Goal: Task Accomplishment & Management: Use online tool/utility

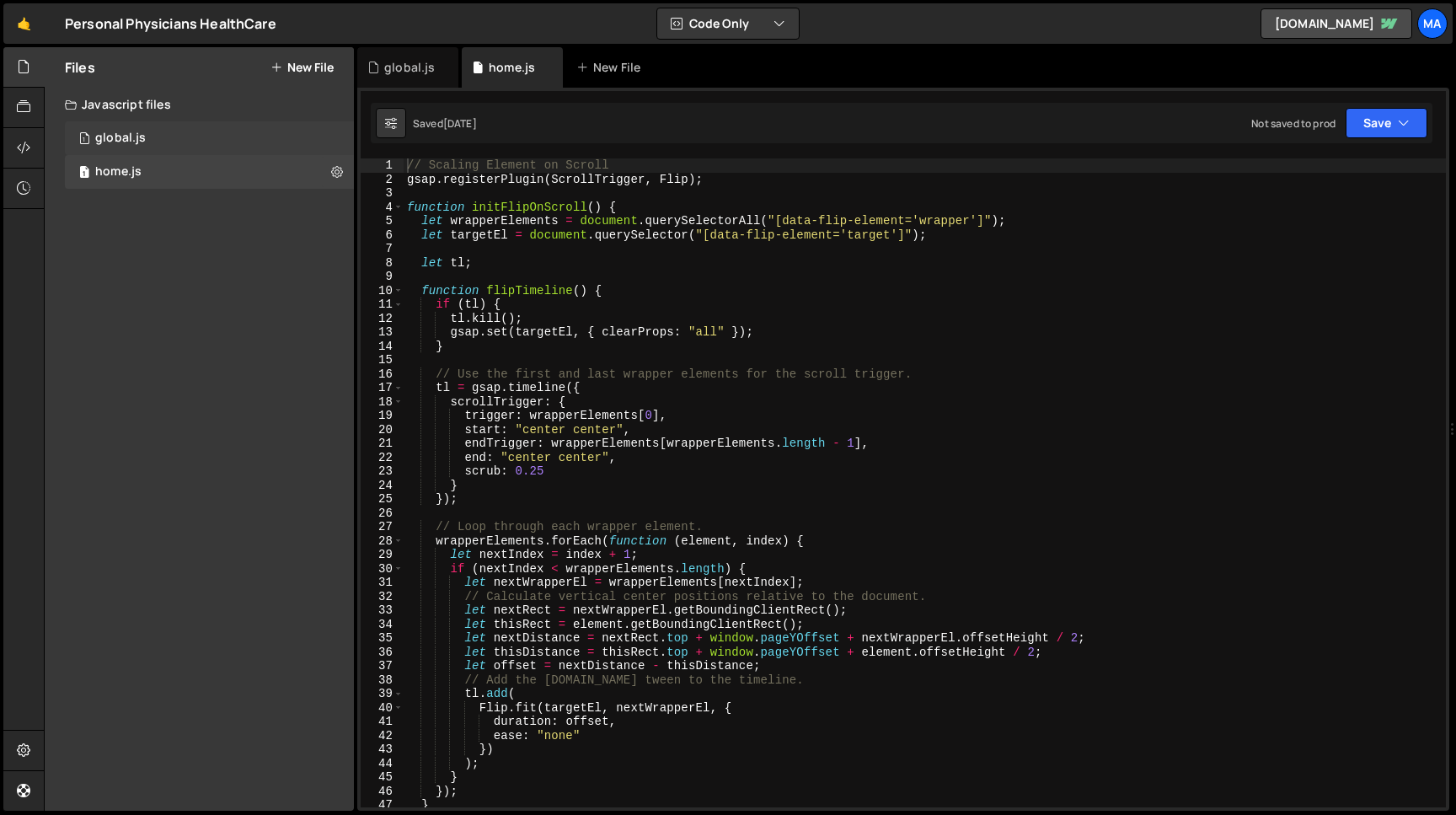
click at [184, 146] on div "1 global.js 0" at bounding box center [210, 138] width 289 height 33
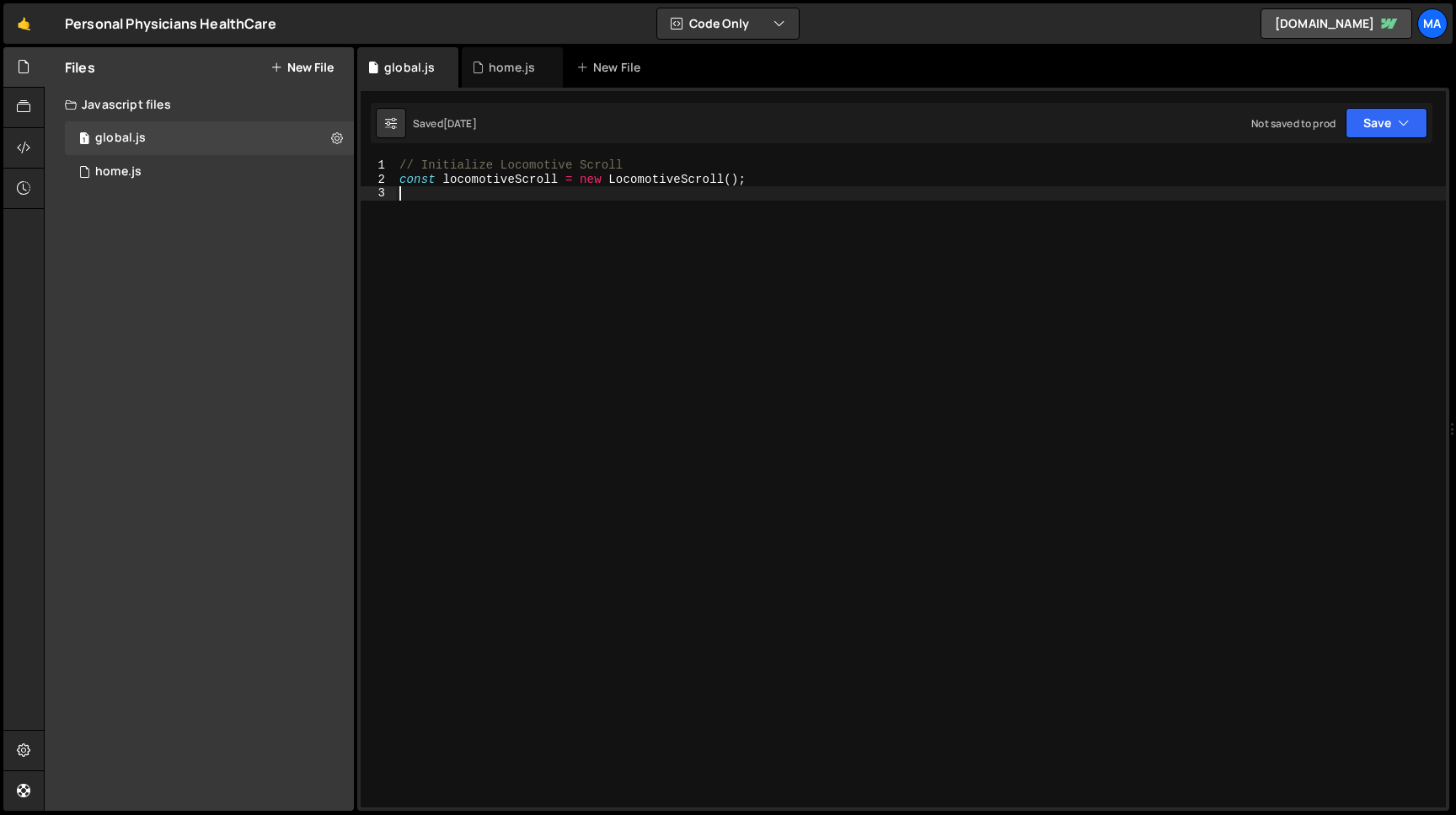
click at [578, 196] on div "// Initialize Locomotive Scroll const locomotiveScroll = new LocomotiveScroll (…" at bounding box center [921, 497] width 1050 height 677
type textarea "//"
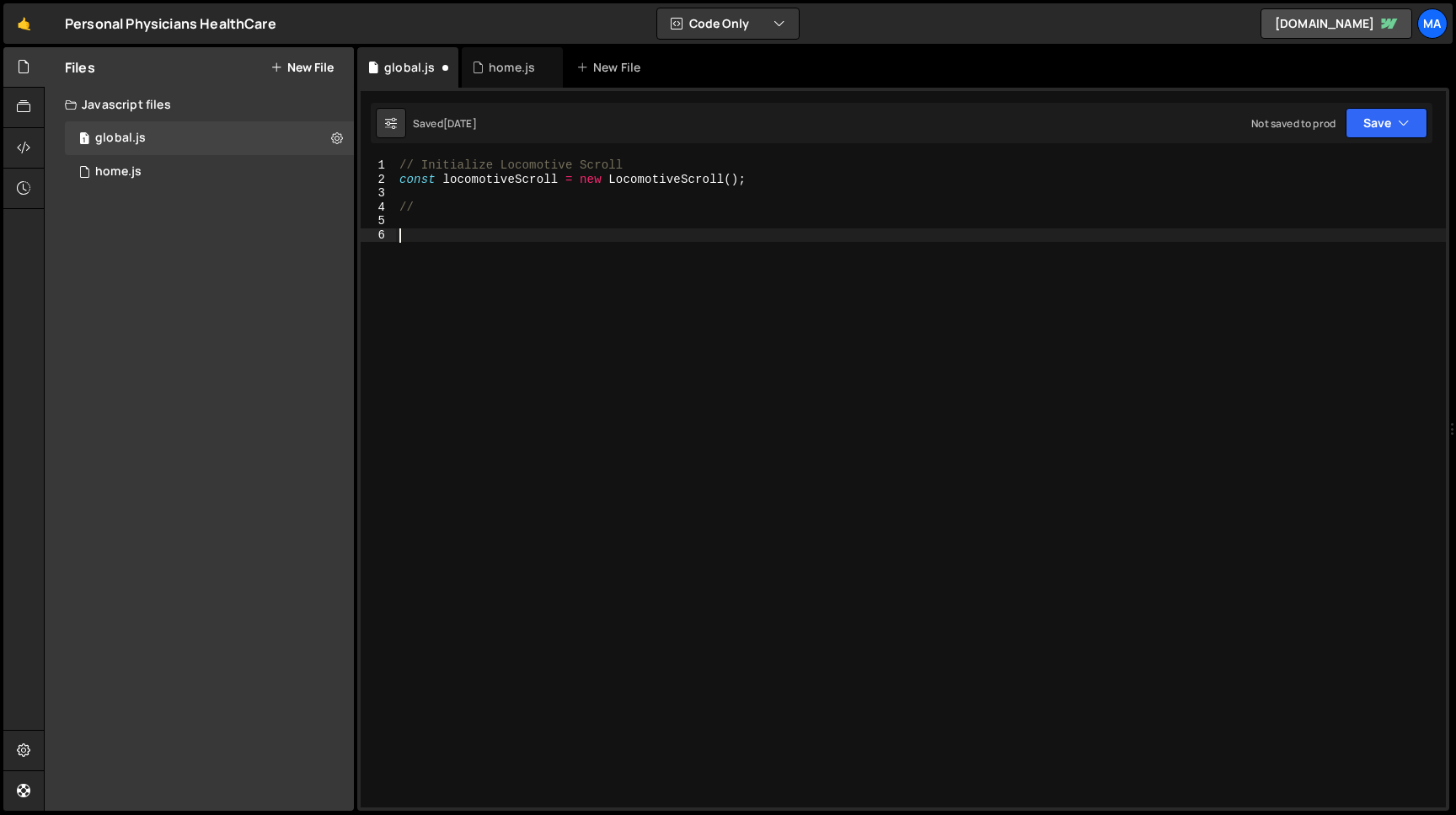
paste textarea "});"
type textarea "});"
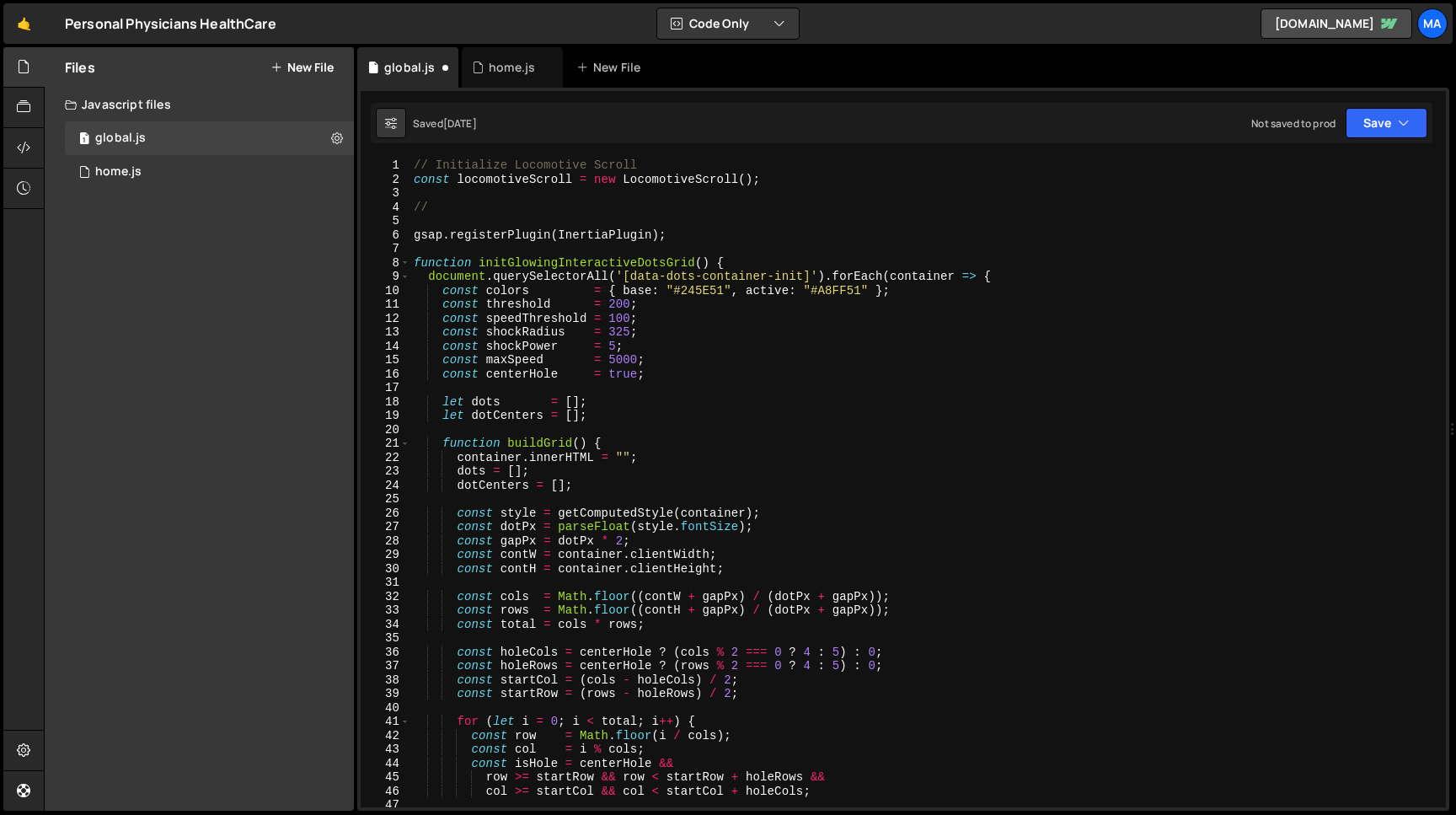
click at [445, 214] on div "// Initialize Locomotive Scroll const locomotiveScroll = new LocomotiveScroll (…" at bounding box center [928, 497] width 1036 height 677
click at [443, 204] on div "// Initialize Locomotive Scroll const locomotiveScroll = new LocomotiveScroll (…" at bounding box center [928, 497] width 1036 height 677
paste textarea "Glowing Interactive Dots Grid"
click at [1384, 131] on button "Save" at bounding box center [1386, 123] width 82 height 31
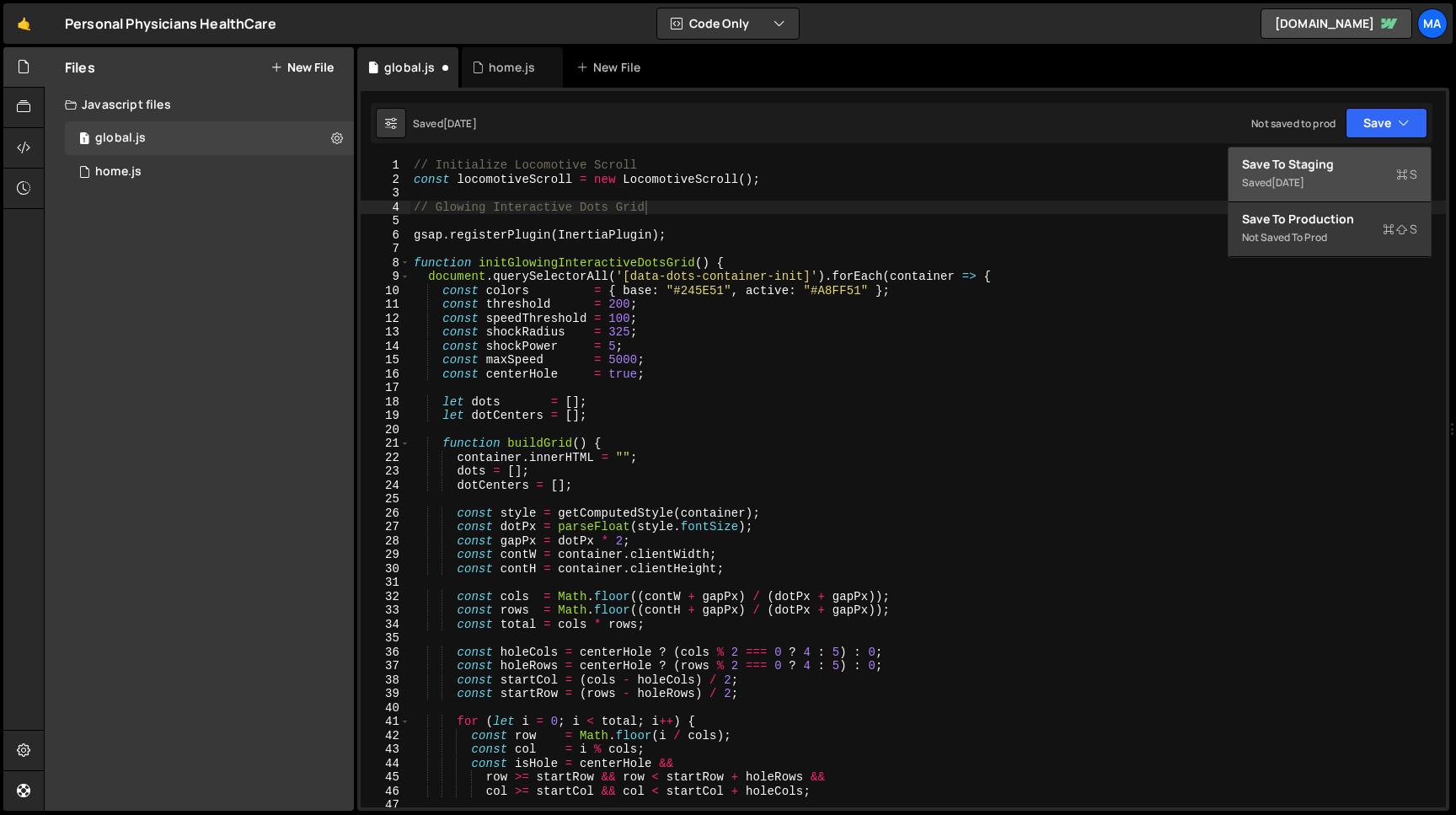
click at [1327, 177] on div "Saved [DATE]" at bounding box center [1330, 182] width 175 height 20
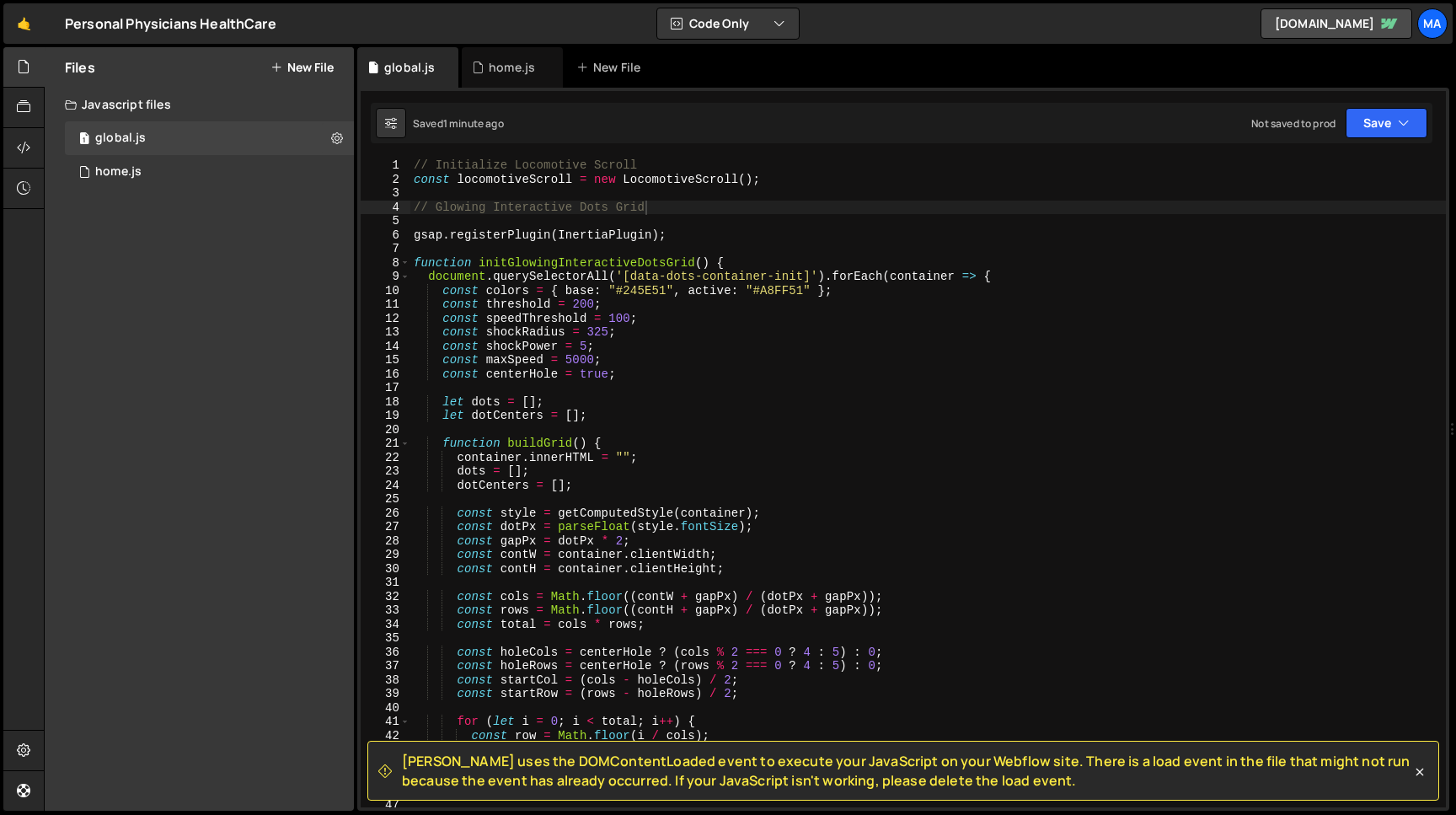
type textarea "const centerHole = true;"
click at [629, 378] on div "// Initialize Locomotive Scroll const locomotiveScroll = new LocomotiveScroll (…" at bounding box center [928, 497] width 1036 height 677
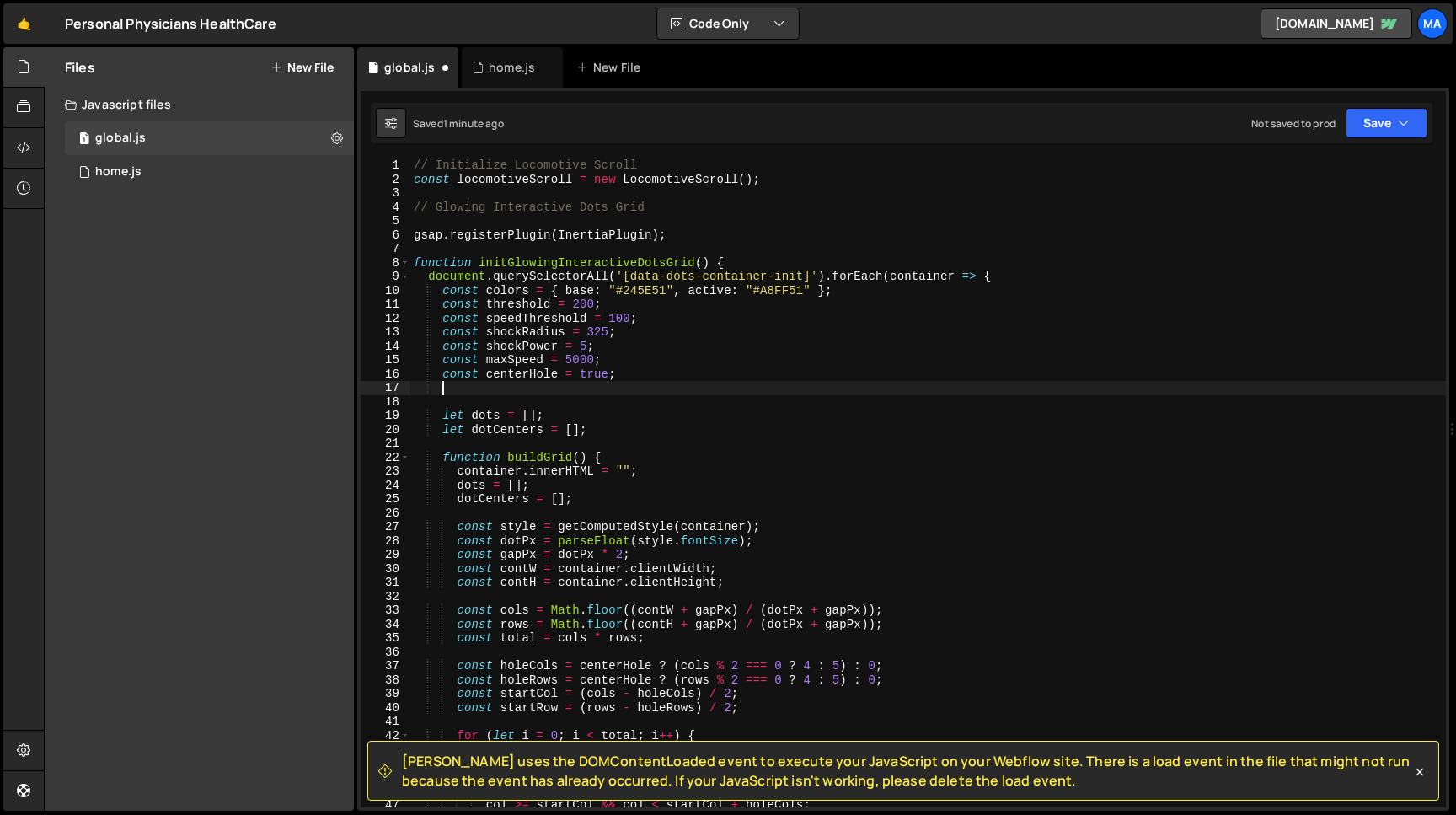
paste textarea "const centerHole = false;"
type textarea "const centerHole = false;"
click at [597, 373] on div "// Initialize Locomotive Scroll const locomotiveScroll = new LocomotiveScroll (…" at bounding box center [928, 497] width 1036 height 677
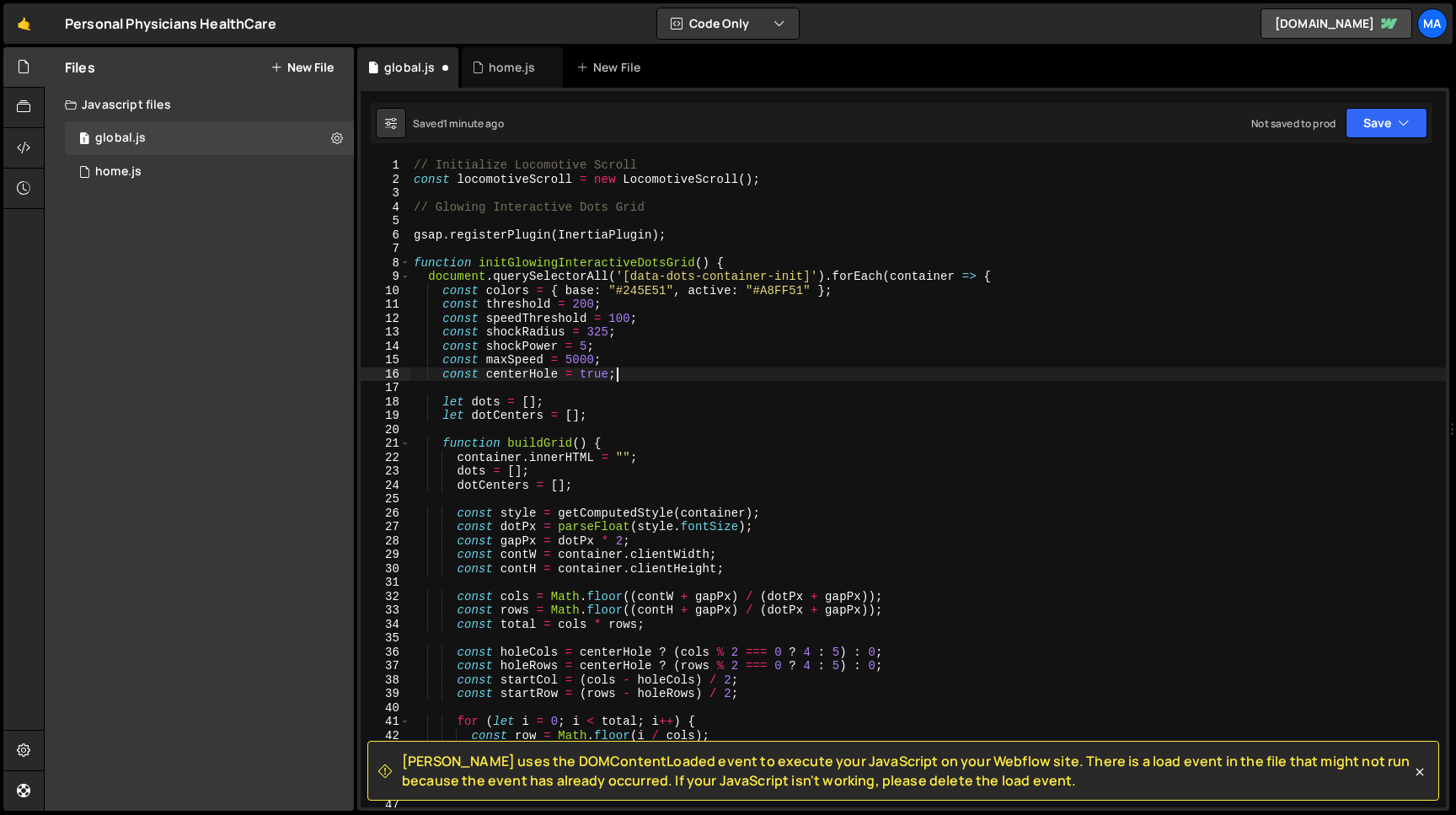
click at [597, 373] on div "// Initialize Locomotive Scroll const locomotiveScroll = new LocomotiveScroll (…" at bounding box center [928, 497] width 1036 height 677
click at [1358, 143] on div "[PERSON_NAME] uses the DOMContentLoaded event to execute your JavaScript on you…" at bounding box center [904, 449] width 1092 height 723
click at [1362, 124] on button "Save" at bounding box center [1386, 123] width 82 height 31
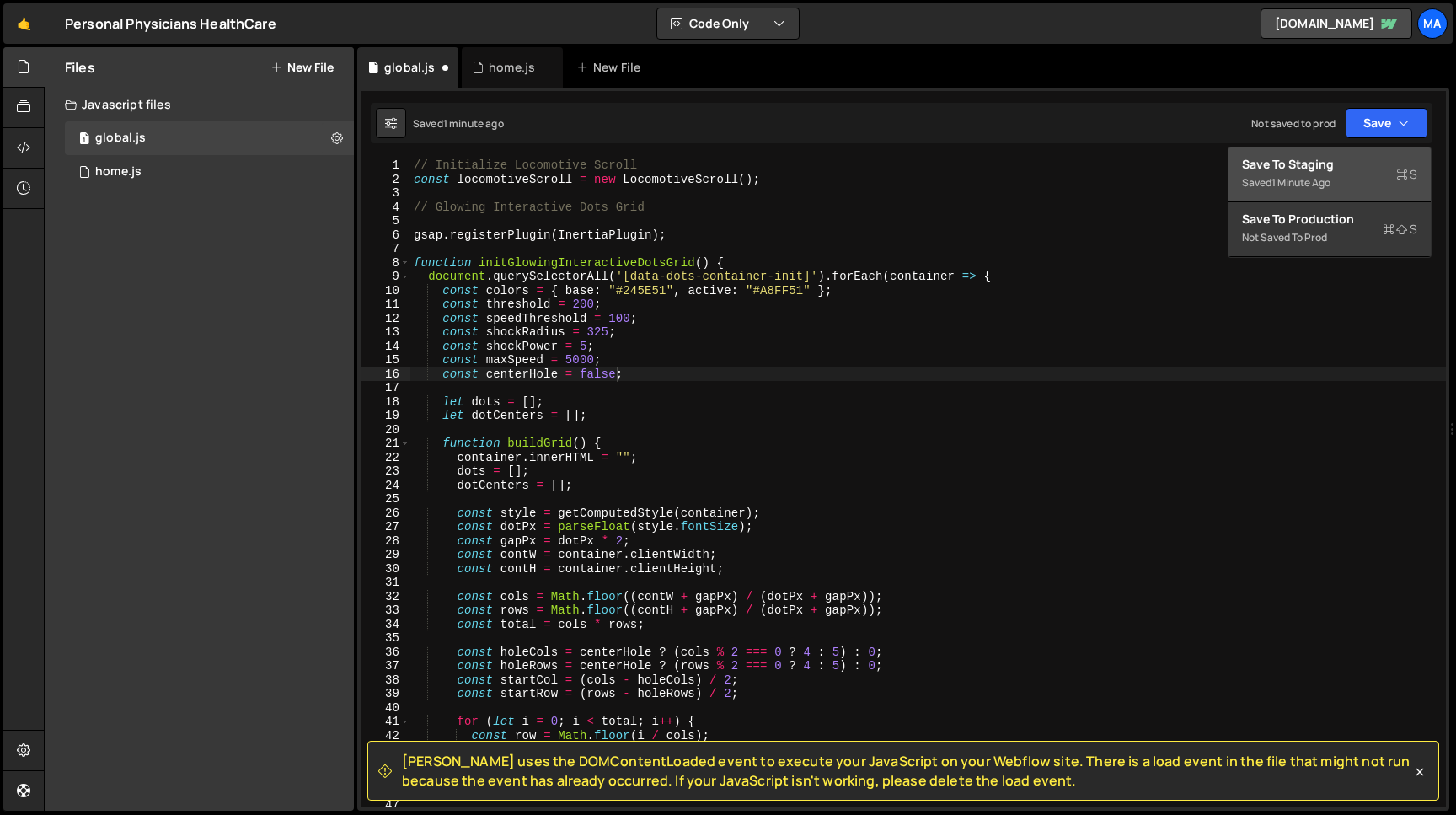
click at [1315, 183] on div "1 minute ago" at bounding box center [1301, 182] width 59 height 14
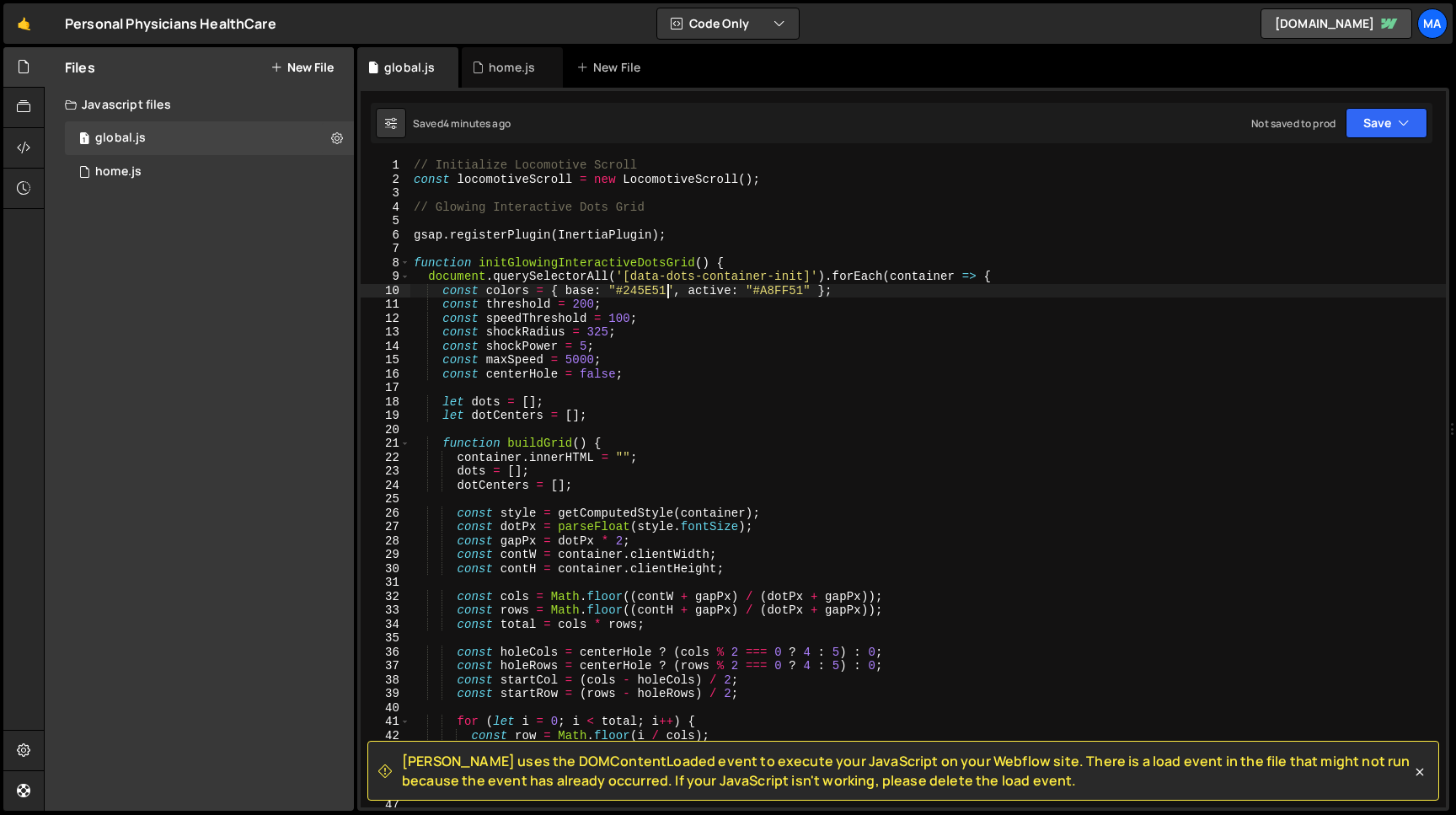
click at [668, 290] on div "// Initialize Locomotive Scroll const locomotiveScroll = new LocomotiveScroll (…" at bounding box center [928, 497] width 1036 height 677
click at [617, 290] on div "// Initialize Locomotive Scroll const locomotiveScroll = new LocomotiveScroll (…" at bounding box center [928, 497] width 1036 height 677
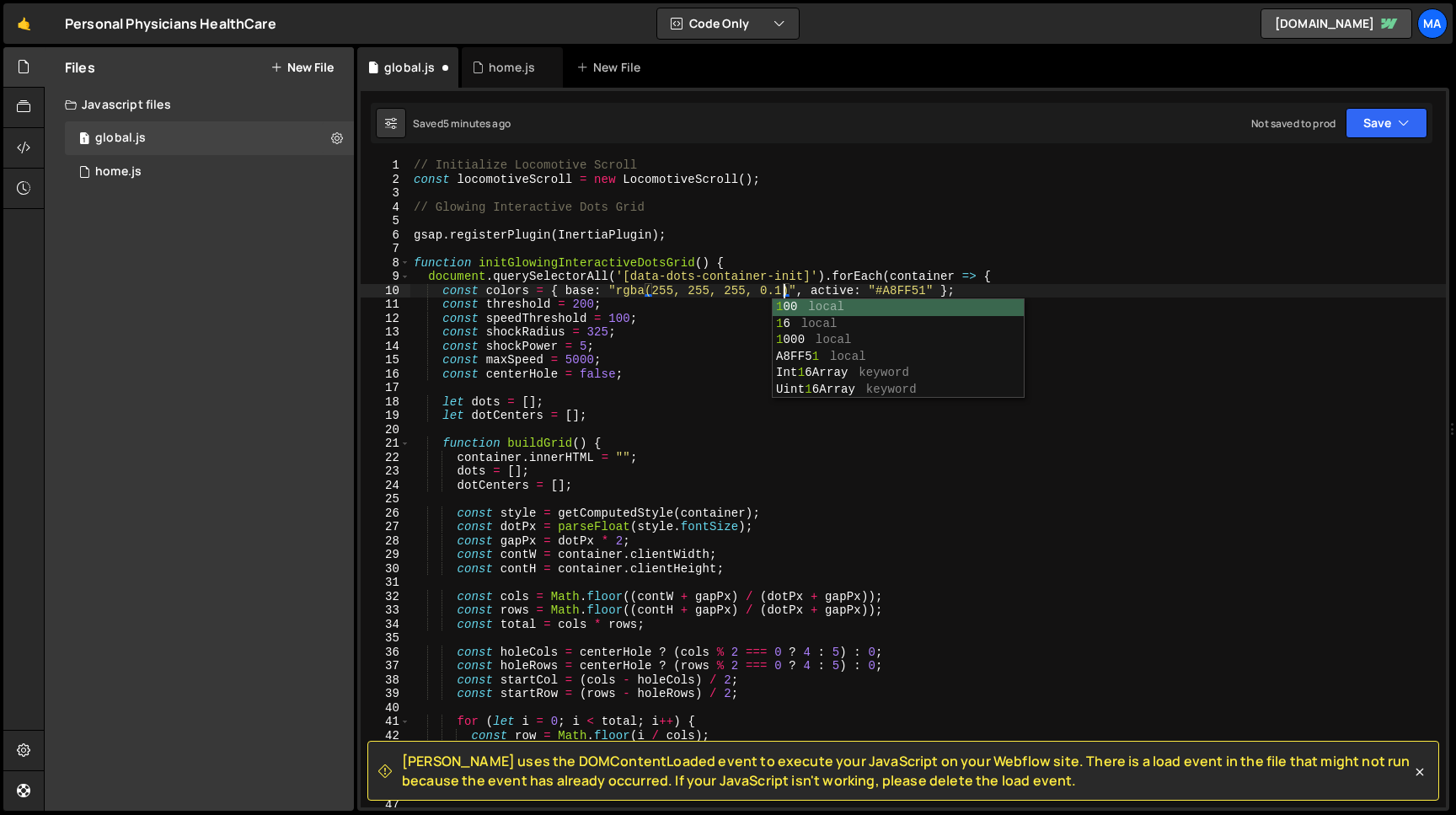
scroll to position [0, 25]
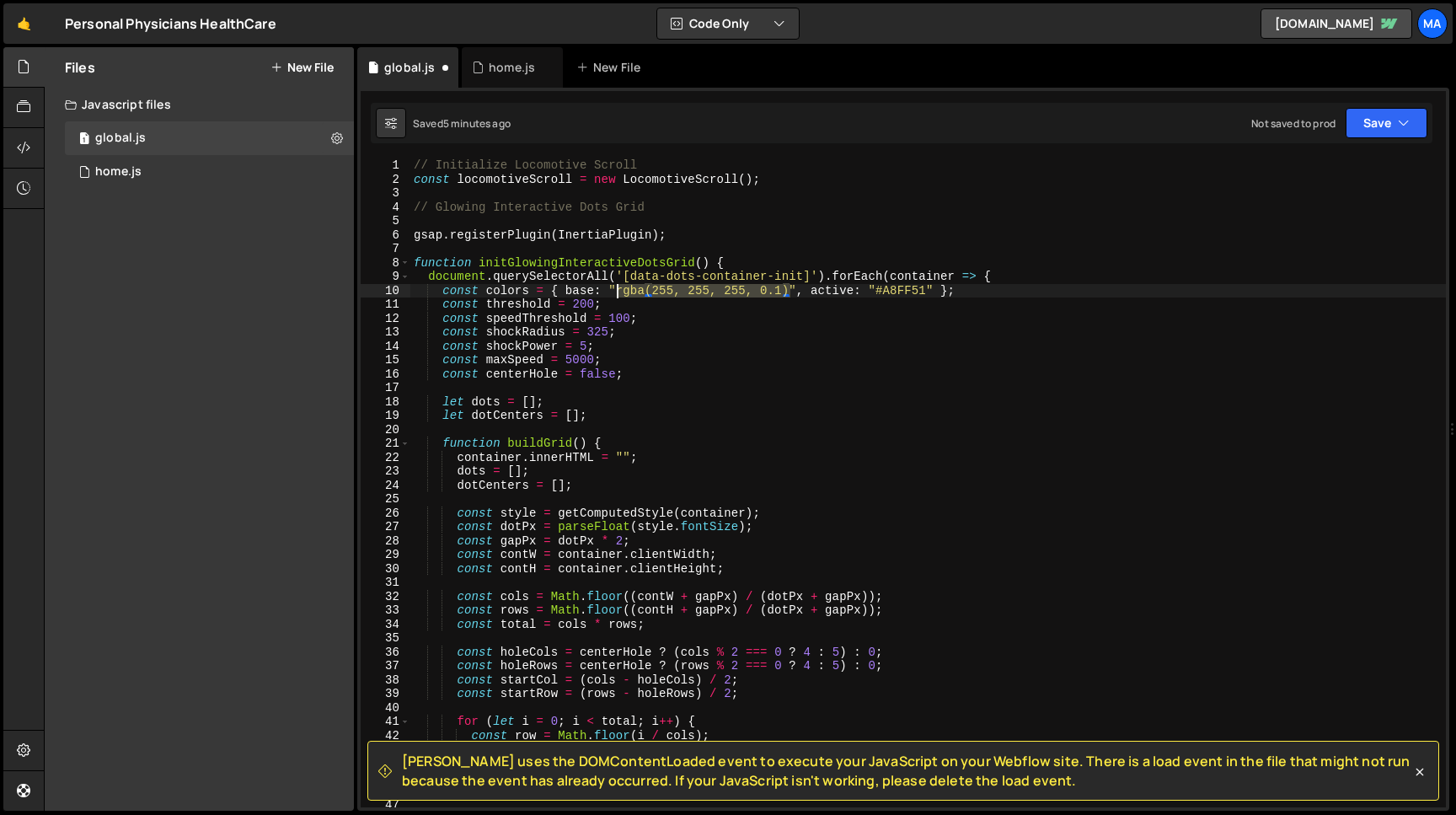
click at [619, 292] on div "// Initialize Locomotive Scroll const locomotiveScroll = new LocomotiveScroll (…" at bounding box center [928, 497] width 1036 height 677
click at [878, 292] on div "// Initialize Locomotive Scroll const locomotiveScroll = new LocomotiveScroll (…" at bounding box center [928, 497] width 1036 height 677
click at [928, 292] on div "// Initialize Locomotive Scroll const locomotiveScroll = new LocomotiveScroll (…" at bounding box center [928, 497] width 1036 height 677
paste textarea "rgba(255, 255, 255, 0.1)"
click at [1044, 290] on div "// Initialize Locomotive Scroll const locomotiveScroll = new LocomotiveScroll (…" at bounding box center [928, 497] width 1036 height 677
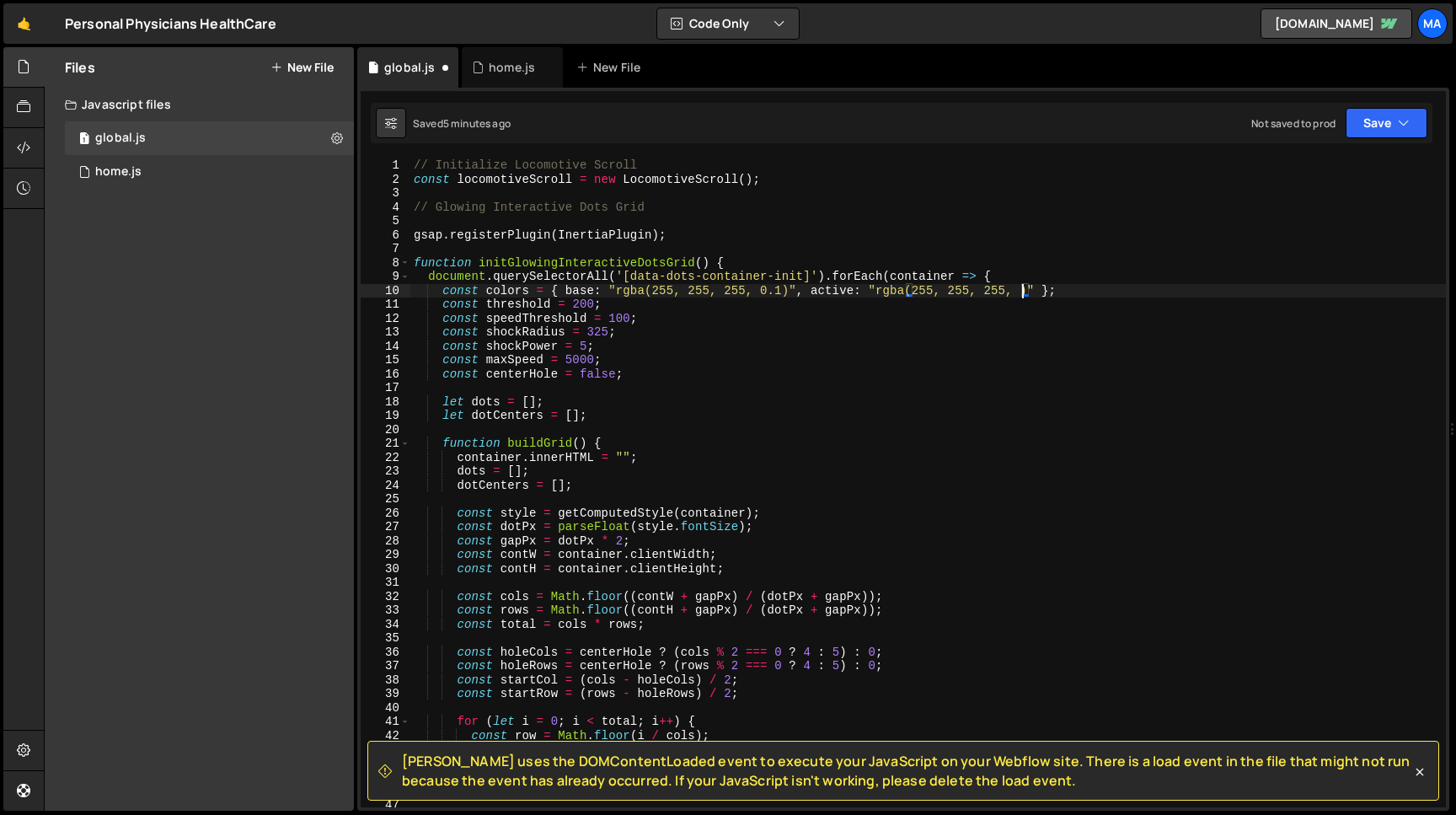
scroll to position [0, 42]
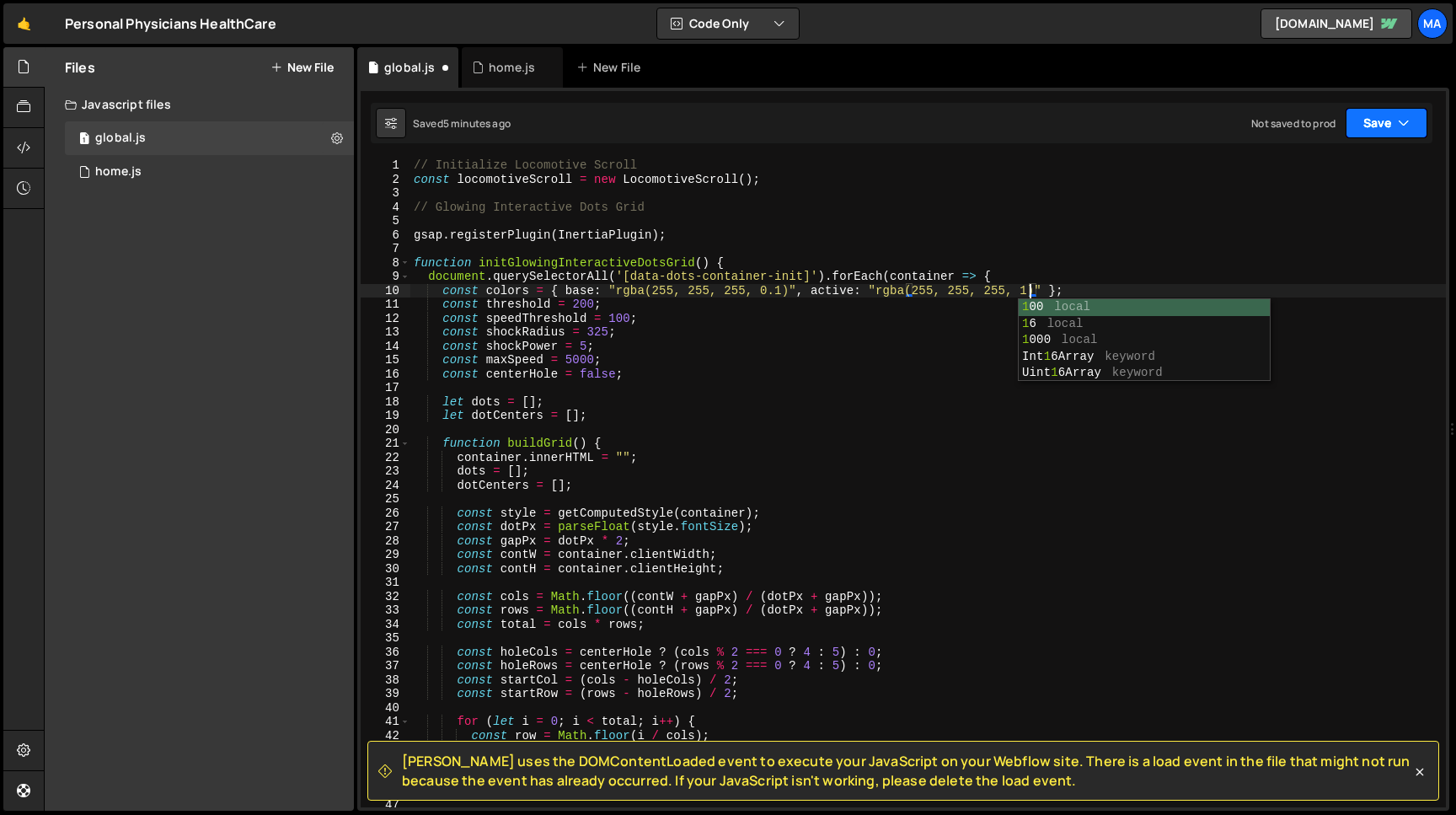
click at [1376, 128] on button "Save" at bounding box center [1386, 123] width 82 height 31
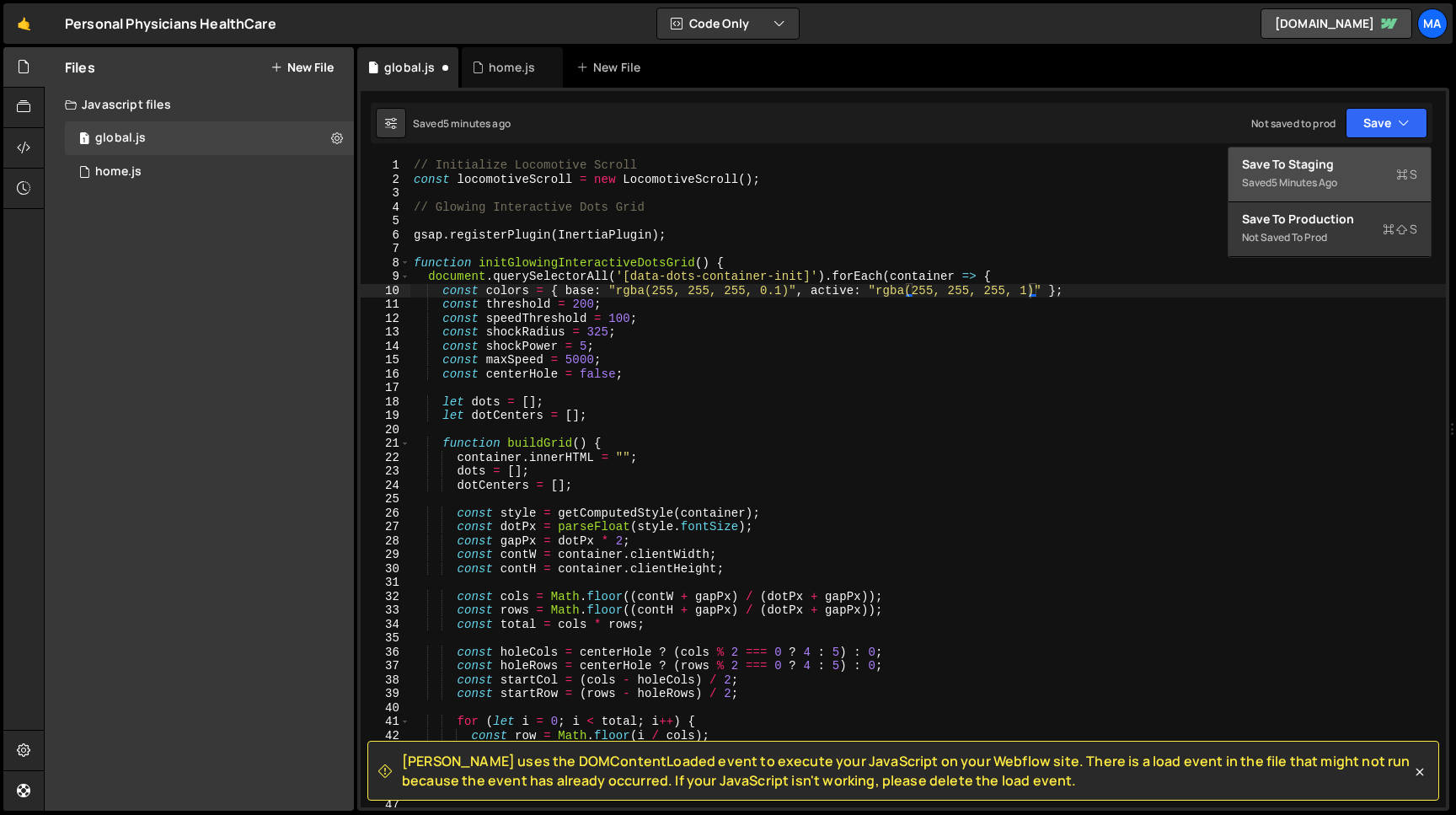
click at [1324, 178] on div "5 minutes ago" at bounding box center [1304, 182] width 66 height 14
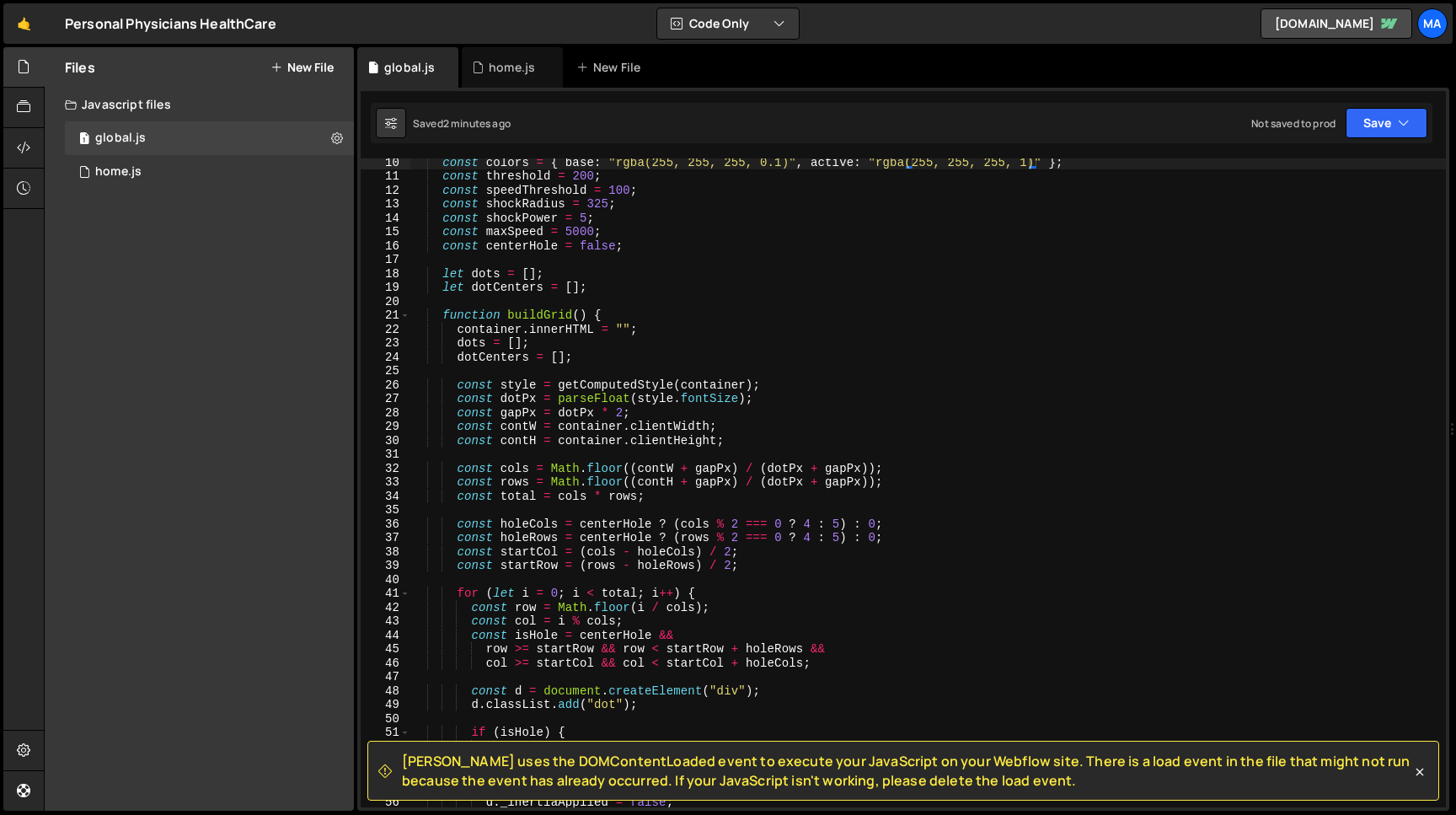
scroll to position [0, 0]
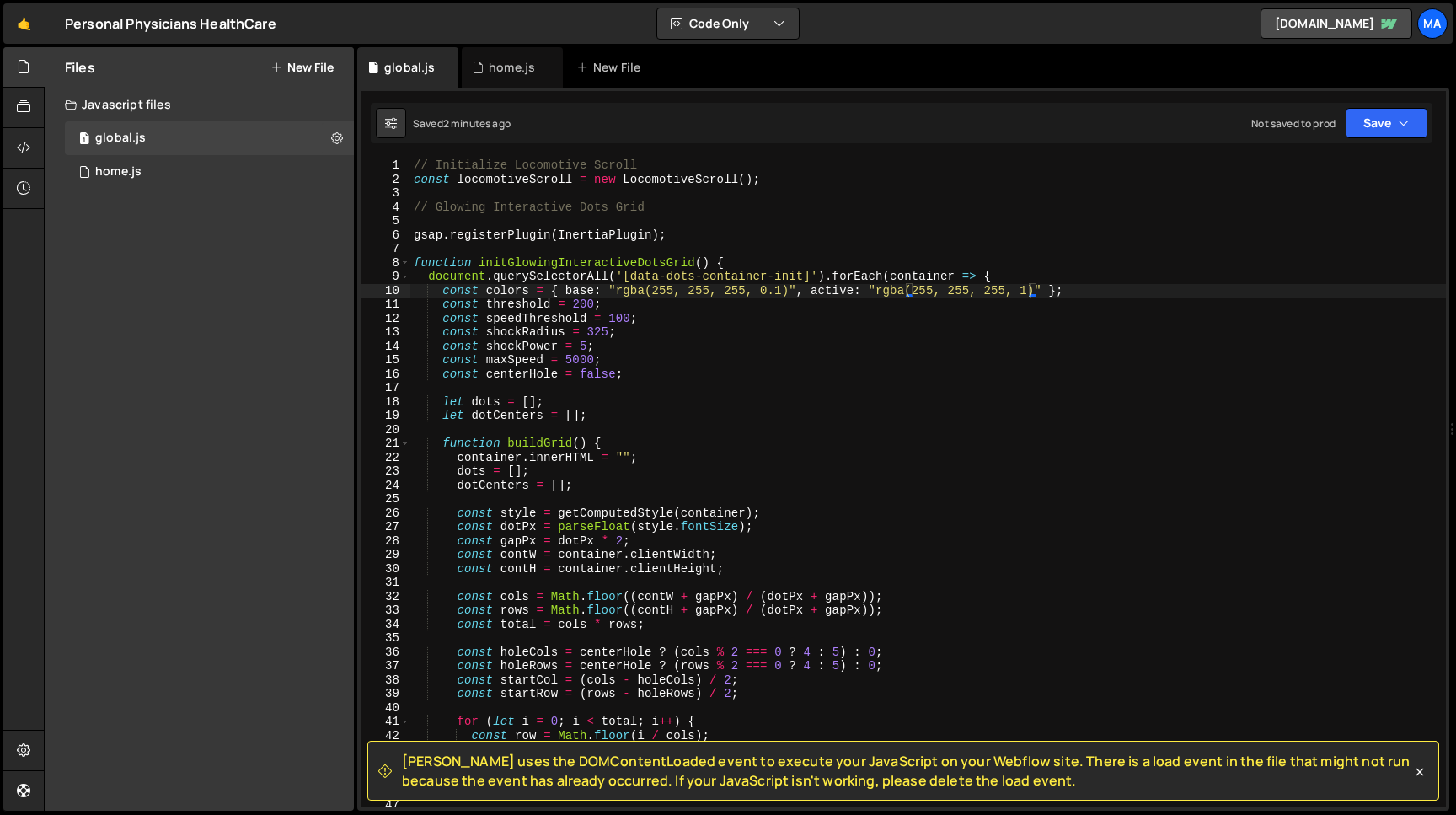
click at [617, 305] on div "// Initialize Locomotive Scroll const locomotiveScroll = new LocomotiveScroll (…" at bounding box center [928, 497] width 1036 height 677
click at [657, 317] on div "// Initialize Locomotive Scroll const locomotiveScroll = new LocomotiveScroll (…" at bounding box center [928, 497] width 1036 height 677
click at [1422, 769] on icon at bounding box center [1419, 771] width 17 height 17
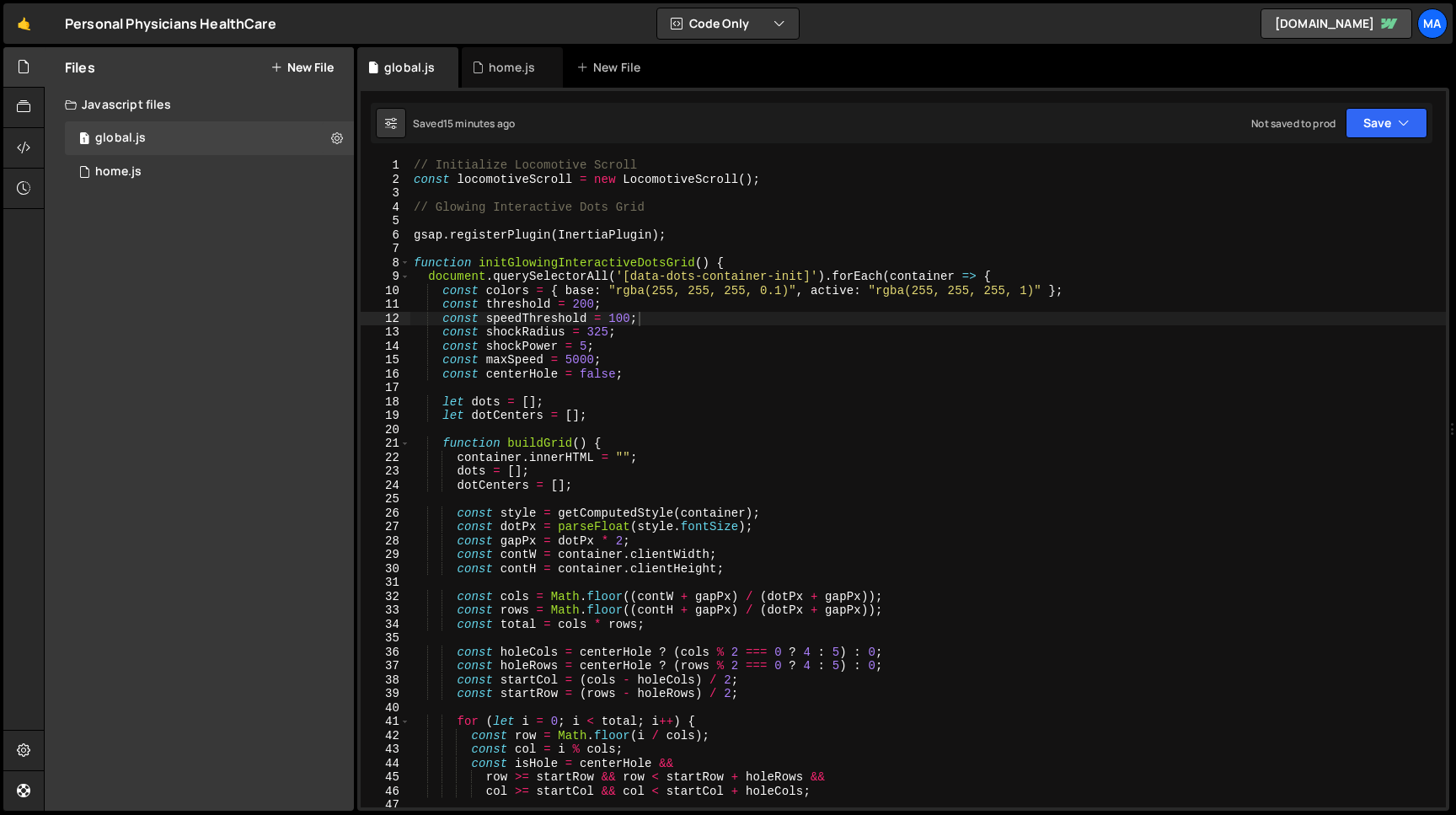
click at [415, 207] on div "// Initialize Locomotive Scroll const locomotiveScroll = new LocomotiveScroll (…" at bounding box center [928, 497] width 1036 height 677
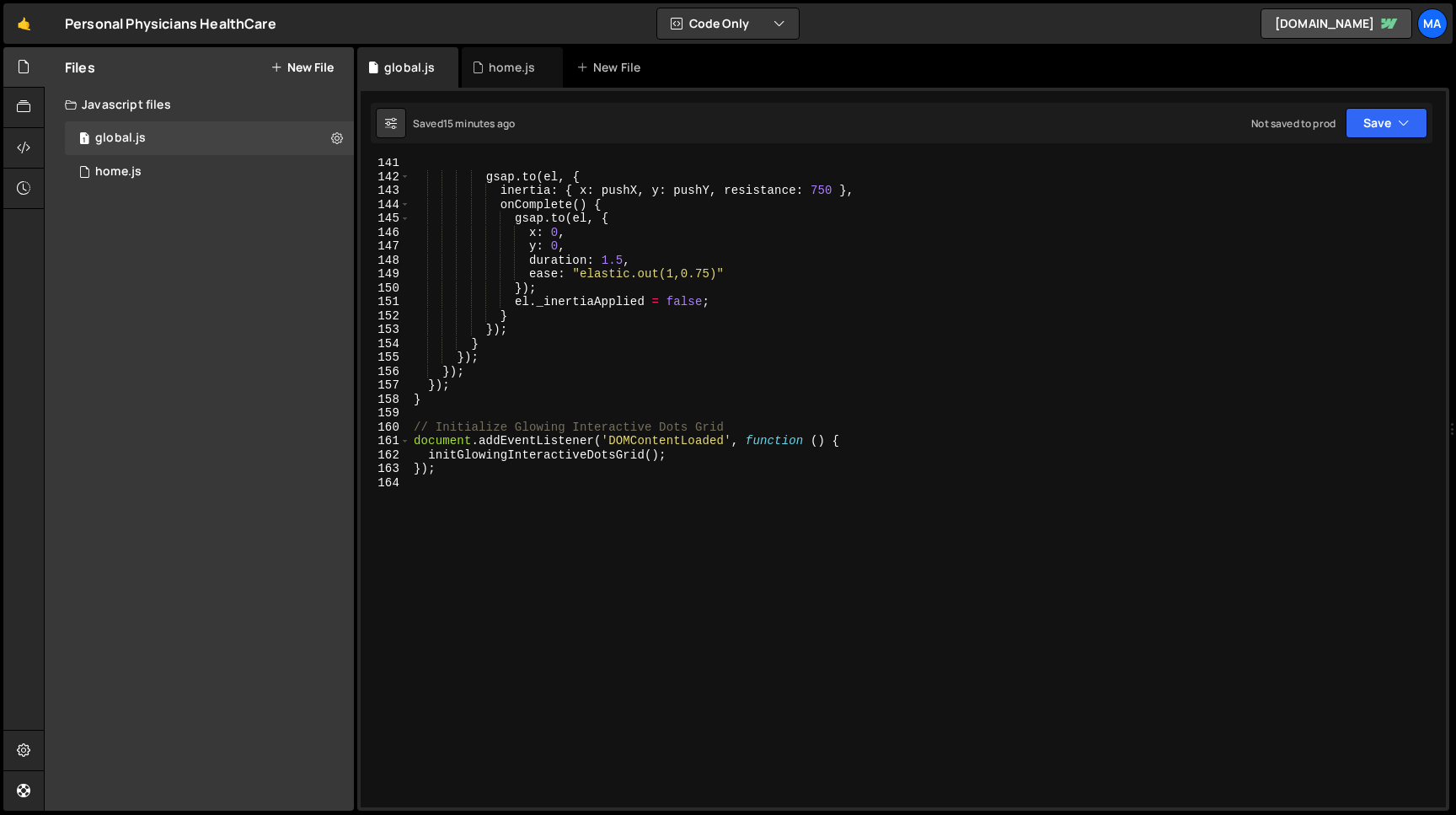
scroll to position [1949, 0]
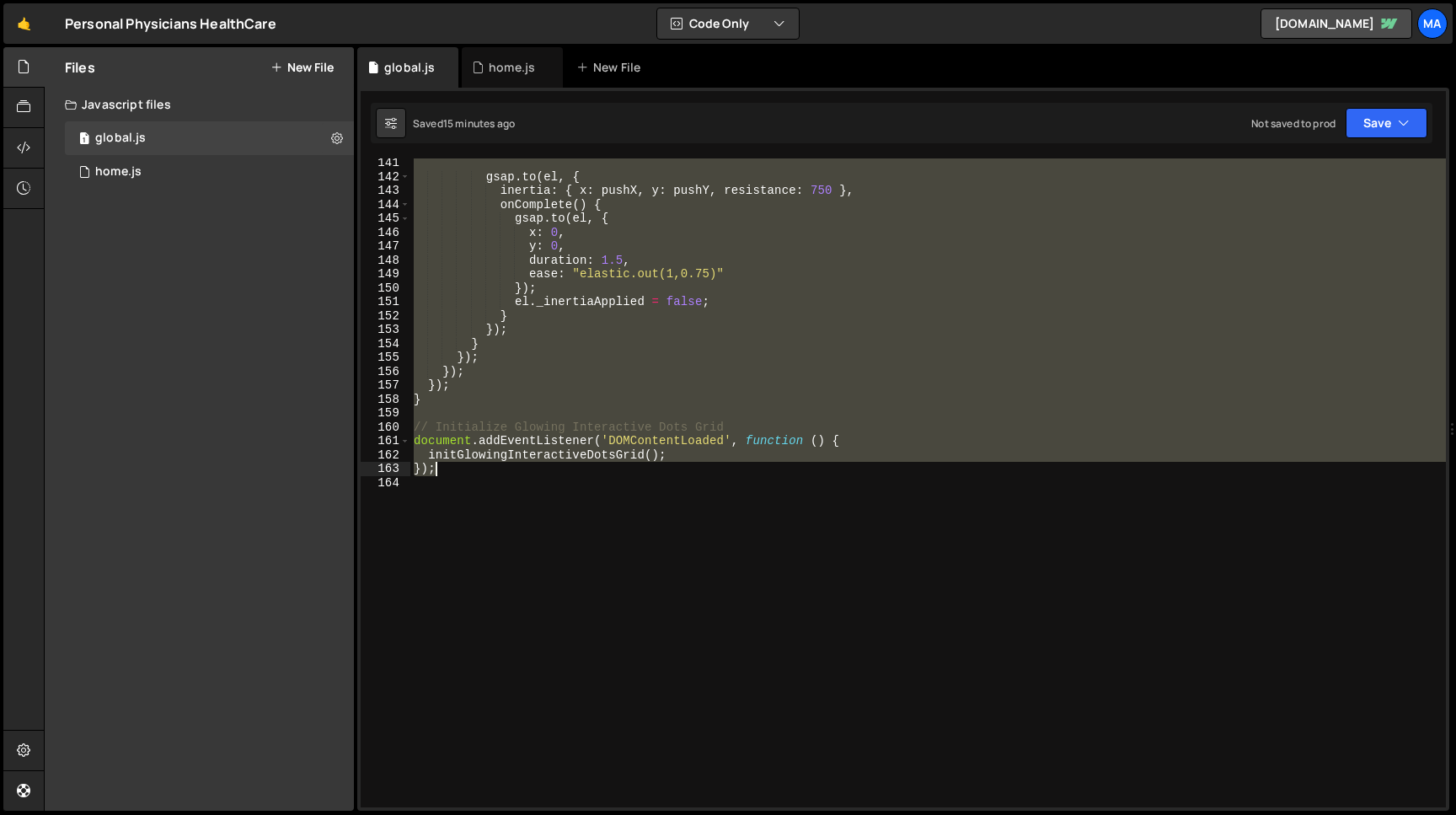
click at [440, 471] on div "gsap . to ( el , { inertia : { x : pushX , y : pushY , resistance : 750 } , onC…" at bounding box center [928, 494] width 1036 height 677
type textarea "initGlowingInteractiveDotsGrid(); });"
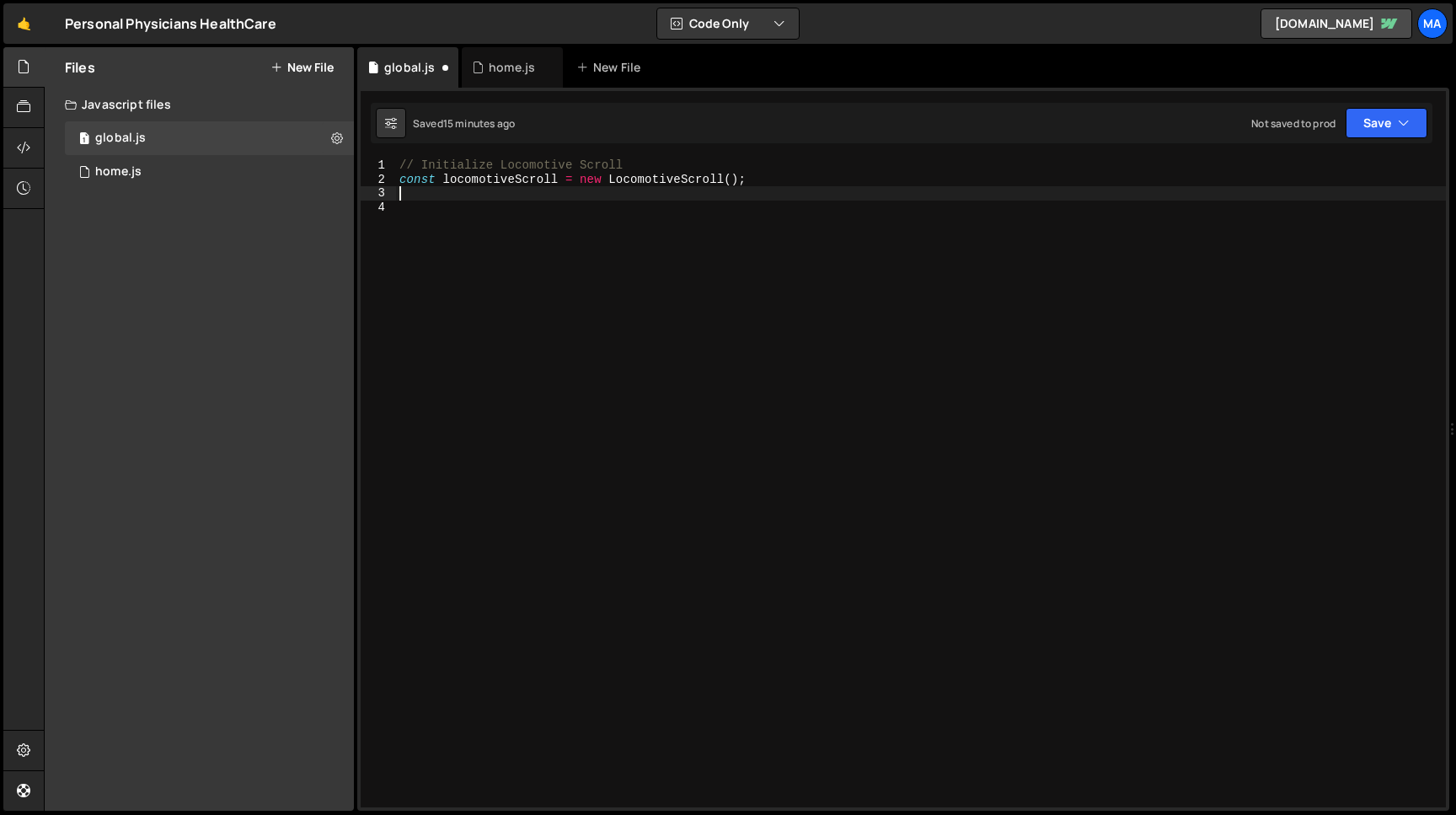
type textarea "const locomotiveScroll = new LocomotiveScroll();"
click at [1377, 126] on button "Save" at bounding box center [1386, 123] width 82 height 31
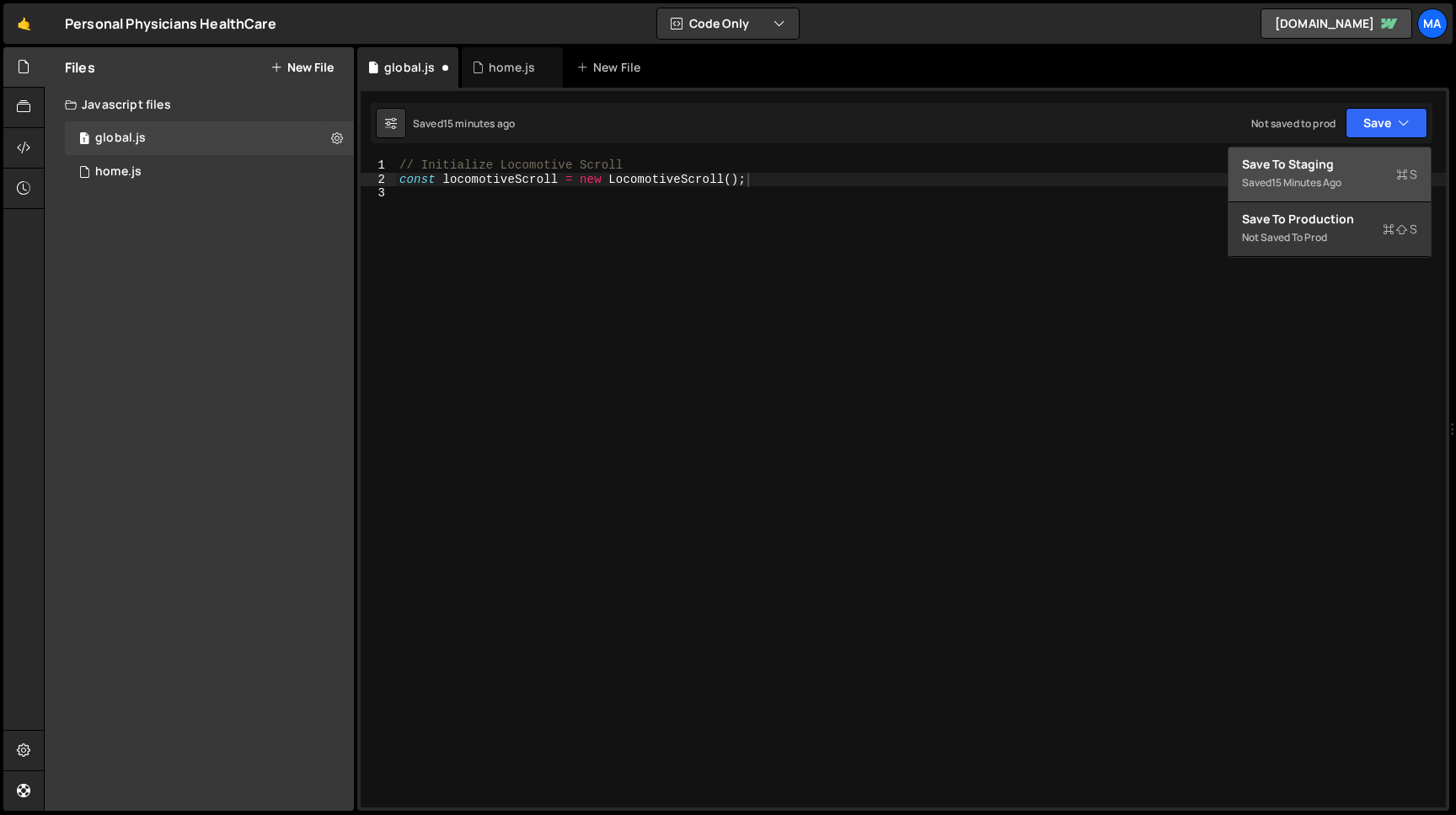
click at [1359, 161] on div "Save to Staging S" at bounding box center [1330, 164] width 175 height 17
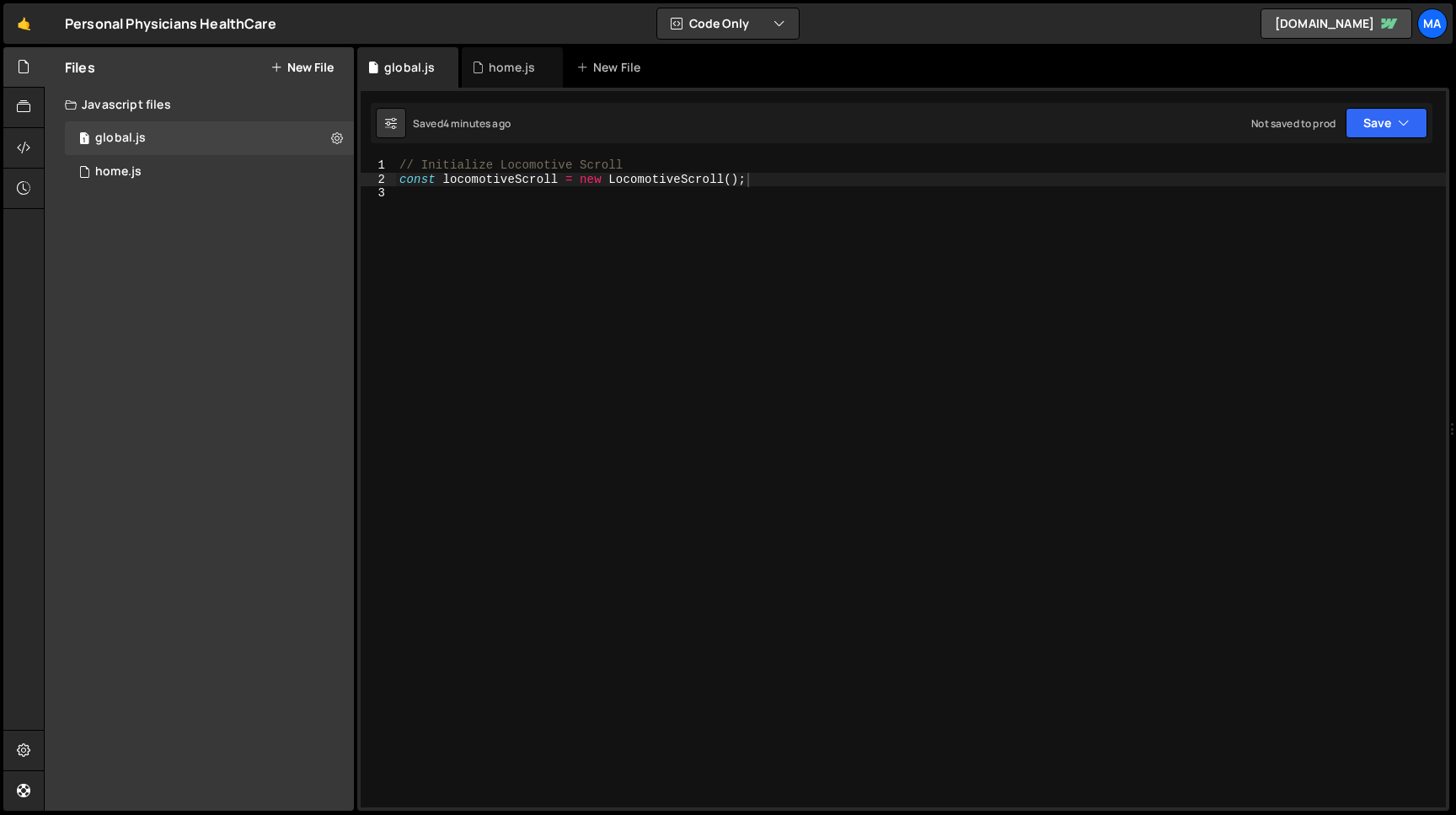
click at [415, 197] on div "// Initialize Locomotive Scroll const locomotiveScroll = new LocomotiveScroll (…" at bounding box center [921, 497] width 1050 height 677
type textarea "//"
paste textarea "});"
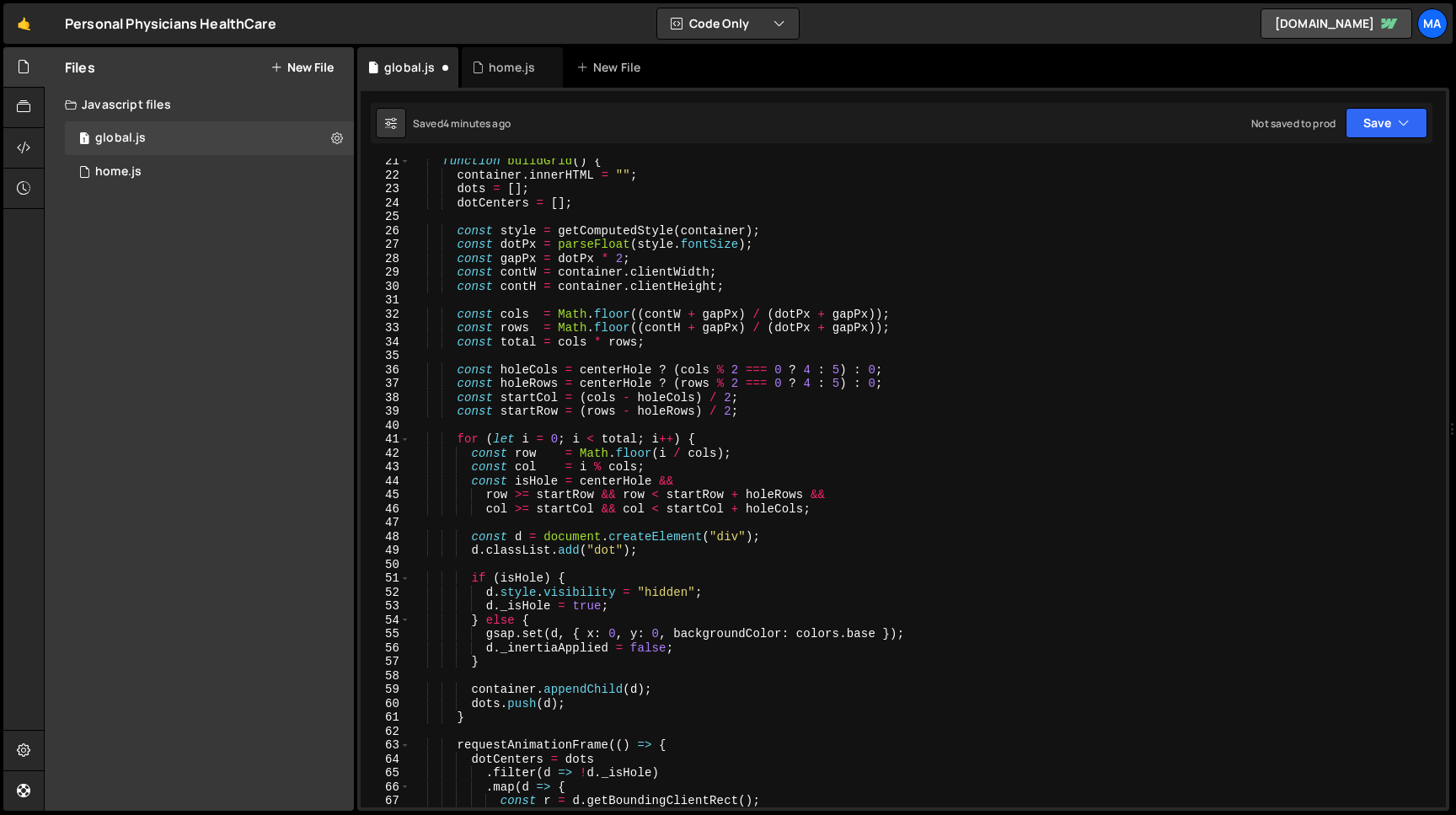
scroll to position [0, 0]
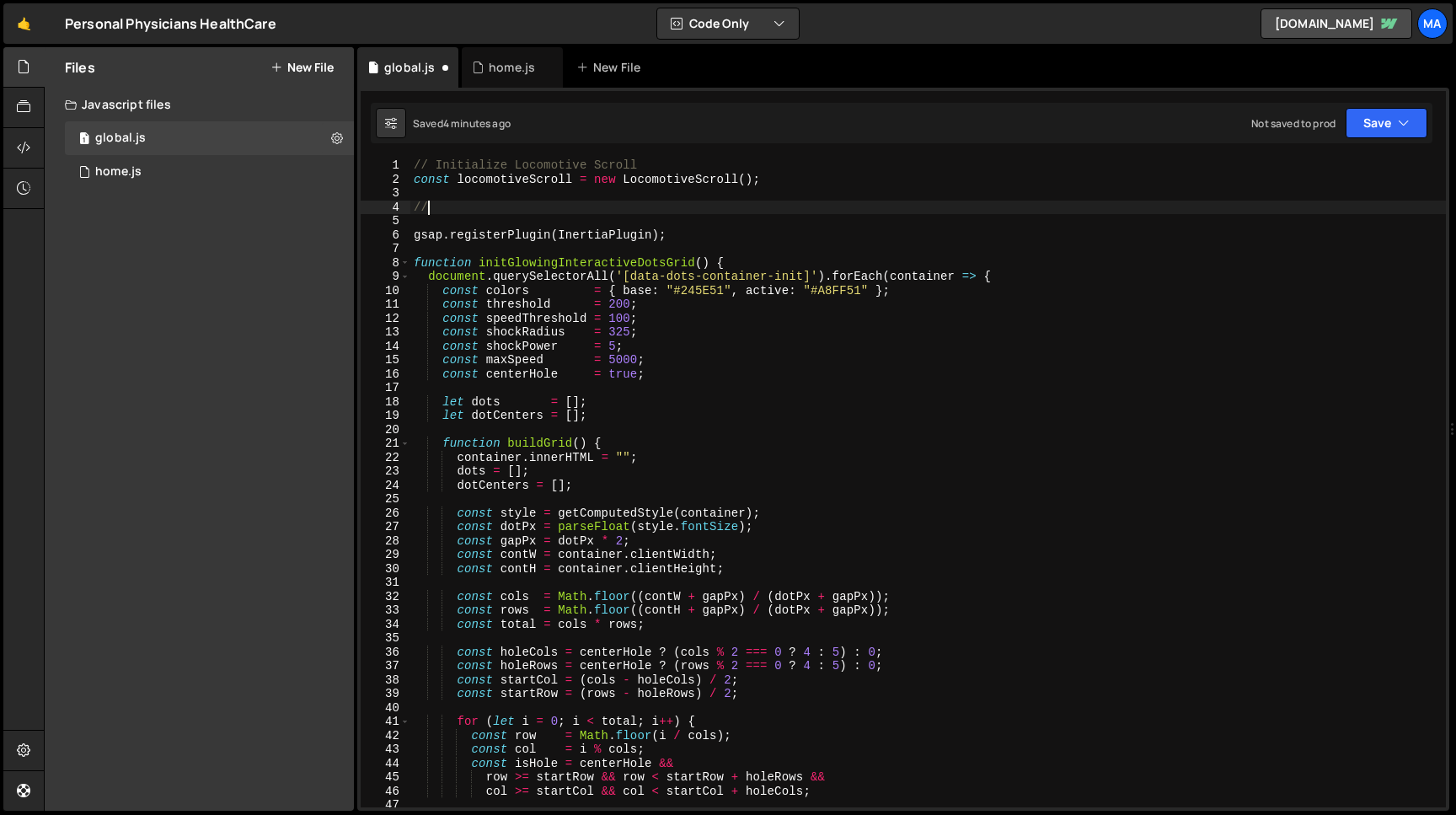
click at [487, 209] on div "// Initialize Locomotive Scroll const locomotiveScroll = new LocomotiveScroll (…" at bounding box center [928, 497] width 1036 height 677
paste textarea "Glowing Interactive Dots Grid"
click at [1376, 124] on button "Save" at bounding box center [1386, 123] width 82 height 31
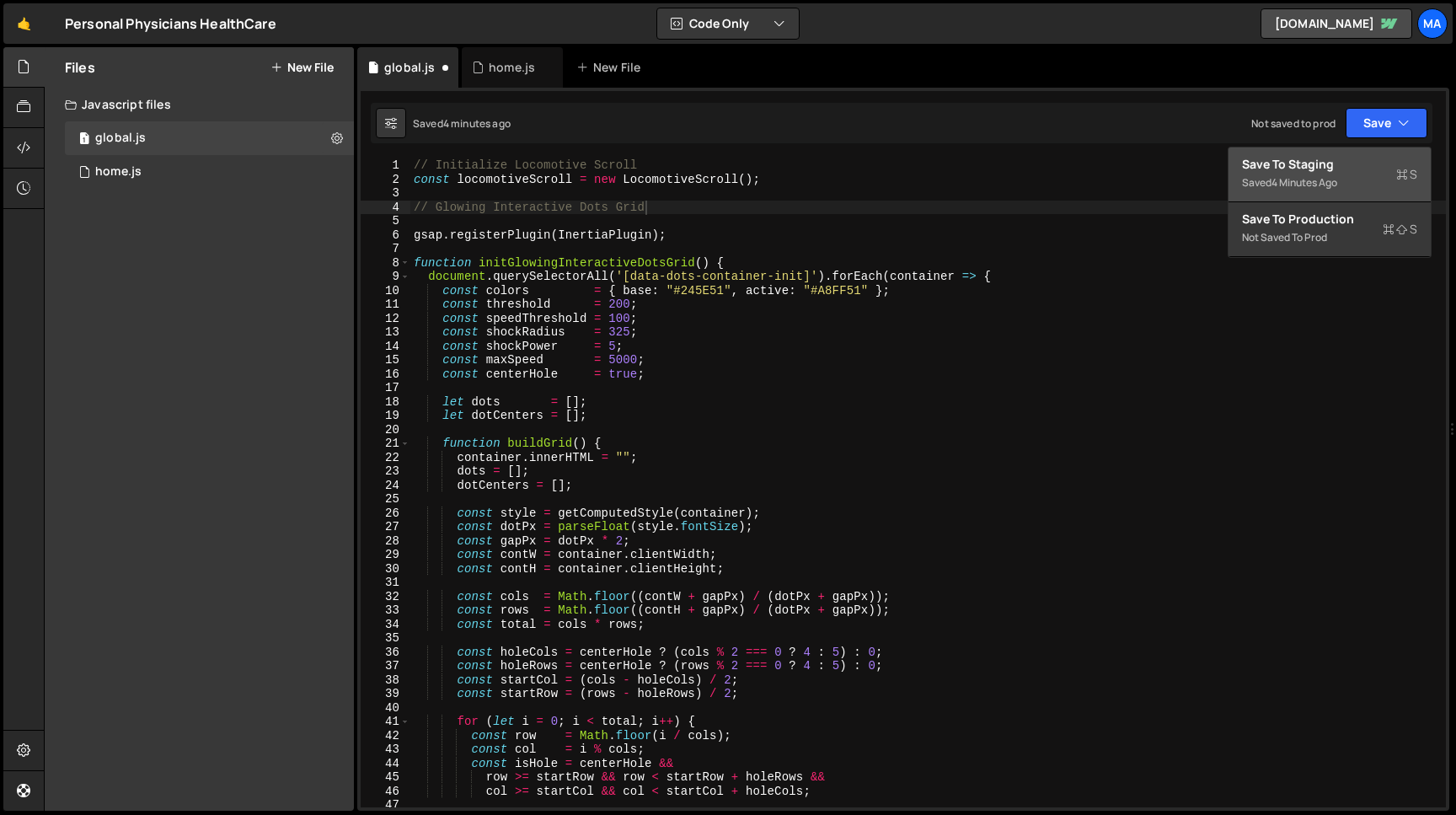
click at [1357, 169] on div "Save to Staging S" at bounding box center [1330, 164] width 175 height 17
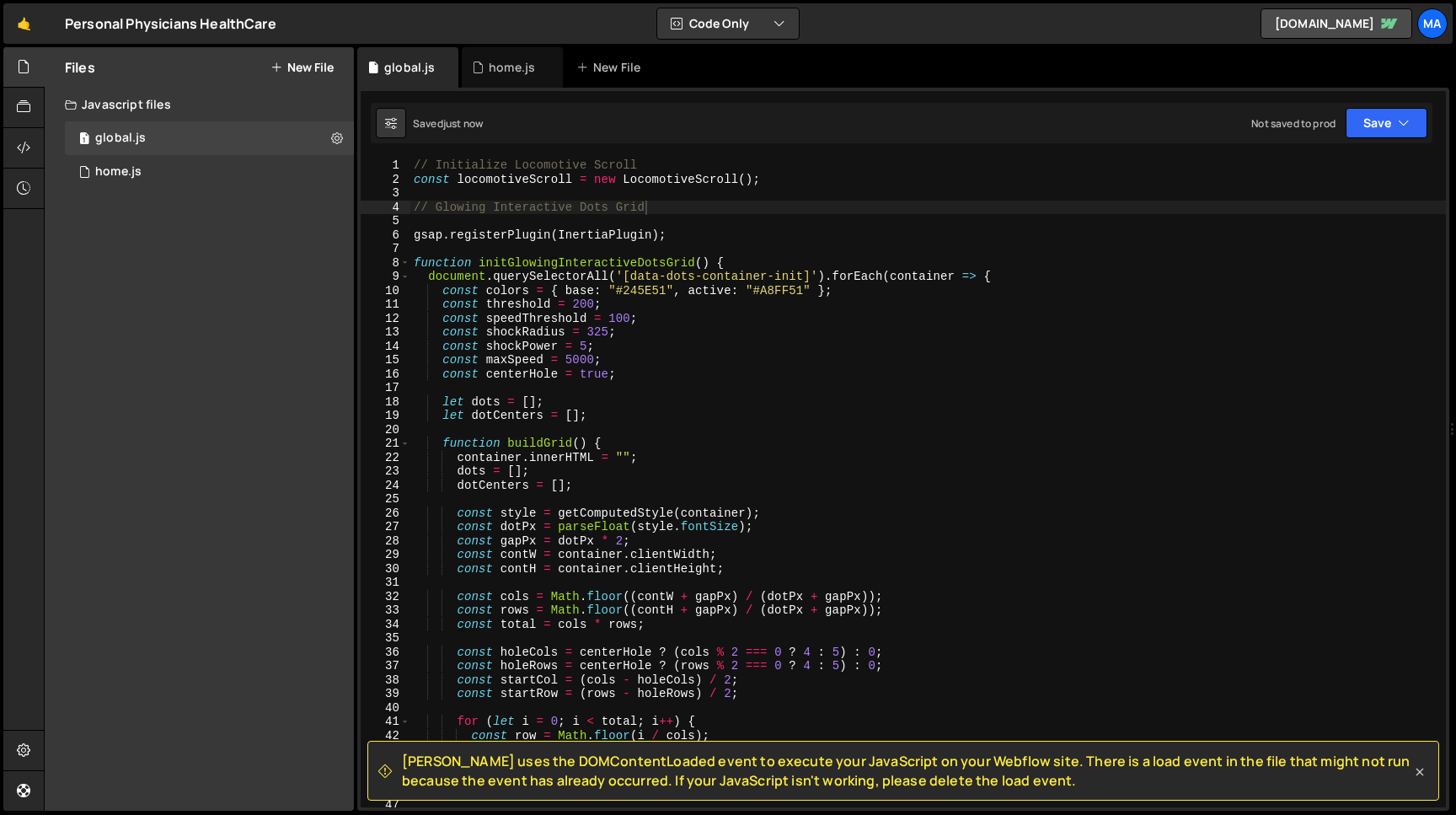
click at [1422, 772] on icon at bounding box center [1419, 771] width 17 height 17
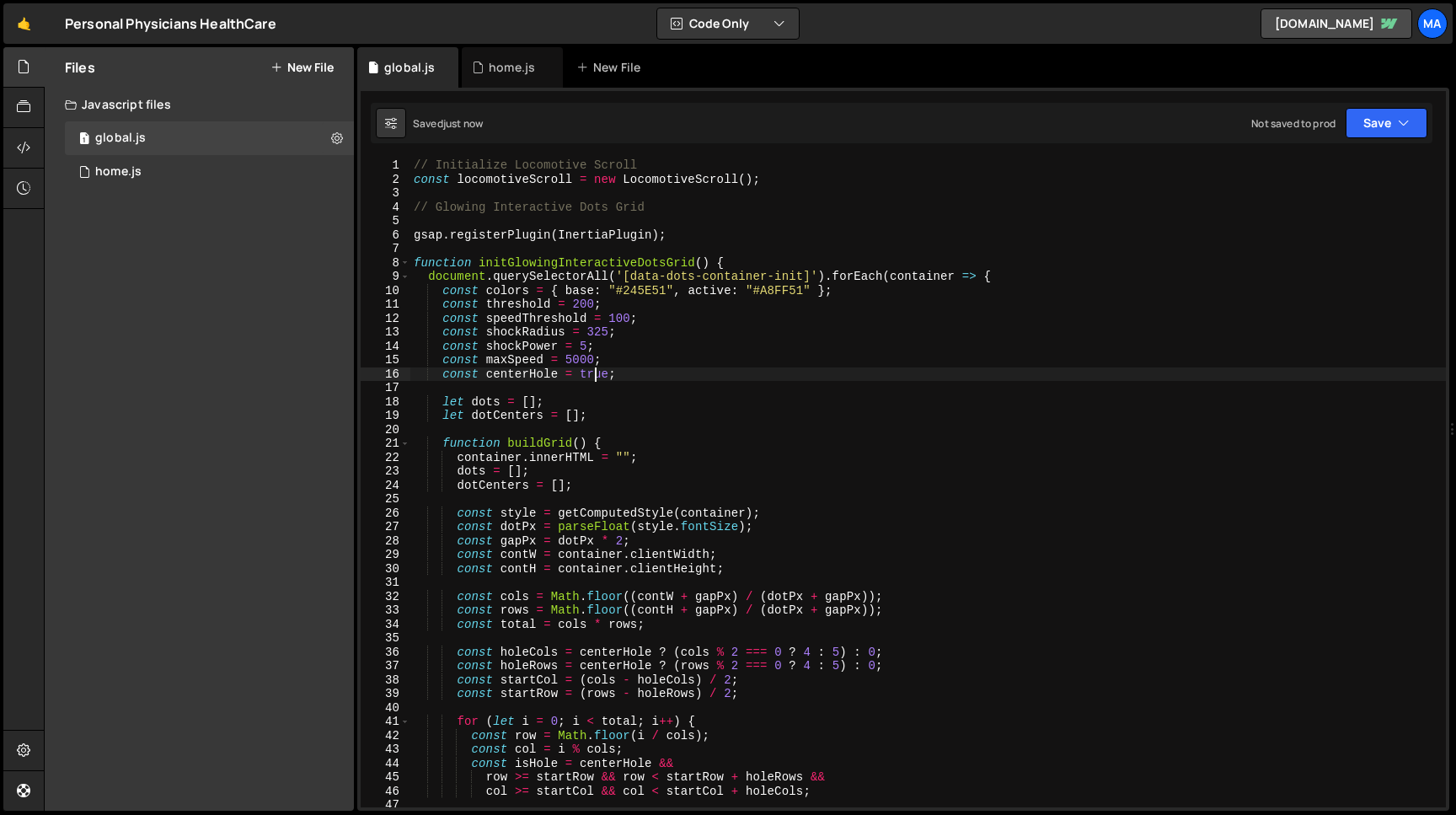
click at [593, 376] on div "// Initialize Locomotive Scroll const locomotiveScroll = new LocomotiveScroll (…" at bounding box center [928, 497] width 1036 height 677
click at [1378, 121] on button "Save" at bounding box center [1386, 123] width 82 height 31
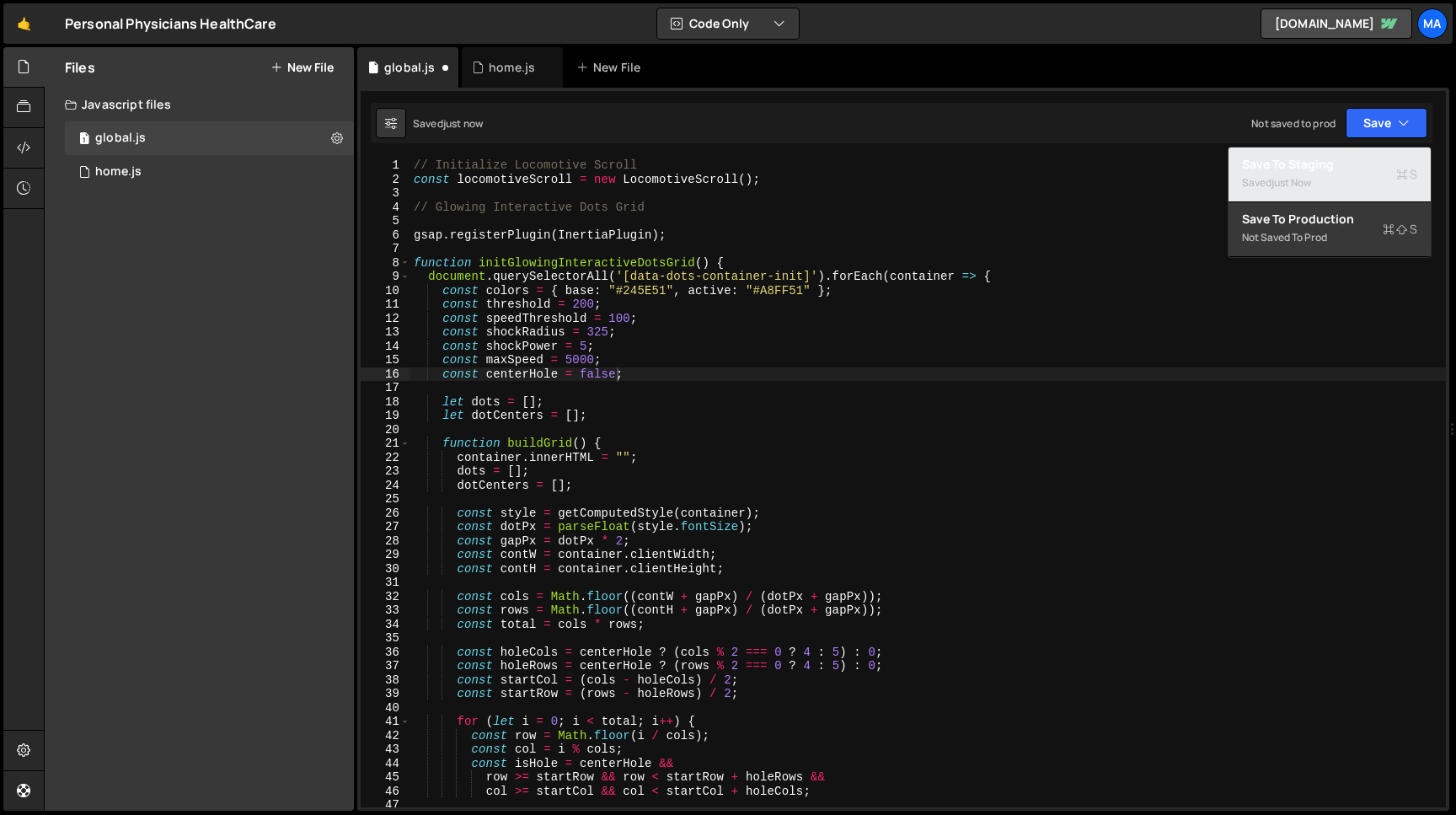
click at [1325, 181] on div "Saved just now" at bounding box center [1330, 182] width 175 height 20
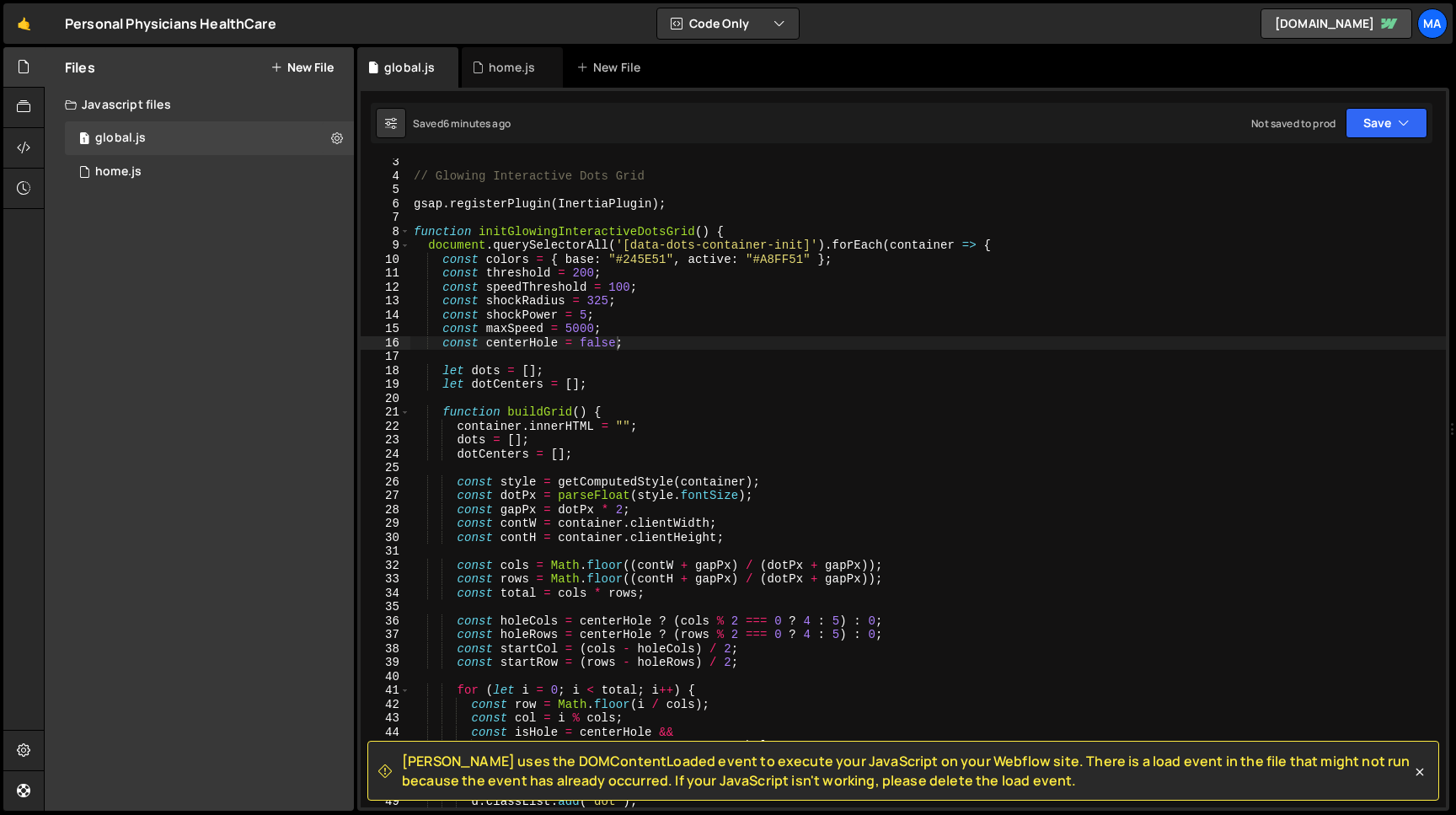
scroll to position [43, 0]
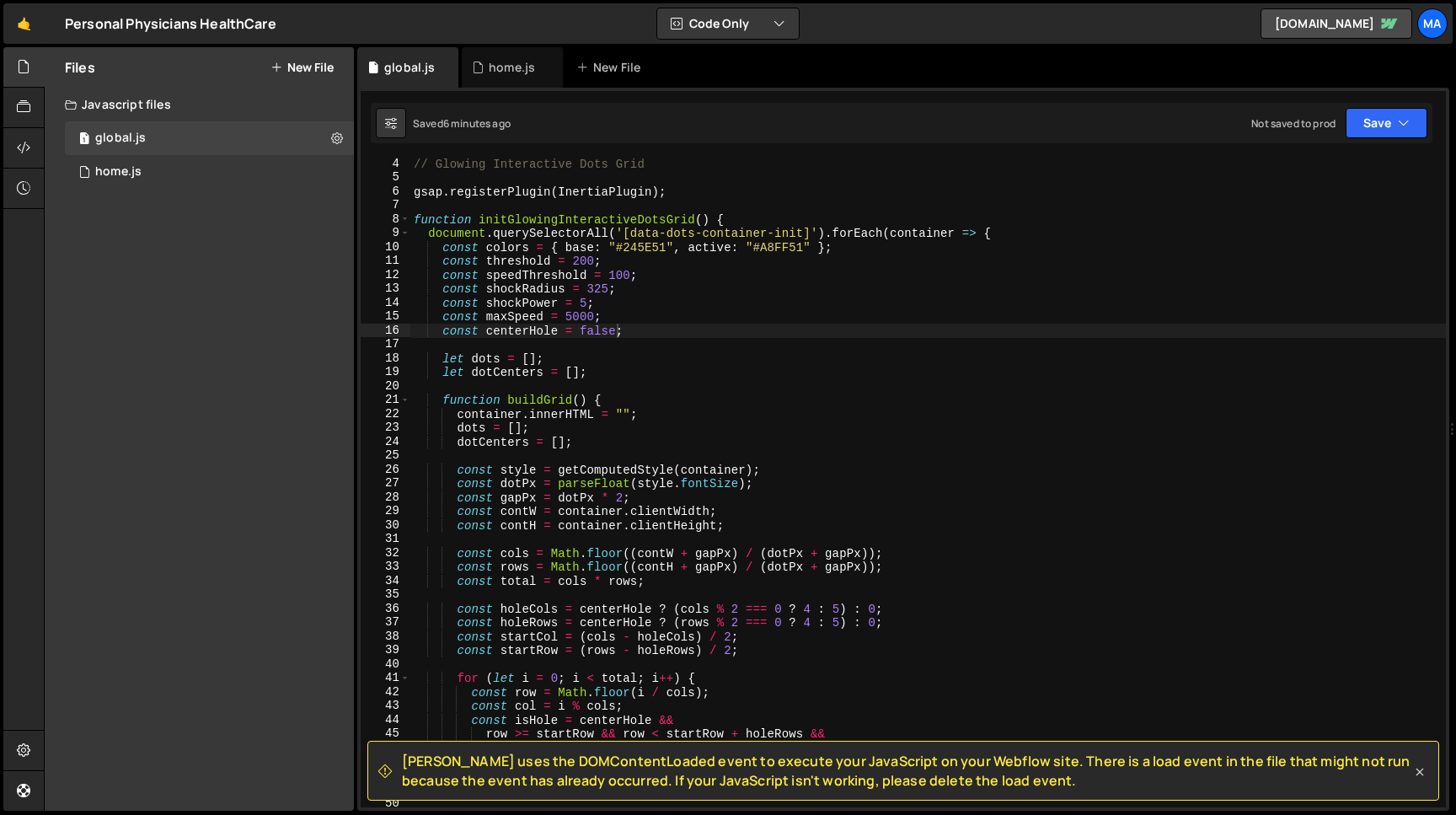
click at [1417, 767] on icon at bounding box center [1419, 771] width 17 height 17
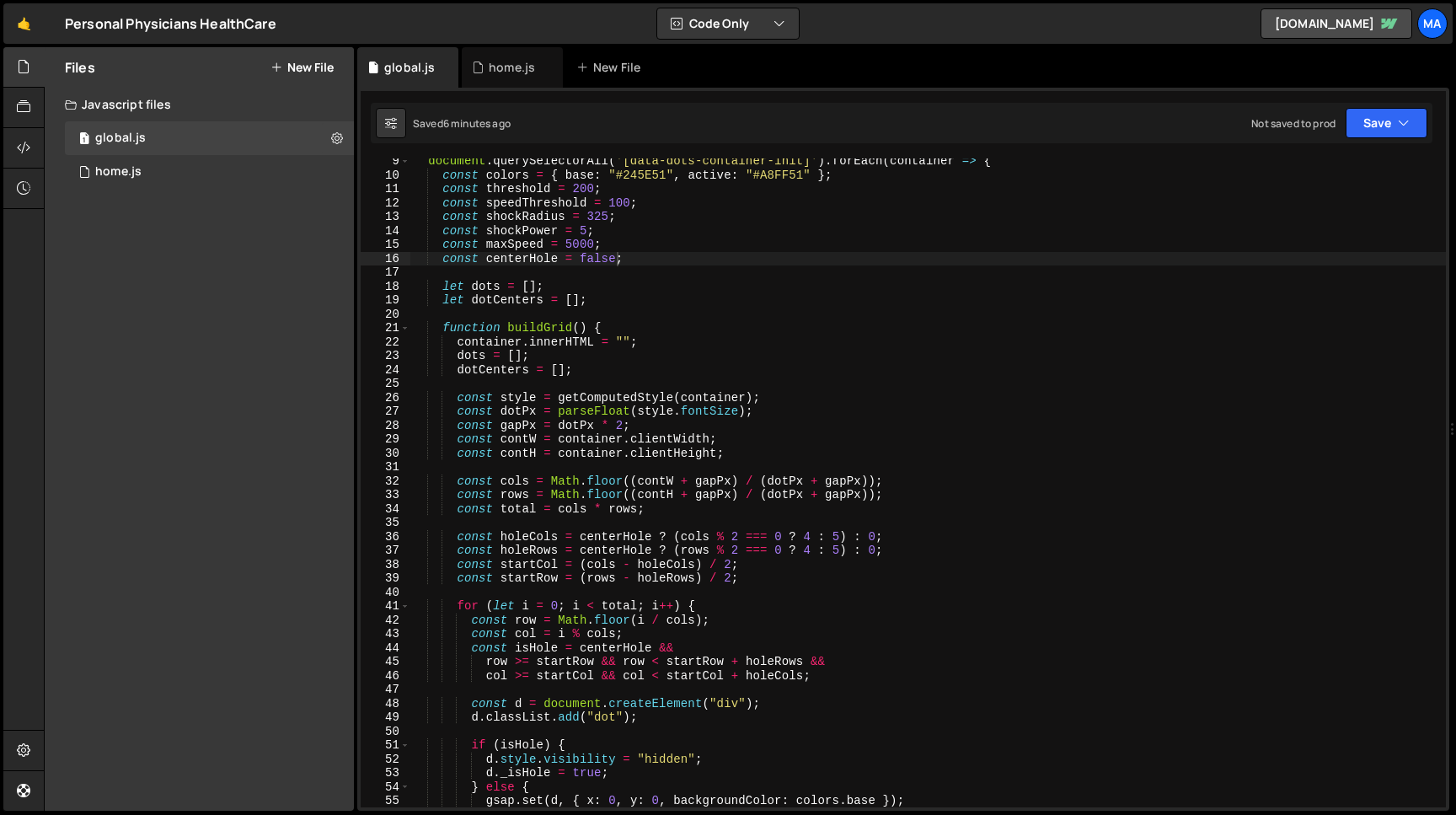
scroll to position [116, 0]
click at [561, 413] on div "document . querySelectorAll ( '[data-dots-container-init]' ) . forEach ( contai…" at bounding box center [928, 493] width 1036 height 677
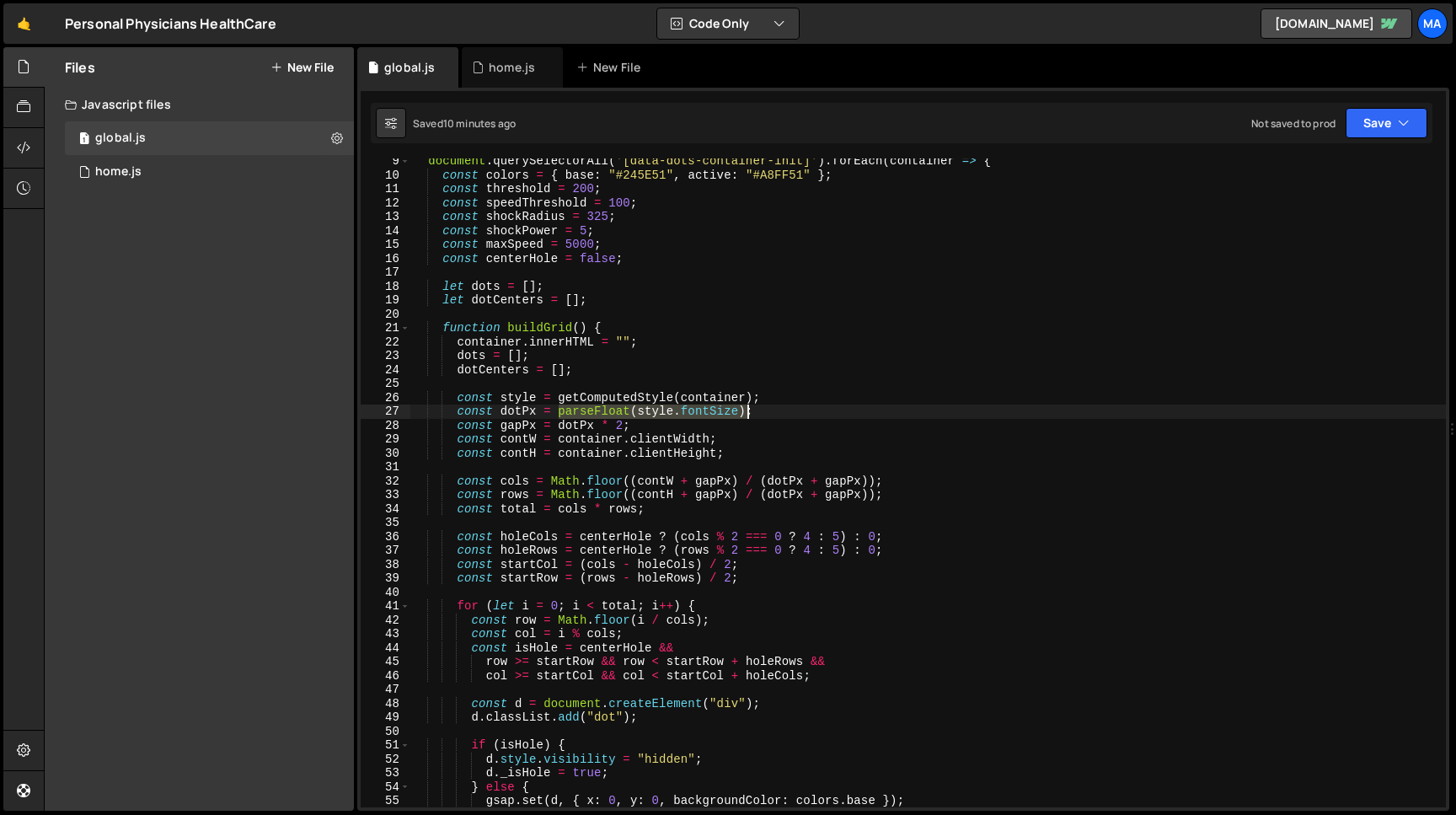
click at [750, 411] on div "document . querySelectorAll ( '[data-dots-container-init]' ) . forEach ( contai…" at bounding box center [928, 493] width 1036 height 677
click at [586, 408] on div "document . querySelectorAll ( '[data-dots-container-init]' ) . forEach ( contai…" at bounding box center [928, 493] width 1036 height 677
click at [559, 423] on div "document . querySelectorAll ( '[data-dots-container-init]' ) . forEach ( contai…" at bounding box center [928, 493] width 1036 height 677
click at [626, 423] on div "document . querySelectorAll ( '[data-dots-container-init]' ) . forEach ( contai…" at bounding box center [928, 493] width 1036 height 677
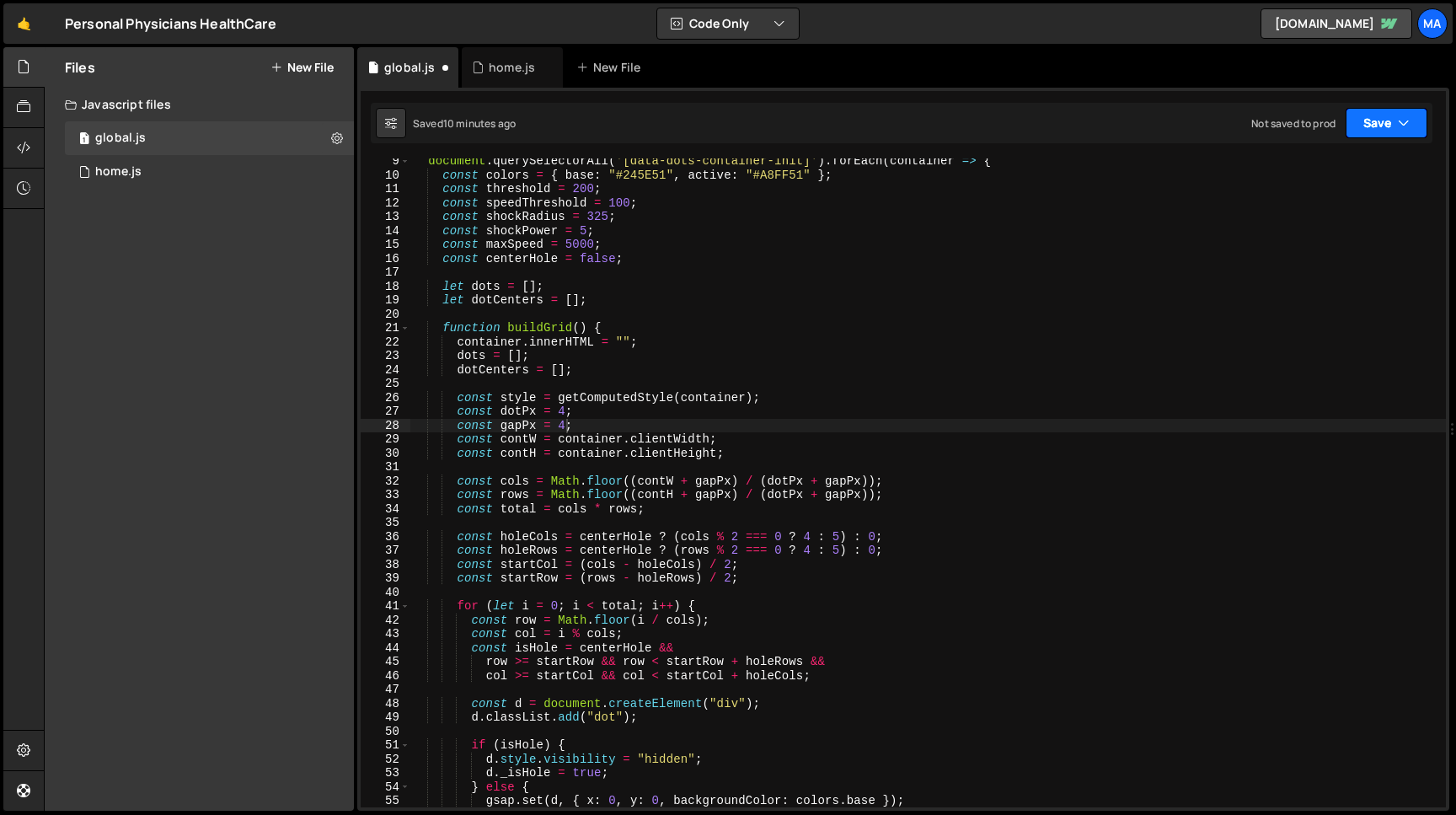
click at [1372, 128] on button "Save" at bounding box center [1386, 123] width 82 height 31
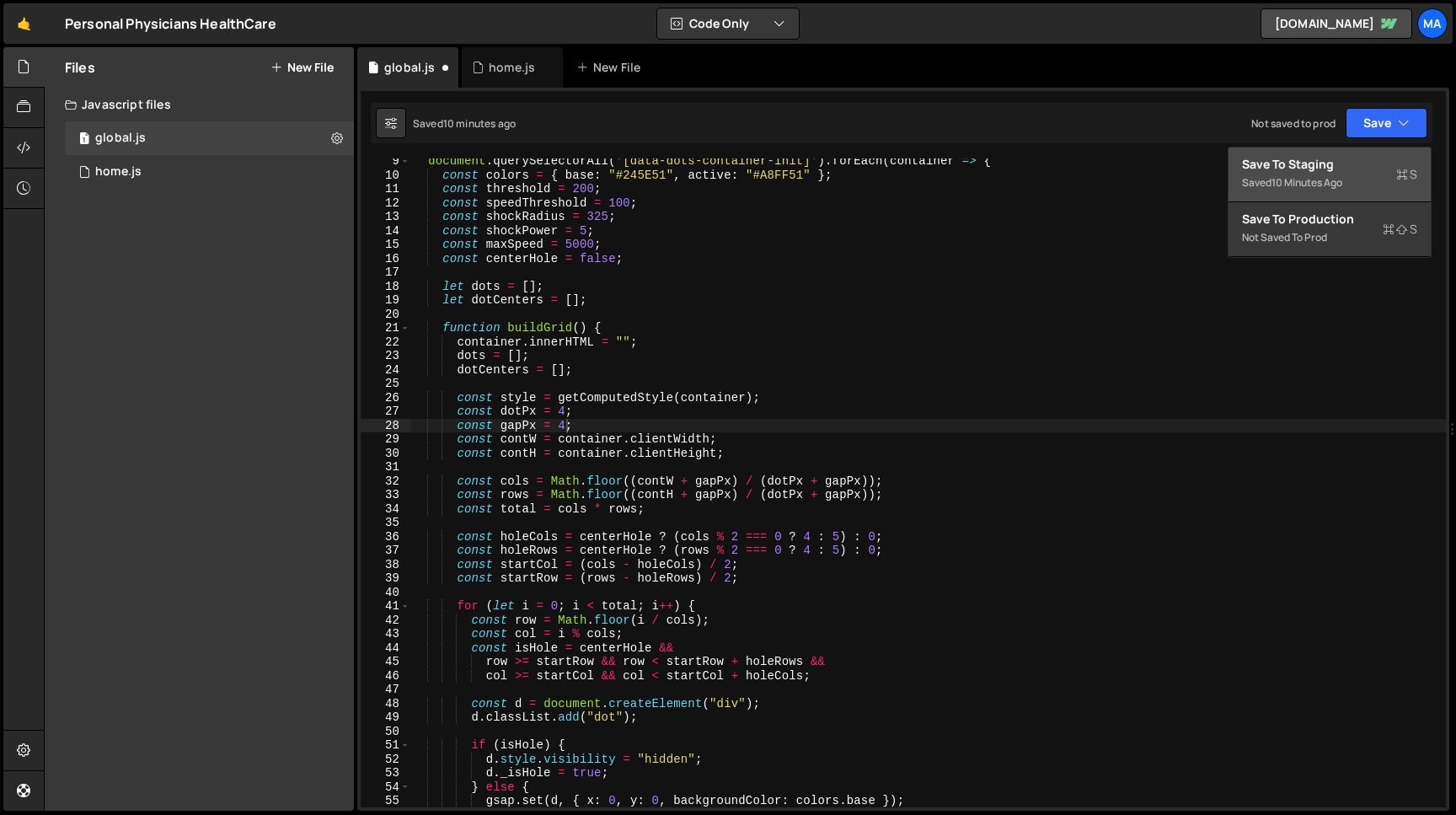
click at [1344, 165] on div "Save to Staging S" at bounding box center [1330, 164] width 175 height 17
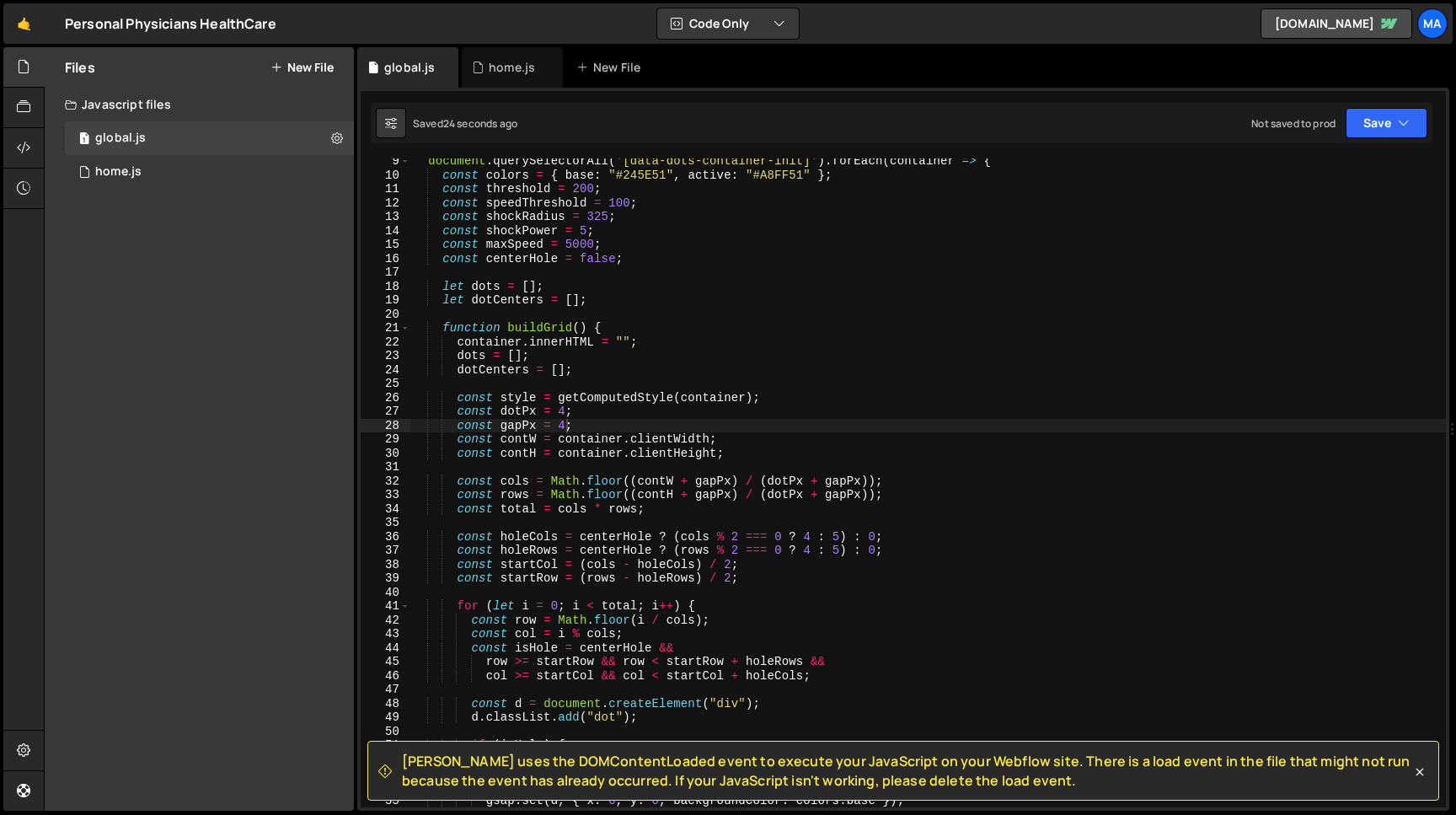
click at [574, 412] on div "document . querySelectorAll ( '[data-dots-container-init]' ) . forEach ( contai…" at bounding box center [928, 493] width 1036 height 677
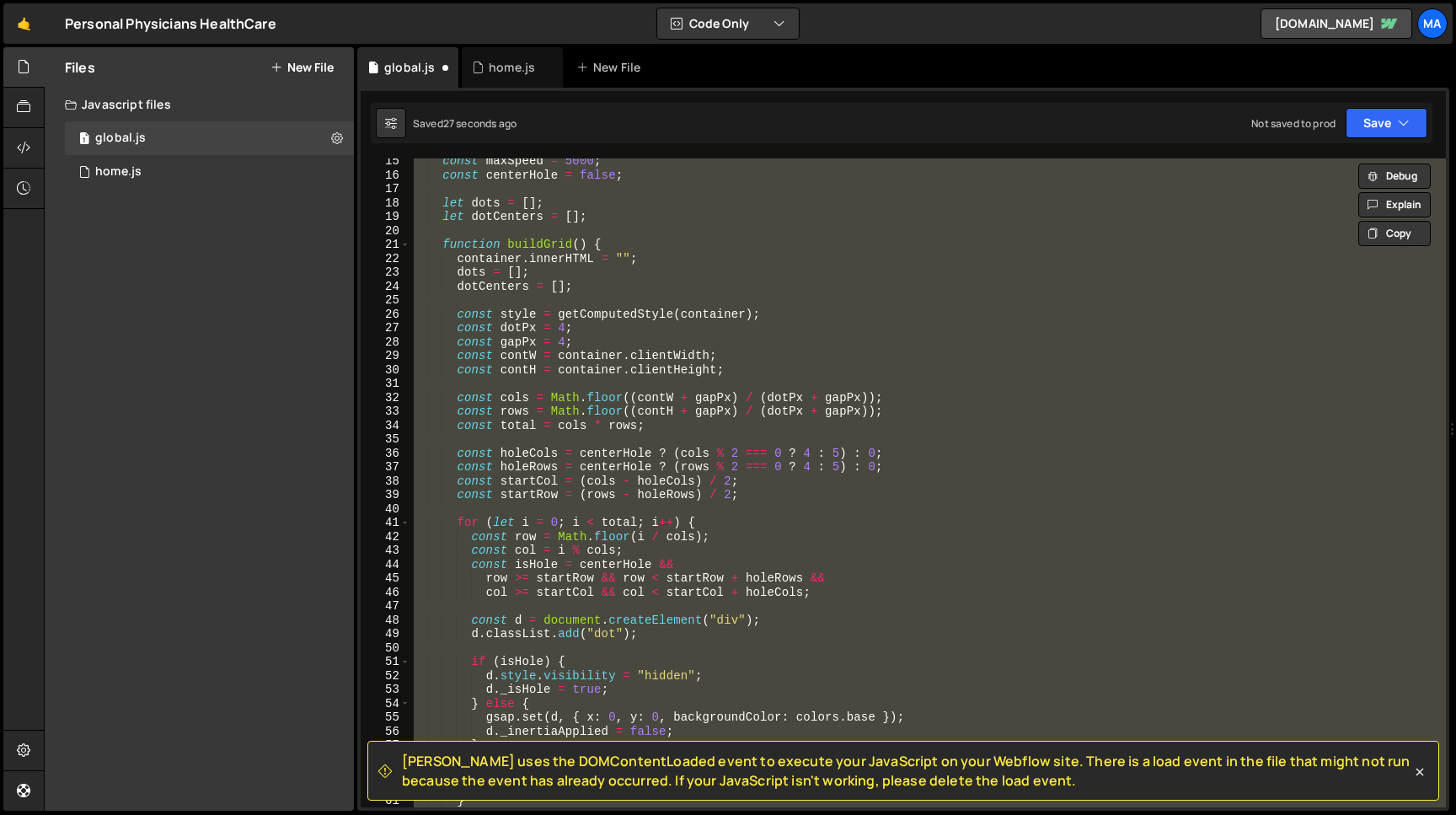
scroll to position [0, 0]
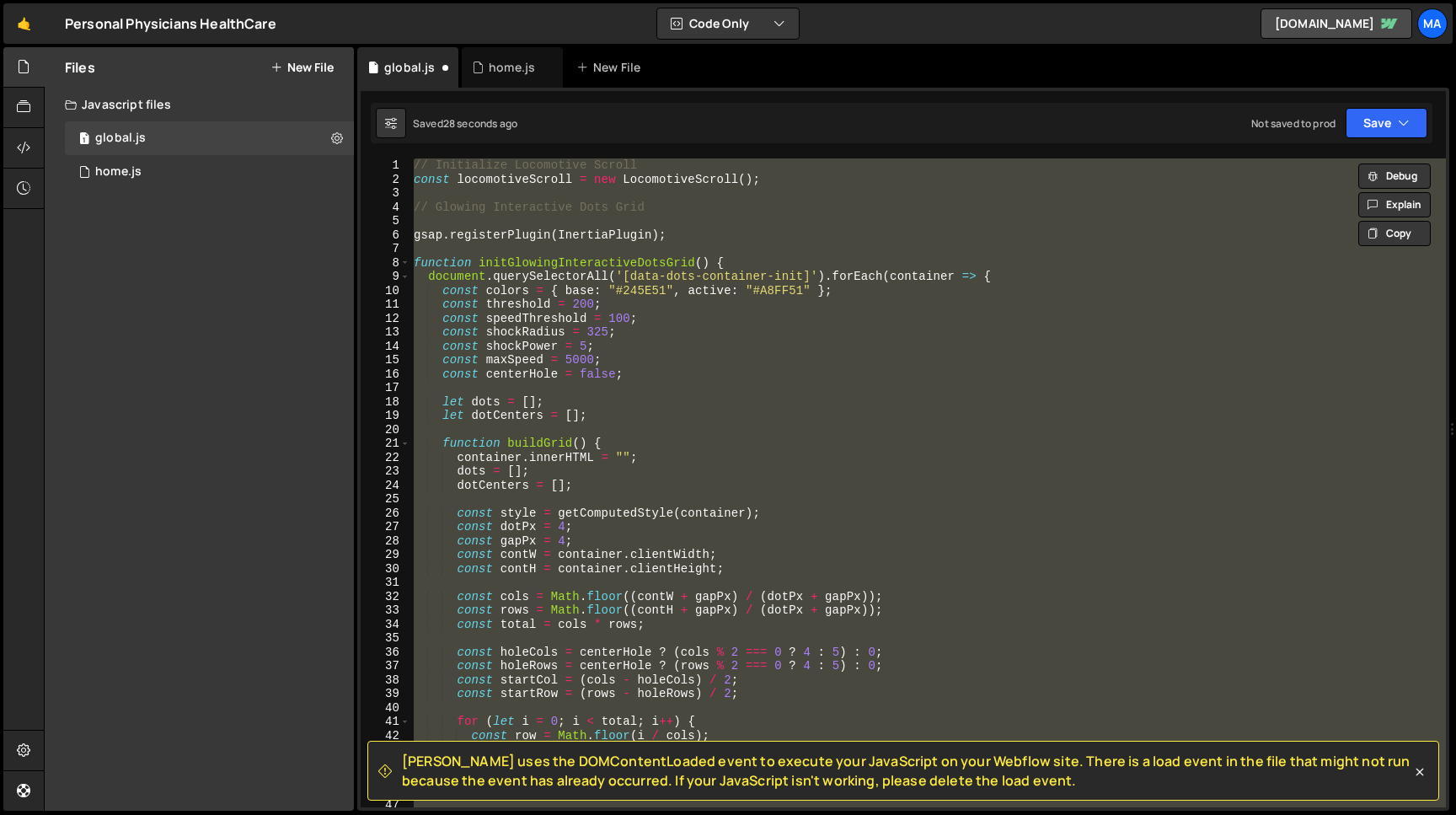
click at [599, 457] on div "// Initialize Locomotive Scroll const locomotiveScroll = new LocomotiveScroll (…" at bounding box center [928, 483] width 1036 height 648
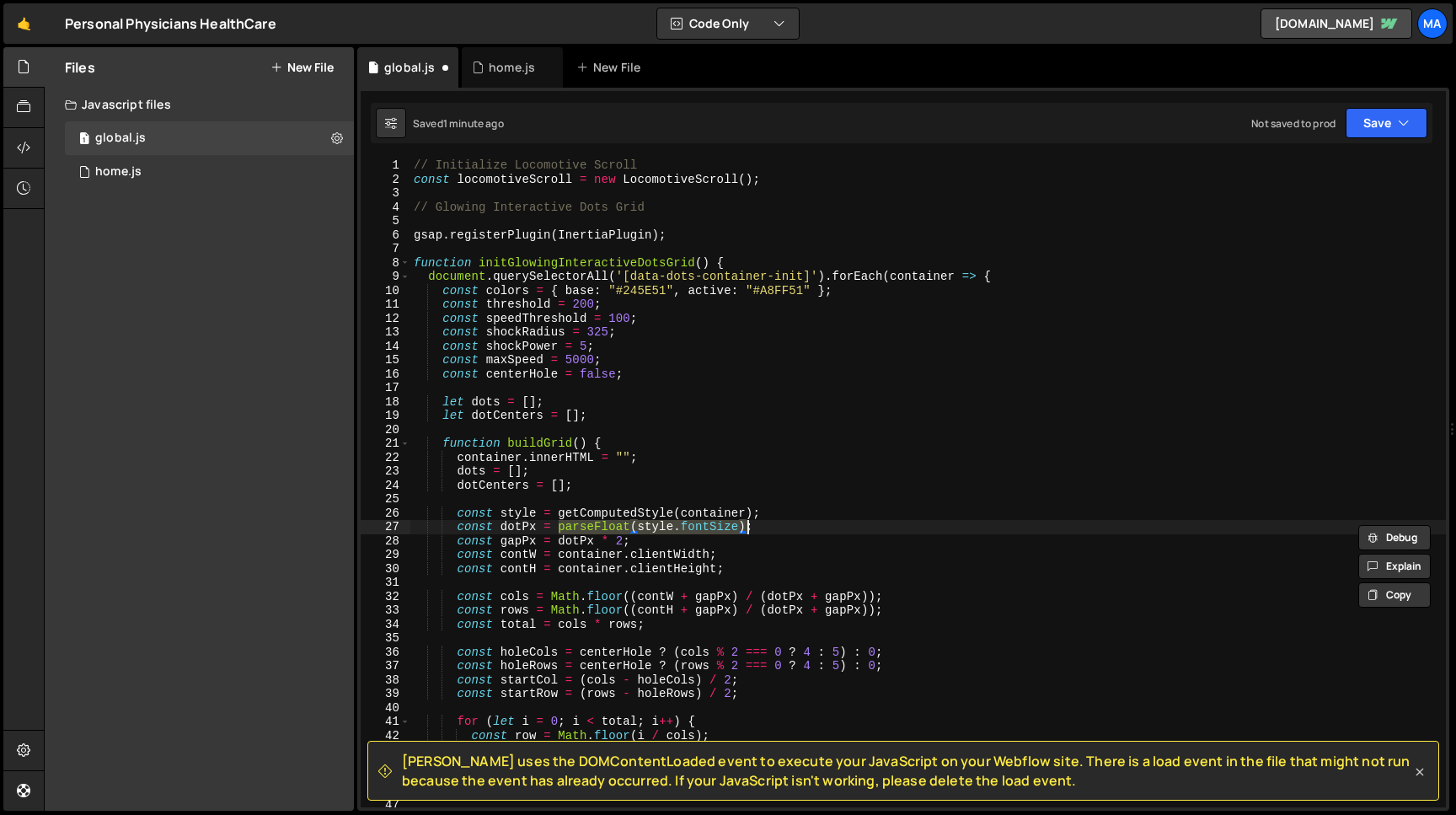
click at [1415, 776] on icon at bounding box center [1419, 771] width 17 height 17
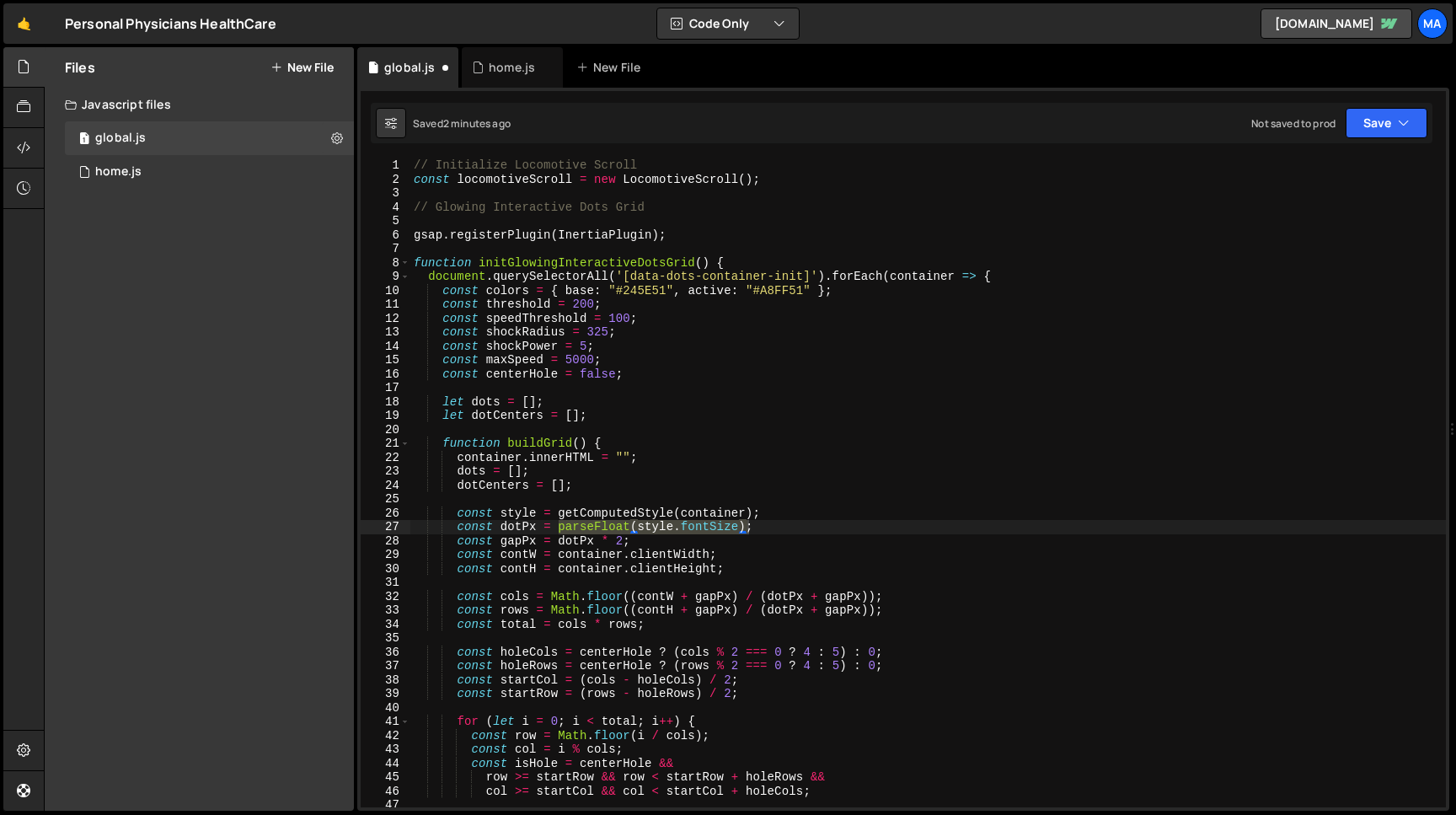
click at [646, 287] on div "// Initialize Locomotive Scroll const locomotiveScroll = new LocomotiveScroll (…" at bounding box center [928, 497] width 1036 height 677
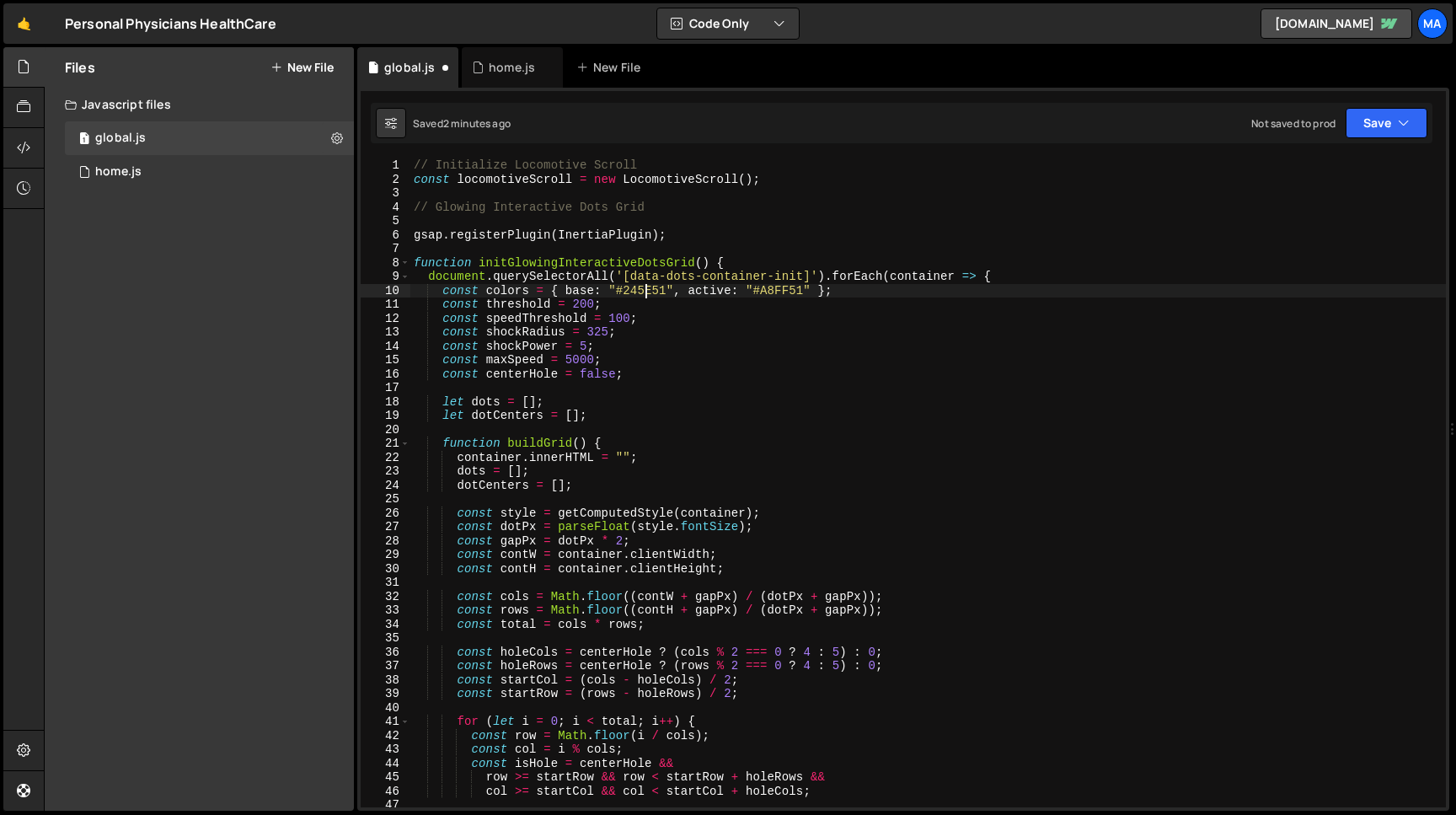
click at [617, 292] on div "// Initialize Locomotive Scroll const locomotiveScroll = new LocomotiveScroll (…" at bounding box center [928, 497] width 1036 height 677
click at [667, 291] on div "// Initialize Locomotive Scroll const locomotiveScroll = new LocomotiveScroll (…" at bounding box center [928, 497] width 1036 height 677
click at [619, 295] on div "// Initialize Locomotive Scroll const locomotiveScroll = new LocomotiveScroll (…" at bounding box center [928, 497] width 1036 height 677
drag, startPoint x: 877, startPoint y: 290, endPoint x: 887, endPoint y: 290, distance: 10.0
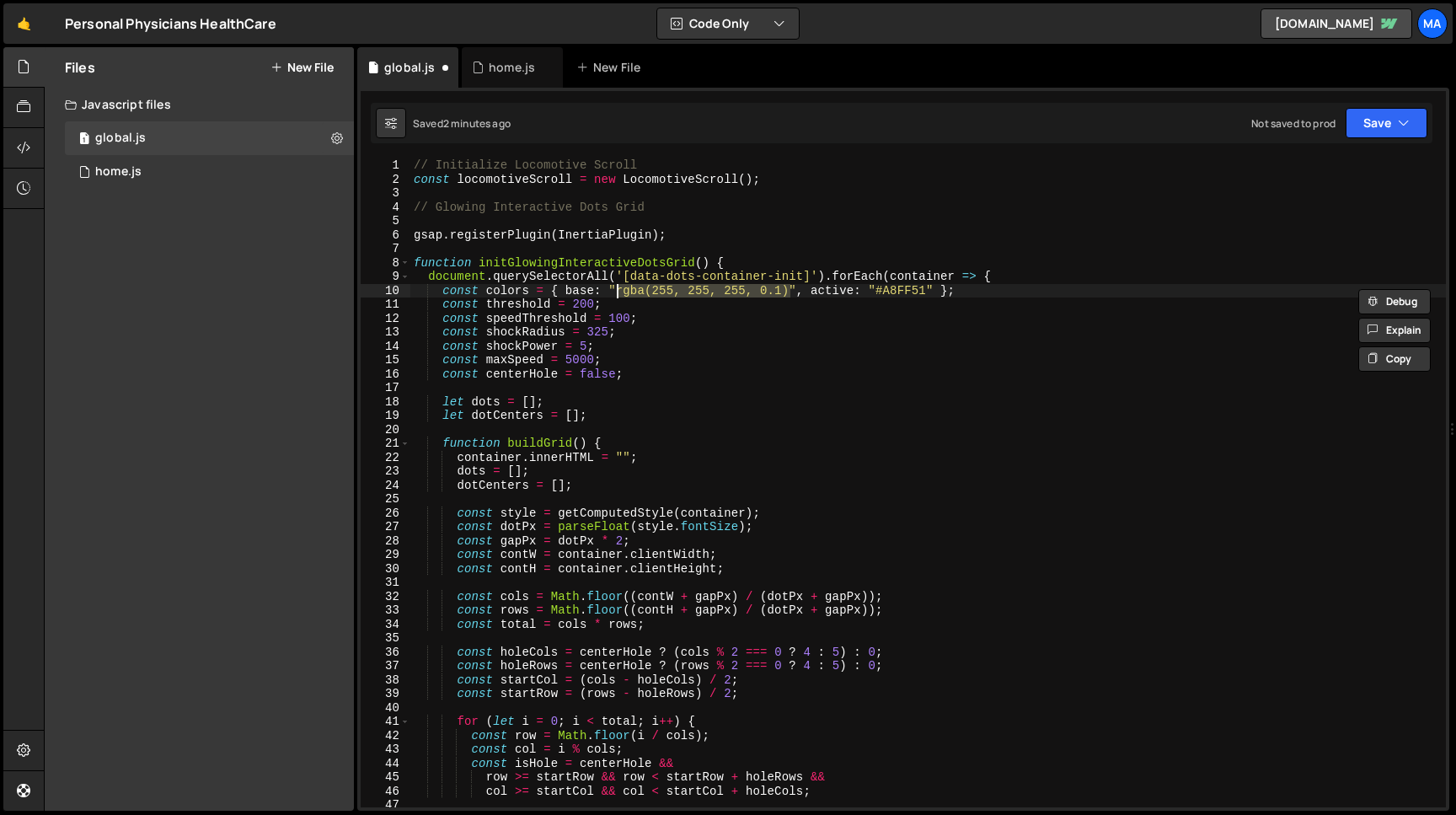
click at [876, 290] on div "// Initialize Locomotive Scroll const locomotiveScroll = new LocomotiveScroll (…" at bounding box center [928, 497] width 1036 height 677
click at [929, 290] on div "// Initialize Locomotive Scroll const locomotiveScroll = new LocomotiveScroll (…" at bounding box center [928, 497] width 1036 height 677
paste textarea "rgba(255, 255, 255, 0.1)"
click at [1040, 289] on div "// Initialize Locomotive Scroll const locomotiveScroll = new LocomotiveScroll (…" at bounding box center [928, 497] width 1036 height 677
click at [1379, 122] on button "Save" at bounding box center [1386, 123] width 82 height 31
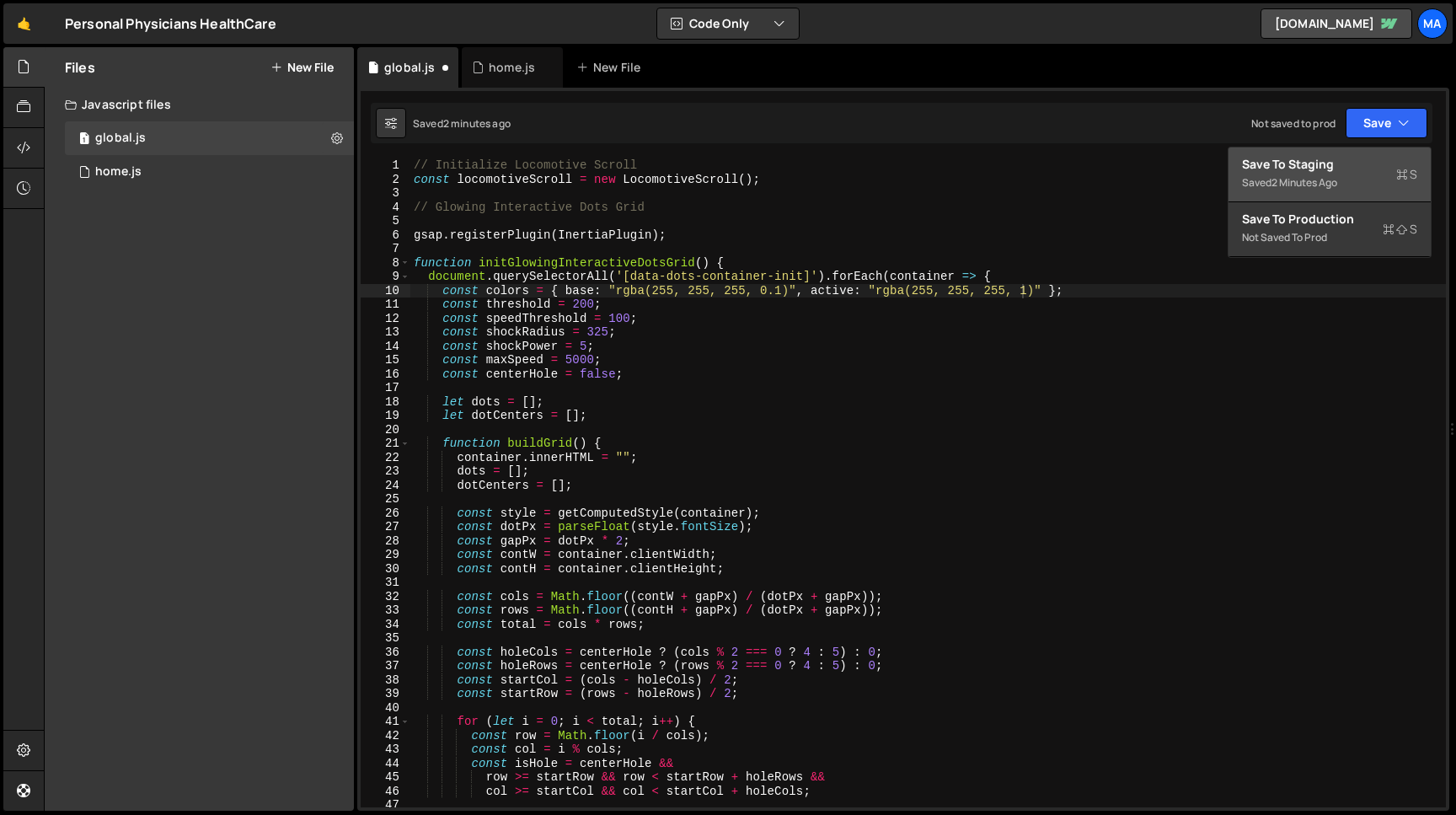
click at [1340, 169] on div "Save to Staging S" at bounding box center [1330, 164] width 175 height 17
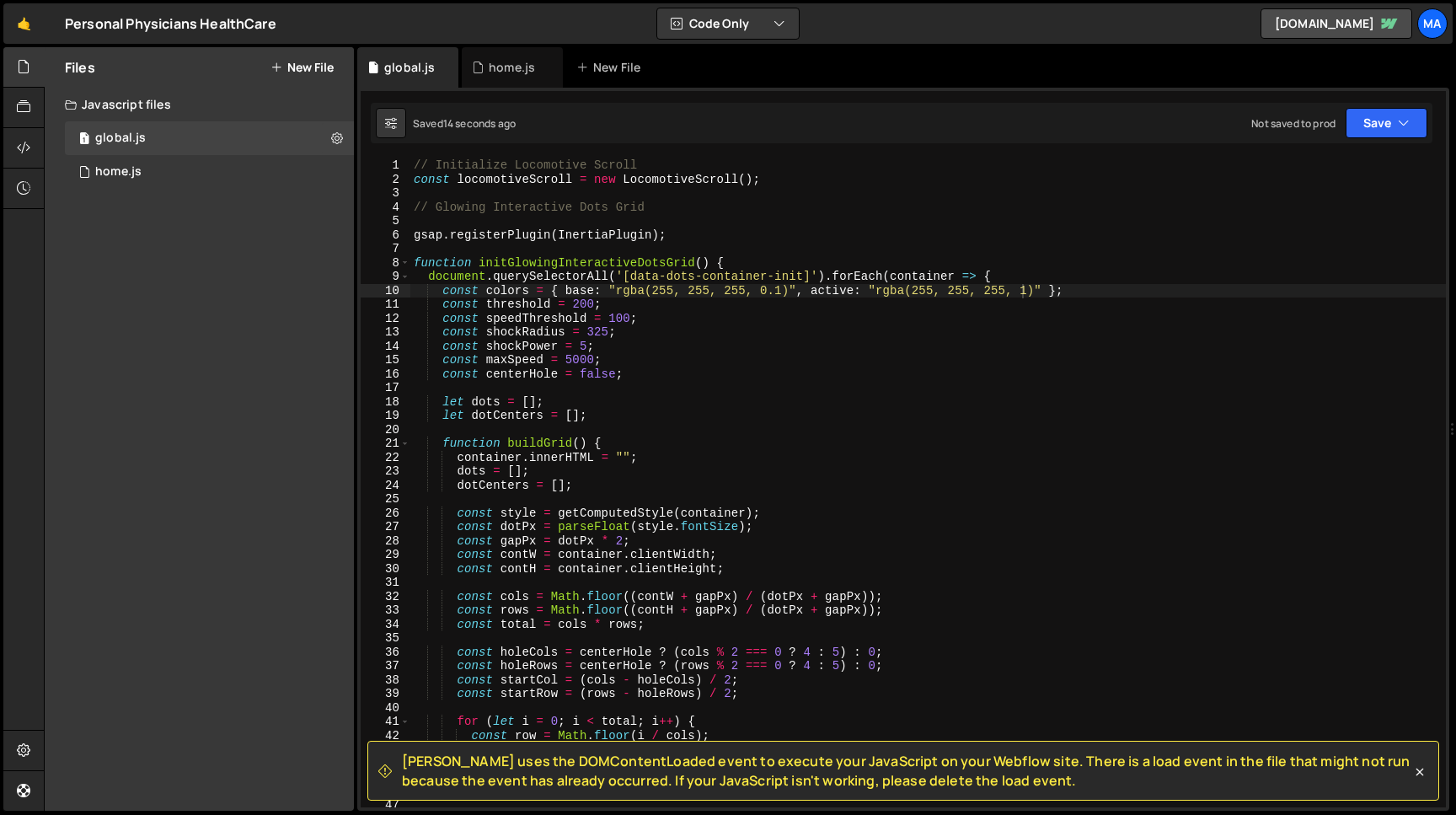
click at [907, 291] on div "// Initialize Locomotive Scroll const locomotiveScroll = new LocomotiveScroll (…" at bounding box center [928, 497] width 1036 height 677
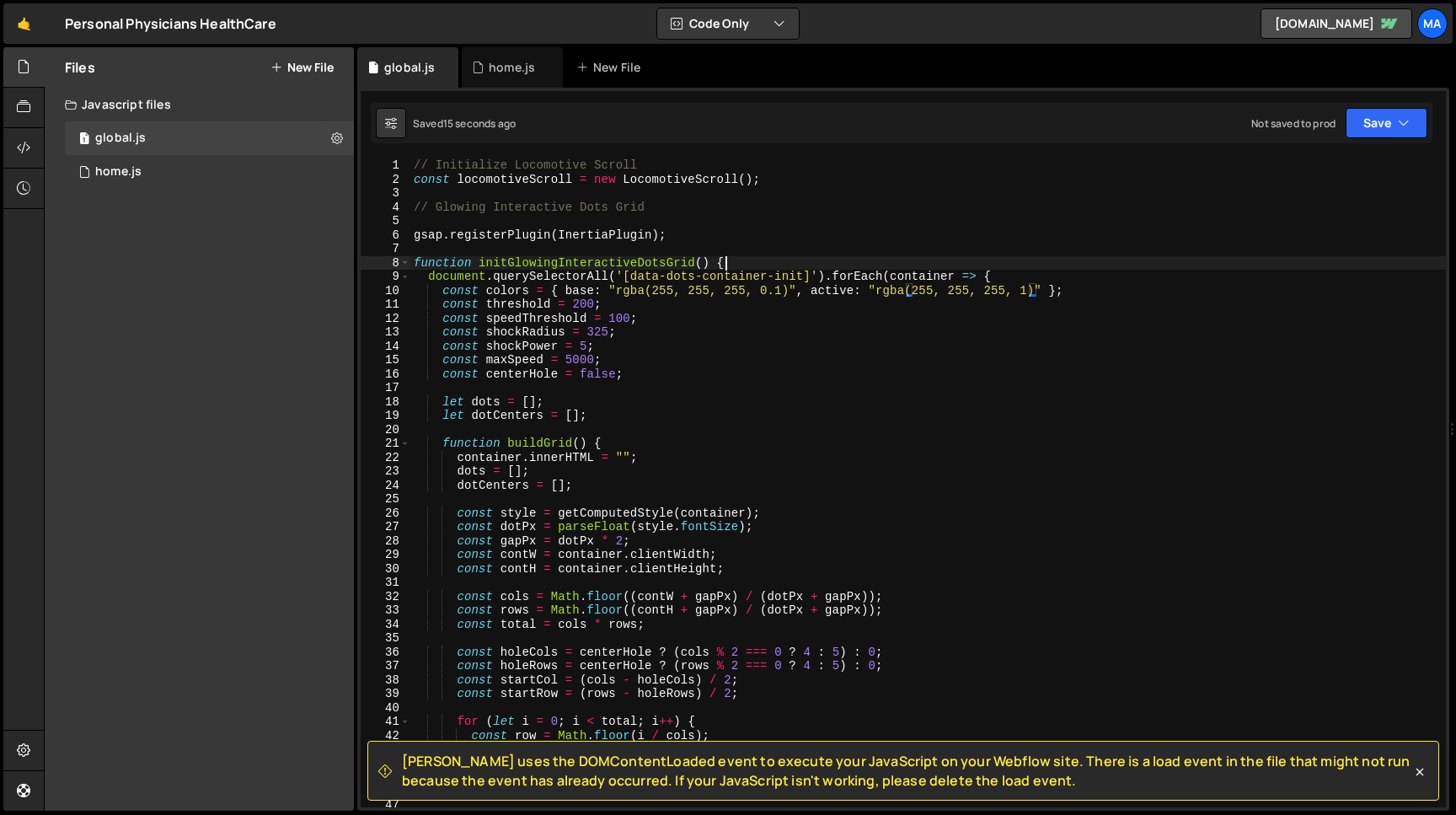
click at [900, 260] on div "// Initialize Locomotive Scroll const locomotiveScroll = new LocomotiveScroll (…" at bounding box center [928, 497] width 1036 height 677
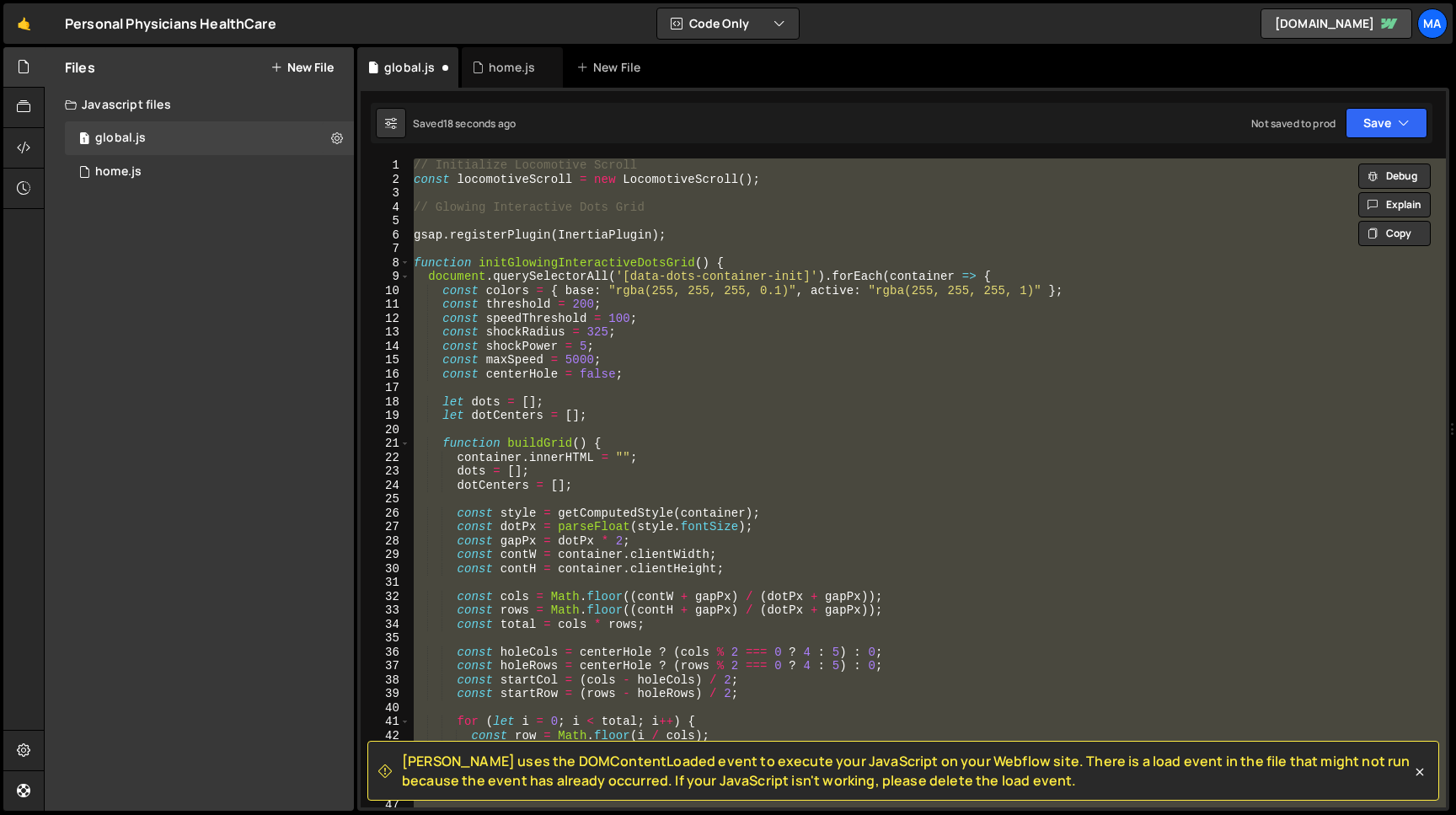
scroll to position [0, 0]
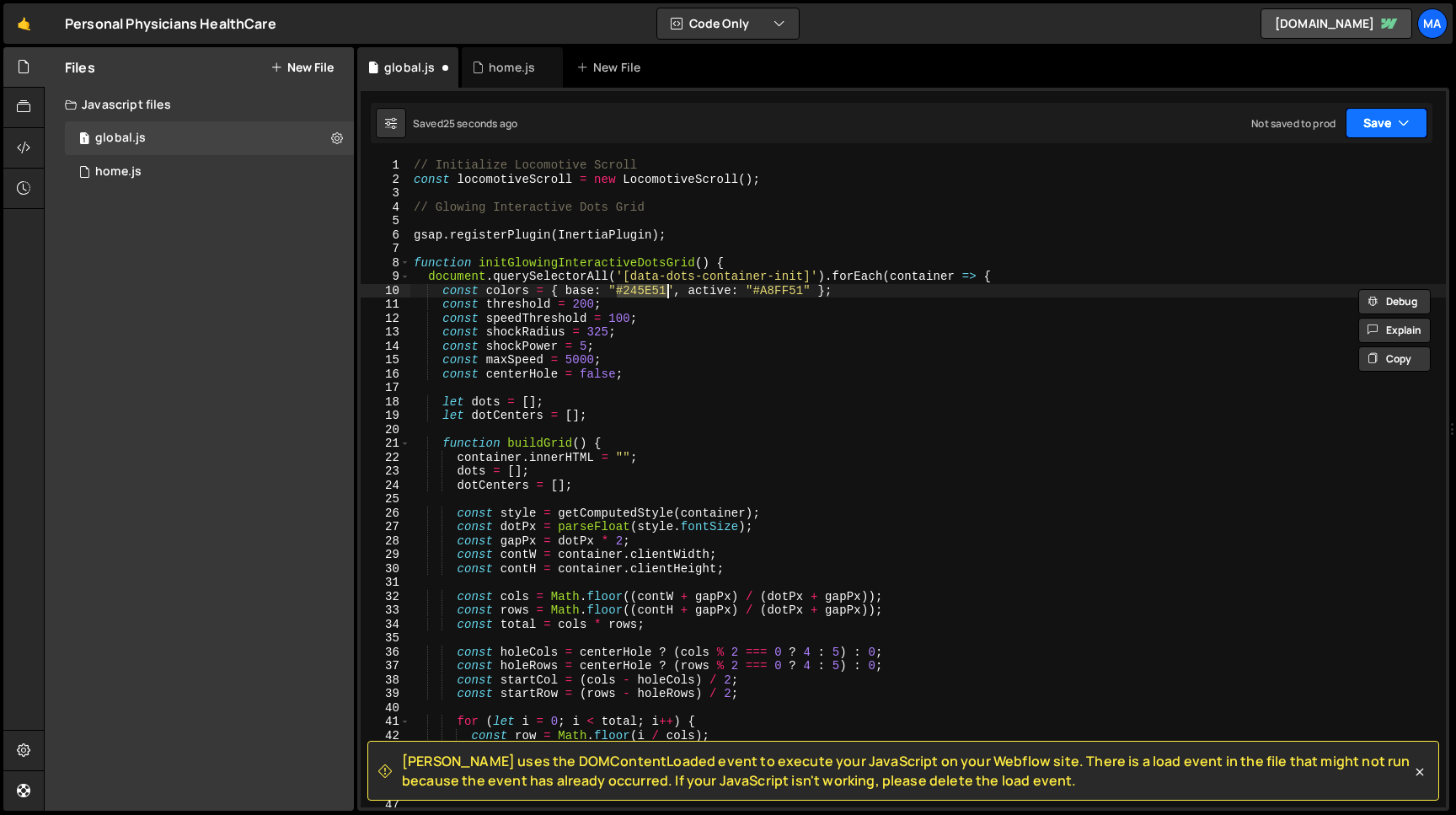
click at [1369, 115] on button "Save" at bounding box center [1386, 123] width 82 height 31
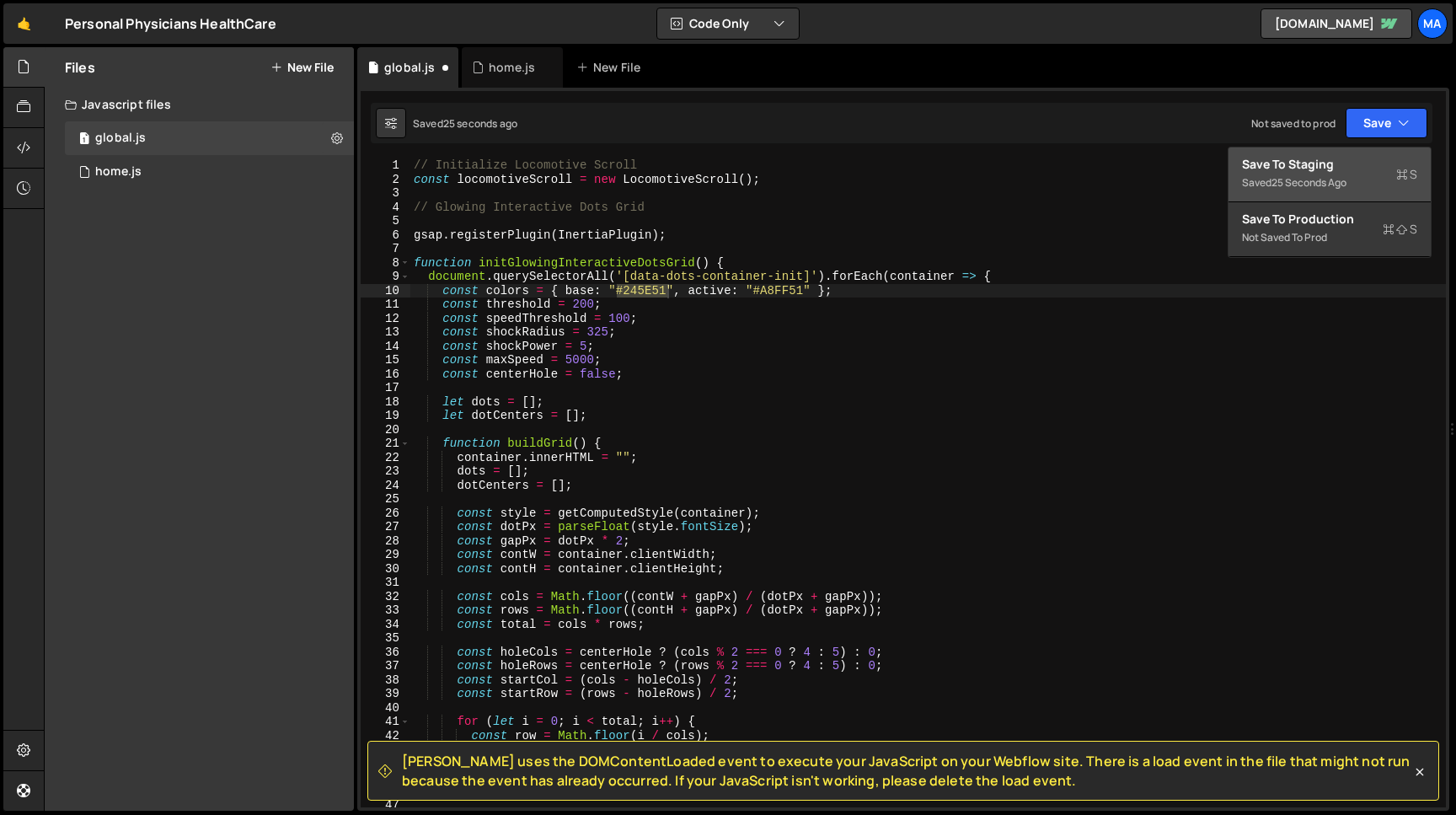
click at [1322, 173] on div "Saved 25 seconds ago" at bounding box center [1330, 182] width 175 height 20
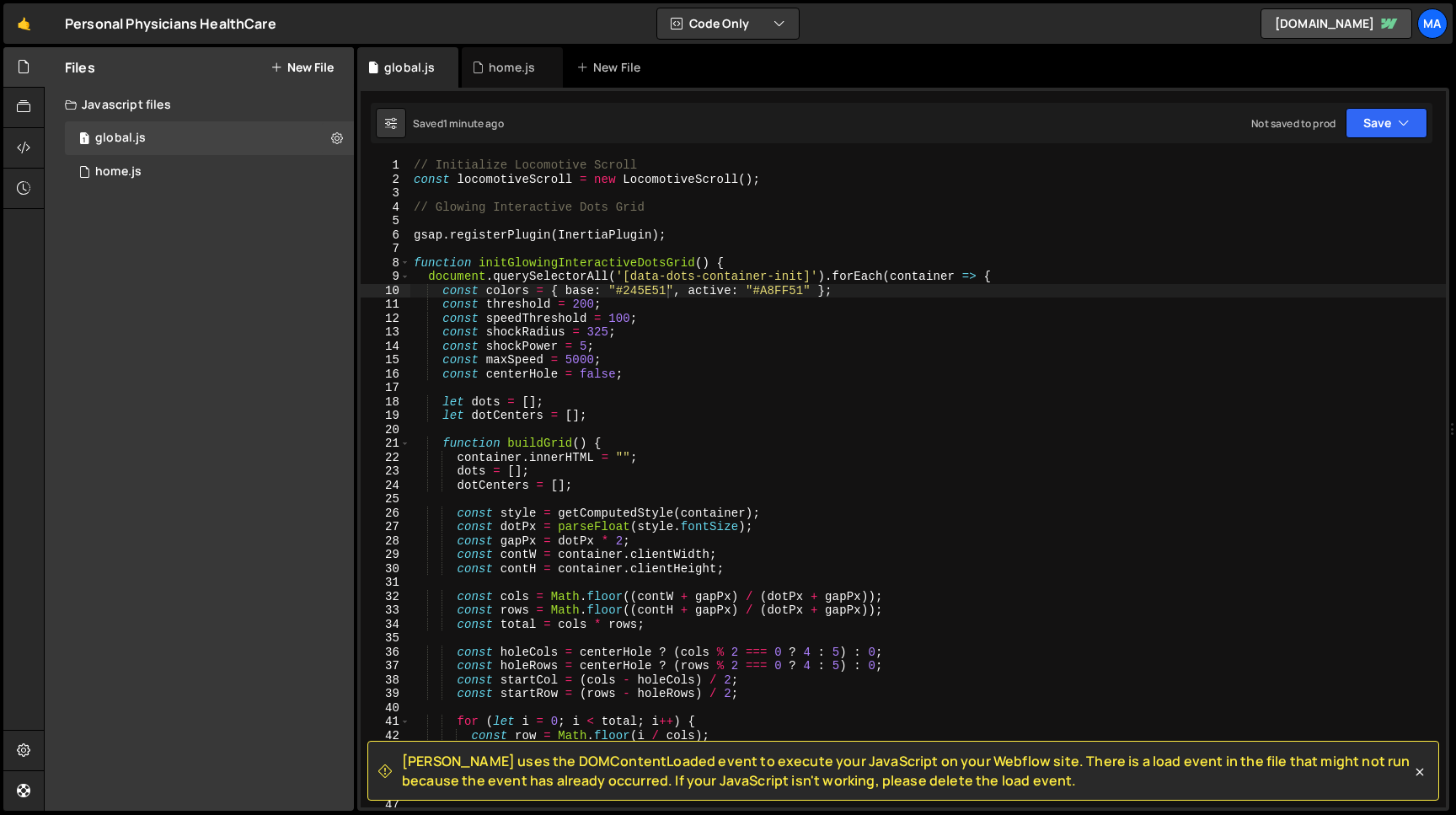
click at [561, 527] on div "// Initialize Locomotive Scroll const locomotiveScroll = new LocomotiveScroll (…" at bounding box center [928, 497] width 1036 height 677
click at [747, 528] on div "// Initialize Locomotive Scroll const locomotiveScroll = new LocomotiveScroll (…" at bounding box center [928, 497] width 1036 height 677
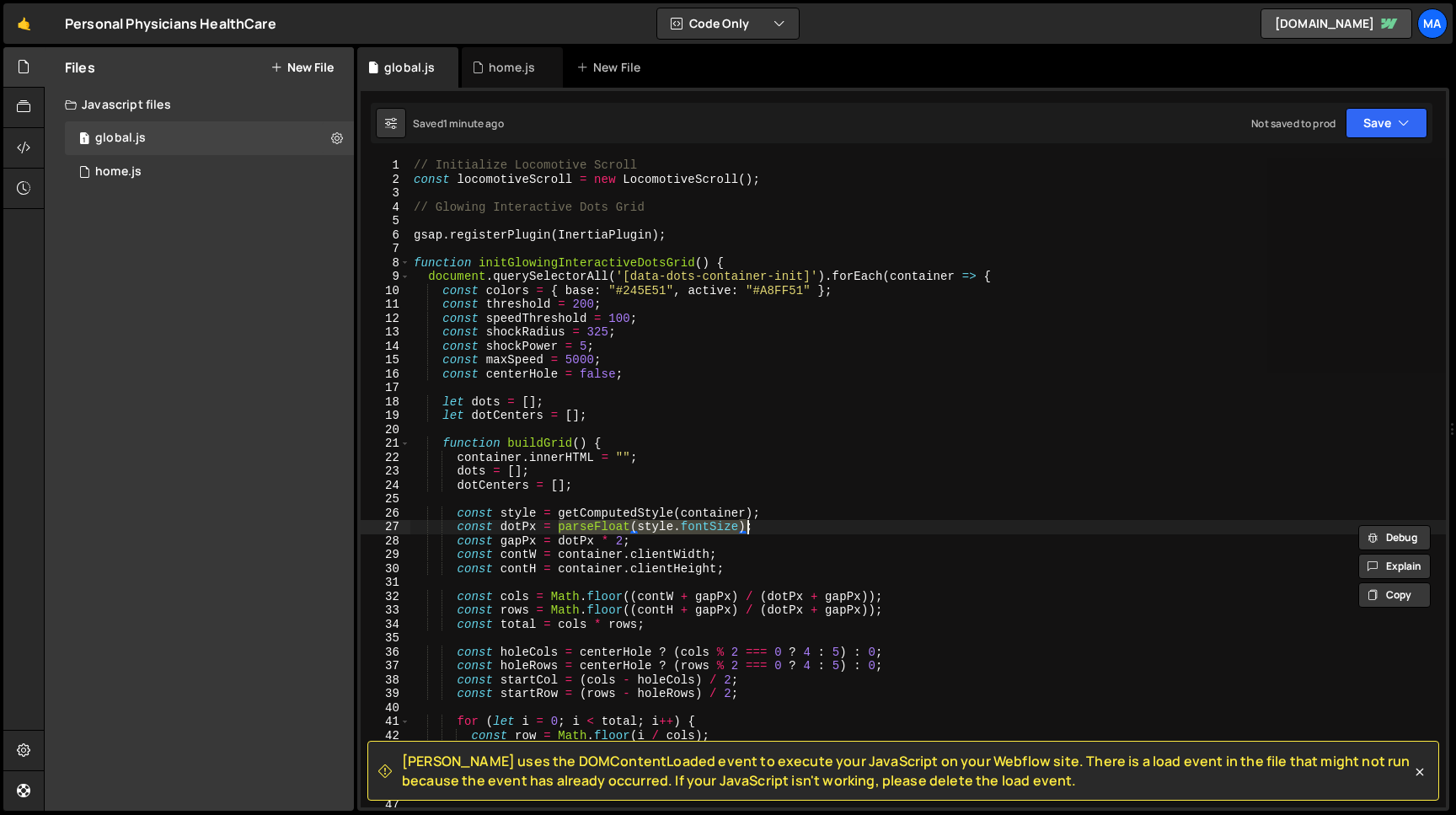
click at [737, 530] on div "// Initialize Locomotive Scroll const locomotiveScroll = new LocomotiveScroll (…" at bounding box center [928, 483] width 1036 height 648
click at [684, 529] on div "// Initialize Locomotive Scroll const locomotiveScroll = new LocomotiveScroll (…" at bounding box center [928, 497] width 1036 height 677
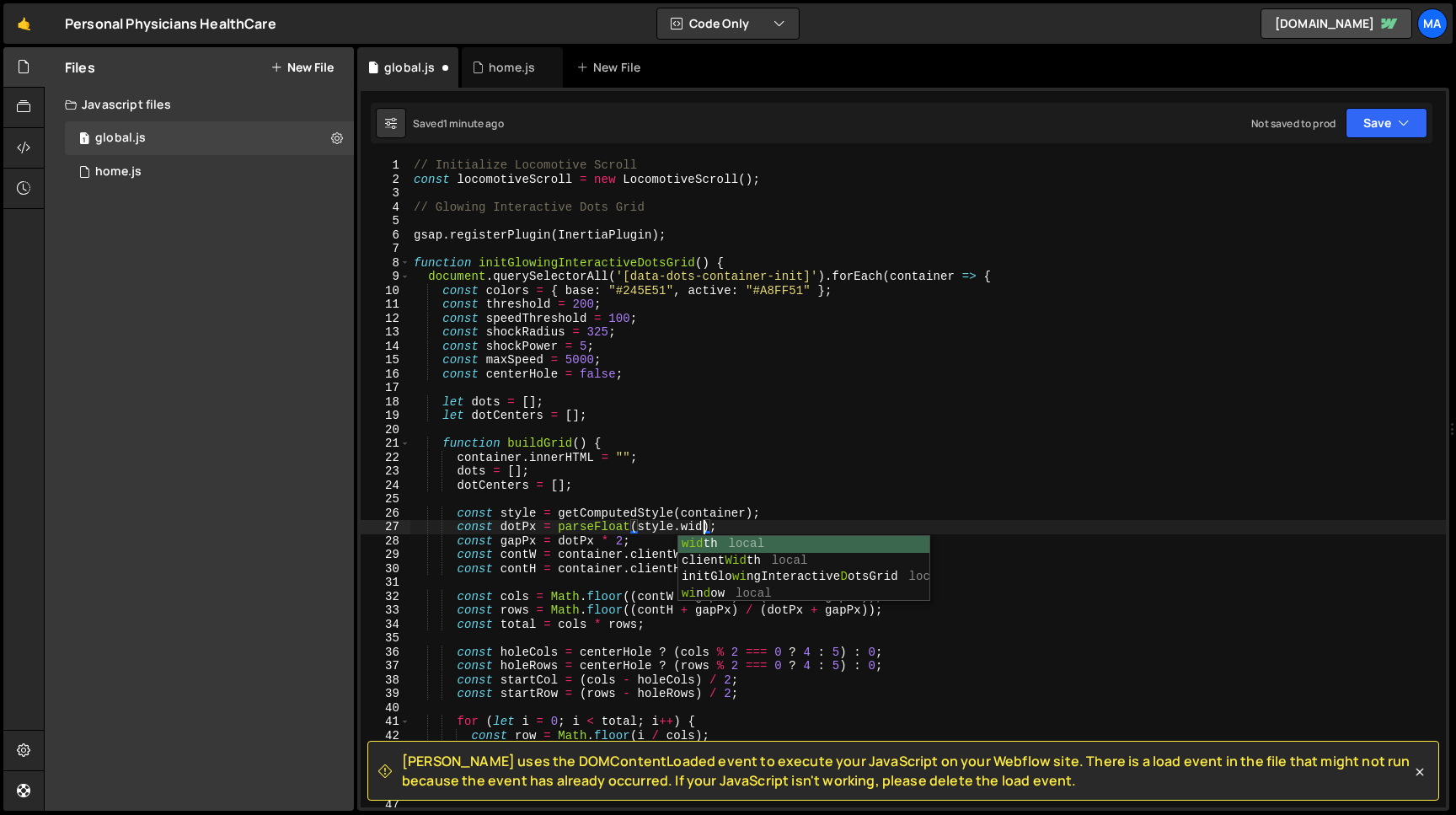
scroll to position [0, 20]
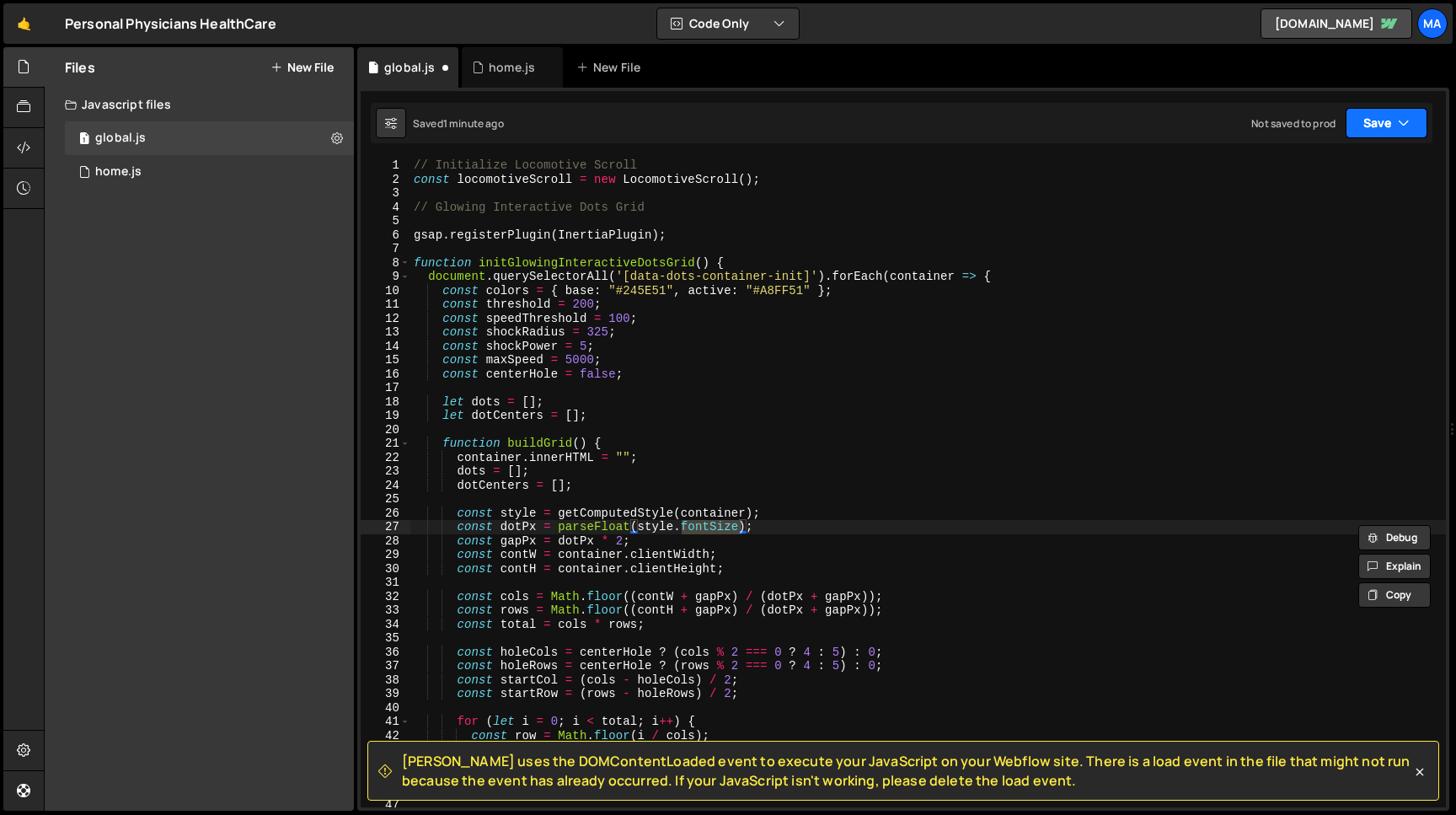
click at [1377, 132] on button "Save" at bounding box center [1386, 123] width 82 height 31
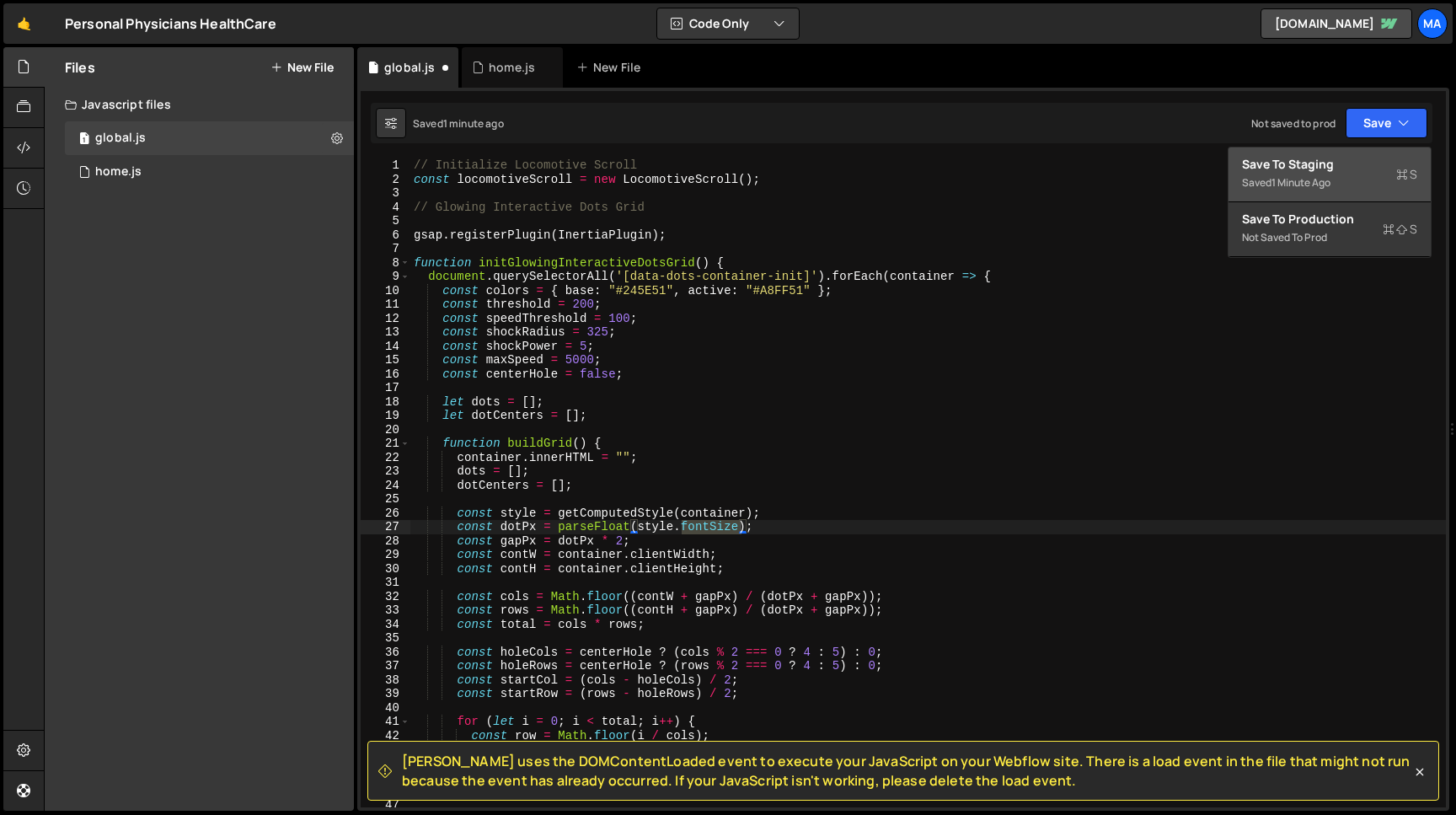
click at [1352, 172] on div "Save to Staging S" at bounding box center [1330, 164] width 175 height 17
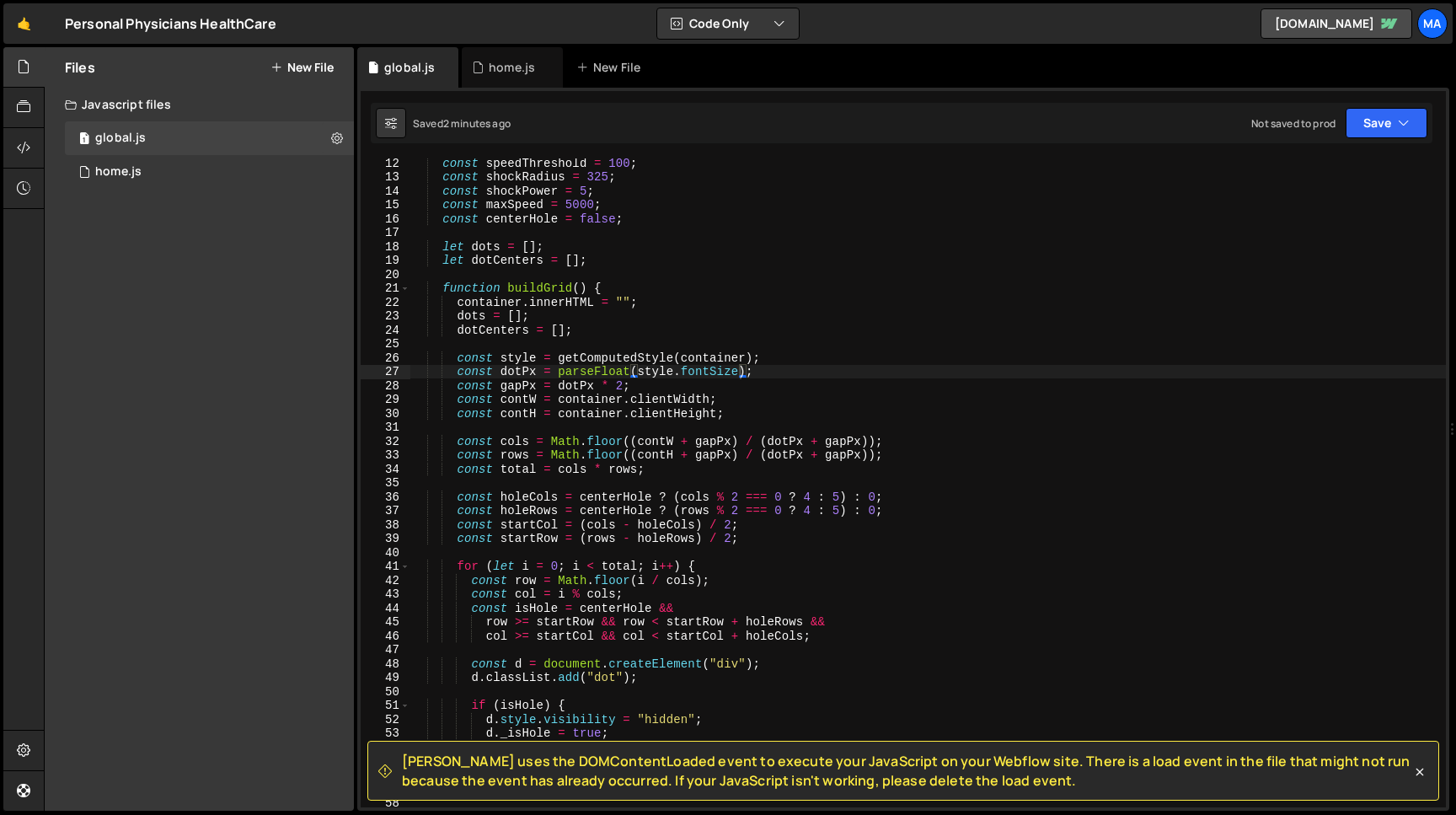
scroll to position [155, 0]
click at [1424, 765] on icon at bounding box center [1419, 771] width 17 height 17
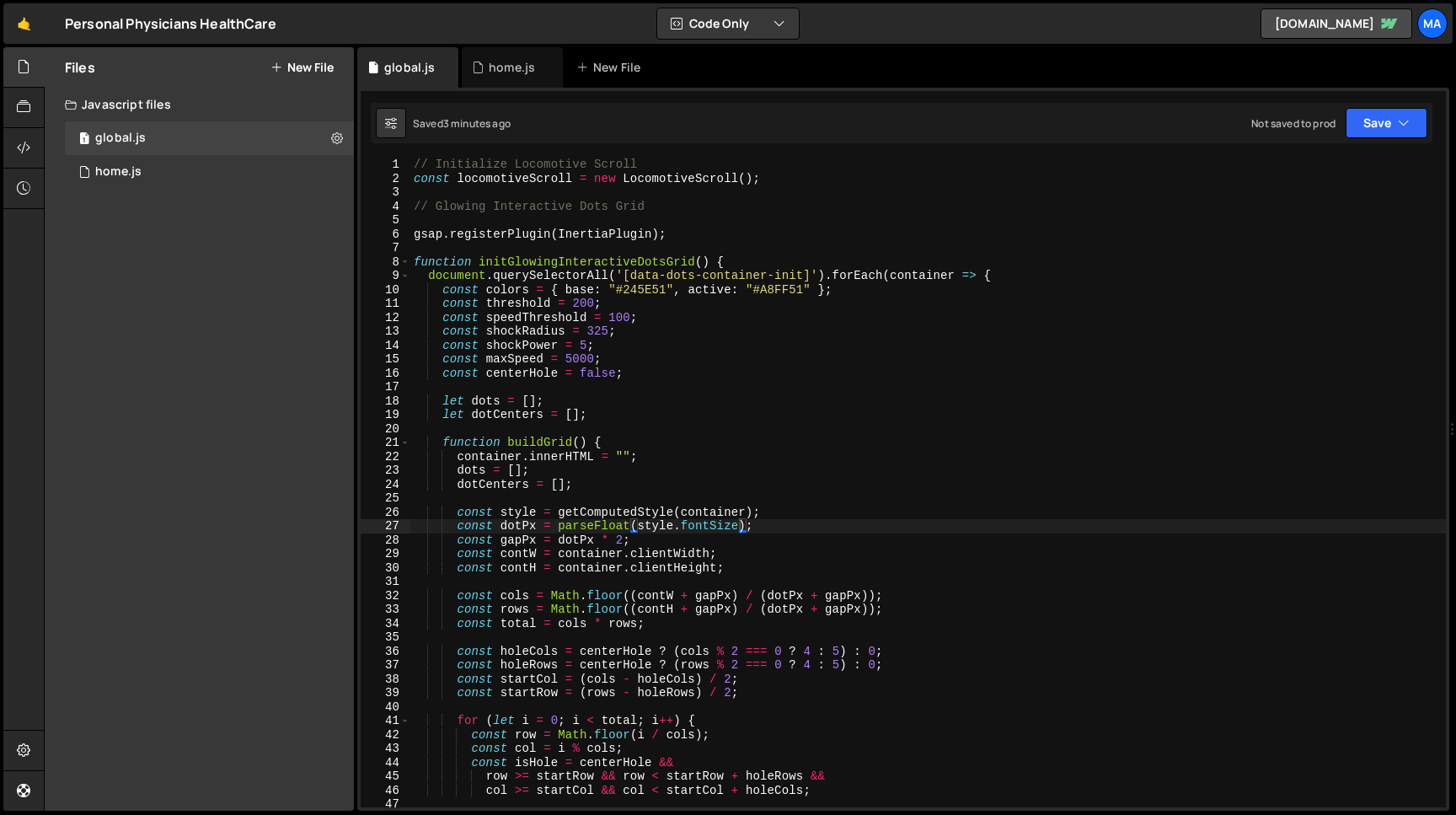
scroll to position [12, 0]
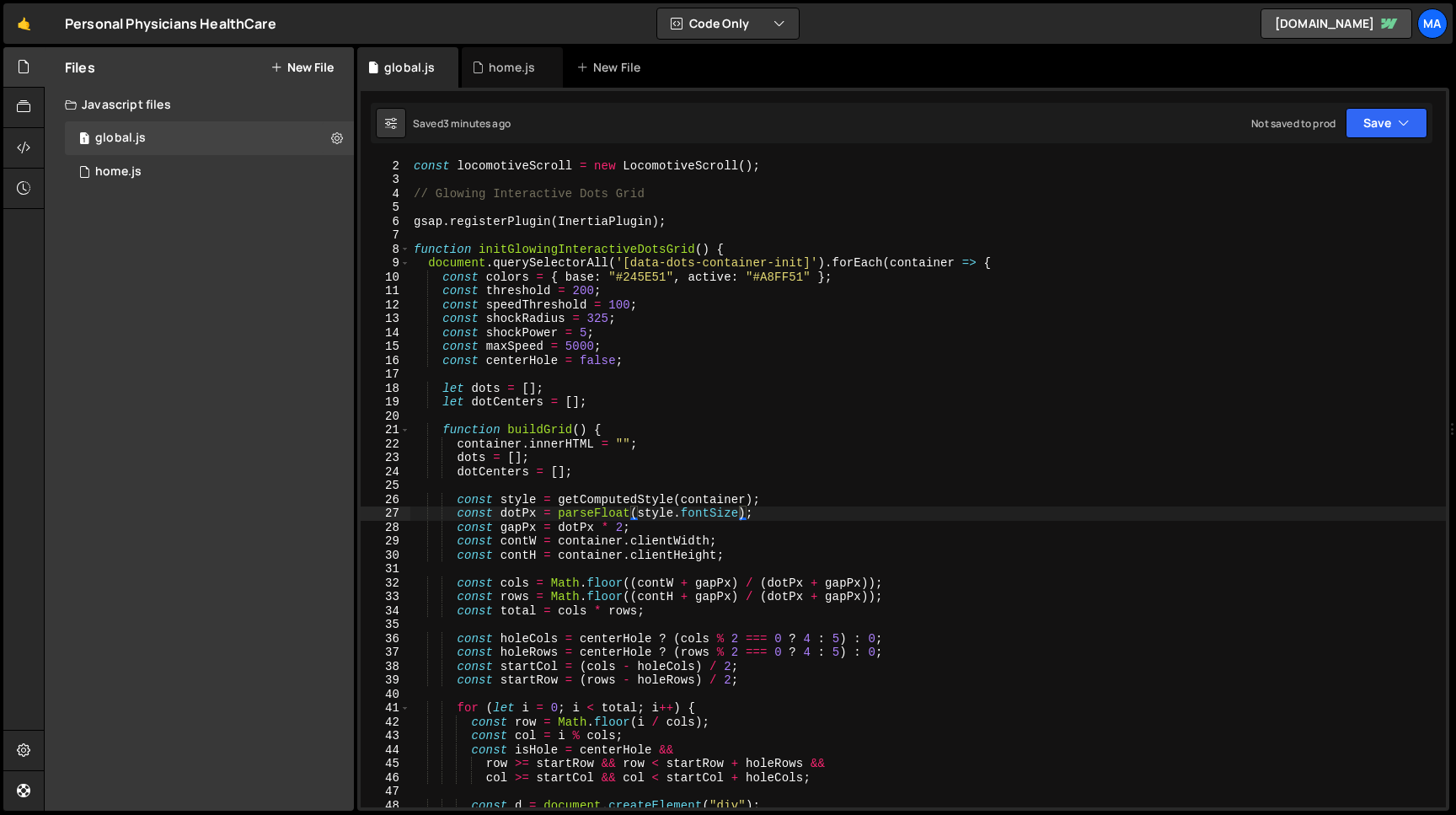
click at [749, 513] on div "// Initialize Locomotive Scroll const locomotiveScroll = new LocomotiveScroll (…" at bounding box center [928, 483] width 1036 height 677
click at [558, 514] on div "// Initialize Locomotive Scroll const locomotiveScroll = new LocomotiveScroll (…" at bounding box center [928, 483] width 1036 height 677
click at [1367, 124] on button "Save" at bounding box center [1386, 123] width 82 height 31
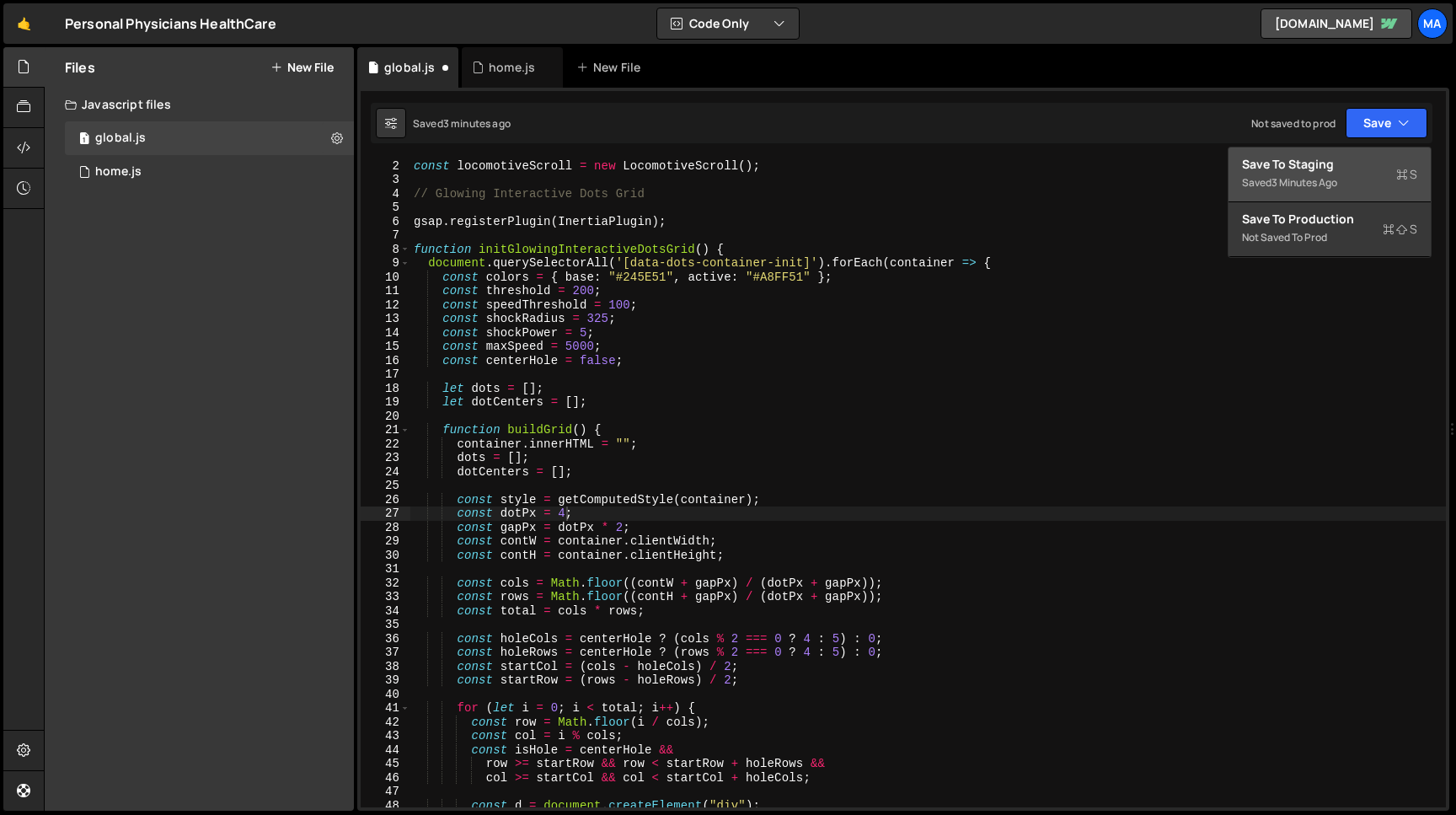
click at [1346, 164] on div "Save to Staging S" at bounding box center [1330, 164] width 175 height 17
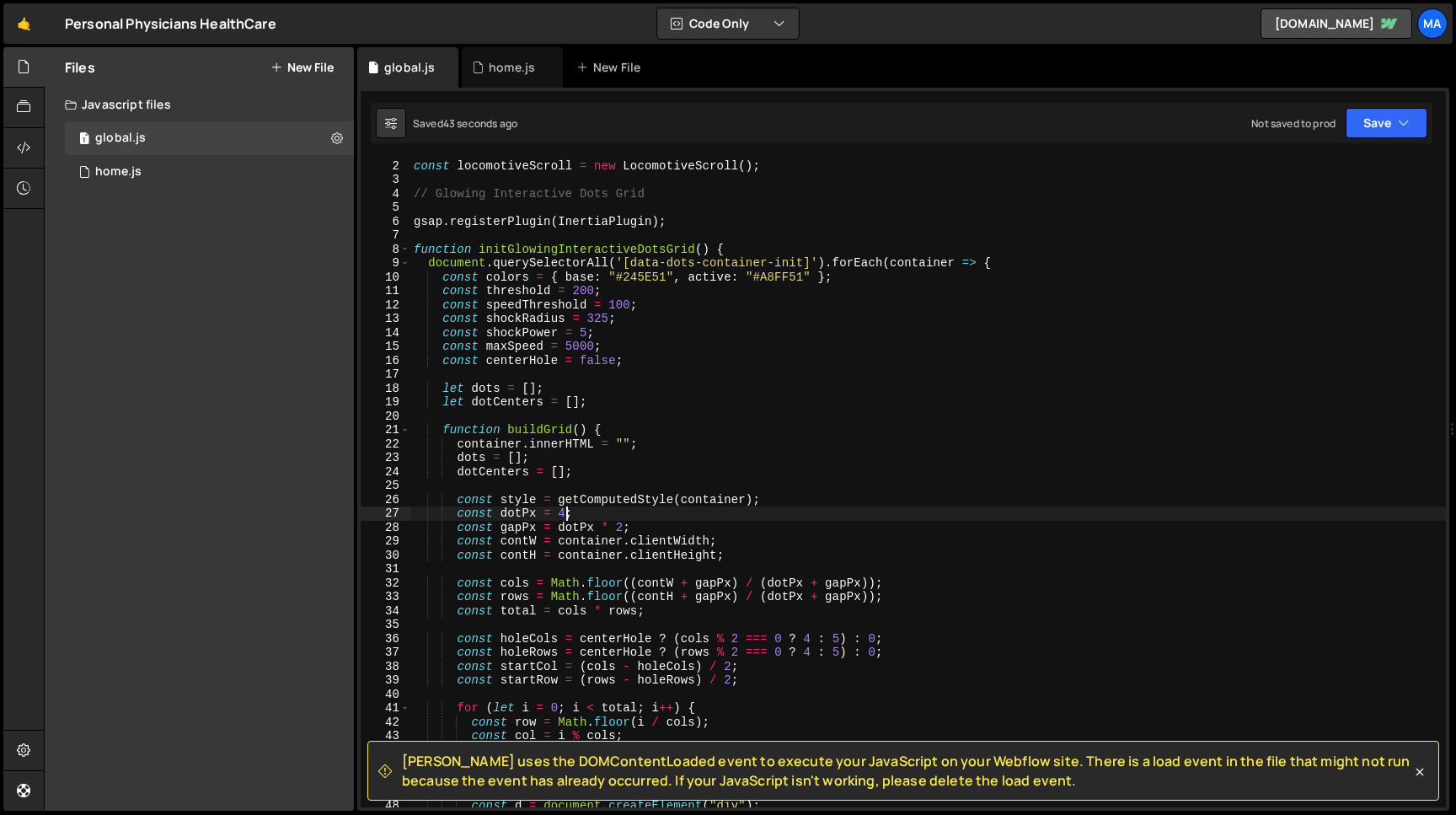
click at [567, 509] on div "// Initialize Locomotive Scroll const locomotiveScroll = new LocomotiveScroll (…" at bounding box center [928, 483] width 1036 height 677
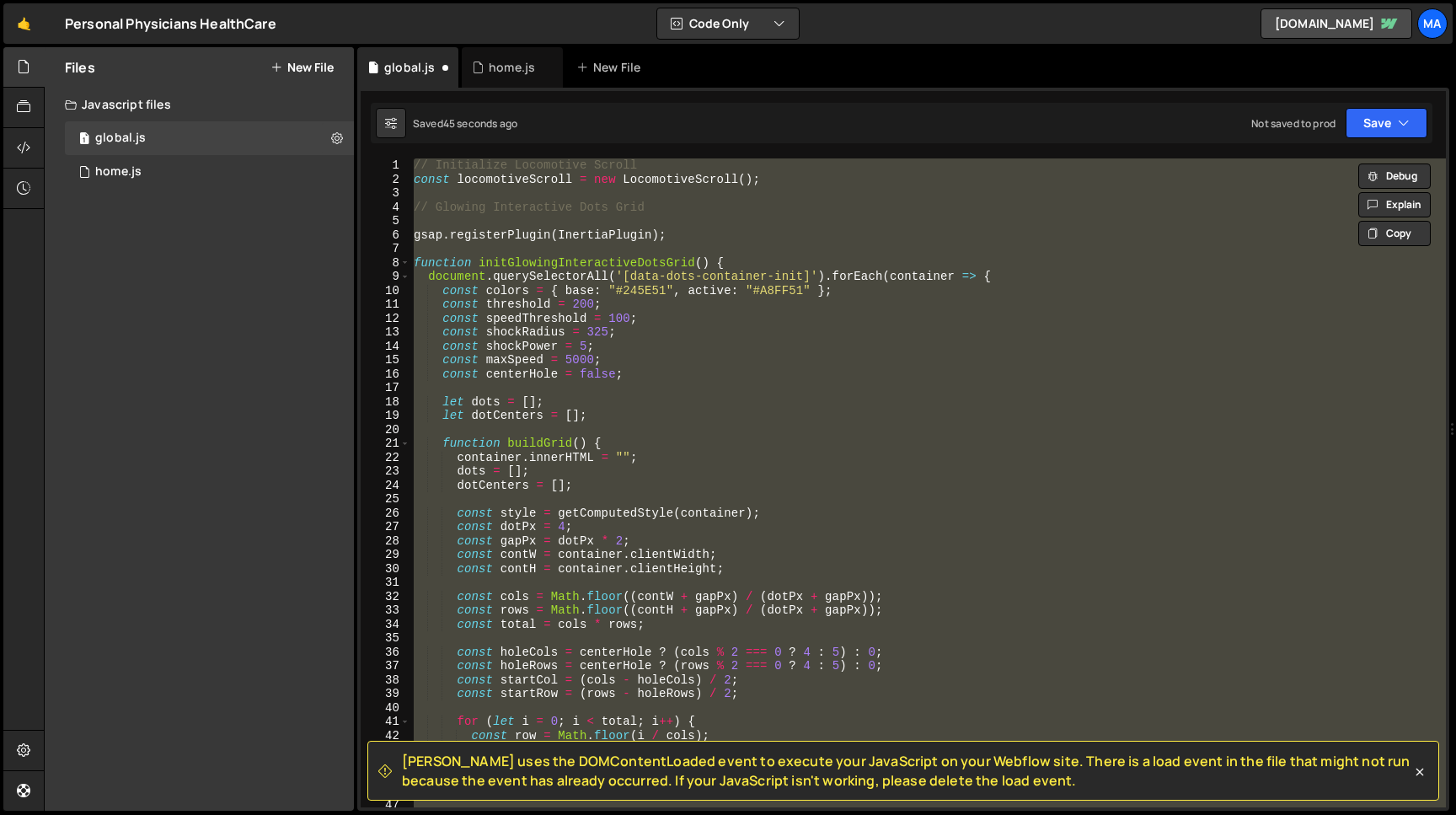
scroll to position [0, 0]
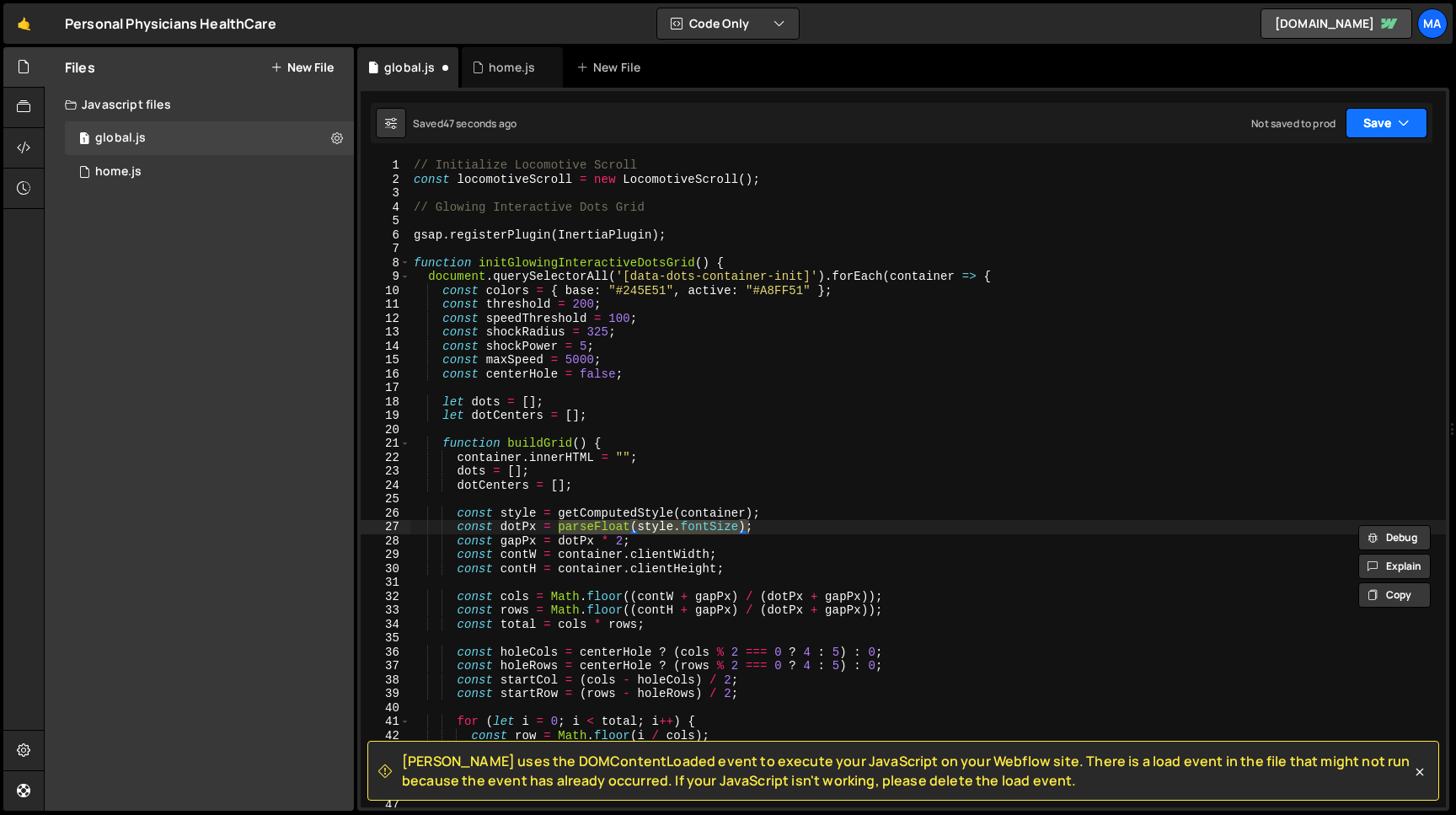
click at [1389, 120] on button "Save" at bounding box center [1386, 123] width 82 height 31
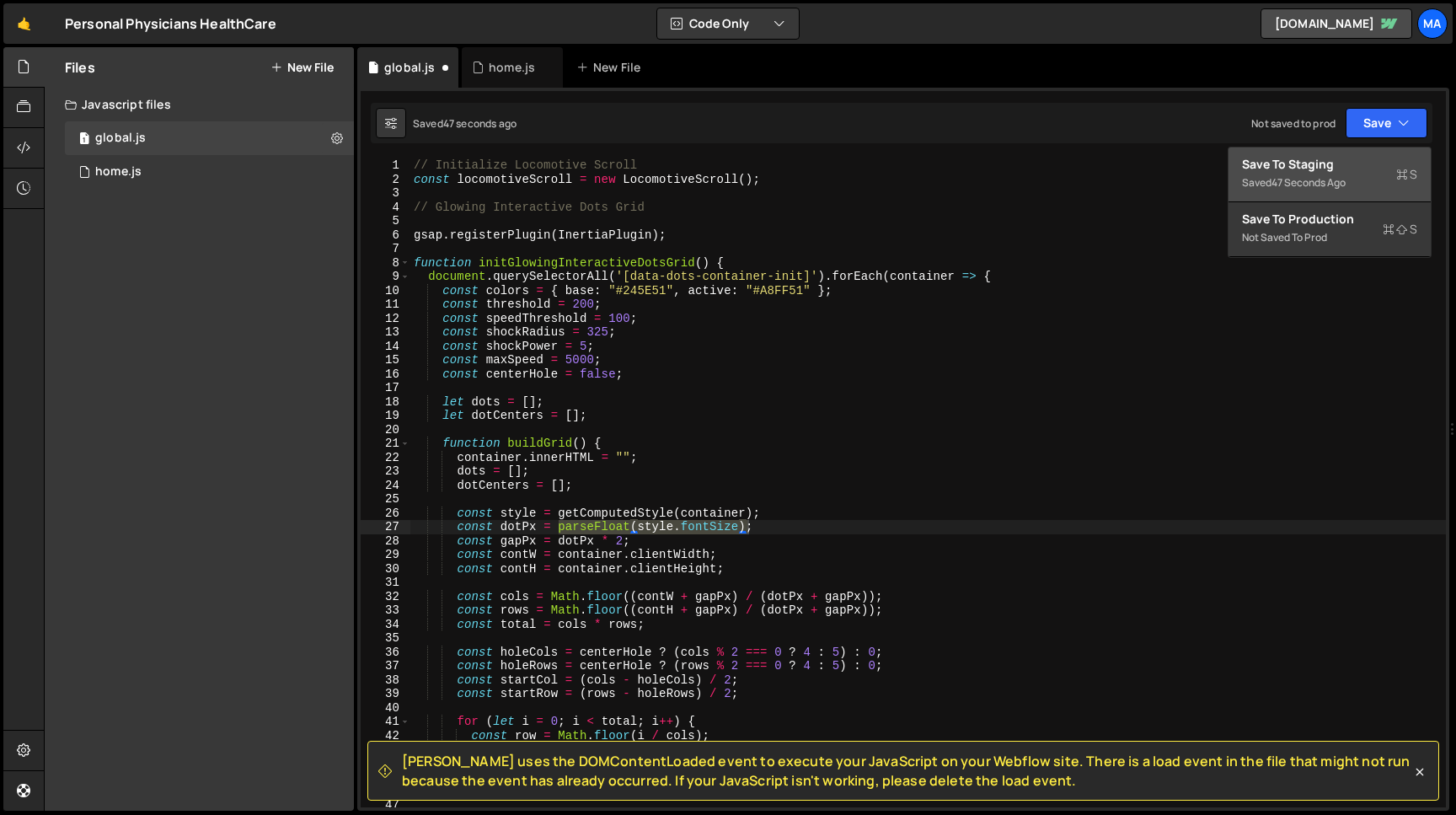
click at [1328, 164] on div "Save to Staging S" at bounding box center [1330, 164] width 175 height 17
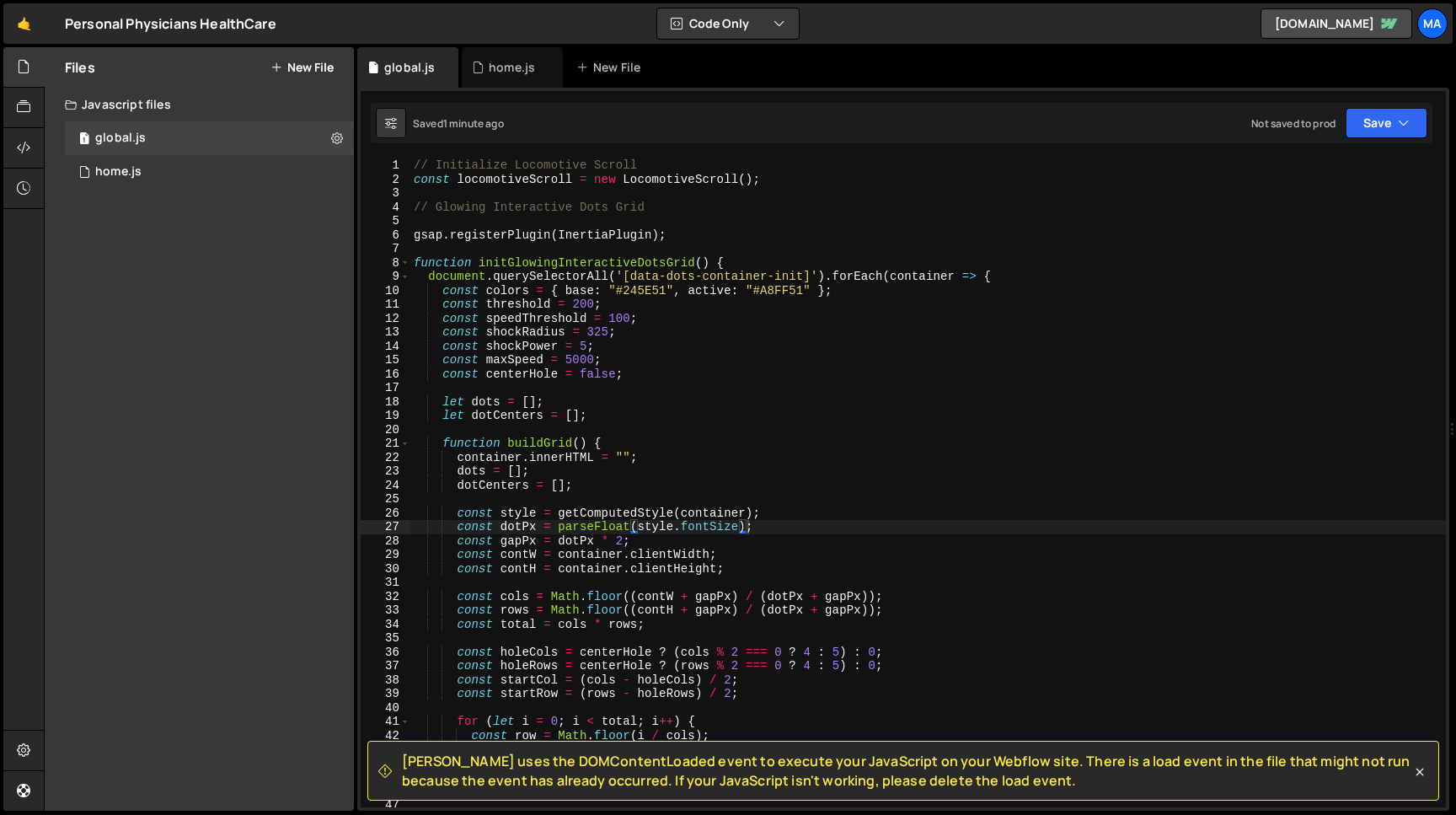
click at [674, 525] on div "// Initialize Locomotive Scroll const locomotiveScroll = new LocomotiveScroll (…" at bounding box center [928, 497] width 1036 height 677
click at [686, 515] on div "// Initialize Locomotive Scroll const locomotiveScroll = new LocomotiveScroll (…" at bounding box center [928, 497] width 1036 height 677
click at [1369, 133] on button "Save" at bounding box center [1386, 123] width 82 height 31
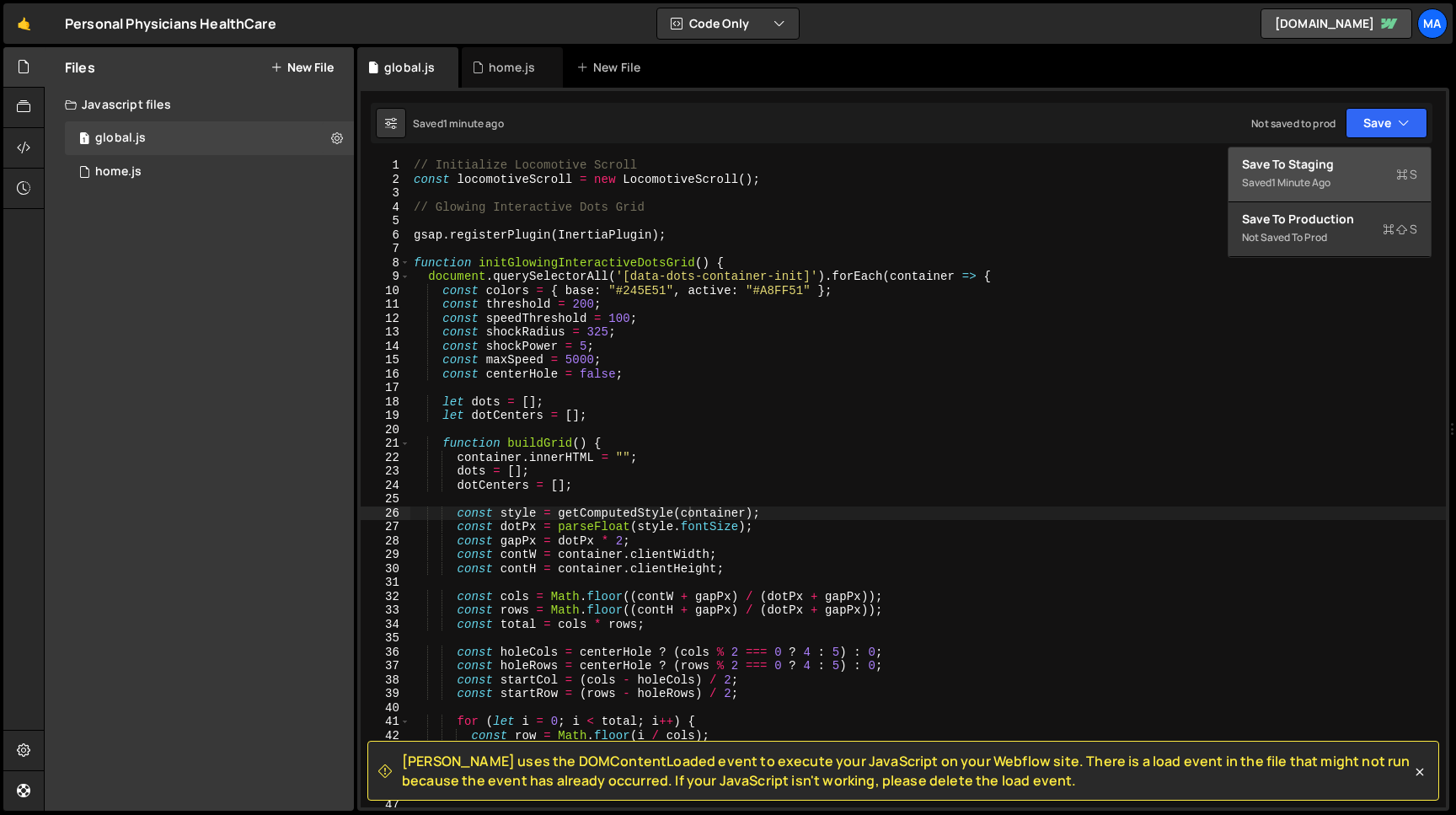
click at [1326, 166] on div "Save to Staging S" at bounding box center [1330, 164] width 175 height 17
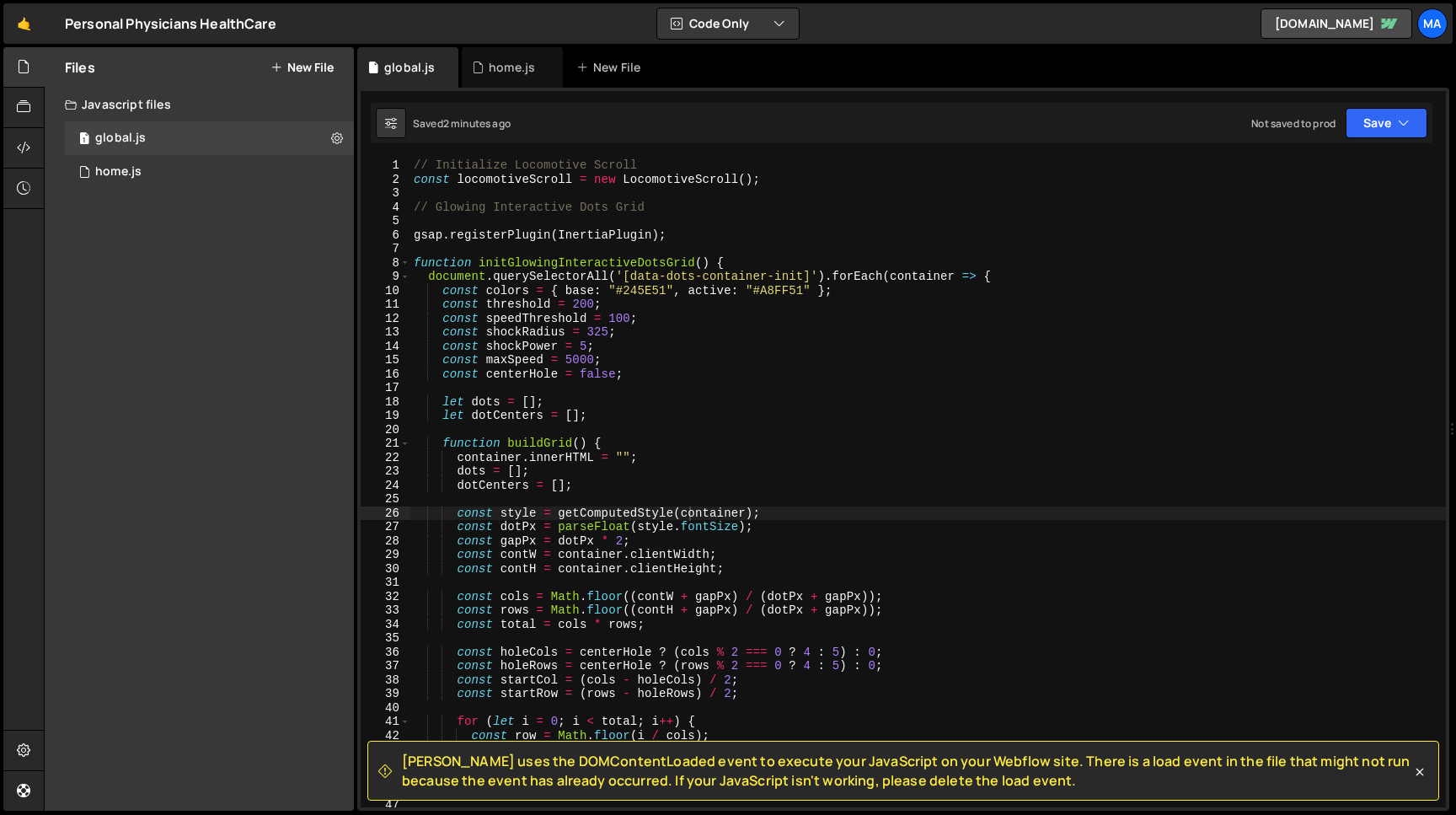
click at [618, 294] on div "// Initialize Locomotive Scroll const locomotiveScroll = new LocomotiveScroll (…" at bounding box center [928, 497] width 1036 height 677
click at [444, 290] on div "// Initialize Locomotive Scroll const locomotiveScroll = new LocomotiveScroll (…" at bounding box center [928, 497] width 1036 height 677
click at [834, 294] on div "// Initialize Locomotive Scroll const locomotiveScroll = new LocomotiveScroll (…" at bounding box center [928, 497] width 1036 height 677
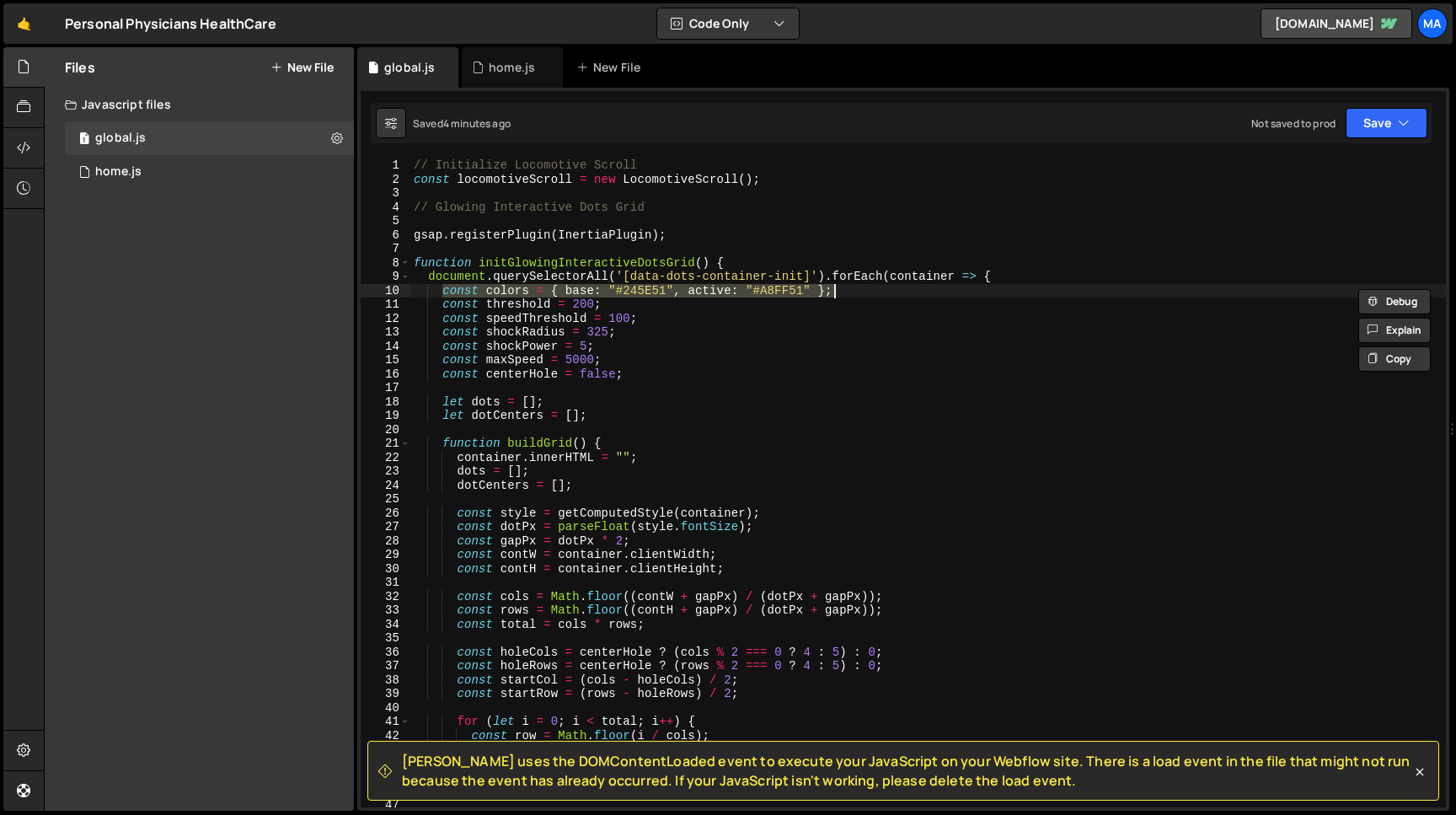
click at [608, 292] on div "// Initialize Locomotive Scroll const locomotiveScroll = new LocomotiveScroll (…" at bounding box center [928, 483] width 1036 height 648
click at [673, 291] on div "// Initialize Locomotive Scroll const locomotiveScroll = new LocomotiveScroll (…" at bounding box center [928, 497] width 1036 height 677
paste textarea "rgba(255, 255, 255, 0.1)"
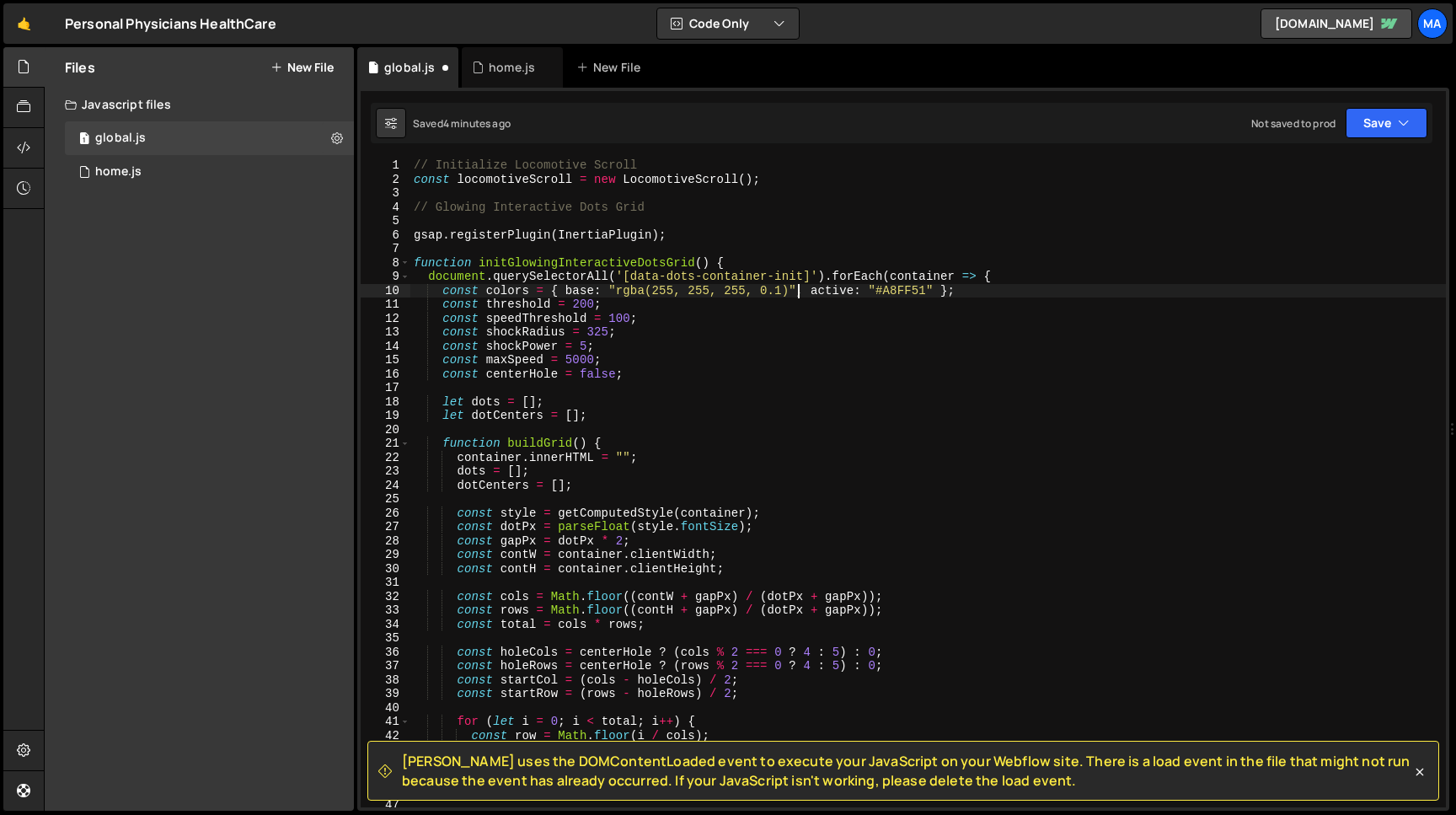
click at [873, 291] on div "// Initialize Locomotive Scroll const locomotiveScroll = new LocomotiveScroll (…" at bounding box center [928, 497] width 1036 height 677
click at [934, 292] on div "// Initialize Locomotive Scroll const locomotiveScroll = new LocomotiveScroll (…" at bounding box center [928, 497] width 1036 height 677
paste textarea "rgba(255, 255, 255, 1)"
click at [1381, 120] on button "Save" at bounding box center [1386, 123] width 82 height 31
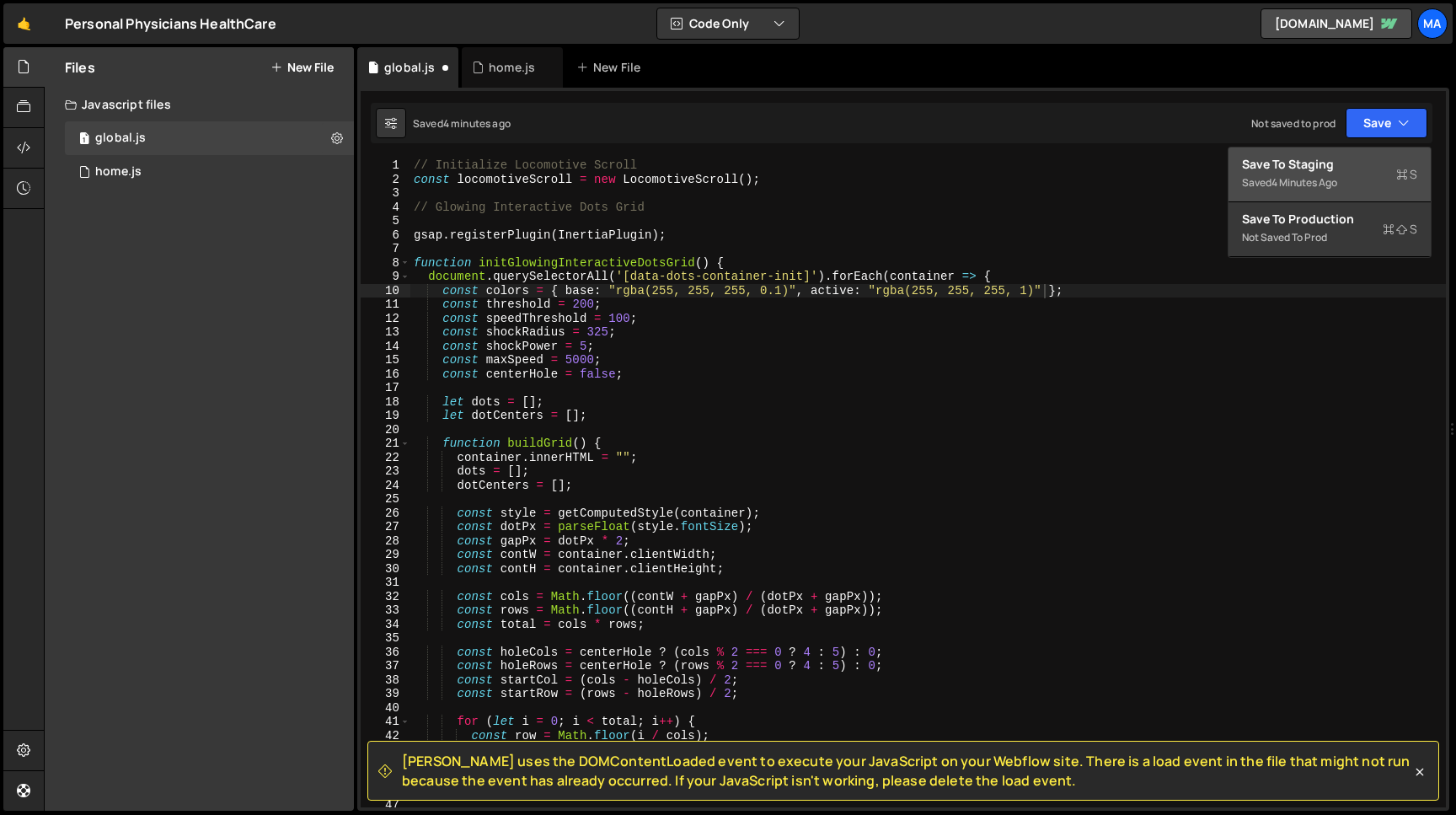
click at [1347, 161] on div "Save to Staging S" at bounding box center [1330, 164] width 175 height 17
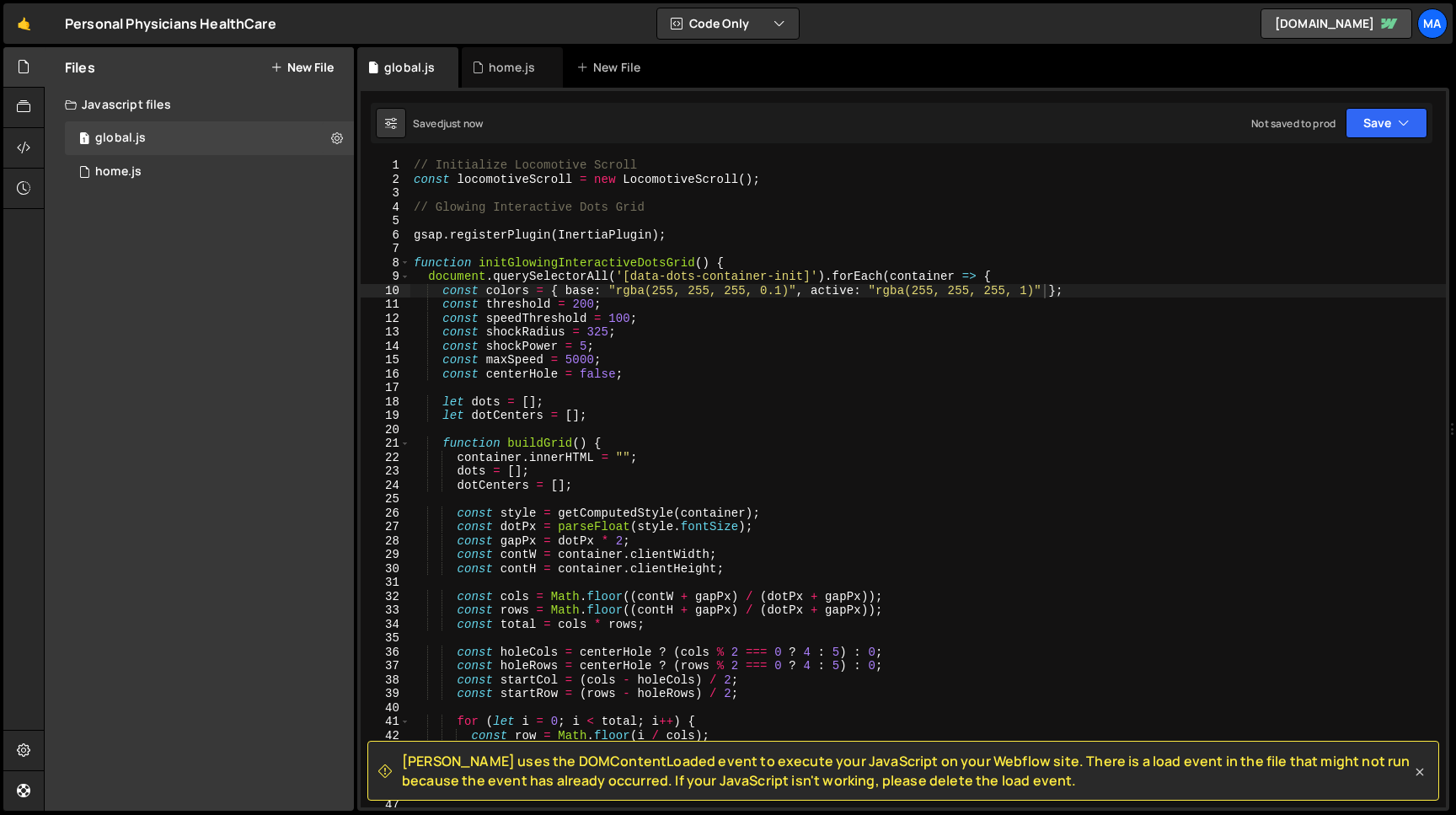
click at [1422, 776] on icon at bounding box center [1419, 771] width 17 height 17
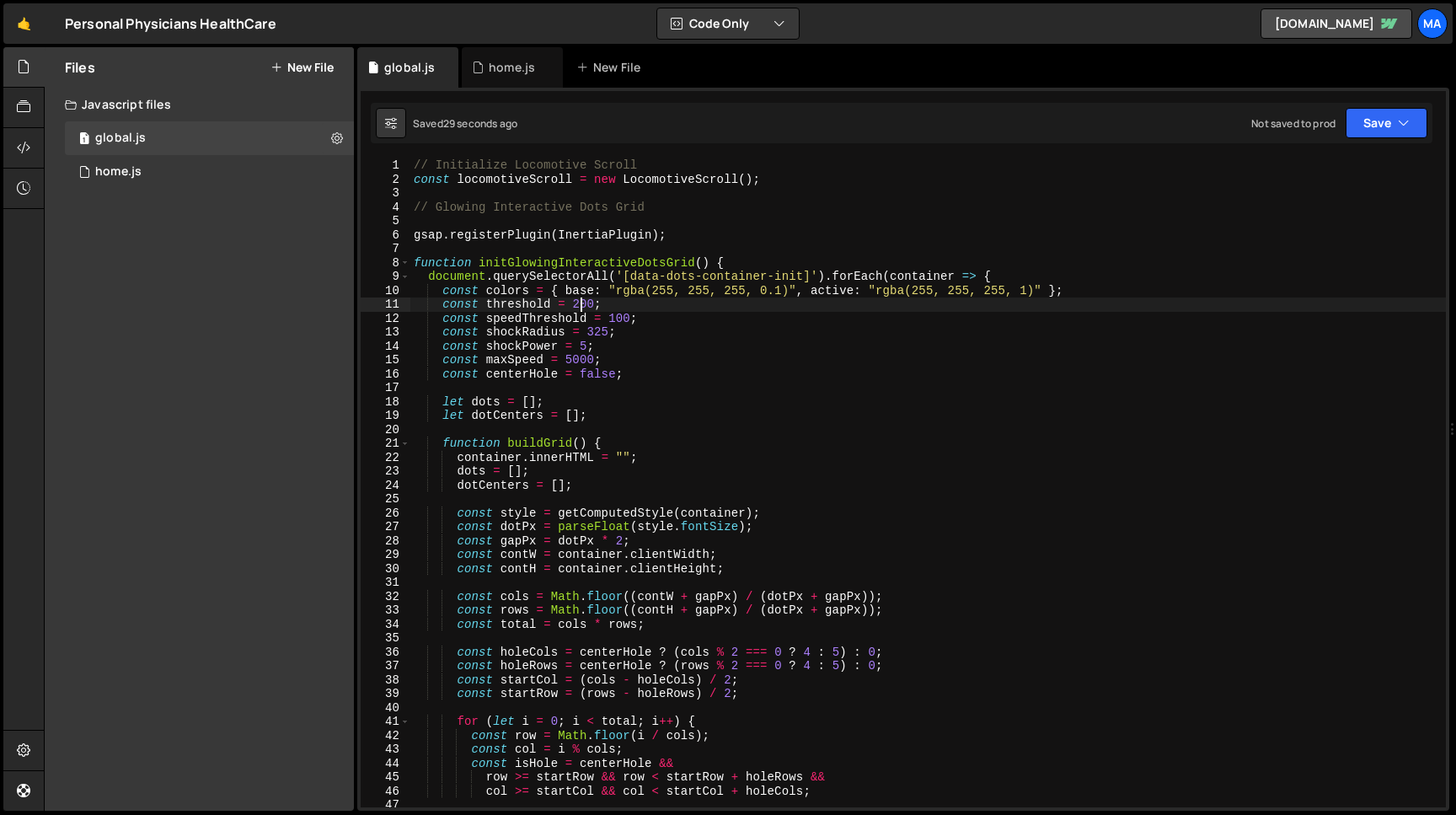
click at [579, 302] on div "// Initialize Locomotive Scroll const locomotiveScroll = new LocomotiveScroll (…" at bounding box center [928, 497] width 1036 height 677
click at [543, 308] on div "// Initialize Locomotive Scroll const locomotiveScroll = new LocomotiveScroll (…" at bounding box center [928, 497] width 1036 height 677
click at [617, 320] on div "// Initialize Locomotive Scroll const locomotiveScroll = new LocomotiveScroll (…" at bounding box center [928, 497] width 1036 height 677
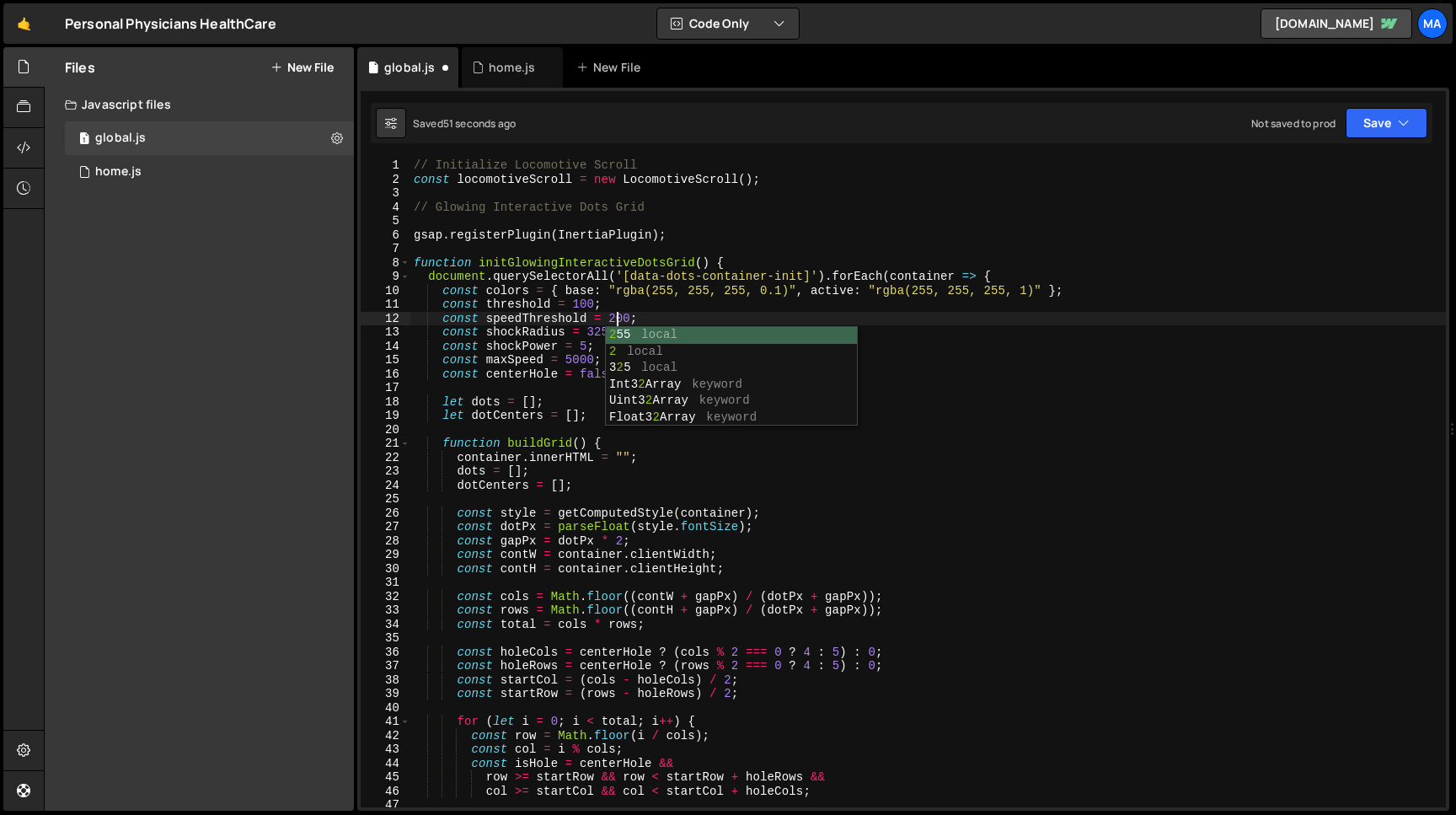
scroll to position [0, 13]
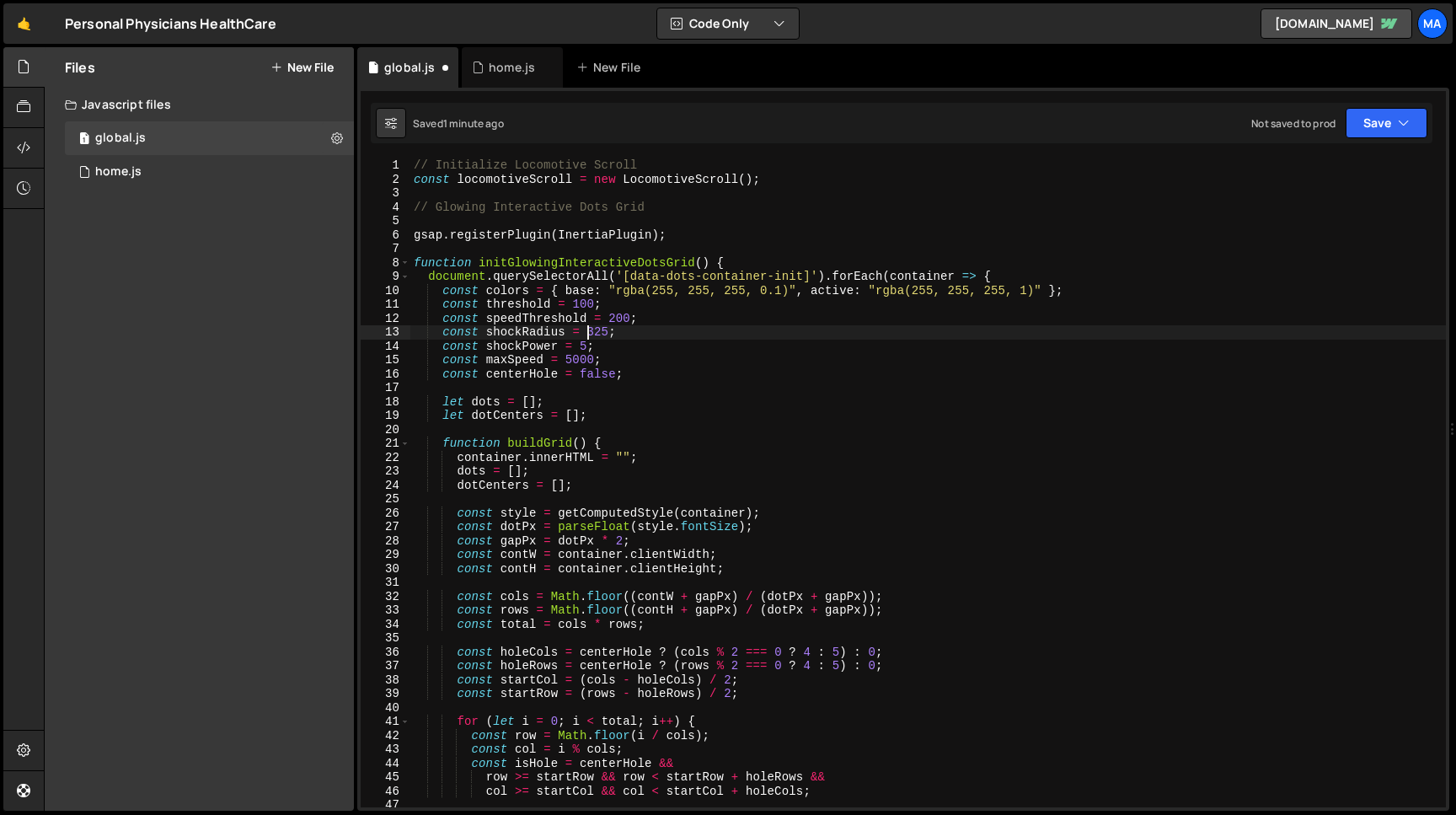
click at [591, 334] on div "// Initialize Locomotive Scroll const locomotiveScroll = new LocomotiveScroll (…" at bounding box center [928, 497] width 1036 height 677
click at [609, 334] on div "// Initialize Locomotive Scroll const locomotiveScroll = new LocomotiveScroll (…" at bounding box center [928, 497] width 1036 height 677
click at [560, 345] on div "// Initialize Locomotive Scroll const locomotiveScroll = new LocomotiveScroll (…" at bounding box center [928, 497] width 1036 height 677
click at [1367, 117] on button "Save" at bounding box center [1386, 123] width 82 height 31
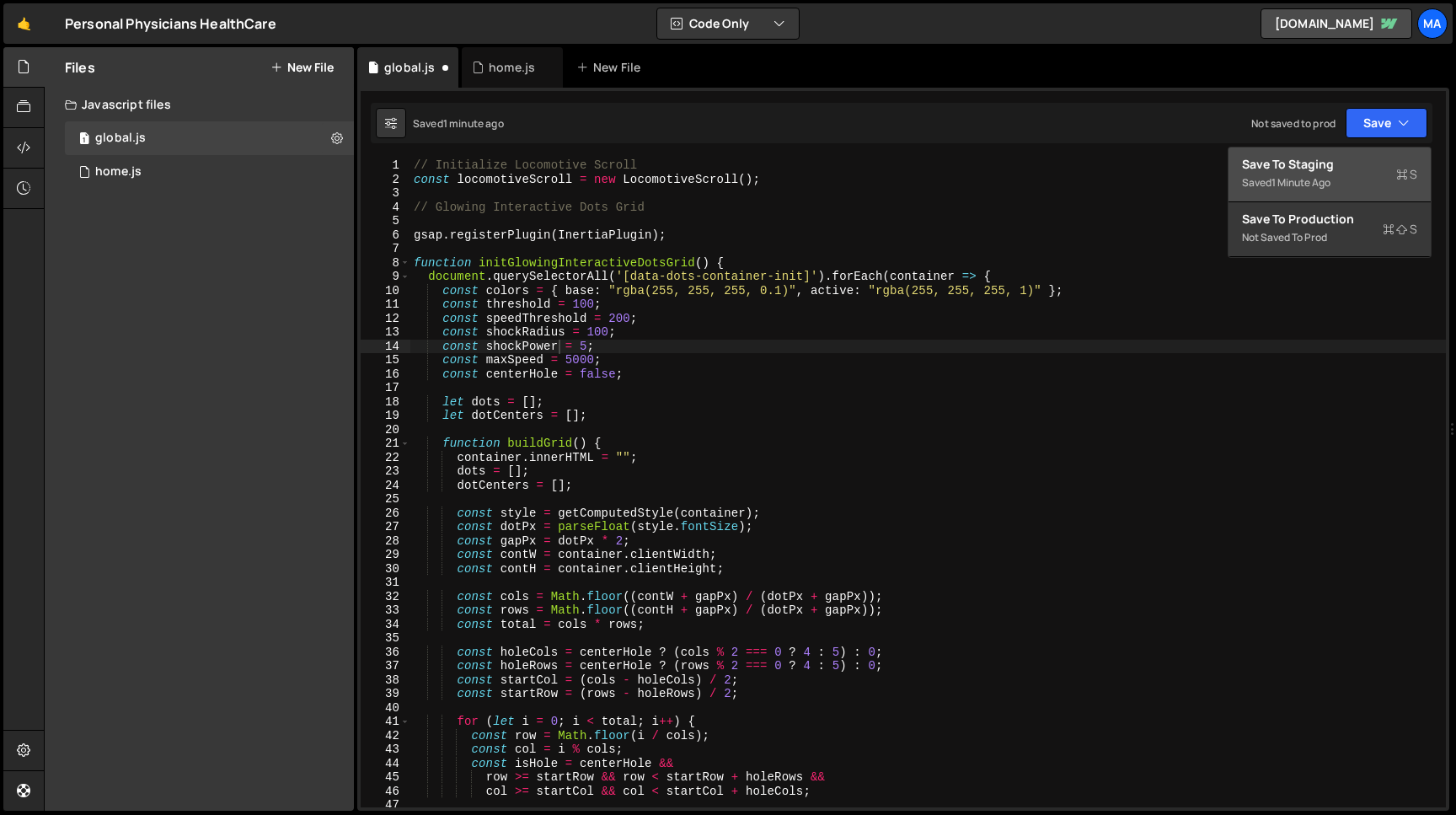
click at [1325, 171] on div "Save to Staging S" at bounding box center [1330, 164] width 175 height 17
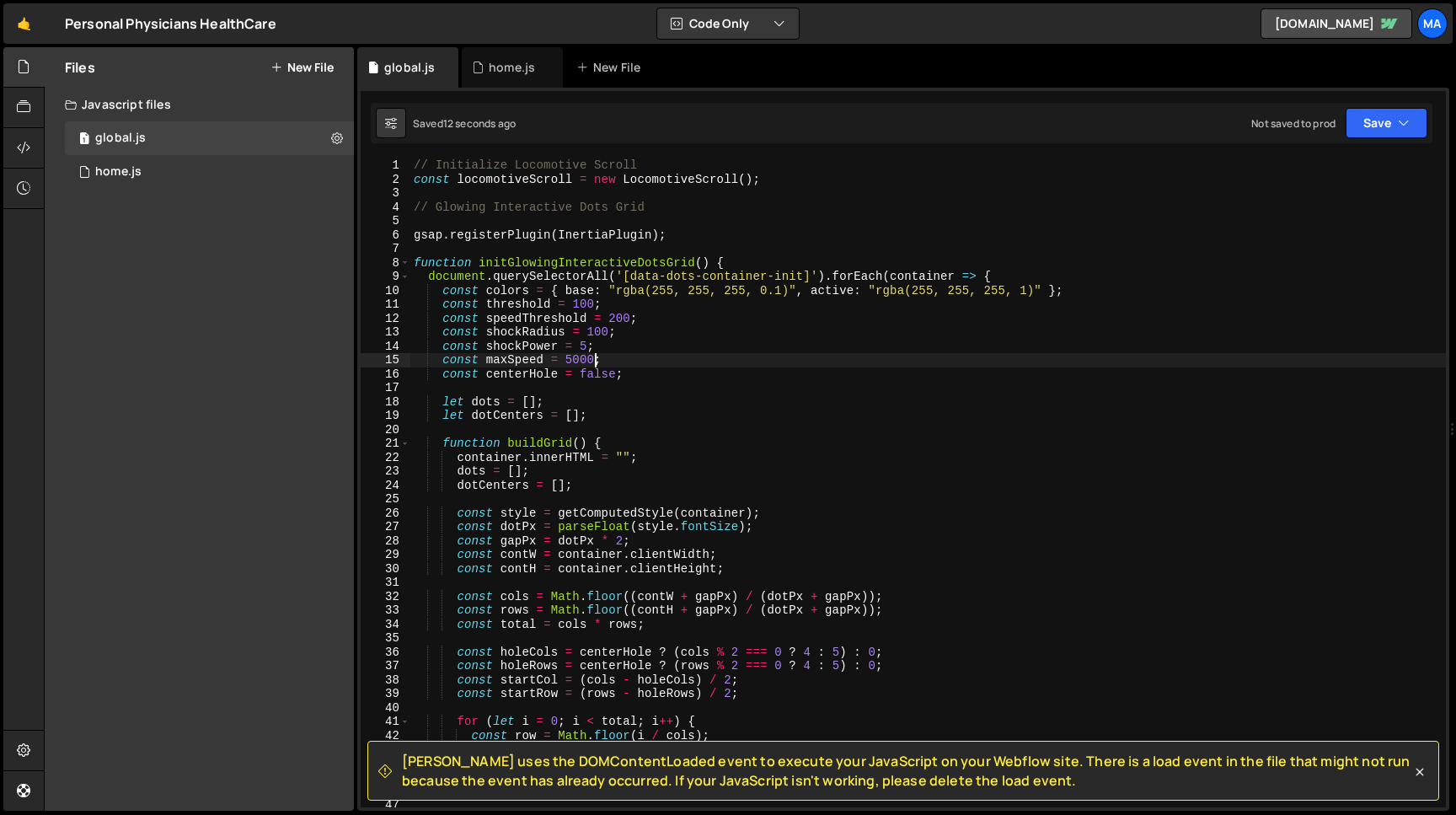
click at [594, 361] on div "// Initialize Locomotive Scroll const locomotiveScroll = new LocomotiveScroll (…" at bounding box center [928, 497] width 1036 height 677
click at [567, 360] on div "// Initialize Locomotive Scroll const locomotiveScroll = new LocomotiveScroll (…" at bounding box center [928, 497] width 1036 height 677
click at [596, 304] on div "// Initialize Locomotive Scroll const locomotiveScroll = new LocomotiveScroll (…" at bounding box center [928, 497] width 1036 height 677
click at [614, 317] on div "// Initialize Locomotive Scroll const locomotiveScroll = new LocomotiveScroll (…" at bounding box center [928, 497] width 1036 height 677
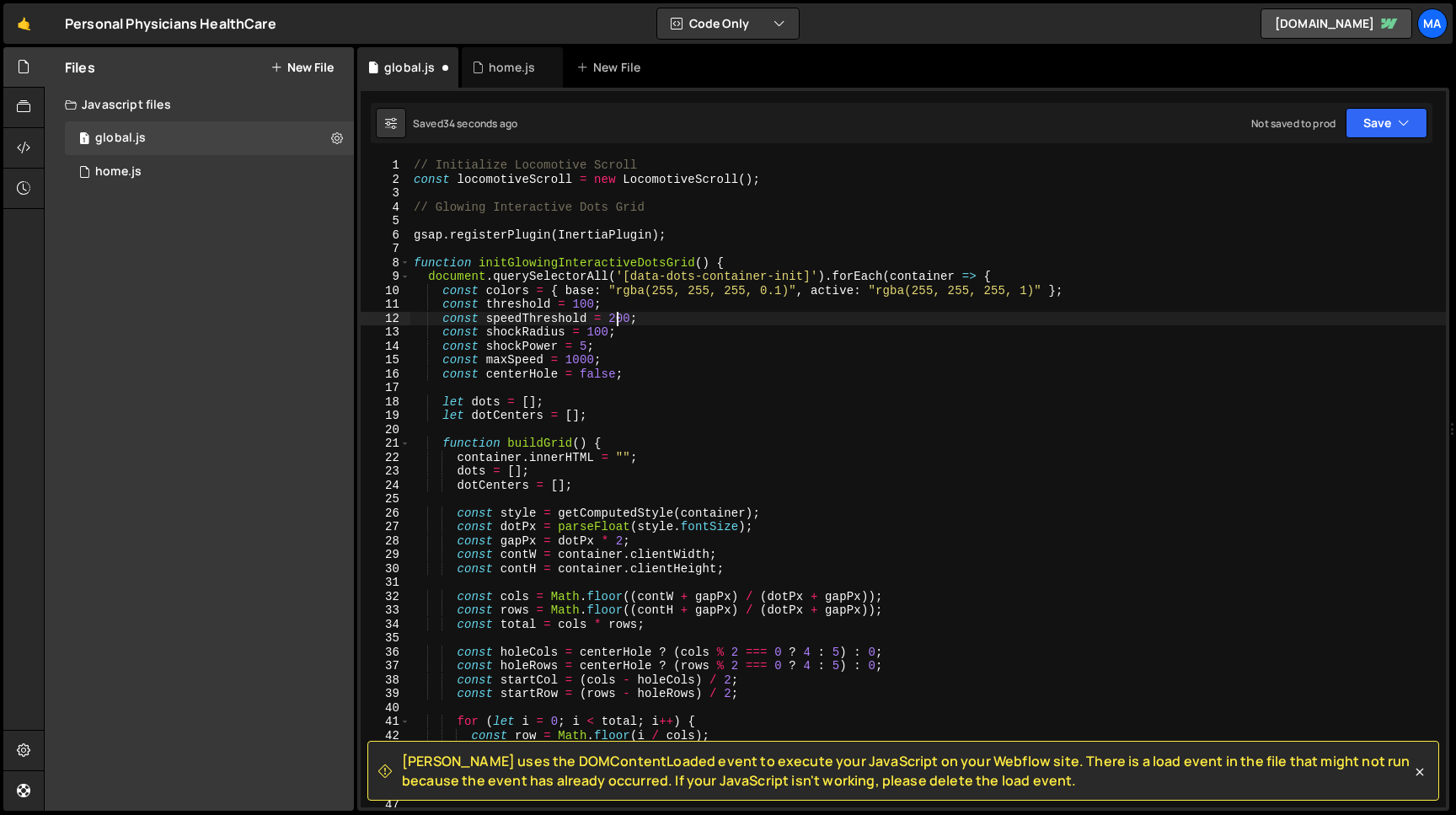
scroll to position [0, 13]
click at [1382, 131] on button "Save" at bounding box center [1386, 123] width 82 height 31
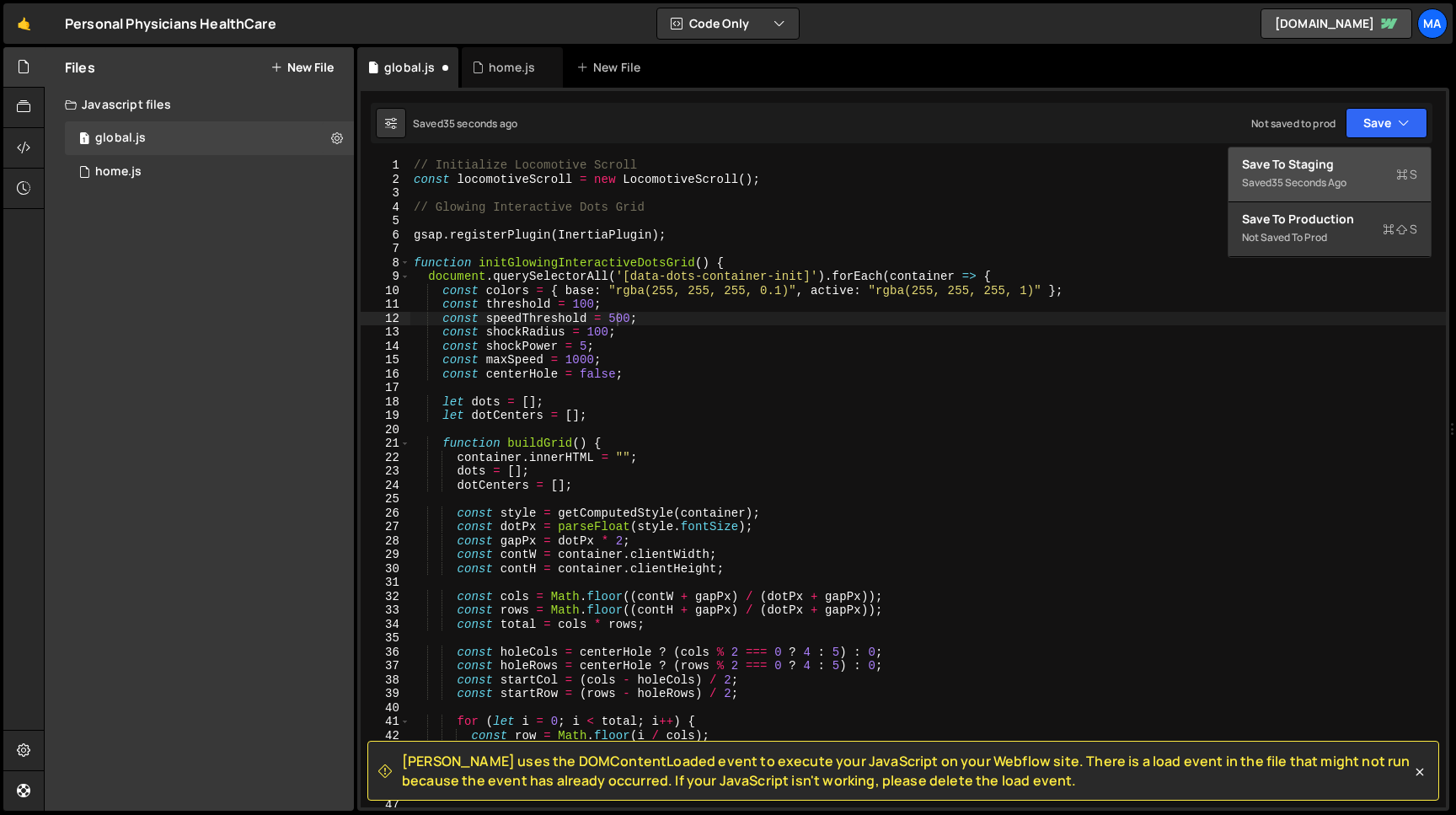
click at [1344, 170] on div "Save to Staging S" at bounding box center [1330, 164] width 175 height 17
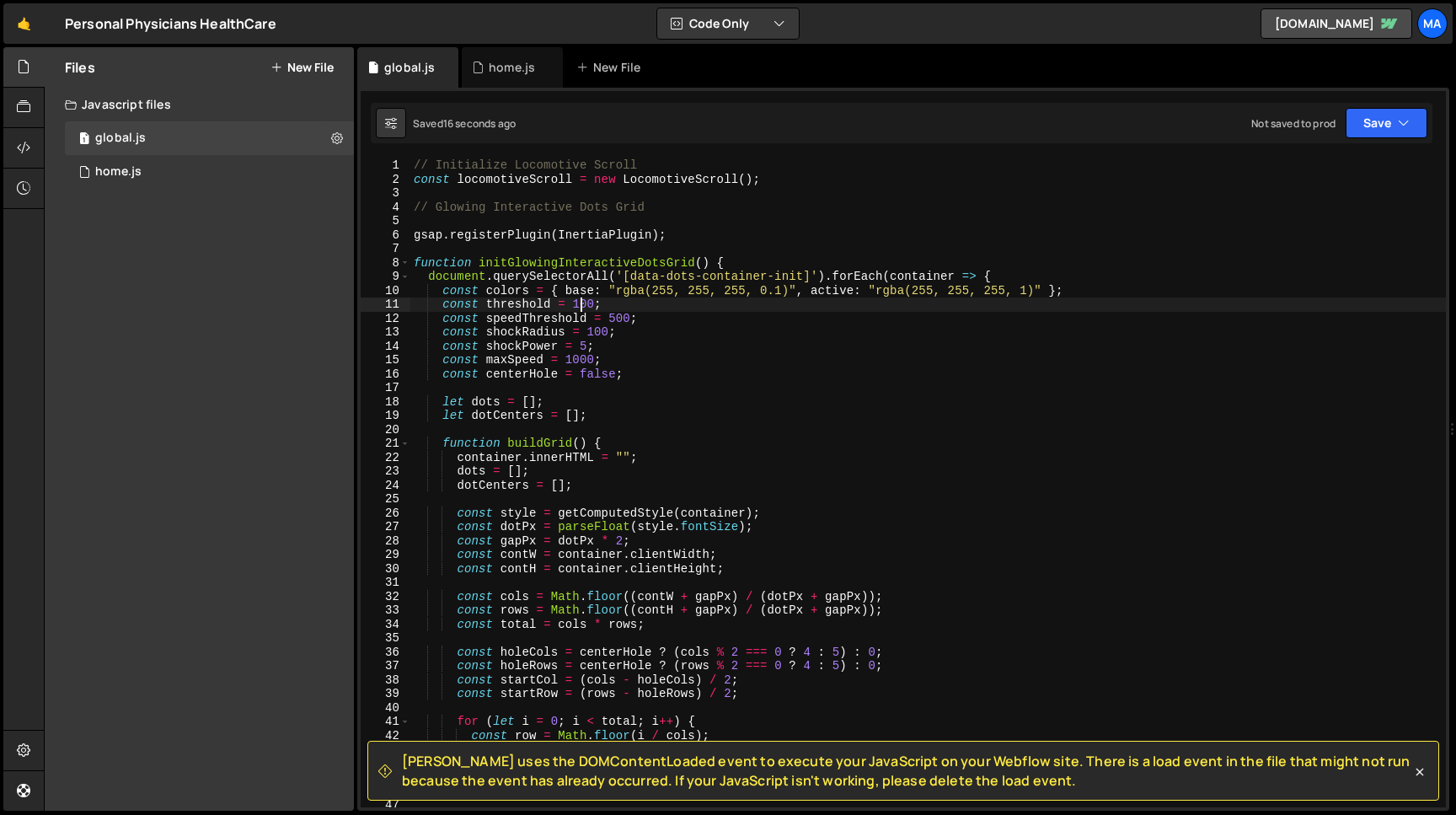
click at [579, 306] on div "// Initialize Locomotive Scroll const locomotiveScroll = new LocomotiveScroll (…" at bounding box center [928, 497] width 1036 height 677
click at [595, 306] on div "// Initialize Locomotive Scroll const locomotiveScroll = new LocomotiveScroll (…" at bounding box center [928, 497] width 1036 height 677
click at [623, 296] on div "// Initialize Locomotive Scroll const locomotiveScroll = new LocomotiveScroll (…" at bounding box center [928, 497] width 1036 height 677
click at [617, 321] on div "// Initialize Locomotive Scroll const locomotiveScroll = new LocomotiveScroll (…" at bounding box center [928, 497] width 1036 height 677
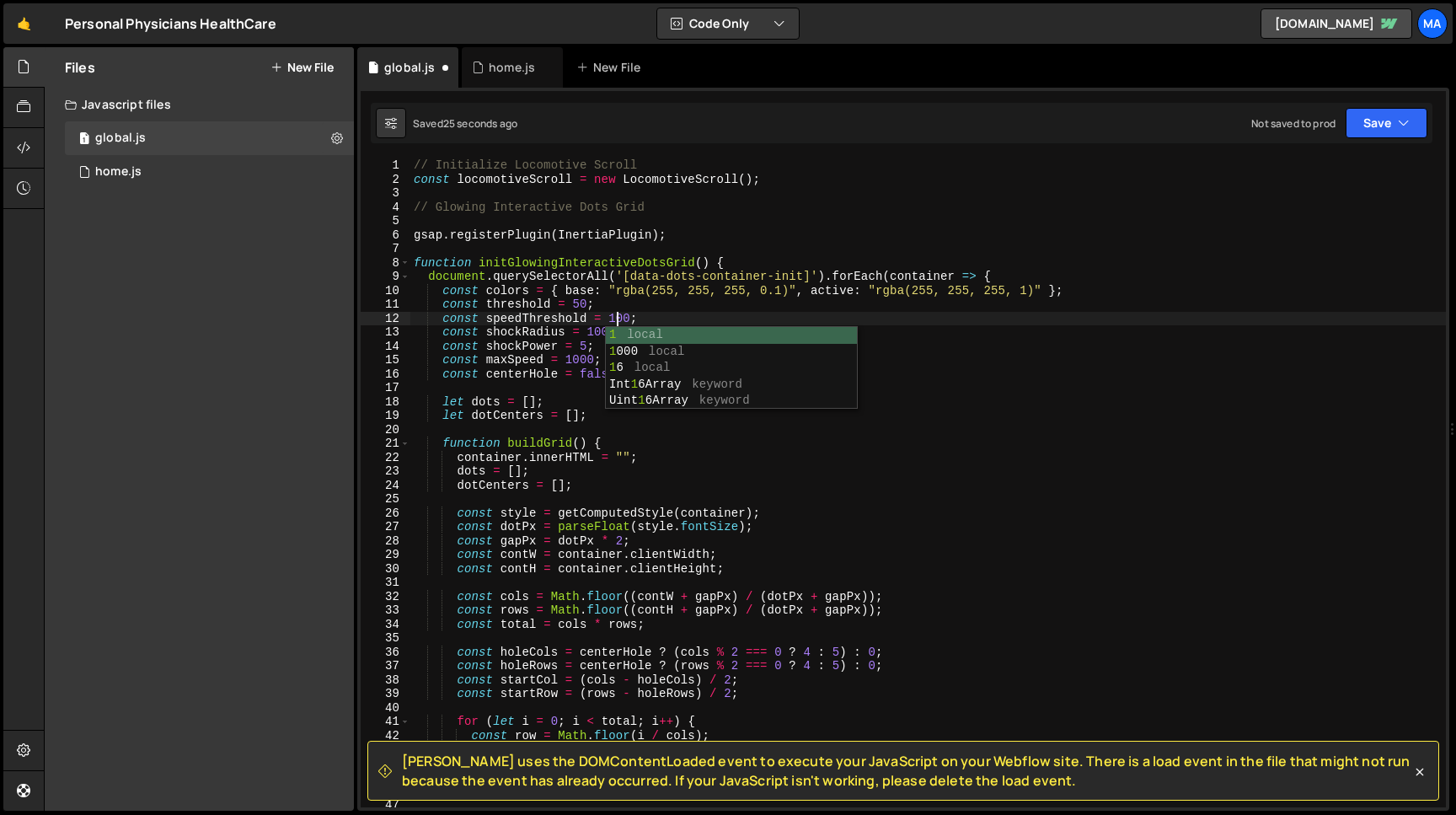
scroll to position [0, 13]
click at [595, 360] on div "// Initialize Locomotive Scroll const locomotiveScroll = new LocomotiveScroll (…" at bounding box center [928, 497] width 1036 height 677
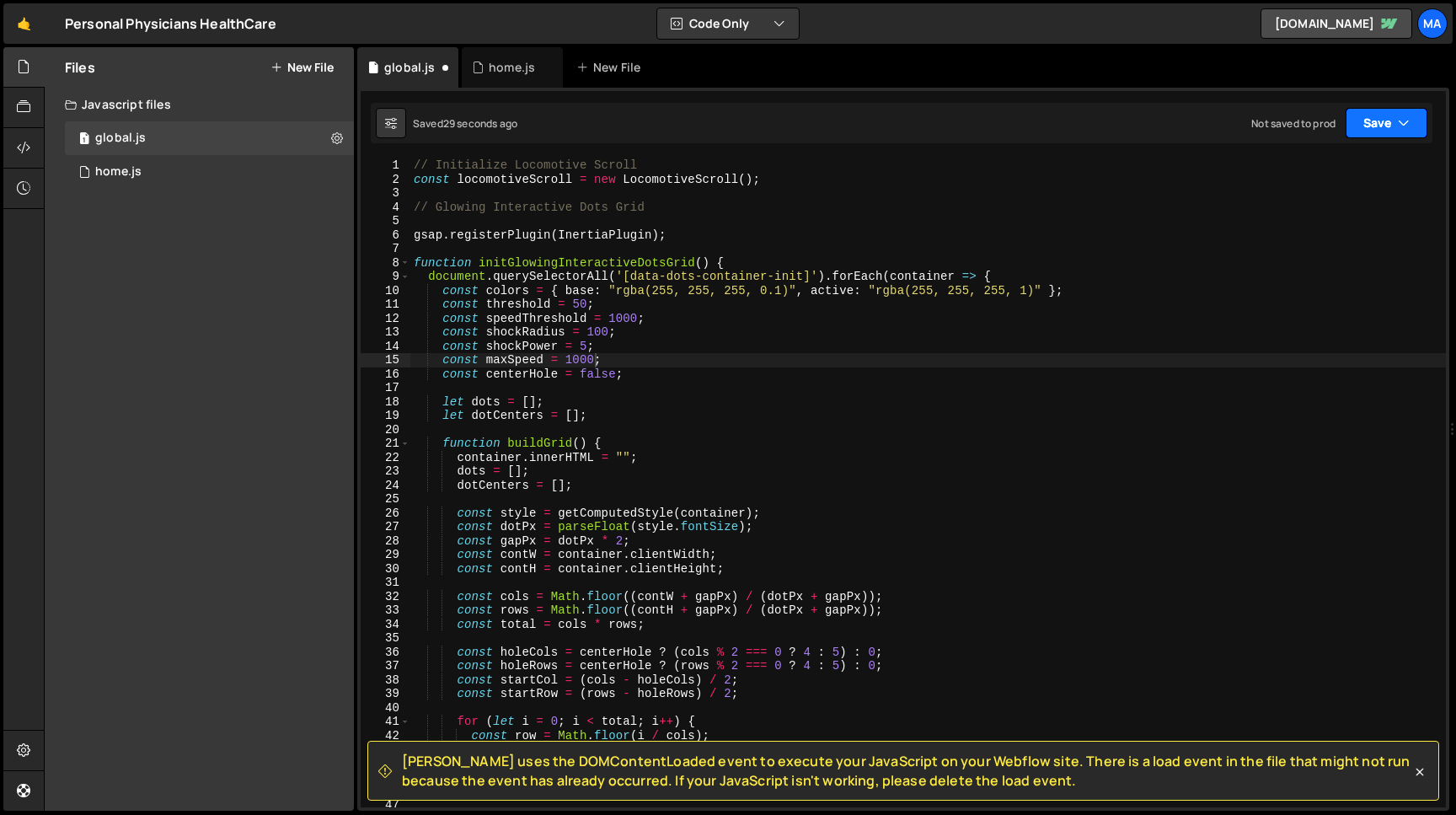
click at [1394, 129] on button "Save" at bounding box center [1386, 123] width 82 height 31
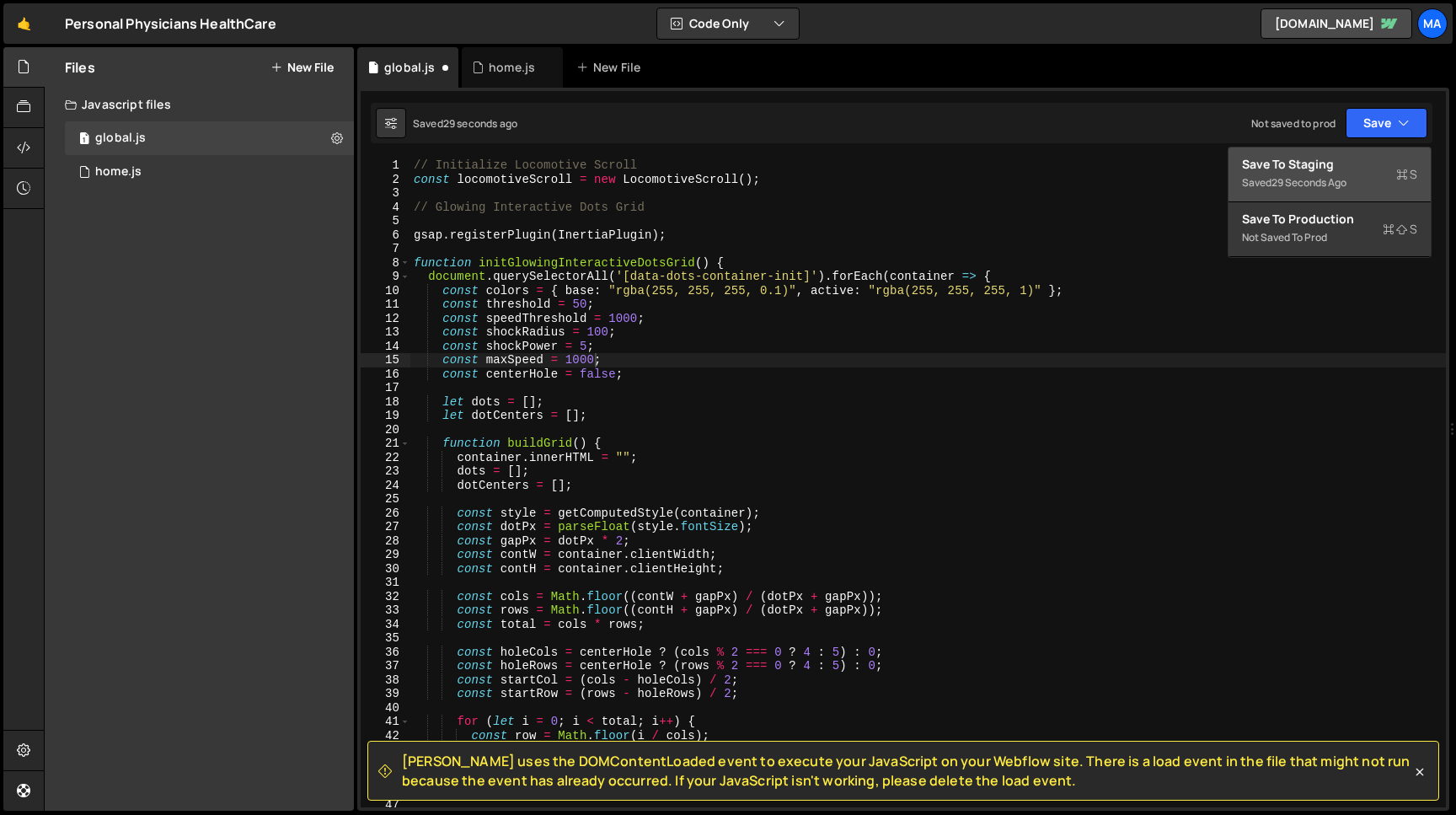
click at [1320, 174] on div "Saved 29 seconds ago" at bounding box center [1330, 182] width 175 height 20
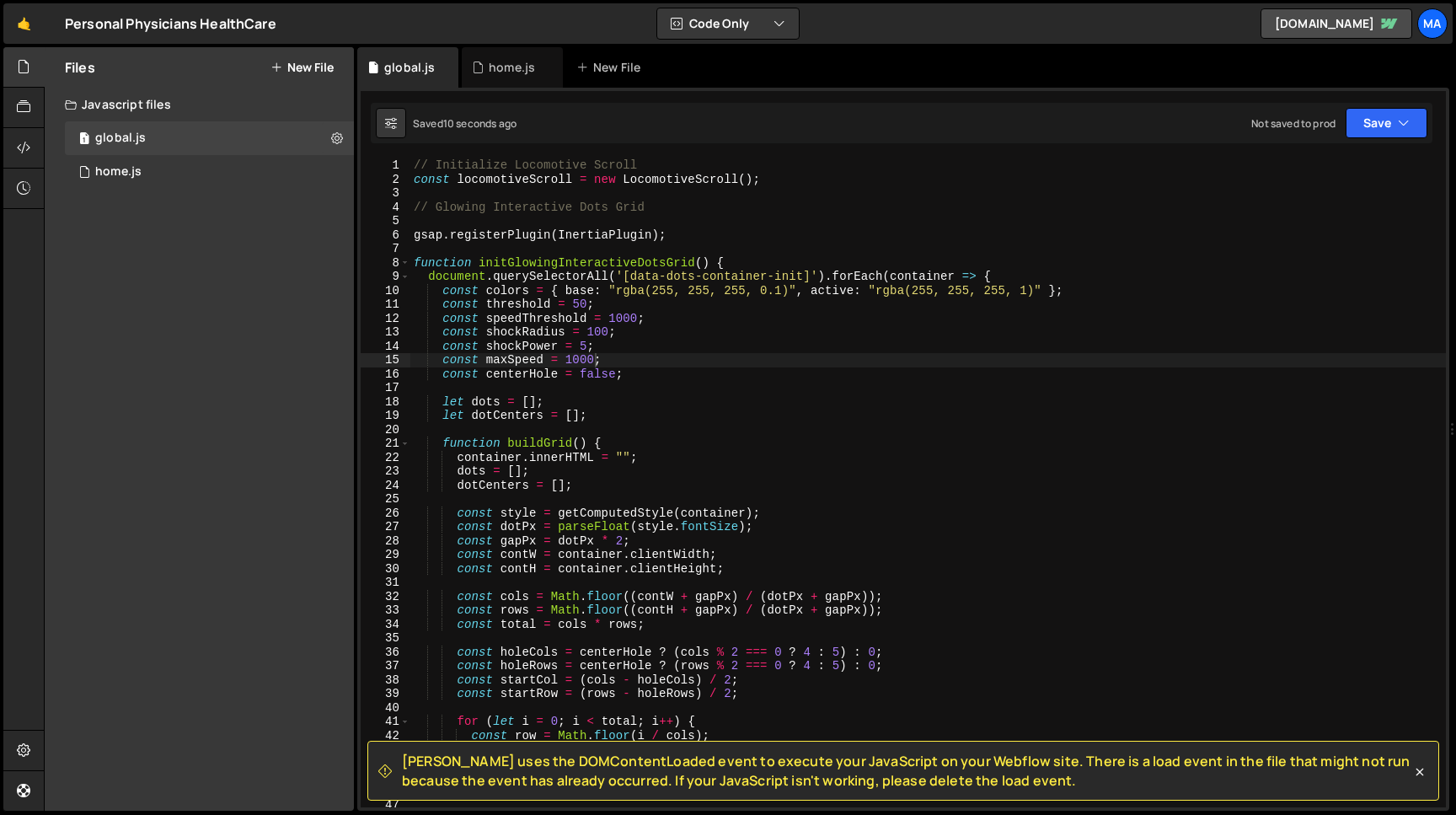
click at [579, 361] on div "// Initialize Locomotive Scroll const locomotiveScroll = new LocomotiveScroll (…" at bounding box center [928, 497] width 1036 height 677
click at [639, 321] on div "// Initialize Locomotive Scroll const locomotiveScroll = new LocomotiveScroll (…" at bounding box center [928, 497] width 1036 height 677
click at [586, 308] on div "// Initialize Locomotive Scroll const locomotiveScroll = new LocomotiveScroll (…" at bounding box center [928, 497] width 1036 height 677
click at [610, 304] on div "// Initialize Locomotive Scroll const locomotiveScroll = new LocomotiveScroll (…" at bounding box center [928, 497] width 1036 height 677
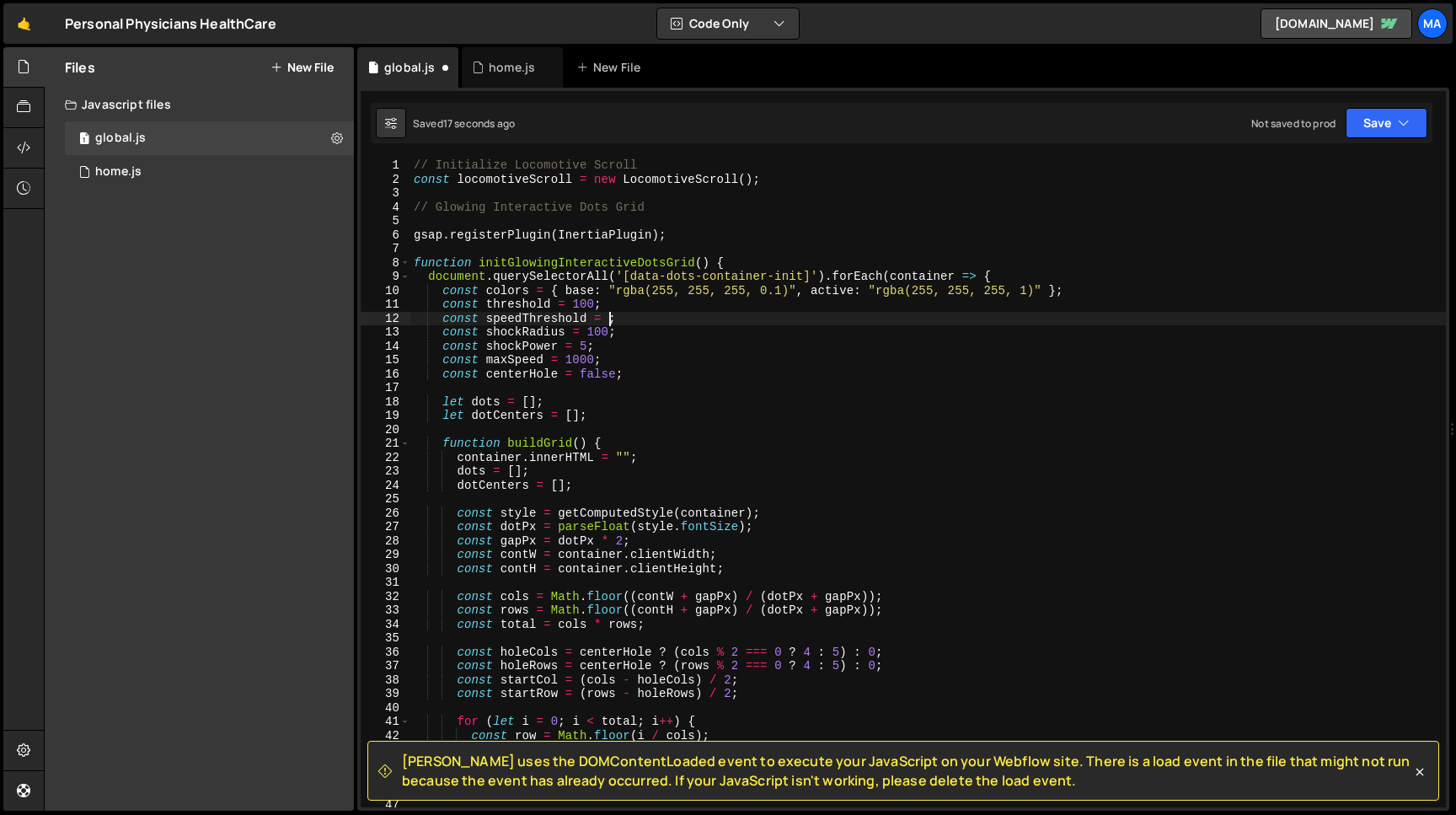
click at [611, 320] on div "// Initialize Locomotive Scroll const locomotiveScroll = new LocomotiveScroll (…" at bounding box center [928, 497] width 1036 height 677
click at [1374, 122] on button "Save" at bounding box center [1386, 123] width 82 height 31
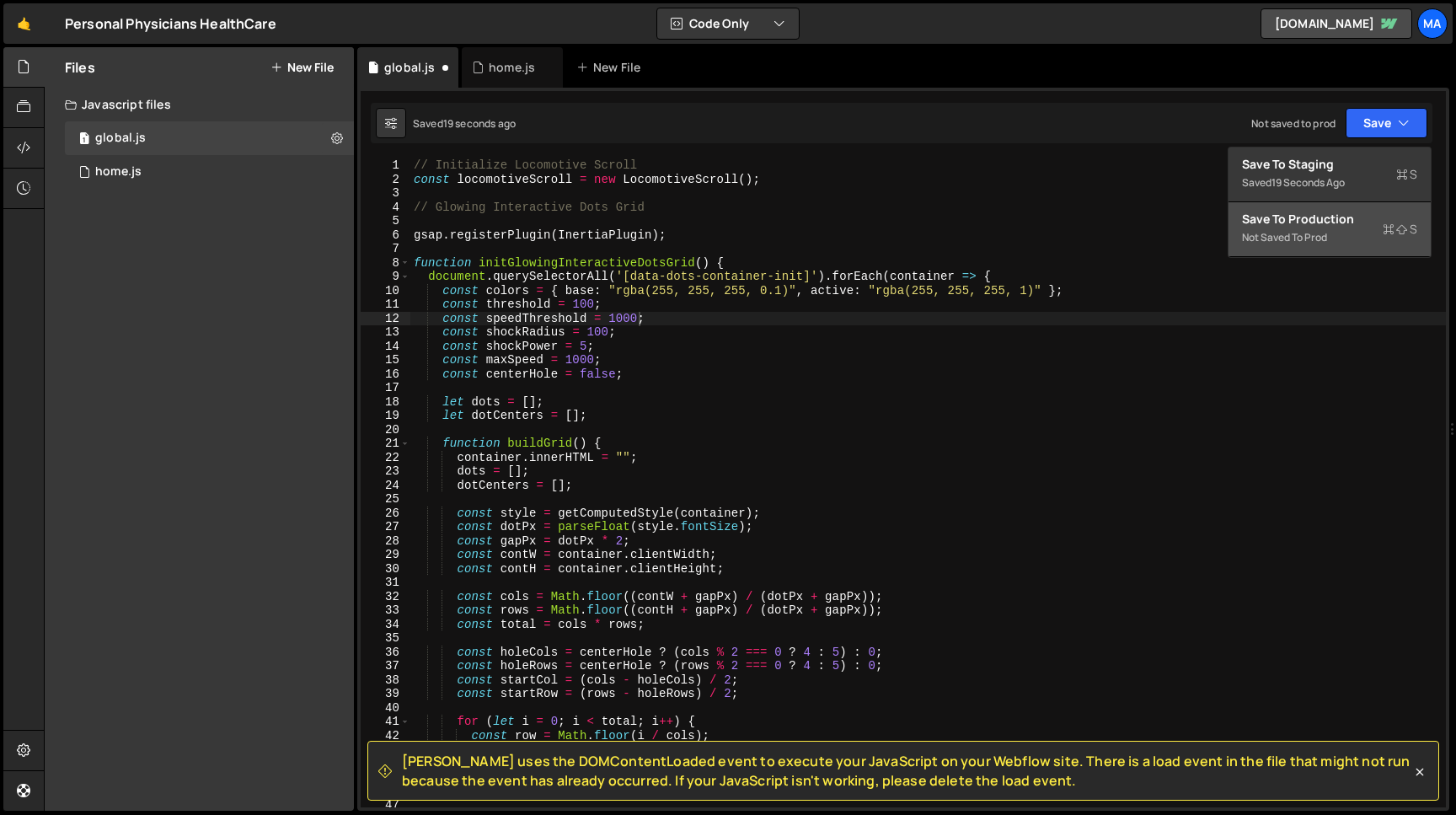
click at [1323, 211] on div "Save to Production S" at bounding box center [1330, 218] width 175 height 17
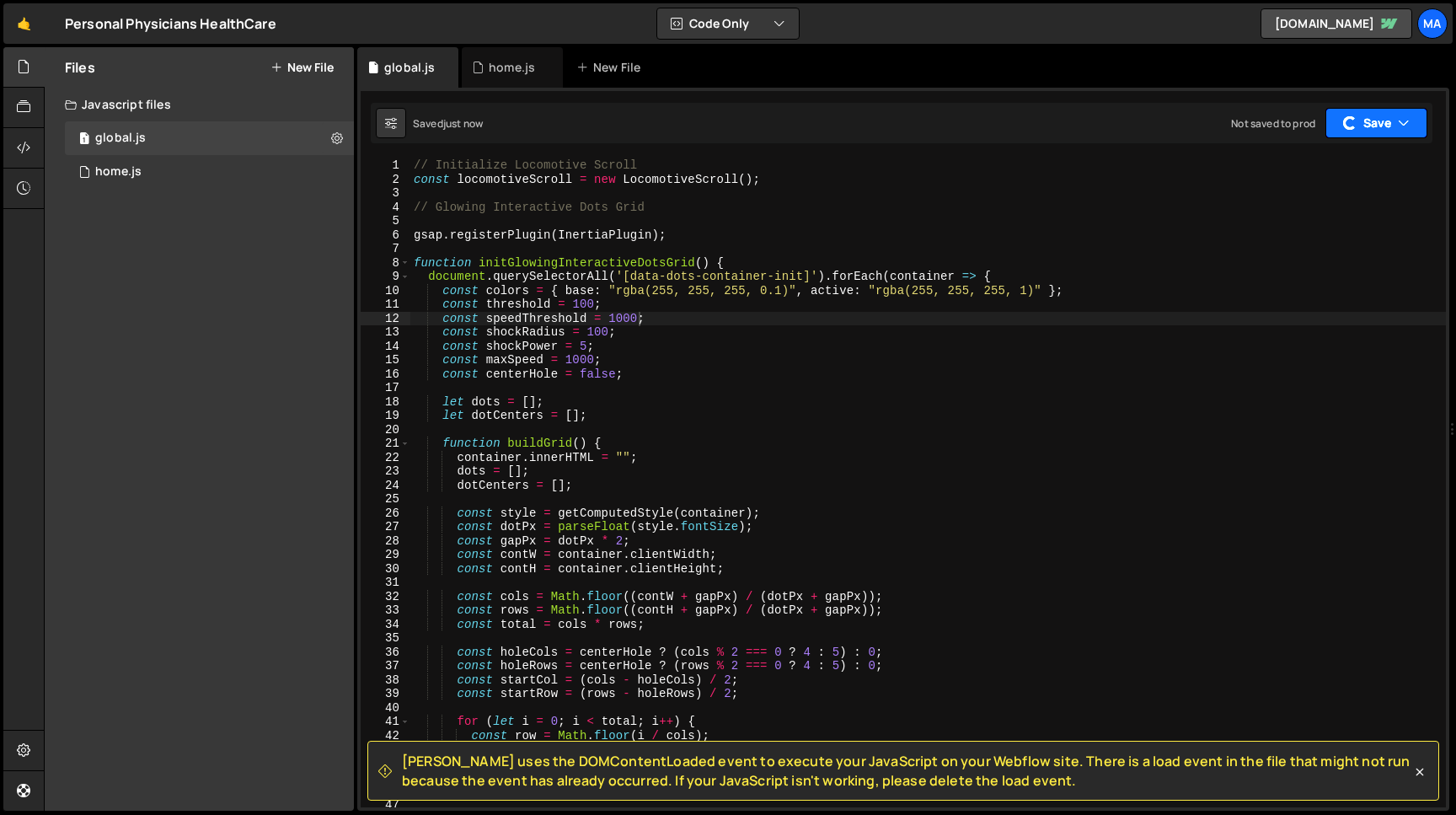
click at [1353, 132] on button "Save" at bounding box center [1376, 123] width 102 height 31
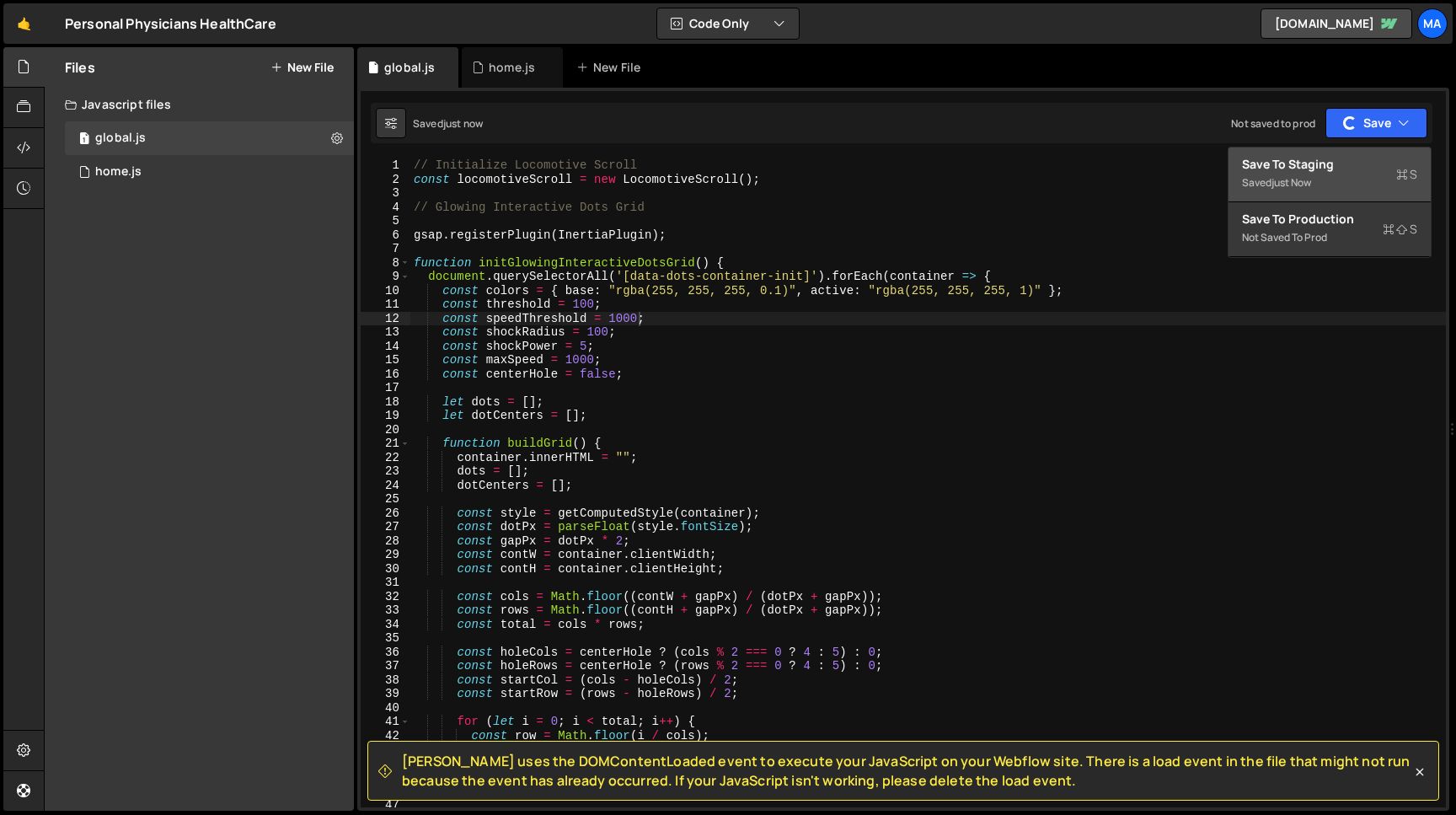
click at [1341, 164] on div "Save to Staging S" at bounding box center [1330, 164] width 175 height 17
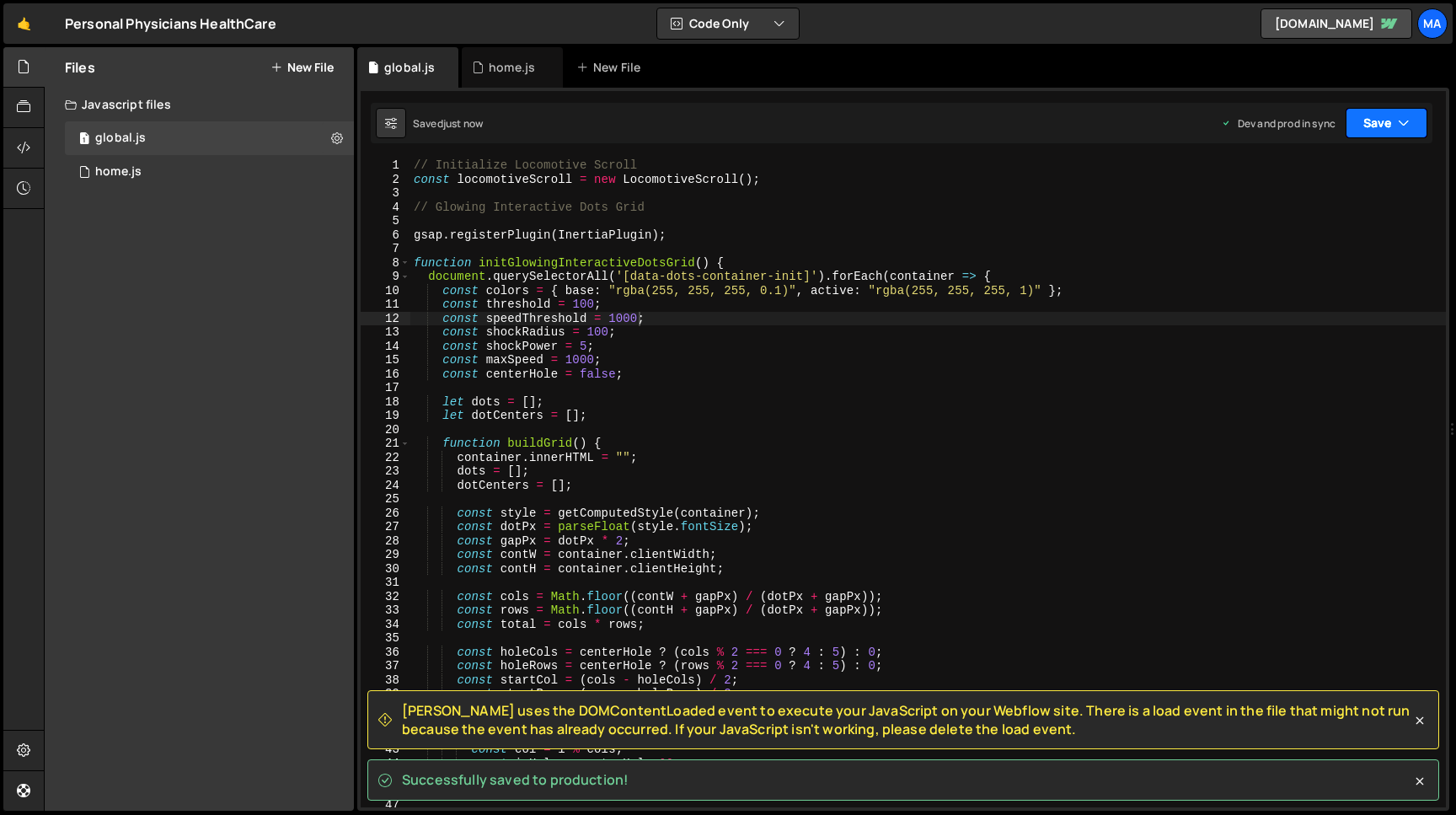
click at [1358, 127] on button "Save" at bounding box center [1386, 123] width 82 height 31
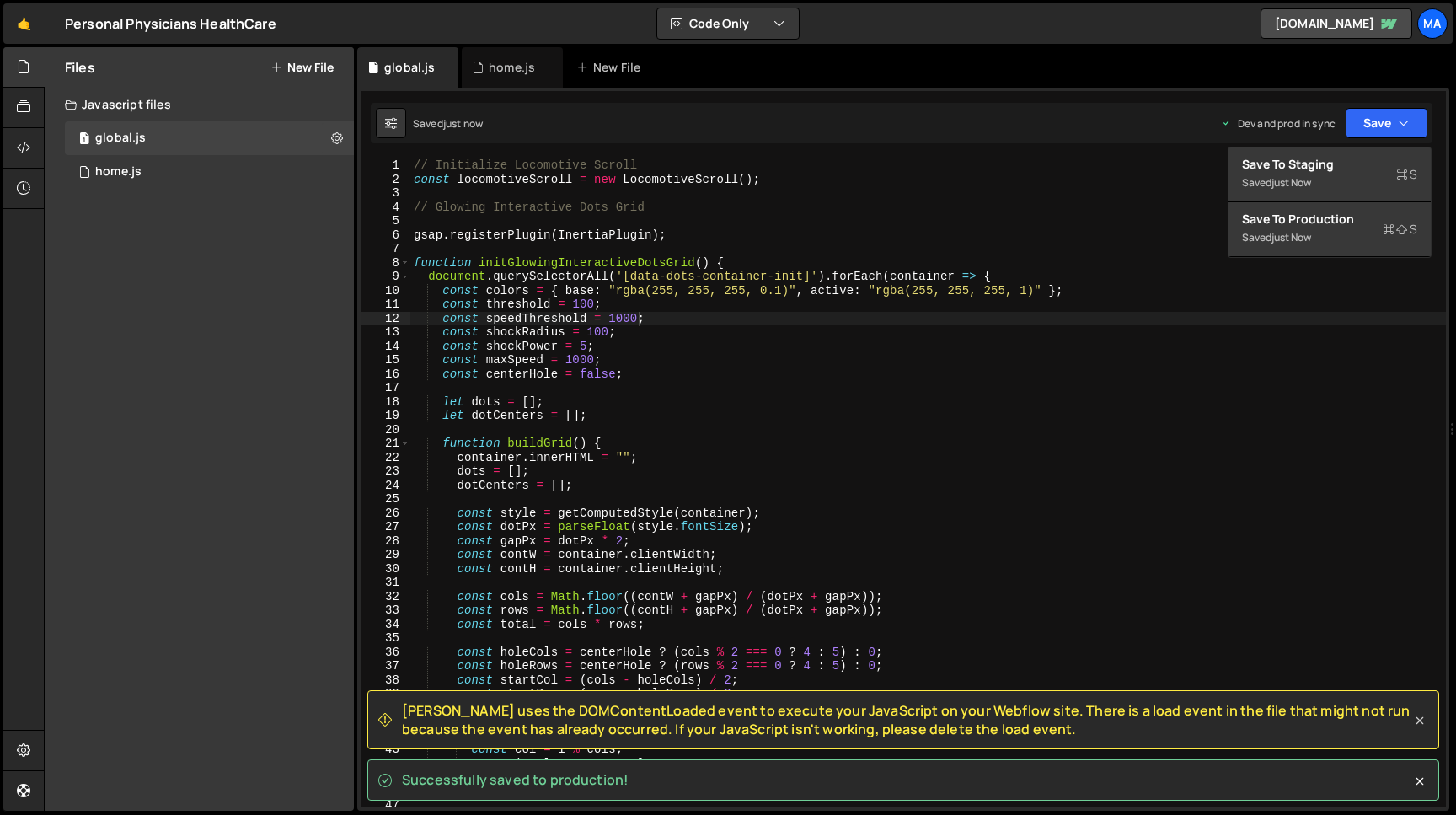
click at [1423, 726] on icon at bounding box center [1419, 719] width 17 height 17
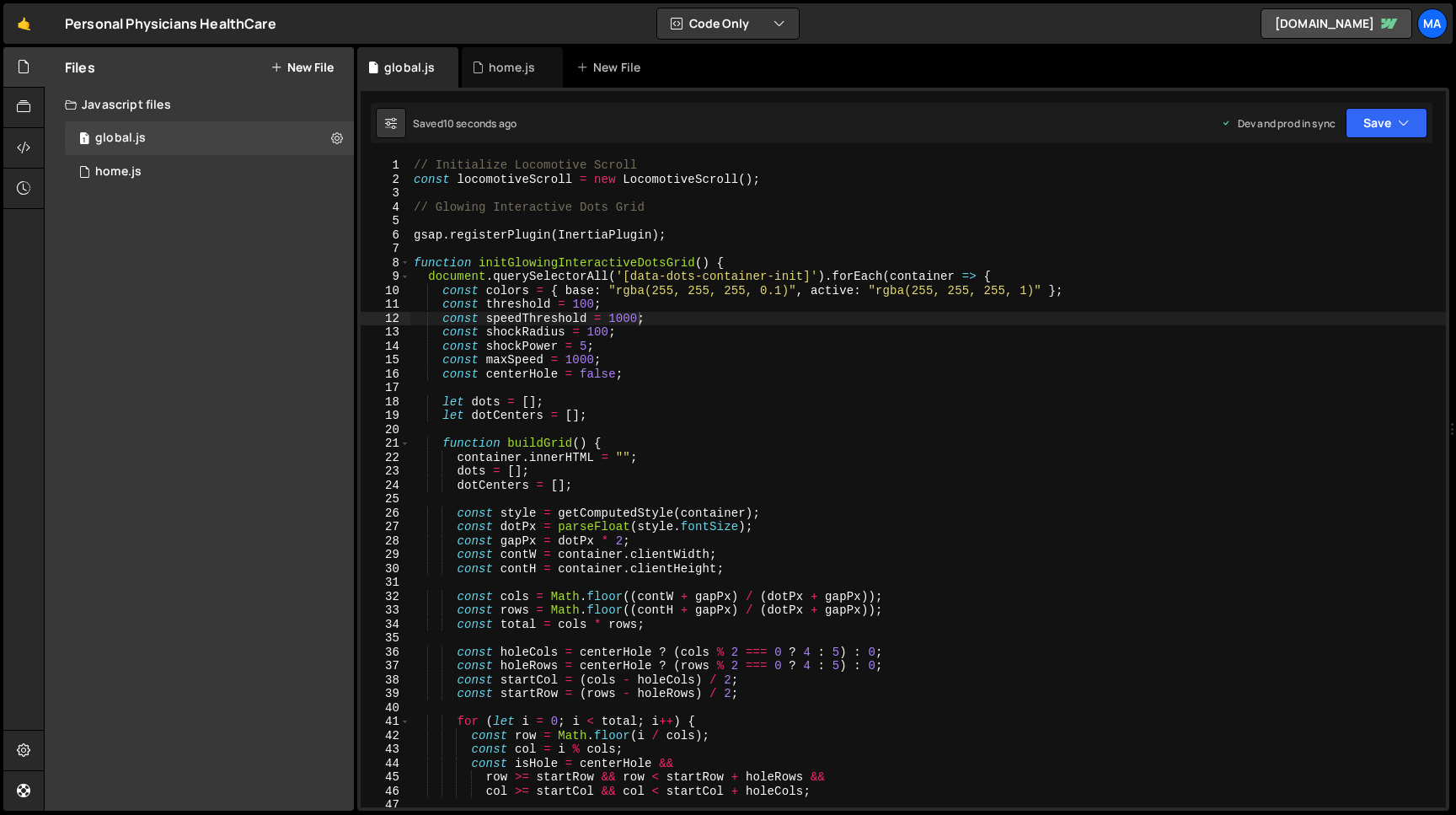
click at [611, 317] on div "// Initialize Locomotive Scroll const locomotiveScroll = new LocomotiveScroll (…" at bounding box center [928, 497] width 1036 height 677
click at [1369, 117] on button "Save" at bounding box center [1386, 123] width 82 height 31
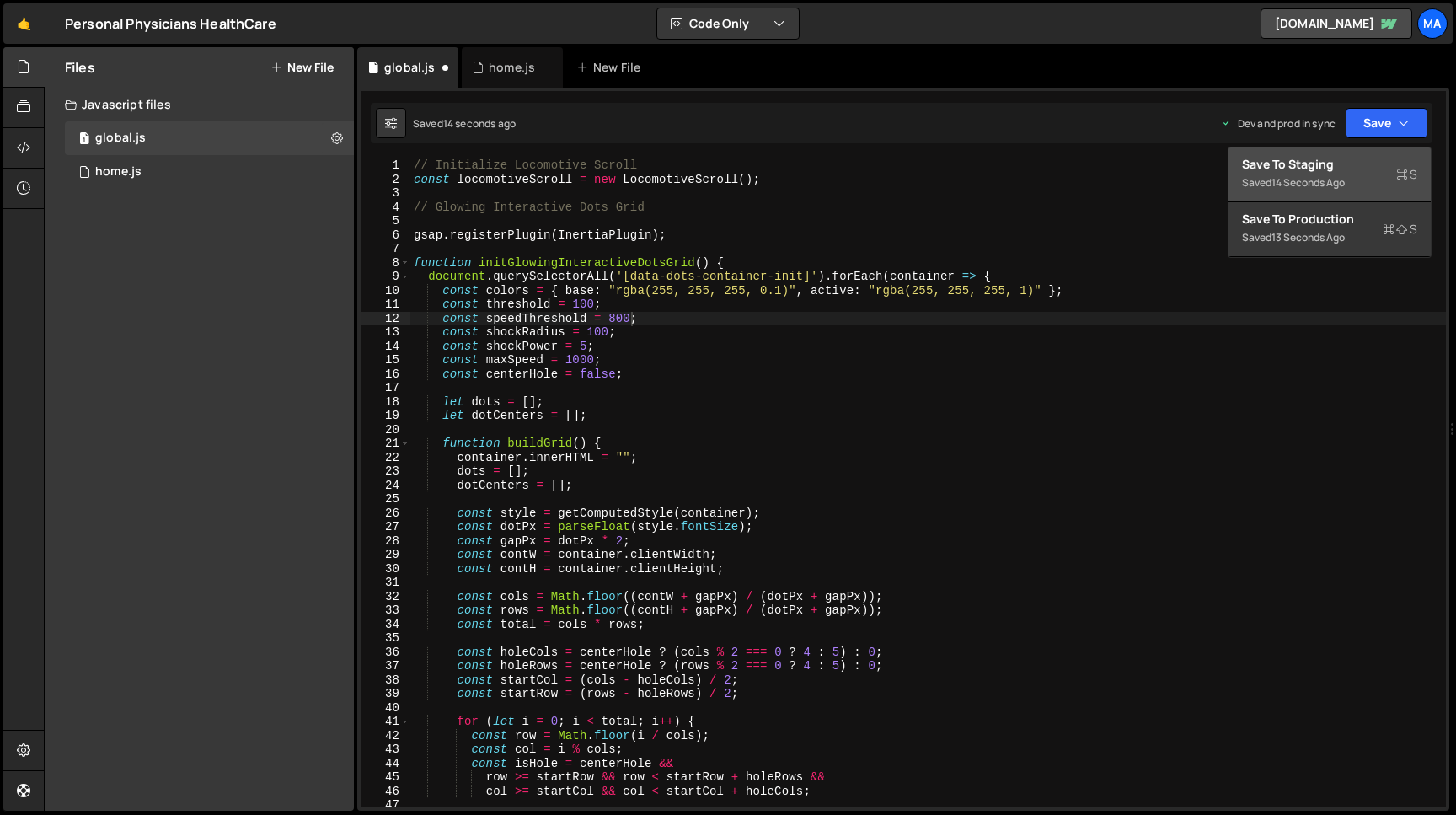
click at [1345, 168] on div "Save to Staging S" at bounding box center [1330, 164] width 175 height 17
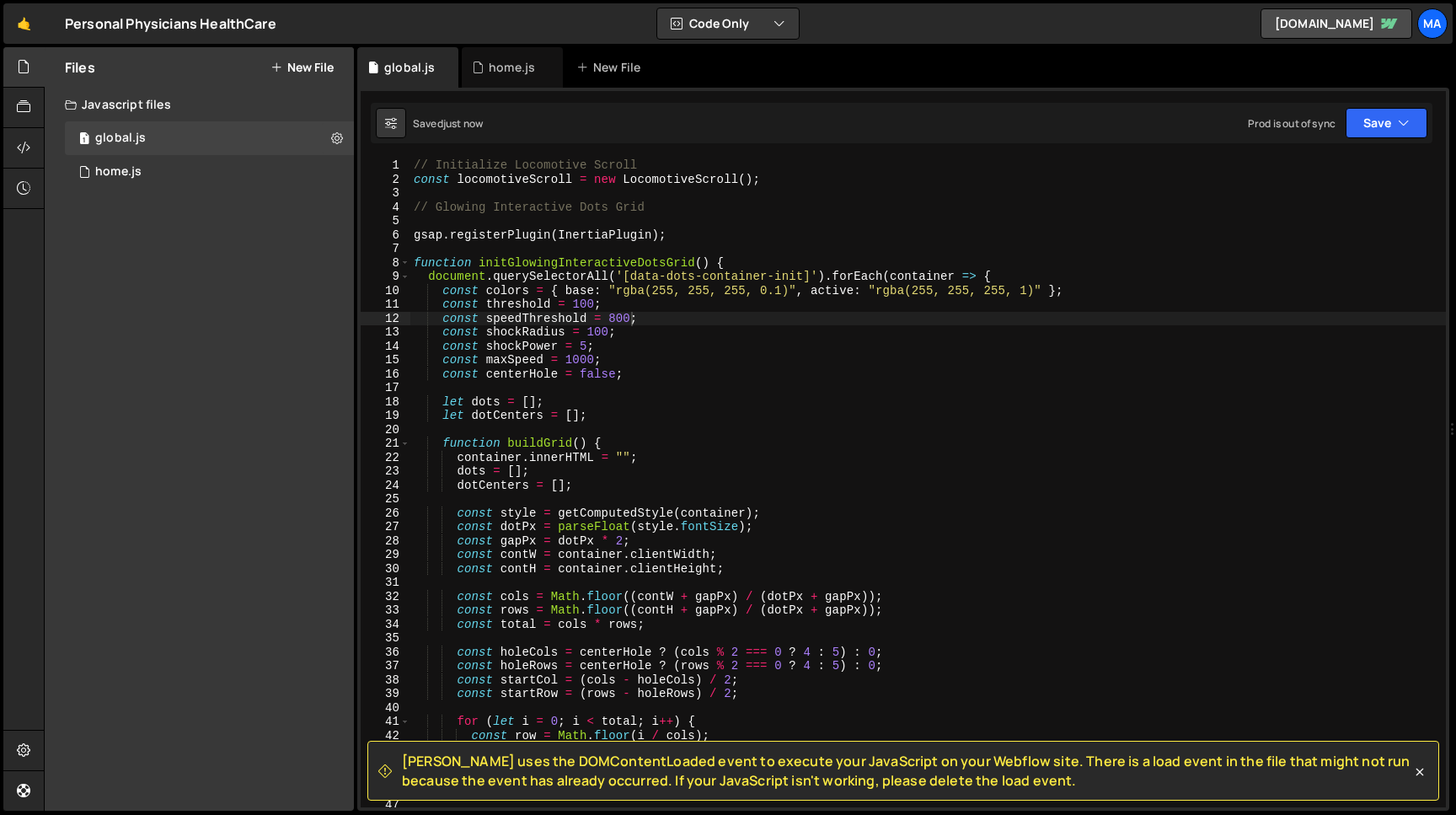
click at [615, 322] on div "// Initialize Locomotive Scroll const locomotiveScroll = new LocomotiveScroll (…" at bounding box center [928, 497] width 1036 height 677
drag, startPoint x: 596, startPoint y: 360, endPoint x: 568, endPoint y: 360, distance: 28.0
click at [568, 360] on div "// Initialize Locomotive Scroll const locomotiveScroll = new LocomotiveScroll (…" at bounding box center [928, 497] width 1036 height 677
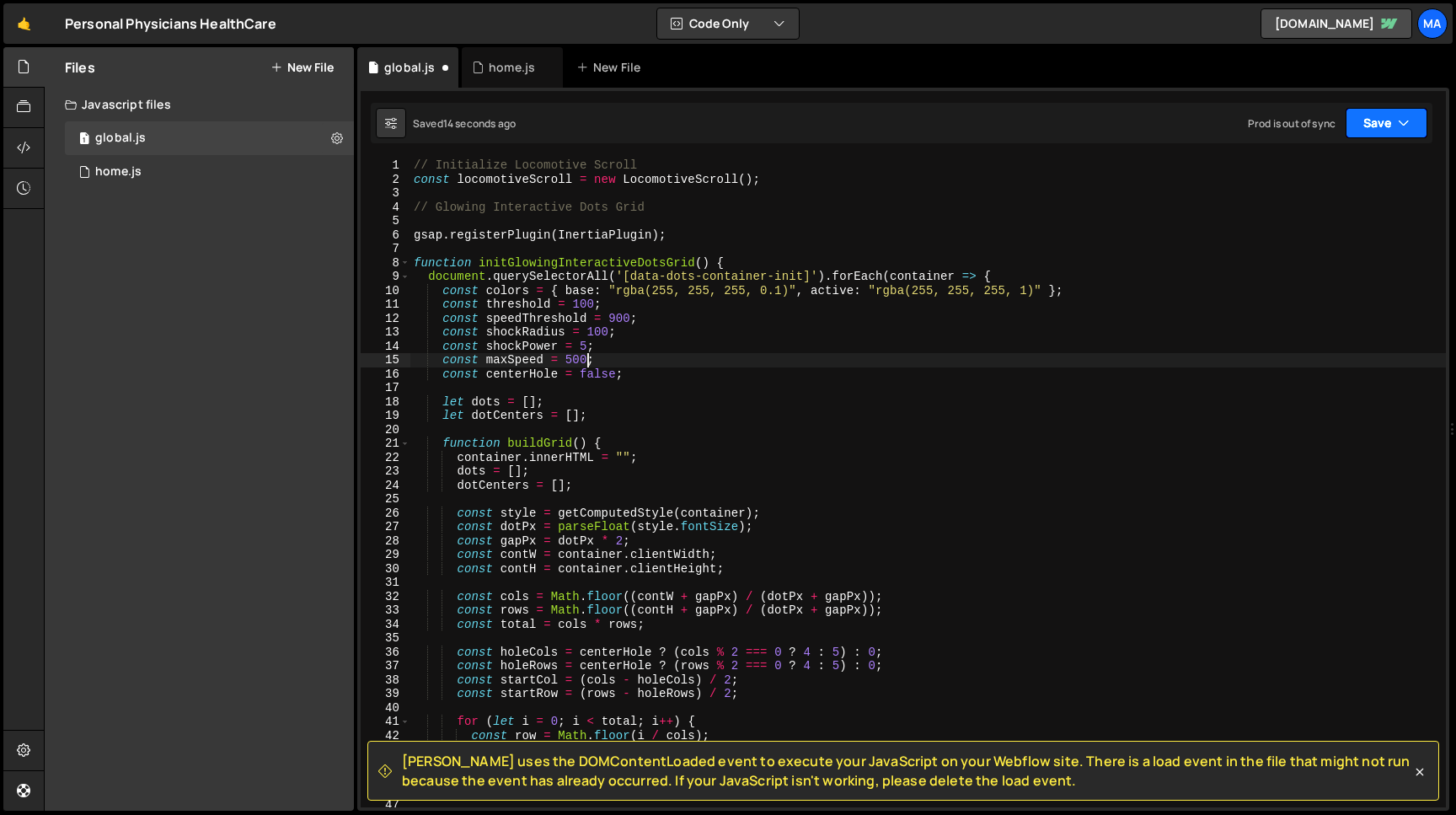
click at [1367, 130] on button "Save" at bounding box center [1386, 123] width 82 height 31
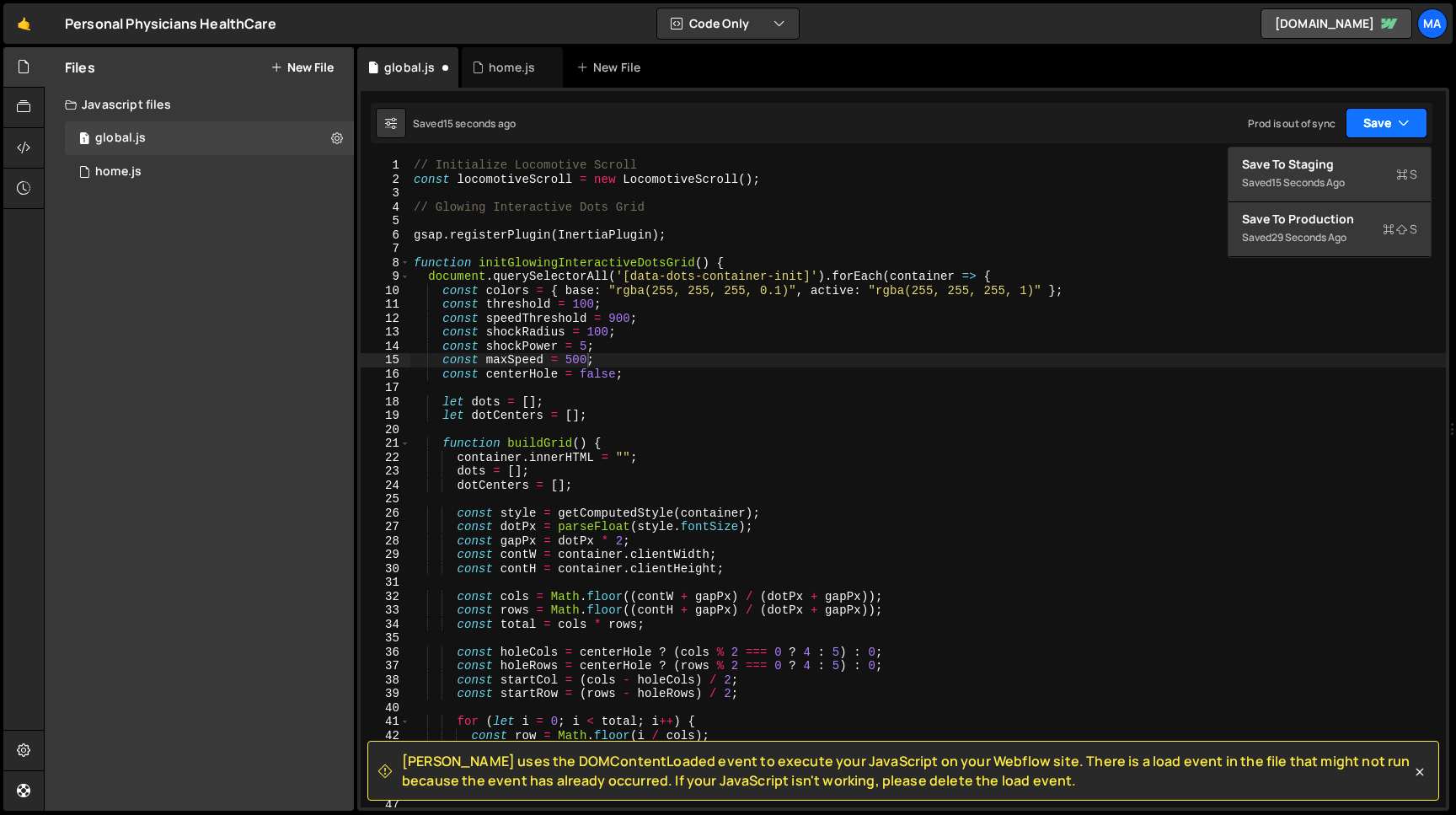
click at [1367, 130] on button "Save" at bounding box center [1386, 123] width 82 height 31
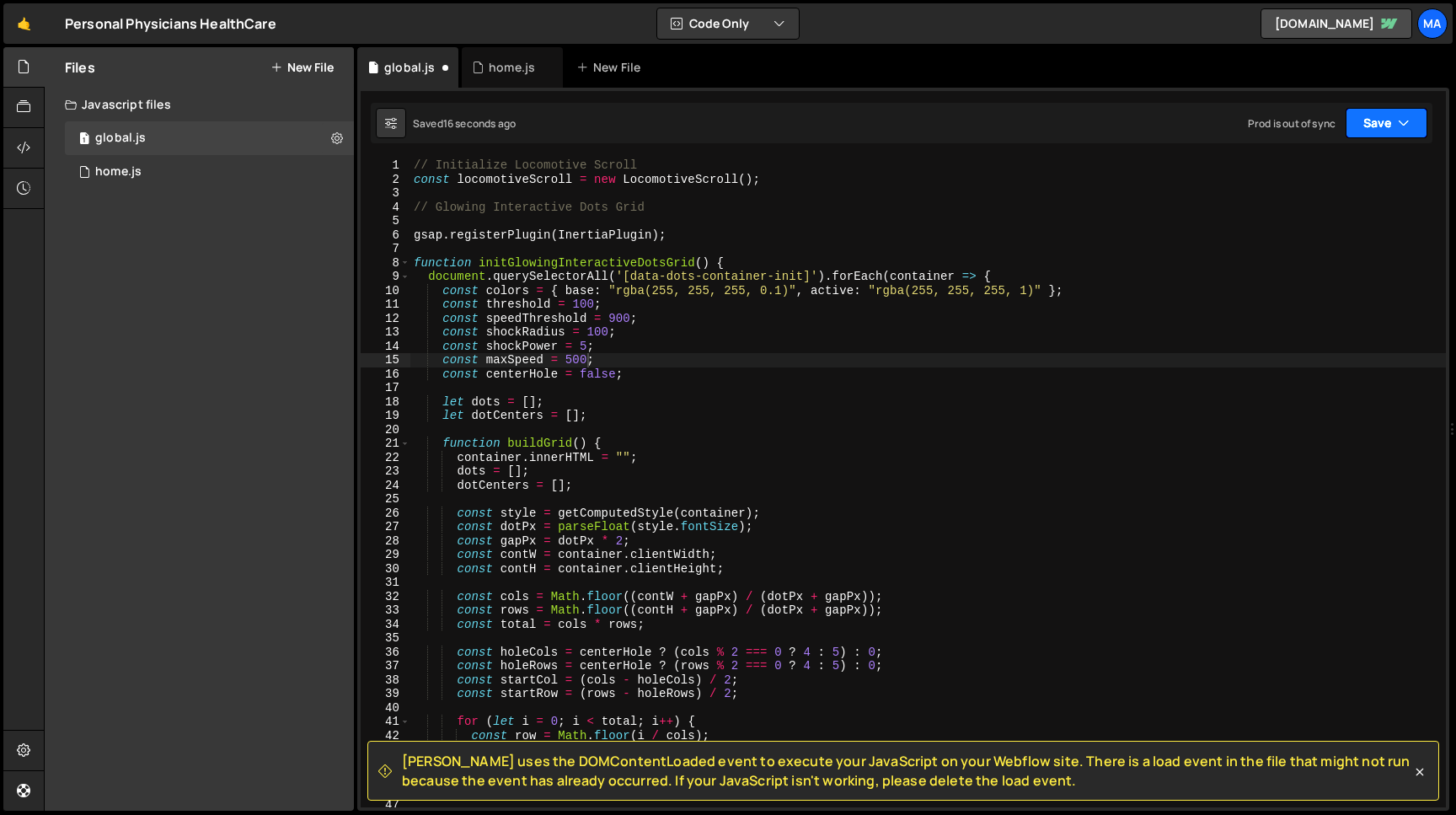
click at [1359, 127] on button "Save" at bounding box center [1386, 123] width 82 height 31
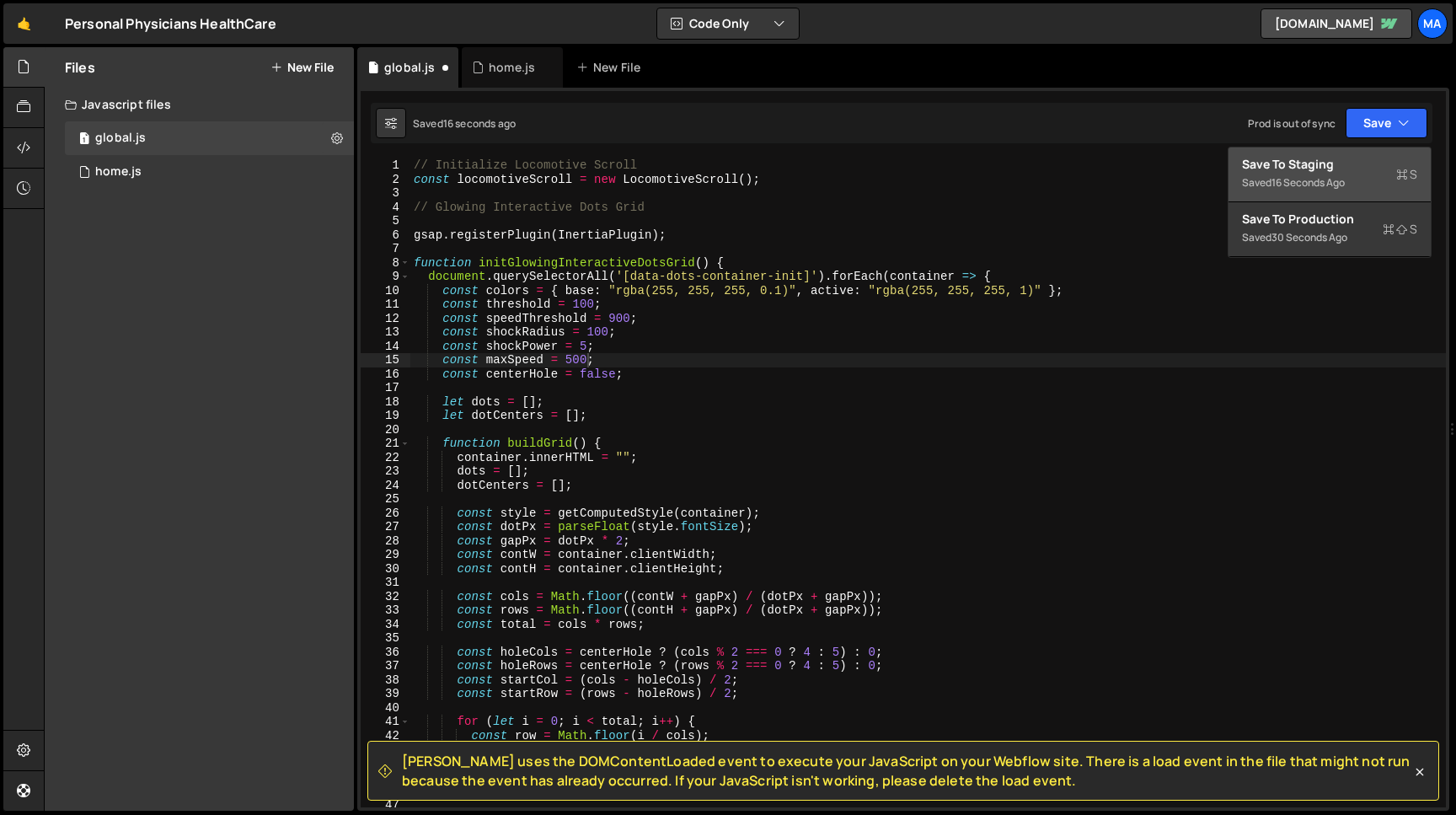
click at [1327, 163] on div "Save to Staging S" at bounding box center [1330, 164] width 175 height 17
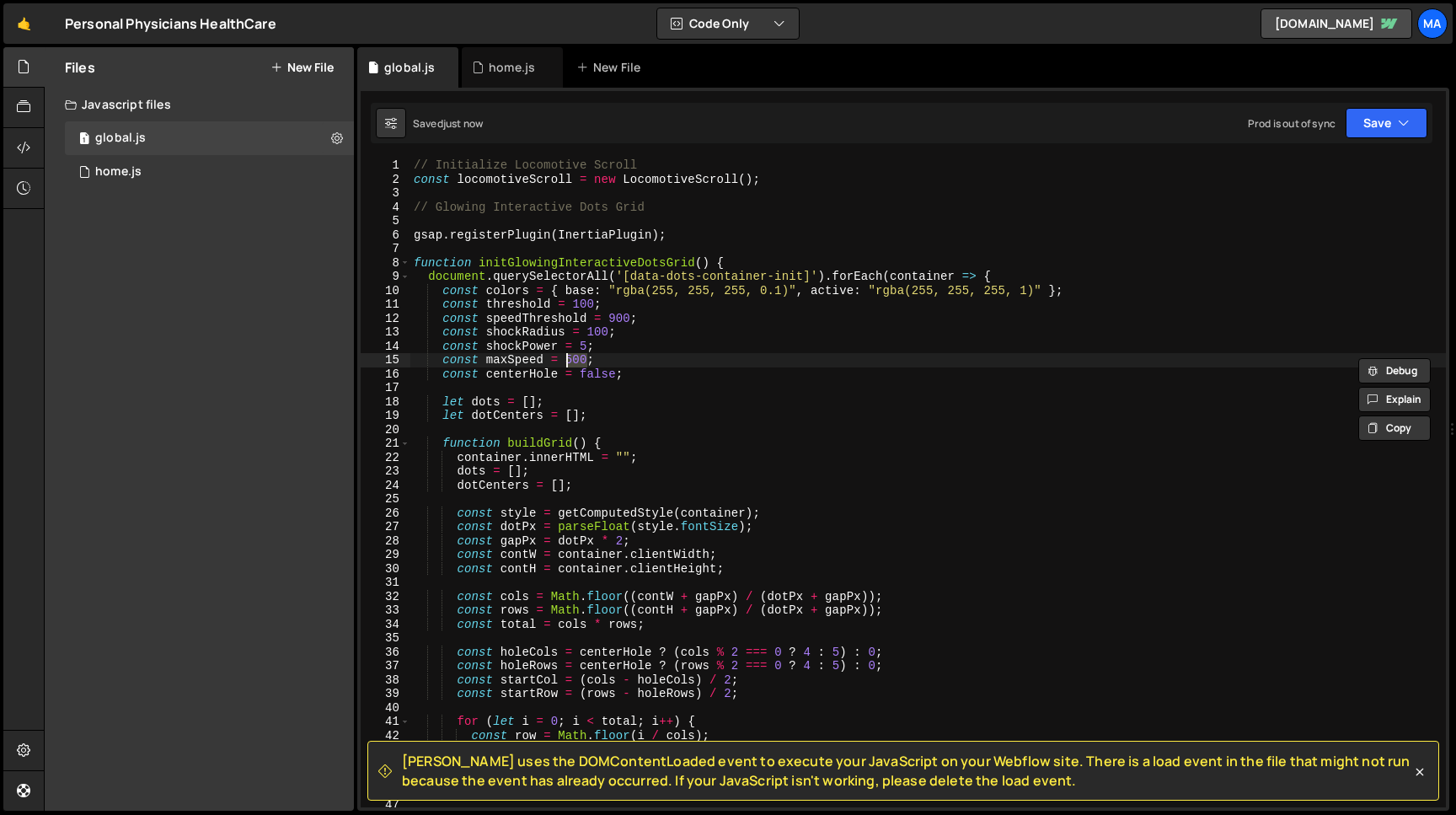
click at [568, 360] on div "// Initialize Locomotive Scroll const locomotiveScroll = new LocomotiveScroll (…" at bounding box center [928, 497] width 1036 height 677
drag, startPoint x: 610, startPoint y: 331, endPoint x: 589, endPoint y: 333, distance: 21.1
click at [589, 333] on div "// Initialize Locomotive Scroll const locomotiveScroll = new LocomotiveScroll (…" at bounding box center [928, 497] width 1036 height 677
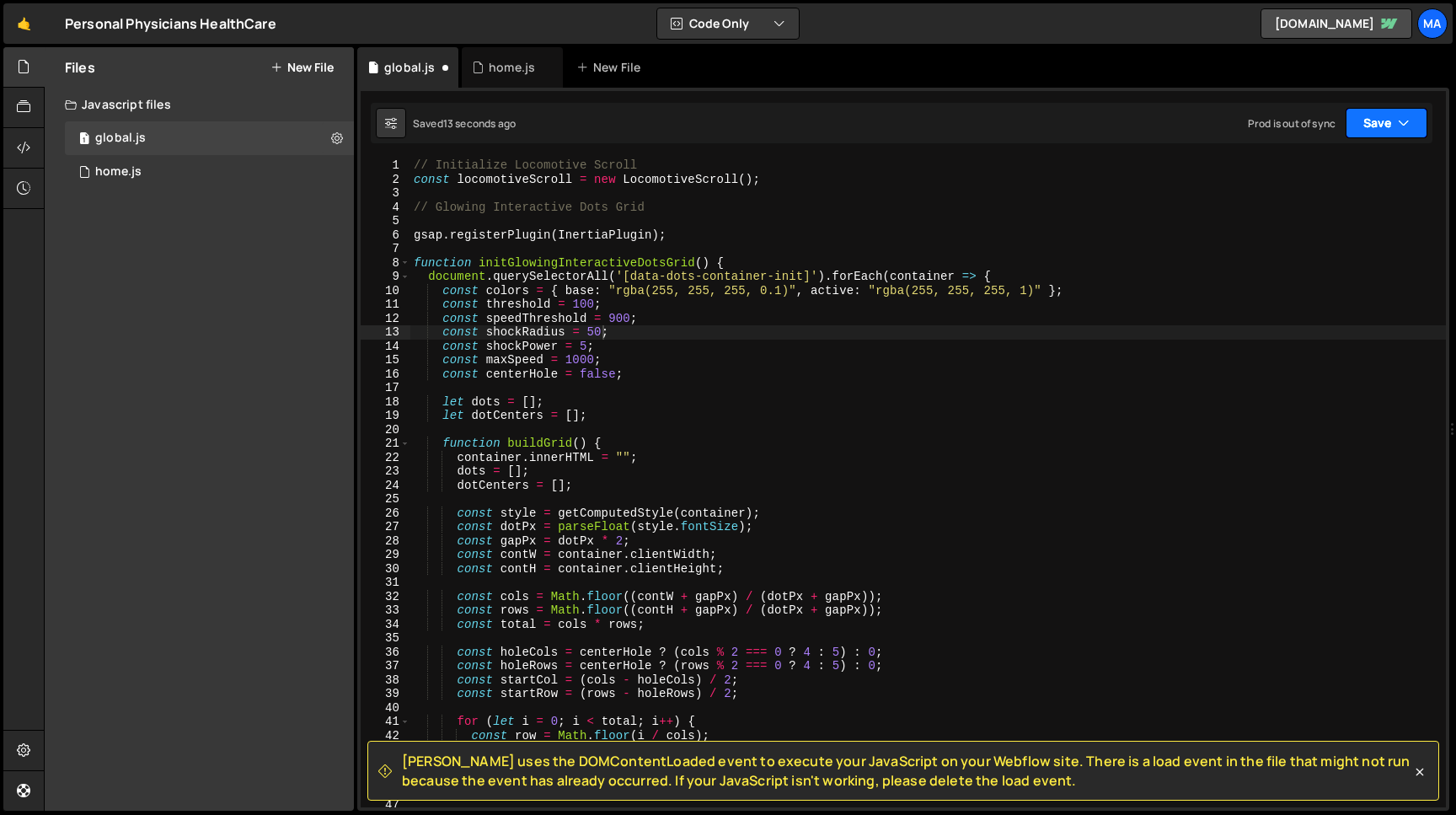
click at [1374, 122] on button "Save" at bounding box center [1386, 123] width 82 height 31
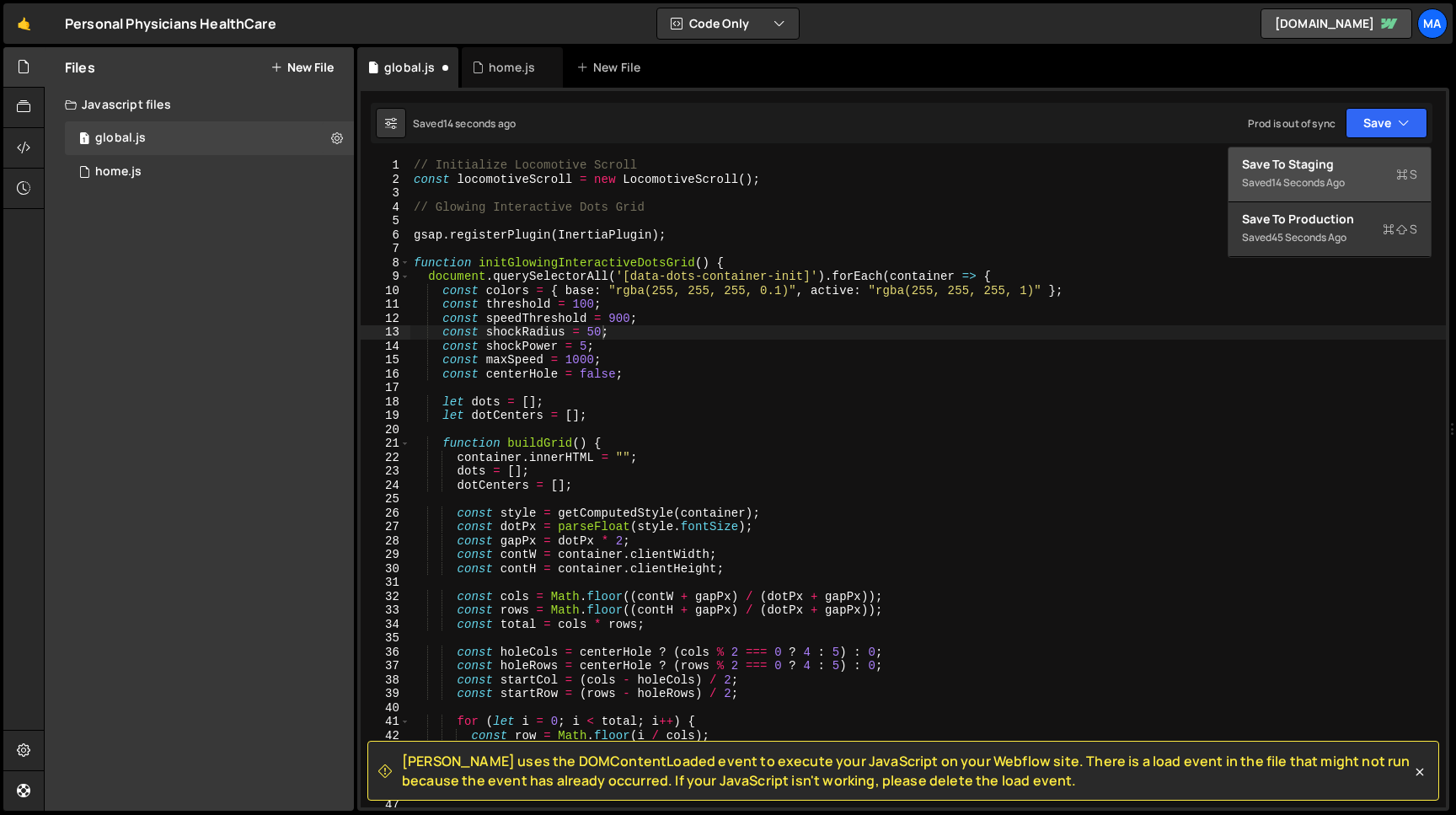
click at [1323, 170] on div "Save to Staging S" at bounding box center [1330, 164] width 175 height 17
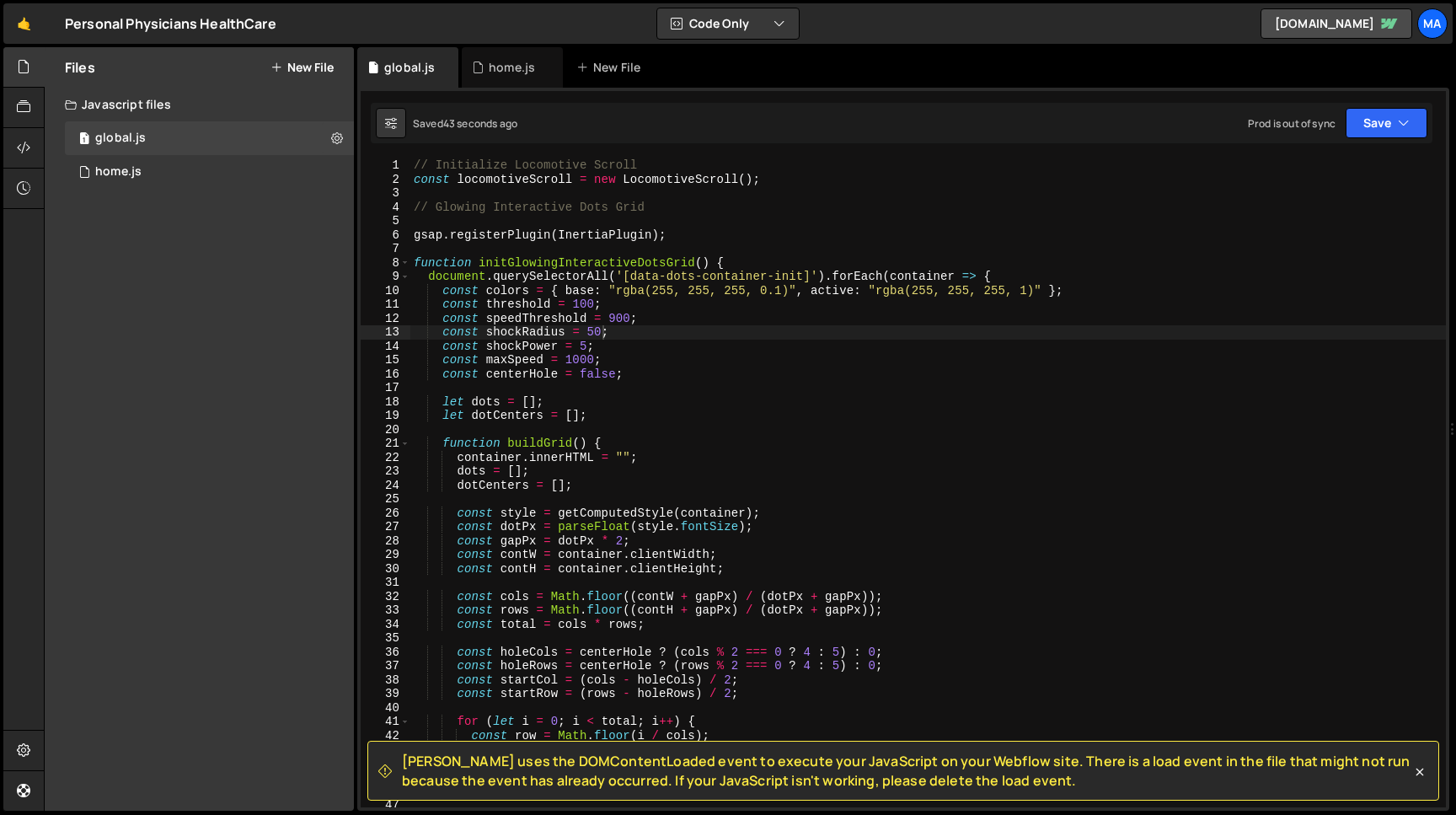
click at [593, 303] on div "// Initialize Locomotive Scroll const locomotiveScroll = new LocomotiveScroll (…" at bounding box center [928, 497] width 1036 height 677
click at [1374, 121] on button "Save" at bounding box center [1386, 123] width 82 height 31
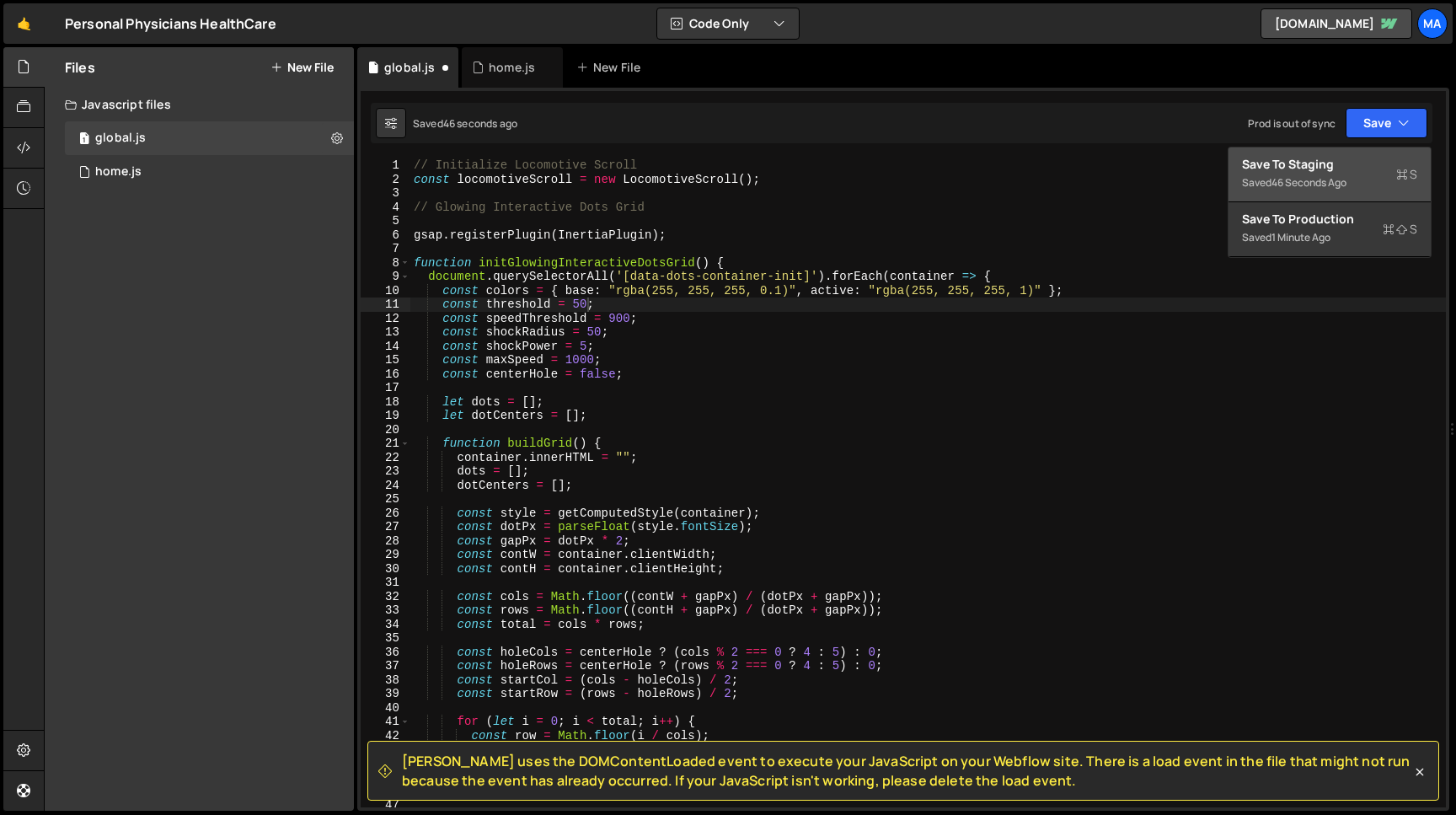
click at [1318, 173] on div "Saved 46 seconds ago" at bounding box center [1330, 182] width 175 height 20
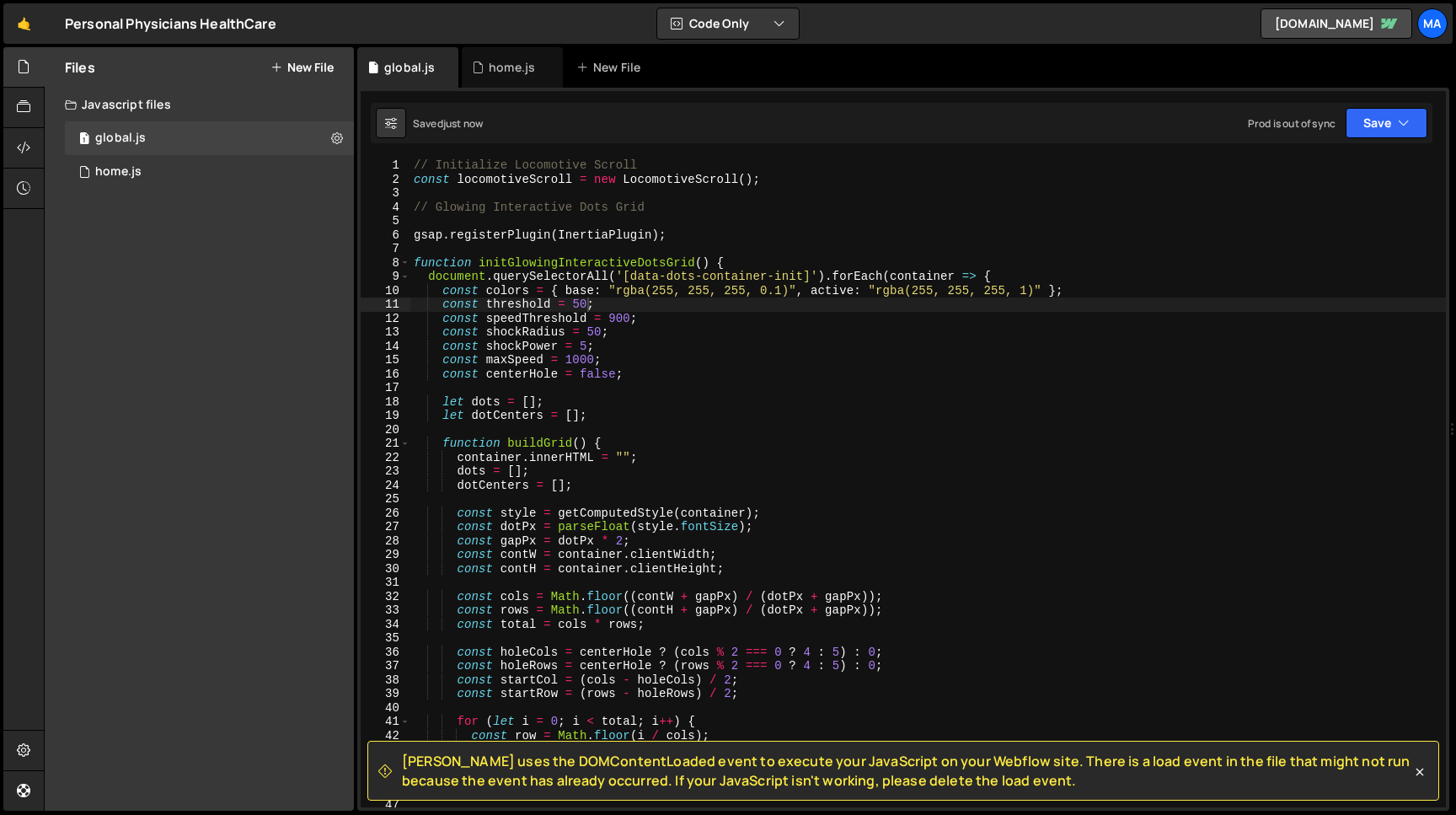
click at [584, 305] on div "// Initialize Locomotive Scroll const locomotiveScroll = new LocomotiveScroll (…" at bounding box center [928, 497] width 1036 height 677
click at [610, 301] on div "// Initialize Locomotive Scroll const locomotiveScroll = new LocomotiveScroll (…" at bounding box center [928, 497] width 1036 height 677
drag, startPoint x: 594, startPoint y: 362, endPoint x: 569, endPoint y: 362, distance: 25.0
click at [569, 362] on div "// Initialize Locomotive Scroll const locomotiveScroll = new LocomotiveScroll (…" at bounding box center [928, 497] width 1036 height 677
click at [1379, 128] on button "Save" at bounding box center [1386, 123] width 82 height 31
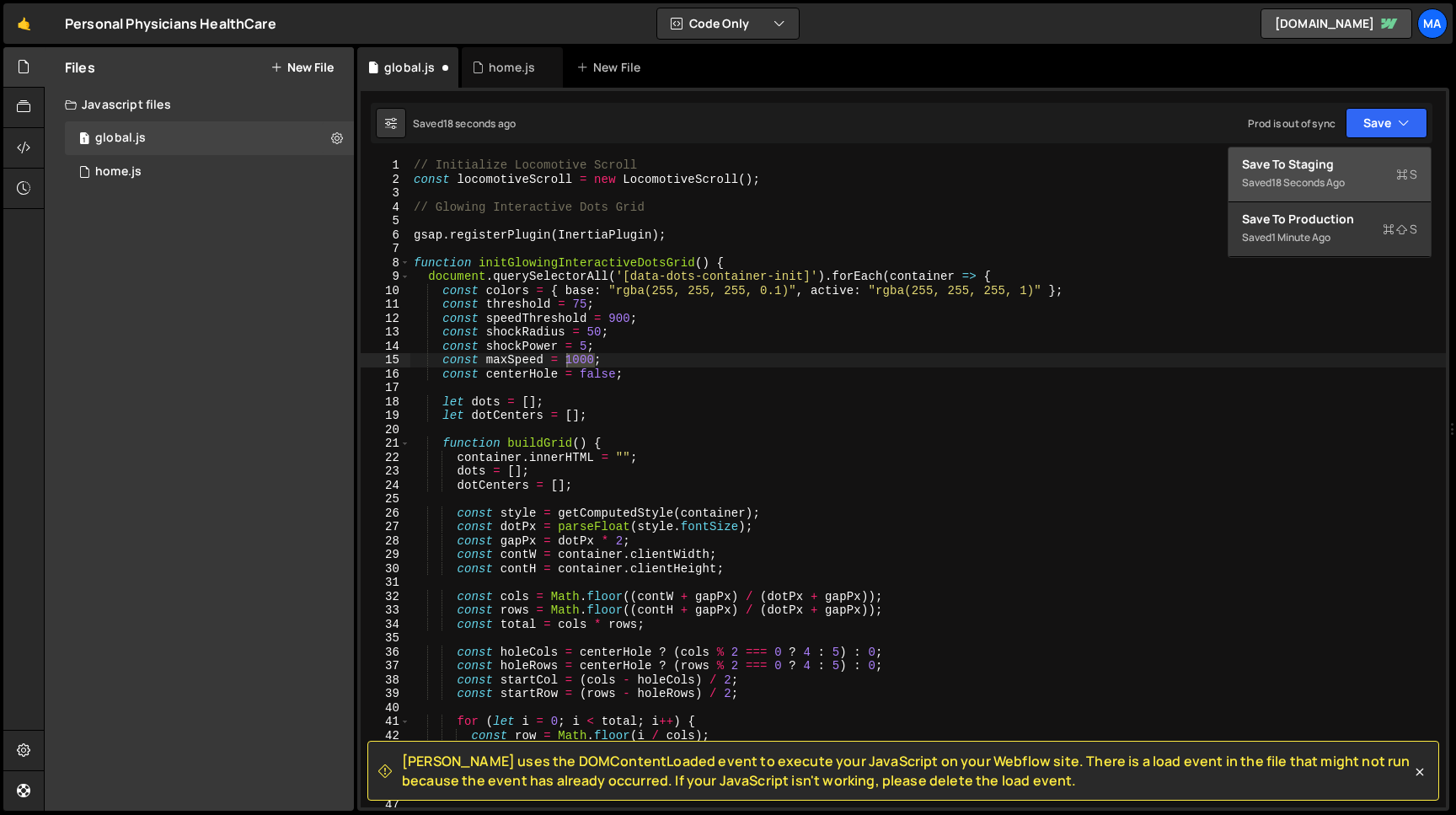
click at [1324, 186] on div "18 seconds ago" at bounding box center [1309, 182] width 74 height 14
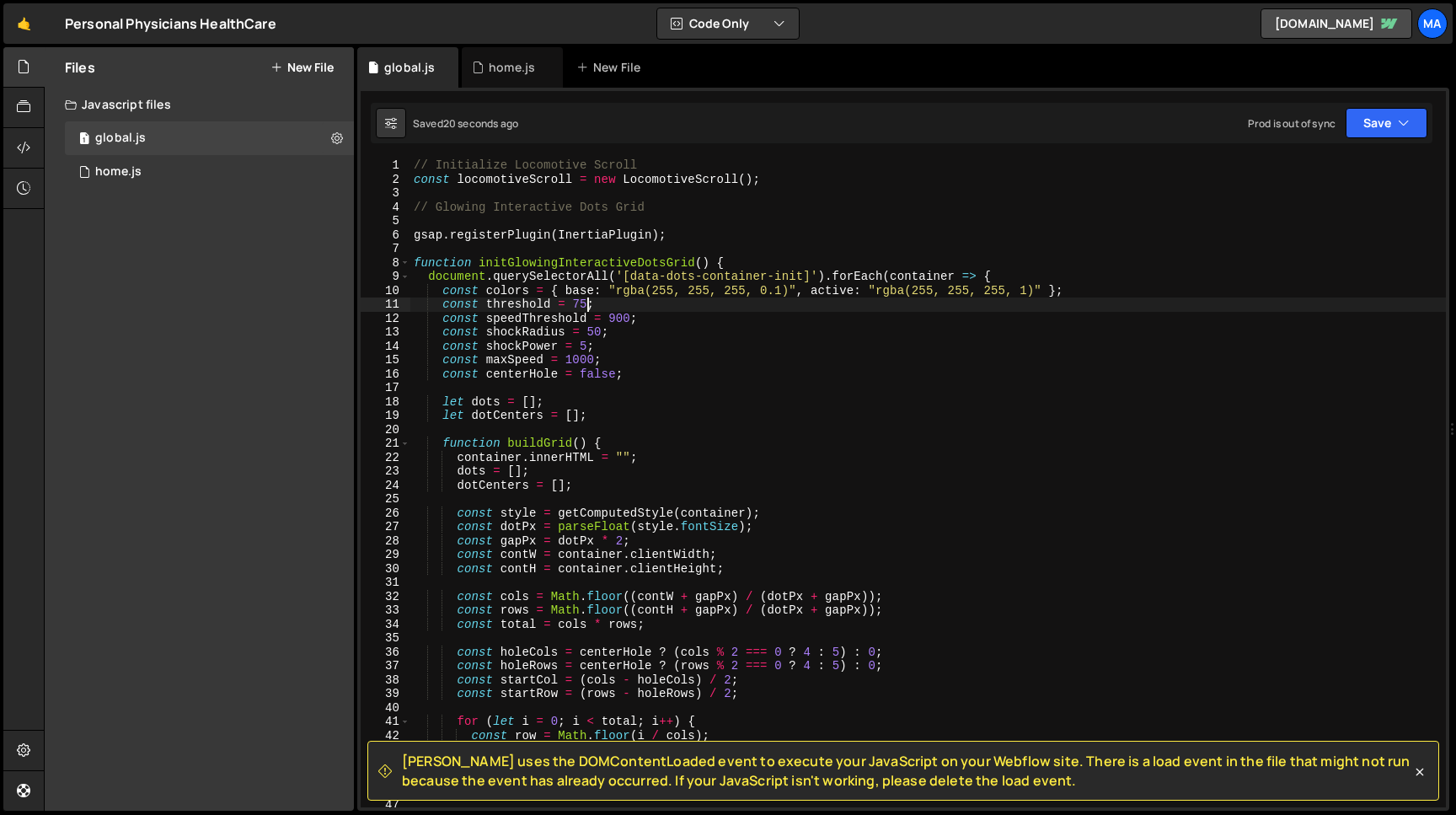
click at [585, 305] on div "// Initialize Locomotive Scroll const locomotiveScroll = new LocomotiveScroll (…" at bounding box center [928, 497] width 1036 height 677
click at [1340, 120] on div "Prod is out of sync Upgrade to Edit Save Save to Staging S Saved 22 seconds ago…" at bounding box center [1338, 123] width 180 height 31
click at [1378, 123] on button "Save" at bounding box center [1386, 123] width 82 height 31
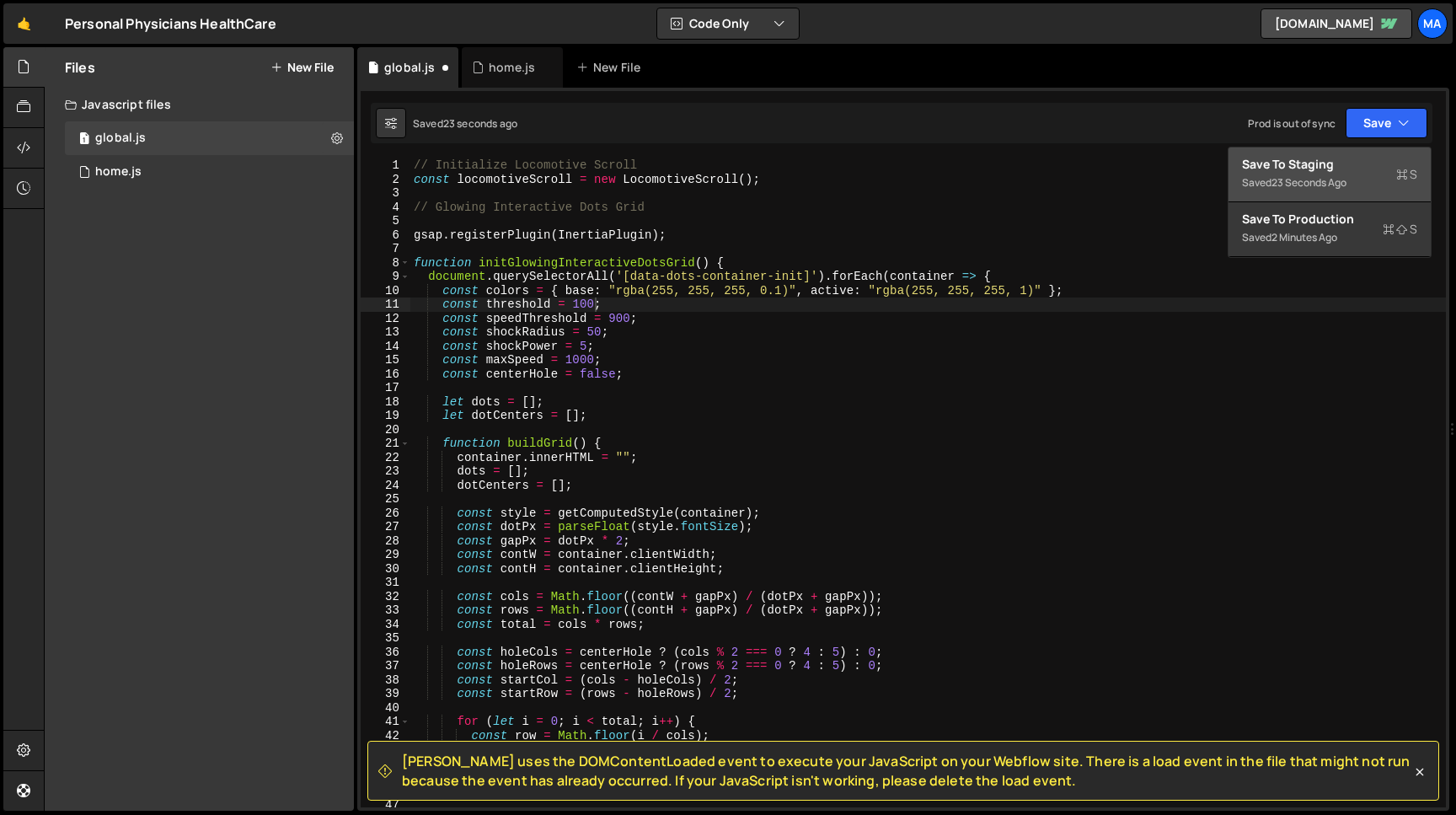
click at [1355, 161] on div "Save to Staging S" at bounding box center [1330, 164] width 175 height 17
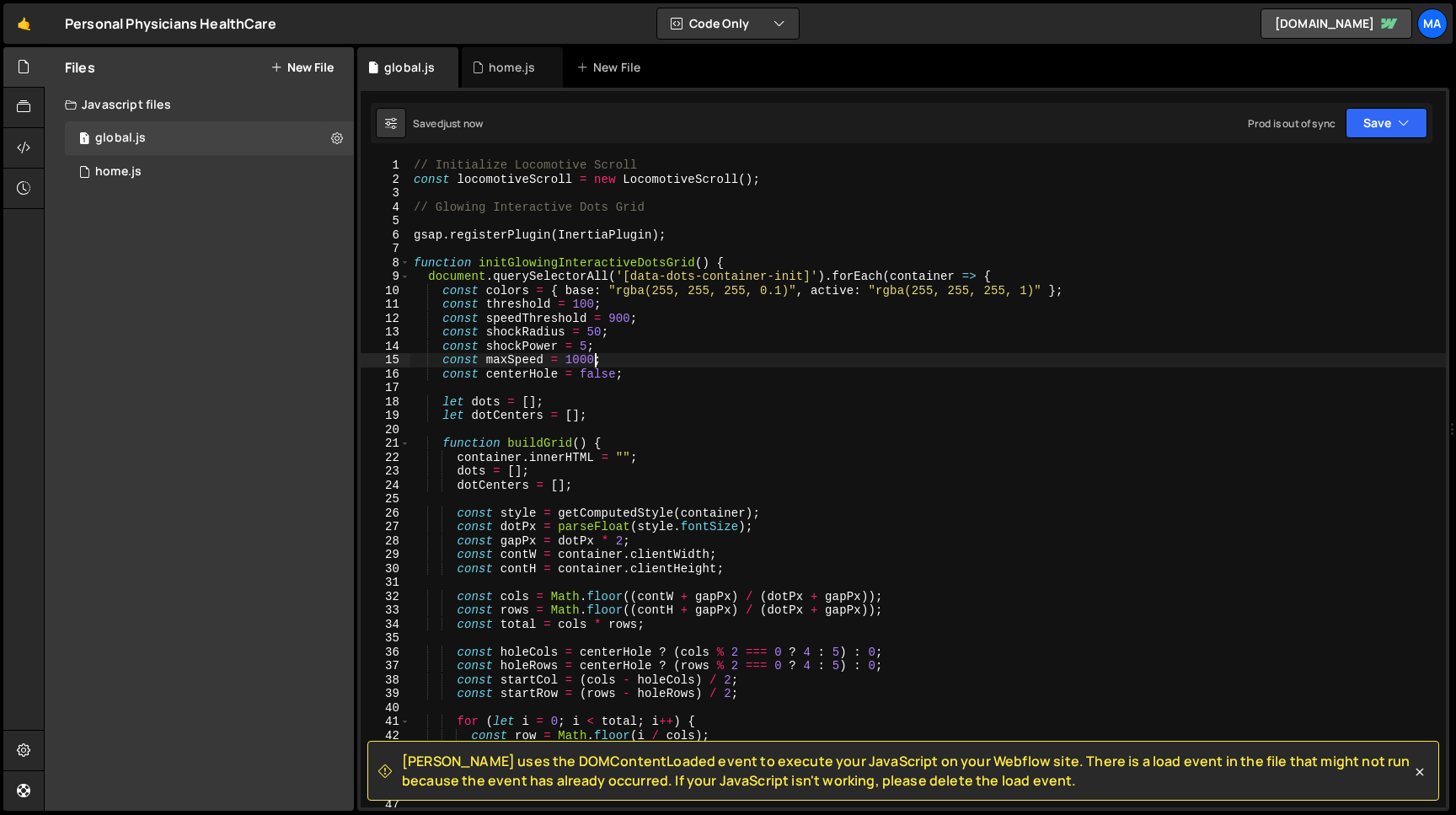
click at [593, 360] on div "// Initialize Locomotive Scroll const locomotiveScroll = new LocomotiveScroll (…" at bounding box center [928, 497] width 1036 height 677
click at [565, 358] on div "// Initialize Locomotive Scroll const locomotiveScroll = new LocomotiveScroll (…" at bounding box center [928, 497] width 1036 height 677
click at [1383, 109] on button "Save" at bounding box center [1386, 123] width 82 height 31
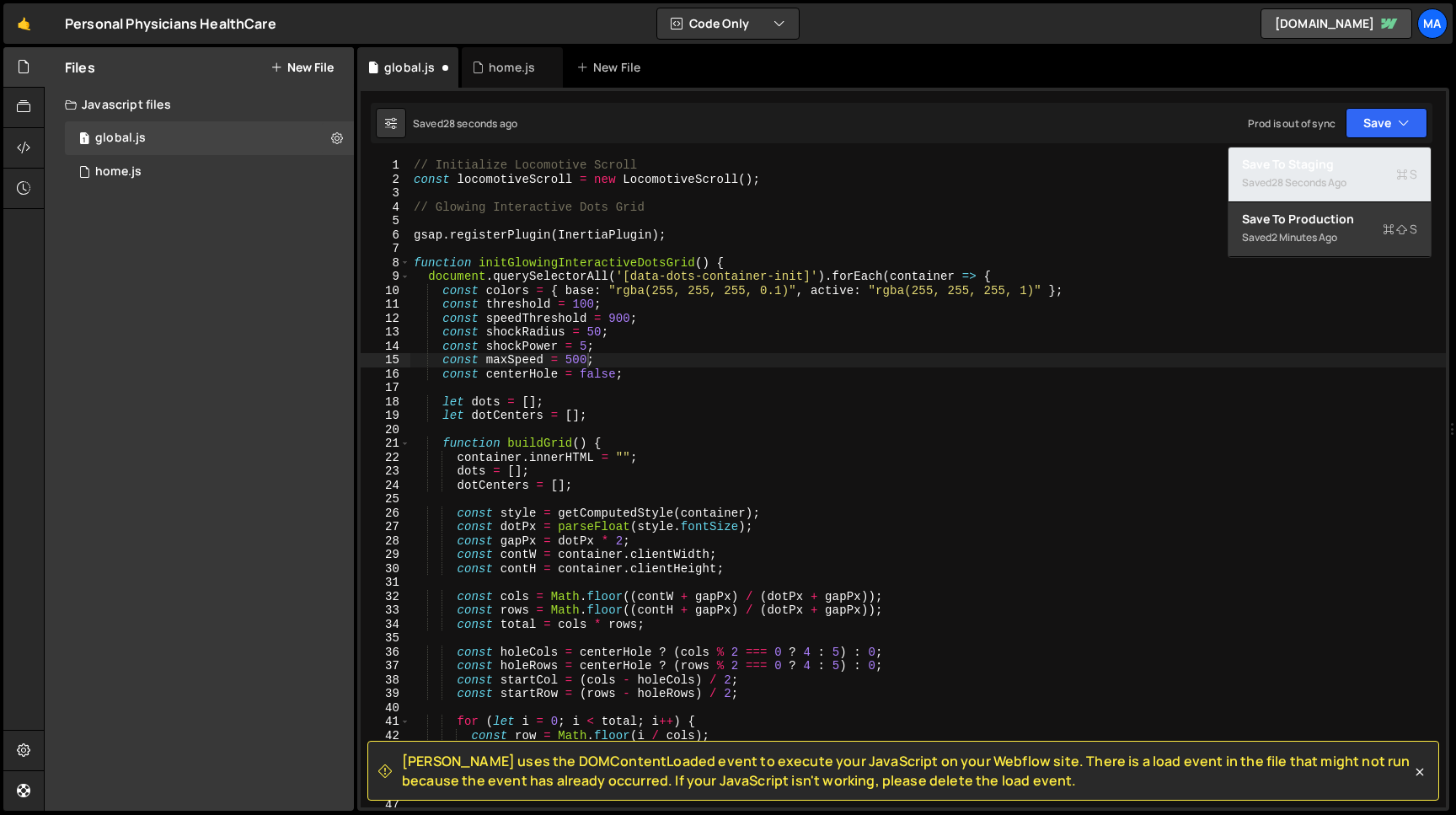
click at [1319, 174] on div "Saved 28 seconds ago" at bounding box center [1330, 182] width 175 height 20
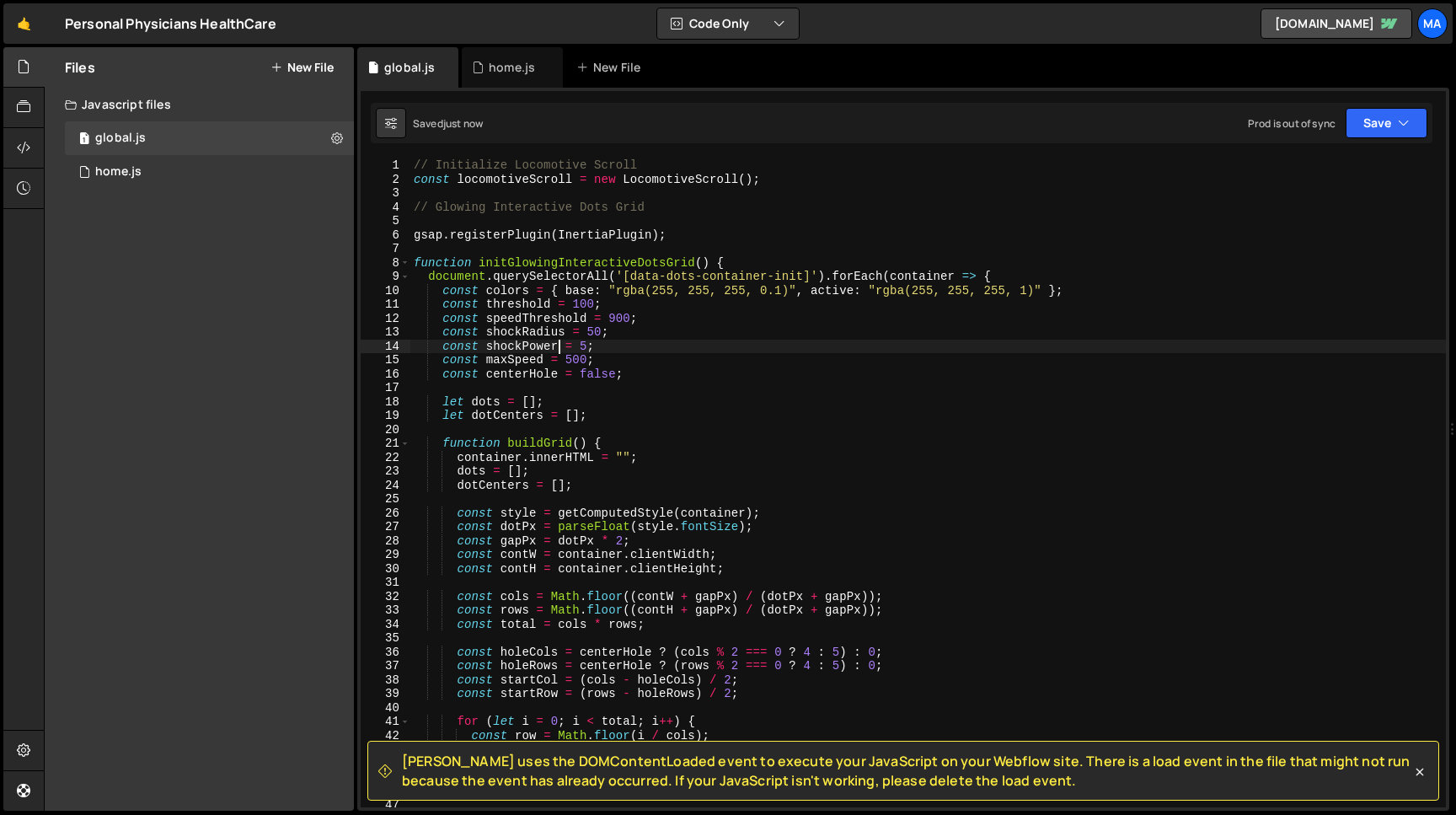
click at [558, 342] on div "// Initialize Locomotive Scroll const locomotiveScroll = new LocomotiveScroll (…" at bounding box center [928, 497] width 1036 height 677
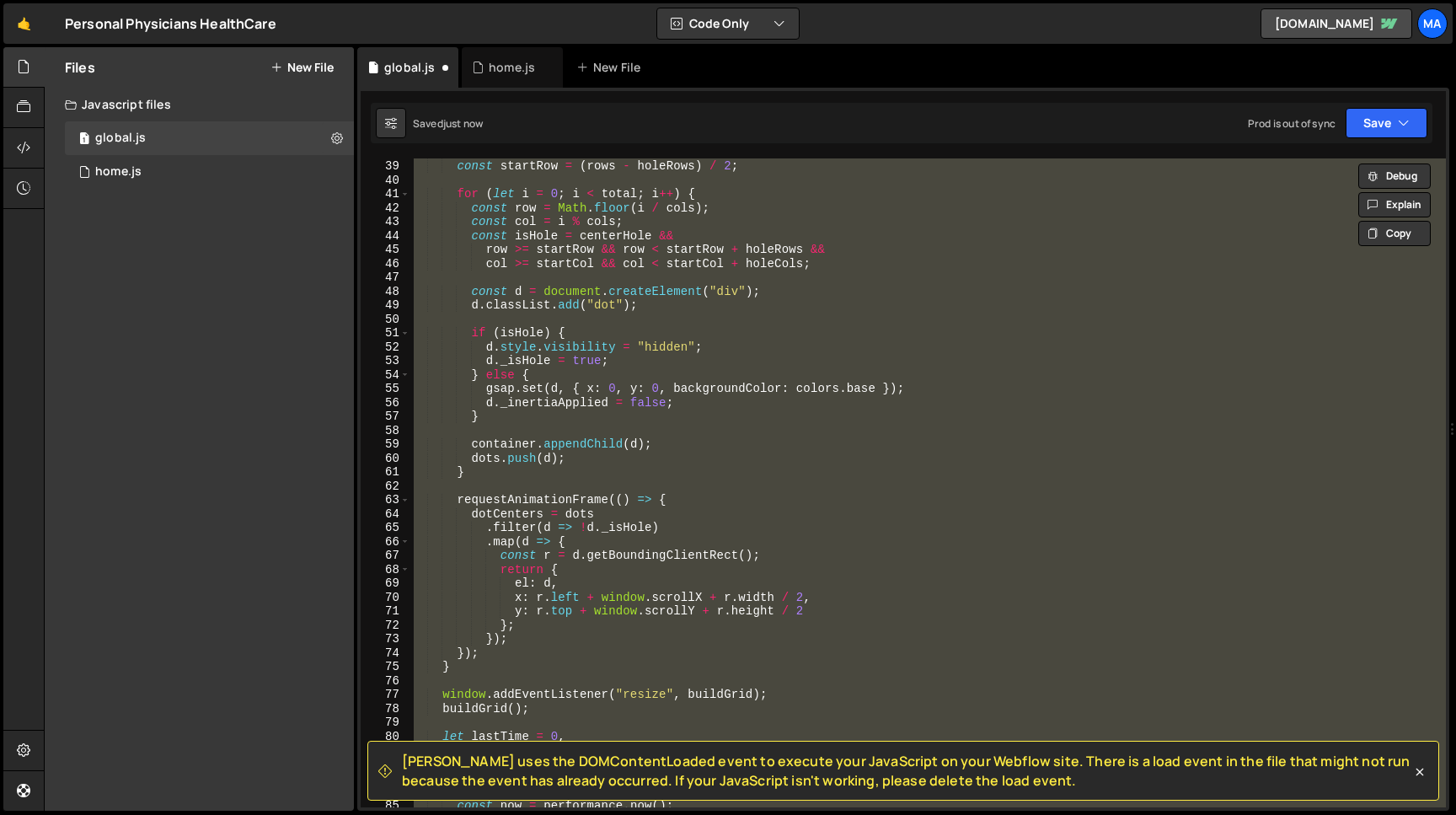
scroll to position [0, 0]
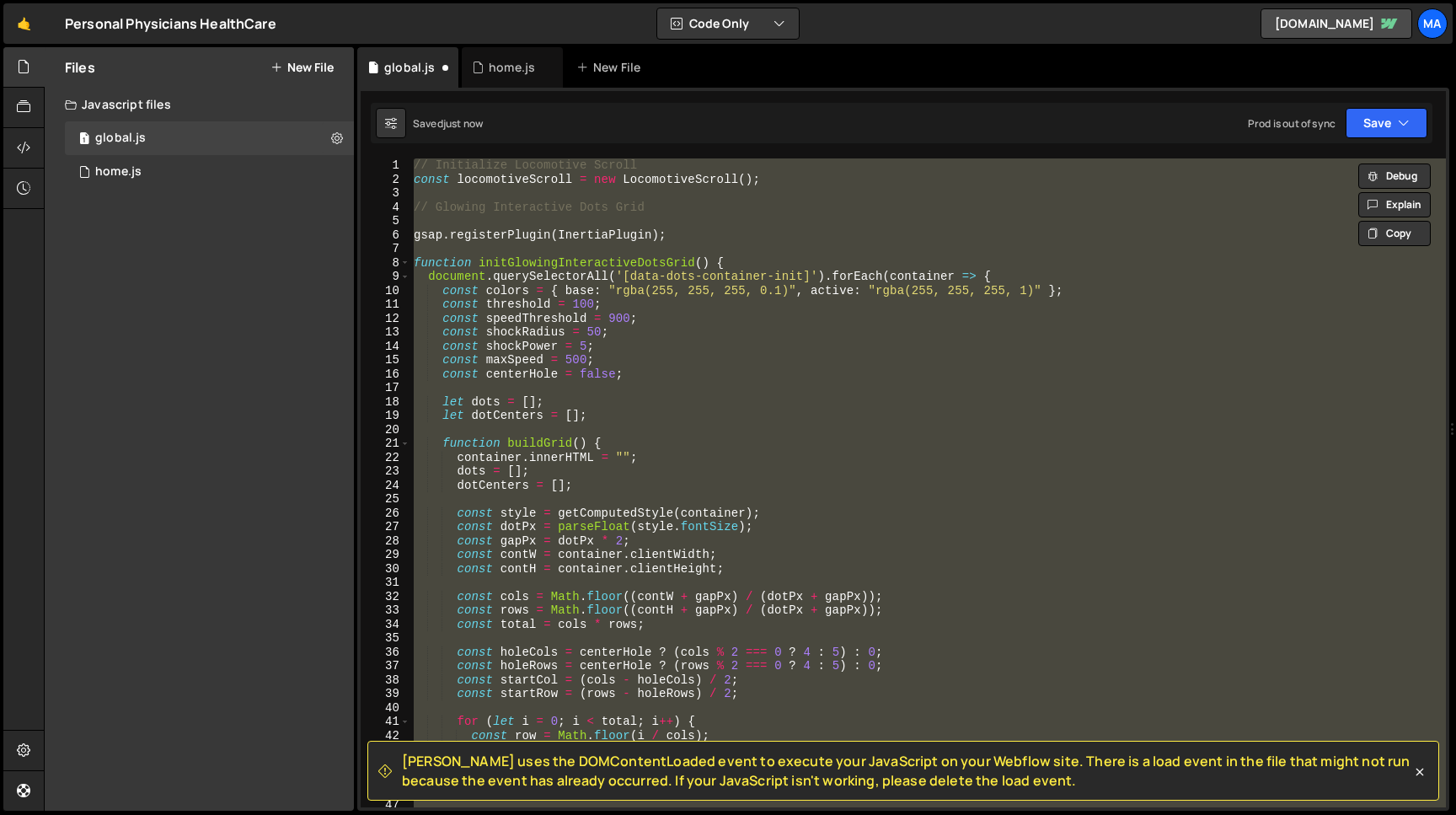
click at [583, 362] on div "// Initialize Locomotive Scroll const locomotiveScroll = new LocomotiveScroll (…" at bounding box center [928, 483] width 1036 height 648
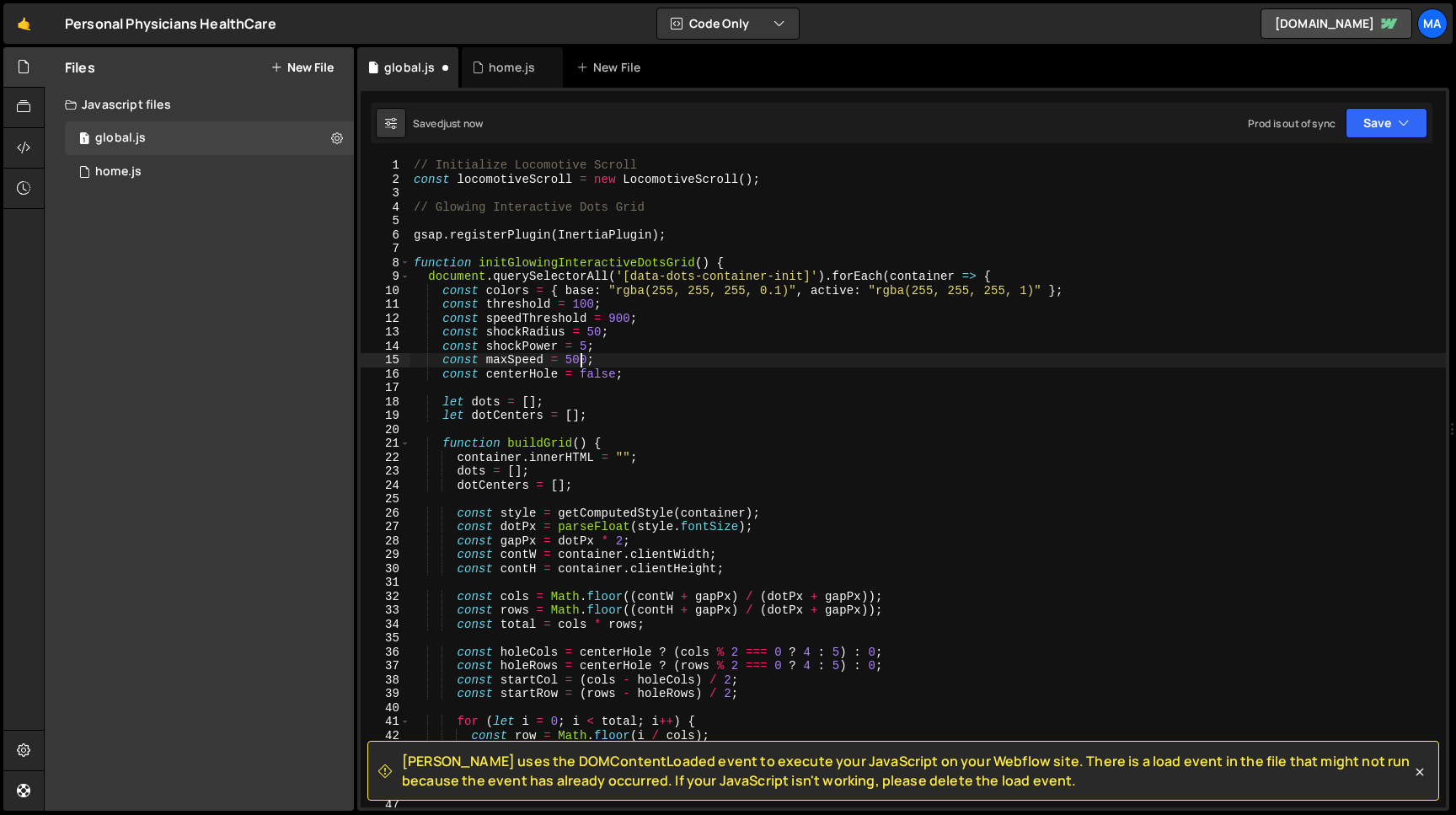
click at [586, 362] on div "// Initialize Locomotive Scroll const locomotiveScroll = new LocomotiveScroll (…" at bounding box center [928, 497] width 1036 height 677
click at [1368, 125] on button "Save" at bounding box center [1386, 123] width 82 height 31
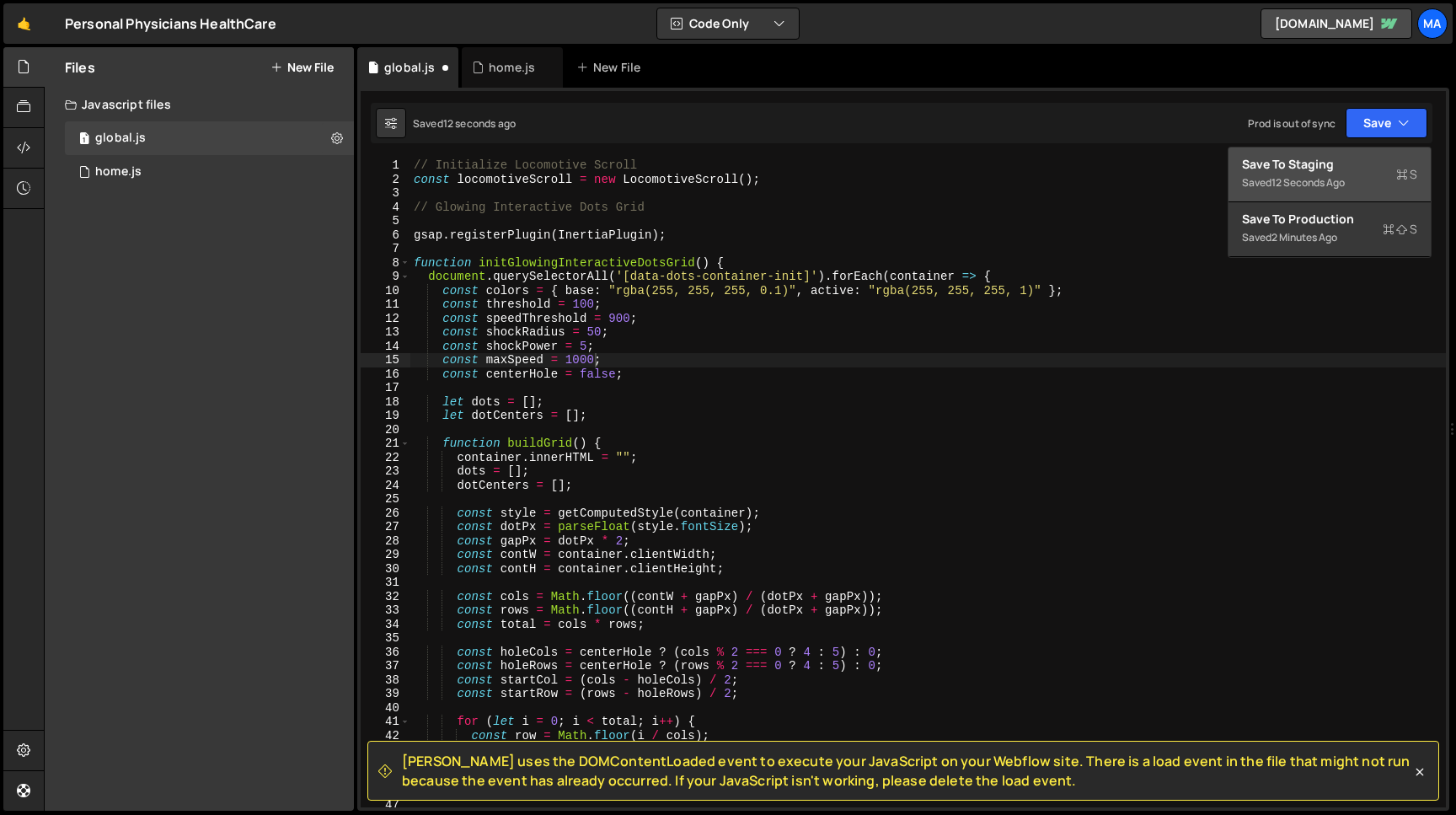
click at [1326, 166] on div "Save to Staging S" at bounding box center [1330, 164] width 175 height 17
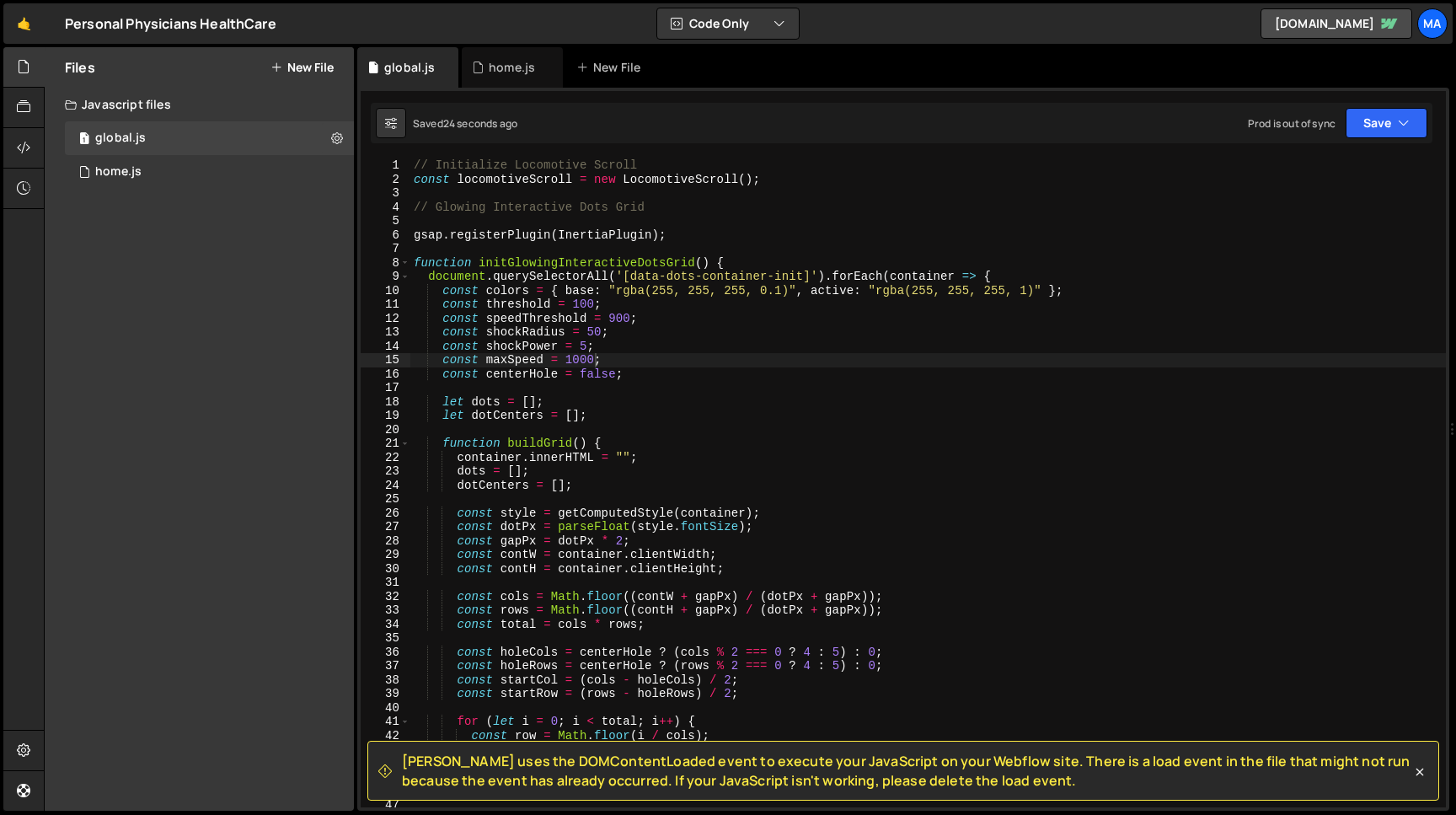
click at [631, 317] on div "// Initialize Locomotive Scroll const locomotiveScroll = new LocomotiveScroll (…" at bounding box center [928, 497] width 1036 height 677
click at [579, 359] on div "// Initialize Locomotive Scroll const locomotiveScroll = new LocomotiveScroll (…" at bounding box center [928, 497] width 1036 height 677
click at [1363, 128] on button "Save" at bounding box center [1386, 123] width 82 height 31
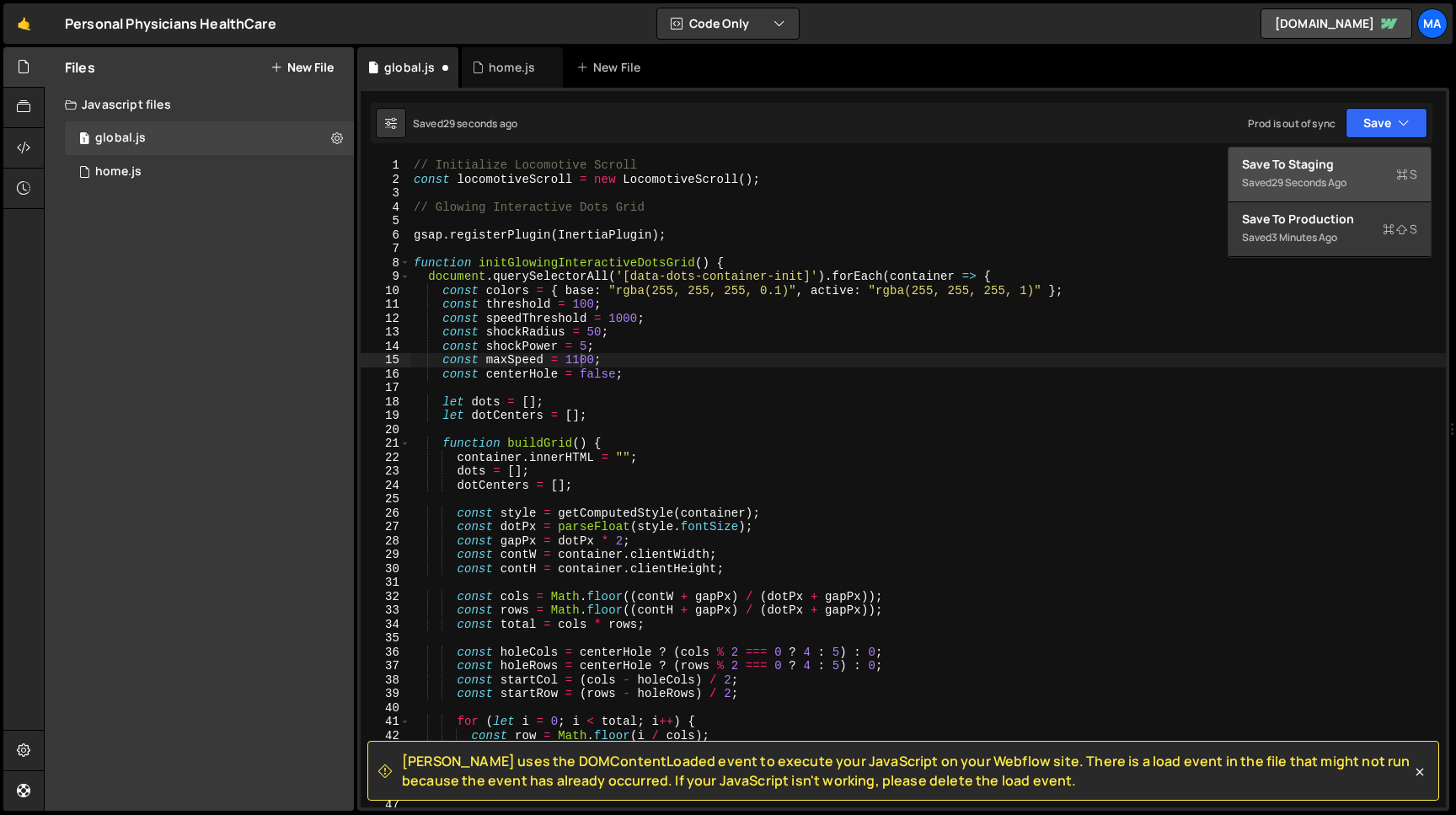
click at [1326, 169] on div "Save to Staging S" at bounding box center [1330, 164] width 175 height 17
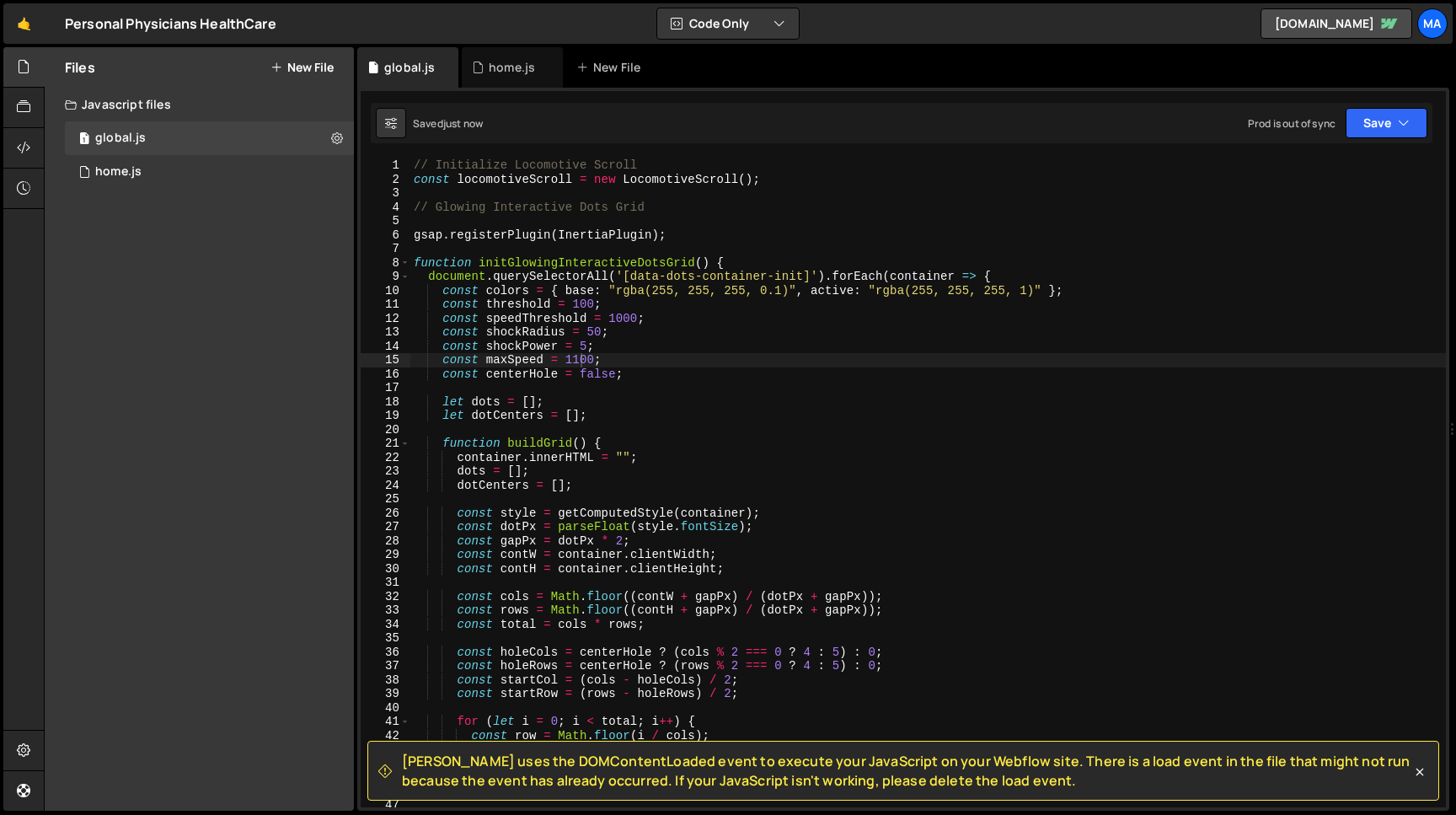
click at [617, 319] on div "// Initialize Locomotive Scroll const locomotiveScroll = new LocomotiveScroll (…" at bounding box center [928, 497] width 1036 height 677
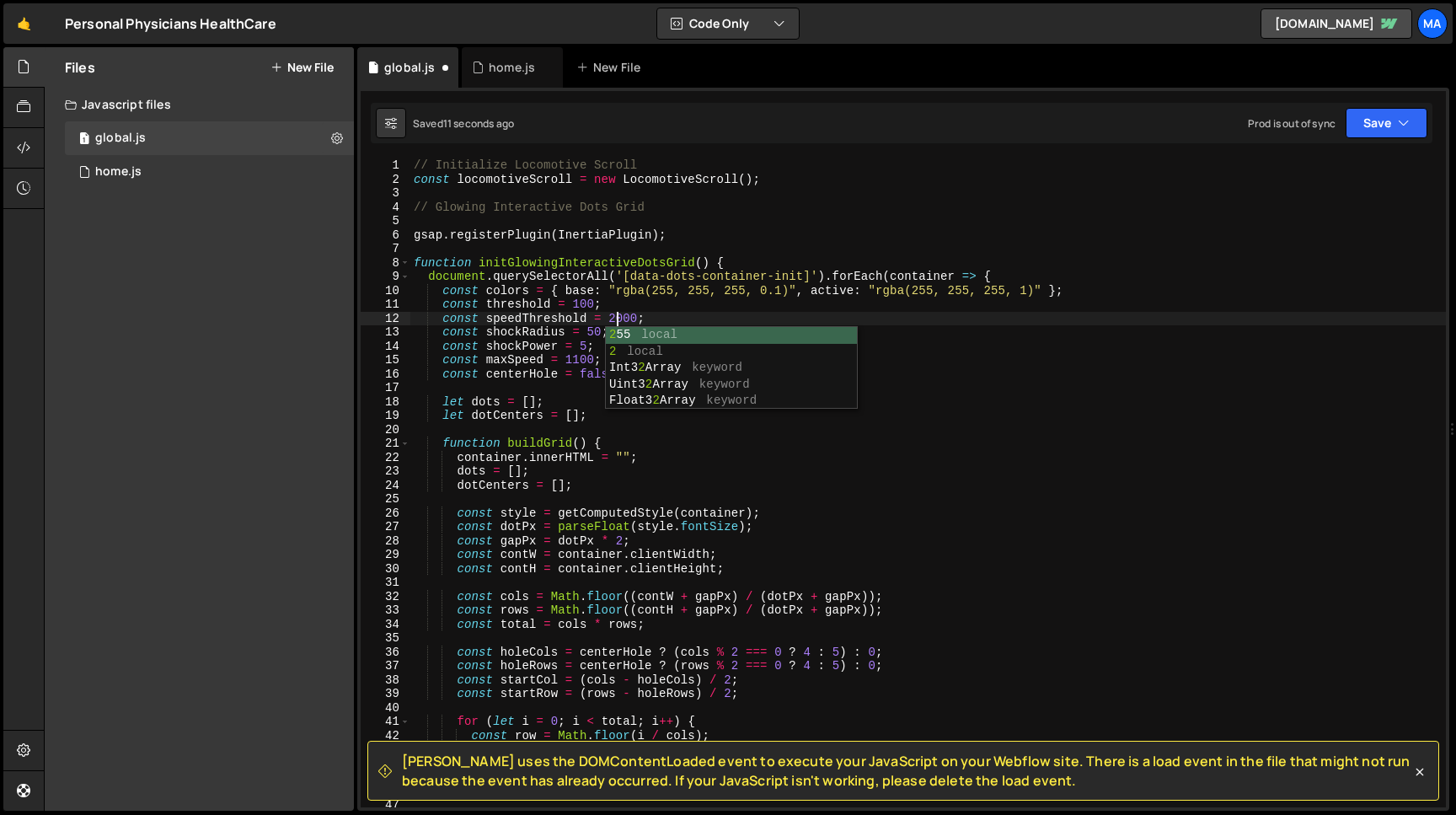
click at [579, 361] on div "// Initialize Locomotive Scroll const locomotiveScroll = new LocomotiveScroll (…" at bounding box center [928, 497] width 1036 height 677
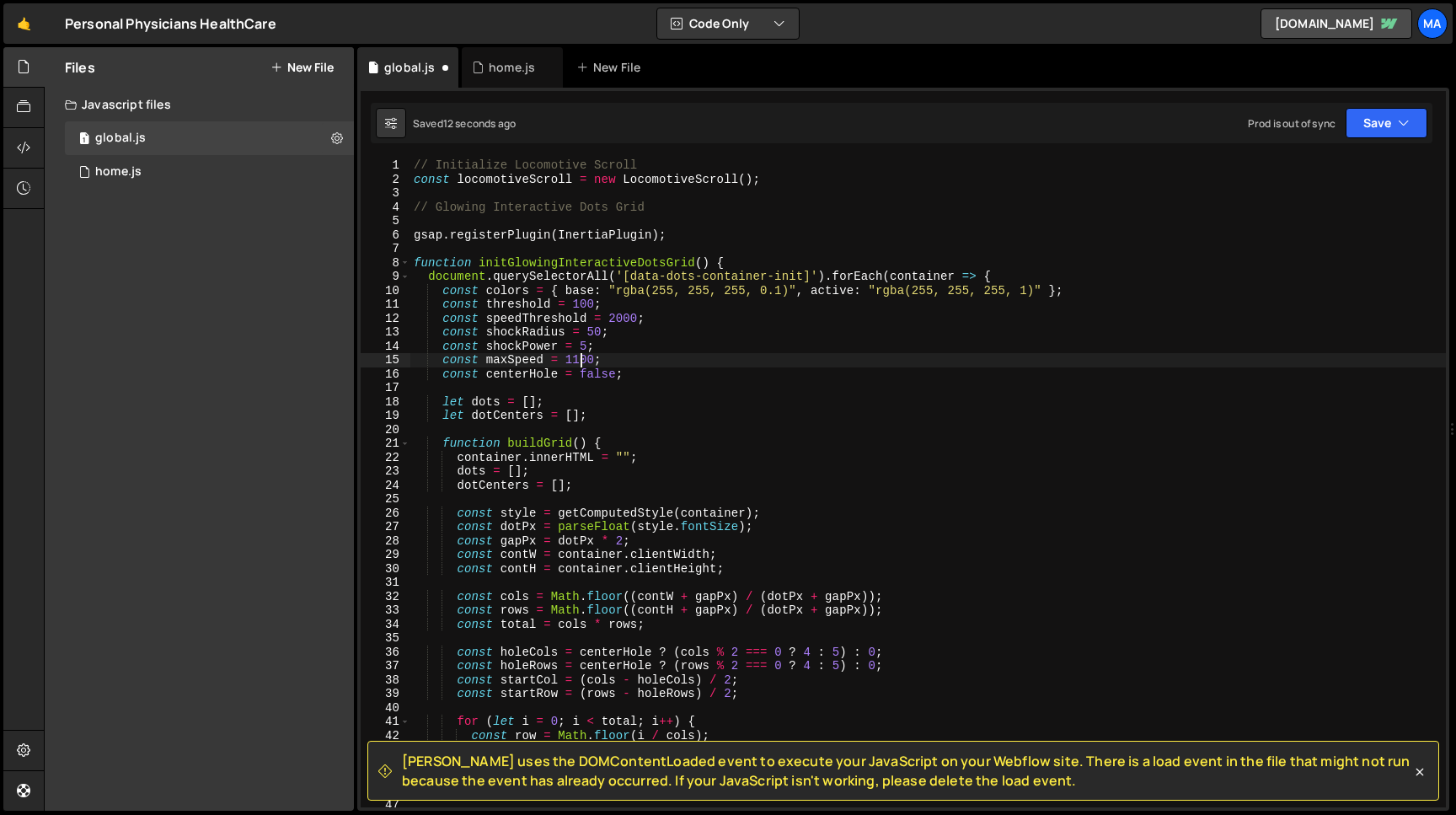
click at [572, 364] on div "// Initialize Locomotive Scroll const locomotiveScroll = new LocomotiveScroll (…" at bounding box center [928, 497] width 1036 height 677
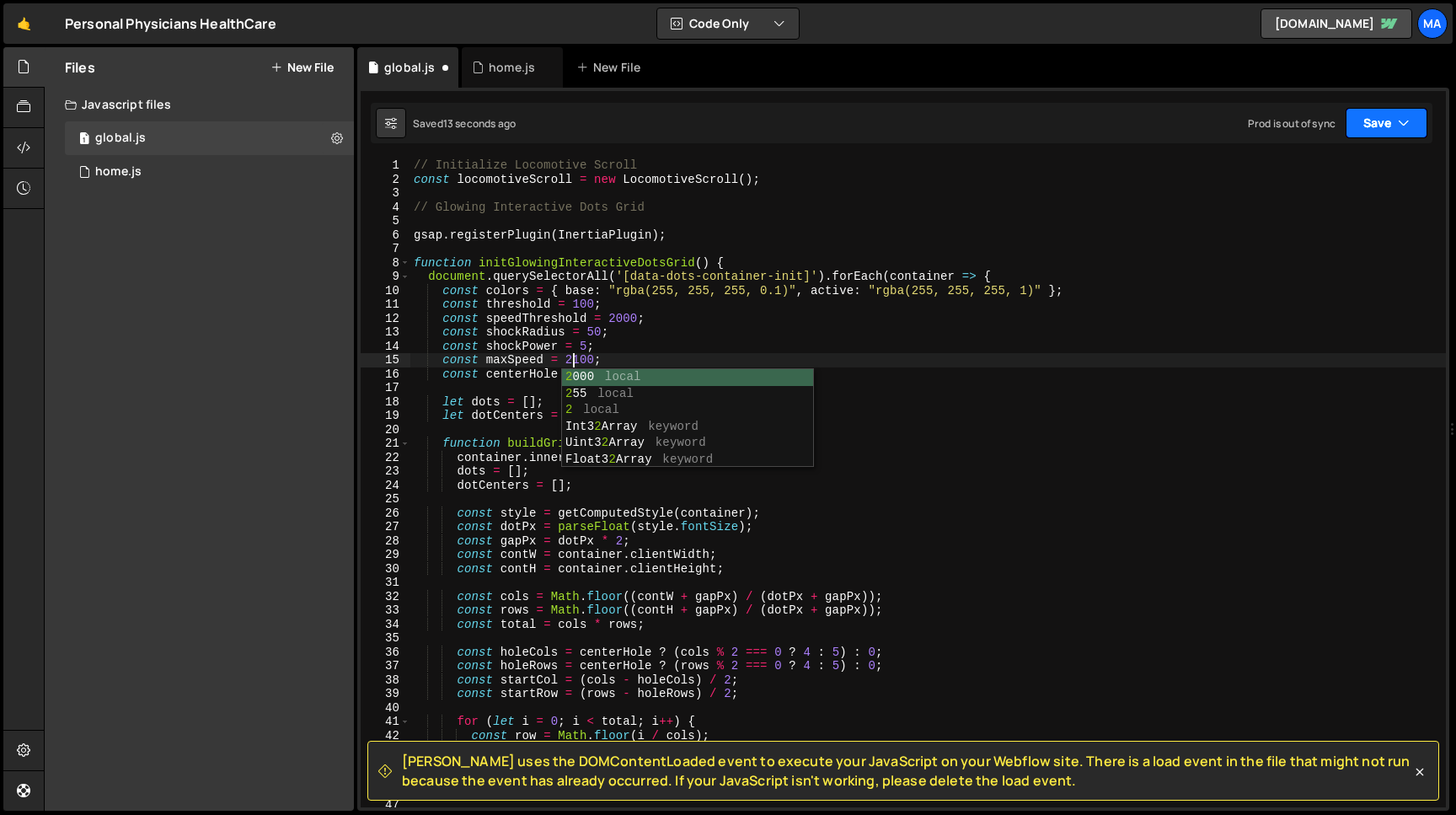
click at [1378, 121] on button "Save" at bounding box center [1386, 123] width 82 height 31
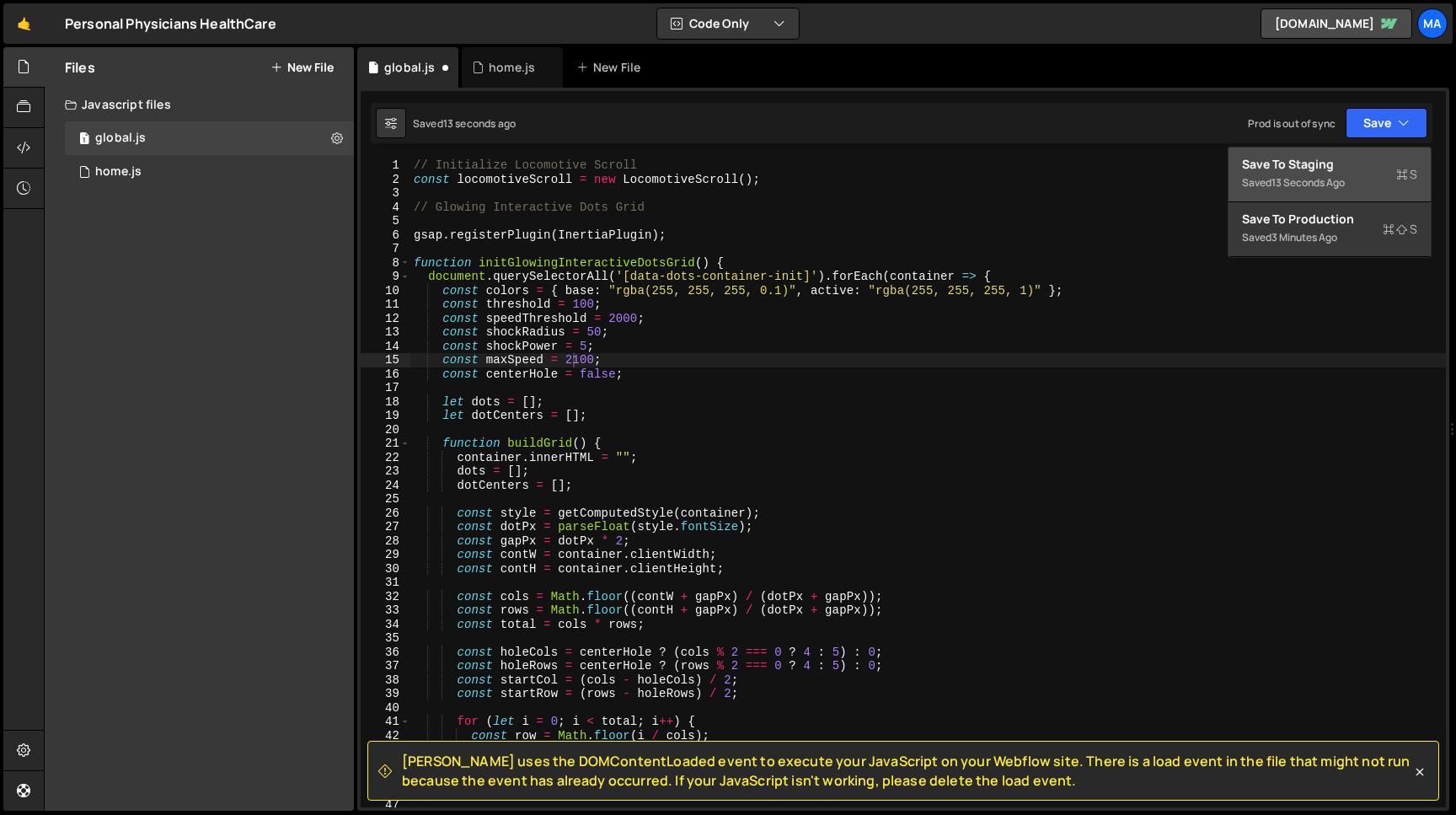
click at [1345, 171] on div "Save to Staging S" at bounding box center [1330, 164] width 175 height 17
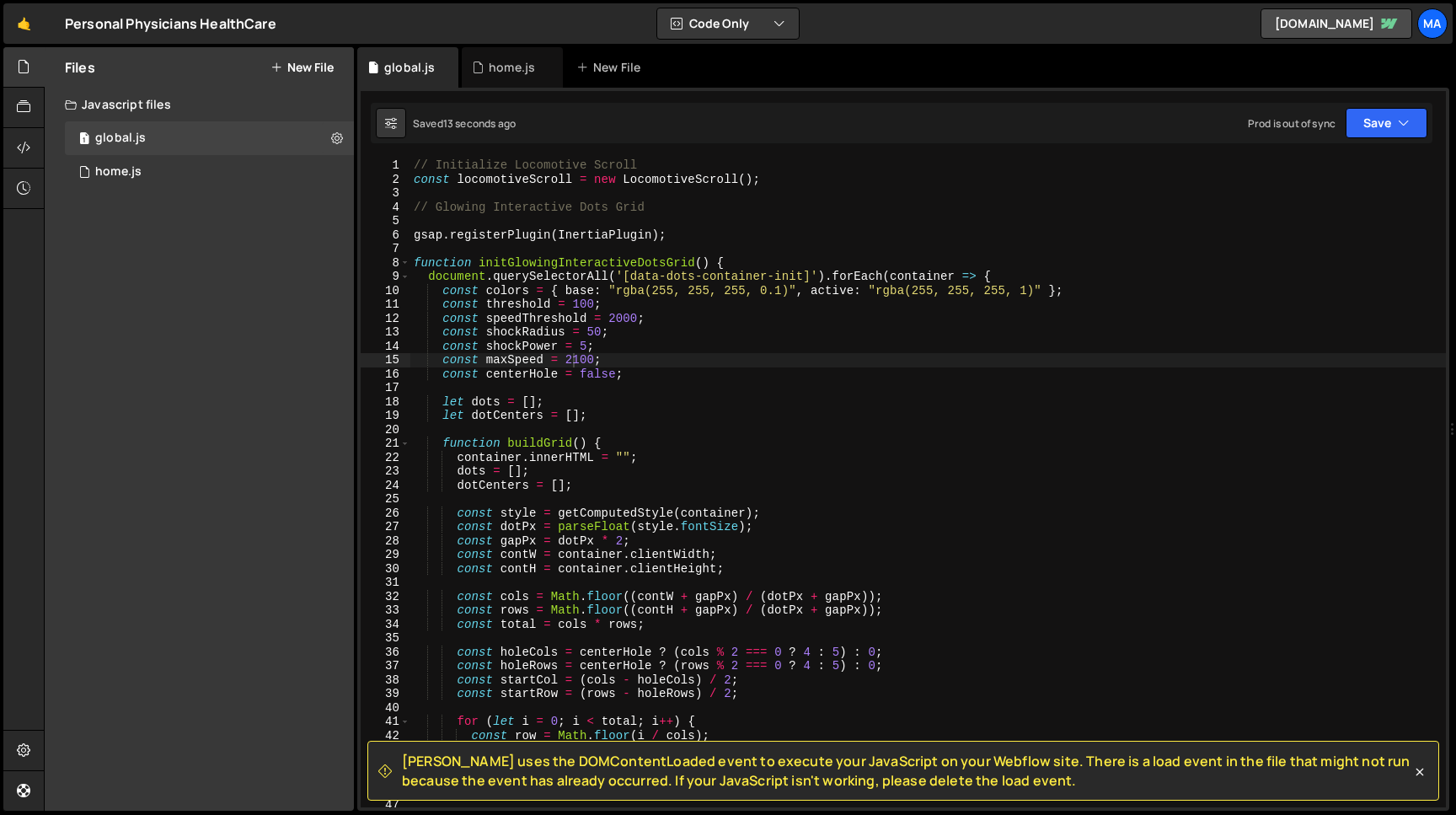
click at [616, 317] on div "// Initialize Locomotive Scroll const locomotiveScroll = new LocomotiveScroll (…" at bounding box center [928, 497] width 1036 height 677
click at [572, 360] on div "// Initialize Locomotive Scroll const locomotiveScroll = new LocomotiveScroll (…" at bounding box center [928, 497] width 1036 height 677
click at [1389, 117] on button "Save" at bounding box center [1386, 123] width 82 height 31
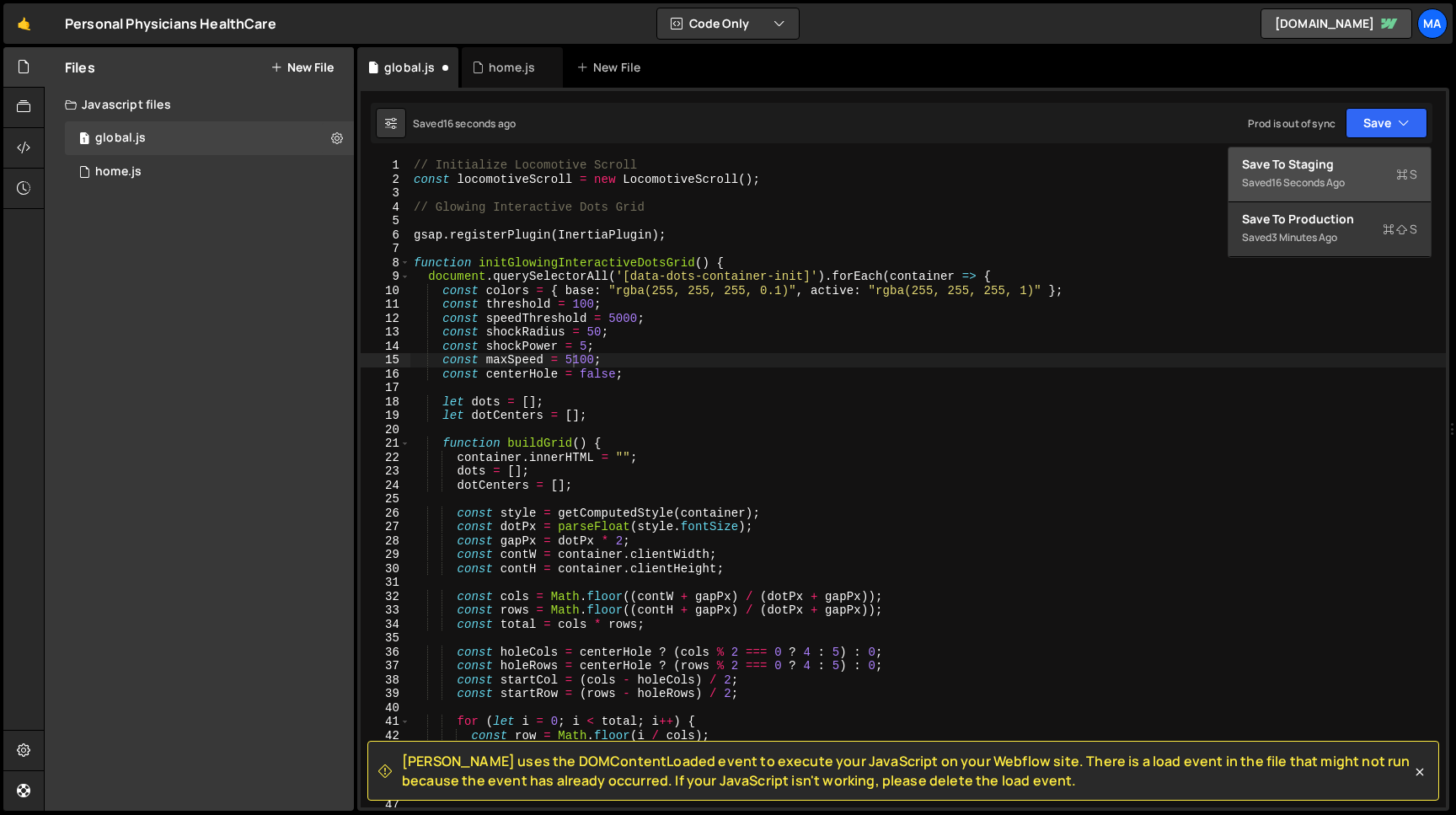
click at [1308, 182] on div "16 seconds ago" at bounding box center [1309, 182] width 74 height 14
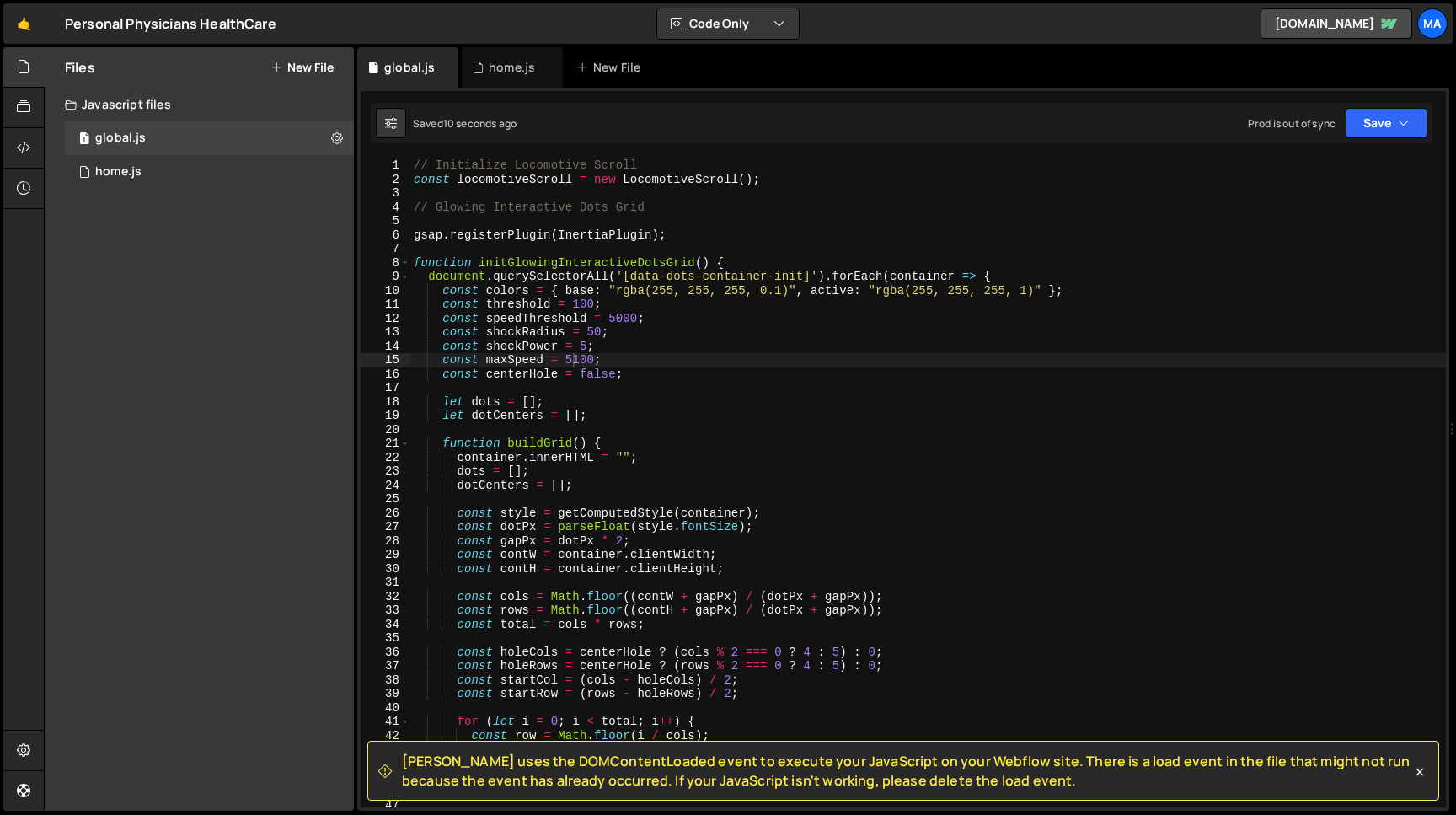
click at [616, 320] on div "// Initialize Locomotive Scroll const locomotiveScroll = new LocomotiveScroll (…" at bounding box center [928, 497] width 1036 height 677
click at [573, 360] on div "// Initialize Locomotive Scroll const locomotiveScroll = new LocomotiveScroll (…" at bounding box center [928, 497] width 1036 height 677
click at [1376, 121] on button "Save" at bounding box center [1386, 123] width 82 height 31
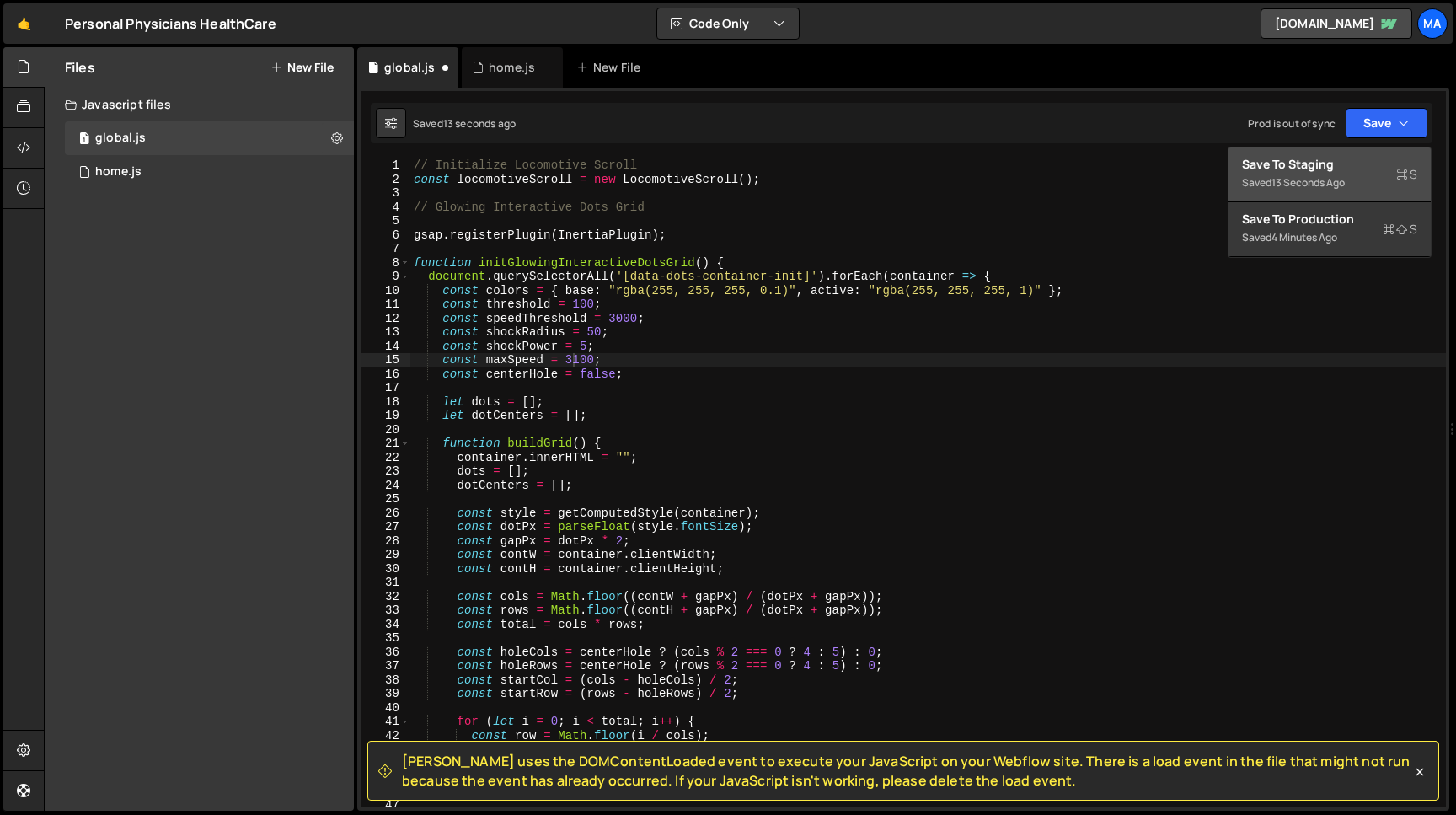
click at [1320, 174] on div "Saved 13 seconds ago" at bounding box center [1330, 182] width 175 height 20
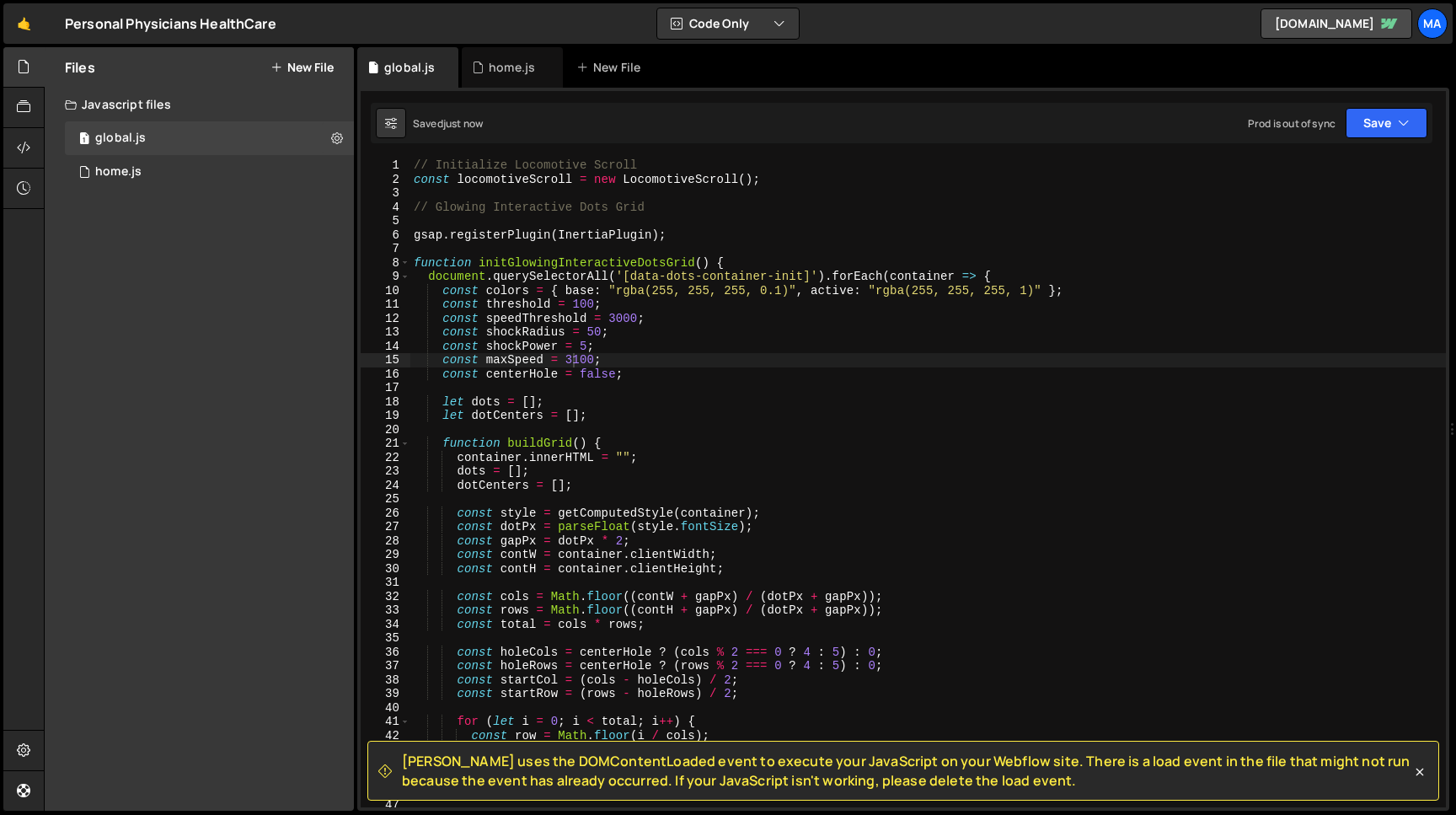
click at [615, 320] on div "// Initialize Locomotive Scroll const locomotiveScroll = new LocomotiveScroll (…" at bounding box center [928, 497] width 1036 height 677
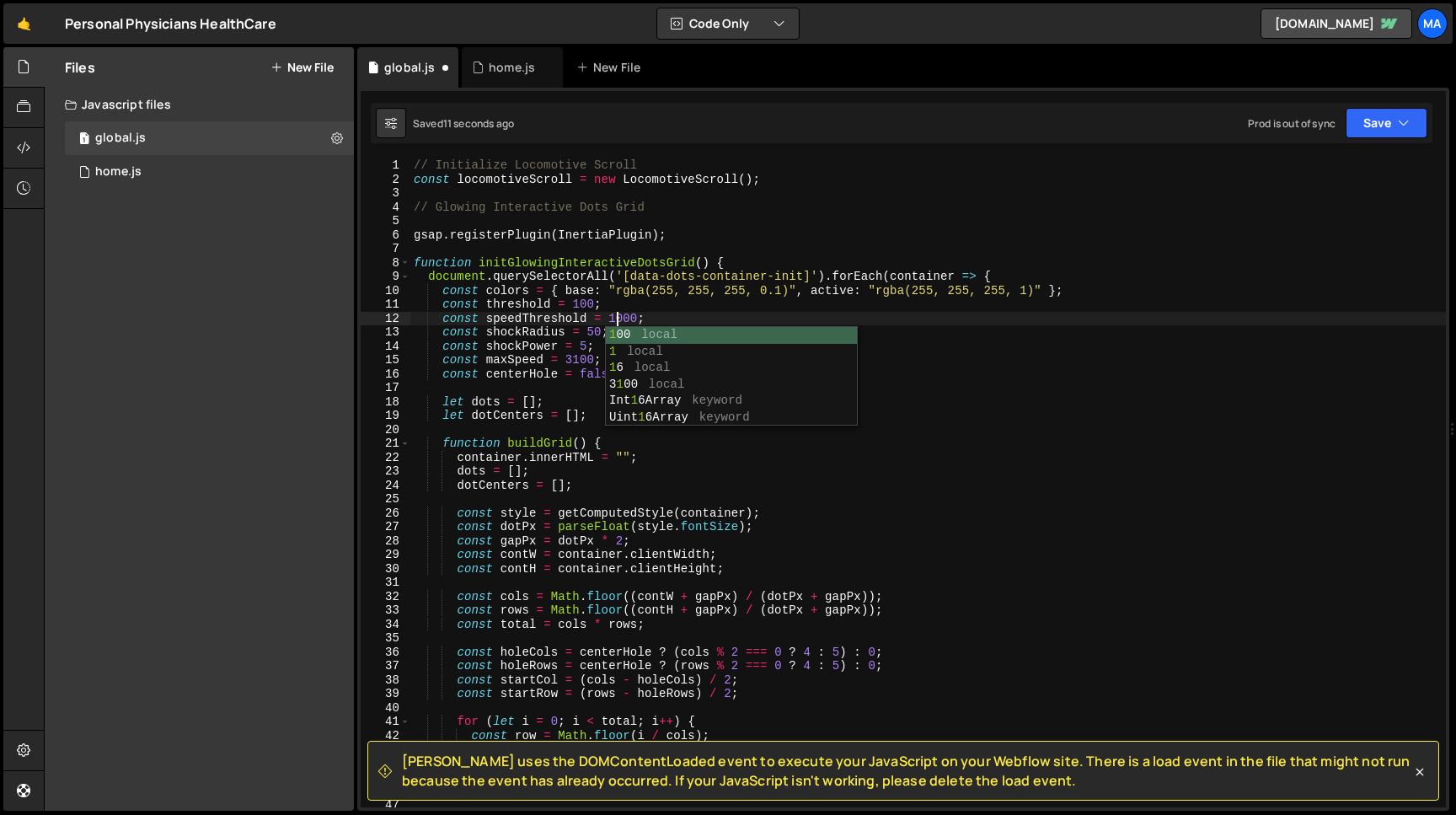
click at [623, 317] on div "// Initialize Locomotive Scroll const locomotiveScroll = new LocomotiveScroll (…" at bounding box center [928, 497] width 1036 height 677
click at [579, 361] on div "// Initialize Locomotive Scroll const locomotiveScroll = new LocomotiveScroll (…" at bounding box center [928, 497] width 1036 height 677
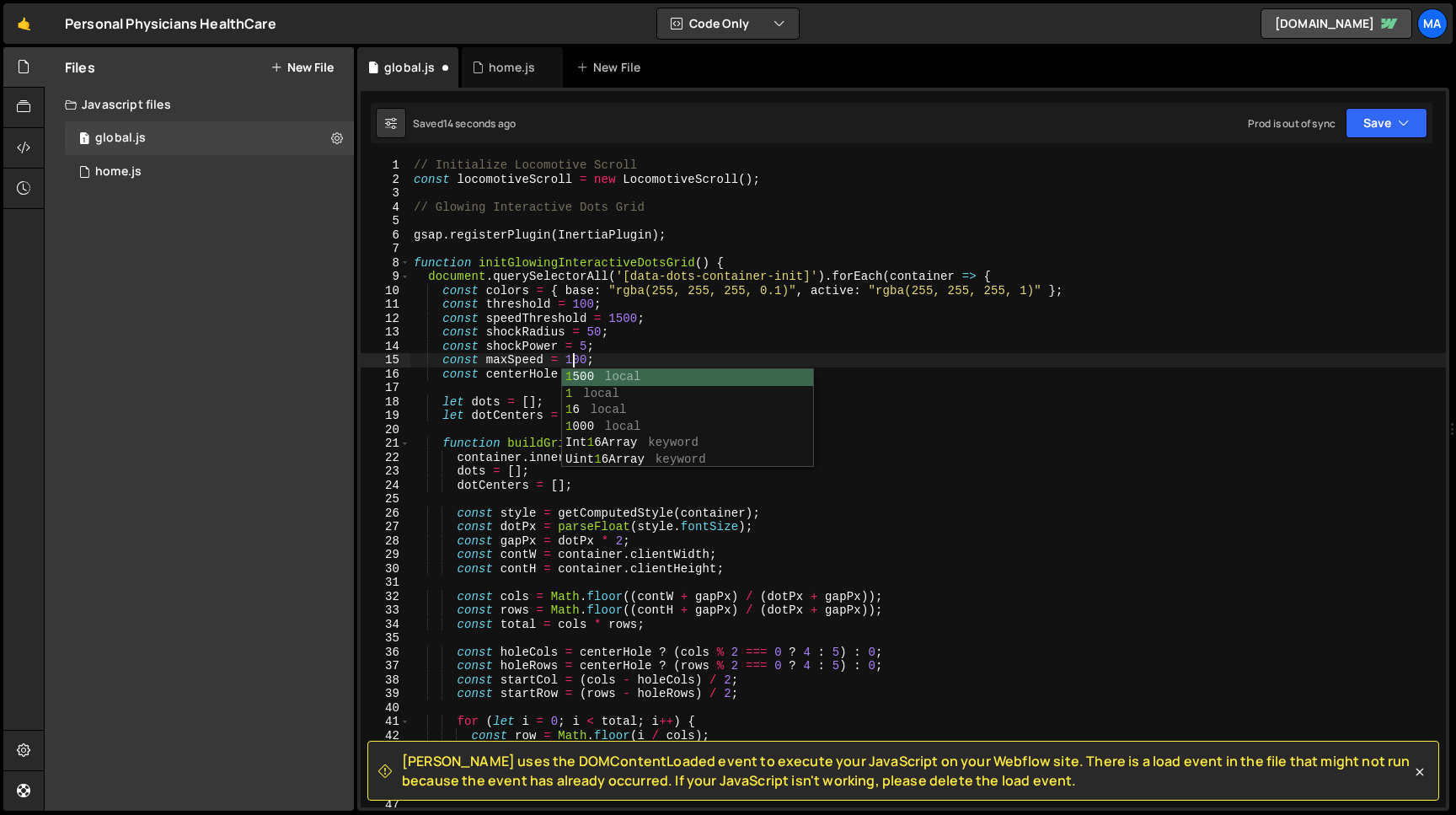
scroll to position [0, 11]
click at [1360, 132] on button "Save" at bounding box center [1386, 123] width 82 height 31
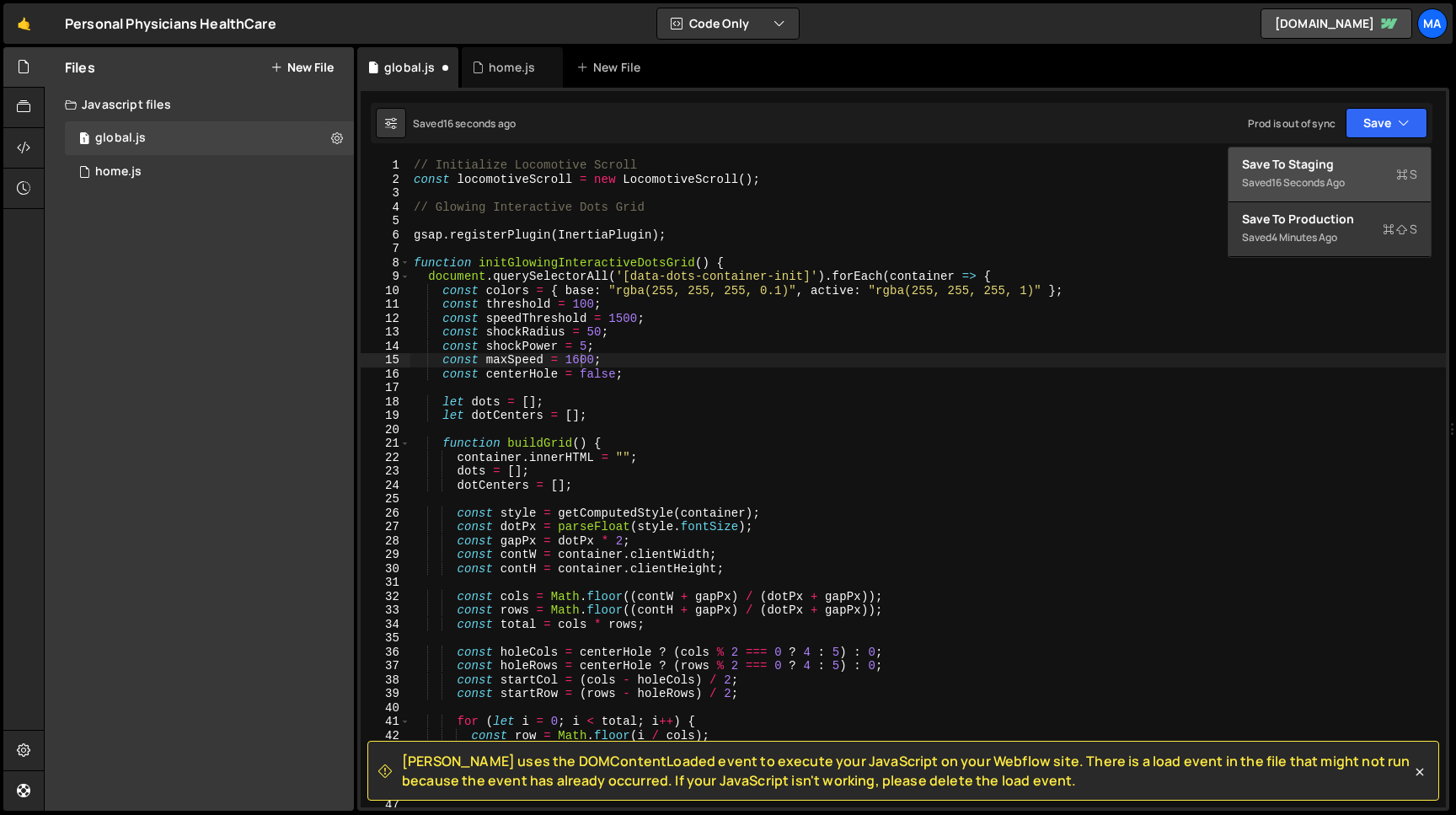
click at [1338, 170] on div "Save to Staging S" at bounding box center [1330, 164] width 175 height 17
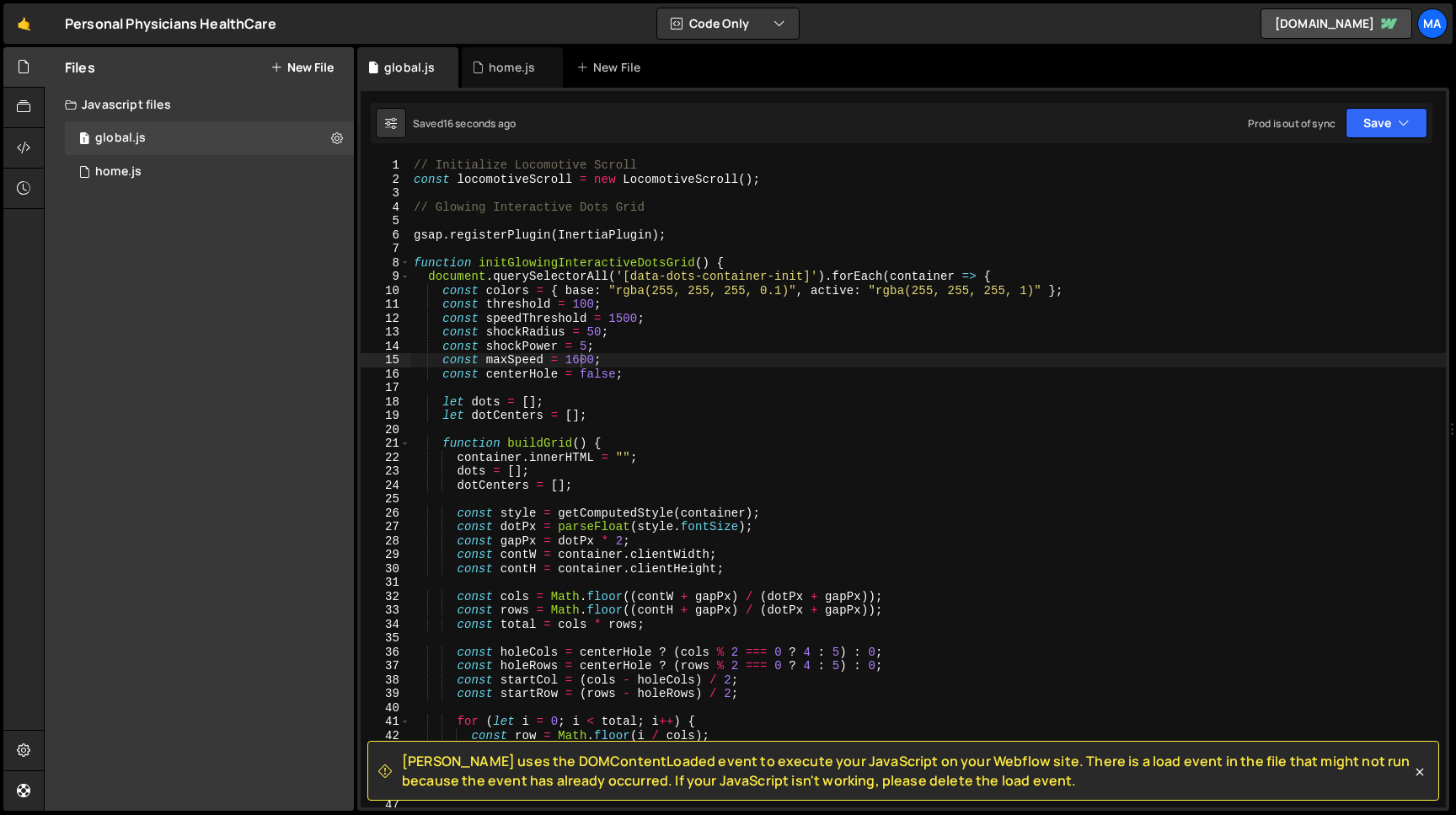
click at [622, 317] on div "// Initialize Locomotive Scroll const locomotiveScroll = new LocomotiveScroll (…" at bounding box center [928, 497] width 1036 height 677
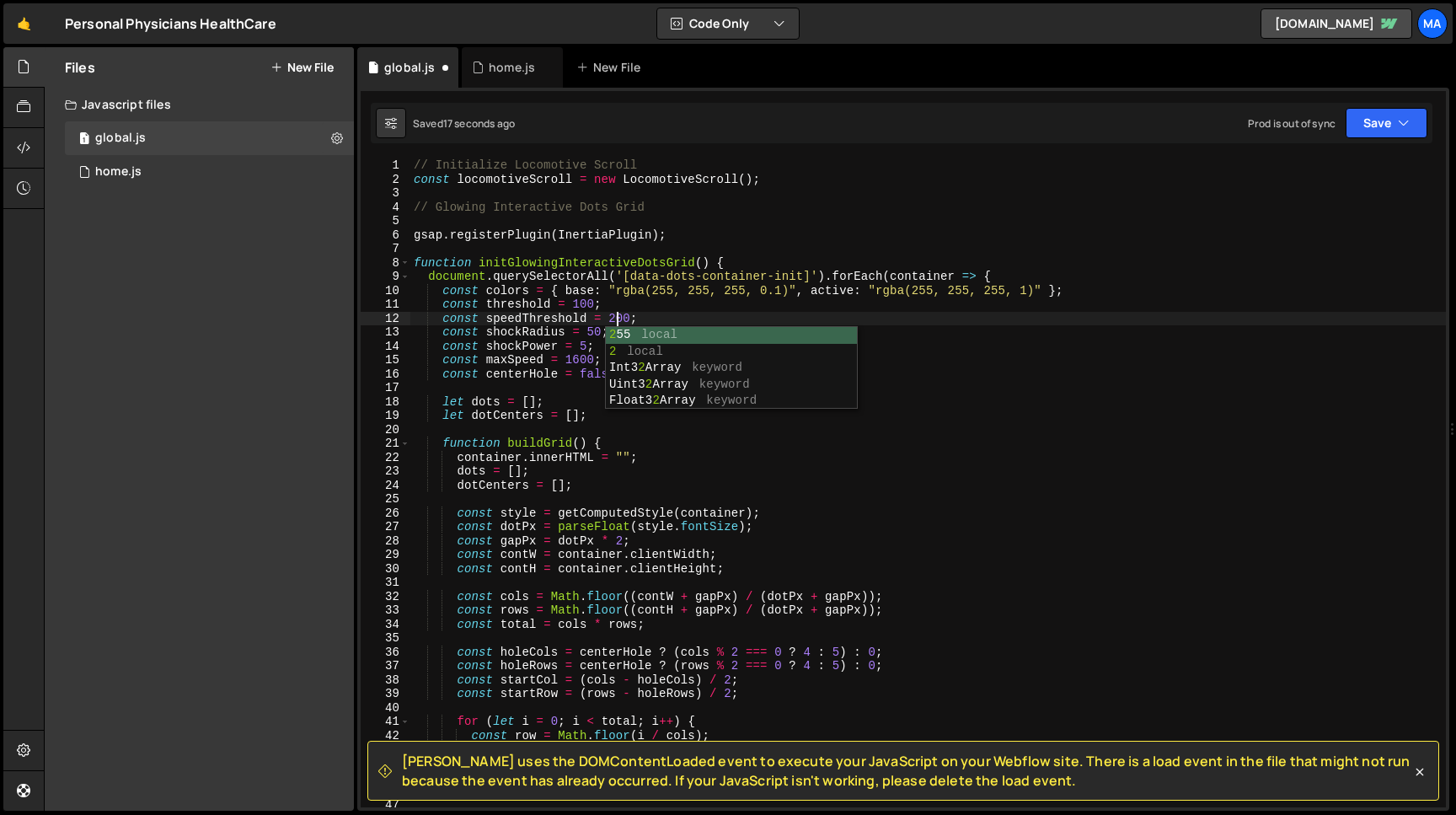
scroll to position [0, 13]
click at [578, 359] on div "// Initialize Locomotive Scroll const locomotiveScroll = new LocomotiveScroll (…" at bounding box center [928, 497] width 1036 height 677
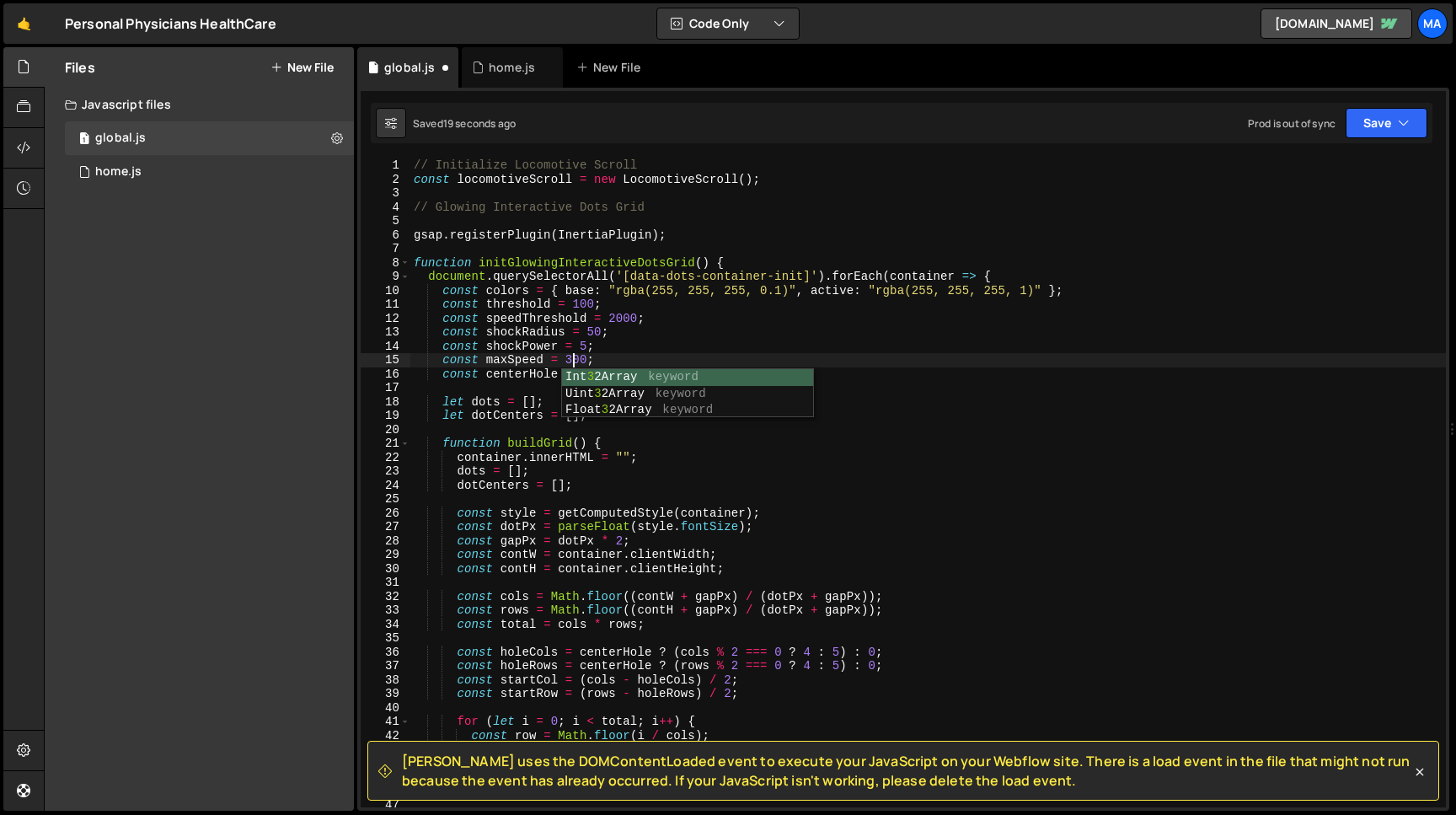
scroll to position [0, 11]
click at [1381, 120] on button "Save" at bounding box center [1386, 123] width 82 height 31
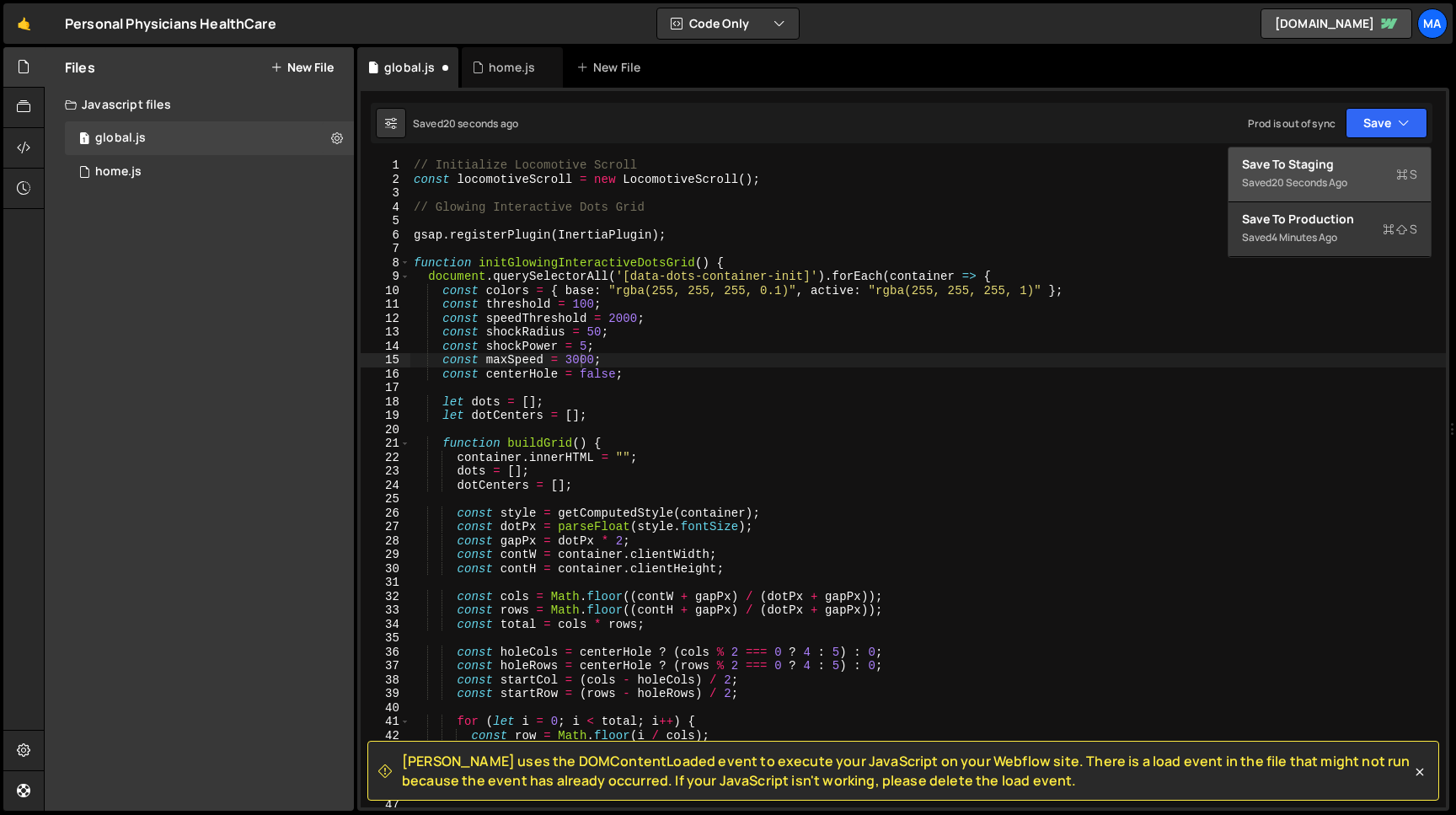
click at [1329, 165] on div "Save to Staging S" at bounding box center [1330, 164] width 175 height 17
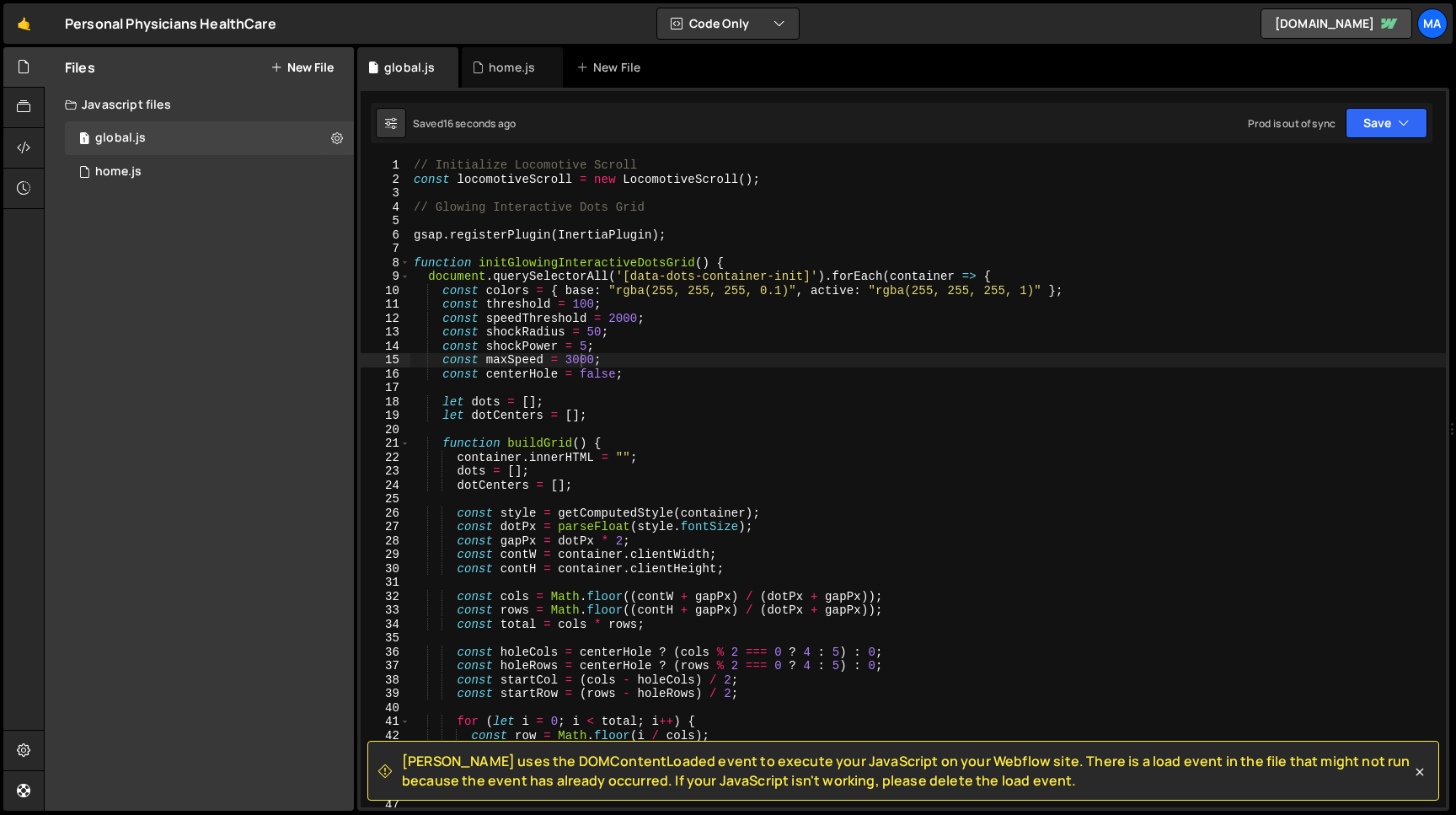
click at [639, 319] on div "// Initialize Locomotive Scroll const locomotiveScroll = new LocomotiveScroll (…" at bounding box center [928, 497] width 1036 height 677
click at [610, 319] on div "// Initialize Locomotive Scroll const locomotiveScroll = new LocomotiveScroll (…" at bounding box center [928, 497] width 1036 height 677
drag, startPoint x: 595, startPoint y: 360, endPoint x: 565, endPoint y: 360, distance: 30.0
click at [565, 360] on div "// Initialize Locomotive Scroll const locomotiveScroll = new LocomotiveScroll (…" at bounding box center [928, 497] width 1036 height 677
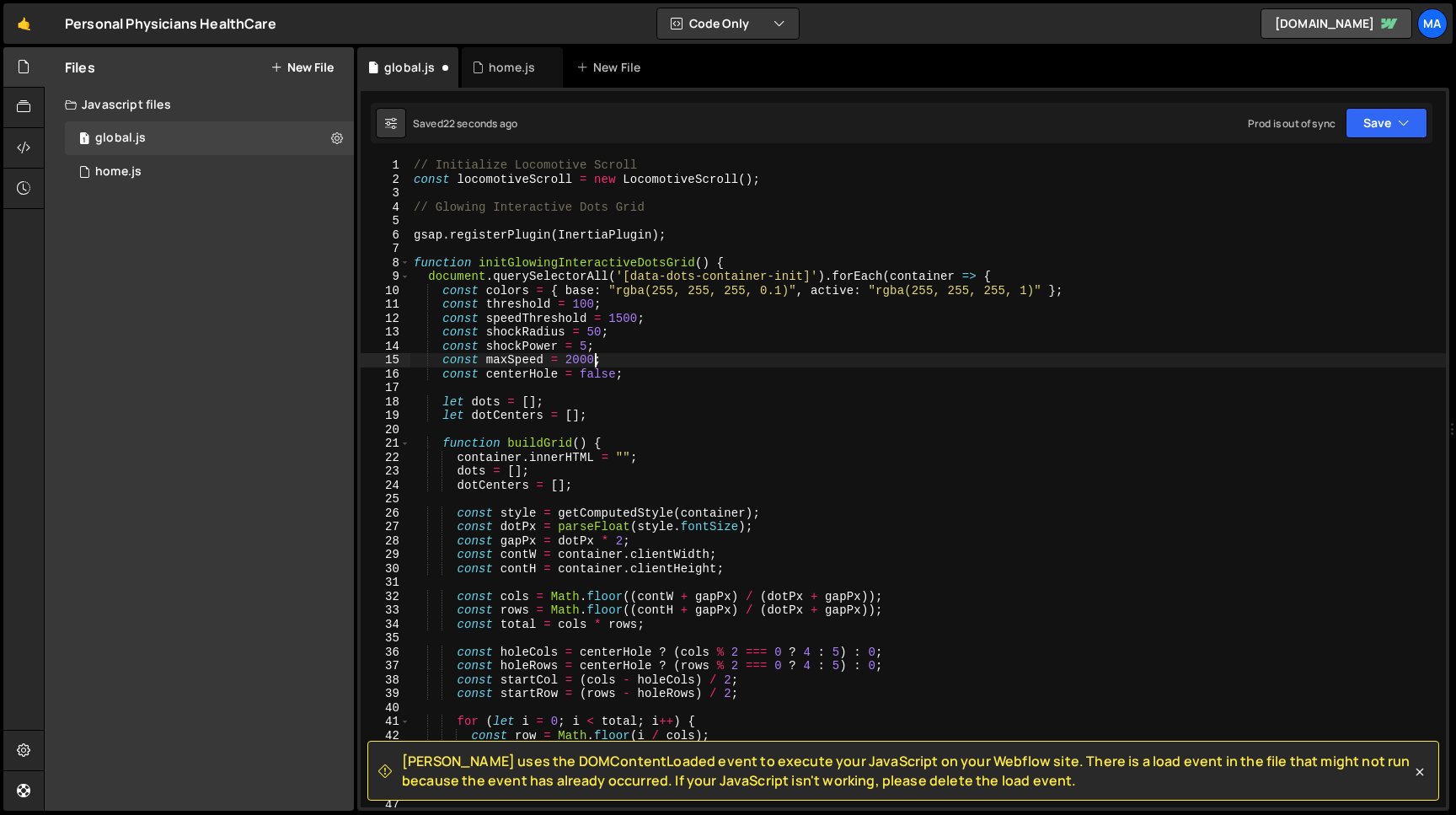
scroll to position [0, 11]
click at [1364, 120] on button "Save" at bounding box center [1386, 123] width 82 height 31
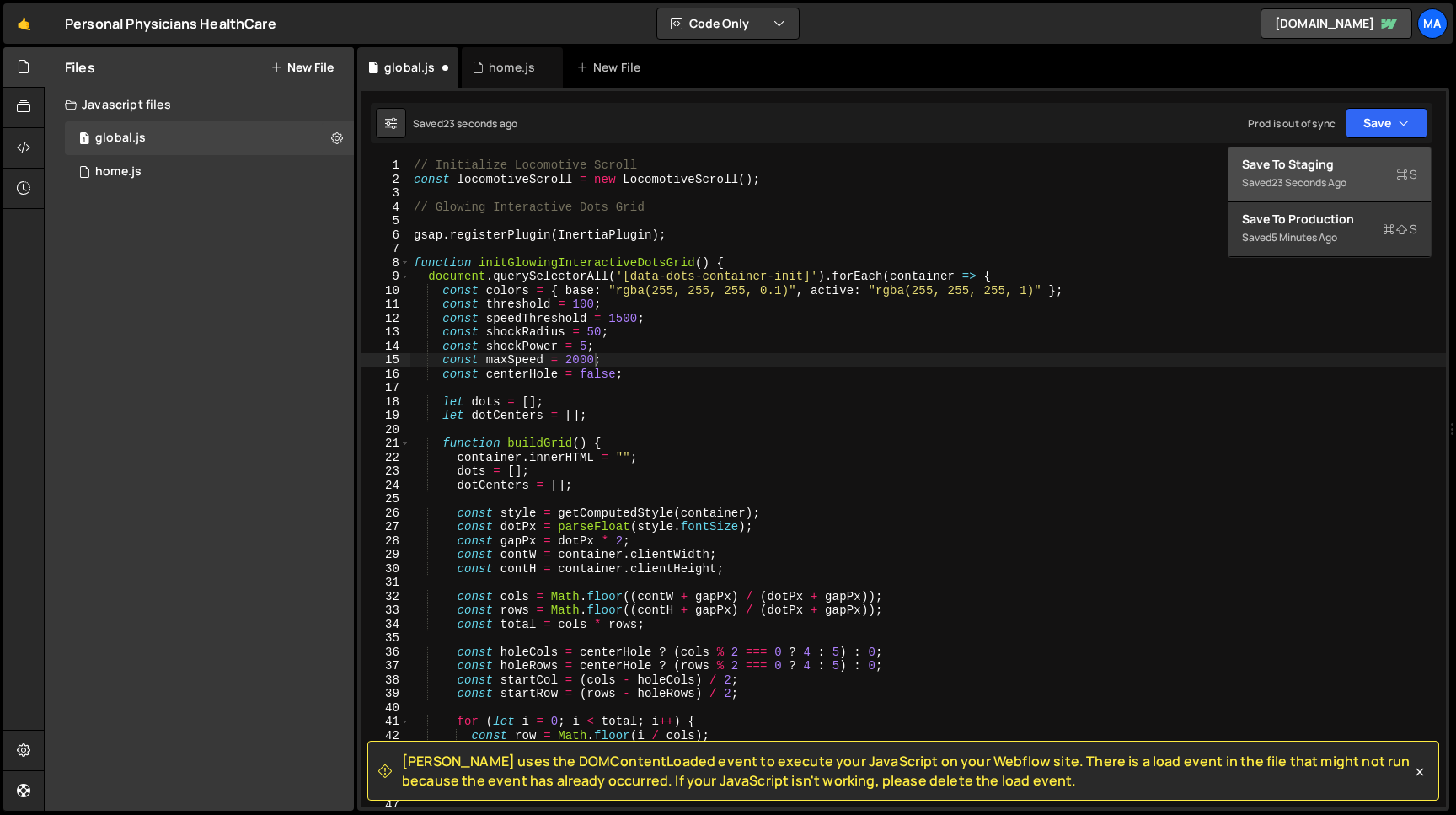
click at [1338, 164] on div "Save to Staging S" at bounding box center [1330, 164] width 175 height 17
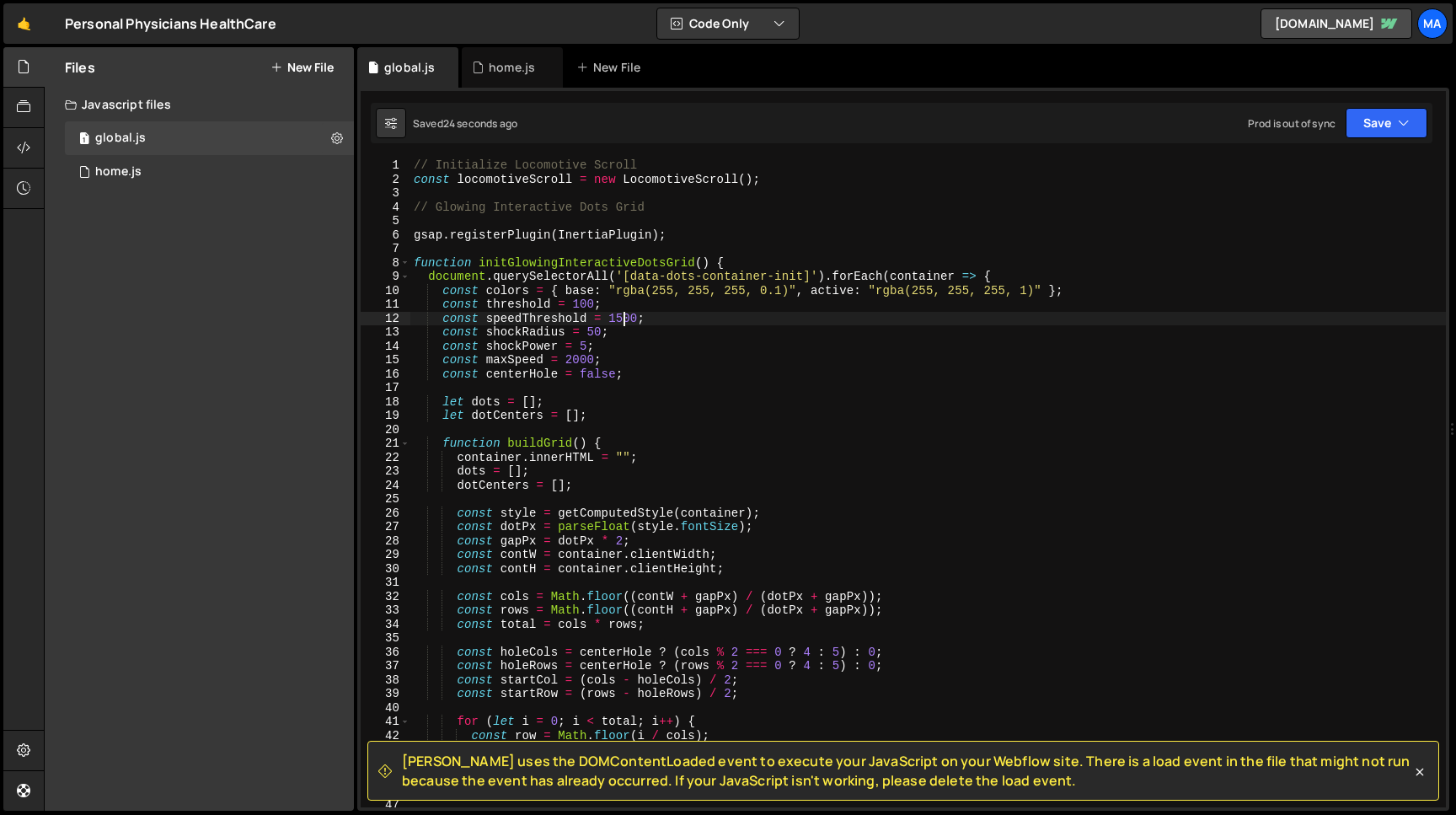
click at [626, 317] on div "// Initialize Locomotive Scroll const locomotiveScroll = new LocomotiveScroll (…" at bounding box center [928, 497] width 1036 height 677
click at [1380, 120] on button "Save" at bounding box center [1386, 123] width 82 height 31
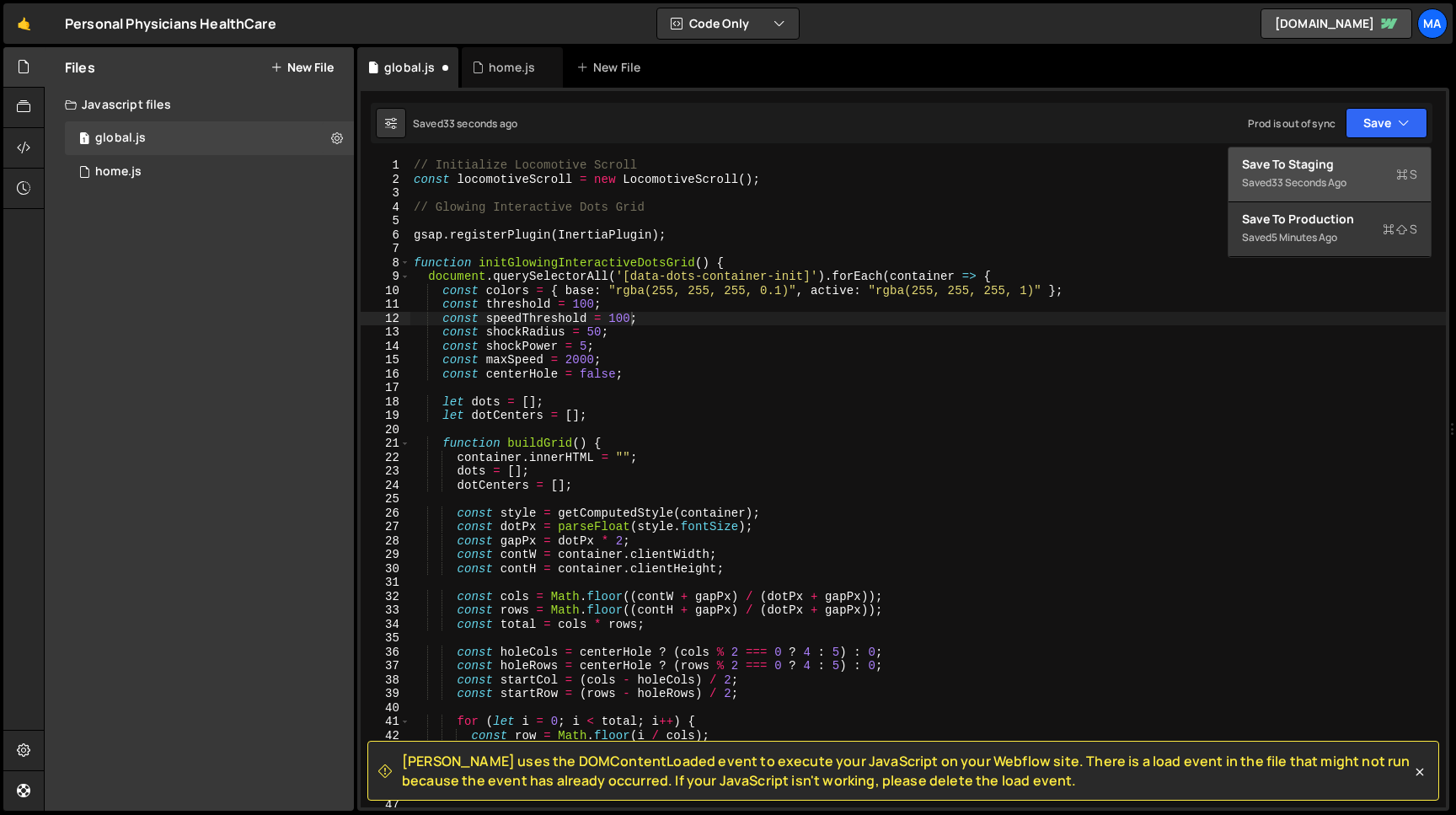
click at [1349, 169] on div "Save to Staging S" at bounding box center [1330, 164] width 175 height 17
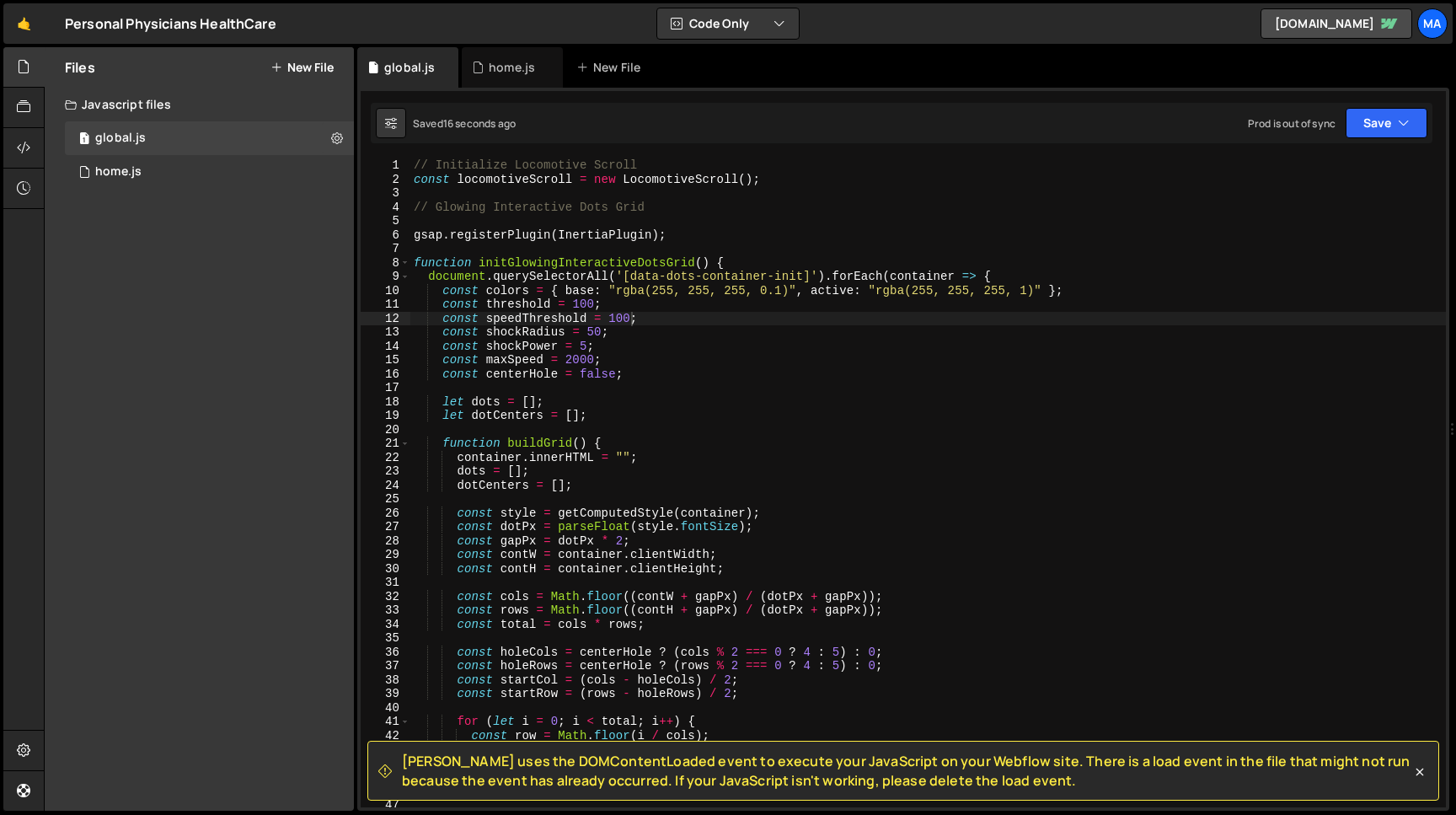
click at [594, 359] on div "// Initialize Locomotive Scroll const locomotiveScroll = new LocomotiveScroll (…" at bounding box center [928, 497] width 1036 height 677
click at [1378, 122] on button "Save" at bounding box center [1386, 123] width 82 height 31
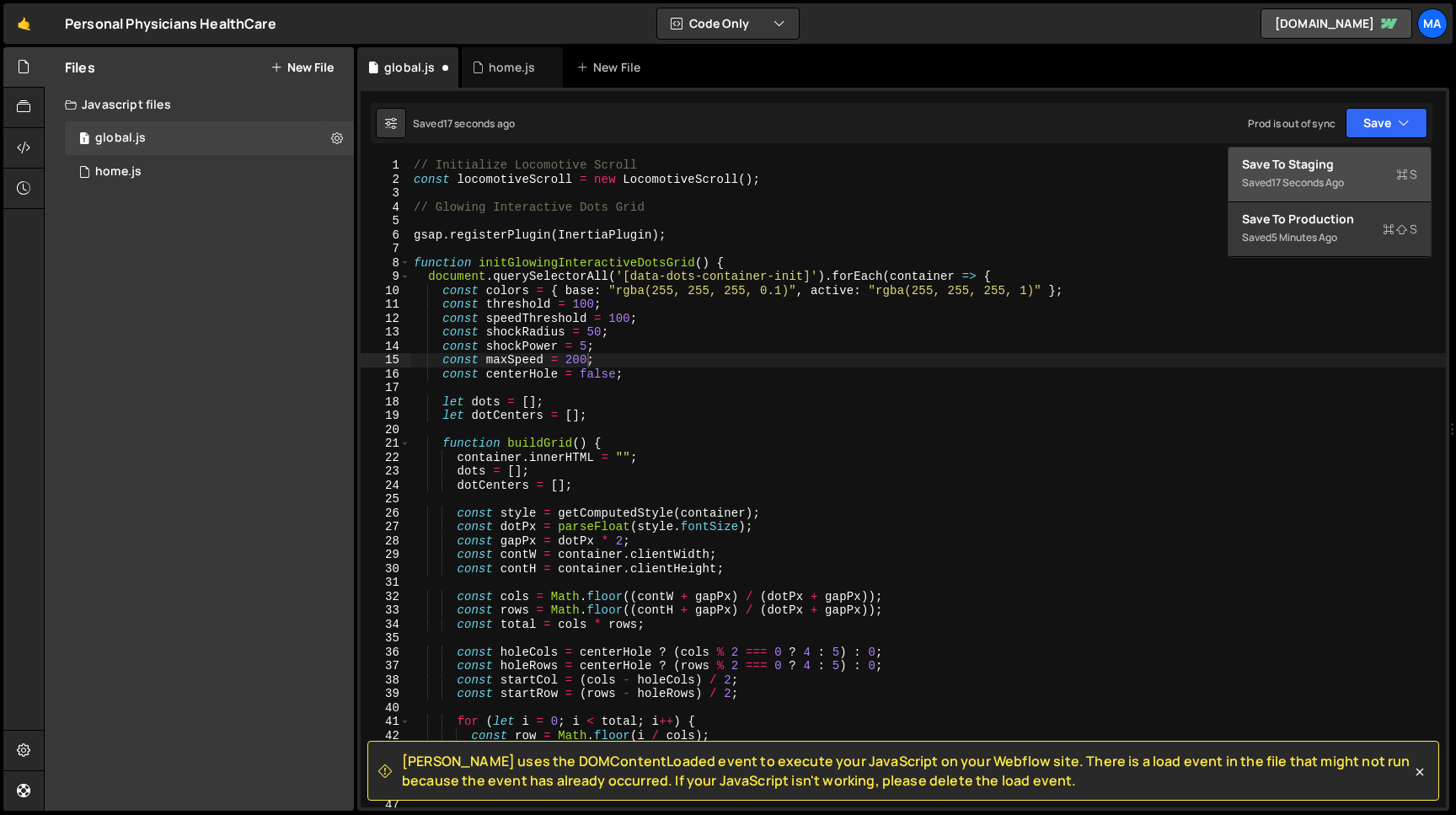
click at [1342, 166] on div "Save to Staging S" at bounding box center [1330, 164] width 175 height 17
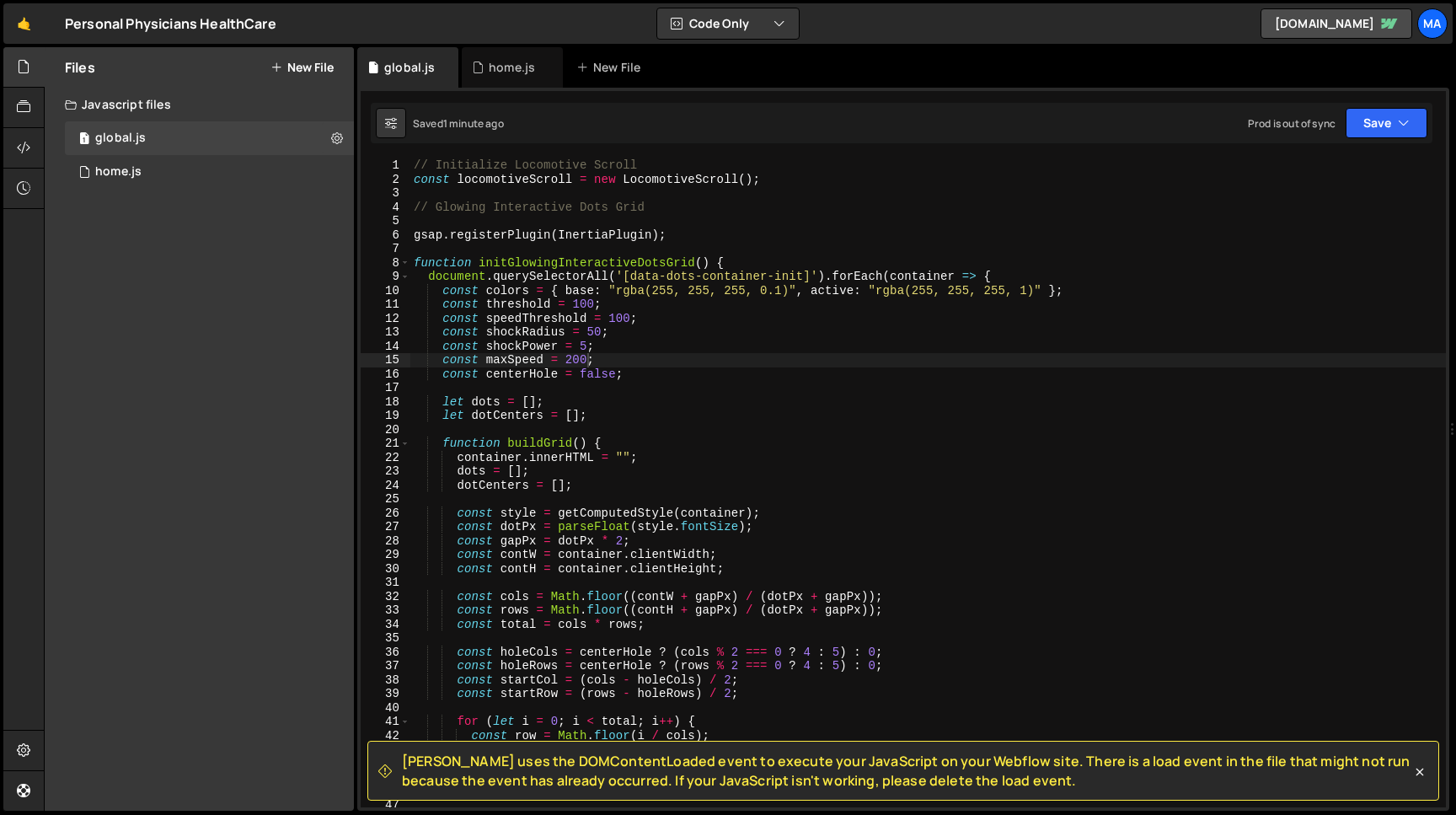
click at [630, 320] on div "// Initialize Locomotive Scroll const locomotiveScroll = new LocomotiveScroll (…" at bounding box center [928, 497] width 1036 height 677
click at [587, 361] on div "// Initialize Locomotive Scroll const locomotiveScroll = new LocomotiveScroll (…" at bounding box center [928, 497] width 1036 height 677
click at [1388, 124] on button "Save" at bounding box center [1386, 123] width 82 height 31
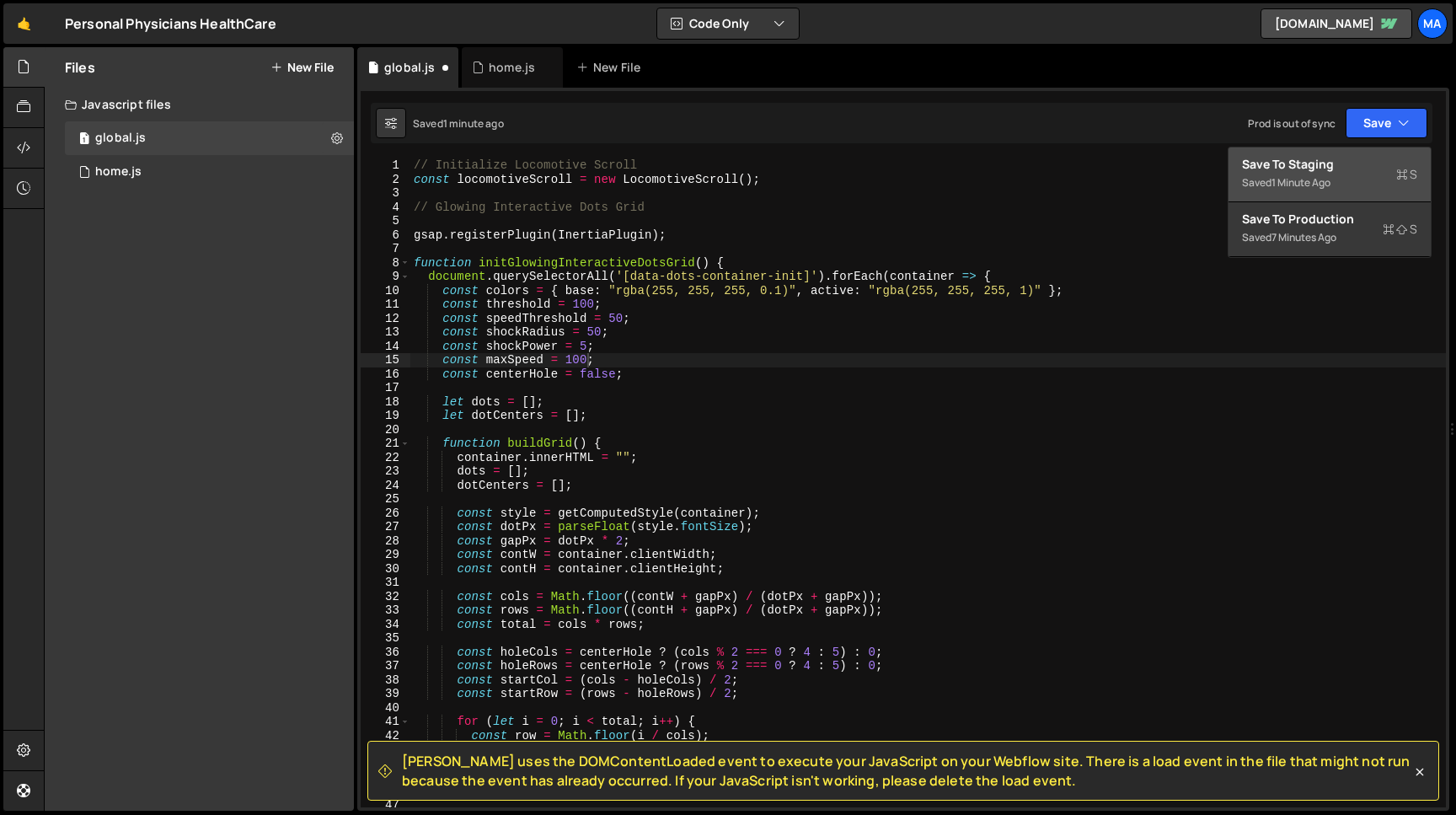
click at [1308, 171] on div "Save to Staging S" at bounding box center [1330, 164] width 175 height 17
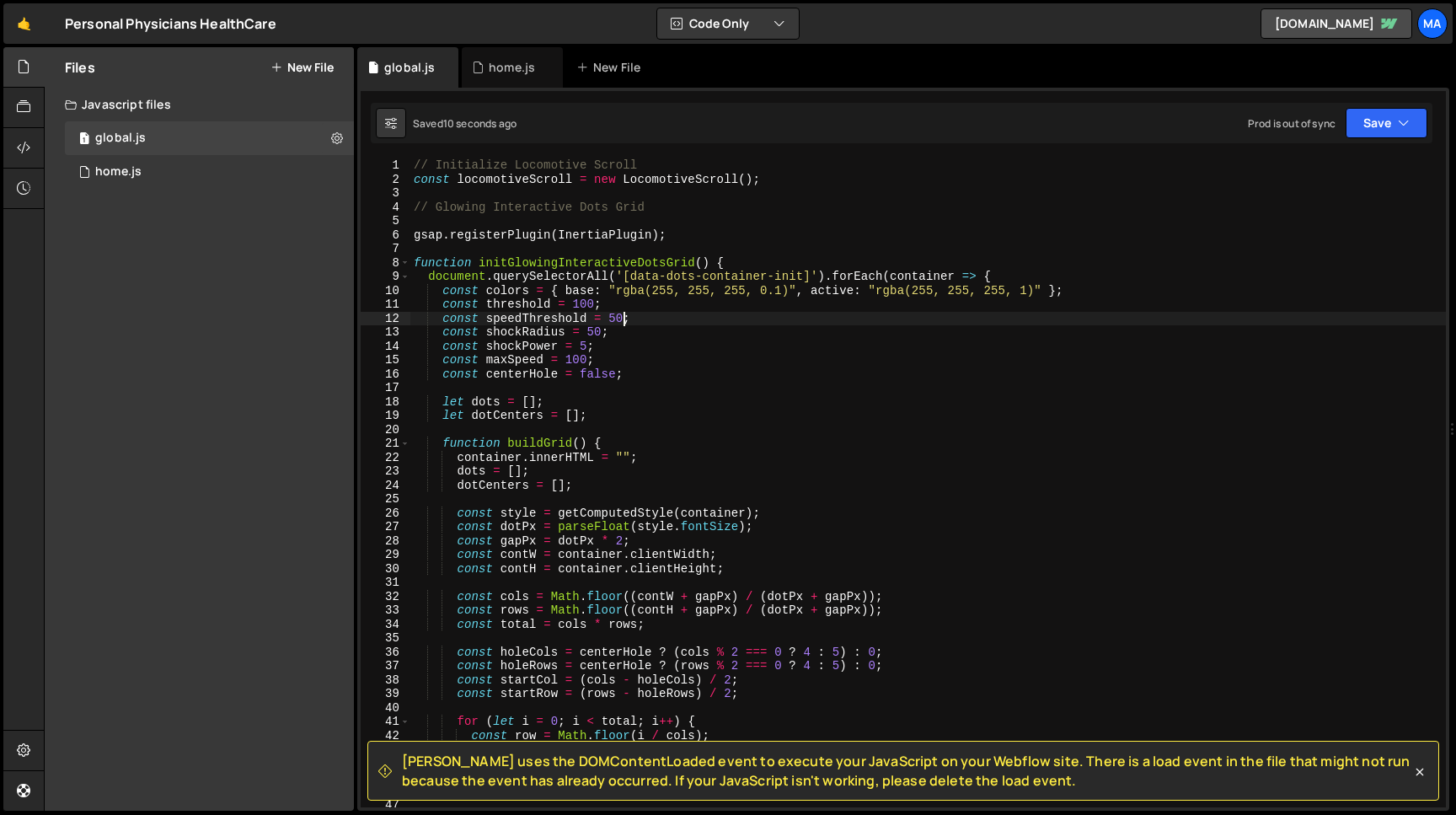
click at [623, 317] on div "// Initialize Locomotive Scroll const locomotiveScroll = new LocomotiveScroll (…" at bounding box center [928, 497] width 1036 height 677
click at [586, 360] on div "// Initialize Locomotive Scroll const locomotiveScroll = new LocomotiveScroll (…" at bounding box center [928, 497] width 1036 height 677
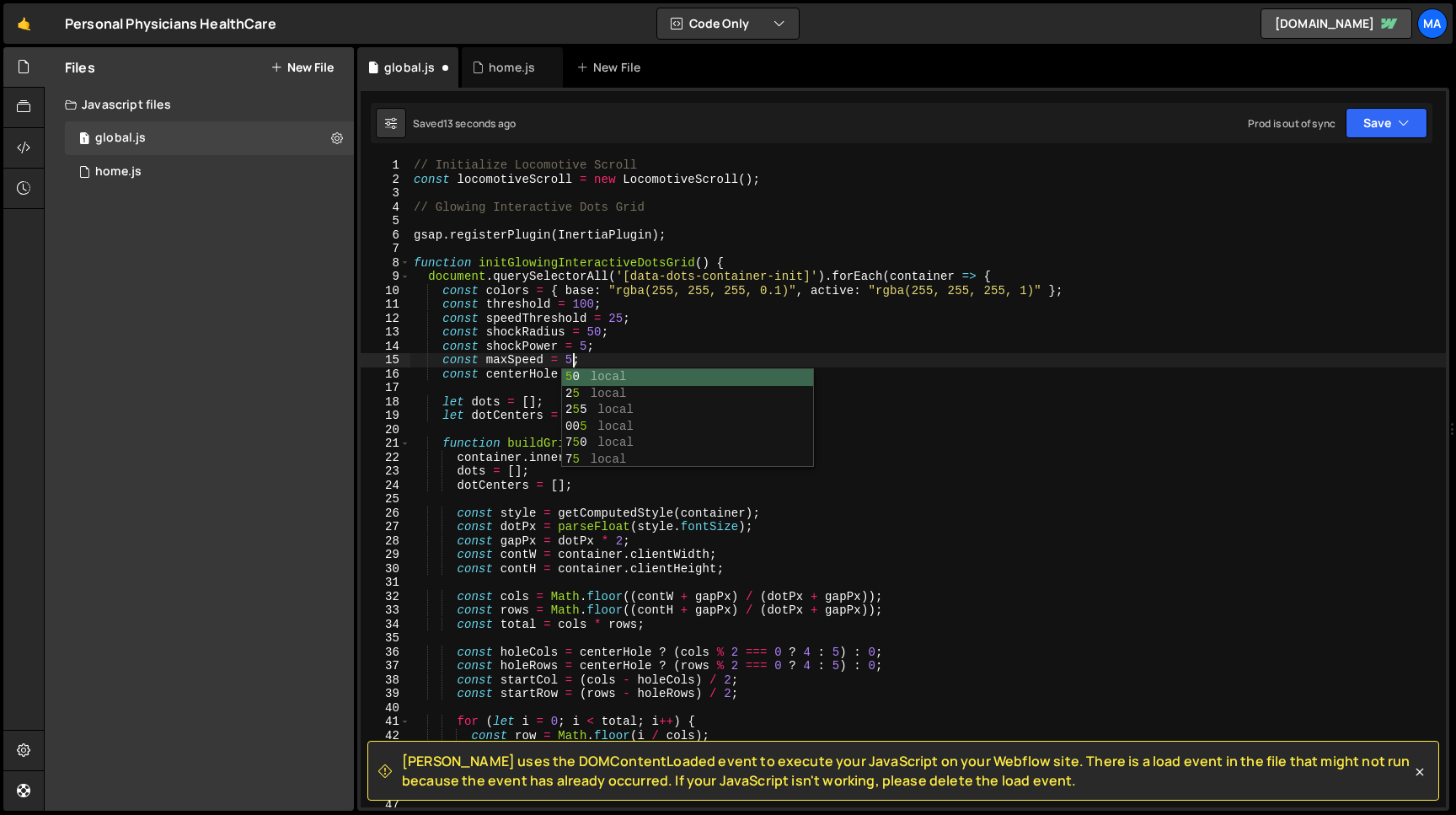
scroll to position [0, 11]
click at [1379, 114] on button "Save" at bounding box center [1386, 123] width 82 height 31
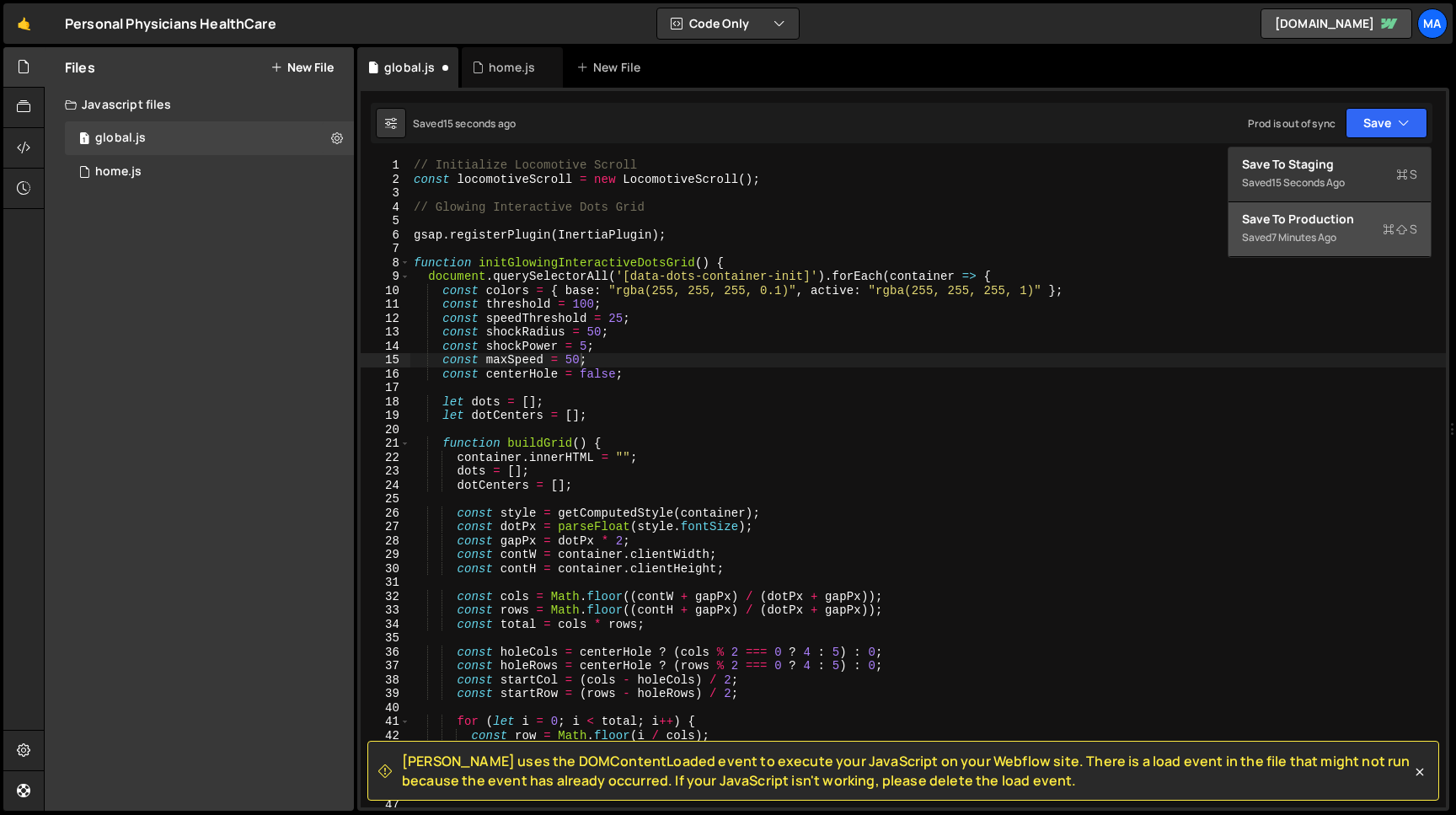
click at [1312, 204] on button "Save to Production S Saved 7 minutes ago" at bounding box center [1330, 230] width 202 height 54
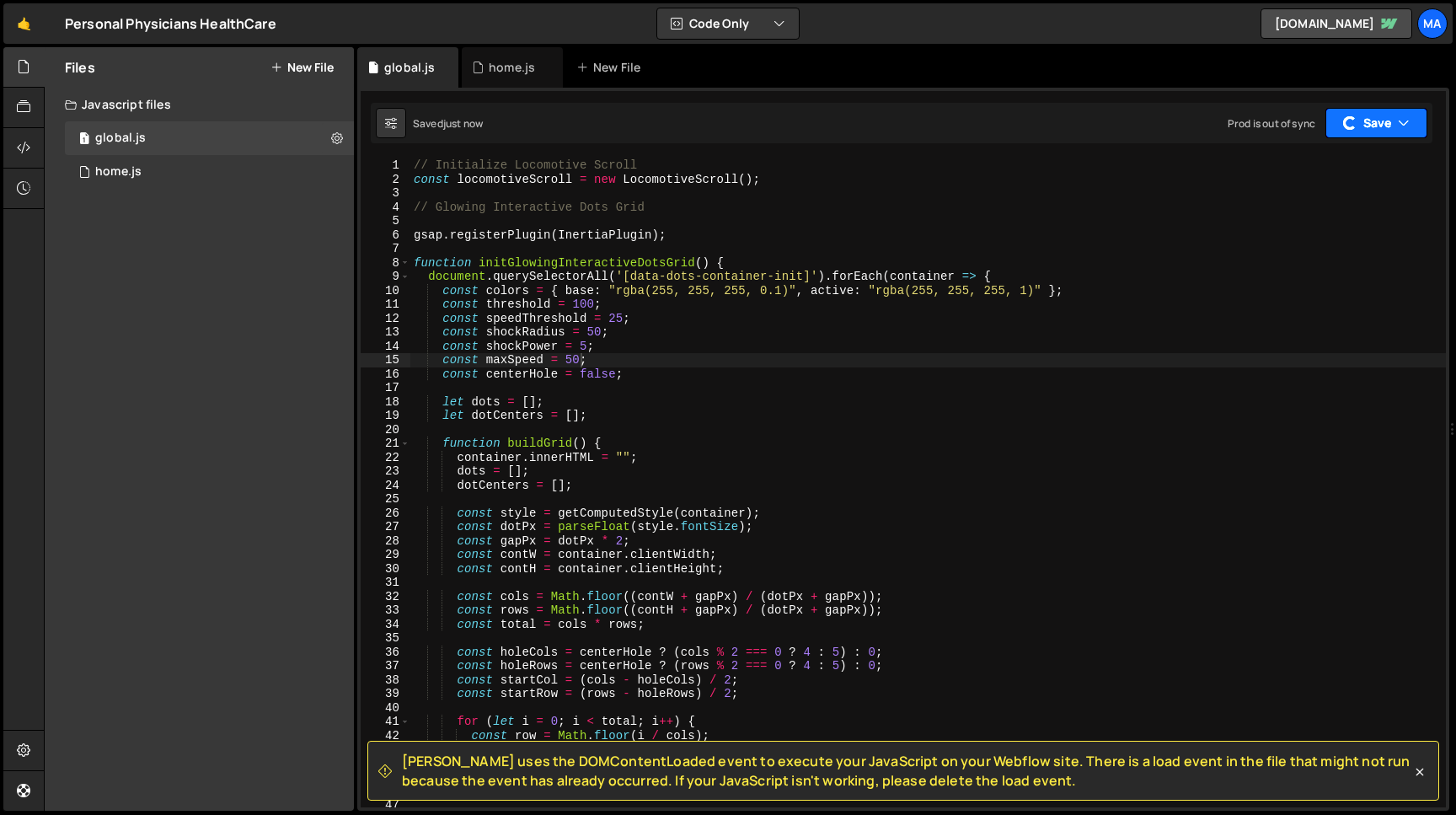
click at [1373, 120] on button "Save" at bounding box center [1376, 123] width 102 height 31
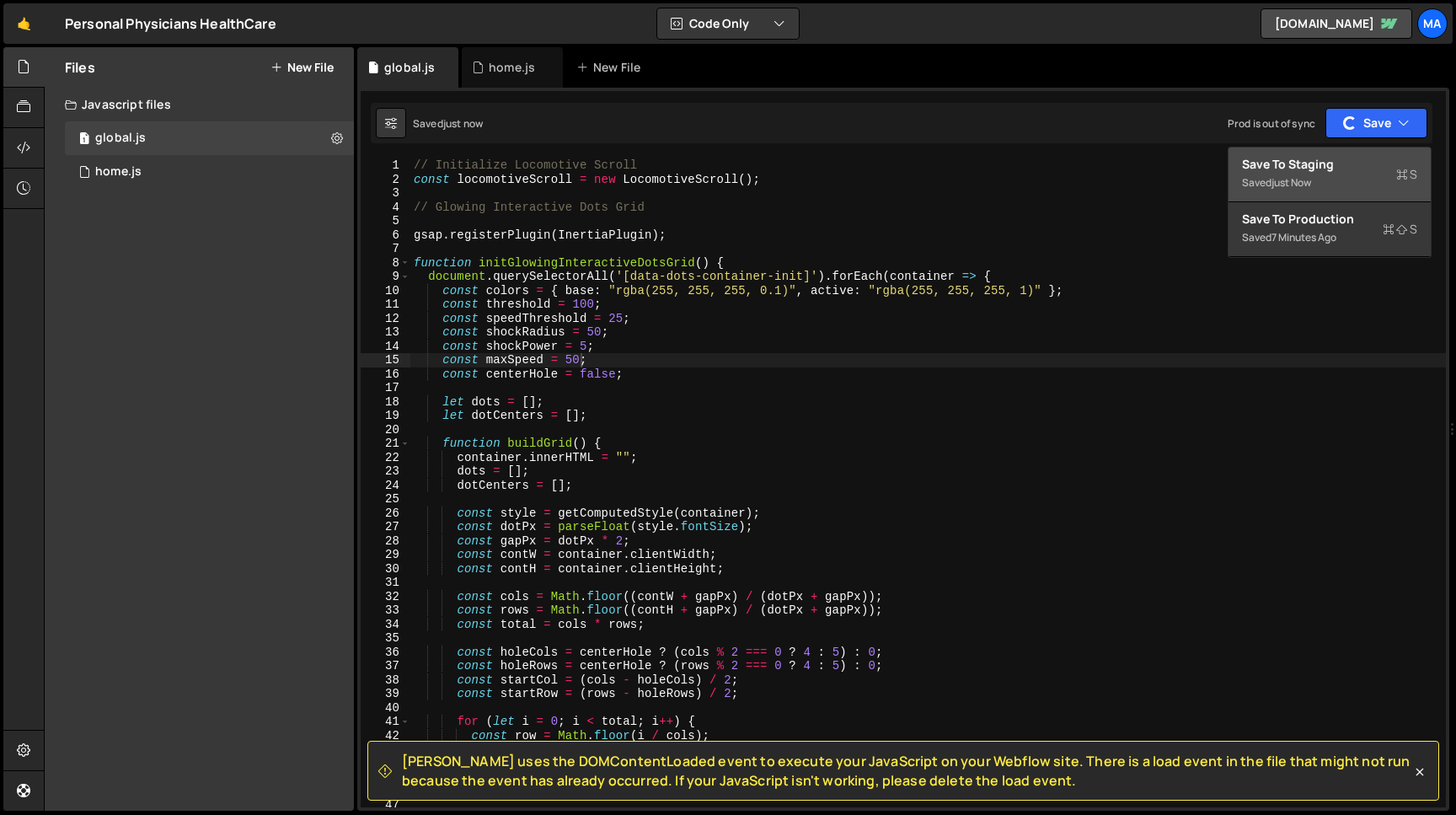
click at [1351, 162] on div "Save to Staging S" at bounding box center [1330, 164] width 175 height 17
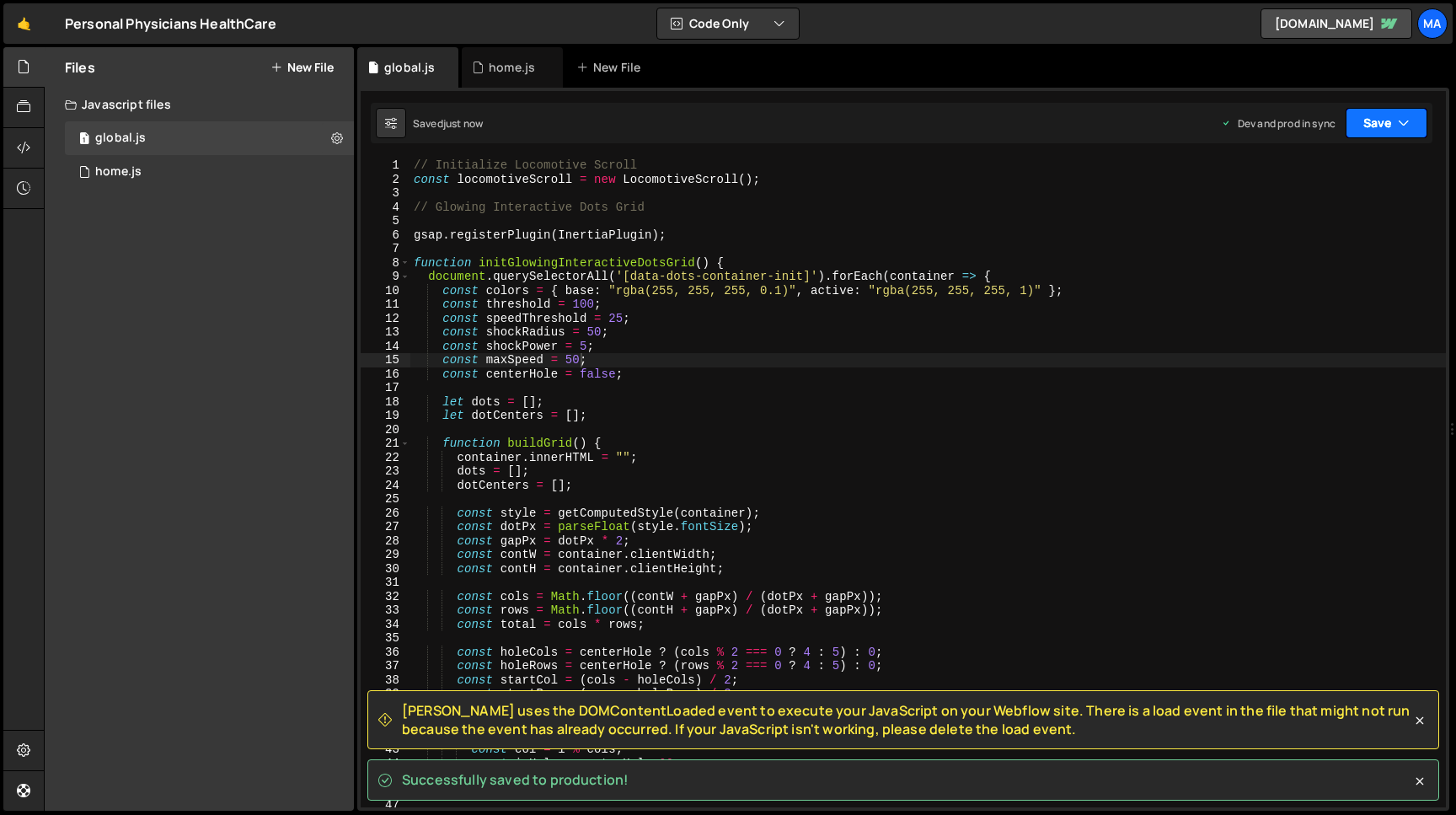
click at [1396, 113] on button "Save" at bounding box center [1386, 123] width 82 height 31
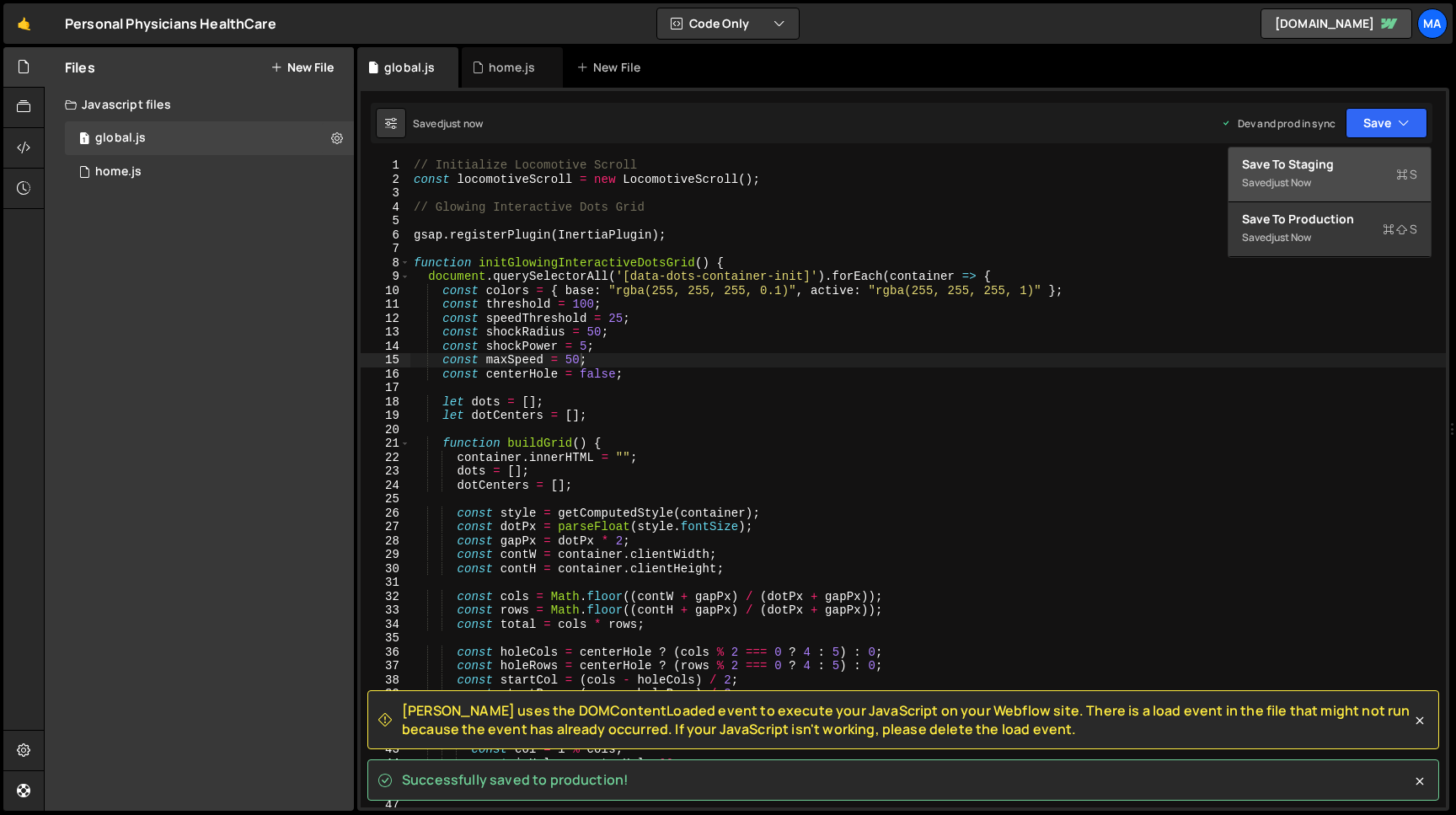
click at [1339, 157] on div "Save to Staging S" at bounding box center [1330, 164] width 175 height 17
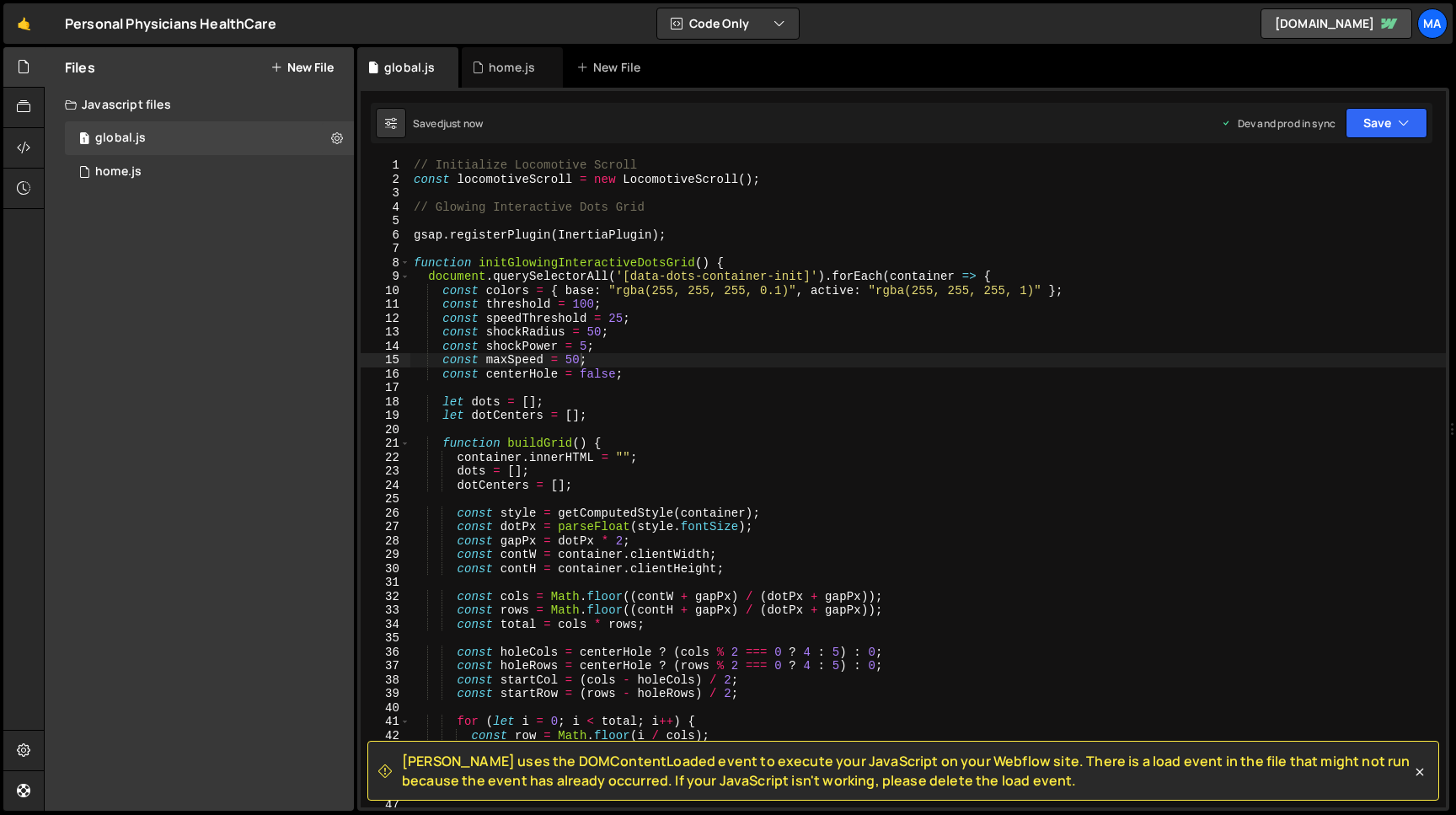
click at [594, 305] on div "// Initialize Locomotive Scroll const locomotiveScroll = new LocomotiveScroll (…" at bounding box center [928, 497] width 1036 height 677
click at [580, 359] on div "// Initialize Locomotive Scroll const locomotiveScroll = new LocomotiveScroll (…" at bounding box center [928, 497] width 1036 height 677
click at [600, 336] on div "// Initialize Locomotive Scroll const locomotiveScroll = new LocomotiveScroll (…" at bounding box center [928, 497] width 1036 height 677
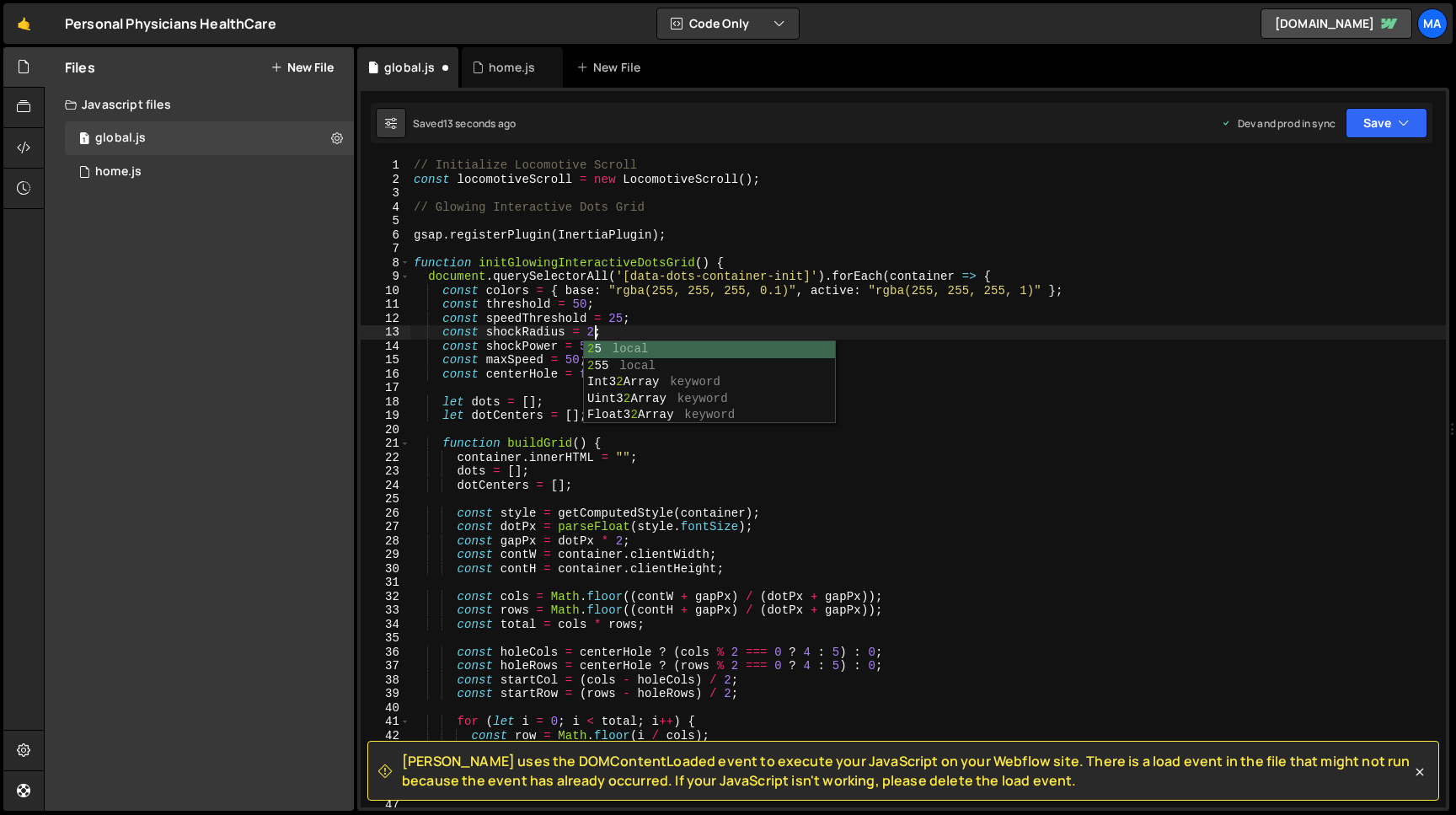
scroll to position [0, 12]
click at [1369, 135] on button "Save" at bounding box center [1386, 123] width 82 height 31
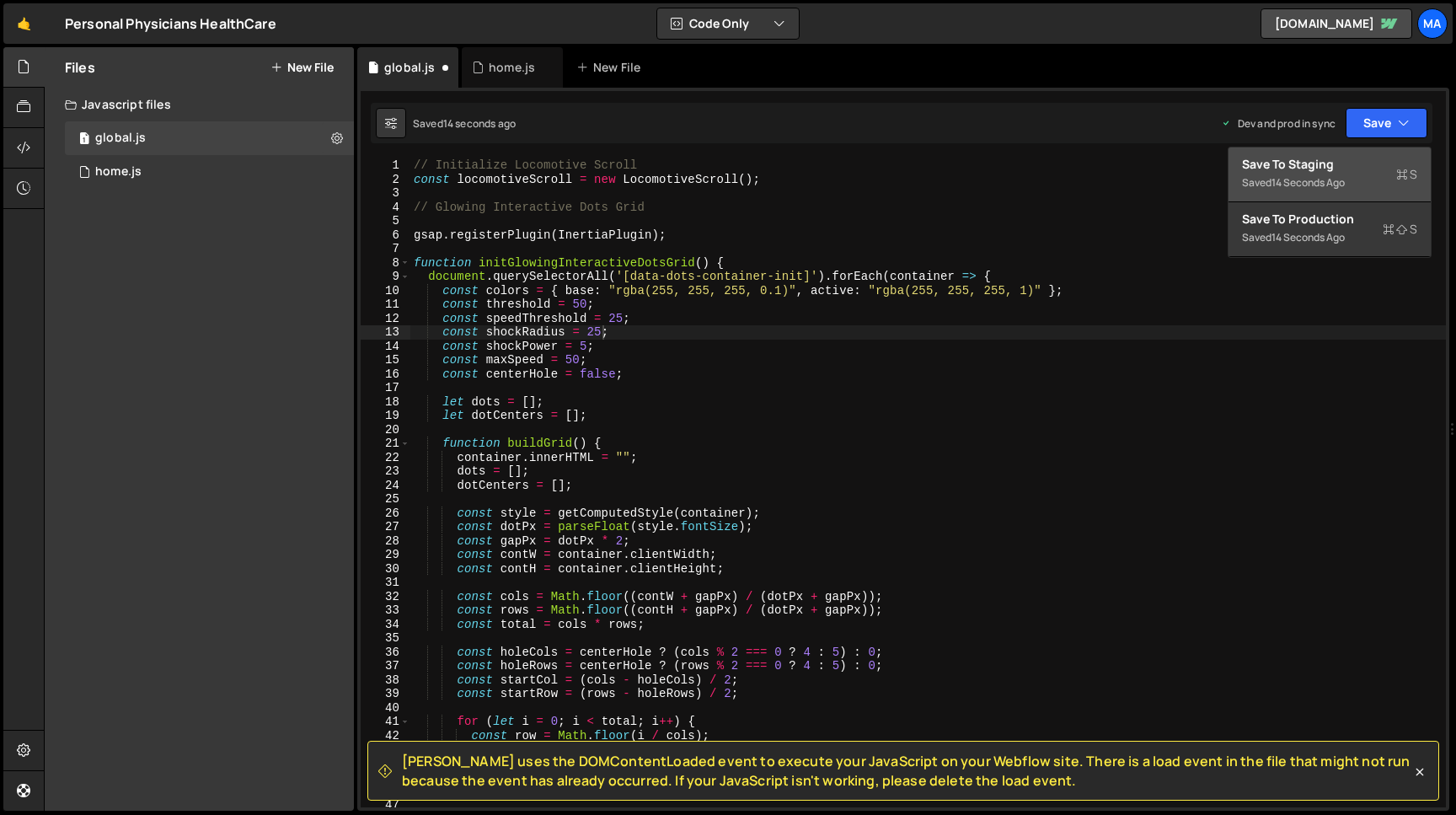
click at [1353, 164] on div "Save to Staging S" at bounding box center [1330, 164] width 175 height 17
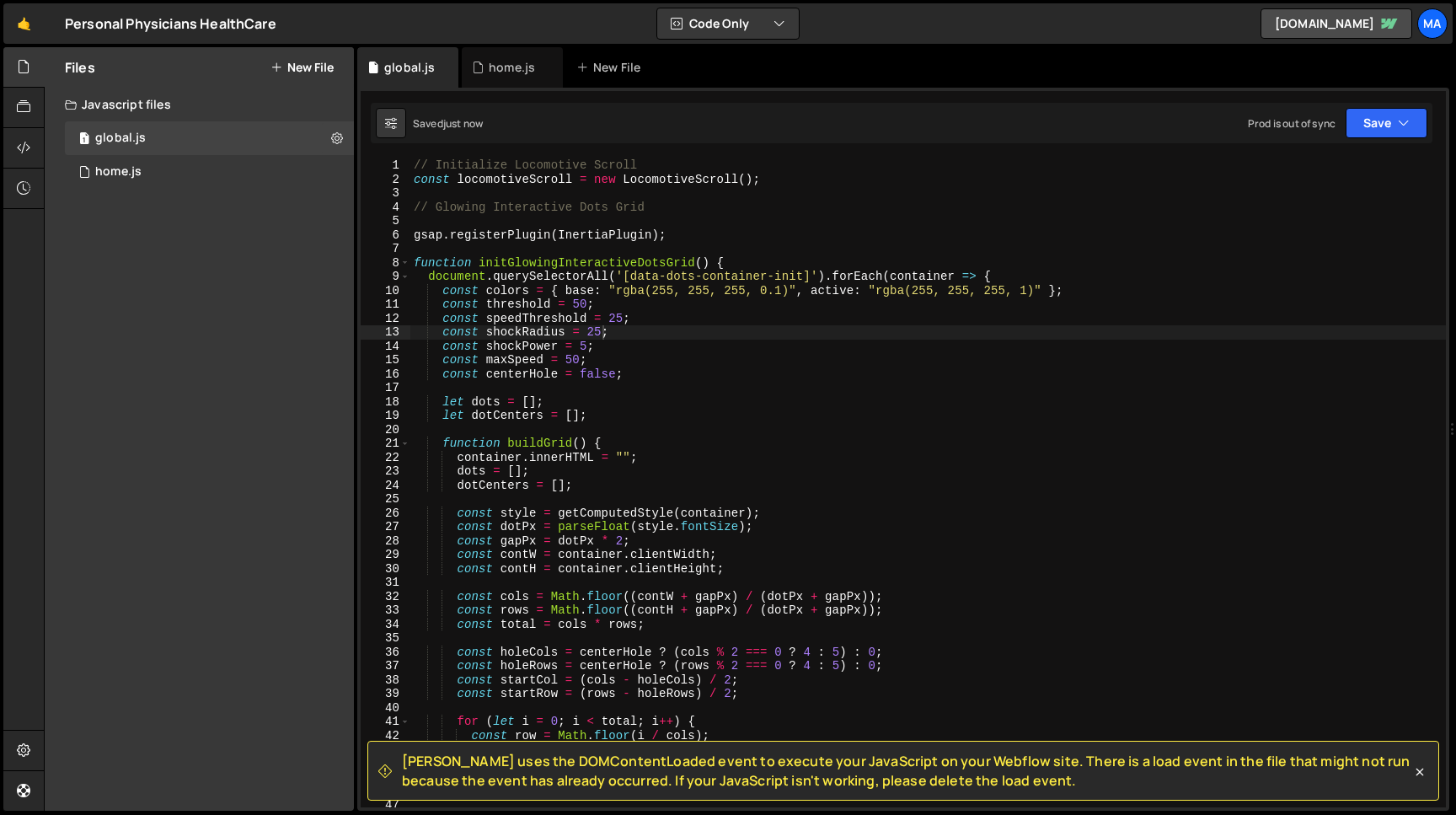
click at [582, 308] on div "// Initialize Locomotive Scroll const locomotiveScroll = new LocomotiveScroll (…" at bounding box center [928, 497] width 1036 height 677
click at [598, 337] on div "// Initialize Locomotive Scroll const locomotiveScroll = new LocomotiveScroll (…" at bounding box center [928, 497] width 1036 height 677
click at [601, 335] on div "// Initialize Locomotive Scroll const locomotiveScroll = new LocomotiveScroll (…" at bounding box center [928, 497] width 1036 height 677
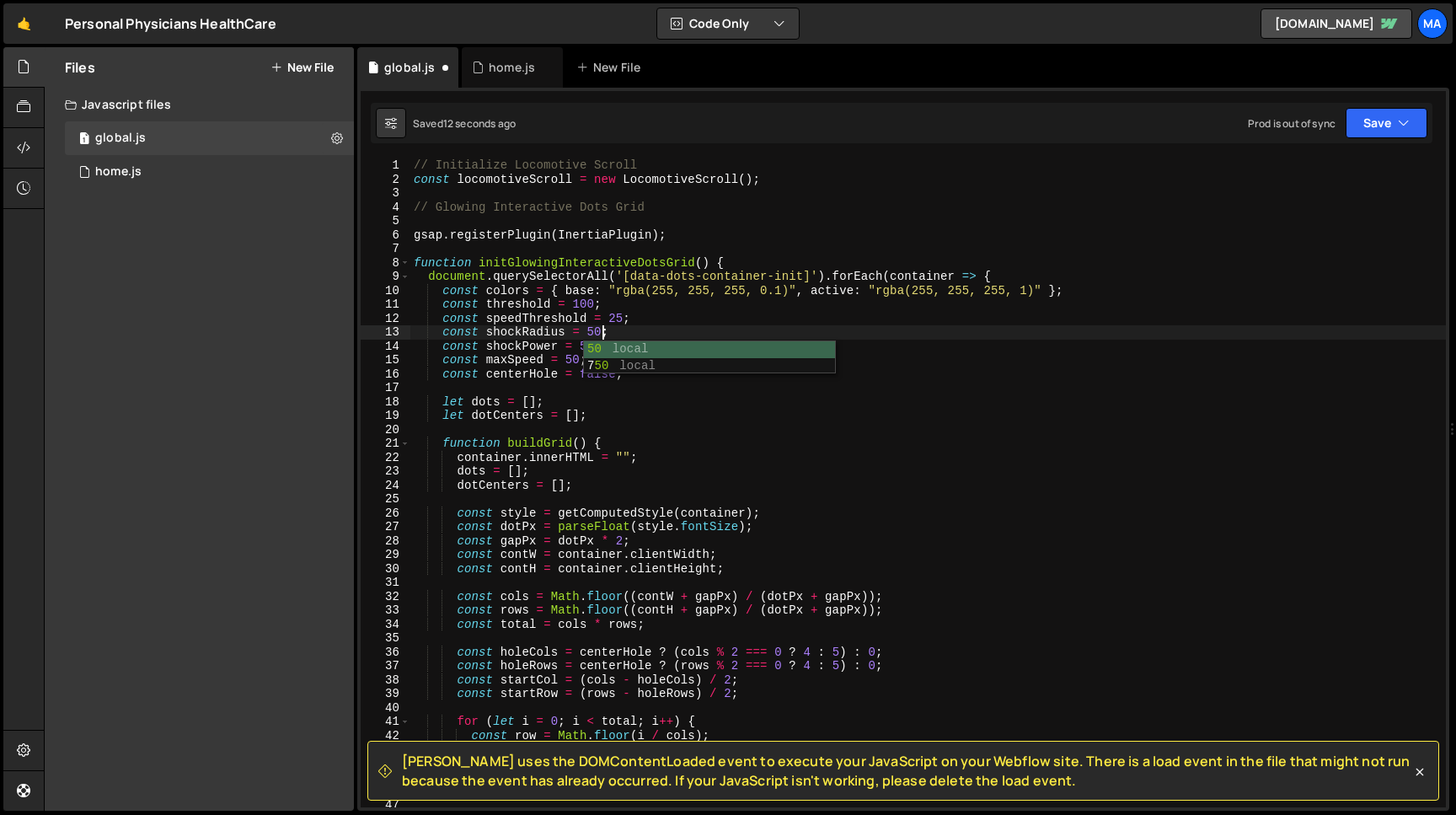
click at [587, 308] on div "// Initialize Locomotive Scroll const locomotiveScroll = new LocomotiveScroll (…" at bounding box center [928, 497] width 1036 height 677
click at [1376, 128] on button "Save" at bounding box center [1386, 123] width 82 height 31
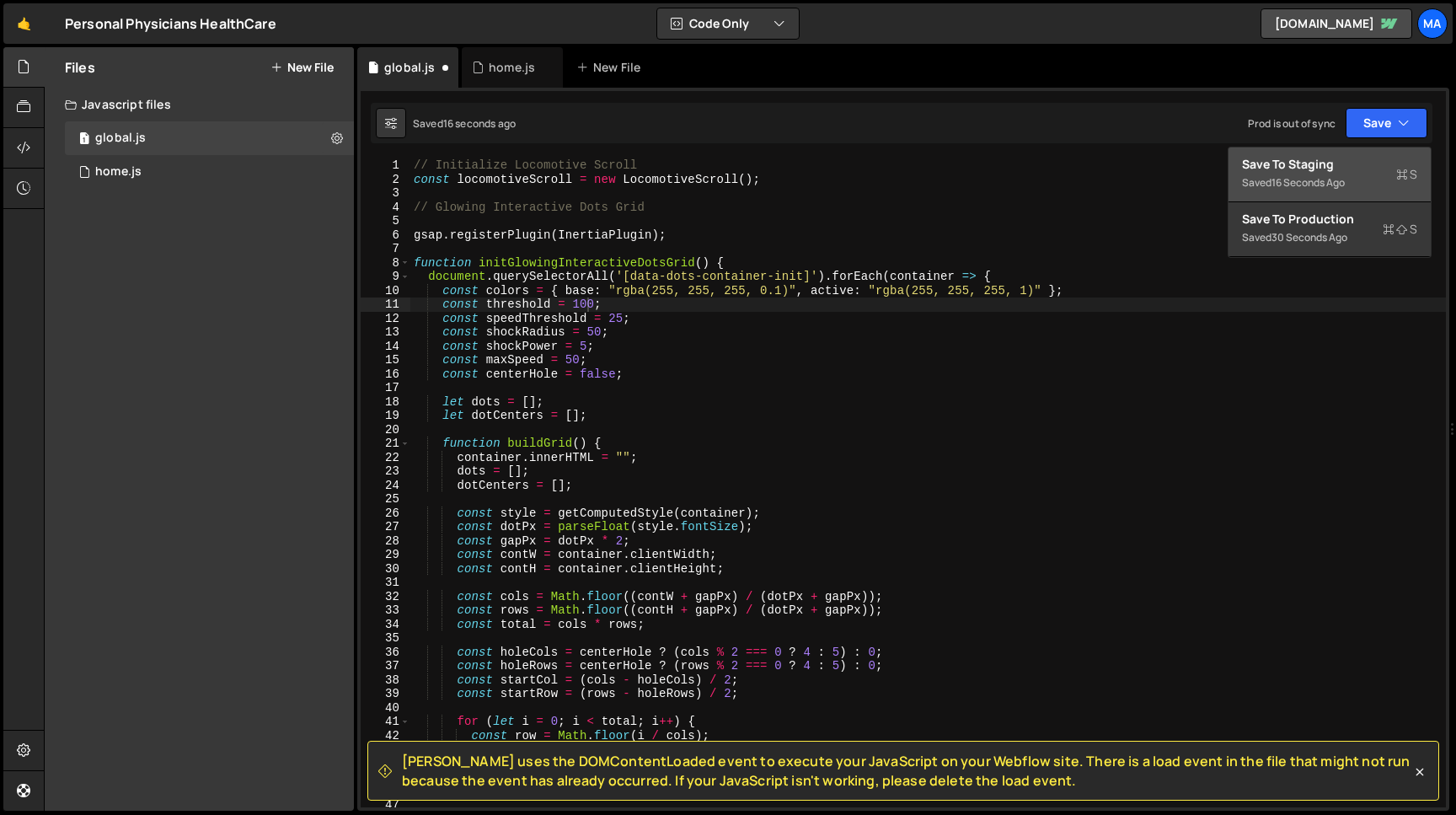
click at [1334, 180] on div "16 seconds ago" at bounding box center [1309, 182] width 74 height 14
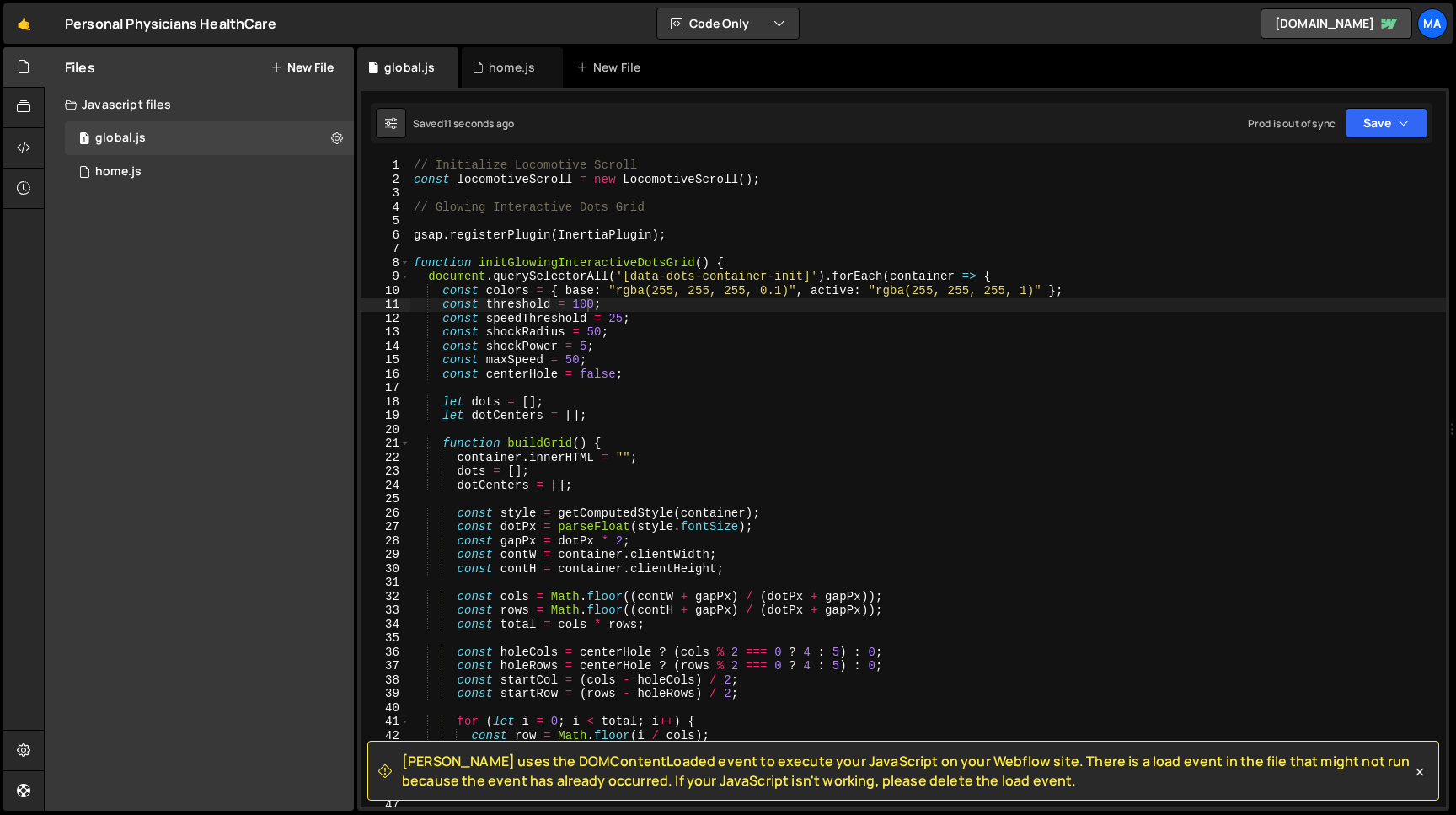
click at [585, 305] on div "// Initialize Locomotive Scroll const locomotiveScroll = new LocomotiveScroll (…" at bounding box center [928, 497] width 1036 height 677
click at [592, 306] on div "// Initialize Locomotive Scroll const locomotiveScroll = new LocomotiveScroll (…" at bounding box center [928, 497] width 1036 height 677
click at [1381, 113] on button "Save" at bounding box center [1386, 123] width 82 height 31
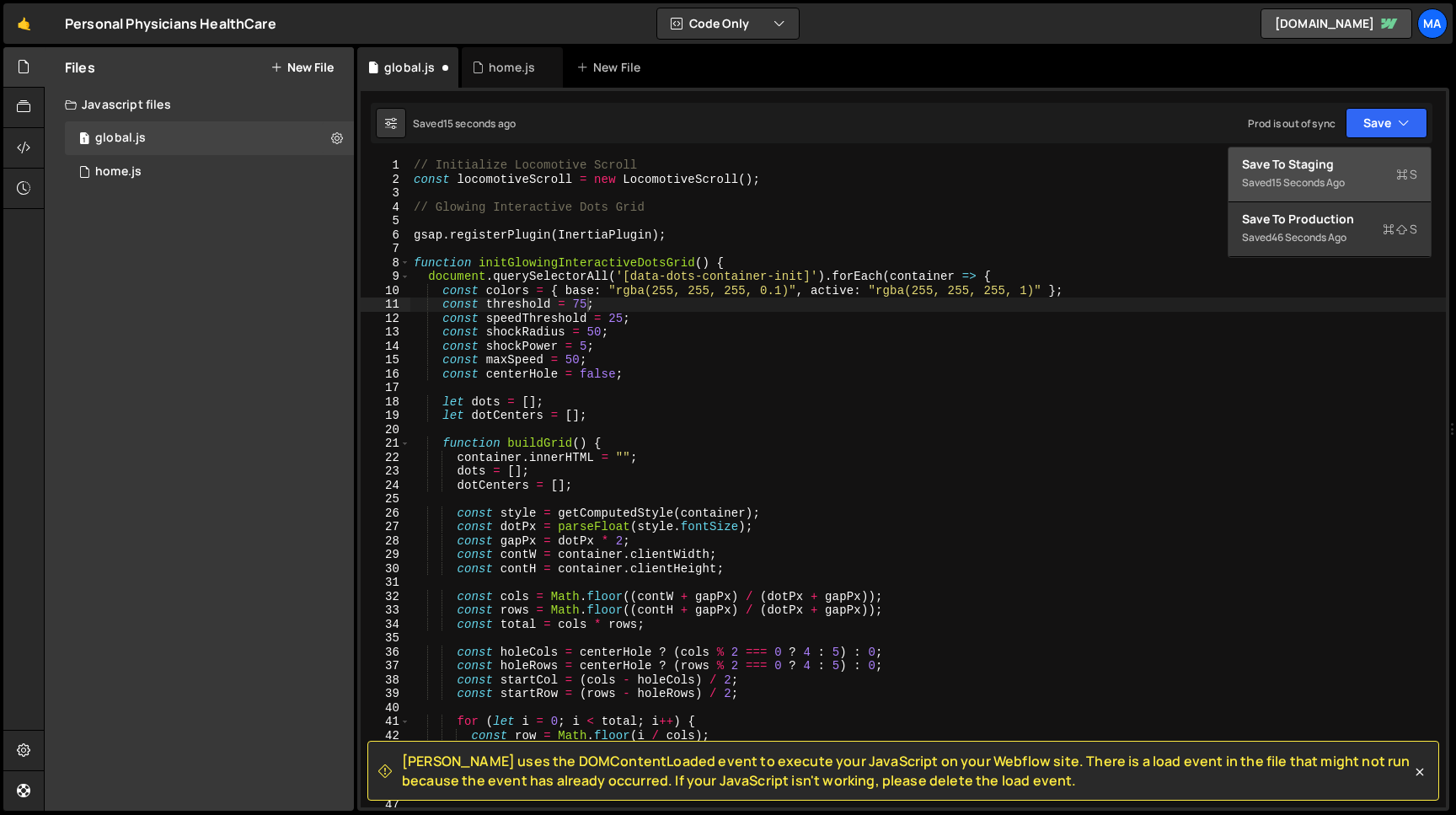
click at [1304, 171] on div "Save to Staging S" at bounding box center [1330, 164] width 175 height 17
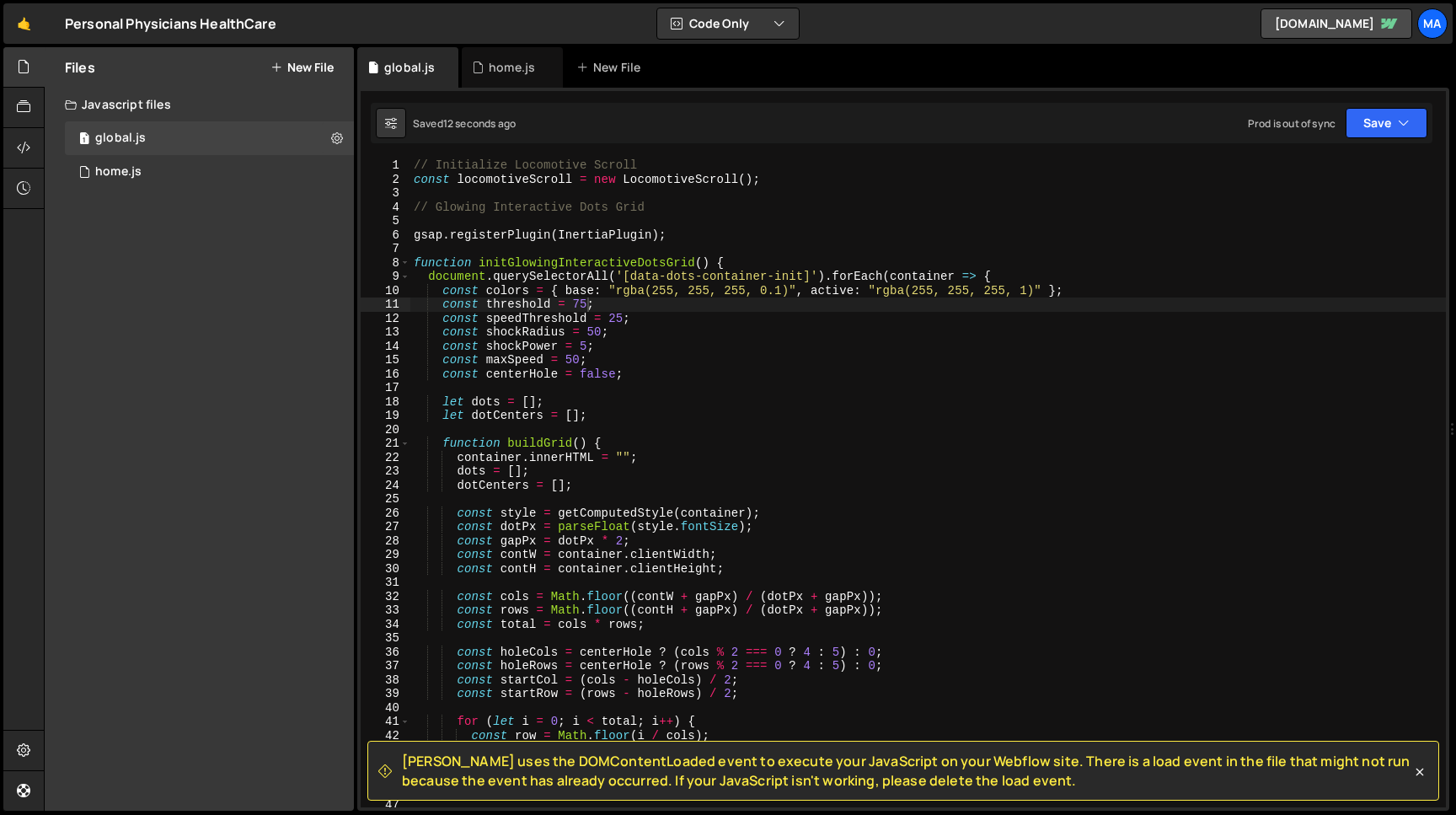
click at [587, 304] on div "// Initialize Locomotive Scroll const locomotiveScroll = new LocomotiveScroll (…" at bounding box center [928, 497] width 1036 height 677
click at [1377, 112] on button "Save" at bounding box center [1386, 123] width 82 height 31
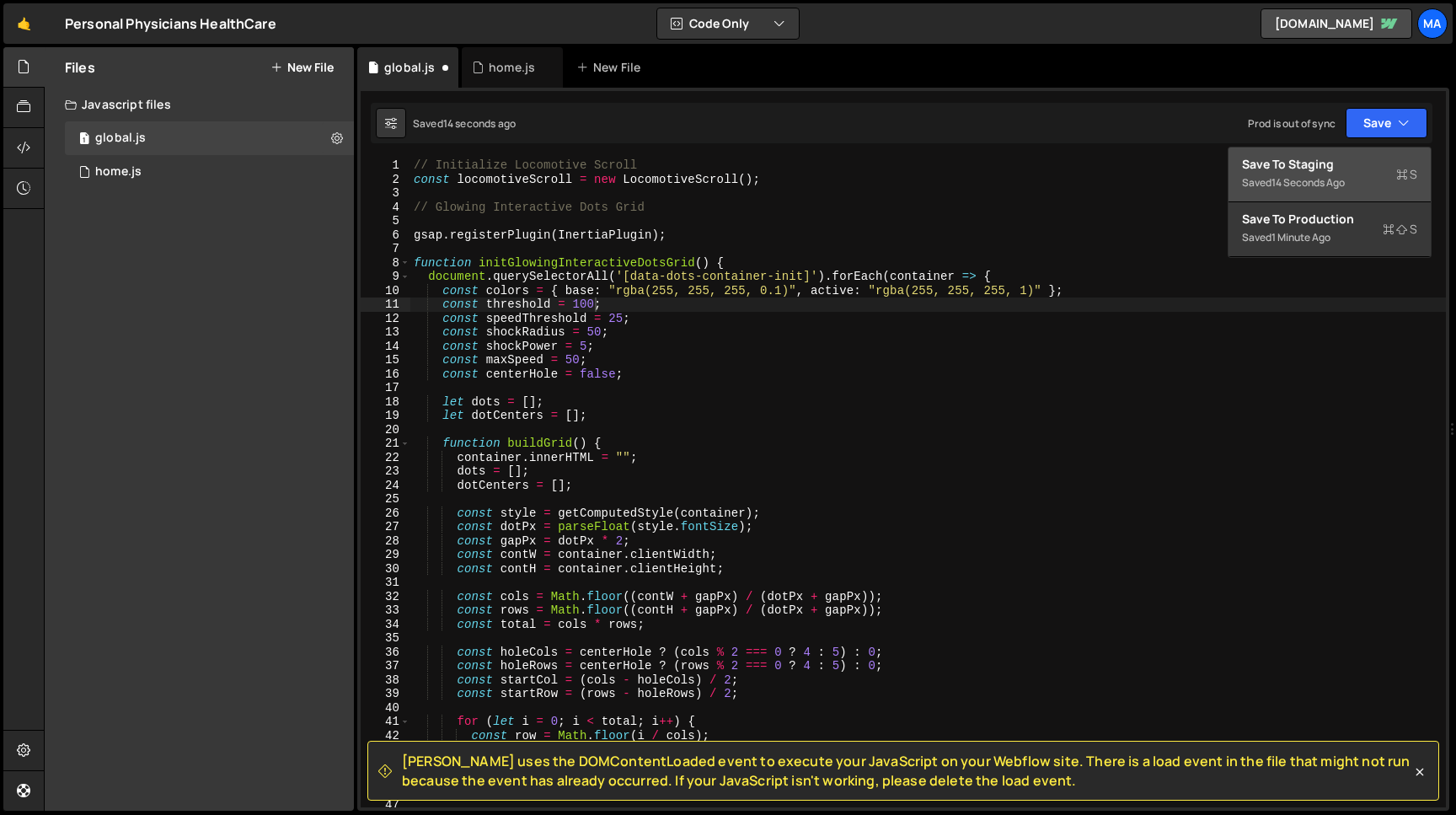
click at [1318, 157] on div "Save to Staging S" at bounding box center [1330, 164] width 175 height 17
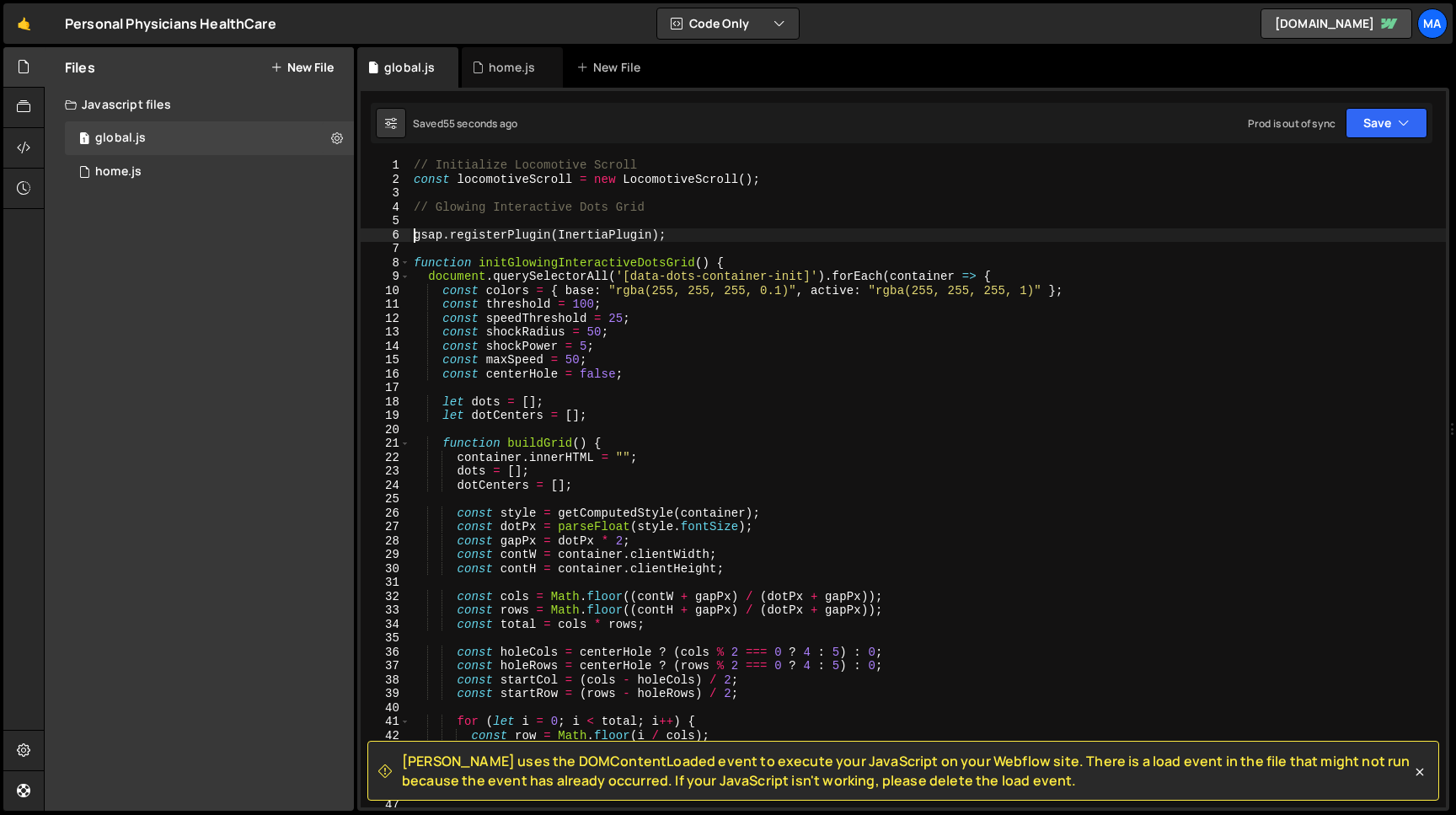
click at [414, 230] on div "// Initialize Locomotive Scroll const locomotiveScroll = new LocomotiveScroll (…" at bounding box center [928, 497] width 1036 height 677
click at [415, 208] on div "// Initialize Locomotive Scroll const locomotiveScroll = new LocomotiveScroll (…" at bounding box center [928, 497] width 1036 height 677
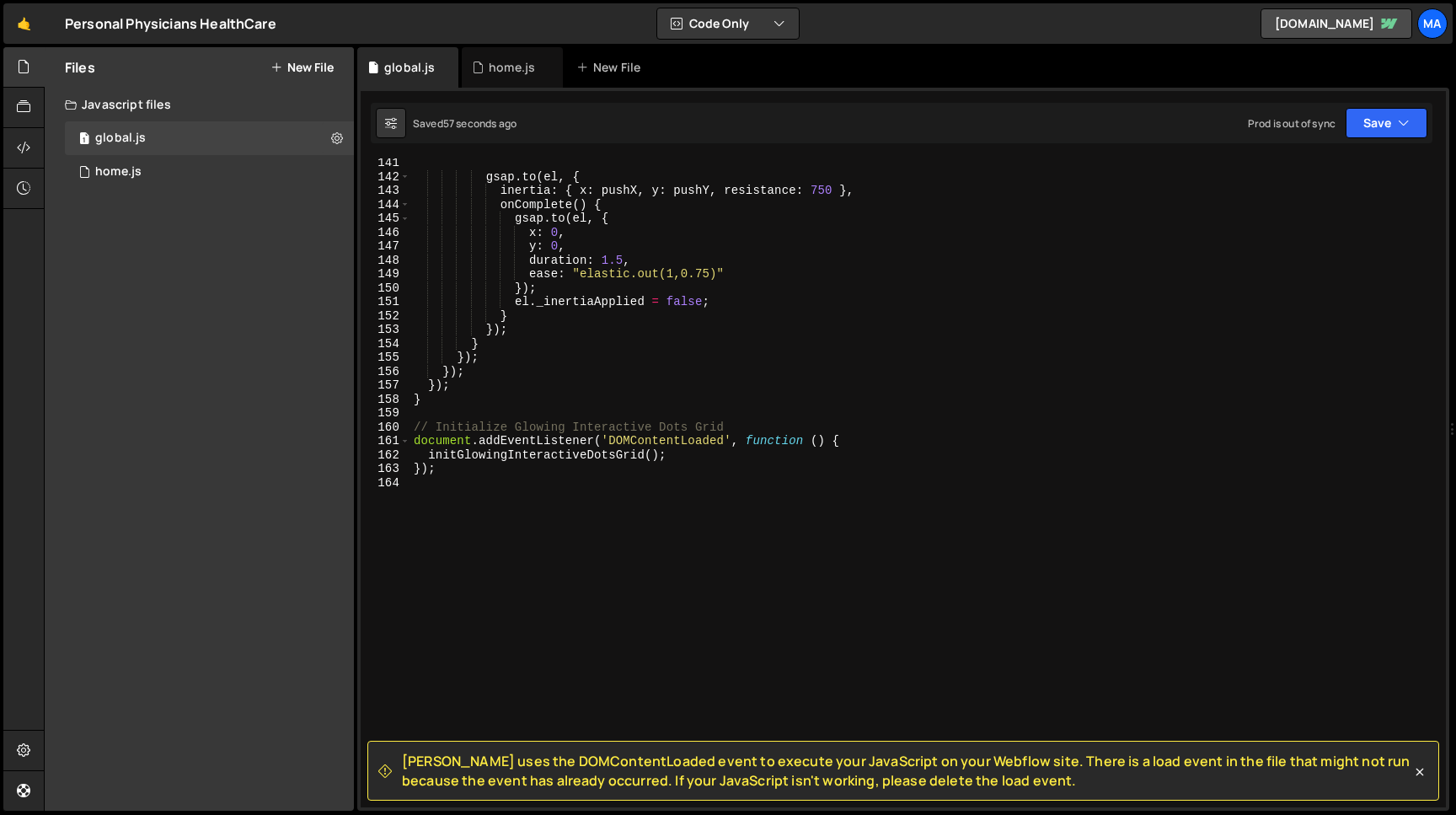
scroll to position [1949, 0]
click at [472, 473] on div "gsap . to ( el , { inertia : { x : pushX , y : pushY , resistance : 750 } , onC…" at bounding box center [928, 494] width 1036 height 677
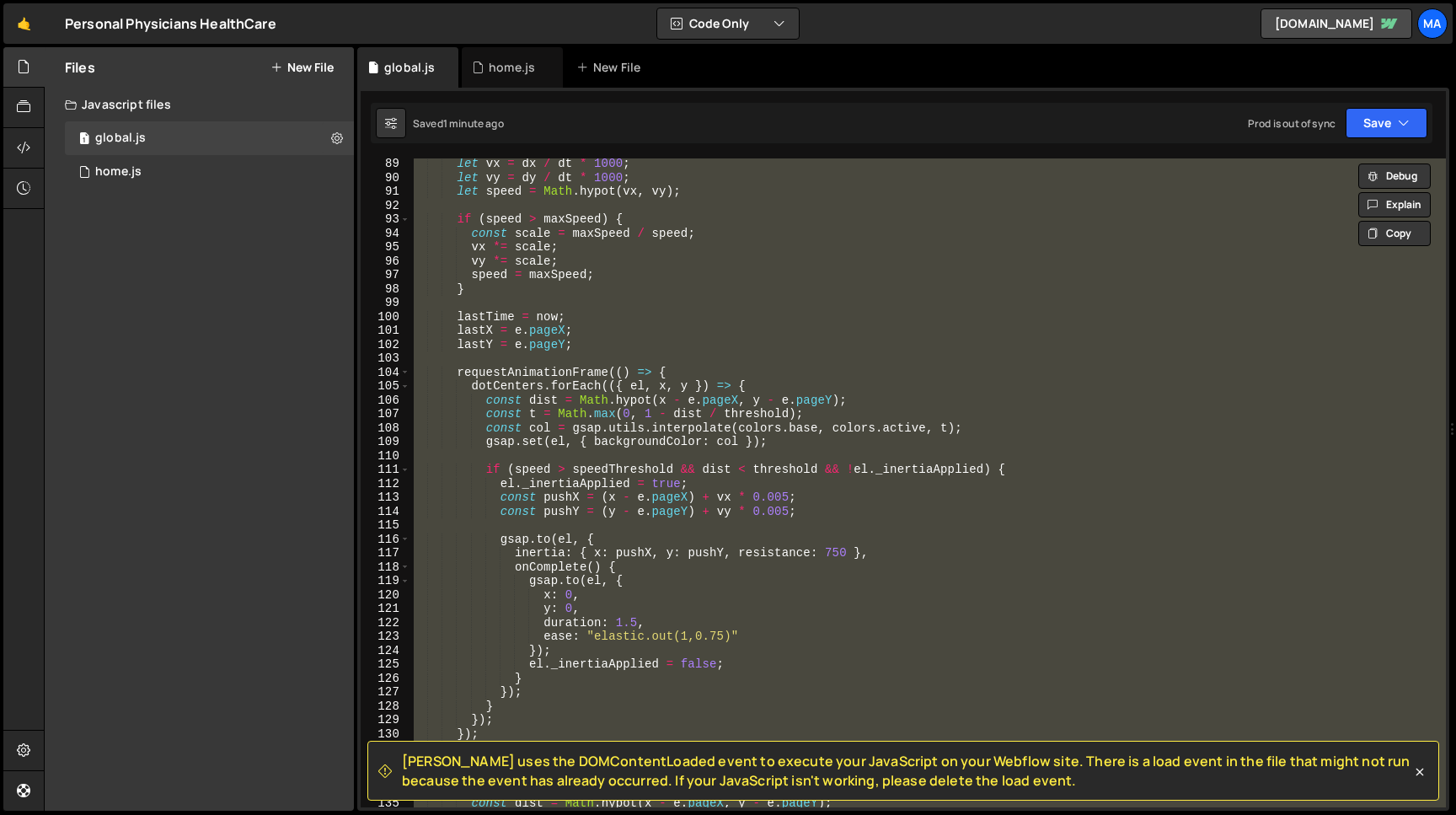
click at [593, 342] on div "let vx = dx / dt * 1000 ; let vy = dy / dt * 1000 ; let speed = Math . hypot ( …" at bounding box center [928, 495] width 1036 height 677
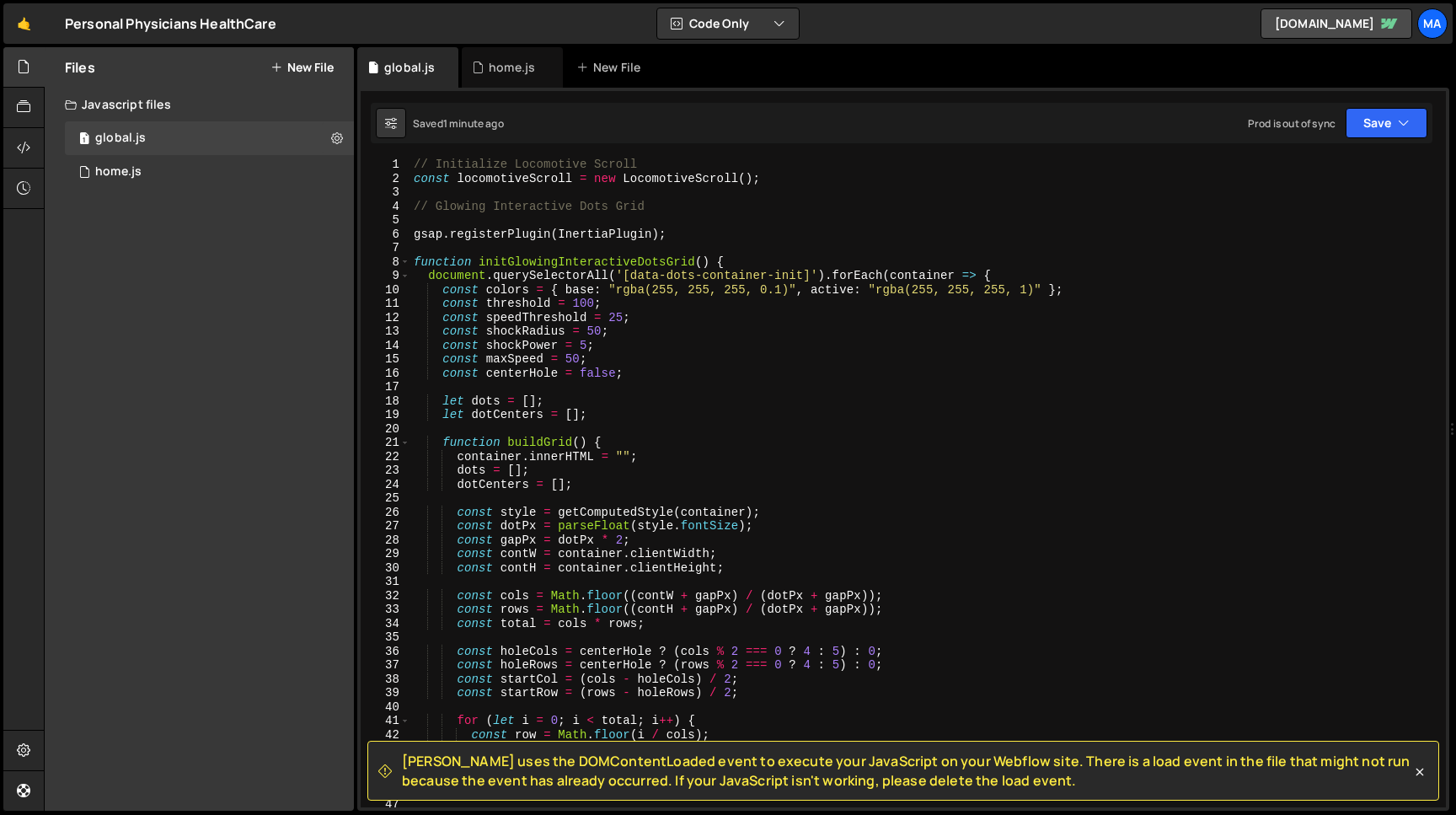
scroll to position [43, 0]
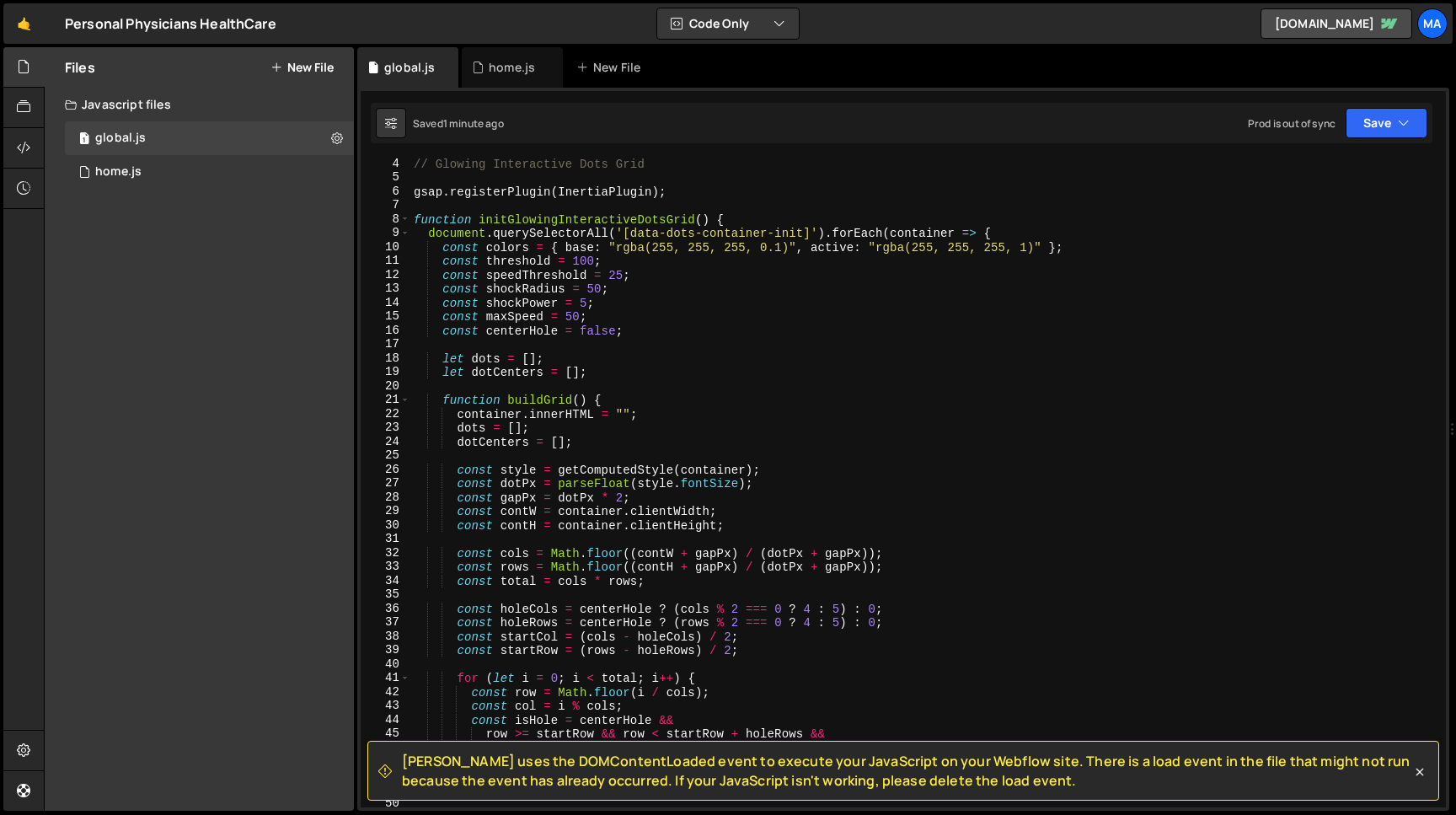
click at [613, 555] on div "// Glowing Interactive Dots Grid gsap . registerPlugin ( InertiaPlugin ) ; func…" at bounding box center [928, 495] width 1036 height 677
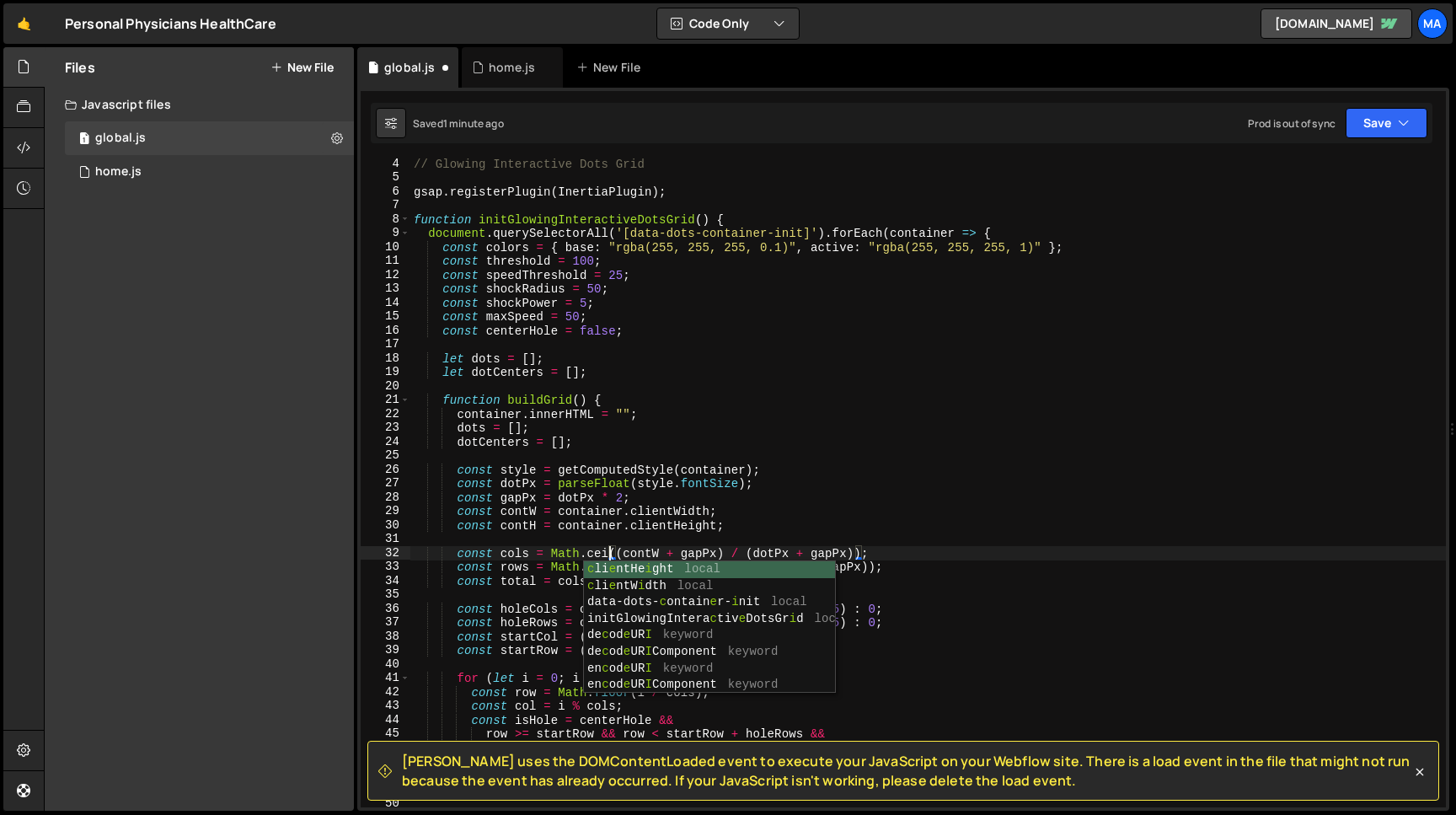
scroll to position [0, 13]
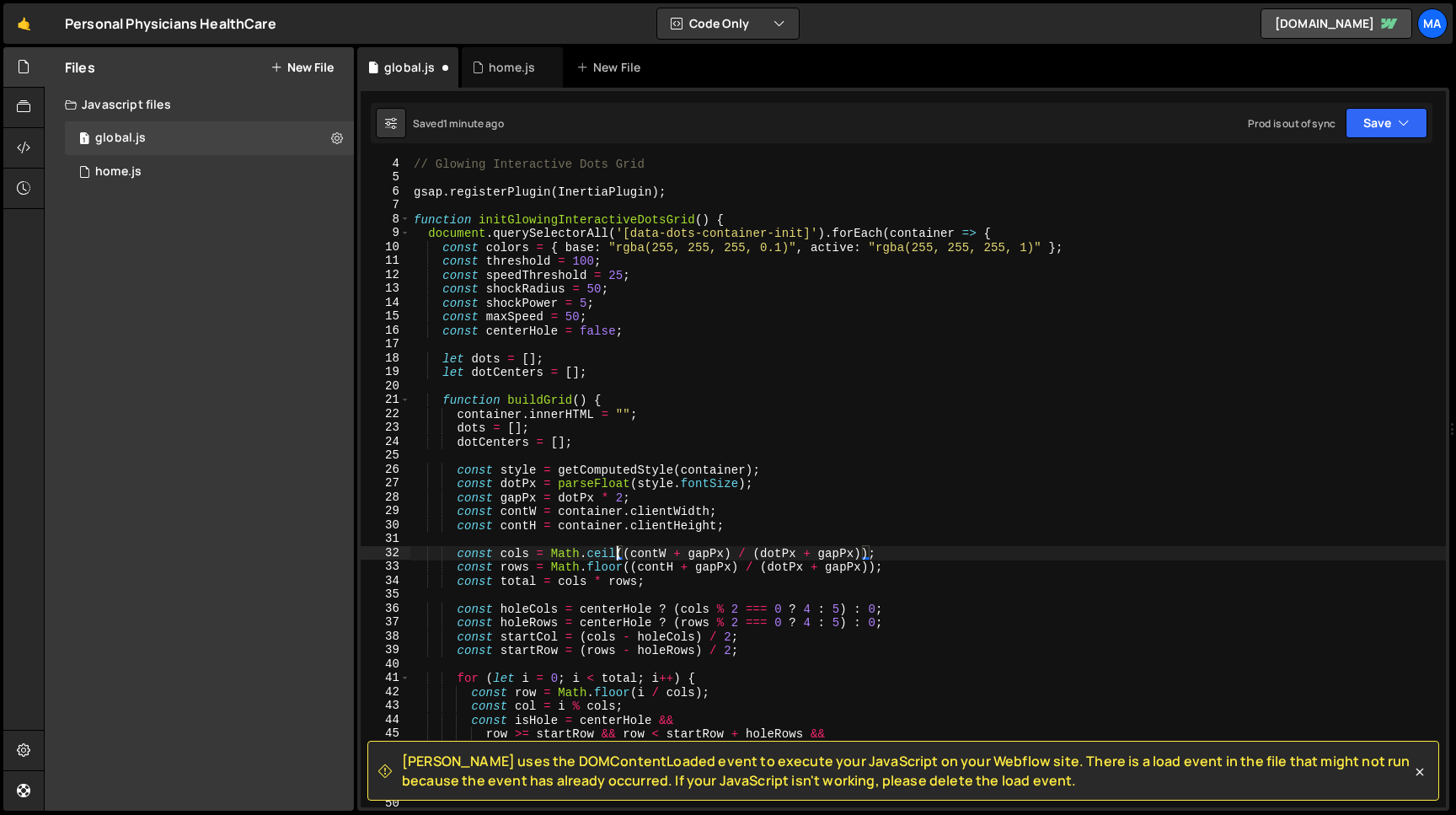
click at [606, 566] on div "// Glowing Interactive Dots Grid gsap . registerPlugin ( InertiaPlugin ) ; func…" at bounding box center [928, 495] width 1036 height 677
click at [1383, 133] on button "Save" at bounding box center [1386, 123] width 82 height 31
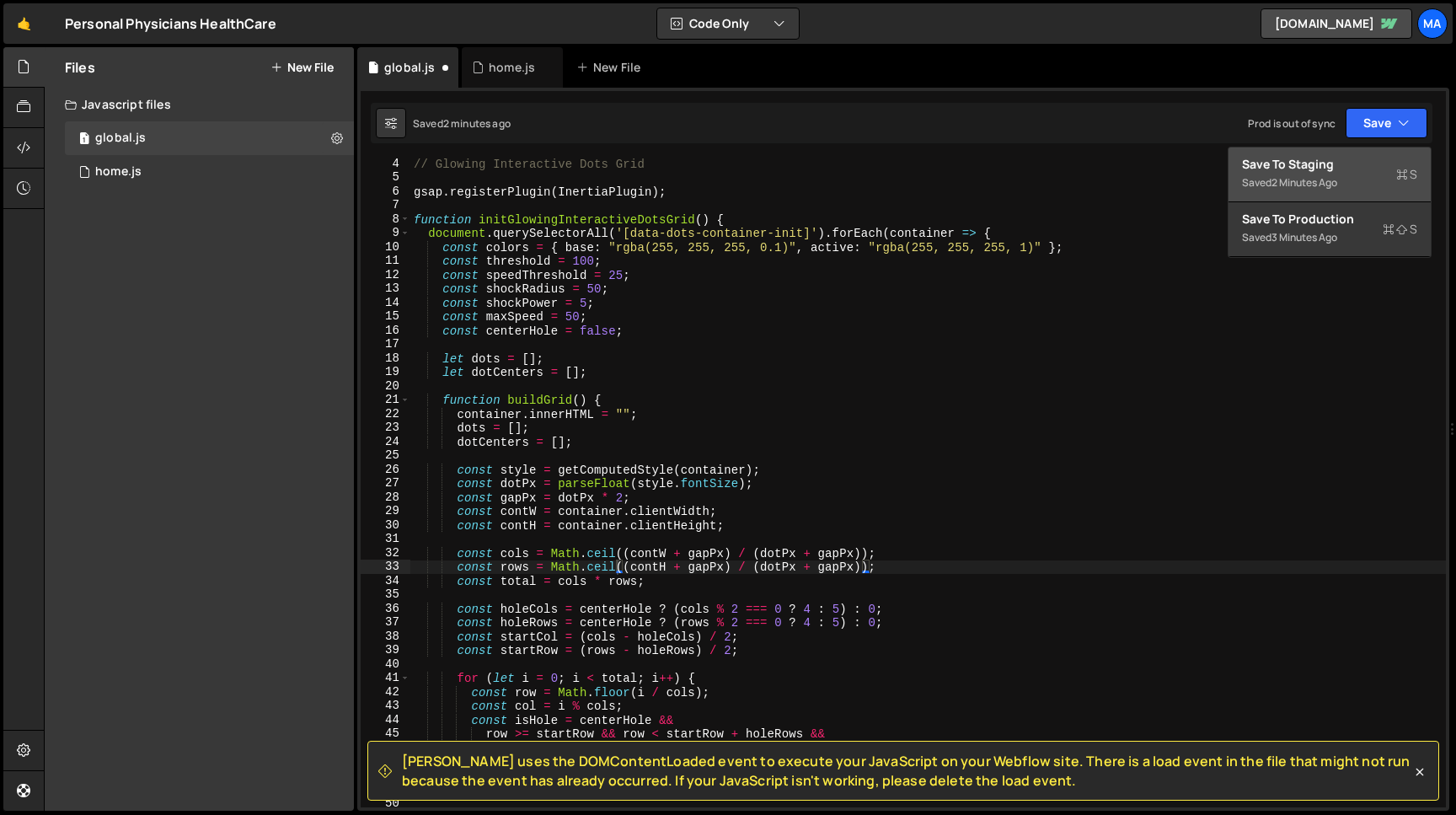
click at [1342, 166] on div "Save to Staging S" at bounding box center [1330, 164] width 175 height 17
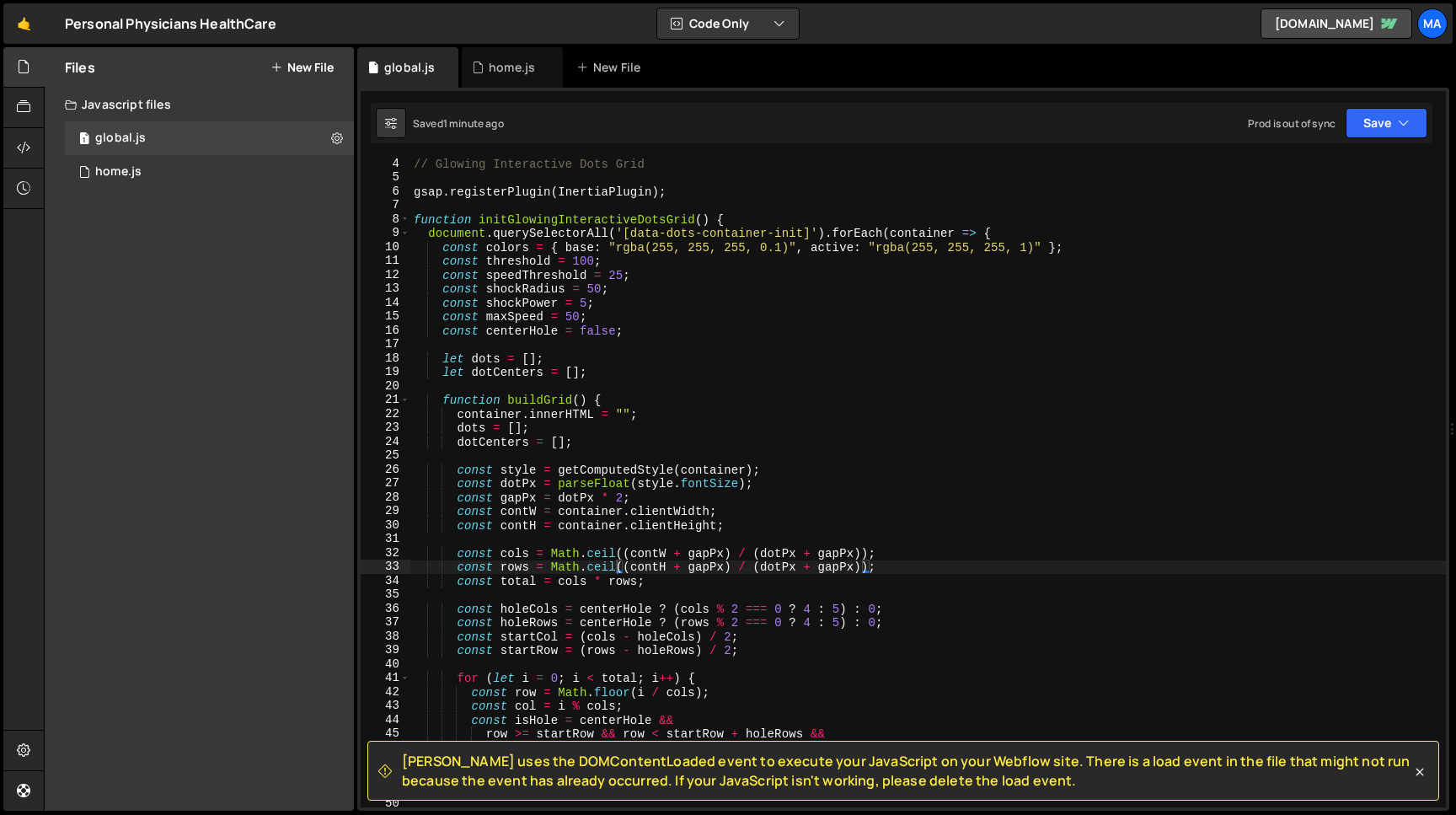
click at [1027, 252] on div "// Glowing Interactive Dots Grid gsap . registerPlugin ( InertiaPlugin ) ; func…" at bounding box center [928, 495] width 1036 height 677
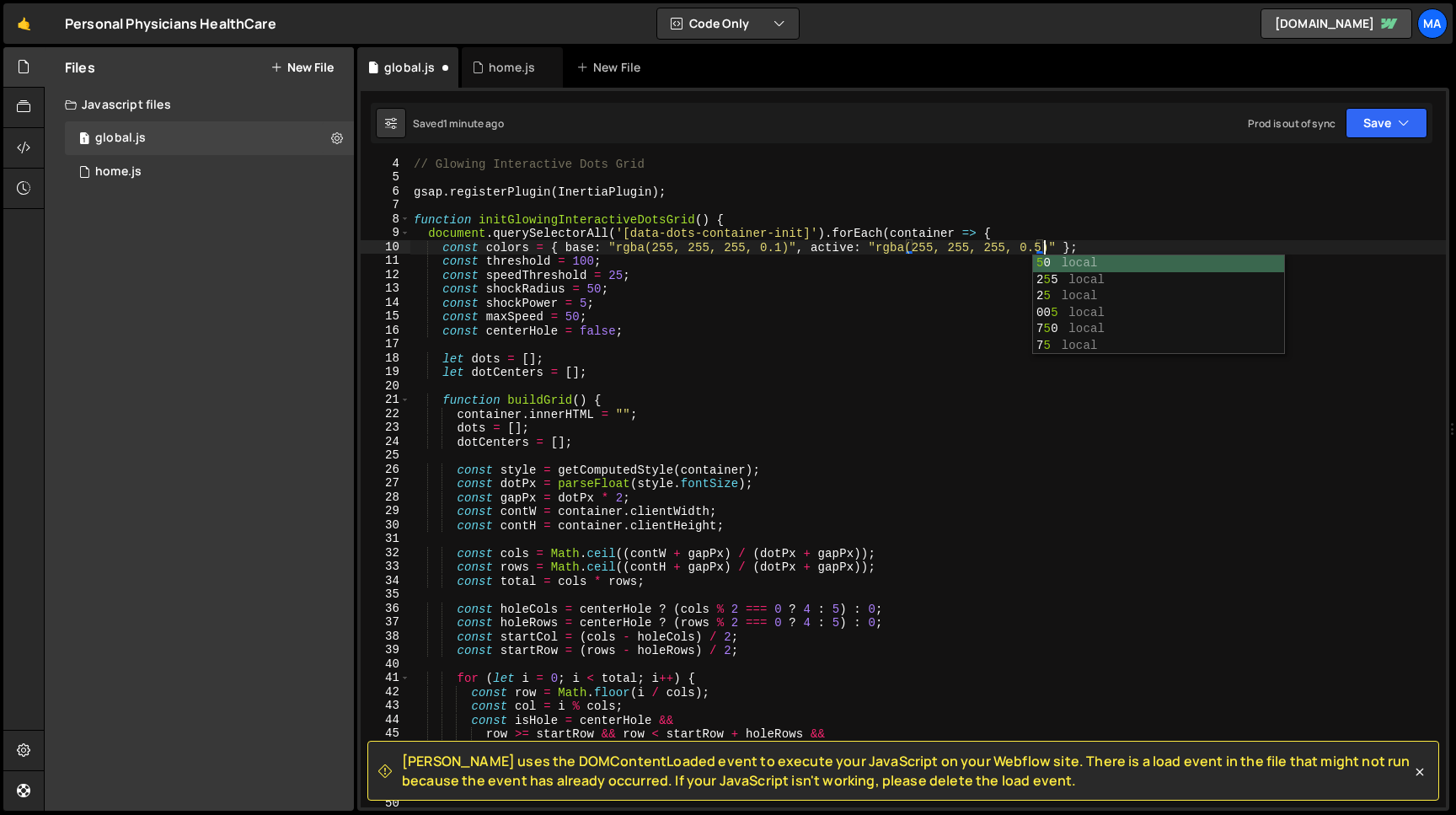
scroll to position [0, 43]
click at [1367, 116] on button "Save" at bounding box center [1386, 123] width 82 height 31
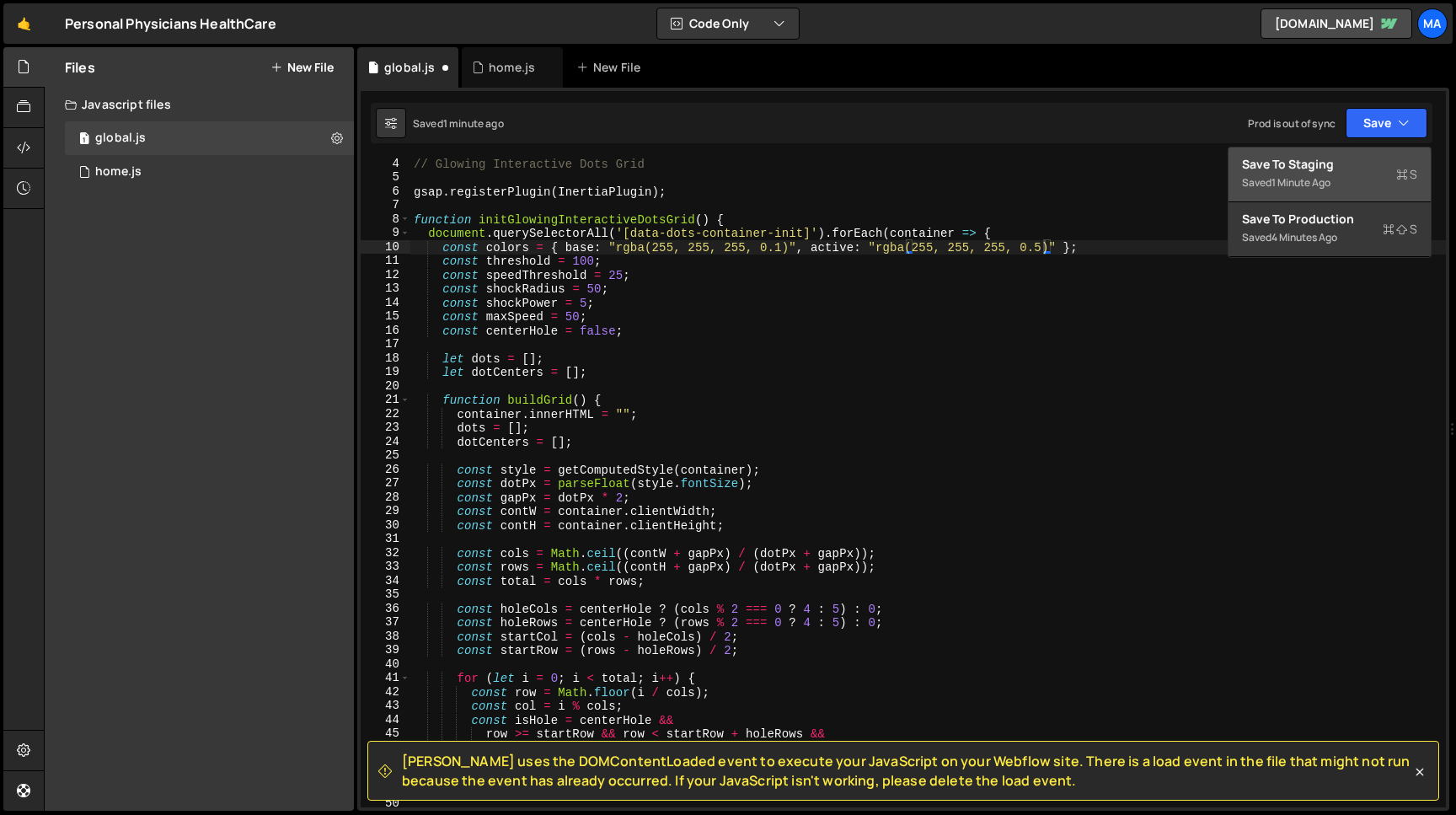
click at [1338, 169] on div "Save to Staging S" at bounding box center [1330, 164] width 175 height 17
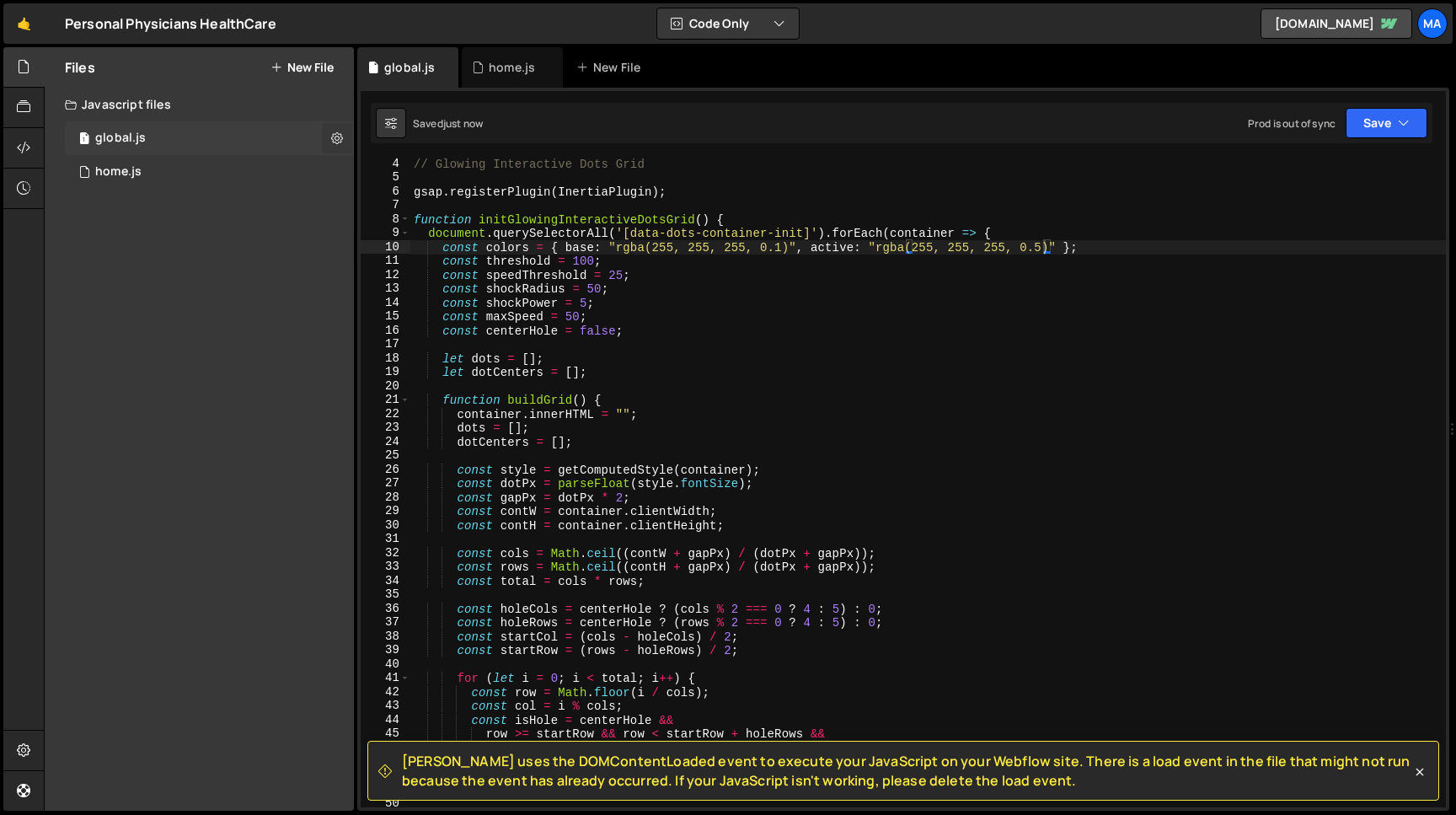
click at [334, 139] on icon at bounding box center [337, 138] width 11 height 16
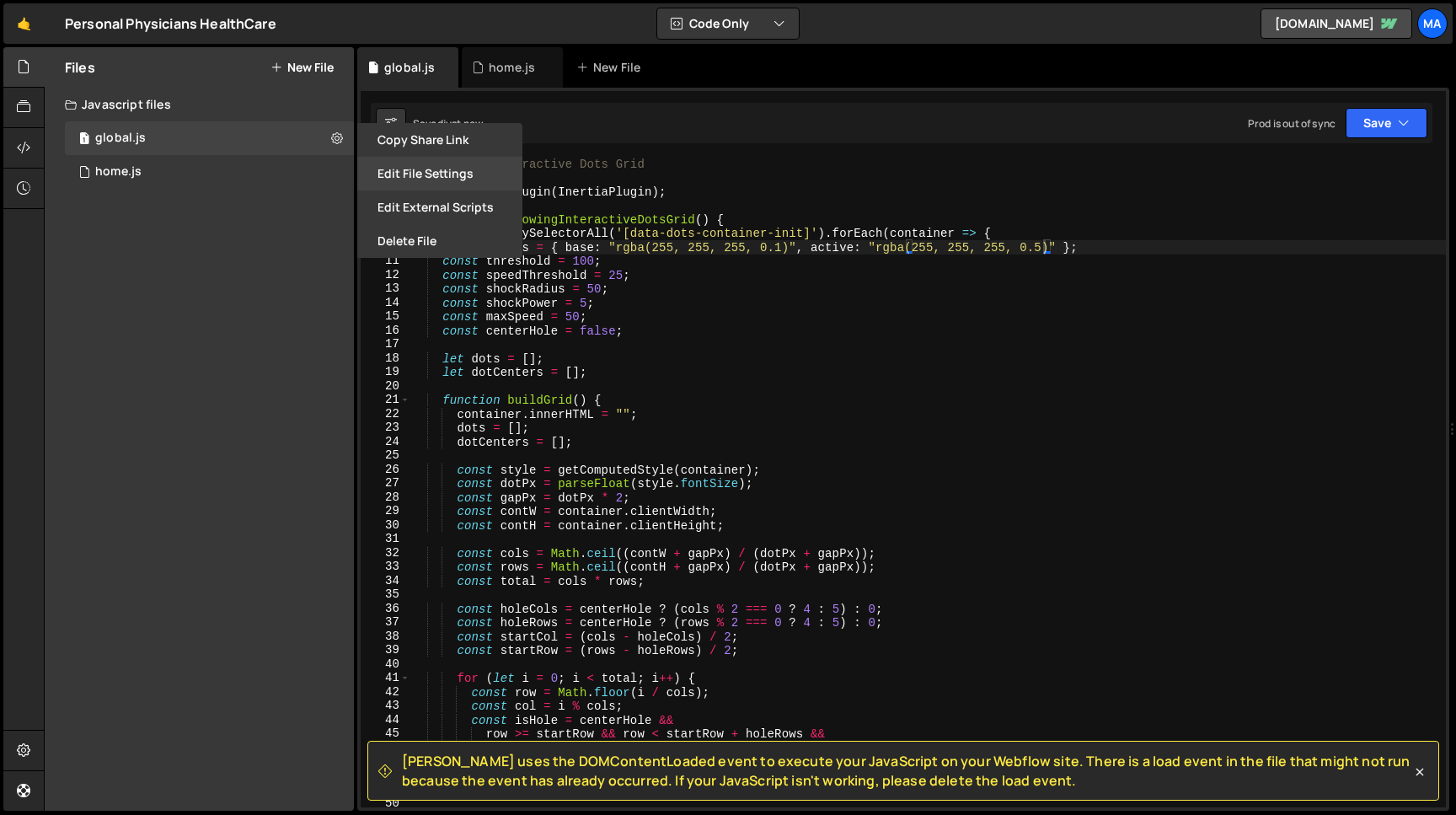
click at [394, 174] on button "Edit File Settings" at bounding box center [440, 174] width 165 height 33
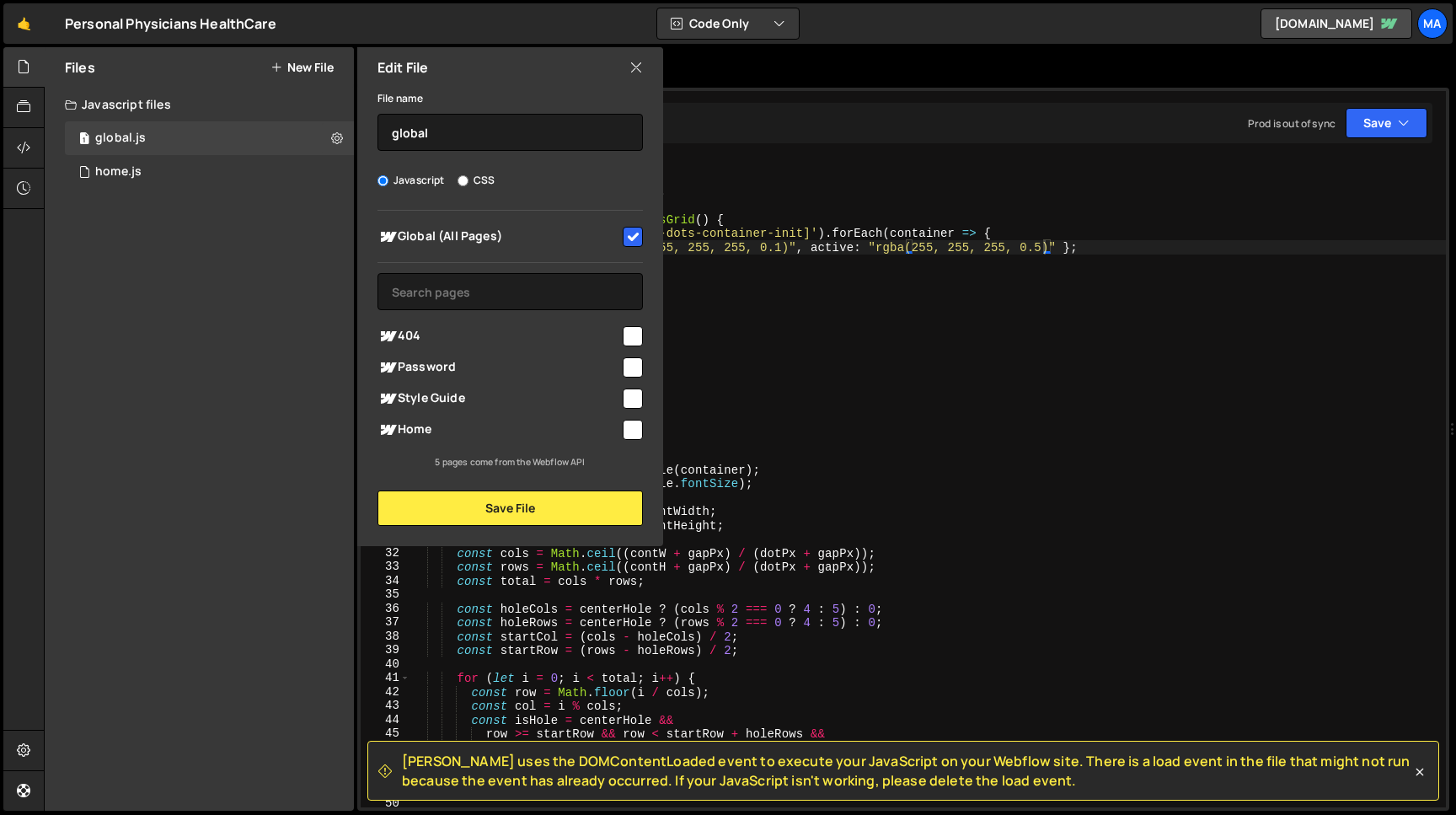
click at [632, 70] on icon at bounding box center [636, 67] width 13 height 18
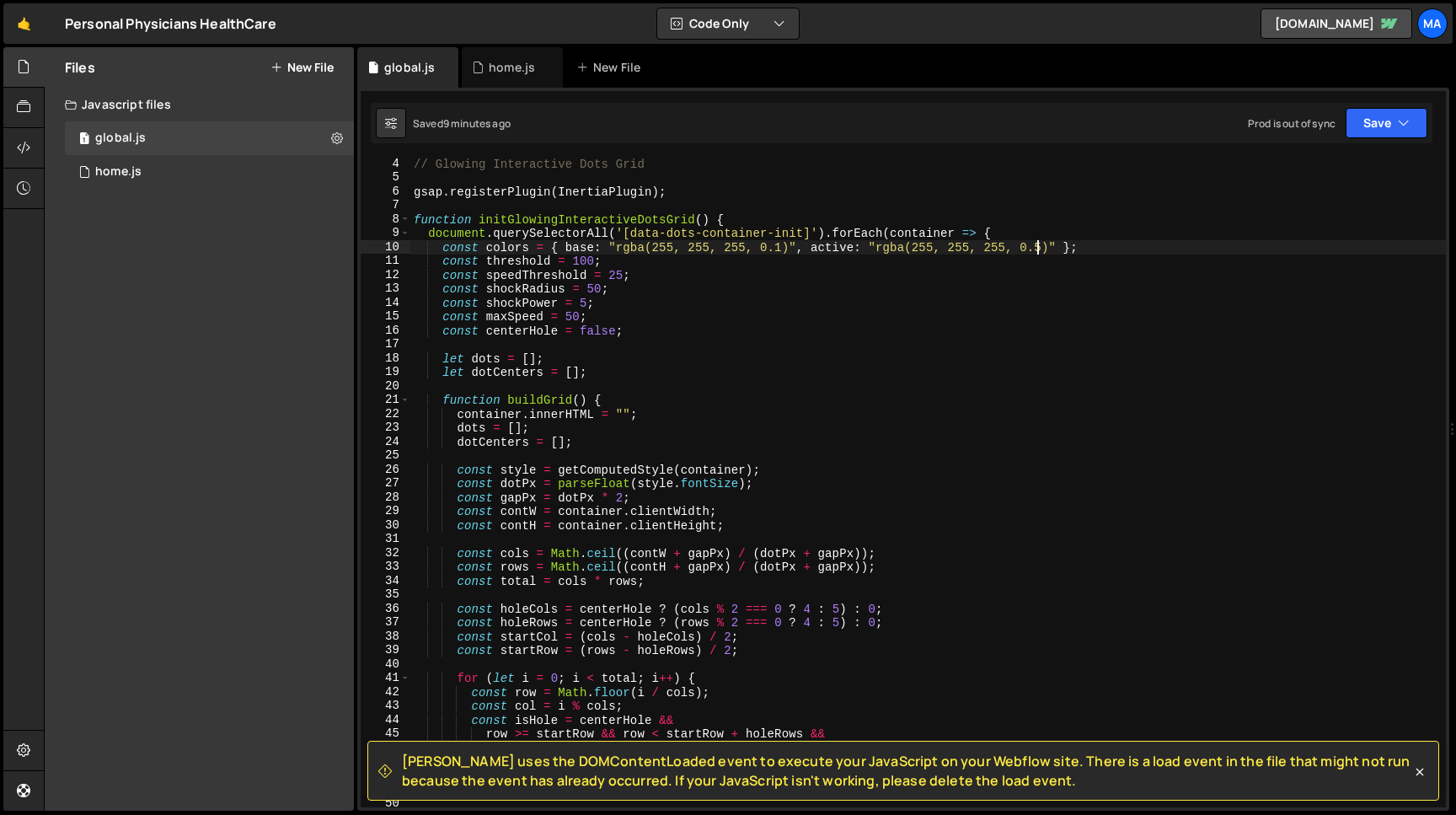
click at [1036, 248] on div "// Glowing Interactive Dots Grid gsap . registerPlugin ( InertiaPlugin ) ; func…" at bounding box center [928, 495] width 1036 height 677
click at [1381, 125] on button "Save" at bounding box center [1386, 123] width 82 height 31
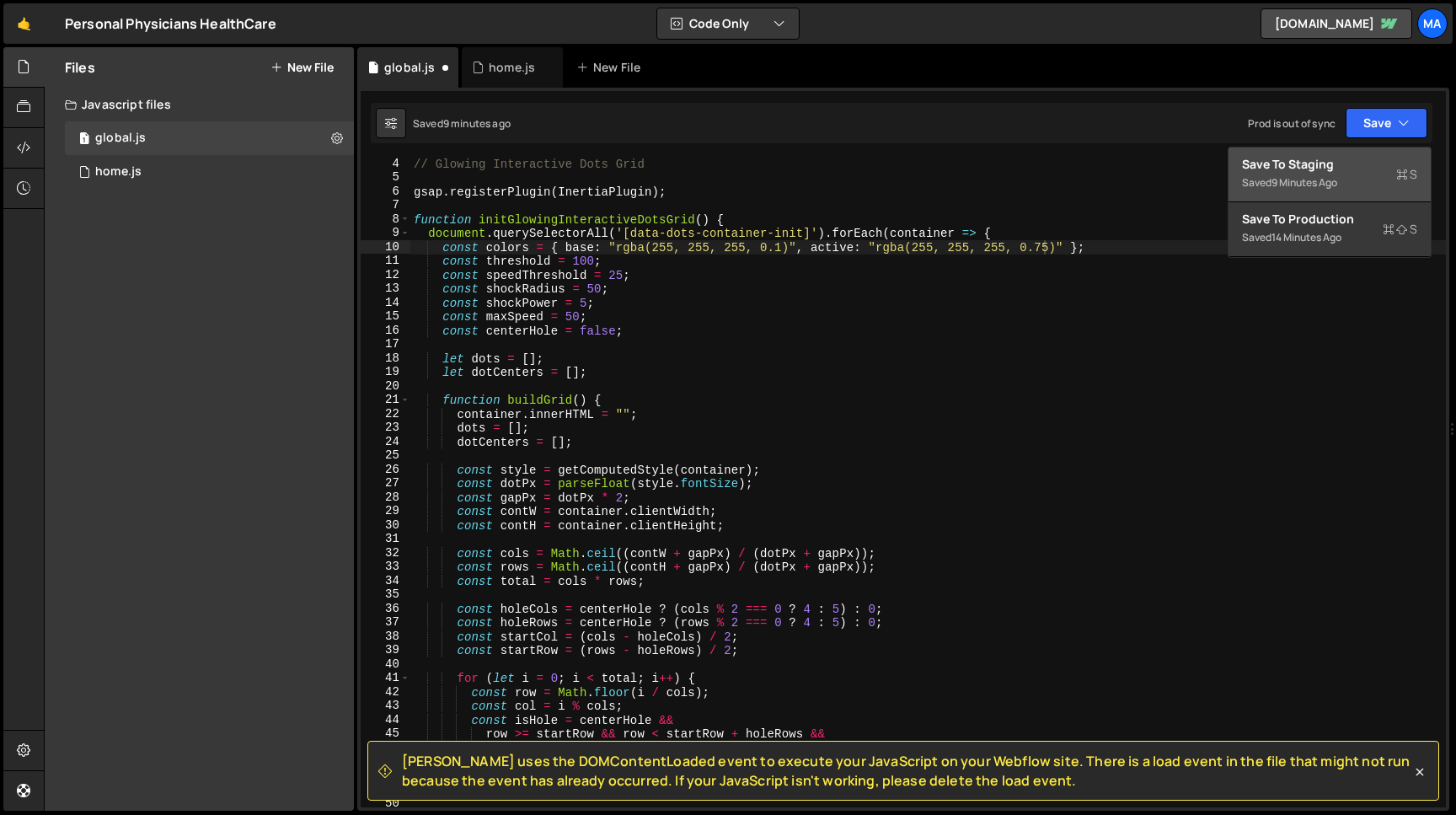
click at [1334, 164] on div "Save to Staging S" at bounding box center [1330, 164] width 175 height 17
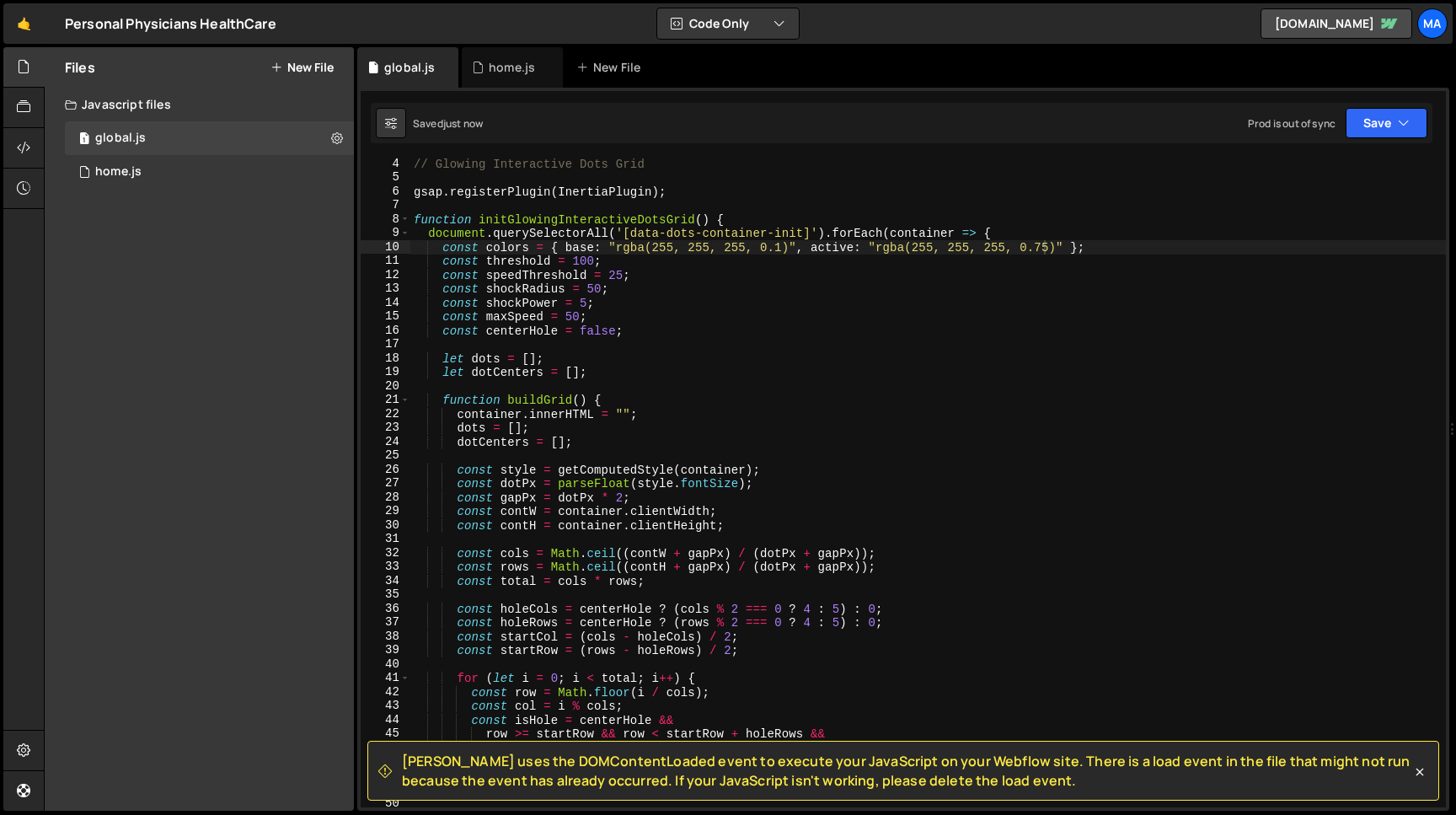
click at [1043, 247] on div "// Glowing Interactive Dots Grid gsap . registerPlugin ( InertiaPlugin ) ; func…" at bounding box center [928, 495] width 1036 height 677
click at [1050, 249] on div "// Glowing Interactive Dots Grid gsap . registerPlugin ( InertiaPlugin ) ; func…" at bounding box center [928, 495] width 1036 height 677
click at [1379, 124] on button "Save" at bounding box center [1386, 123] width 82 height 31
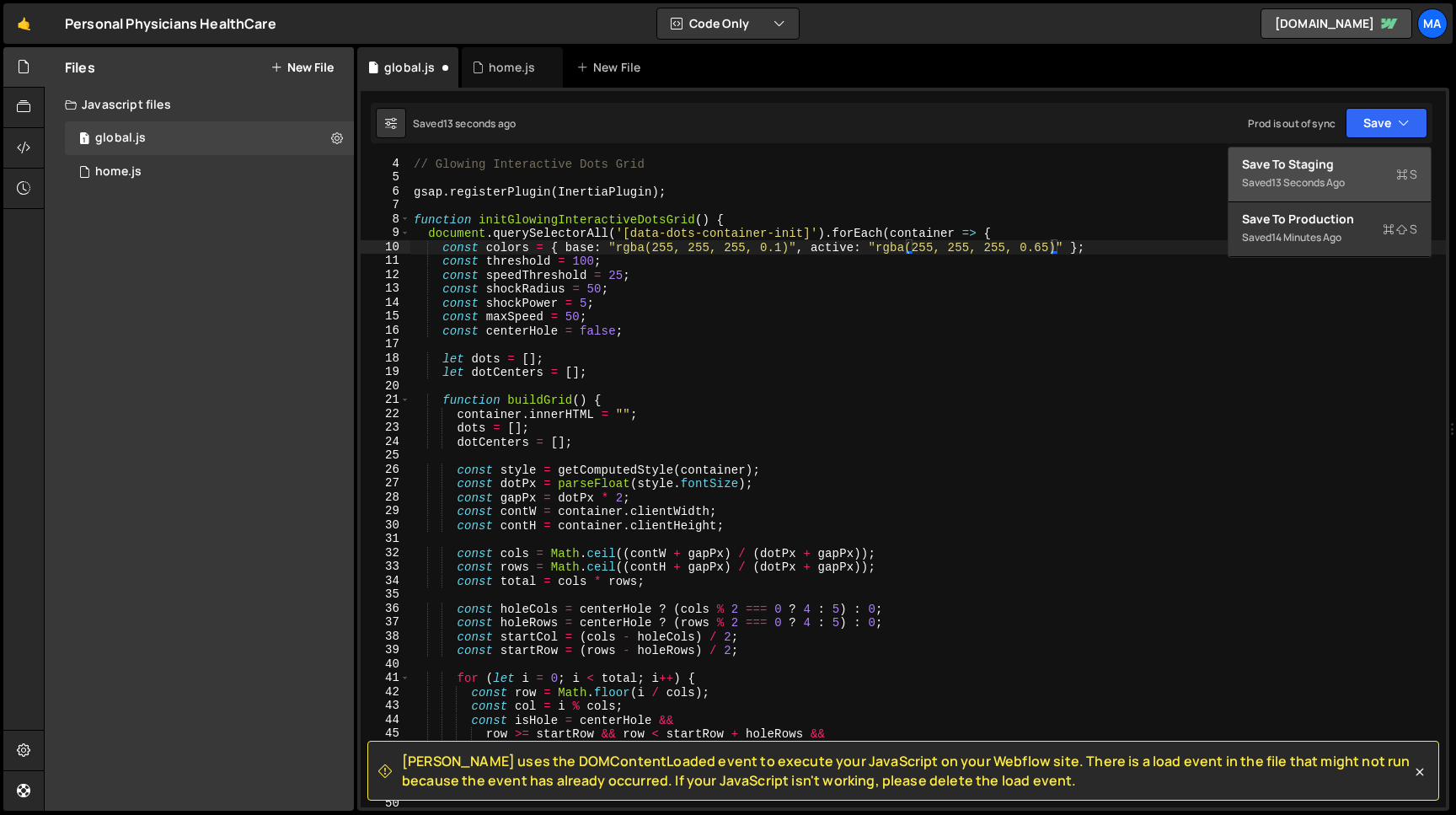
click at [1332, 170] on div "Save to Staging S" at bounding box center [1330, 164] width 175 height 17
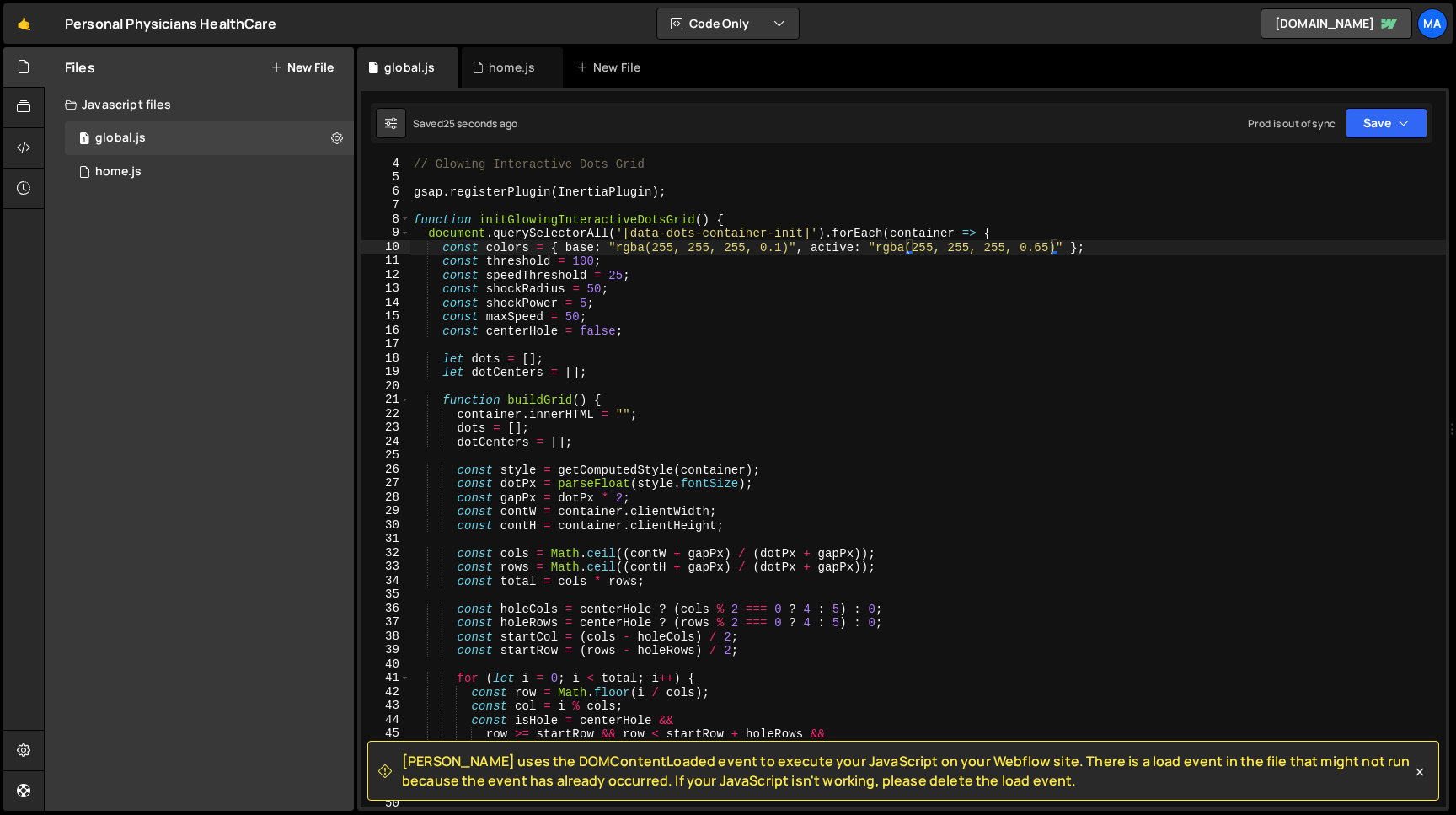
click at [782, 245] on div "// Glowing Interactive Dots Grid gsap . registerPlugin ( InertiaPlugin ) ; func…" at bounding box center [928, 495] width 1036 height 677
click at [1365, 110] on button "Save" at bounding box center [1386, 123] width 82 height 31
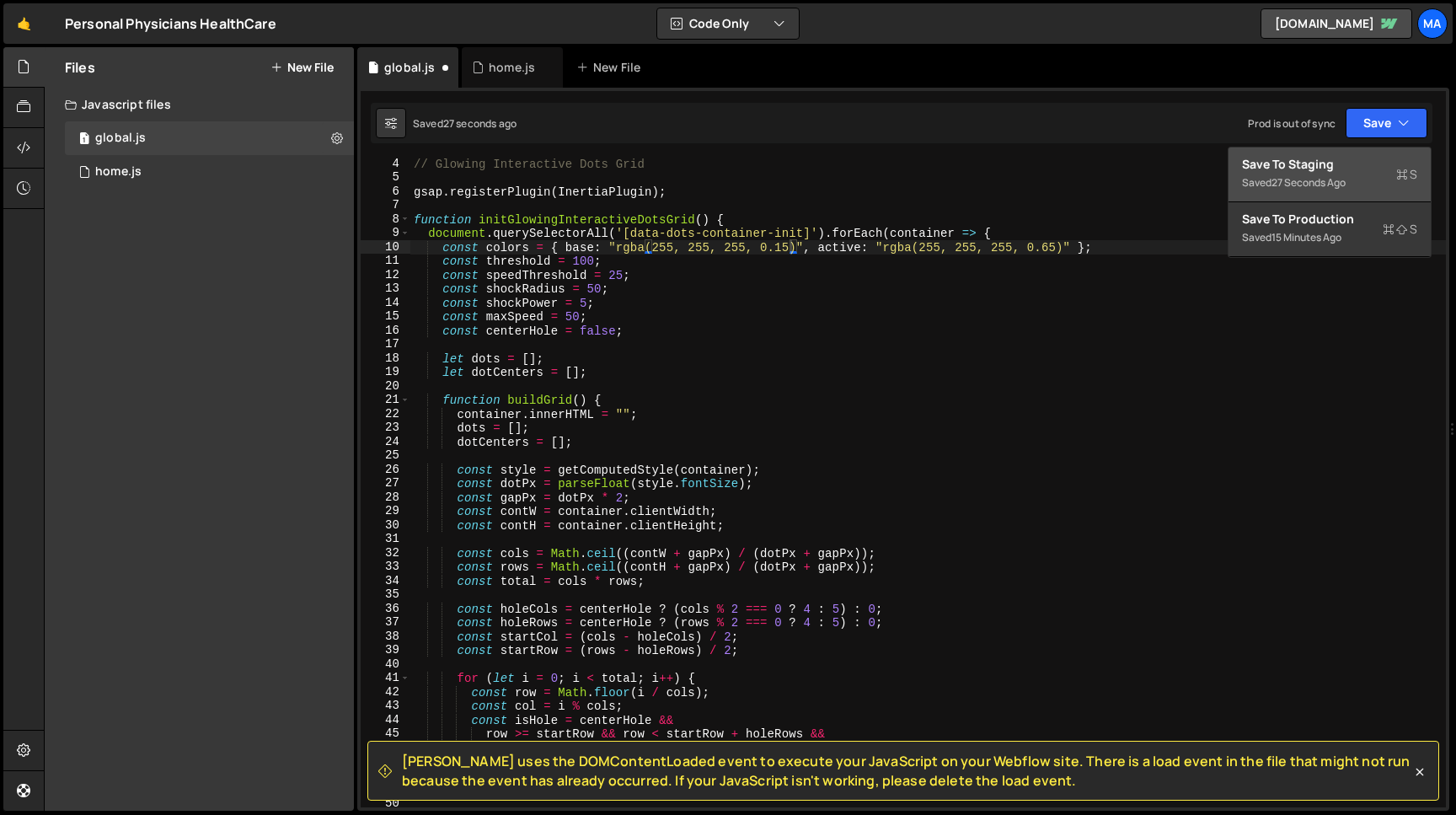
click at [1335, 160] on div "Save to Staging S" at bounding box center [1330, 164] width 175 height 17
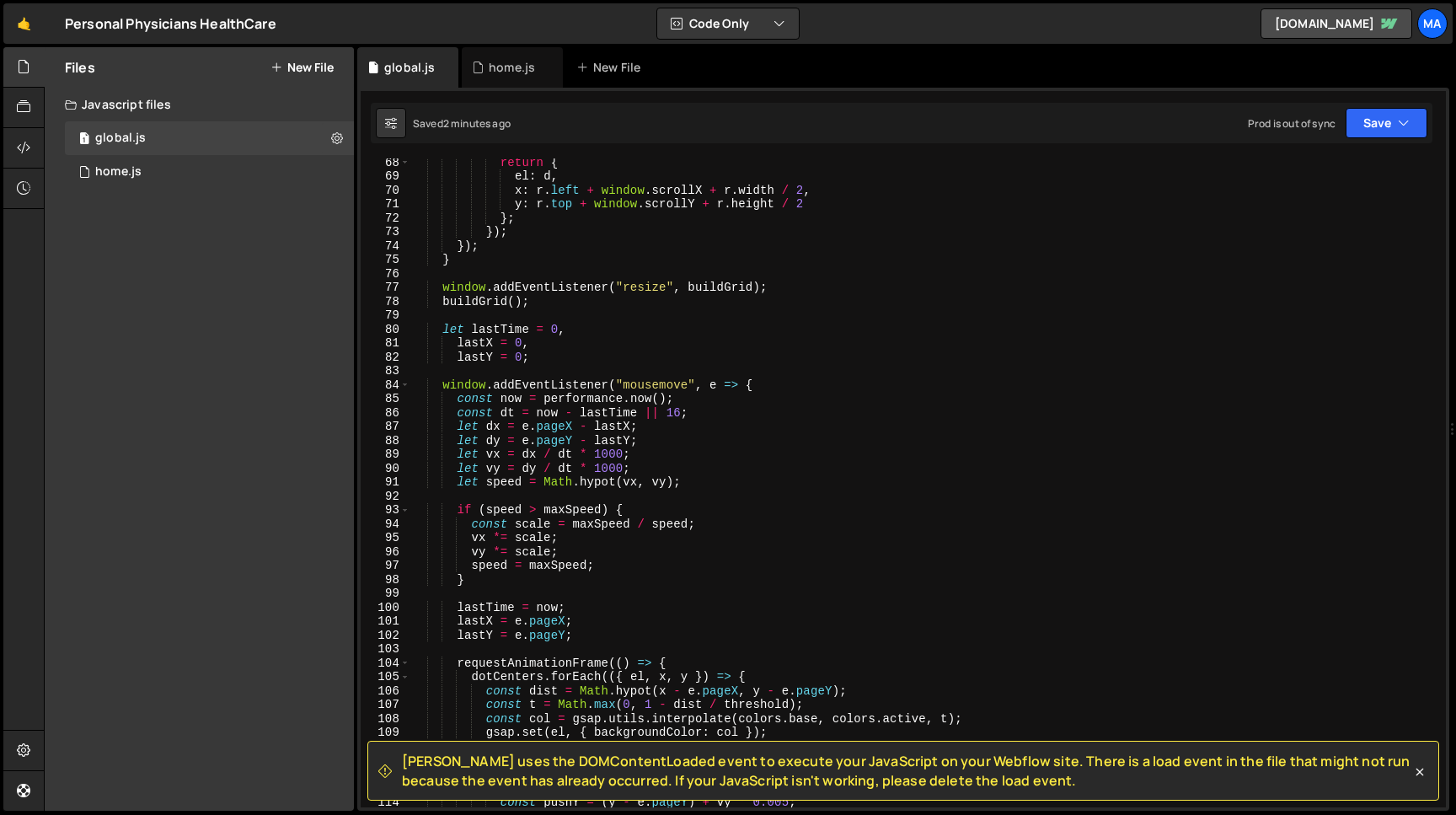
scroll to position [958, 0]
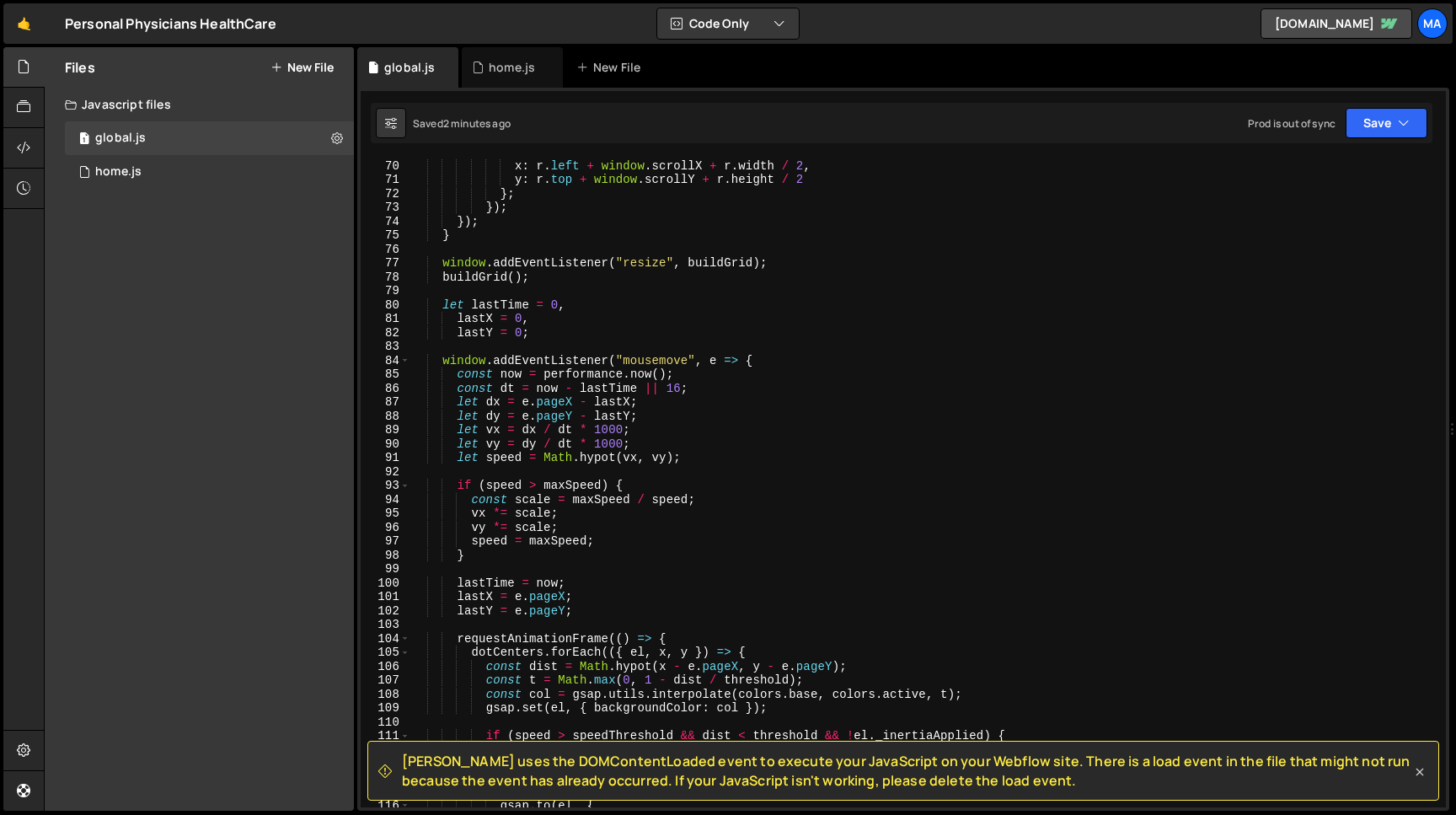
click at [1416, 767] on icon at bounding box center [1419, 771] width 17 height 17
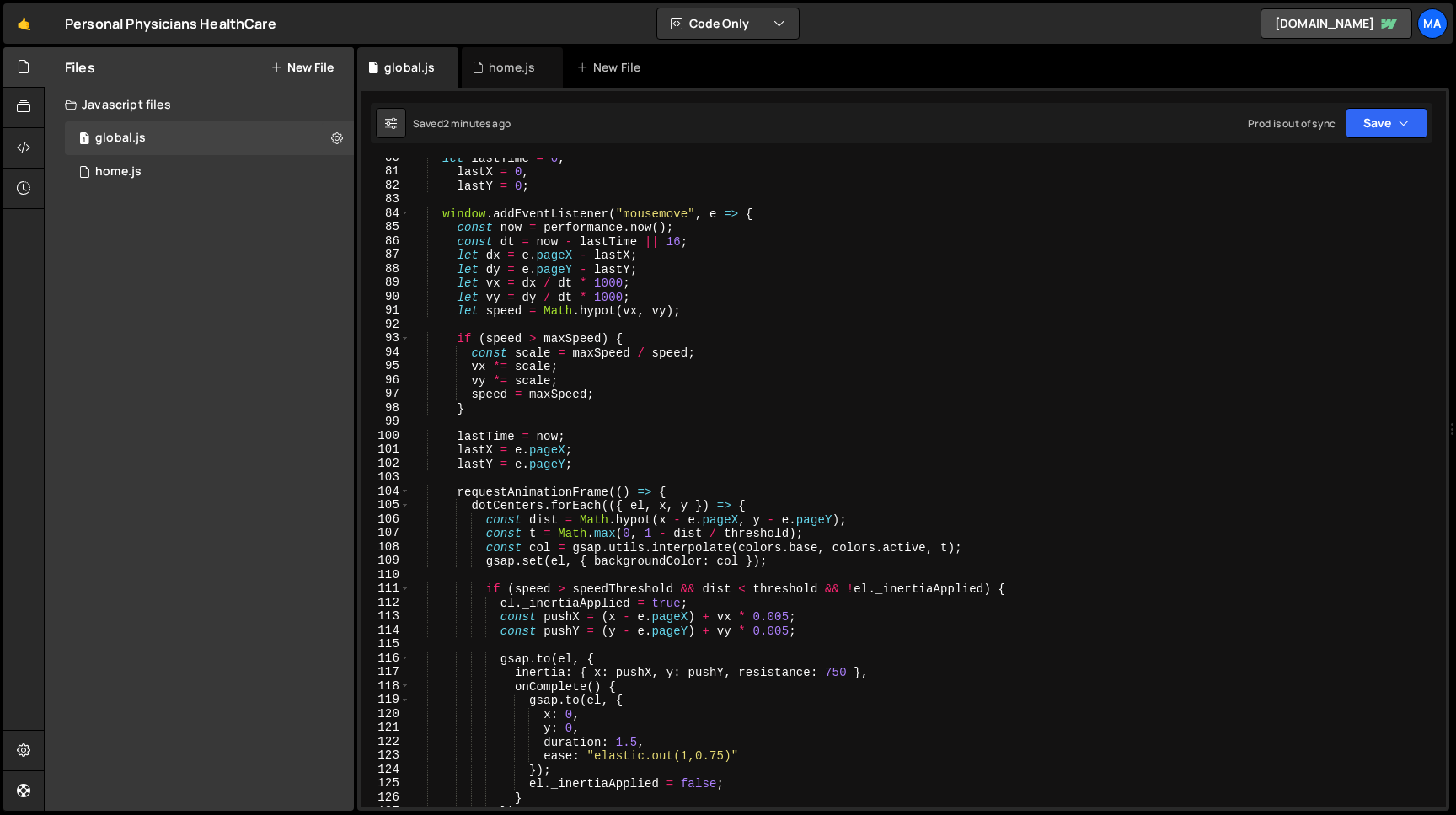
scroll to position [1138, 0]
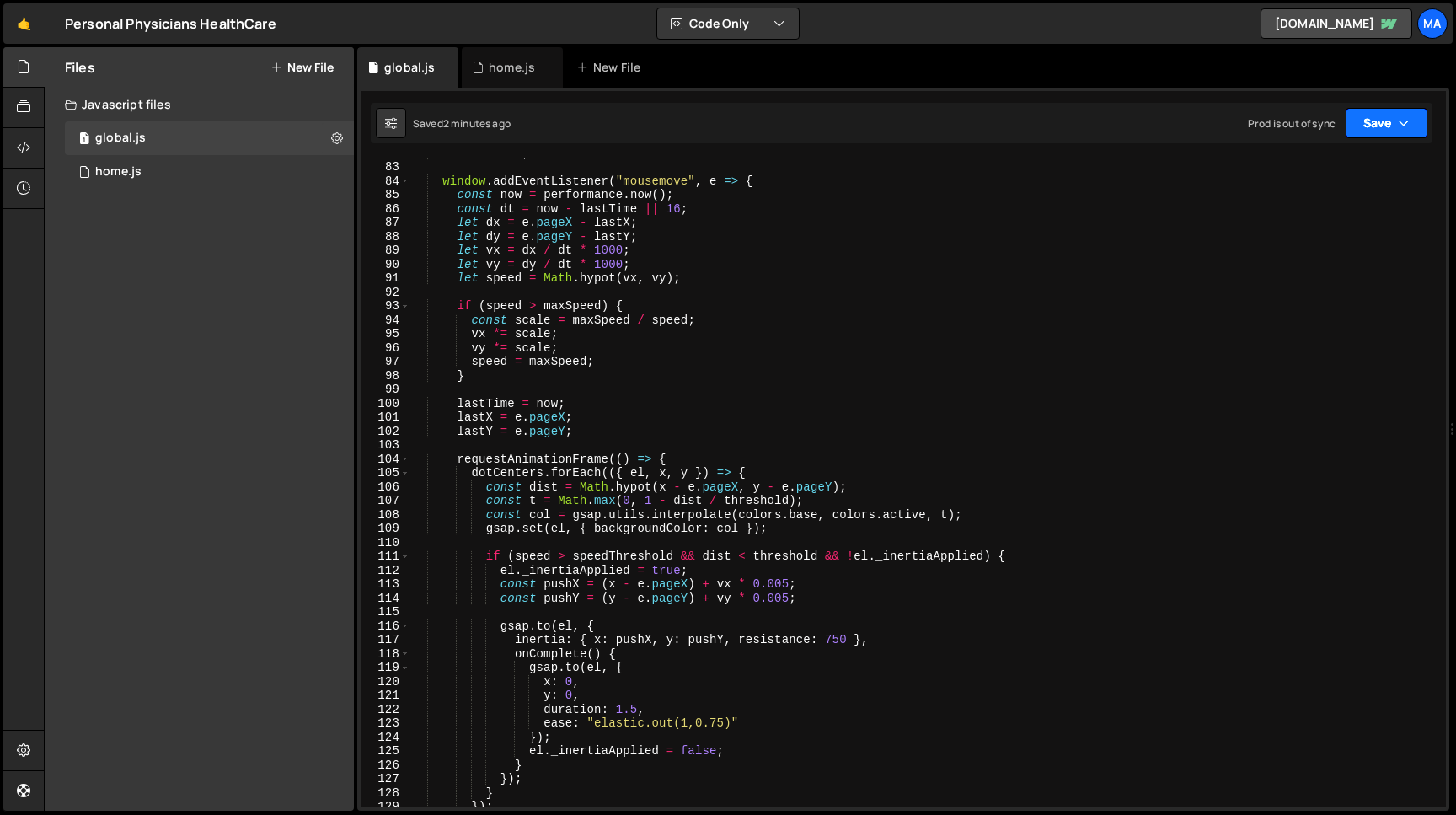
click at [1370, 120] on button "Save" at bounding box center [1386, 123] width 82 height 31
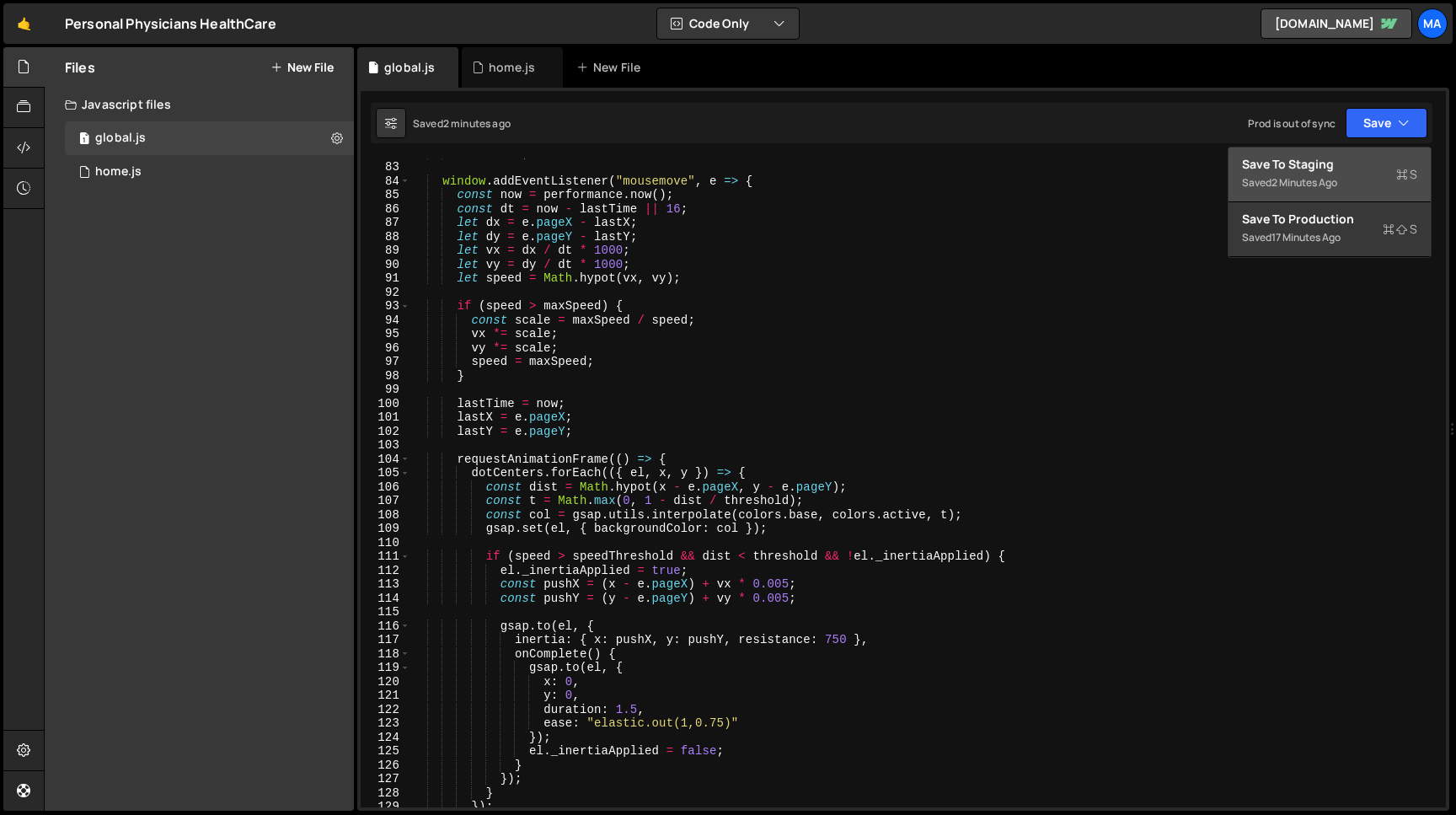
click at [1333, 169] on div "Save to Staging S" at bounding box center [1330, 164] width 175 height 17
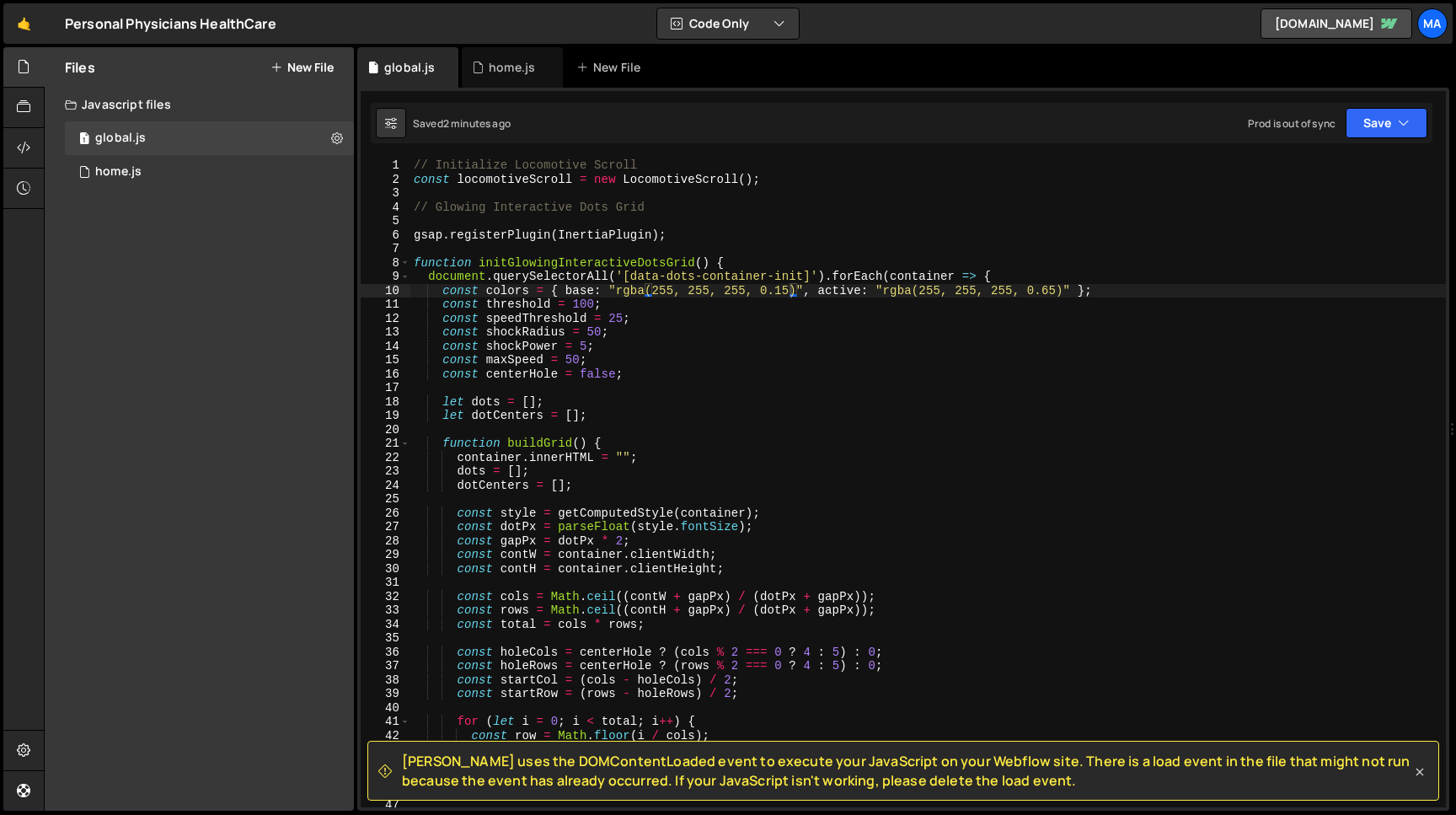
click at [1425, 776] on icon at bounding box center [1419, 771] width 17 height 17
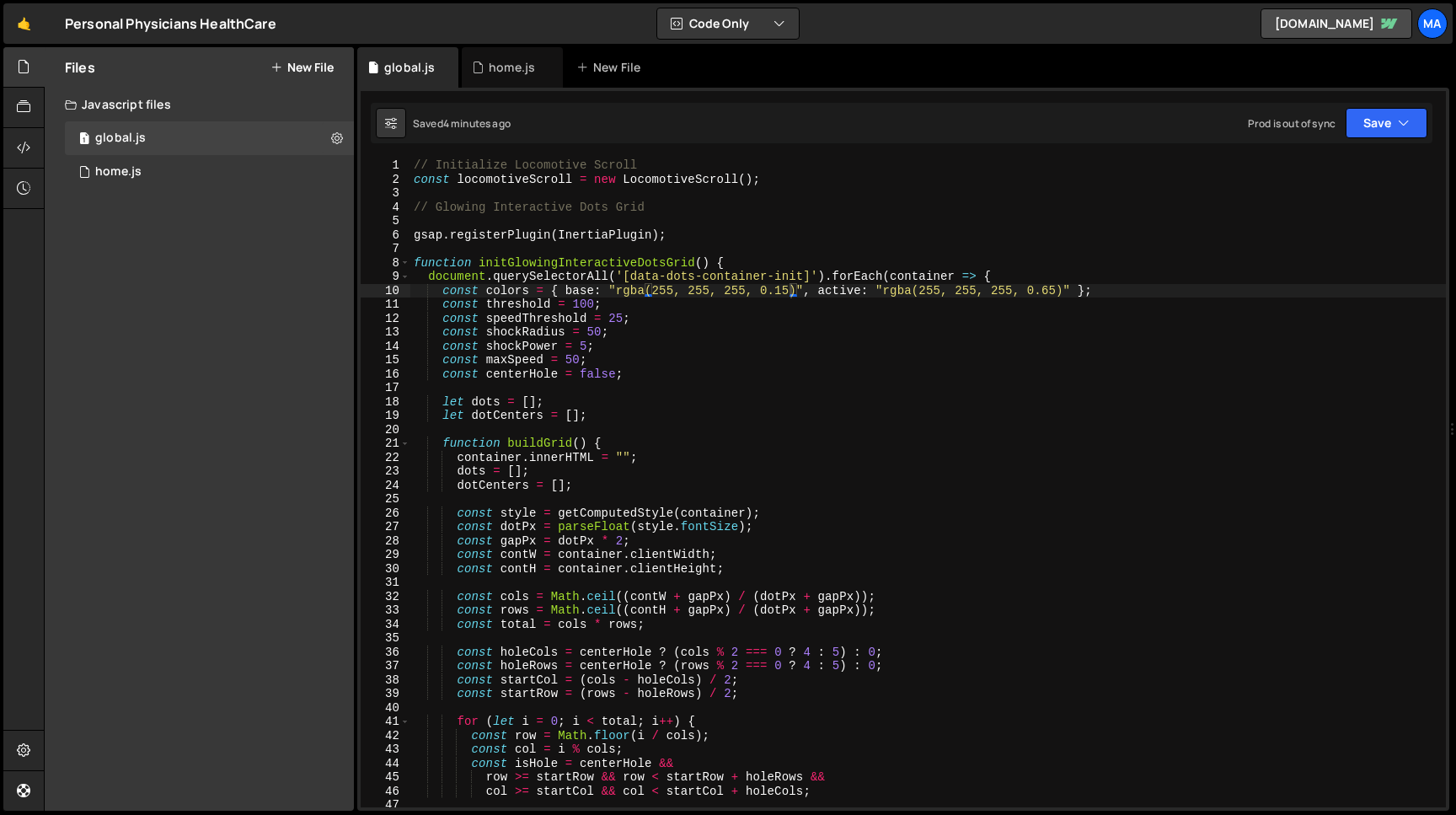
click at [623, 543] on div "// Initialize Locomotive Scroll const locomotiveScroll = new LocomotiveScroll (…" at bounding box center [928, 497] width 1036 height 677
click at [1346, 130] on div "Prod is out of sync Upgrade to Edit Save Save to Staging S Saved 4 minutes ago …" at bounding box center [1338, 123] width 180 height 31
click at [1366, 128] on button "Save" at bounding box center [1386, 123] width 82 height 31
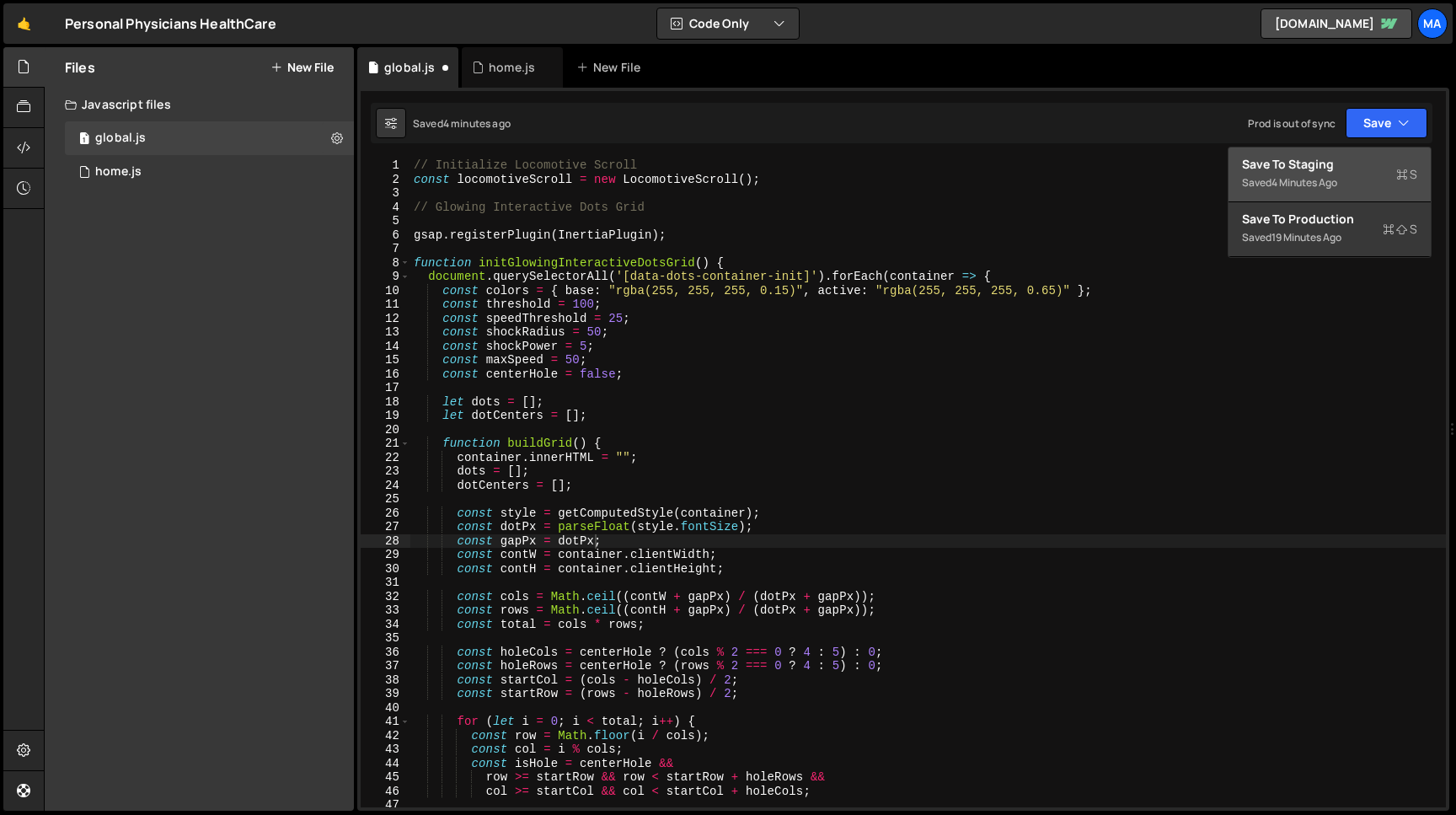
click at [1345, 164] on div "Save to Staging S" at bounding box center [1330, 164] width 175 height 17
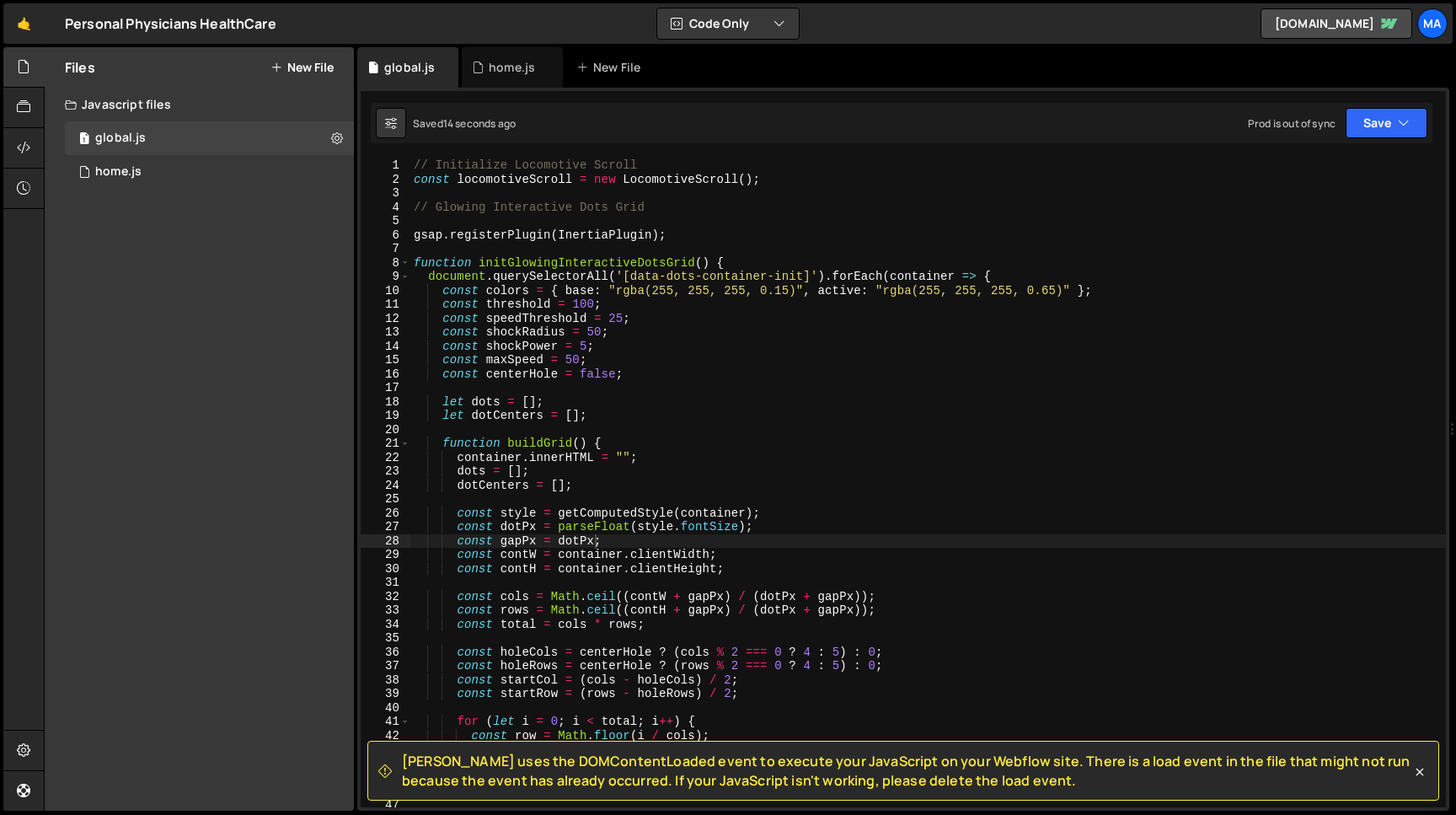
click at [598, 542] on div "// Initialize Locomotive Scroll const locomotiveScroll = new LocomotiveScroll (…" at bounding box center [928, 497] width 1036 height 677
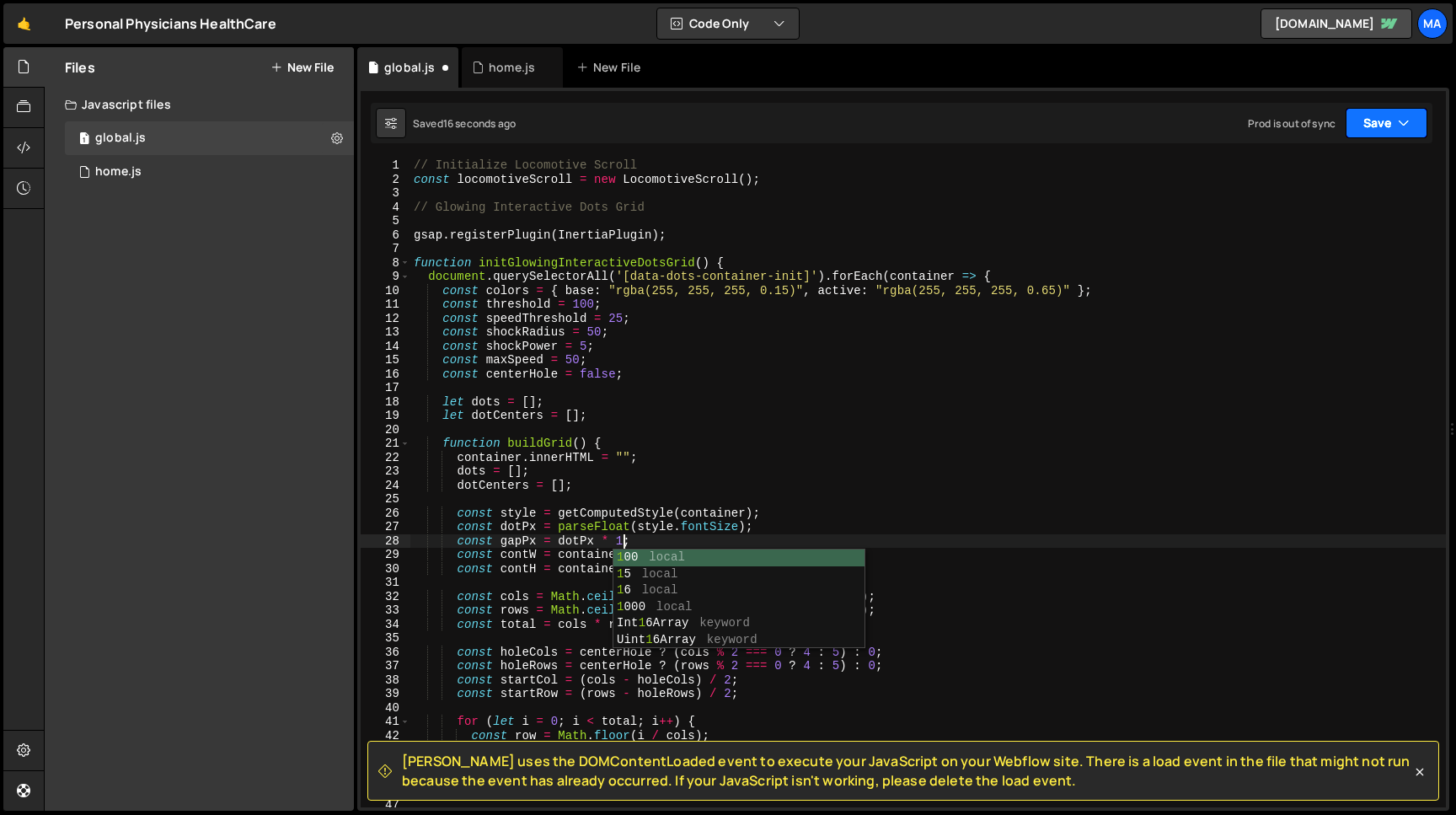
click at [1379, 127] on button "Save" at bounding box center [1386, 123] width 82 height 31
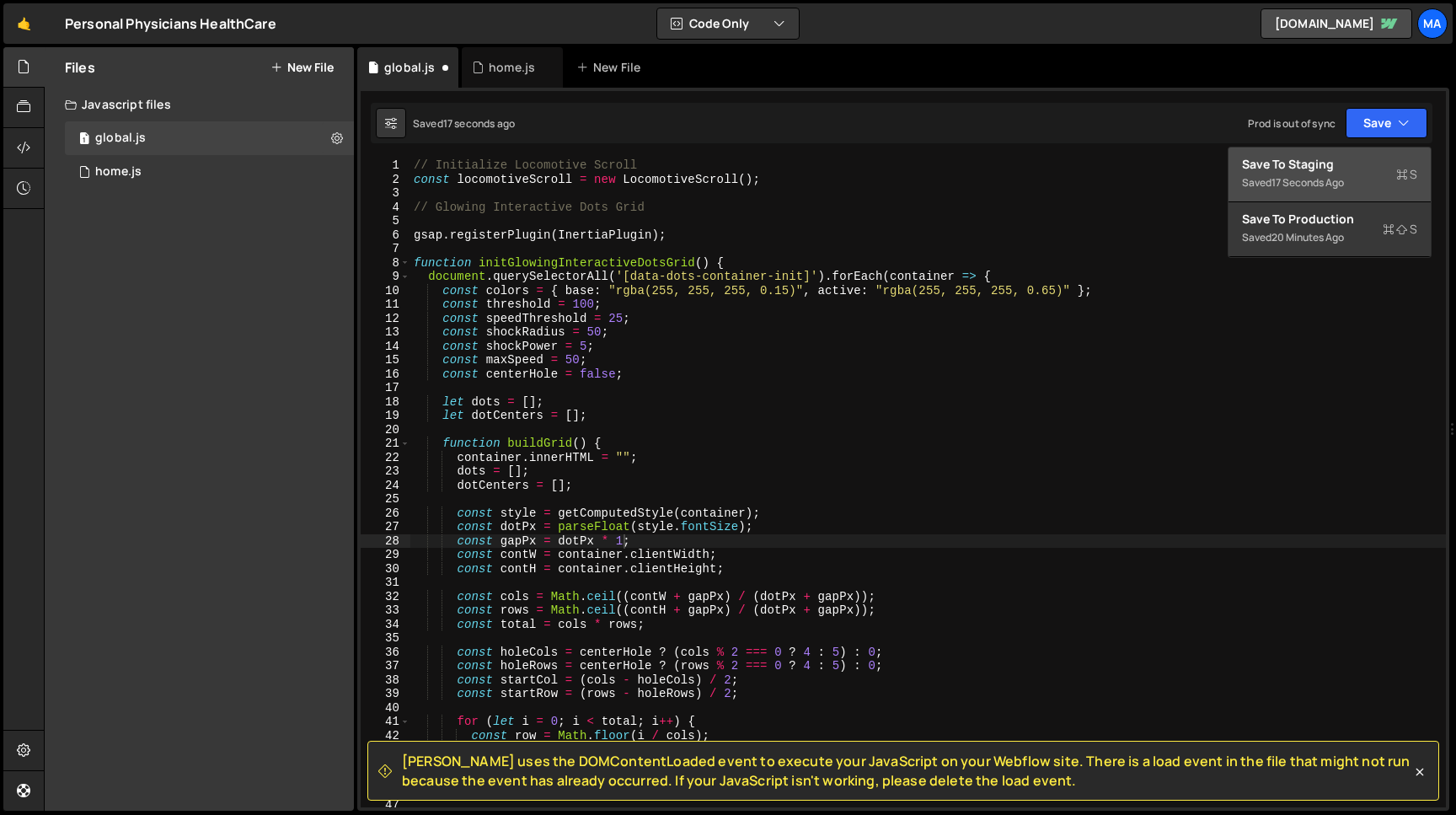
click at [1346, 167] on div "Save to Staging S" at bounding box center [1330, 164] width 175 height 17
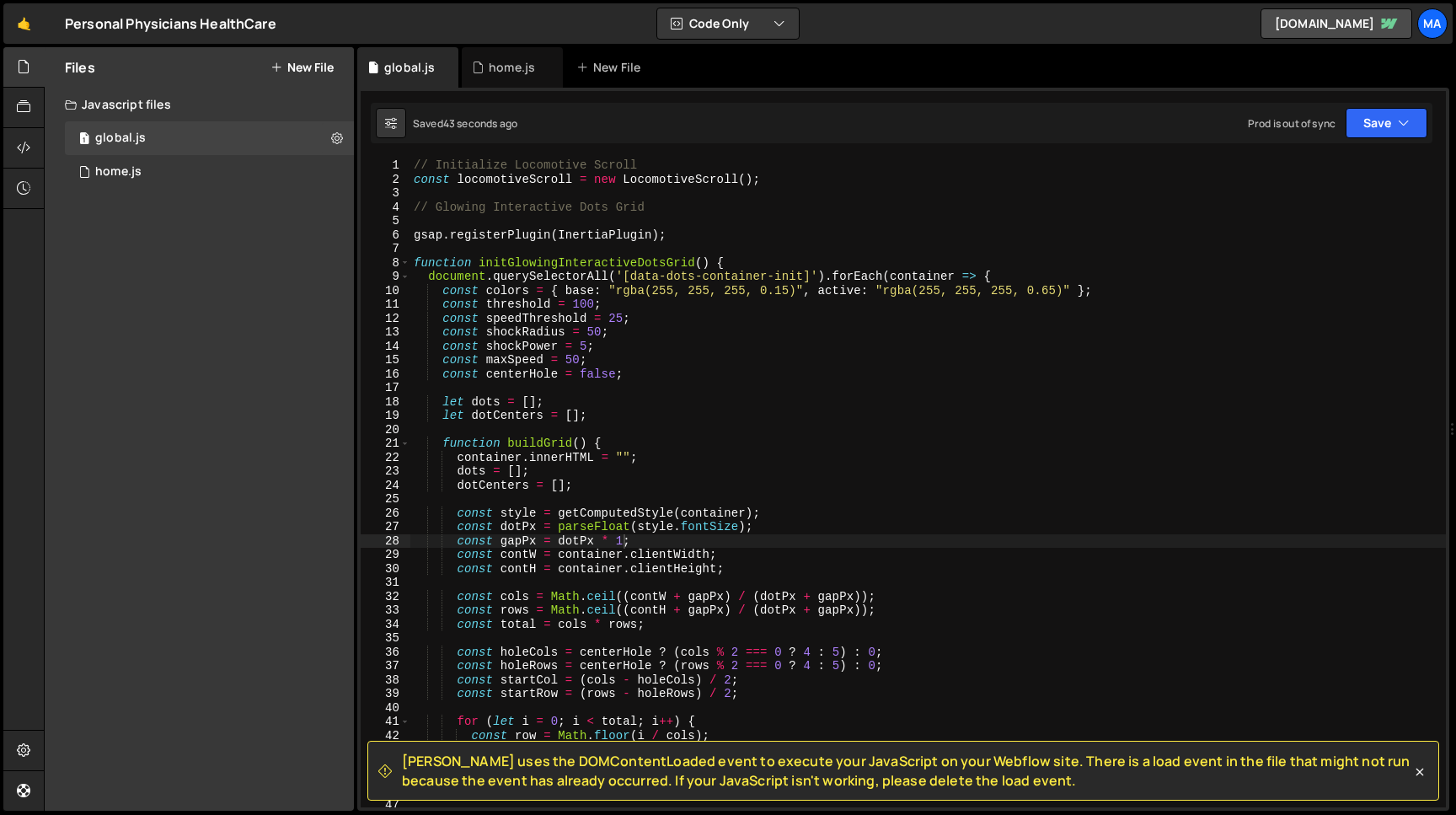
click at [623, 317] on div "// Initialize Locomotive Scroll const locomotiveScroll = new LocomotiveScroll (…" at bounding box center [928, 497] width 1036 height 677
click at [579, 358] on div "// Initialize Locomotive Scroll const locomotiveScroll = new LocomotiveScroll (…" at bounding box center [928, 497] width 1036 height 677
click at [1379, 122] on button "Save" at bounding box center [1386, 123] width 82 height 31
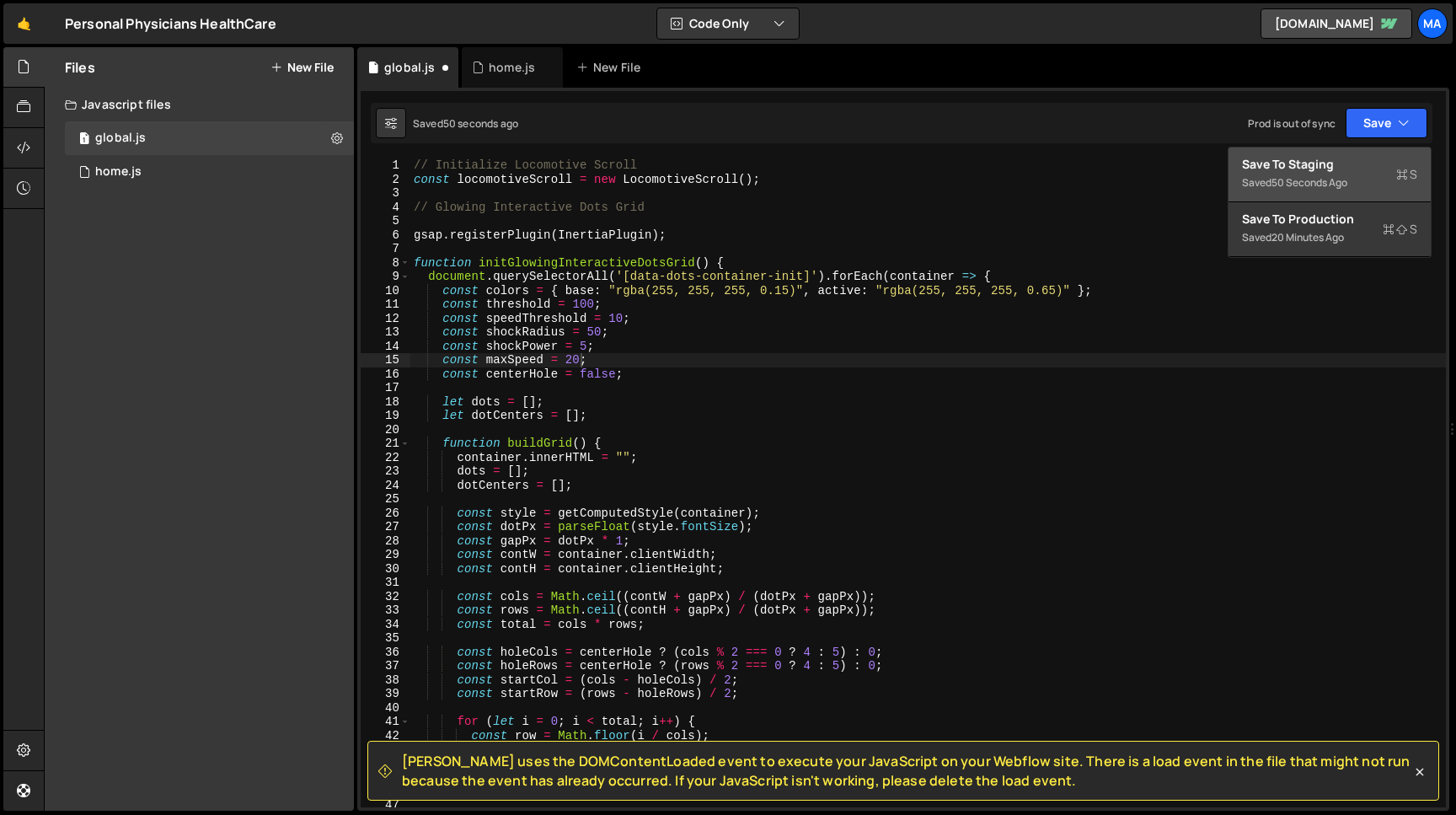
click at [1340, 162] on div "Save to Staging S" at bounding box center [1330, 164] width 175 height 17
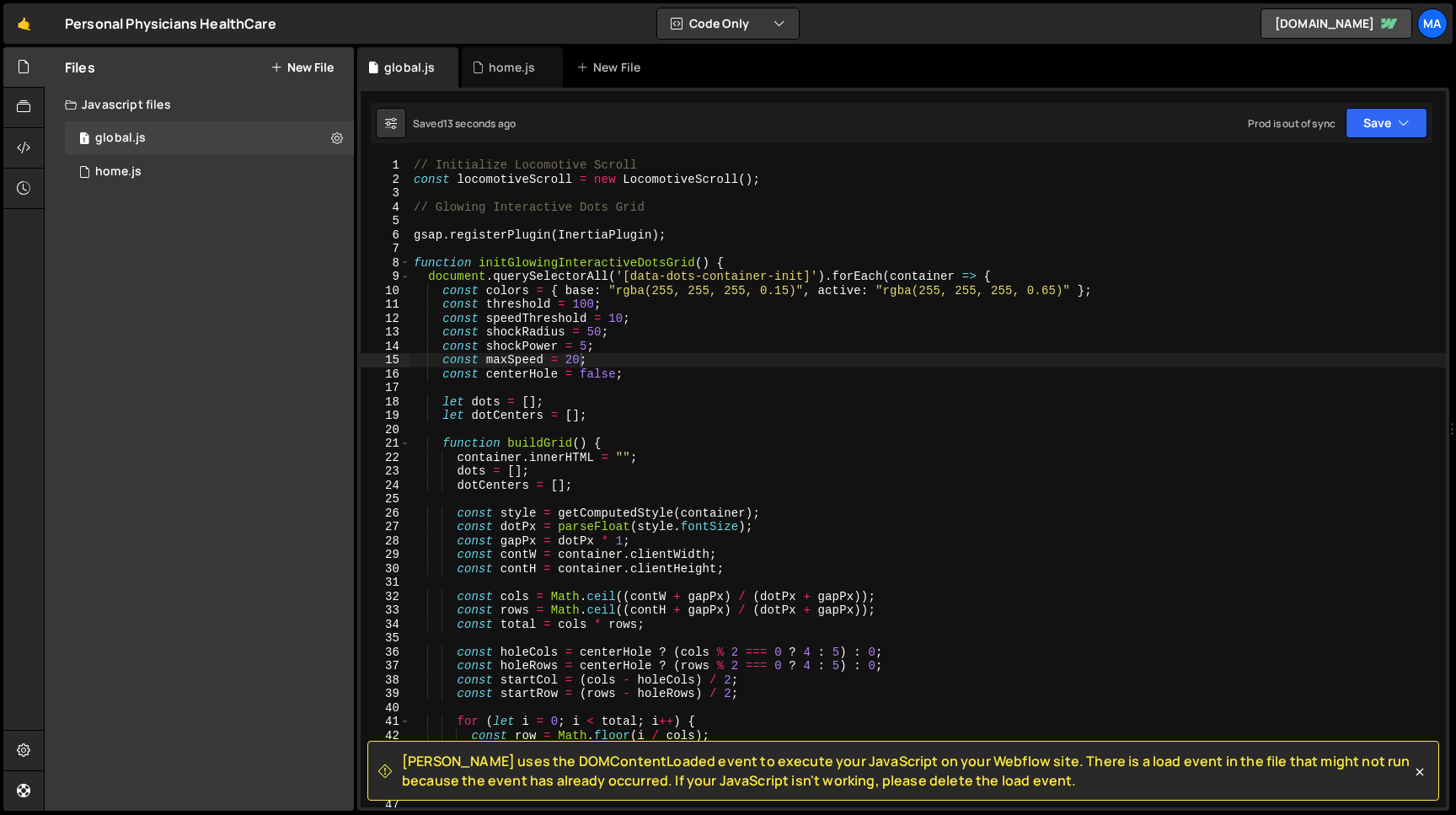
click at [625, 318] on div "// Initialize Locomotive Scroll const locomotiveScroll = new LocomotiveScroll (…" at bounding box center [928, 497] width 1036 height 677
click at [581, 360] on div "// Initialize Locomotive Scroll const locomotiveScroll = new LocomotiveScroll (…" at bounding box center [928, 497] width 1036 height 677
click at [1374, 124] on button "Save" at bounding box center [1386, 123] width 82 height 31
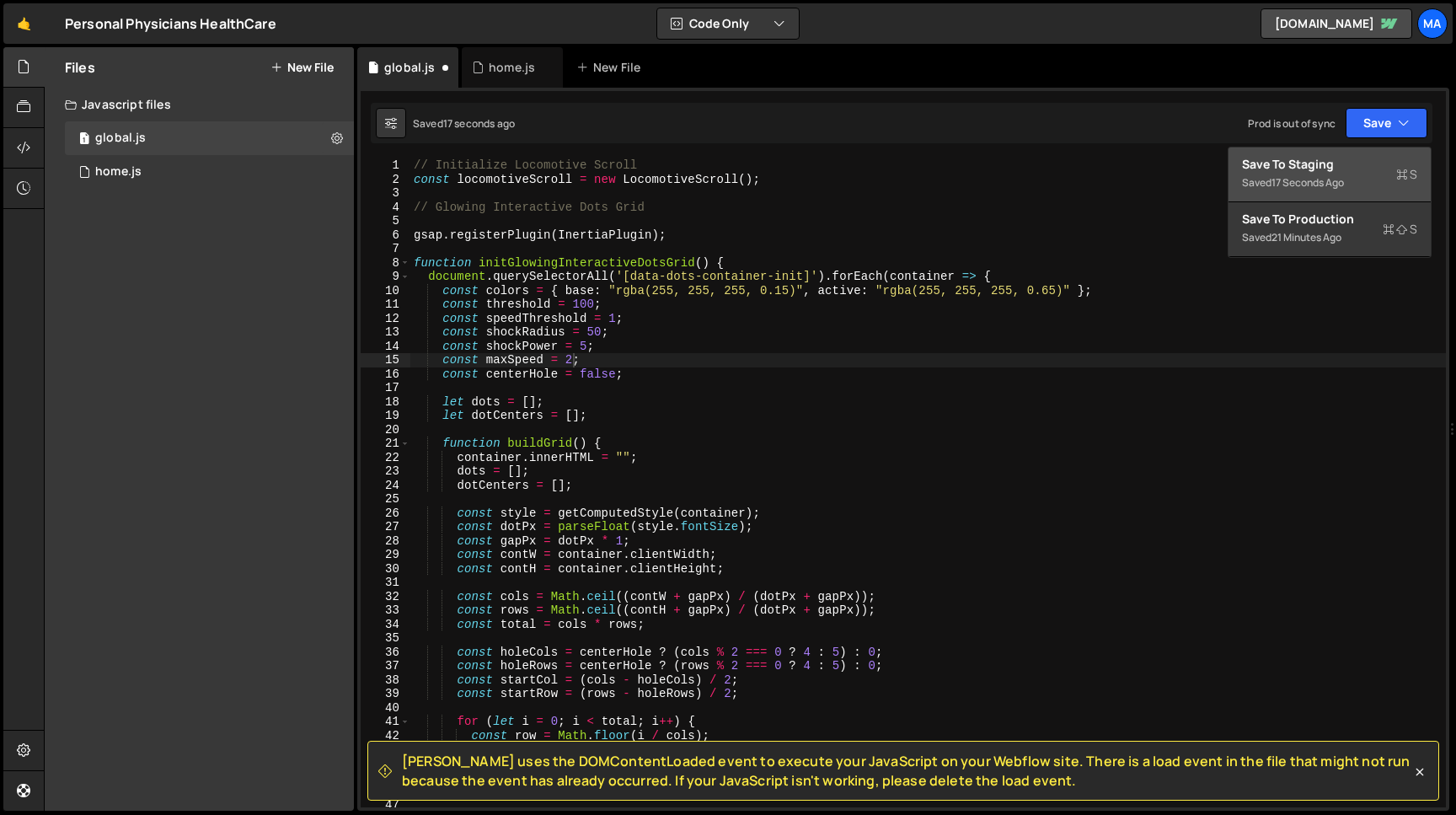
click at [1320, 159] on div "Save to Staging S" at bounding box center [1330, 164] width 175 height 17
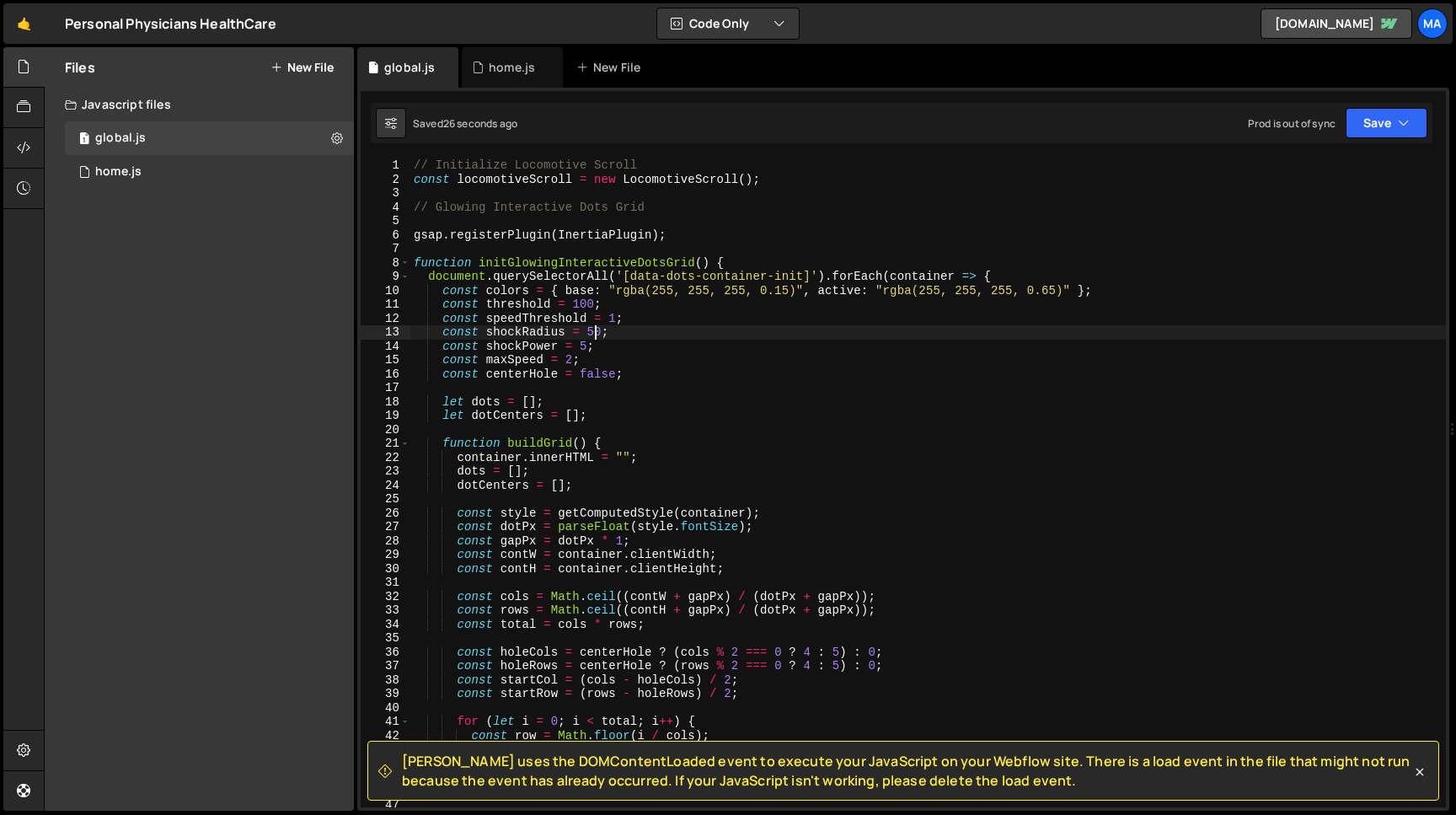
click at [593, 335] on div "// Initialize Locomotive Scroll const locomotiveScroll = new LocomotiveScroll (…" at bounding box center [928, 497] width 1036 height 677
click at [1399, 117] on icon "button" at bounding box center [1403, 123] width 11 height 17
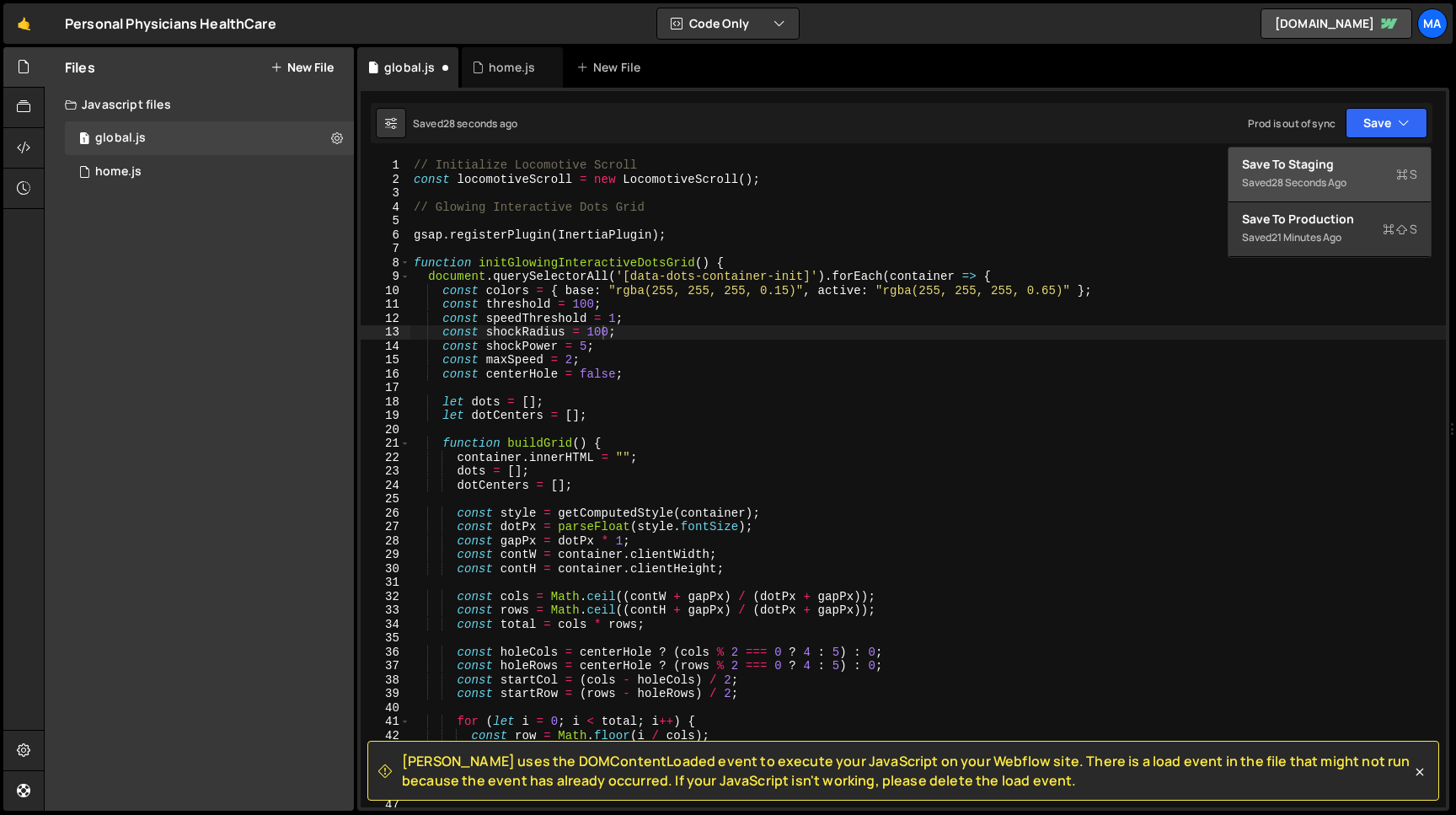
click at [1354, 167] on div "Save to Staging S" at bounding box center [1330, 164] width 175 height 17
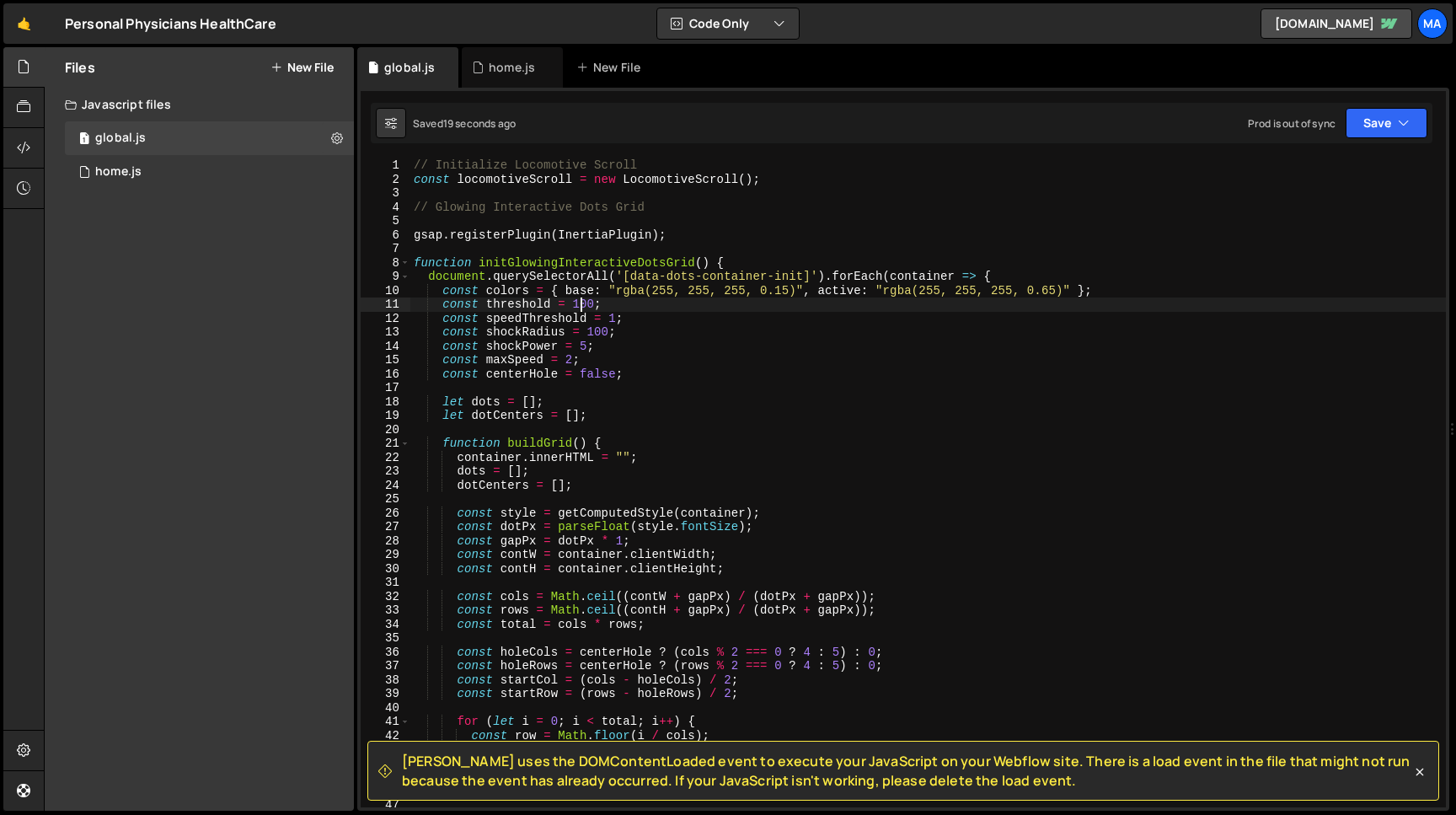
click at [579, 306] on div "// Initialize Locomotive Scroll const locomotiveScroll = new LocomotiveScroll (…" at bounding box center [928, 497] width 1036 height 677
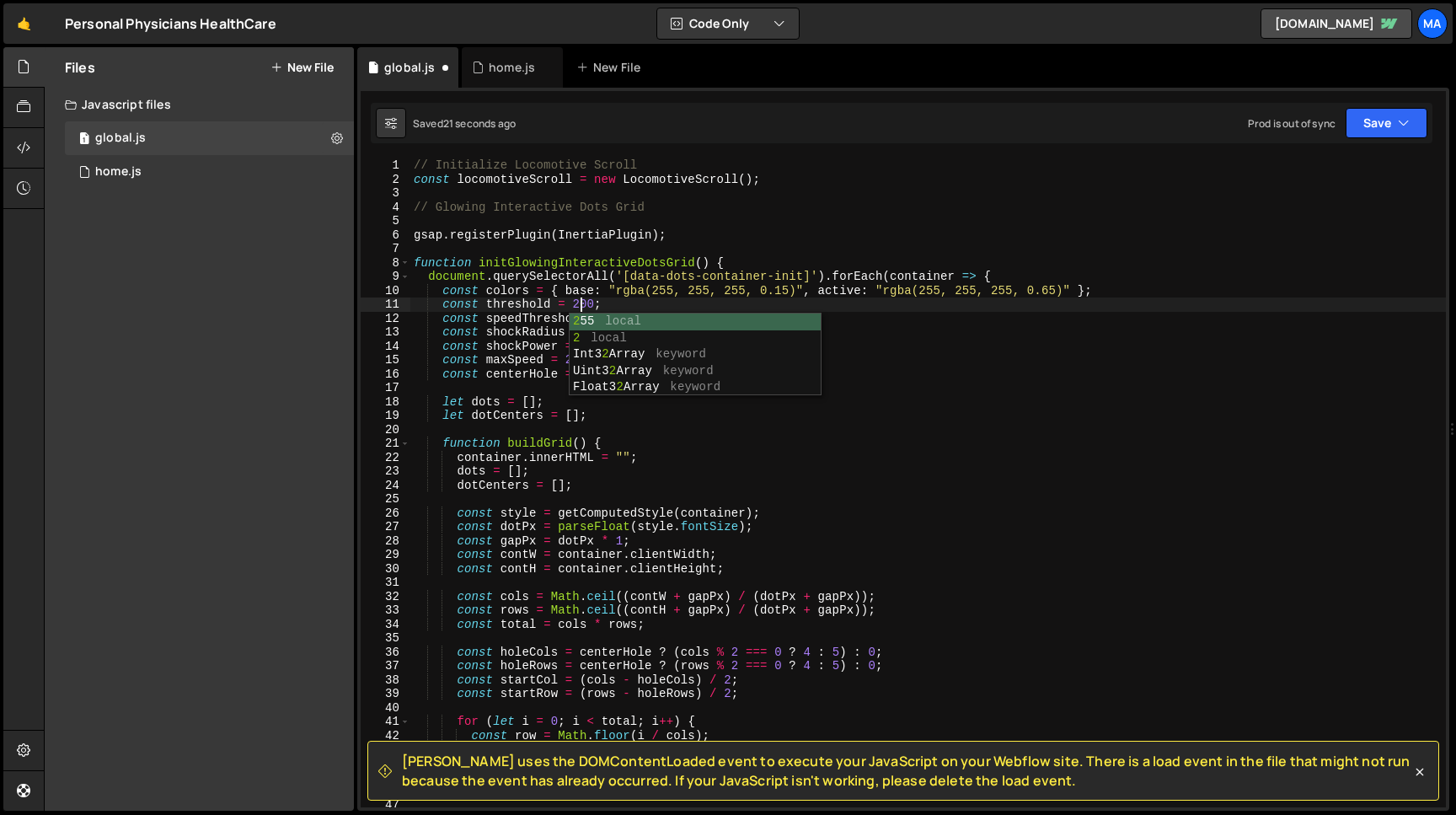
scroll to position [0, 11]
click at [545, 320] on div "// Initialize Locomotive Scroll const locomotiveScroll = new LocomotiveScroll (…" at bounding box center [928, 497] width 1036 height 677
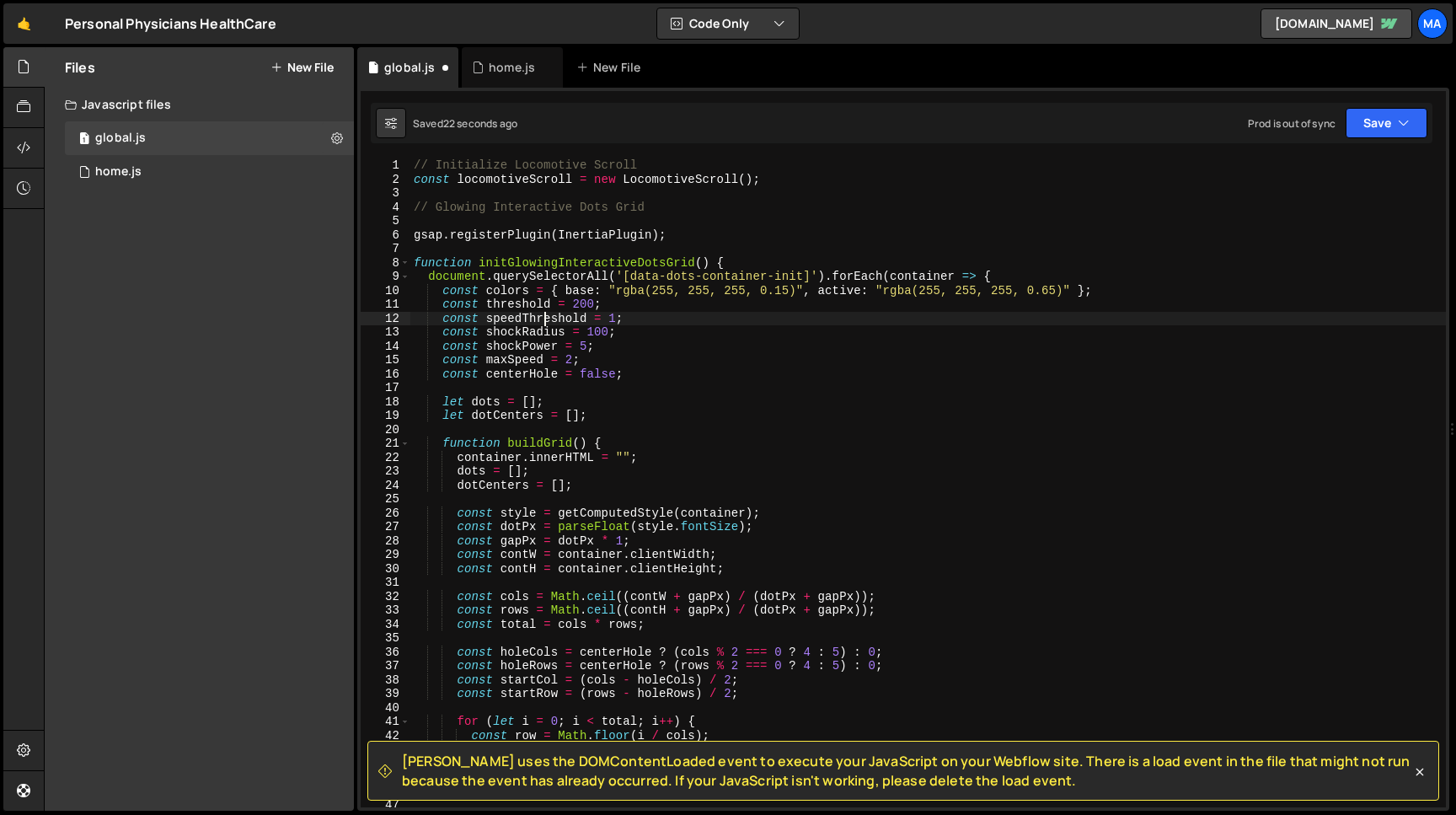
click at [593, 331] on div "// Initialize Locomotive Scroll const locomotiveScroll = new LocomotiveScroll (…" at bounding box center [928, 497] width 1036 height 677
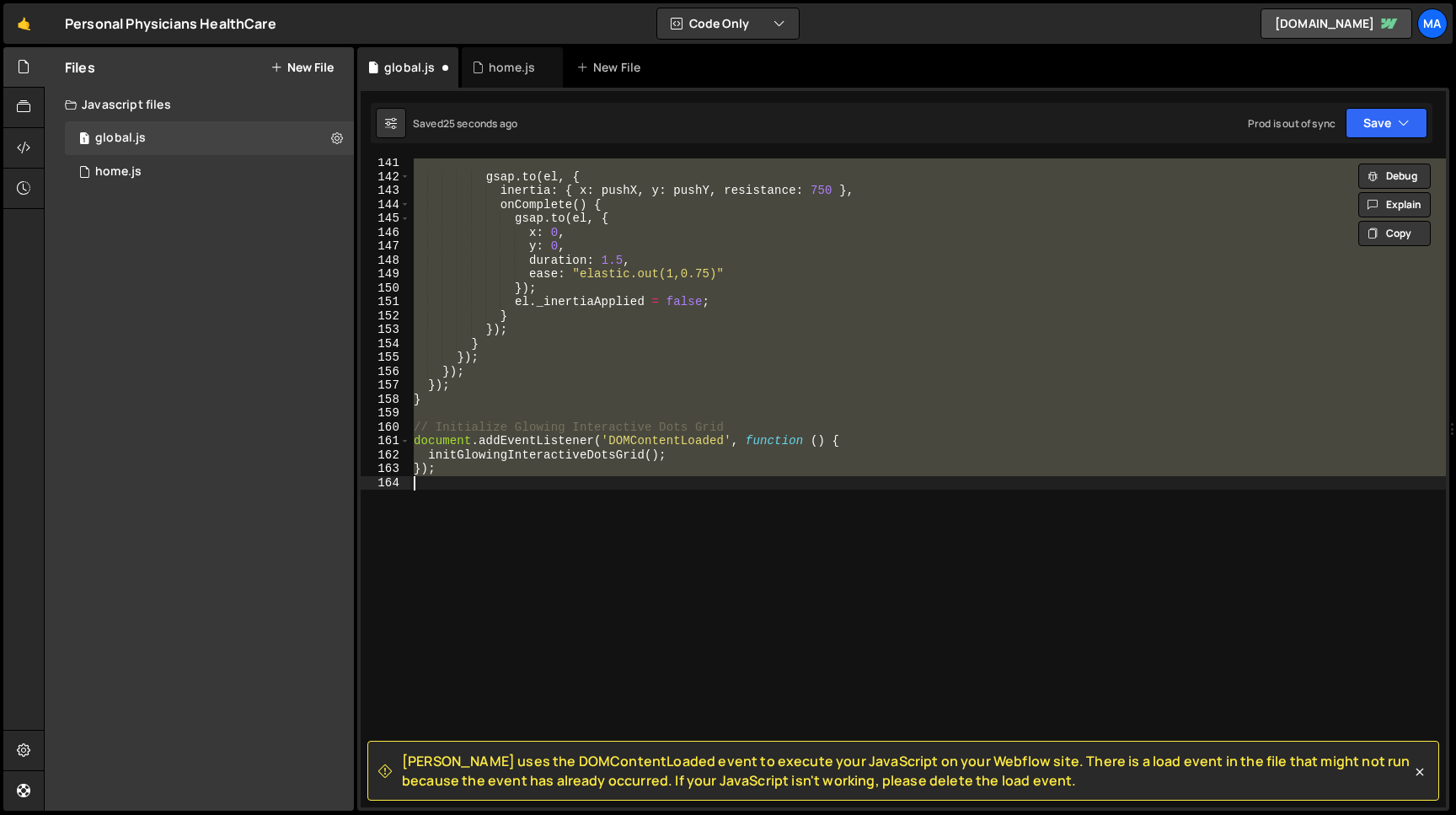
scroll to position [0, 0]
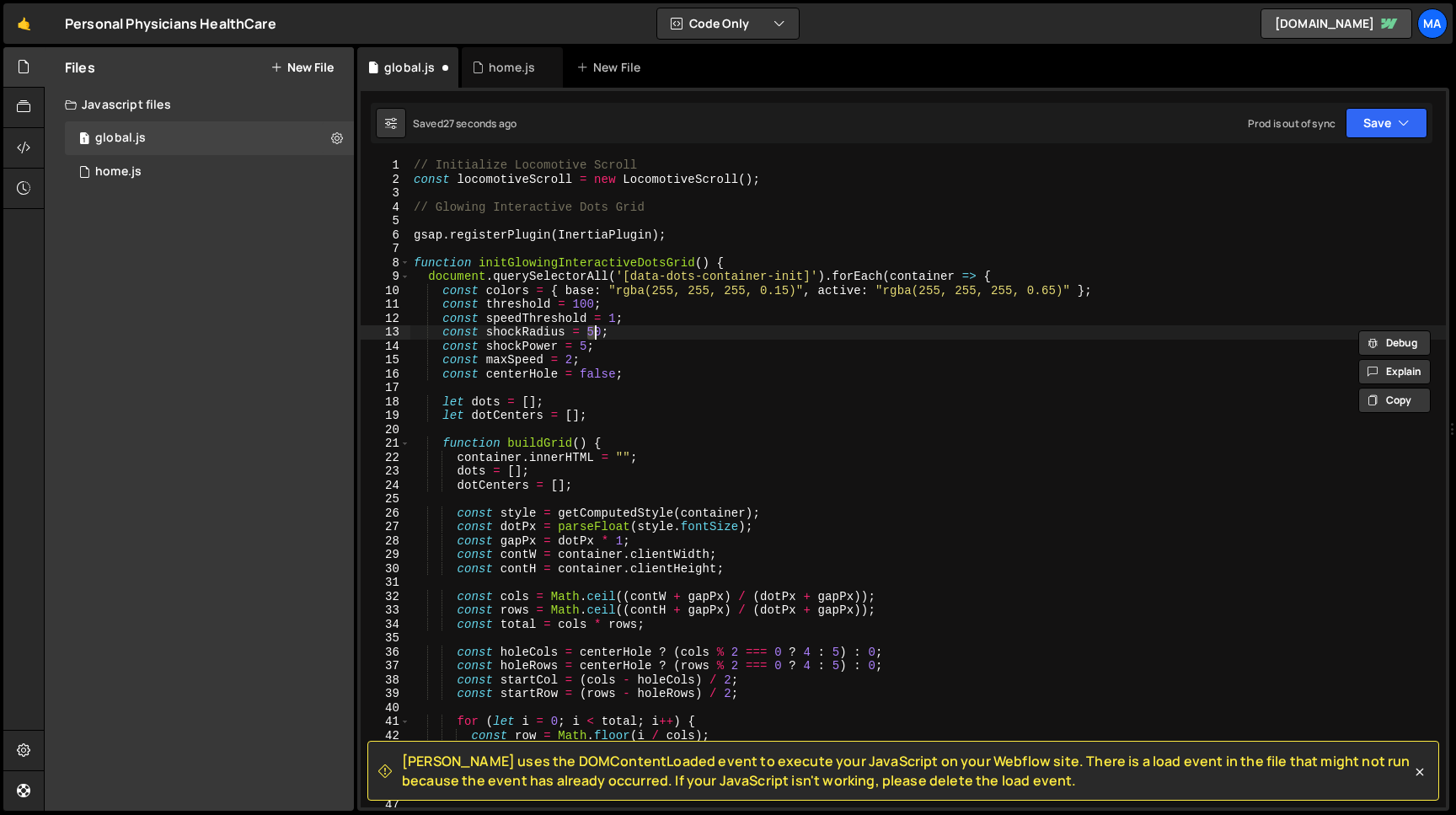
click at [578, 305] on div "// Initialize Locomotive Scroll const locomotiveScroll = new LocomotiveScroll (…" at bounding box center [928, 497] width 1036 height 677
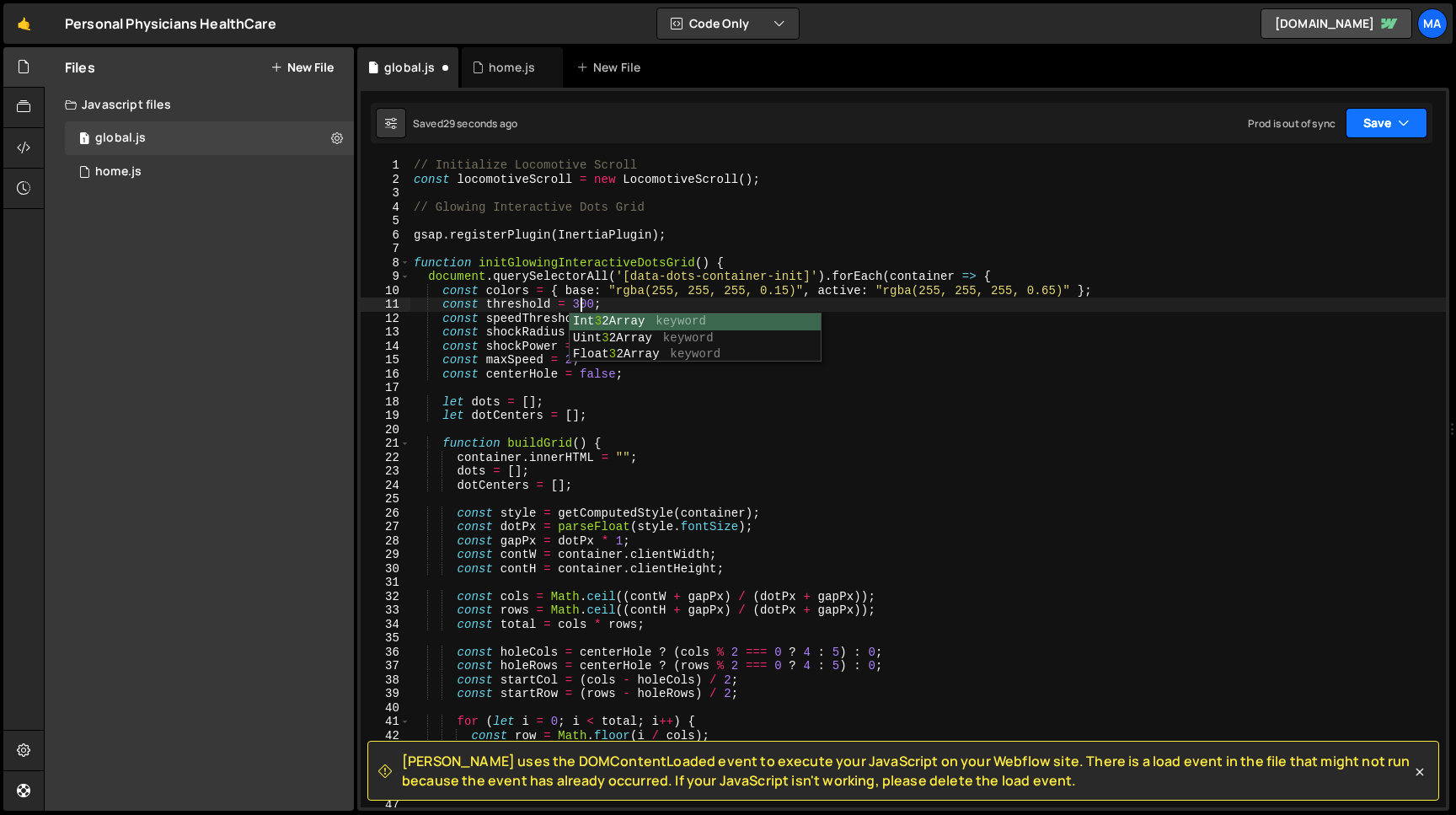
click at [1384, 131] on button "Save" at bounding box center [1386, 123] width 82 height 31
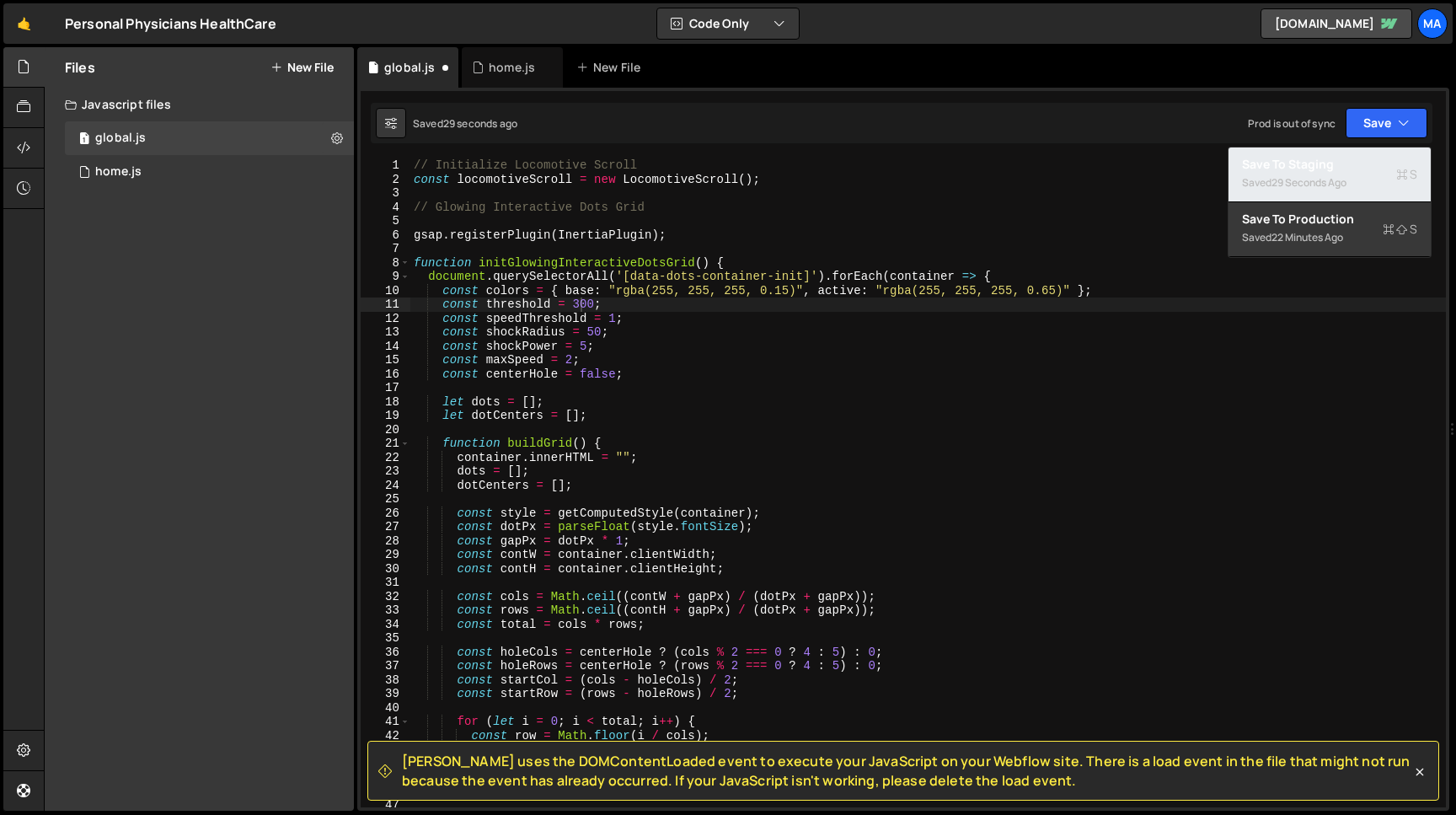
click at [1323, 181] on div "29 seconds ago" at bounding box center [1310, 182] width 75 height 14
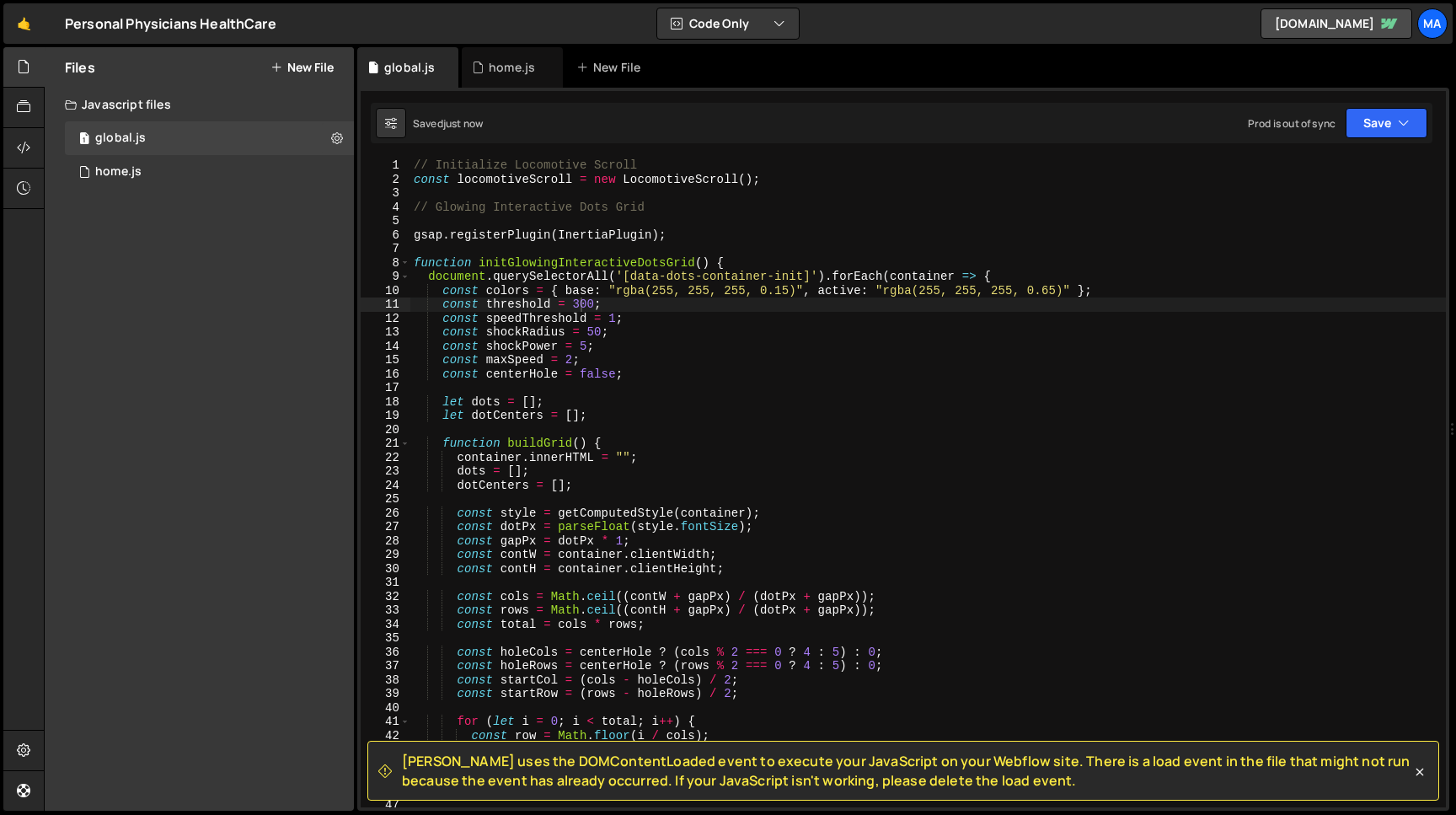
click at [593, 307] on div "// Initialize Locomotive Scroll const locomotiveScroll = new LocomotiveScroll (…" at bounding box center [928, 497] width 1036 height 677
click at [650, 373] on div "// Initialize Locomotive Scroll const locomotiveScroll = new LocomotiveScroll (…" at bounding box center [928, 497] width 1036 height 677
click at [1375, 131] on button "Save" at bounding box center [1386, 123] width 82 height 31
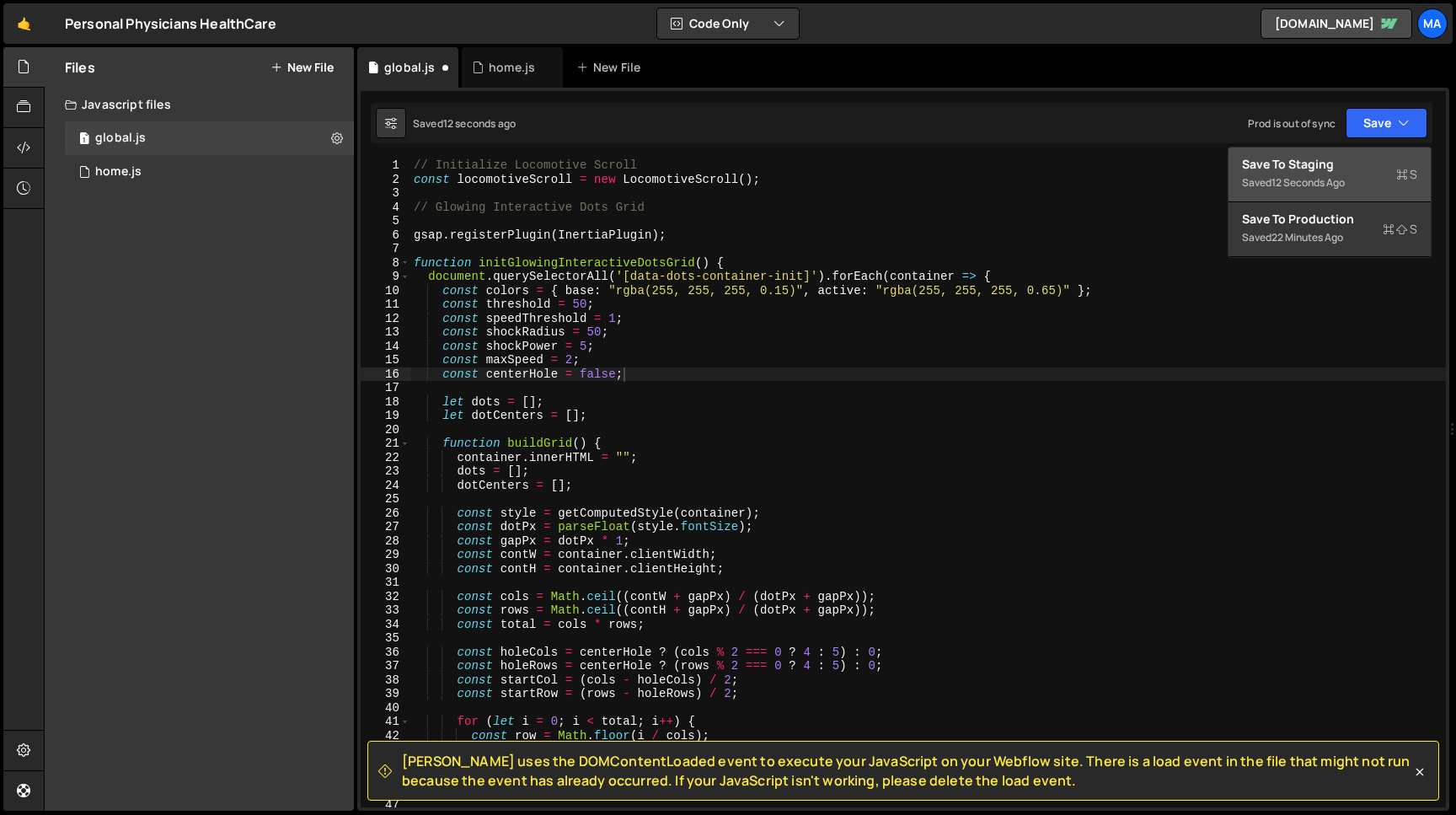
click at [1354, 153] on button "Save to Staging S Saved 12 seconds ago" at bounding box center [1330, 174] width 202 height 54
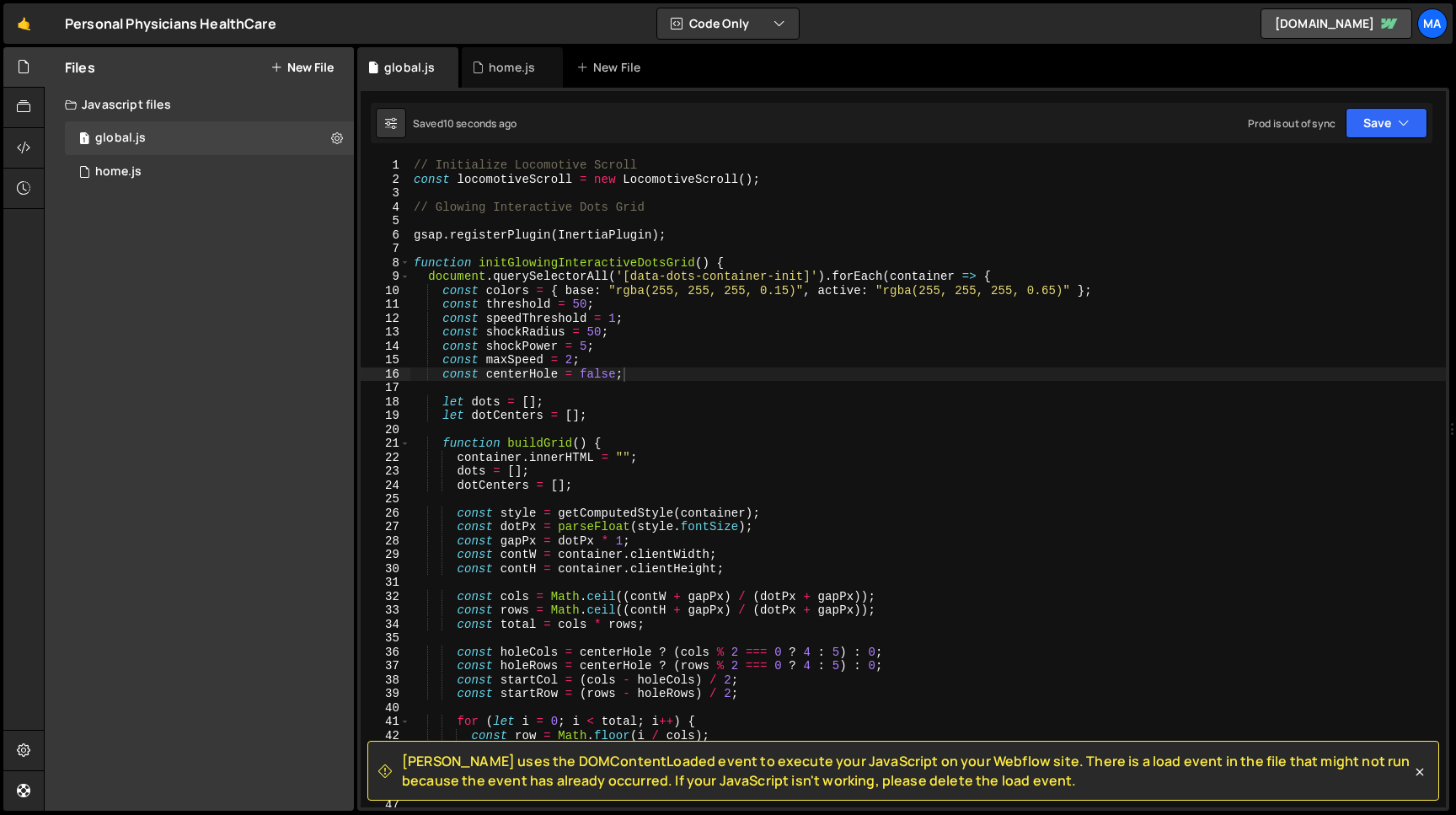
click at [584, 346] on div "// Initialize Locomotive Scroll const locomotiveScroll = new LocomotiveScroll (…" at bounding box center [928, 497] width 1036 height 677
click at [581, 306] on div "// Initialize Locomotive Scroll const locomotiveScroll = new LocomotiveScroll (…" at bounding box center [928, 497] width 1036 height 677
click at [601, 334] on div "// Initialize Locomotive Scroll const locomotiveScroll = new LocomotiveScroll (…" at bounding box center [928, 497] width 1036 height 677
click at [1367, 127] on button "Save" at bounding box center [1386, 123] width 82 height 31
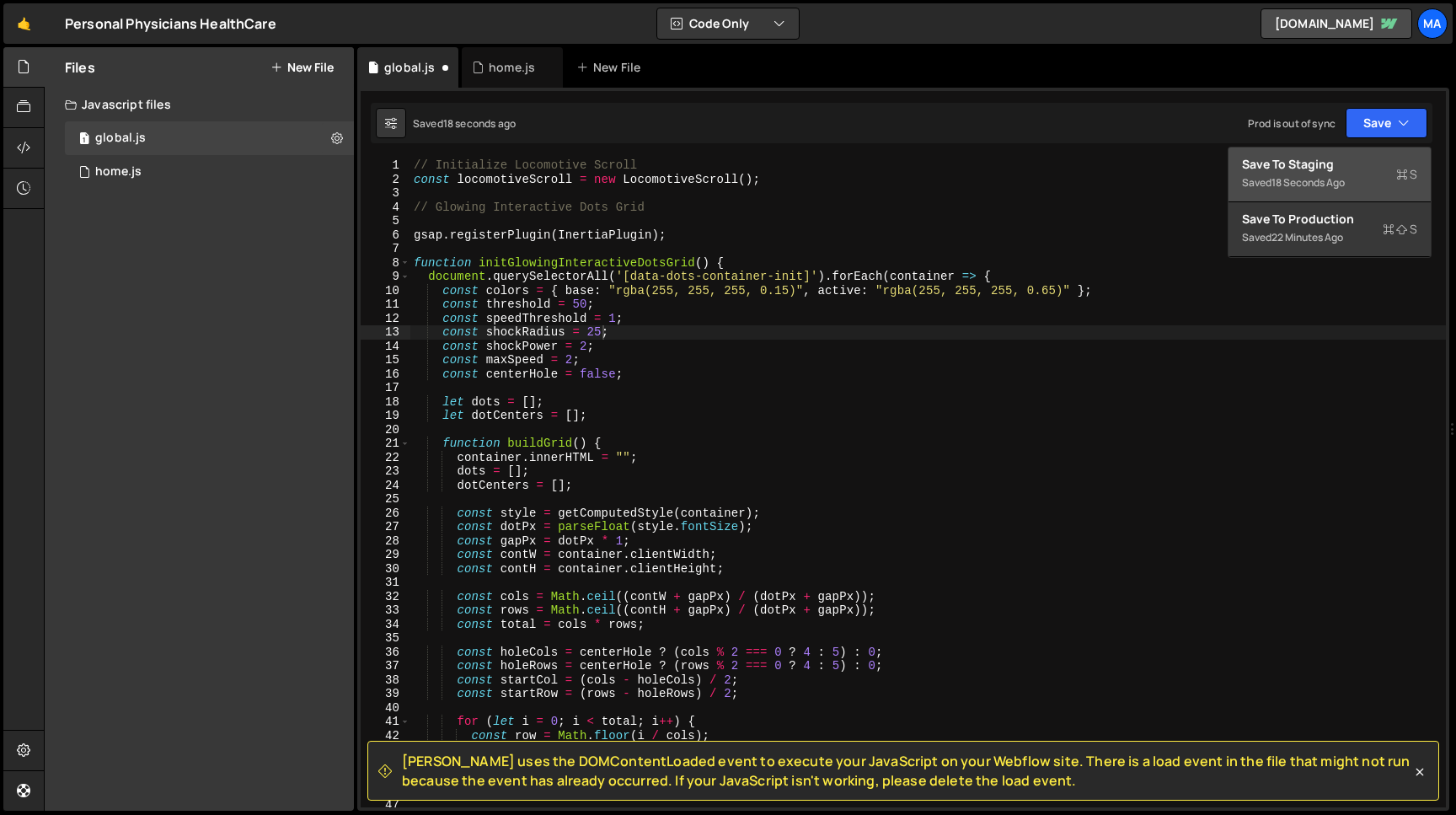
click at [1339, 165] on div "Save to Staging S" at bounding box center [1330, 164] width 175 height 17
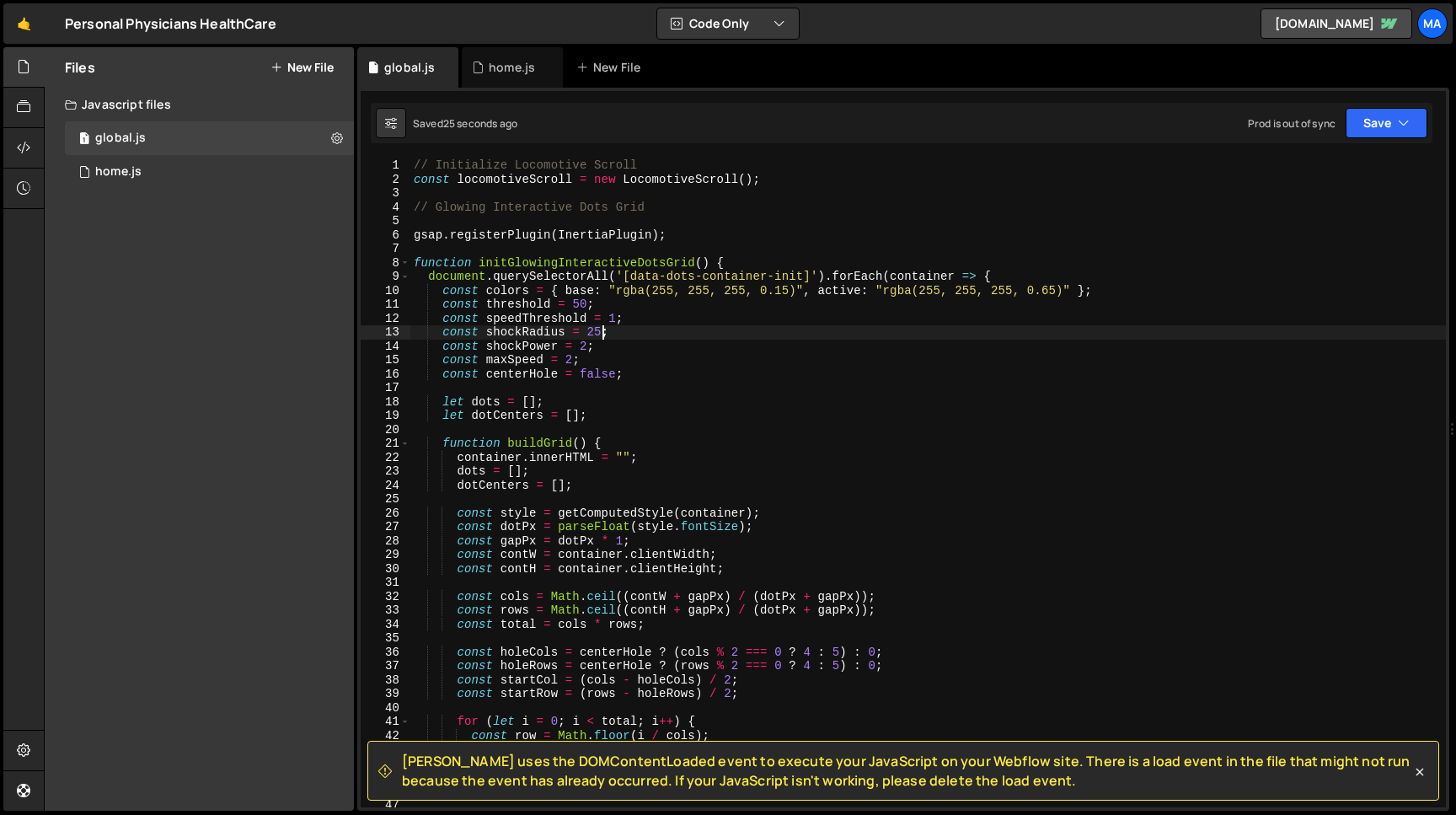
click at [600, 330] on div "// Initialize Locomotive Scroll const locomotiveScroll = new LocomotiveScroll (…" at bounding box center [928, 497] width 1036 height 677
click at [1370, 116] on button "Save" at bounding box center [1386, 123] width 82 height 31
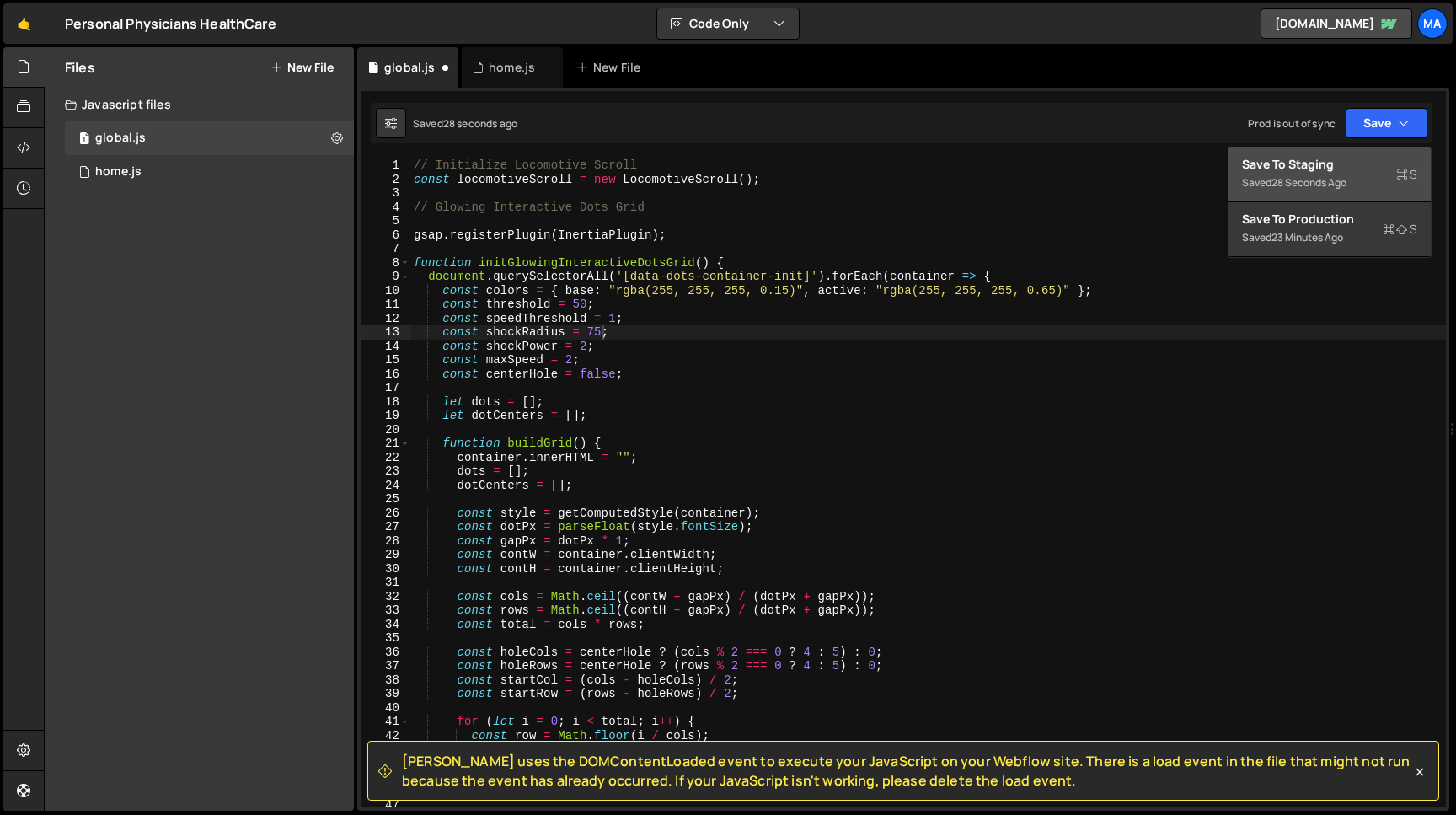
click at [1351, 153] on button "Save to Staging S Saved 28 seconds ago" at bounding box center [1330, 174] width 202 height 54
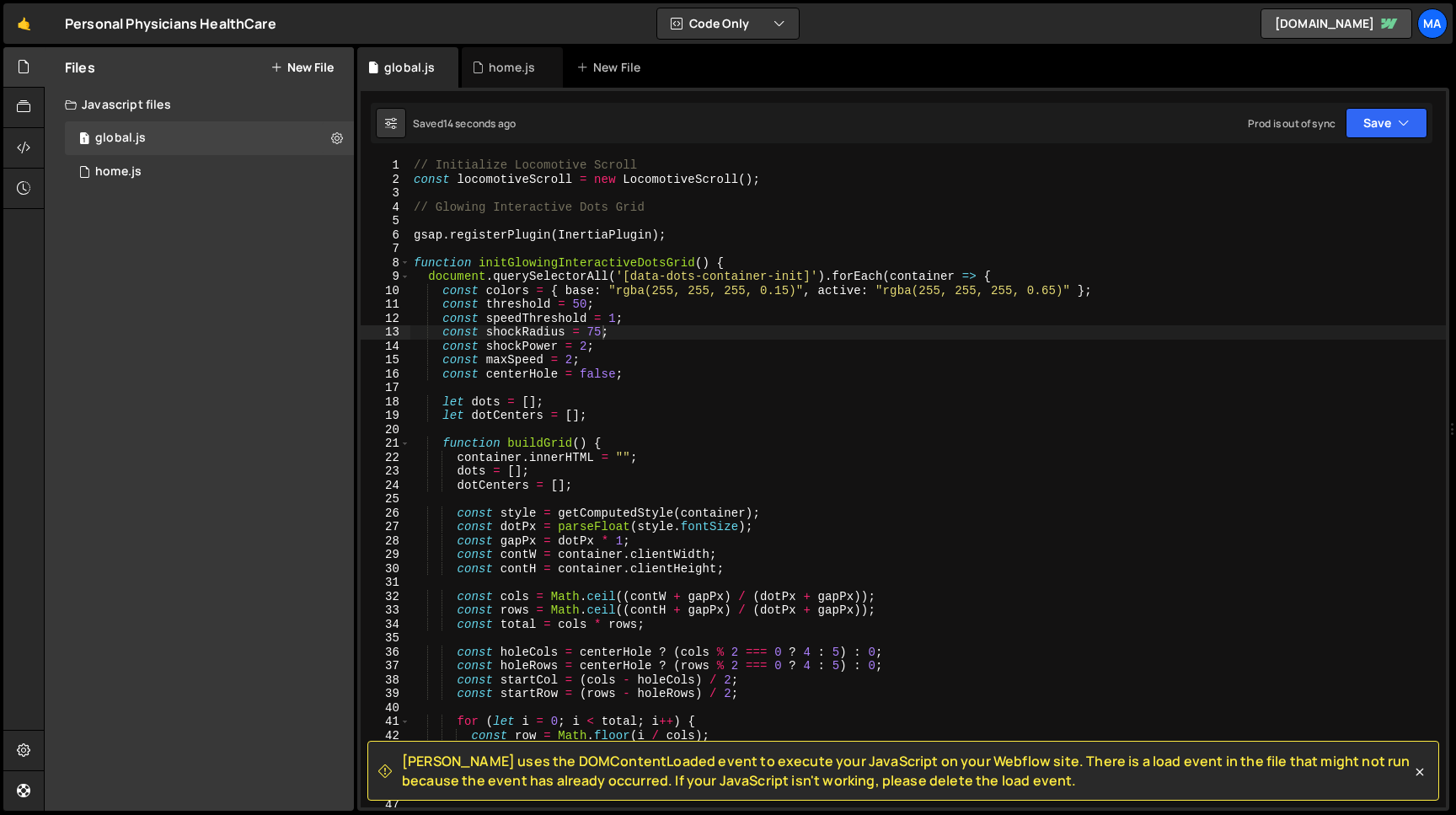
click at [587, 304] on div "// Initialize Locomotive Scroll const locomotiveScroll = new LocomotiveScroll (…" at bounding box center [928, 497] width 1036 height 677
click at [600, 333] on div "// Initialize Locomotive Scroll const locomotiveScroll = new LocomotiveScroll (…" at bounding box center [928, 497] width 1036 height 677
click at [1363, 121] on button "Save" at bounding box center [1386, 123] width 82 height 31
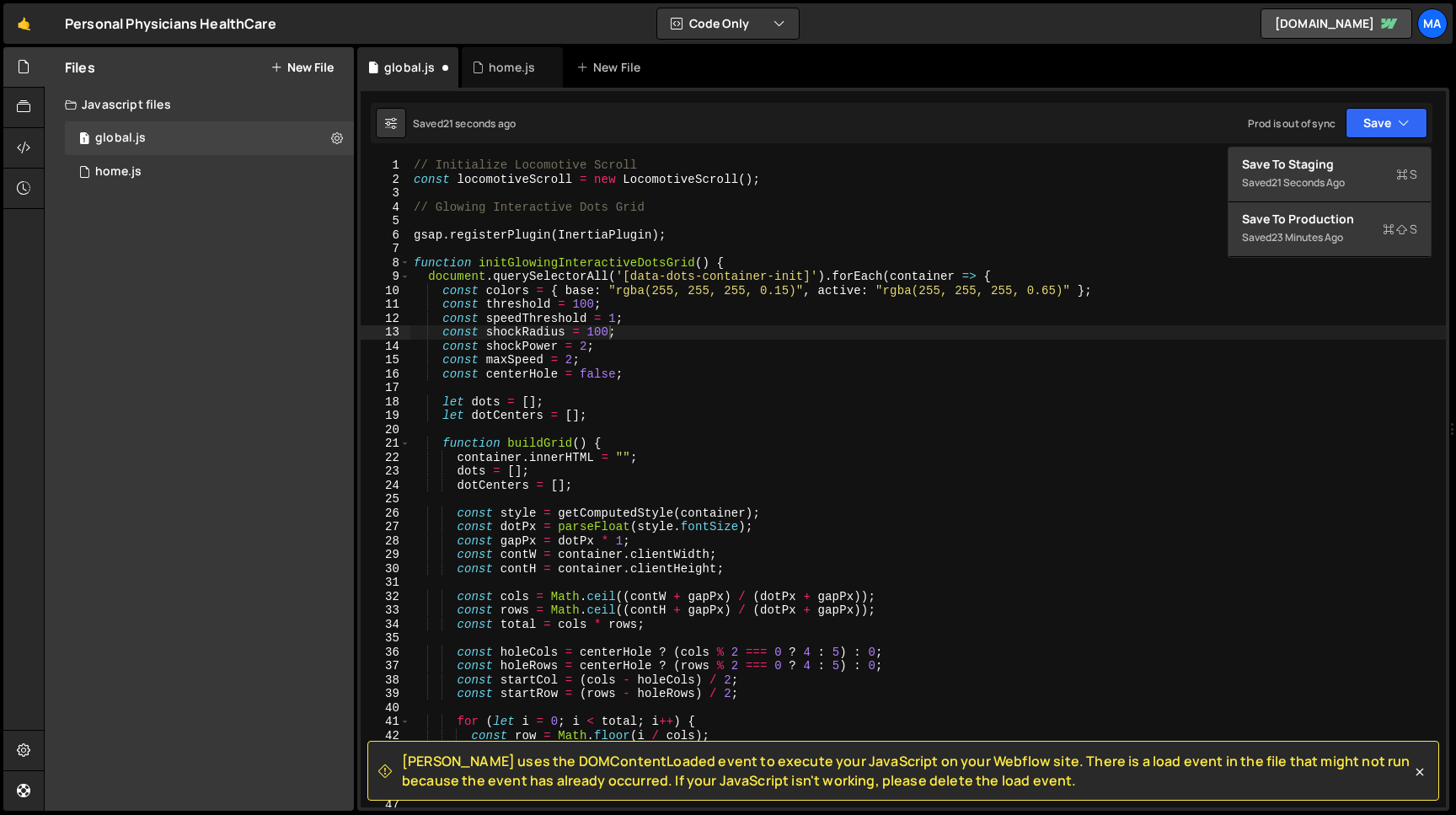
click at [586, 351] on div "// Initialize Locomotive Scroll const locomotiveScroll = new LocomotiveScroll (…" at bounding box center [928, 497] width 1036 height 677
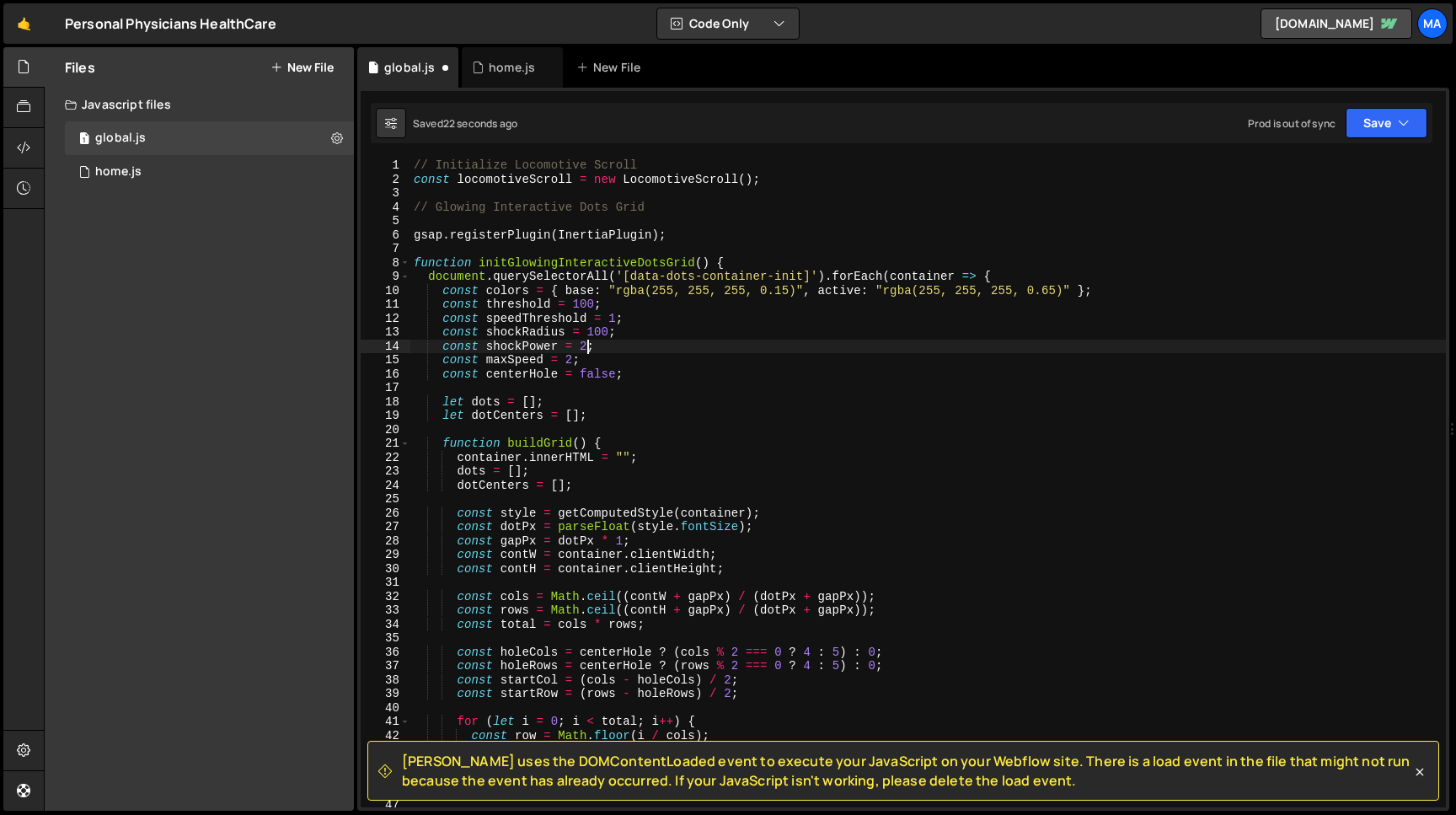
scroll to position [0, 11]
click at [1385, 125] on button "Save" at bounding box center [1386, 123] width 82 height 31
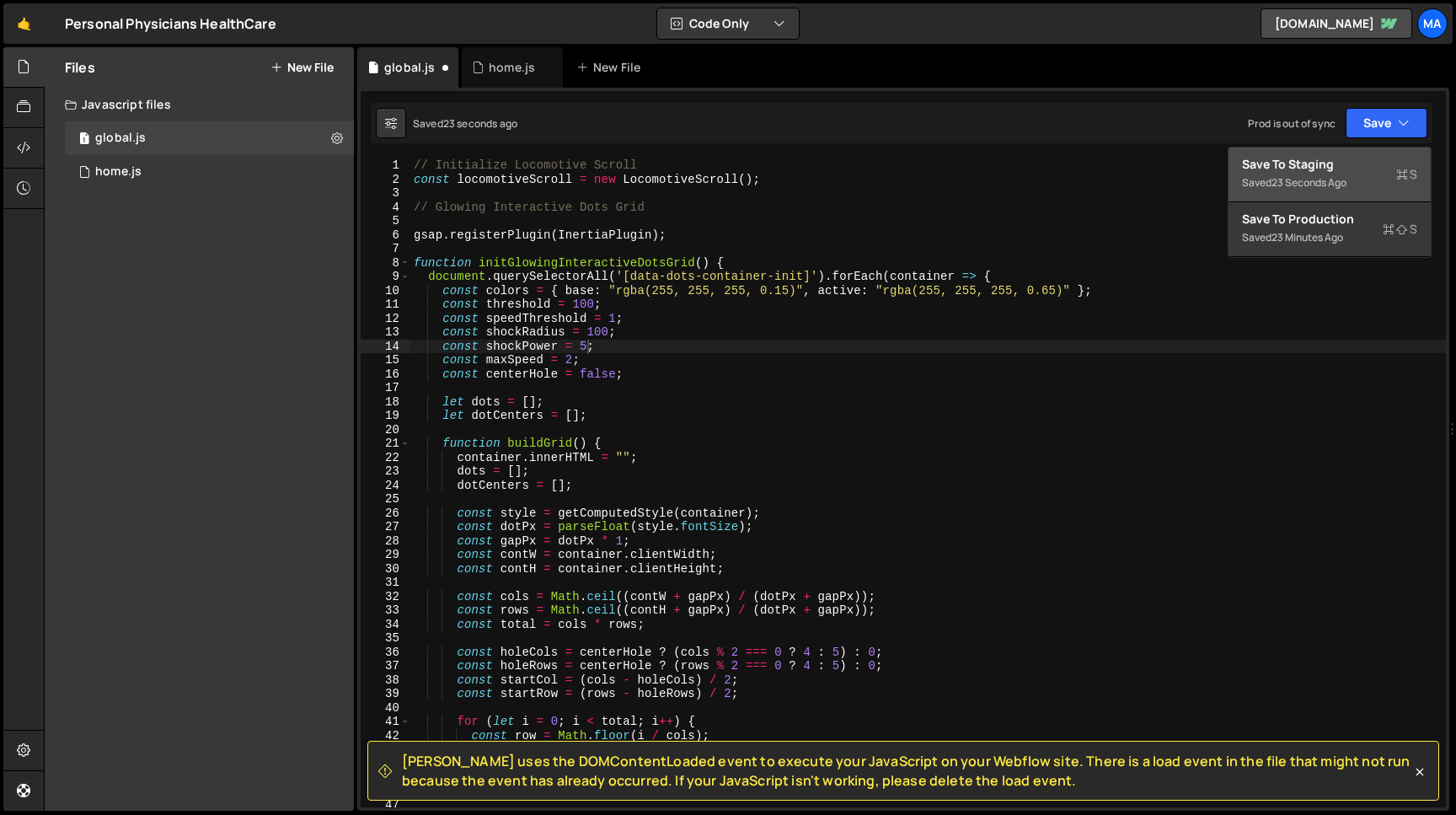
click at [1333, 170] on div "Save to Staging S" at bounding box center [1330, 164] width 175 height 17
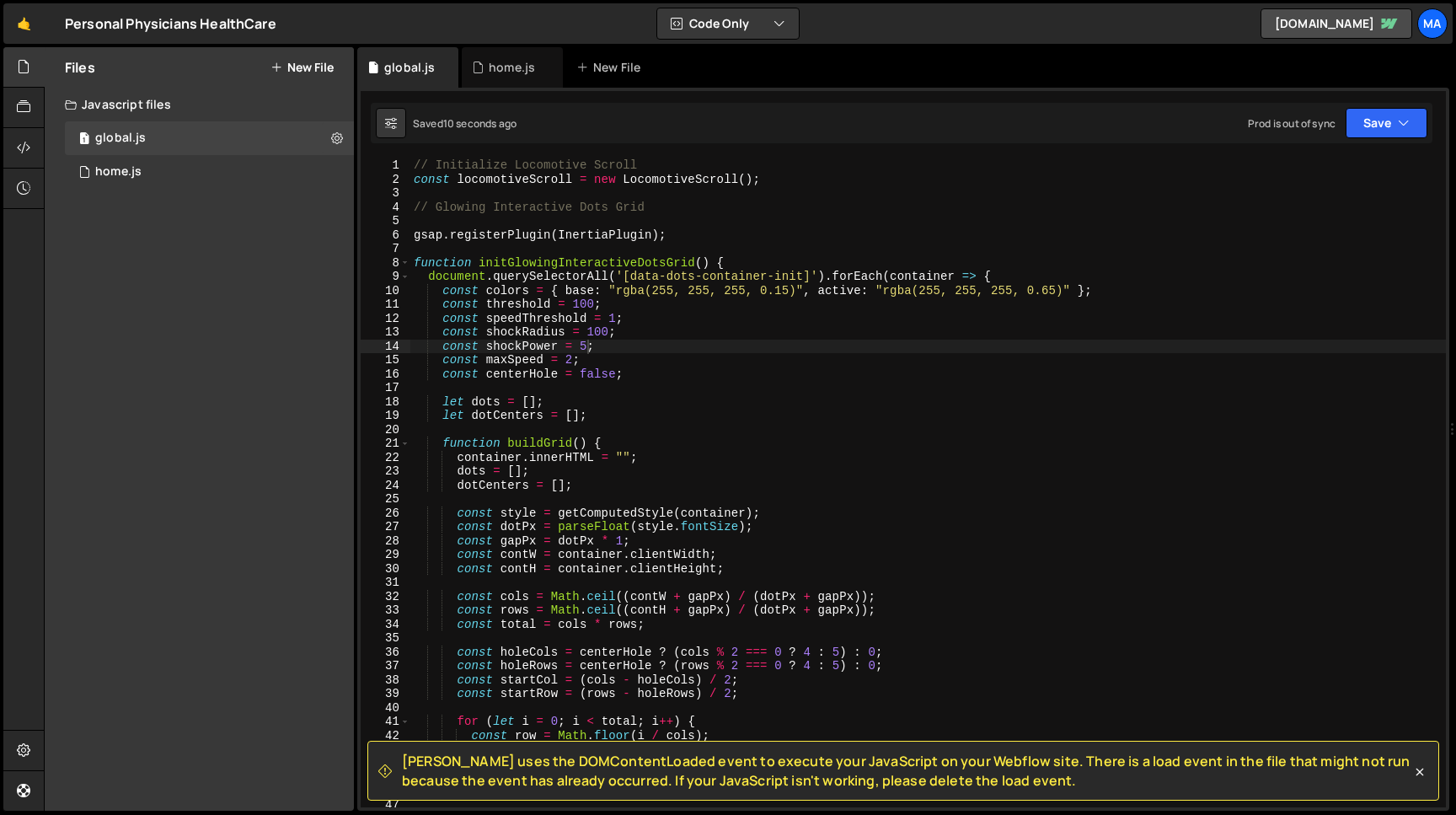
click at [593, 305] on div "// Initialize Locomotive Scroll const locomotiveScroll = new LocomotiveScroll (…" at bounding box center [928, 497] width 1036 height 677
click at [1389, 134] on button "Save" at bounding box center [1386, 123] width 82 height 31
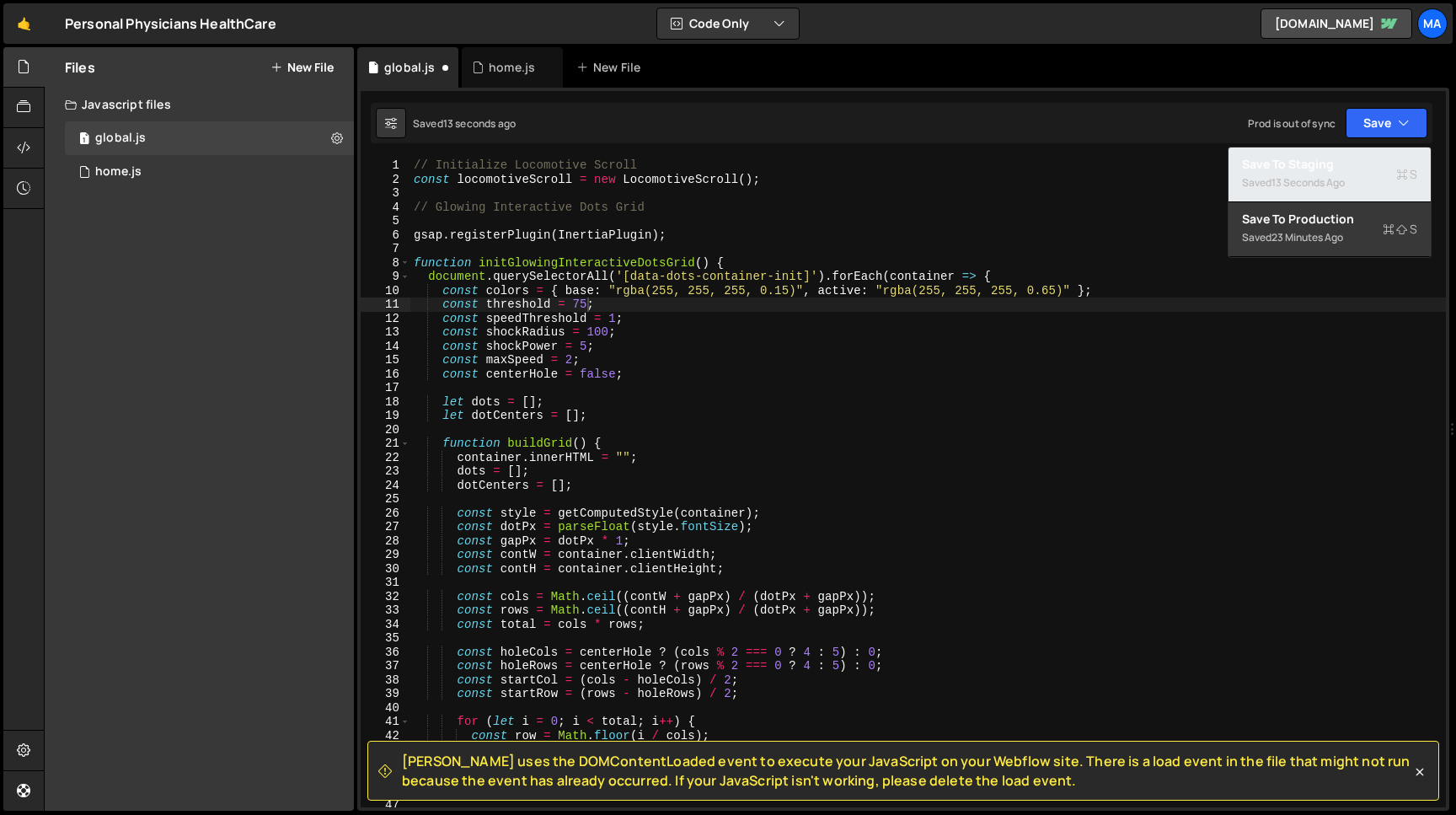
click at [1354, 174] on div "Saved 13 seconds ago" at bounding box center [1330, 182] width 175 height 20
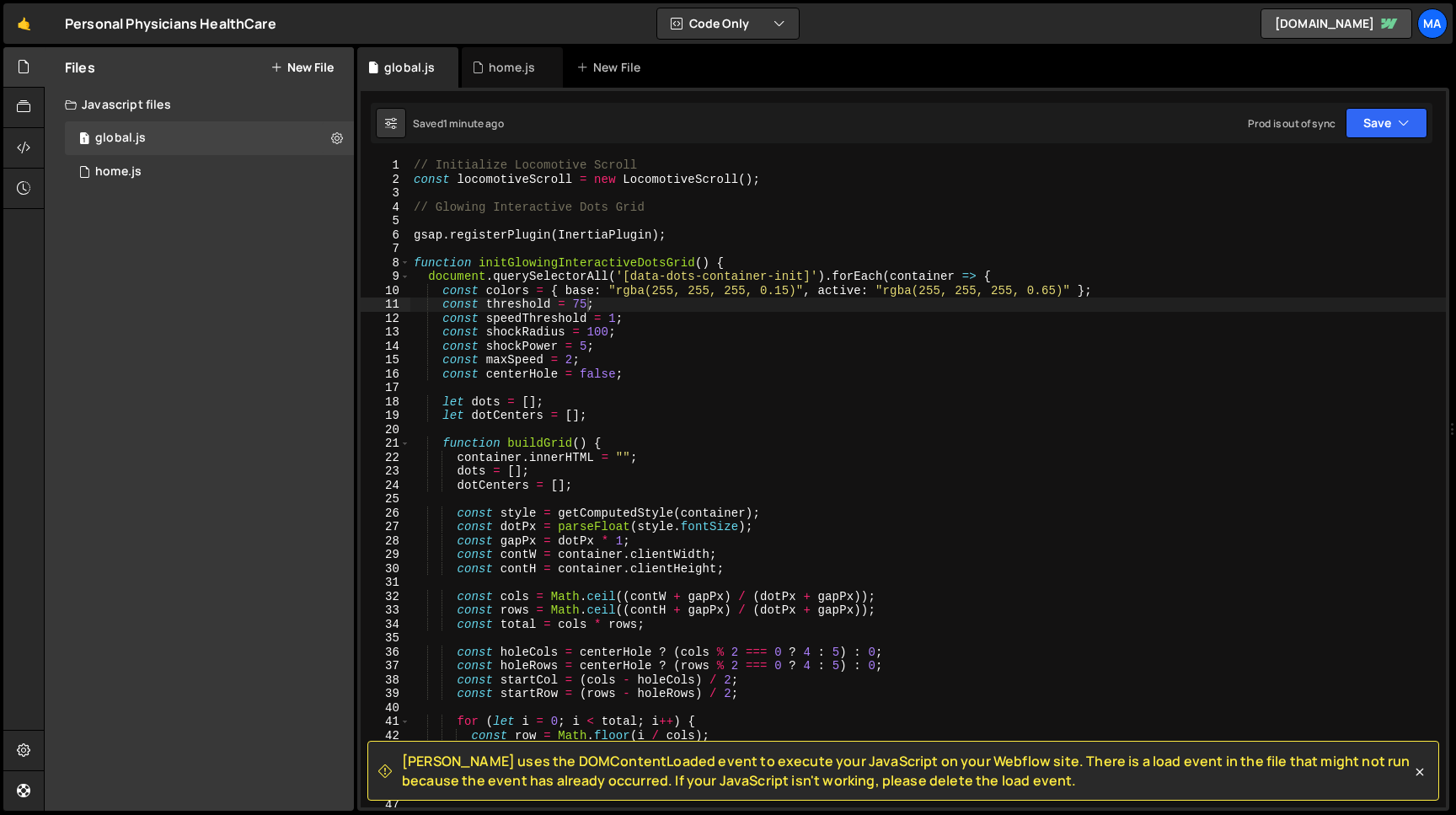
click at [618, 320] on div "// Initialize Locomotive Scroll const locomotiveScroll = new LocomotiveScroll (…" at bounding box center [928, 497] width 1036 height 677
click at [573, 360] on div "// Initialize Locomotive Scroll const locomotiveScroll = new LocomotiveScroll (…" at bounding box center [928, 497] width 1036 height 677
click at [1371, 127] on button "Save" at bounding box center [1386, 123] width 82 height 31
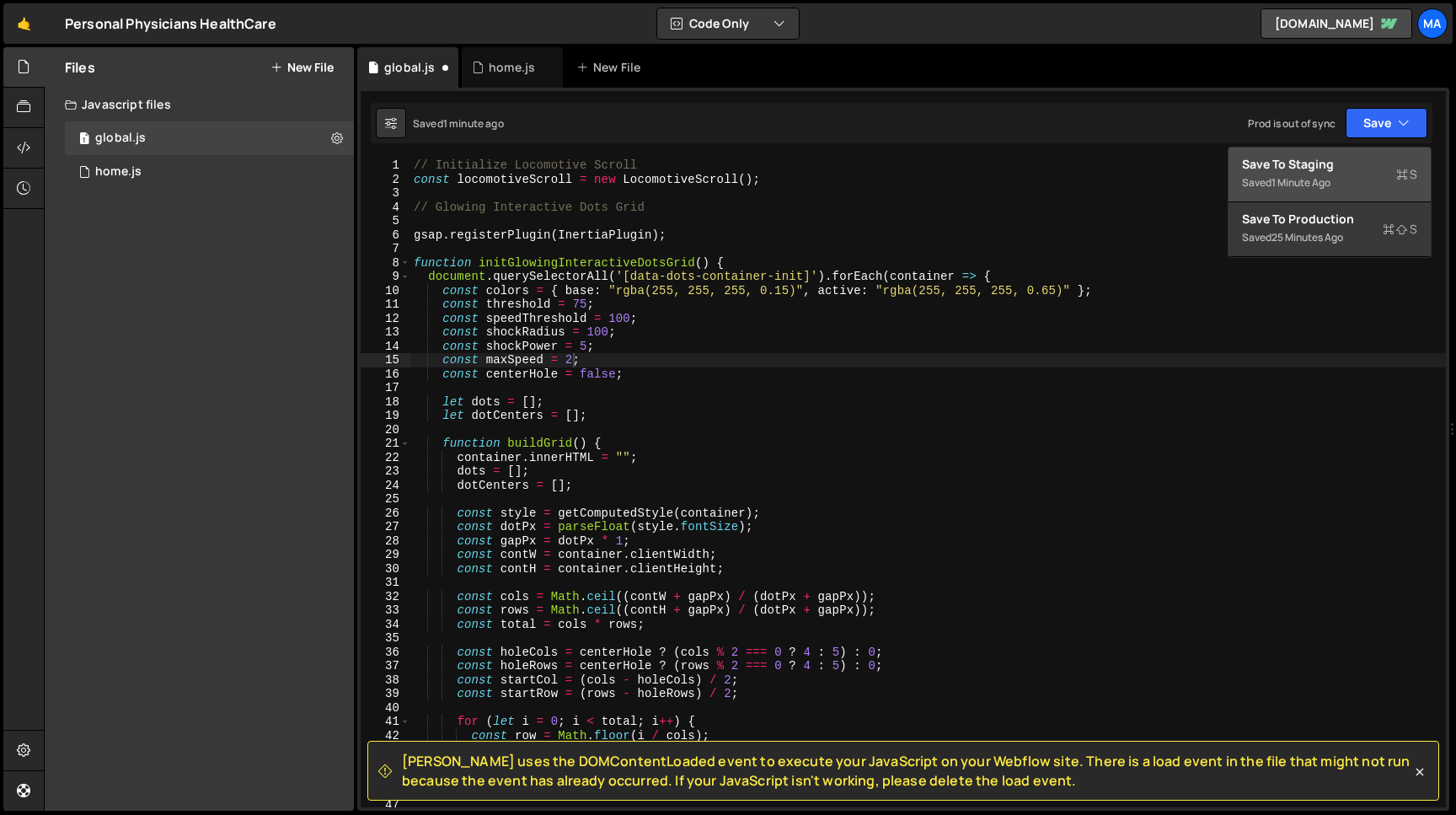
click at [1339, 164] on div "Save to Staging S" at bounding box center [1330, 164] width 175 height 17
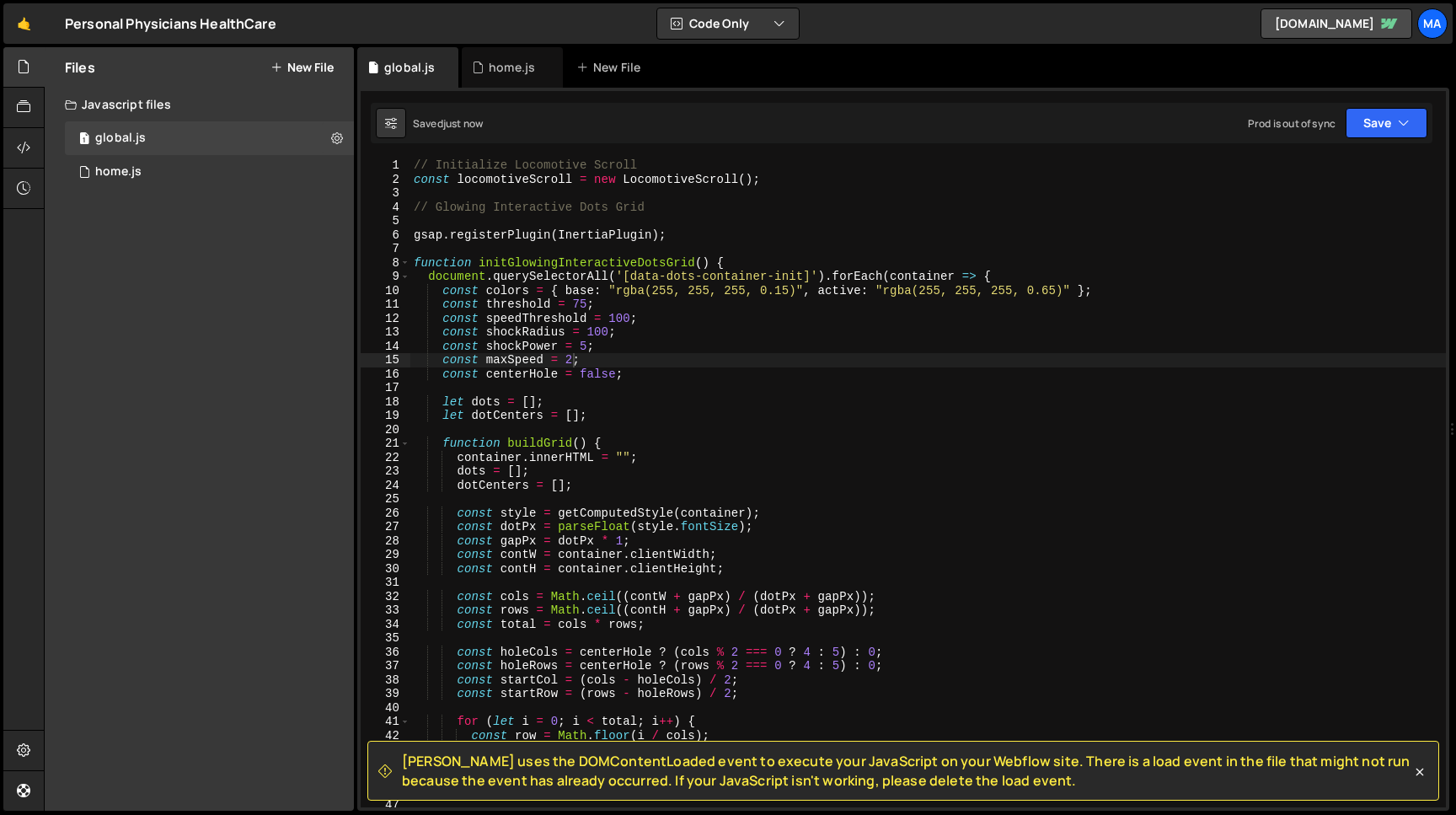
click at [572, 362] on div "// Initialize Locomotive Scroll const locomotiveScroll = new LocomotiveScroll (…" at bounding box center [928, 497] width 1036 height 677
click at [1357, 124] on button "Save" at bounding box center [1386, 123] width 82 height 31
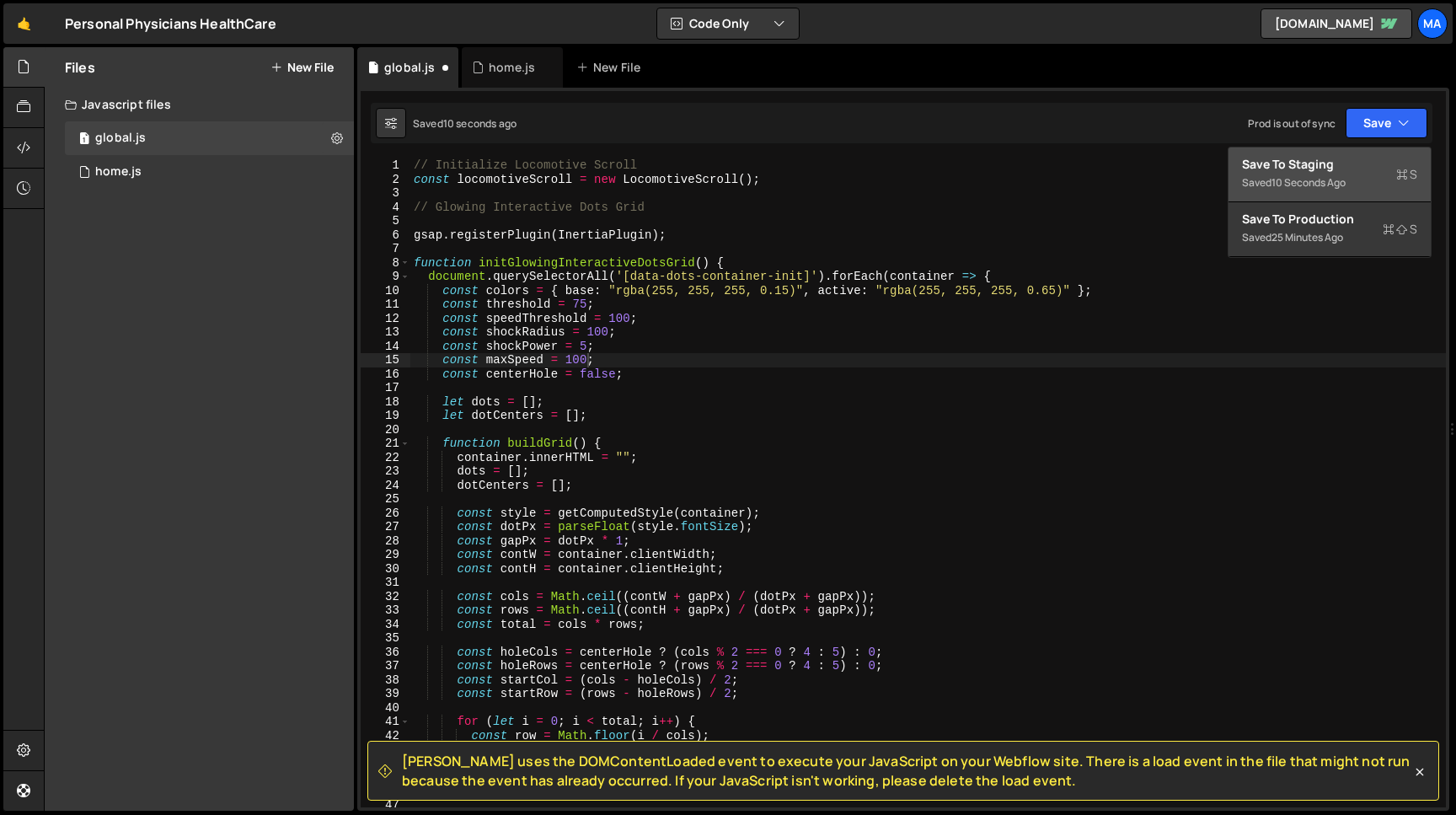
click at [1340, 172] on div "Save to Staging S" at bounding box center [1330, 164] width 175 height 17
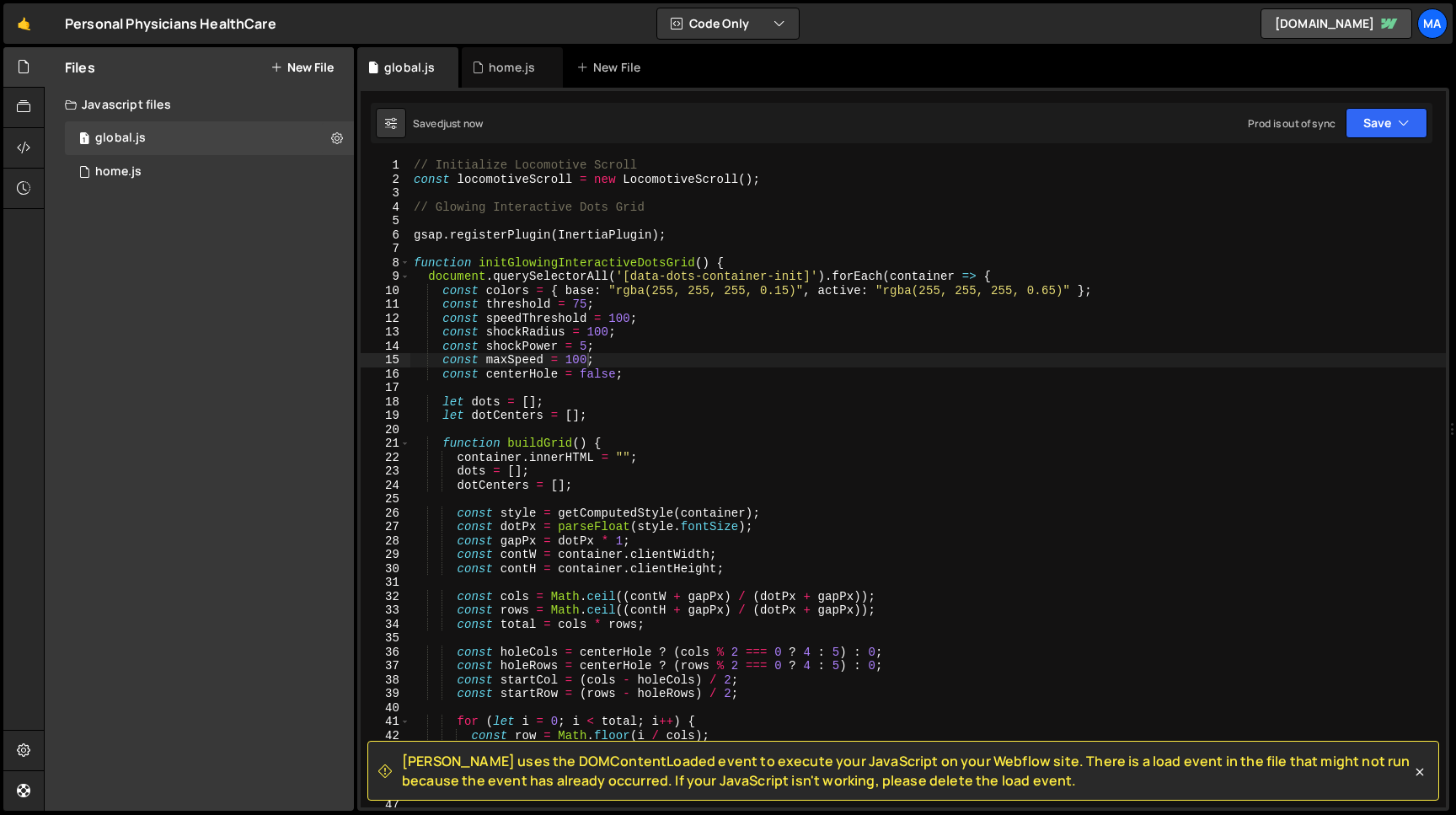
click at [586, 361] on div "// Initialize Locomotive Scroll const locomotiveScroll = new LocomotiveScroll (…" at bounding box center [928, 497] width 1036 height 677
click at [1364, 126] on button "Save" at bounding box center [1386, 123] width 82 height 31
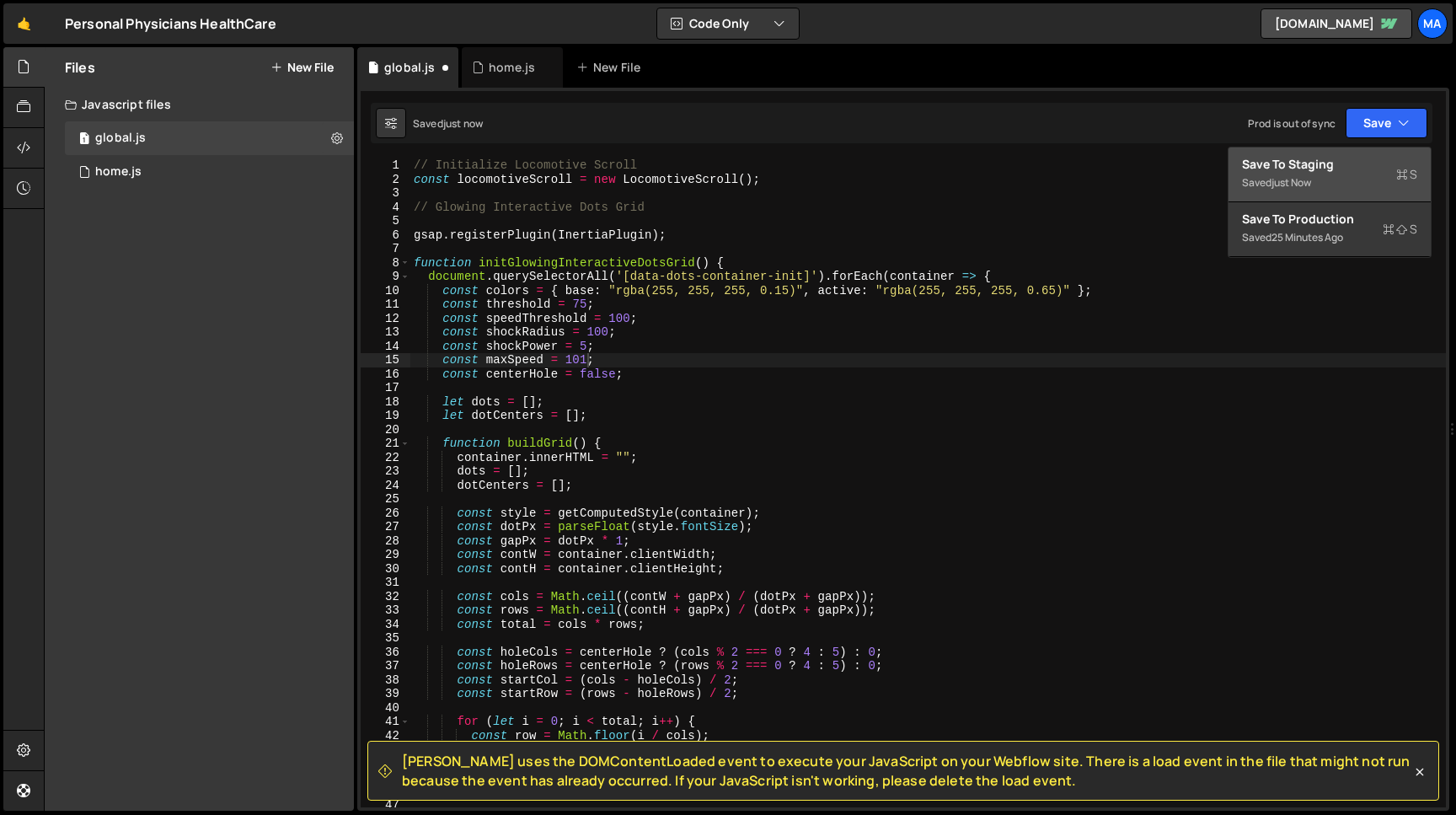
click at [1337, 169] on div "Save to Staging S" at bounding box center [1330, 164] width 175 height 17
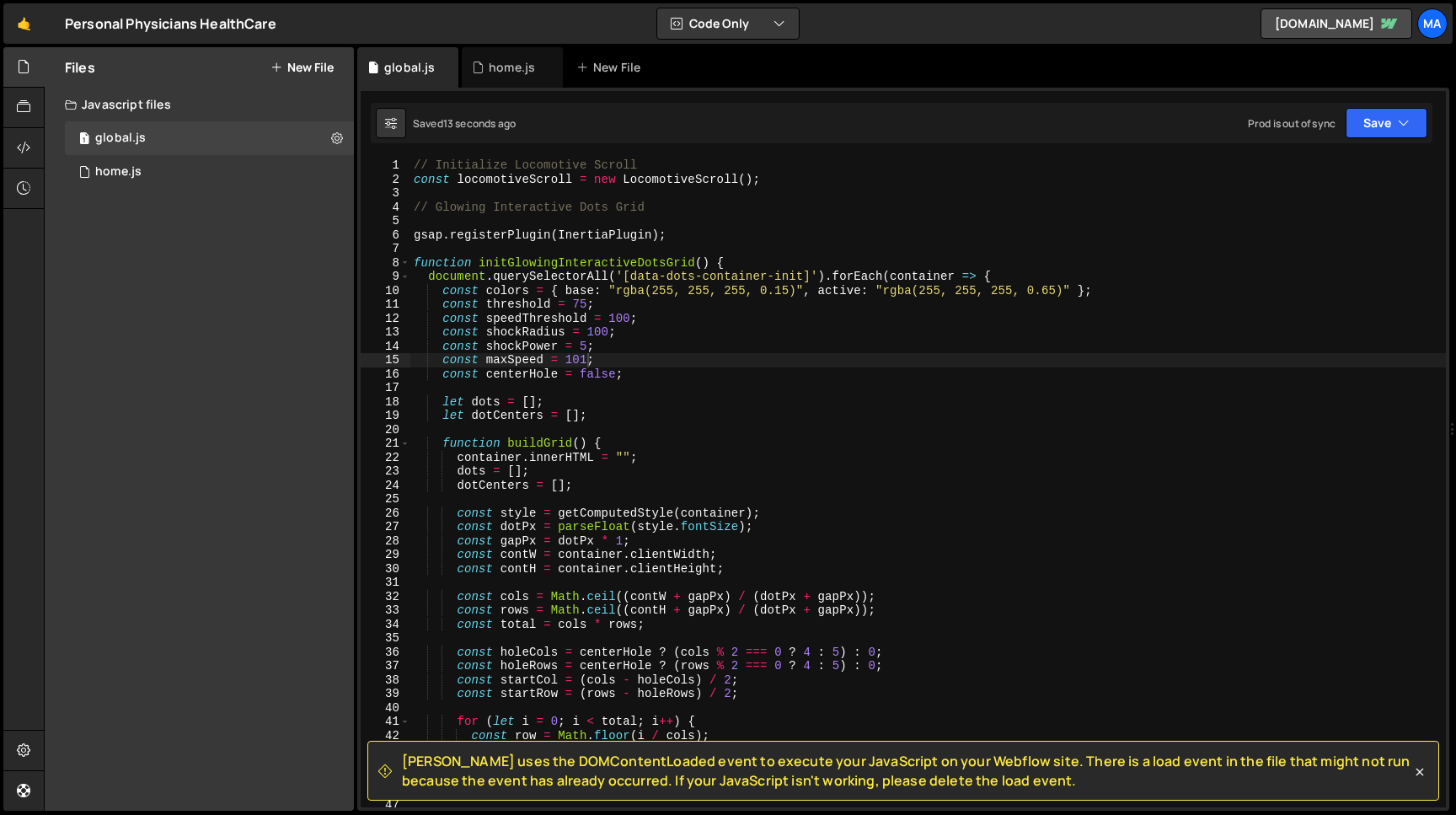
click at [616, 319] on div "// Initialize Locomotive Scroll const locomotiveScroll = new LocomotiveScroll (…" at bounding box center [928, 497] width 1036 height 677
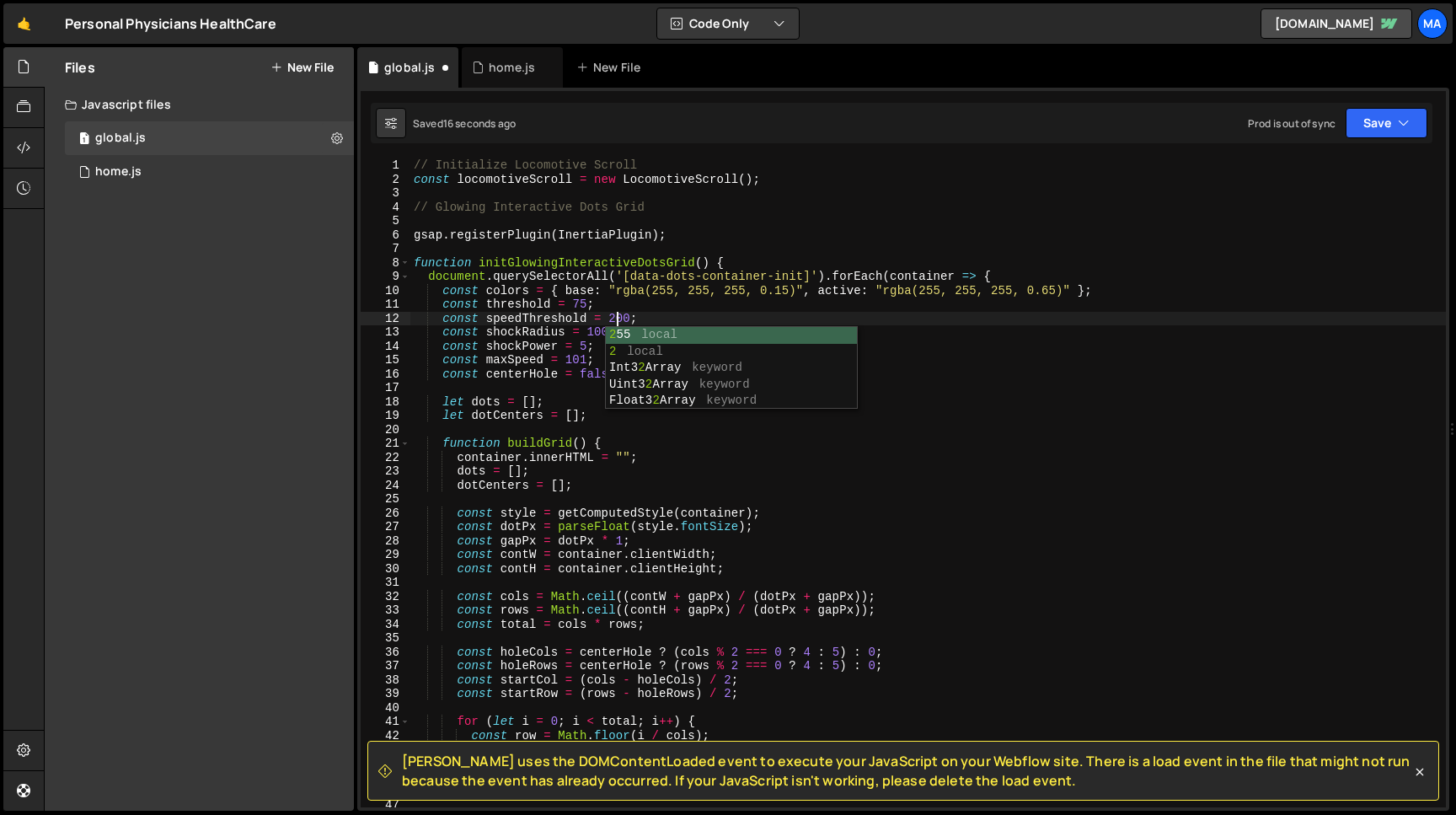
click at [574, 360] on div "// Initialize Locomotive Scroll const locomotiveScroll = new LocomotiveScroll (…" at bounding box center [928, 497] width 1036 height 677
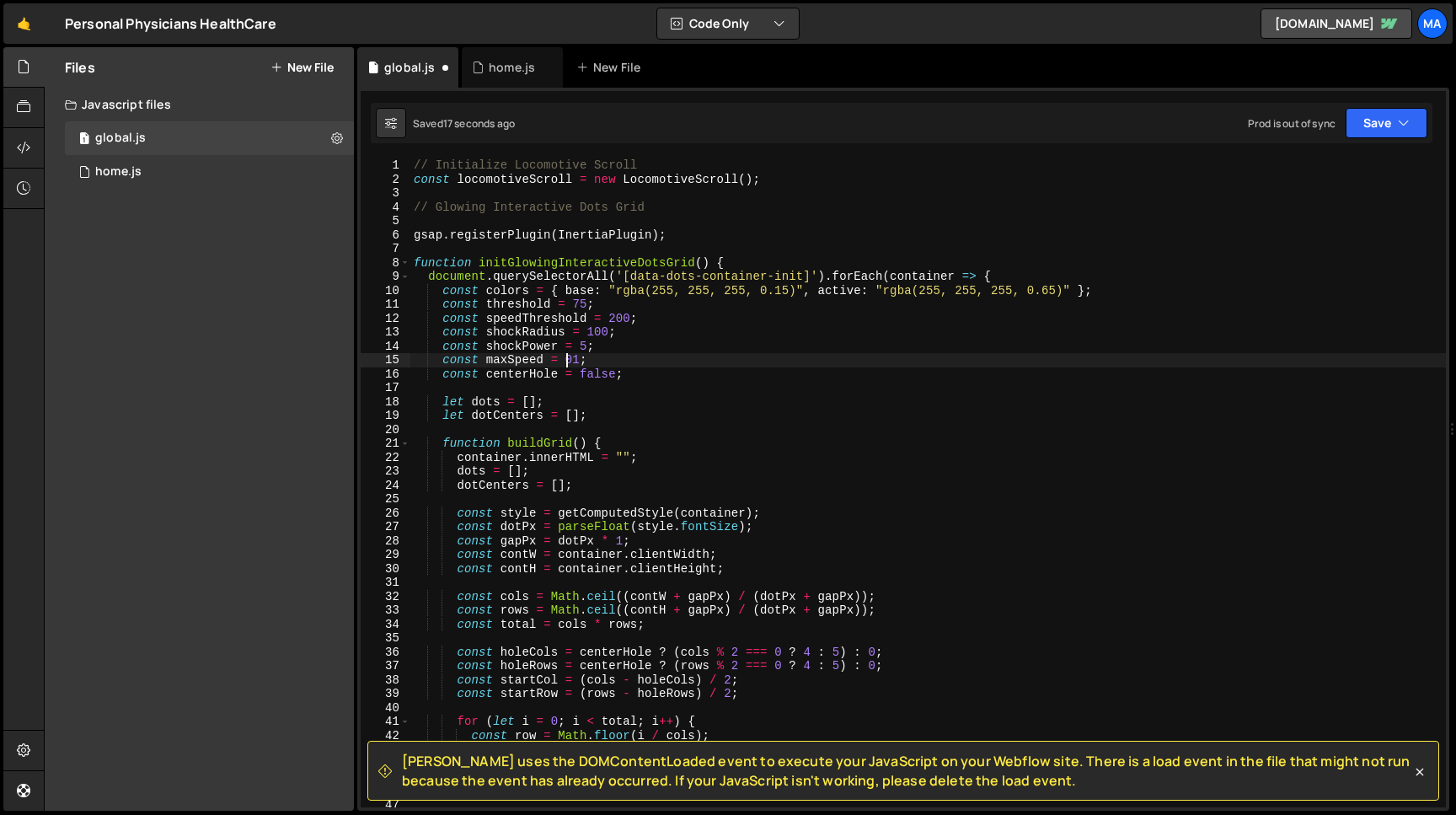
scroll to position [0, 11]
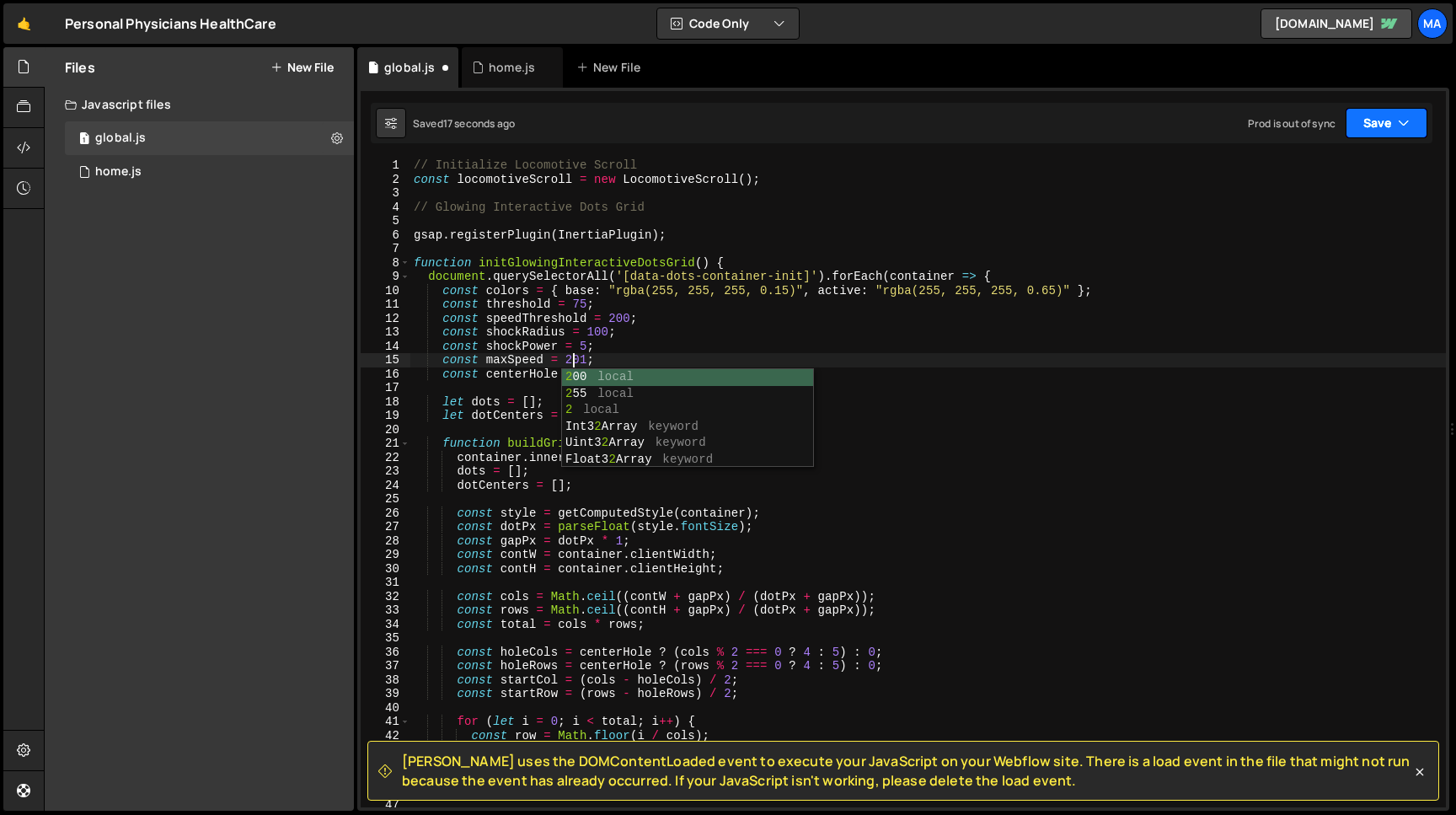
click at [1405, 111] on button "Save" at bounding box center [1386, 123] width 82 height 31
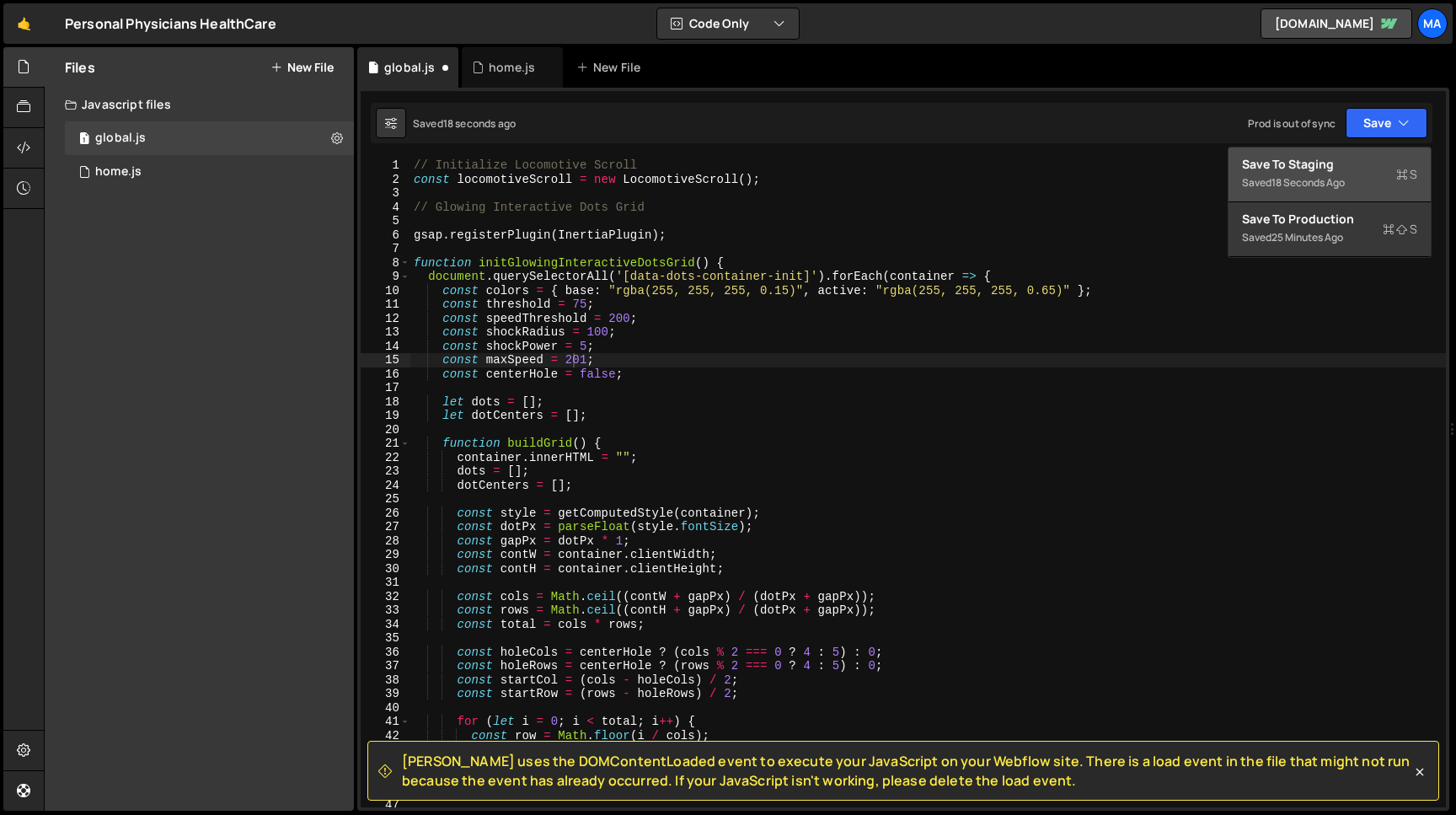
click at [1310, 188] on div "18 seconds ago" at bounding box center [1309, 182] width 74 height 14
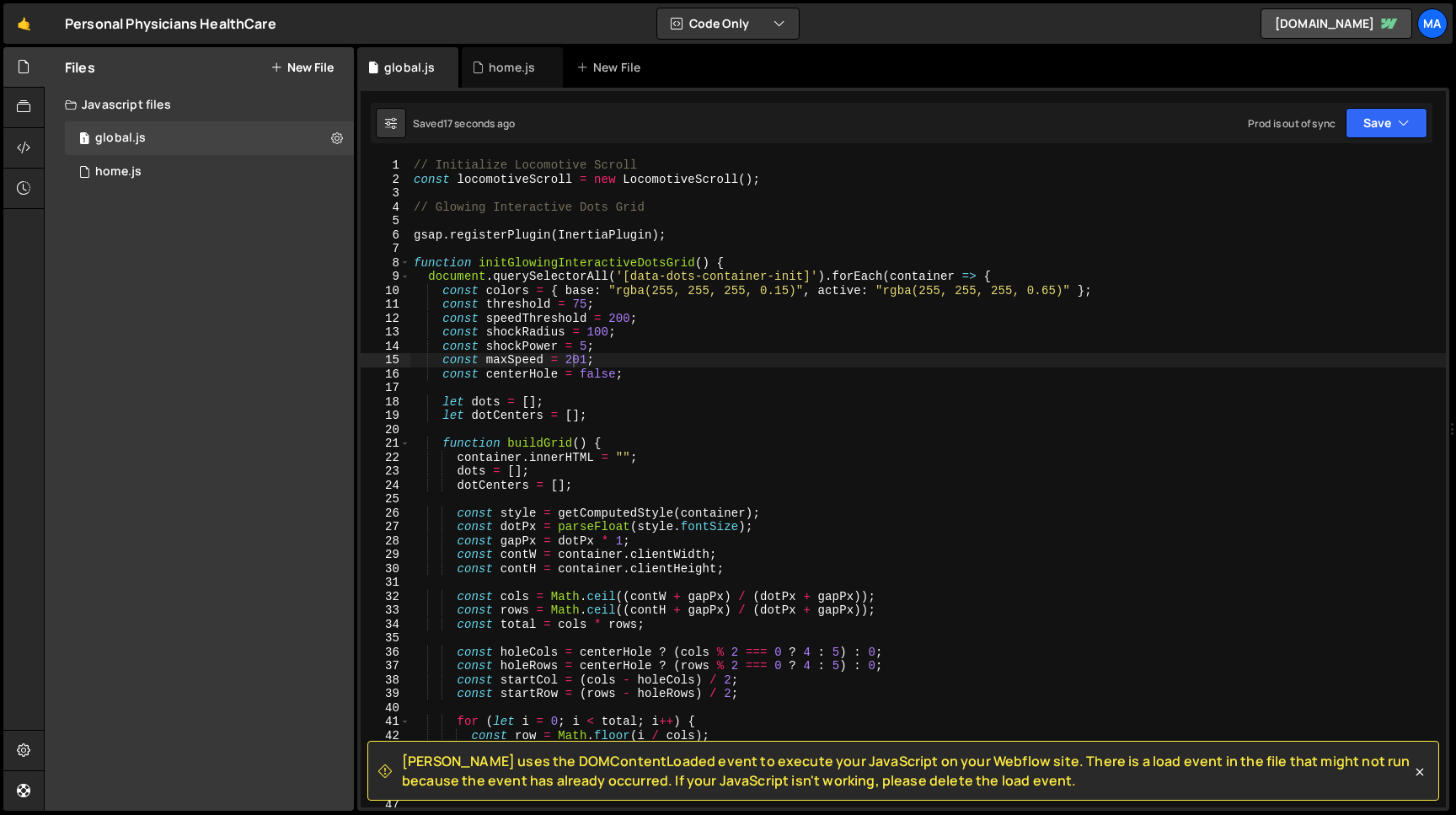
click at [586, 360] on div "// Initialize Locomotive Scroll const locomotiveScroll = new LocomotiveScroll (…" at bounding box center [928, 497] width 1036 height 677
click at [587, 306] on div "// Initialize Locomotive Scroll const locomotiveScroll = new LocomotiveScroll (…" at bounding box center [928, 497] width 1036 height 677
click at [1370, 121] on button "Save" at bounding box center [1386, 123] width 82 height 31
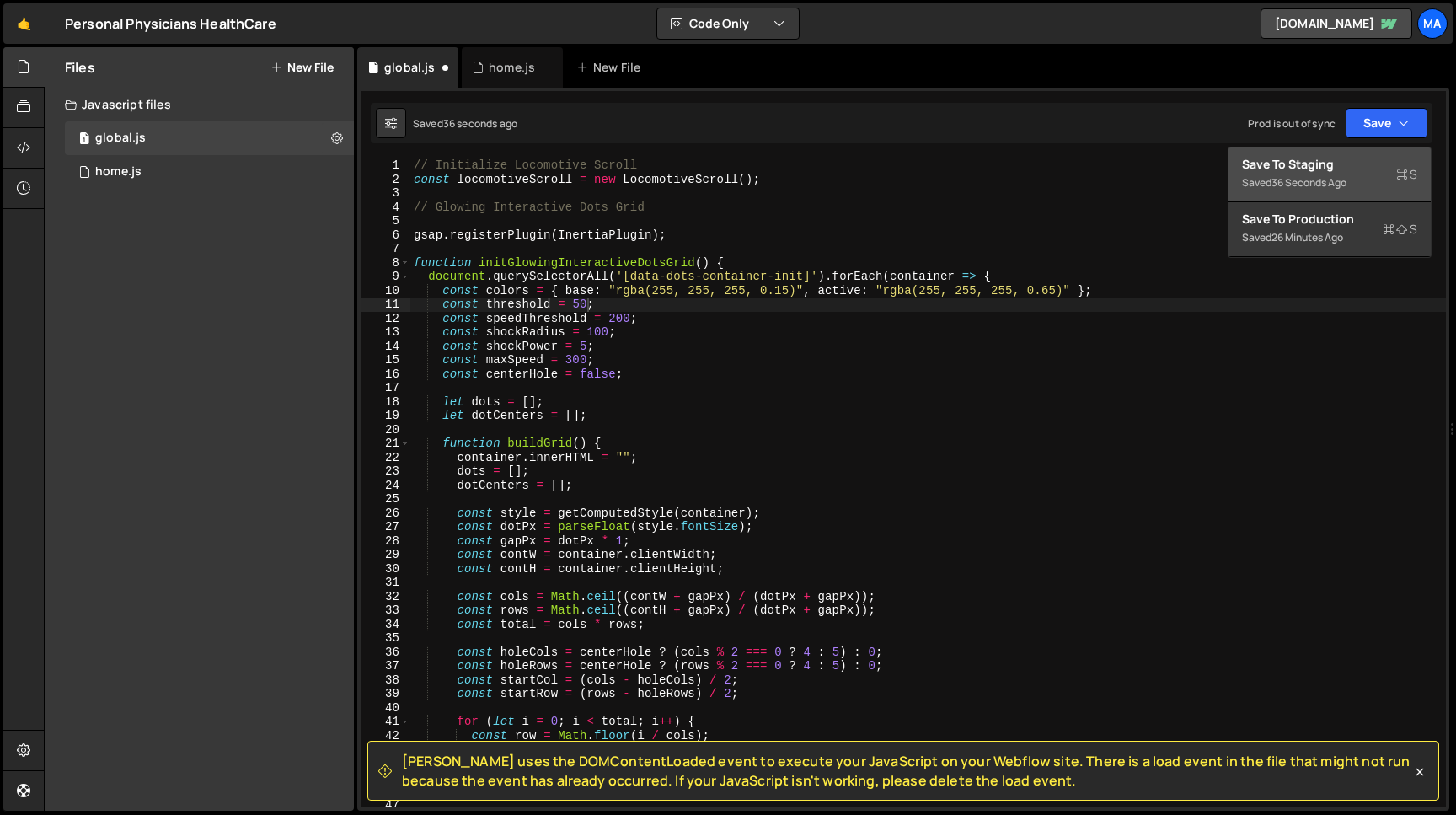
click at [1344, 156] on div "Save to Staging S" at bounding box center [1330, 164] width 175 height 17
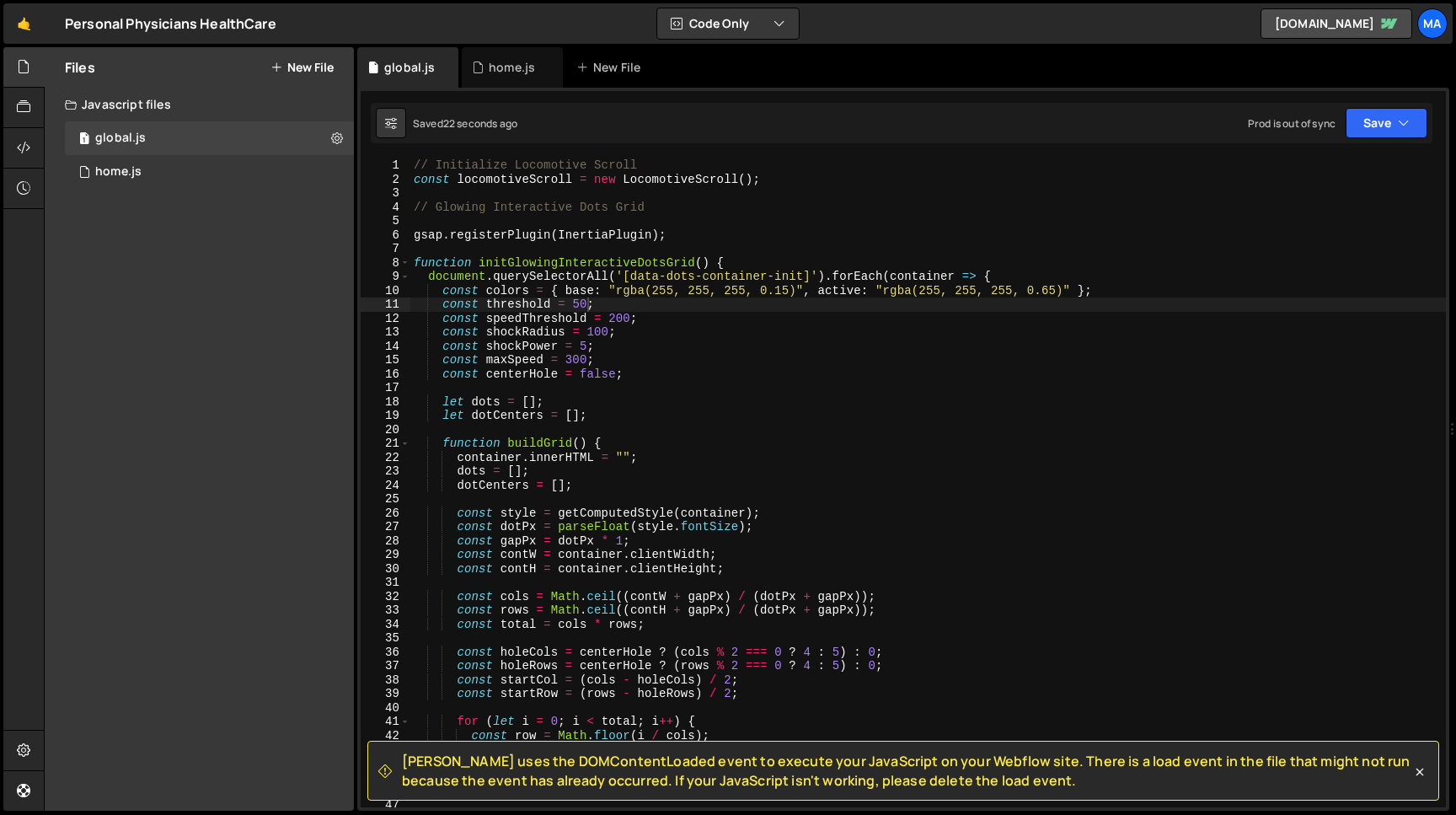
click at [580, 304] on div "// Initialize Locomotive Scroll const locomotiveScroll = new LocomotiveScroll (…" at bounding box center [928, 497] width 1036 height 677
click at [1370, 122] on button "Save" at bounding box center [1386, 123] width 82 height 31
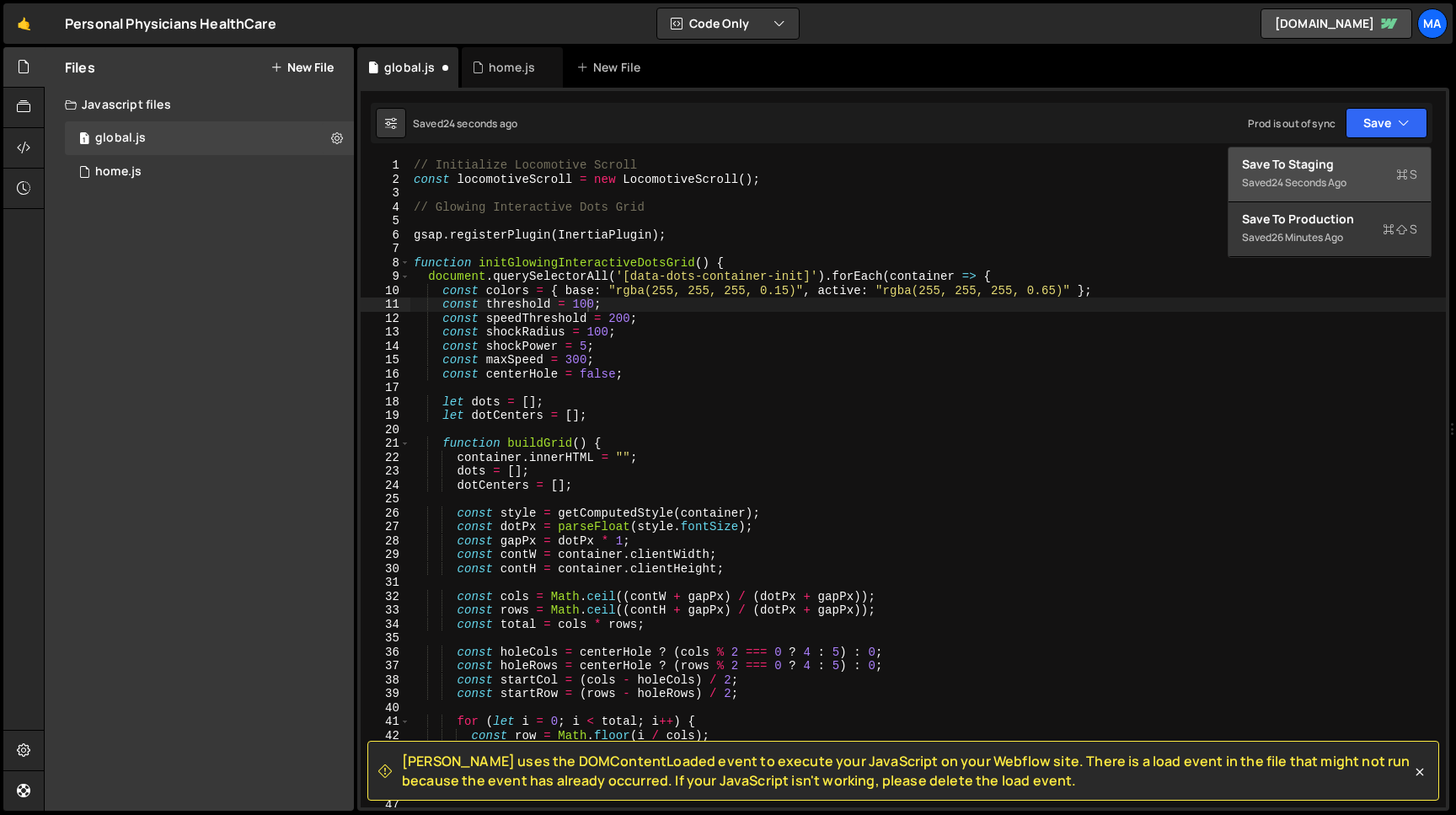
click at [1345, 159] on div "Save to Staging S" at bounding box center [1330, 164] width 175 height 17
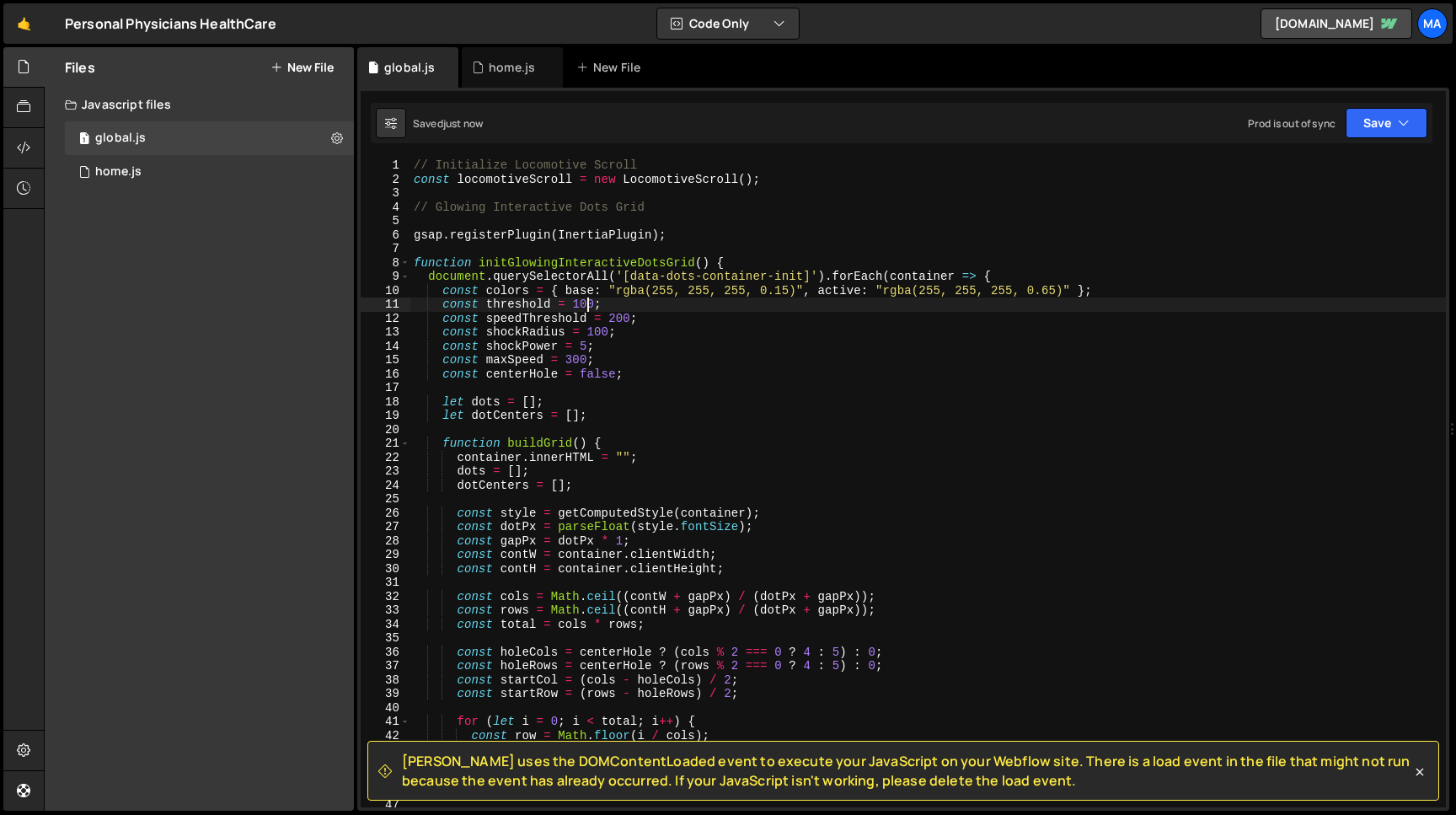
click at [587, 303] on div "// Initialize Locomotive Scroll const locomotiveScroll = new LocomotiveScroll (…" at bounding box center [928, 497] width 1036 height 677
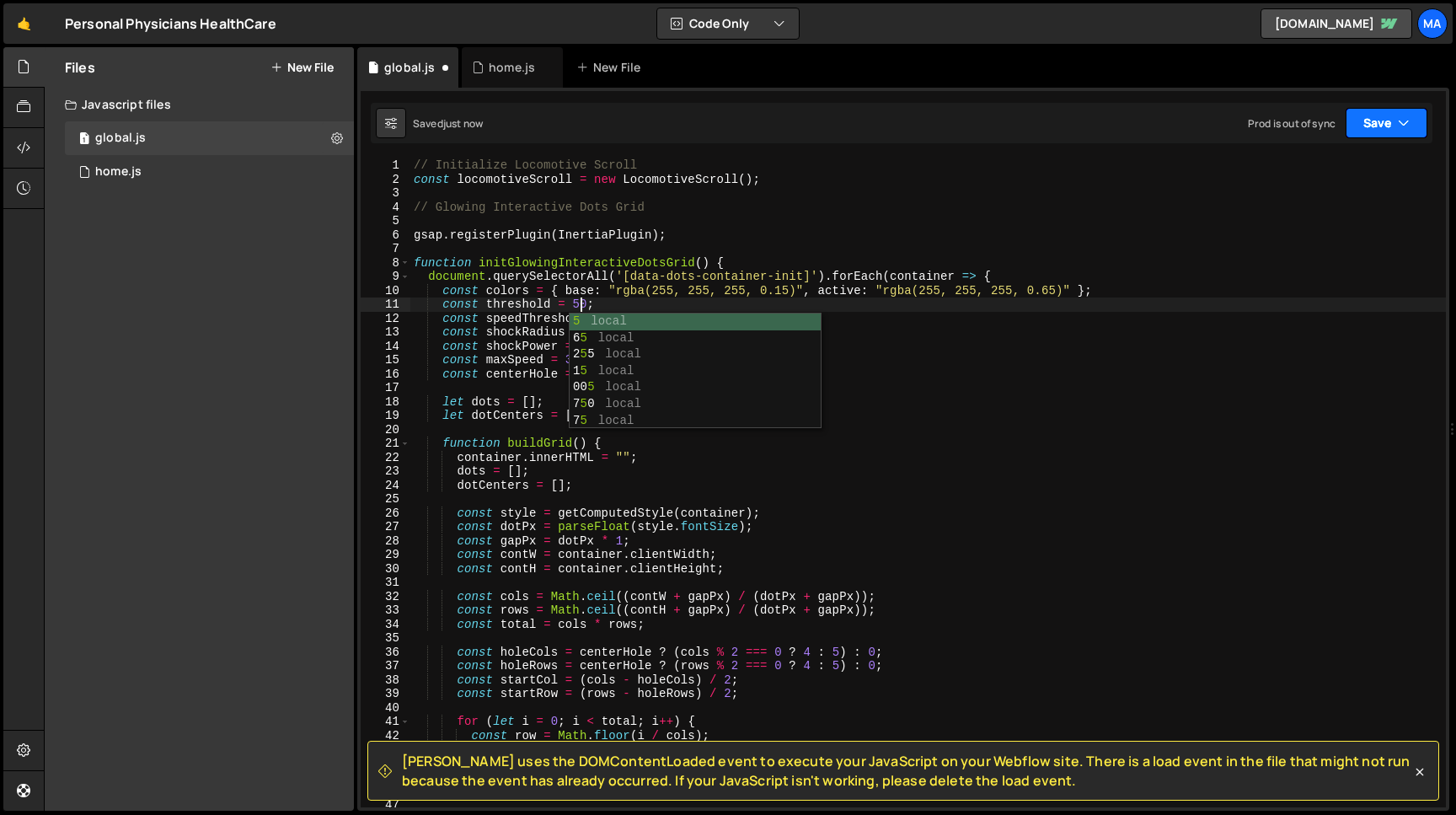
click at [1374, 128] on button "Save" at bounding box center [1386, 123] width 82 height 31
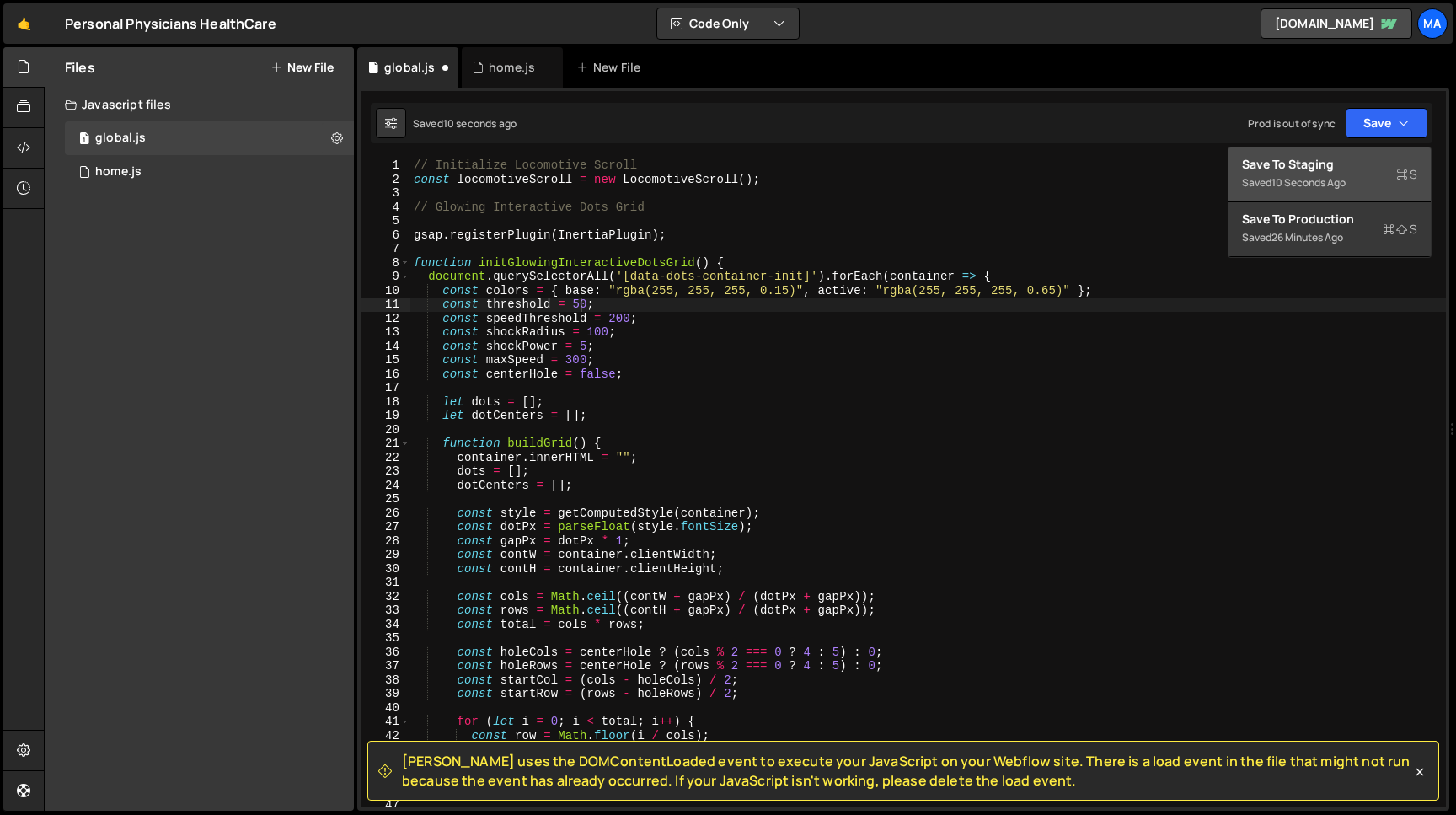
click at [1326, 166] on div "Save to Staging S" at bounding box center [1330, 164] width 175 height 17
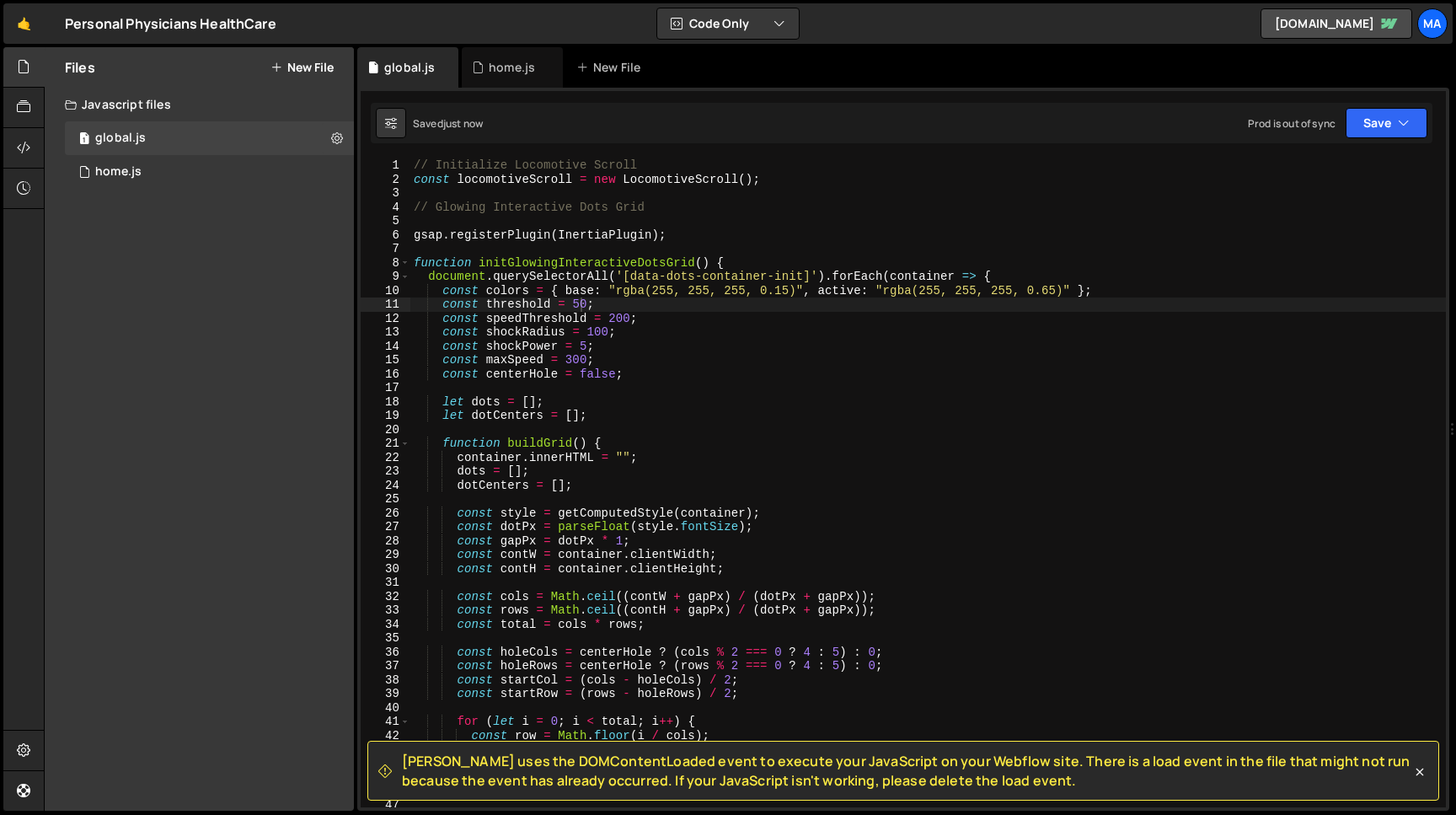
click at [586, 306] on div "// Initialize Locomotive Scroll const locomotiveScroll = new LocomotiveScroll (…" at bounding box center [928, 497] width 1036 height 677
click at [1374, 131] on button "Save" at bounding box center [1386, 123] width 82 height 31
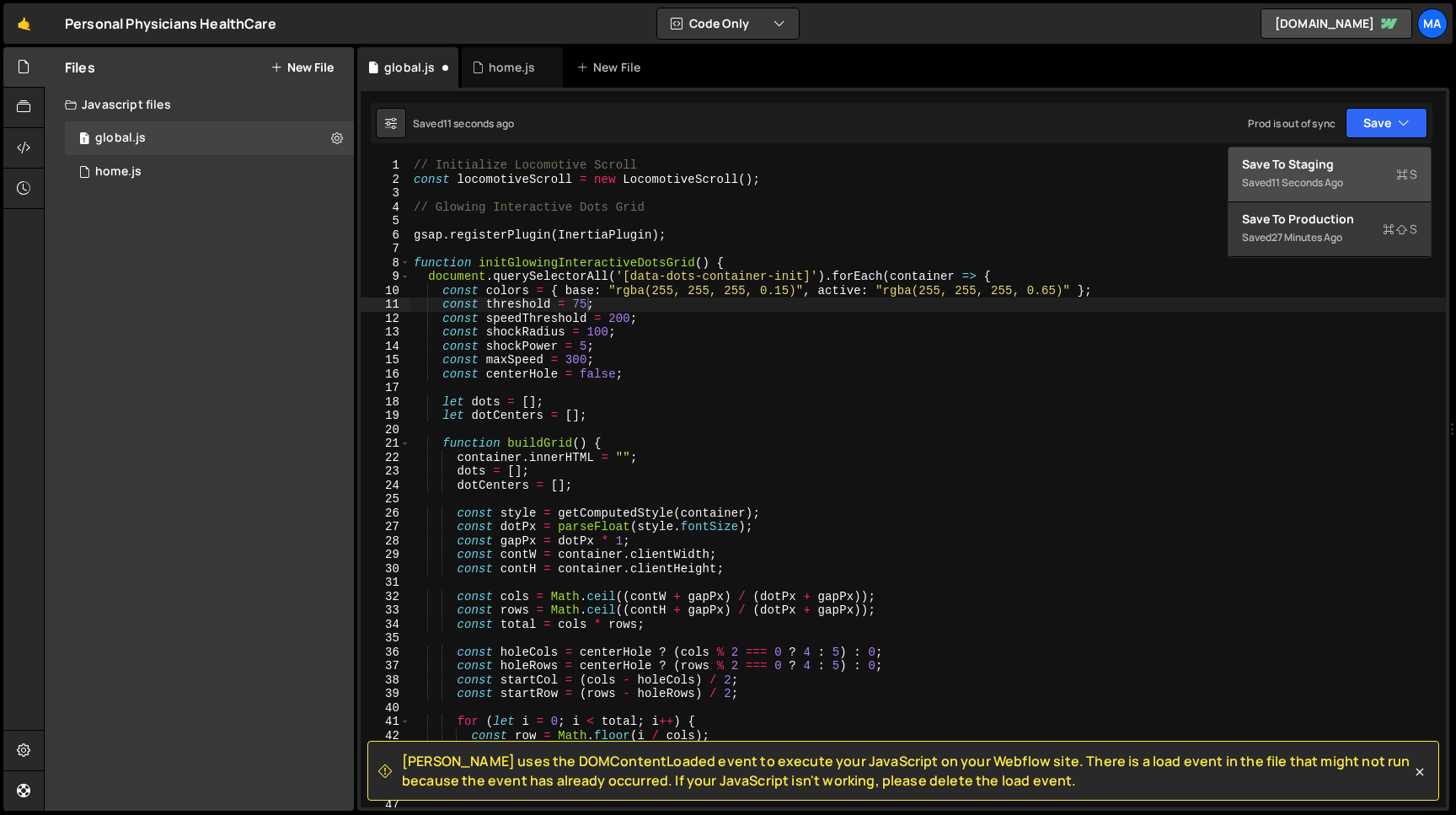
click at [1328, 164] on div "Save to Staging S" at bounding box center [1330, 164] width 175 height 17
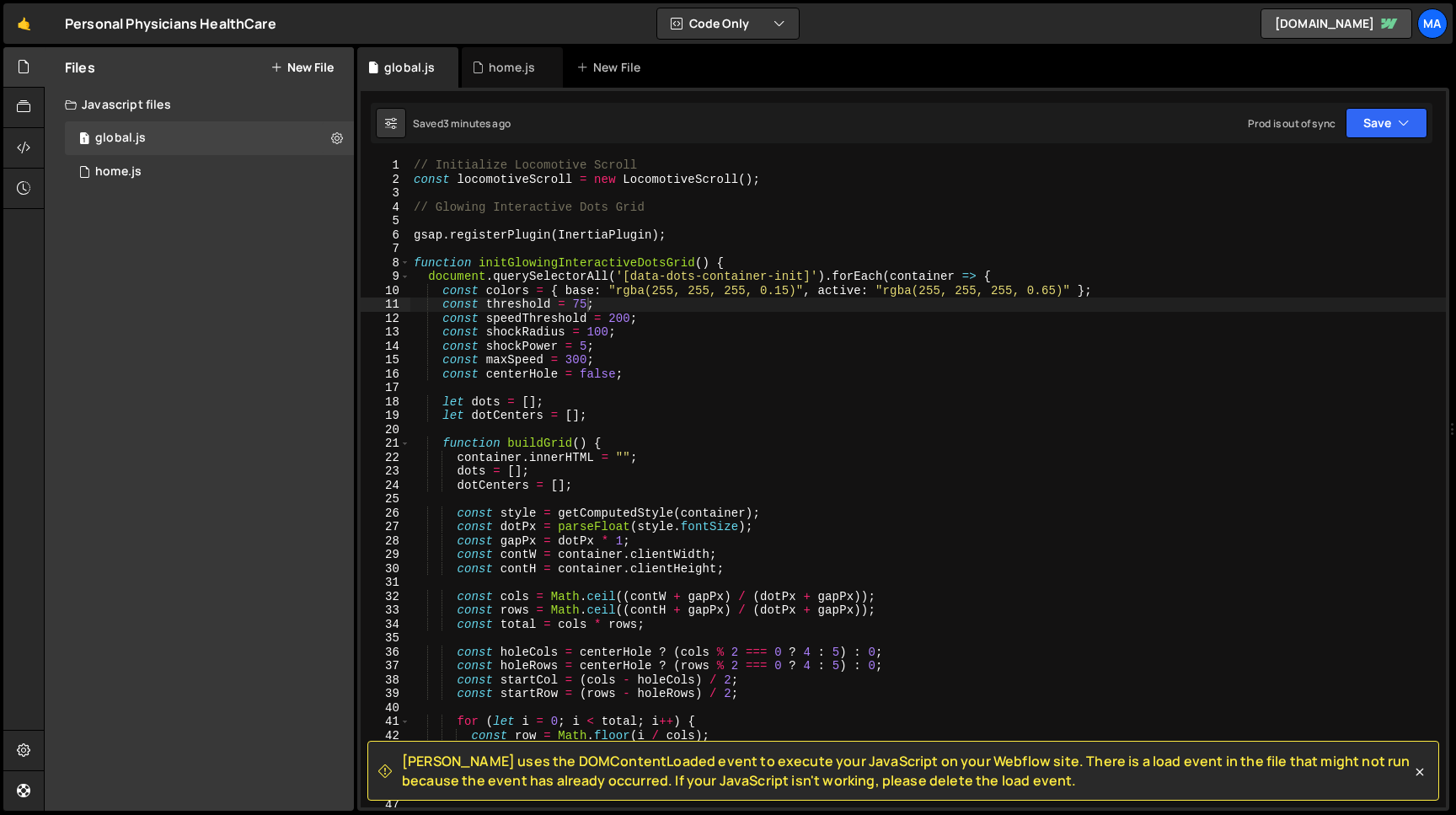
click at [415, 207] on div "// Initialize Locomotive Scroll const locomotiveScroll = new LocomotiveScroll (…" at bounding box center [928, 497] width 1036 height 677
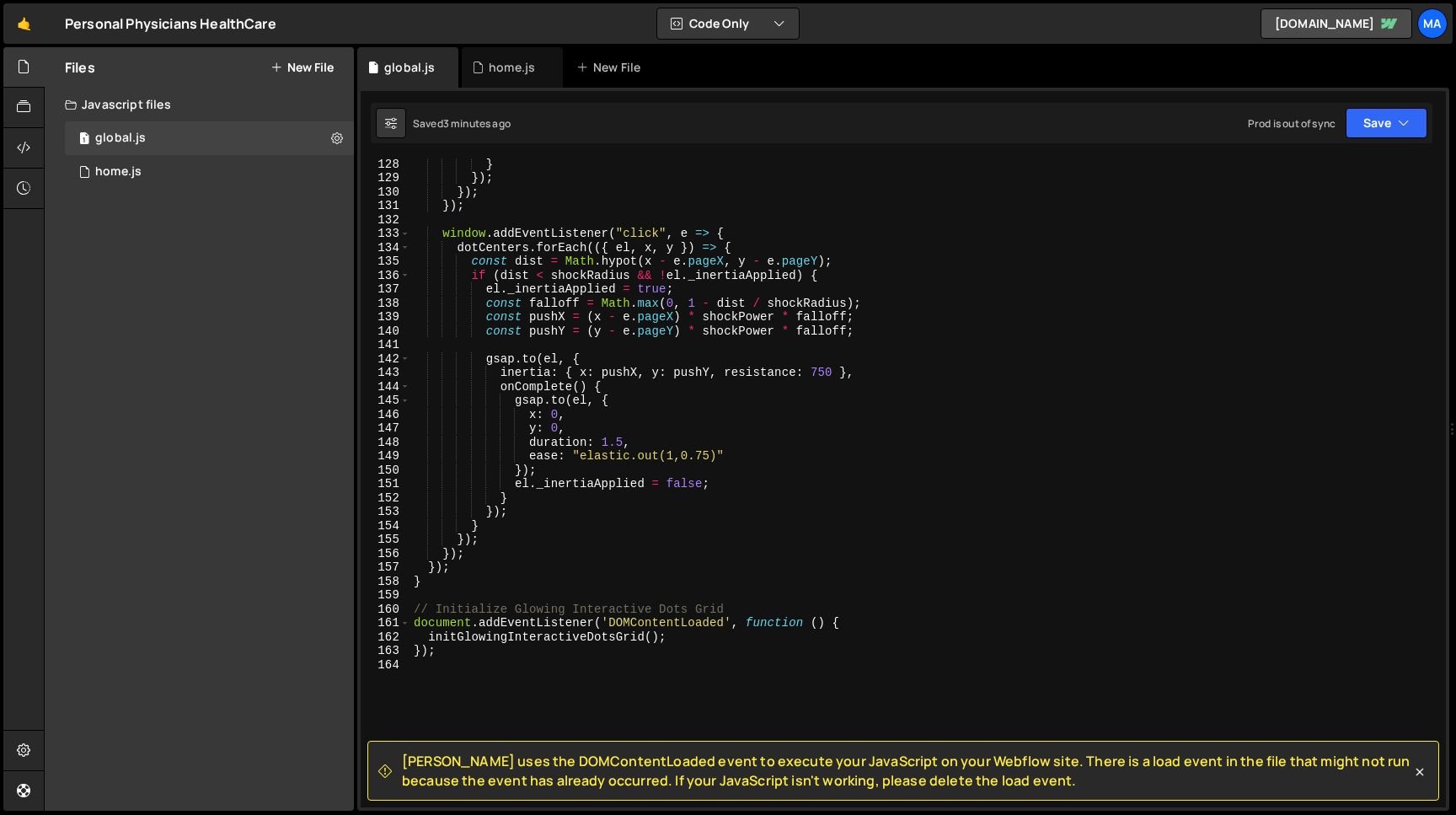
scroll to position [1949, 0]
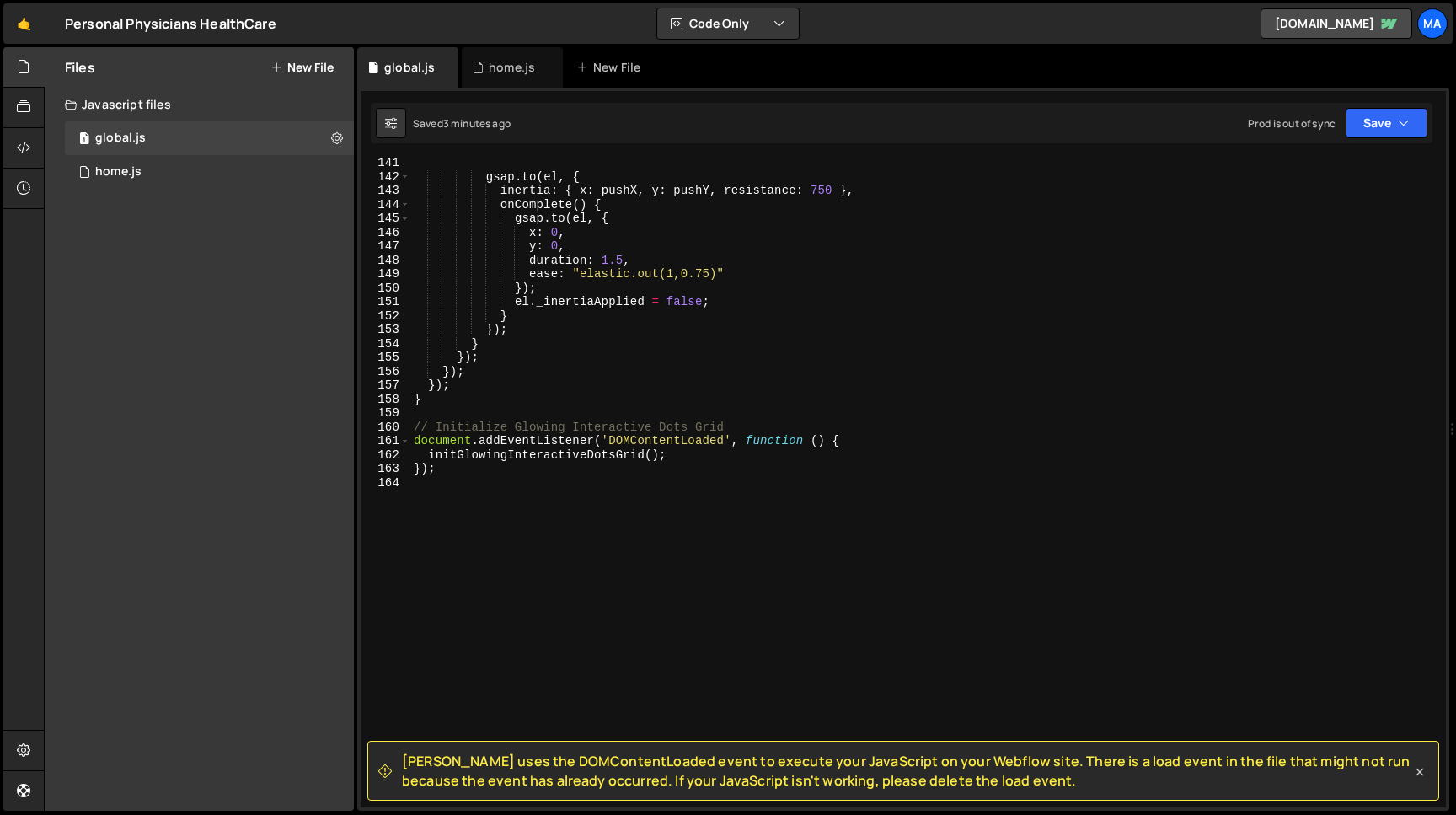
click at [1419, 770] on icon at bounding box center [1420, 772] width 8 height 8
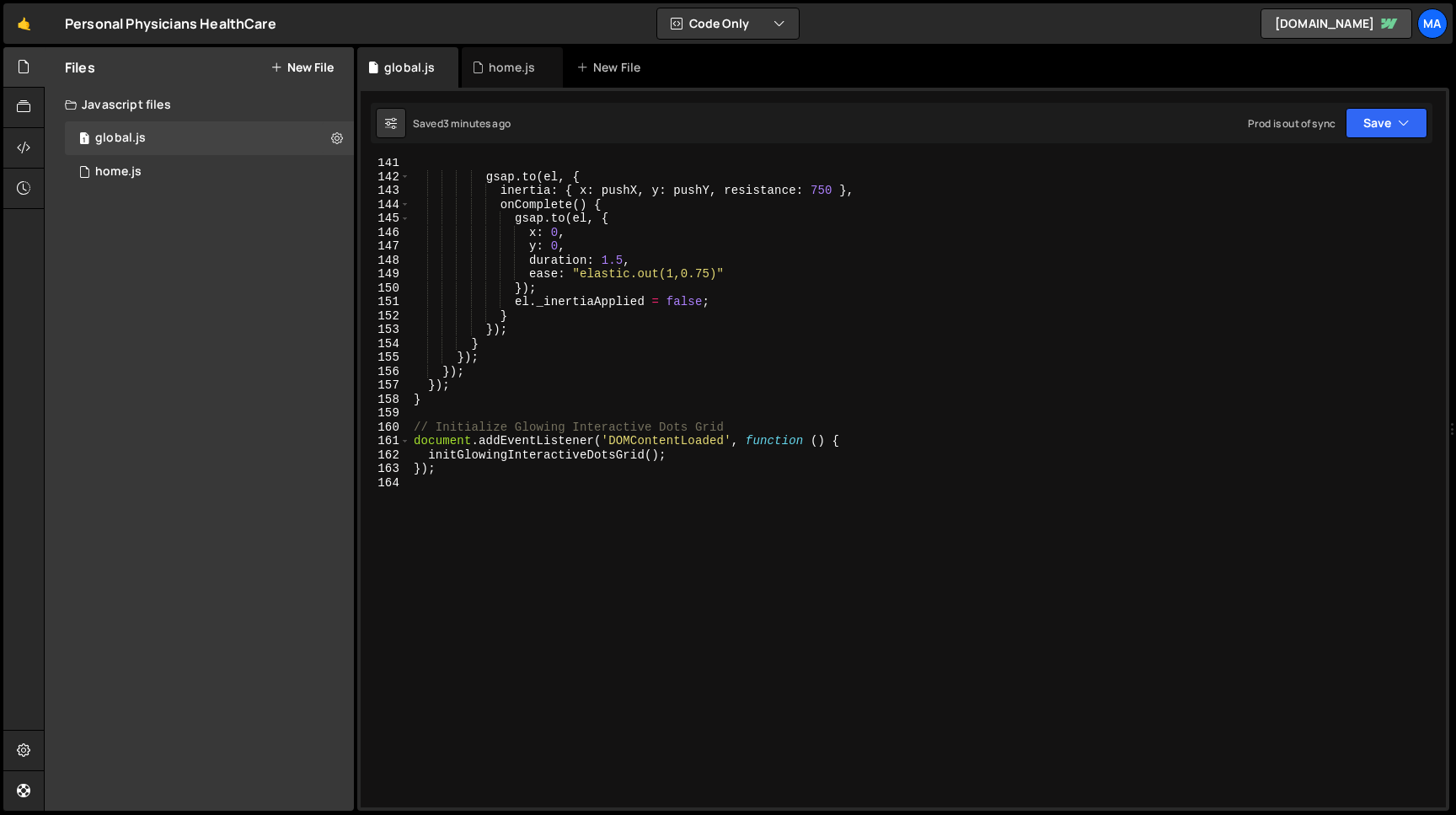
click at [483, 477] on div "gsap . to ( el , { inertia : { x : pushX , y : pushY , resistance : 750 } , onC…" at bounding box center [928, 494] width 1036 height 677
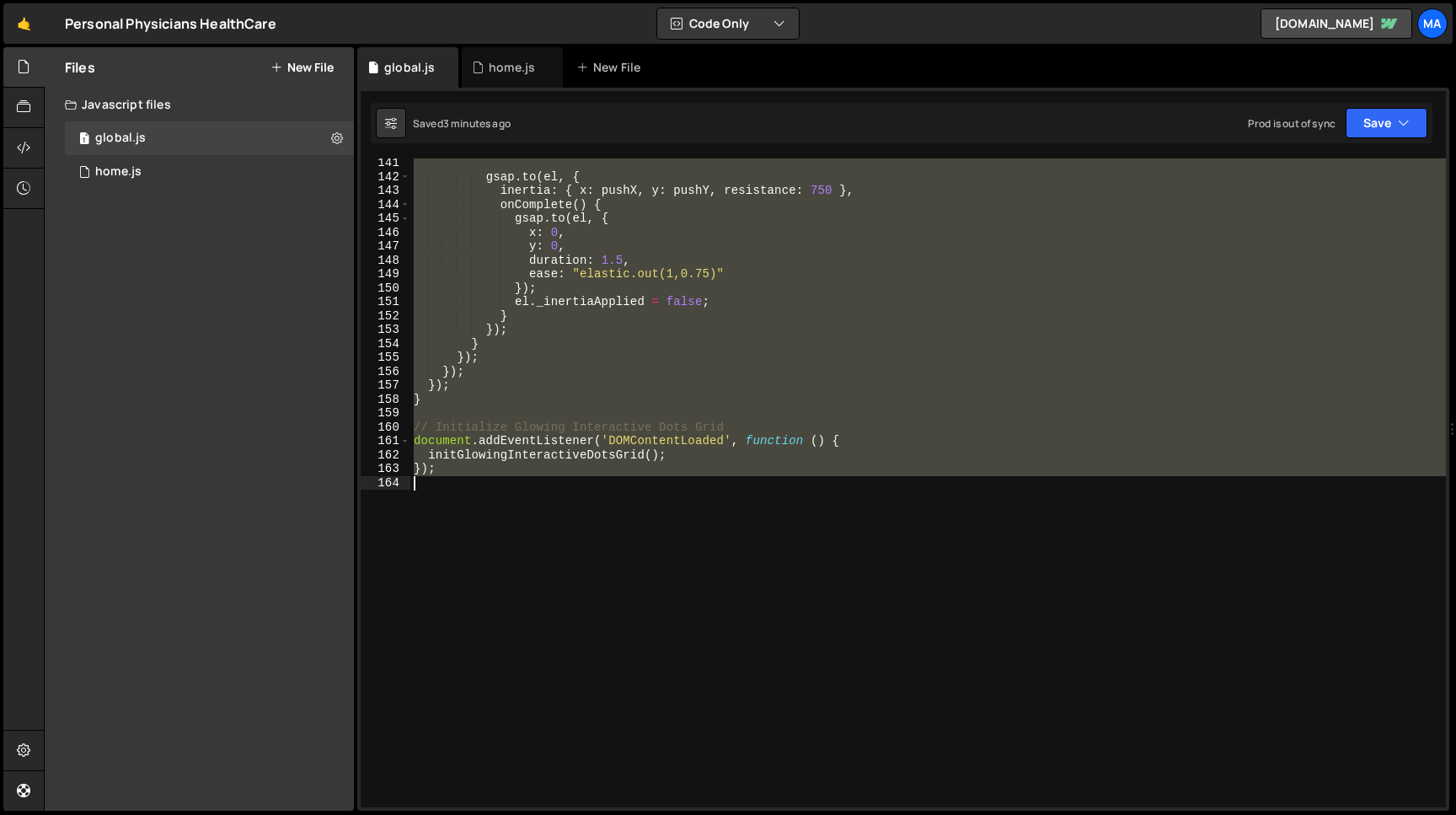
click at [474, 470] on div "gsap . to ( el , { inertia : { x : pushX , y : pushY , resistance : 750 } , onC…" at bounding box center [928, 483] width 1036 height 648
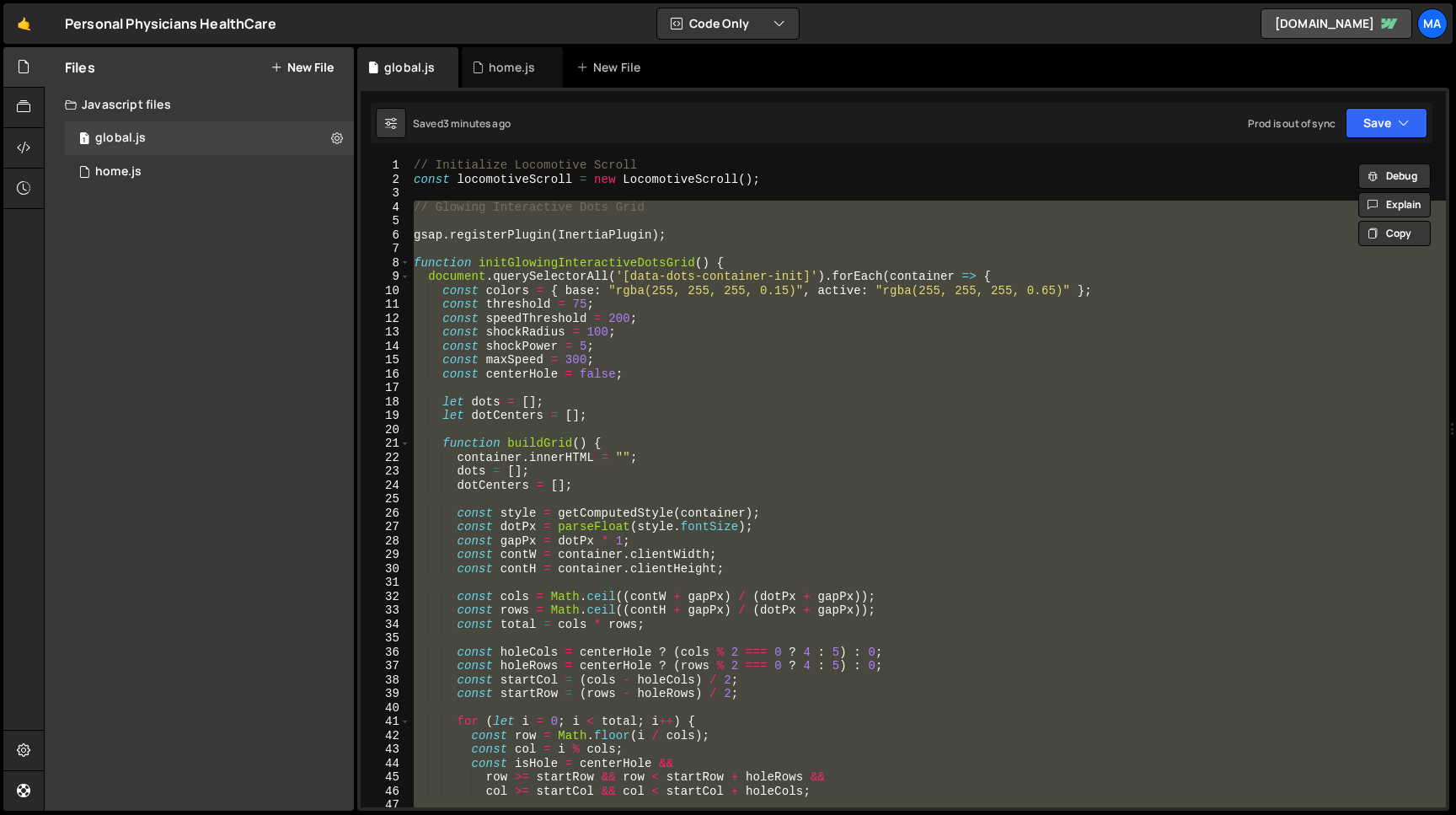
scroll to position [0, 0]
click at [541, 240] on div "// Initialize Locomotive Scroll const locomotiveScroll = new LocomotiveScroll (…" at bounding box center [928, 483] width 1036 height 648
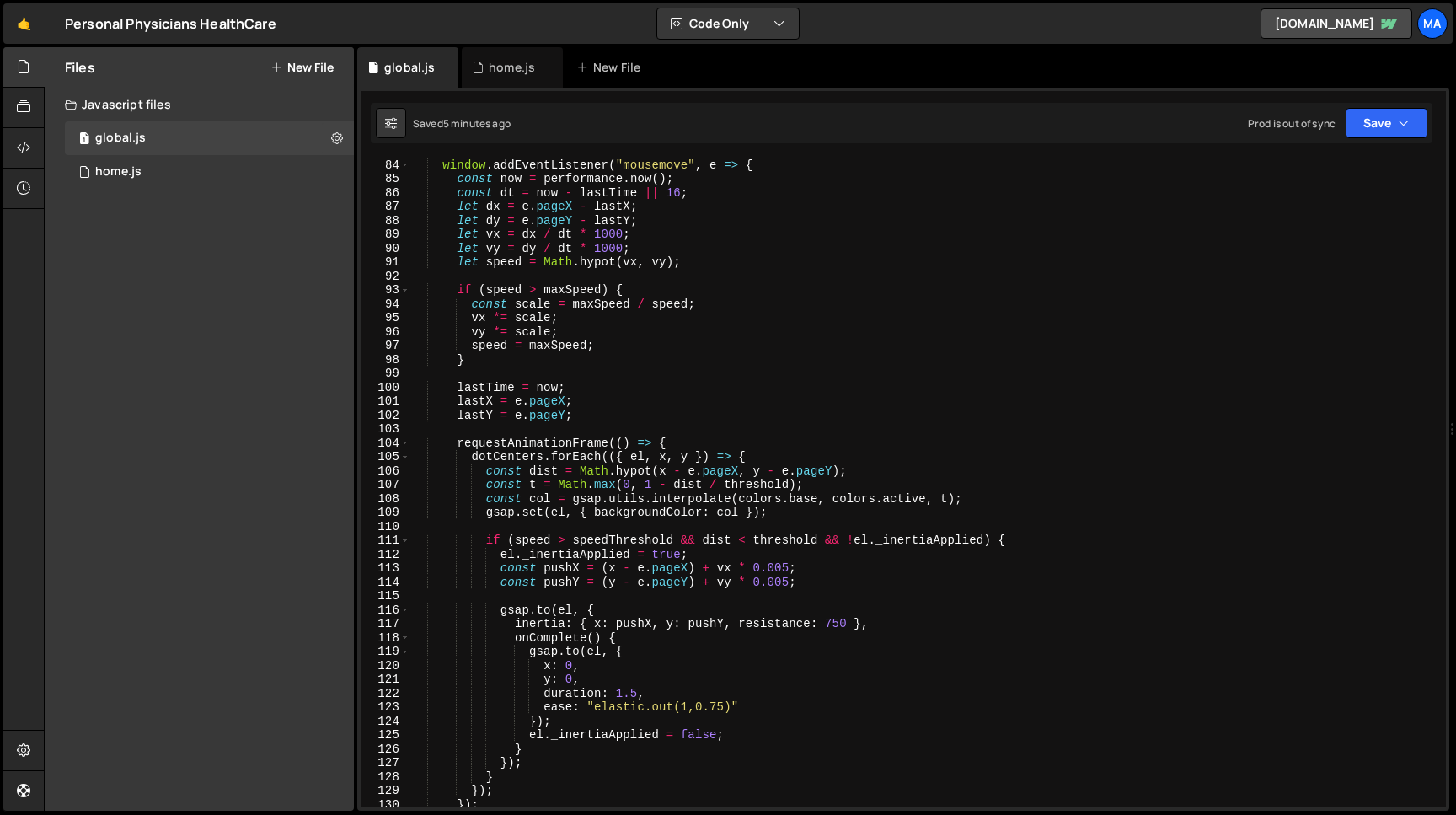
scroll to position [1211, 0]
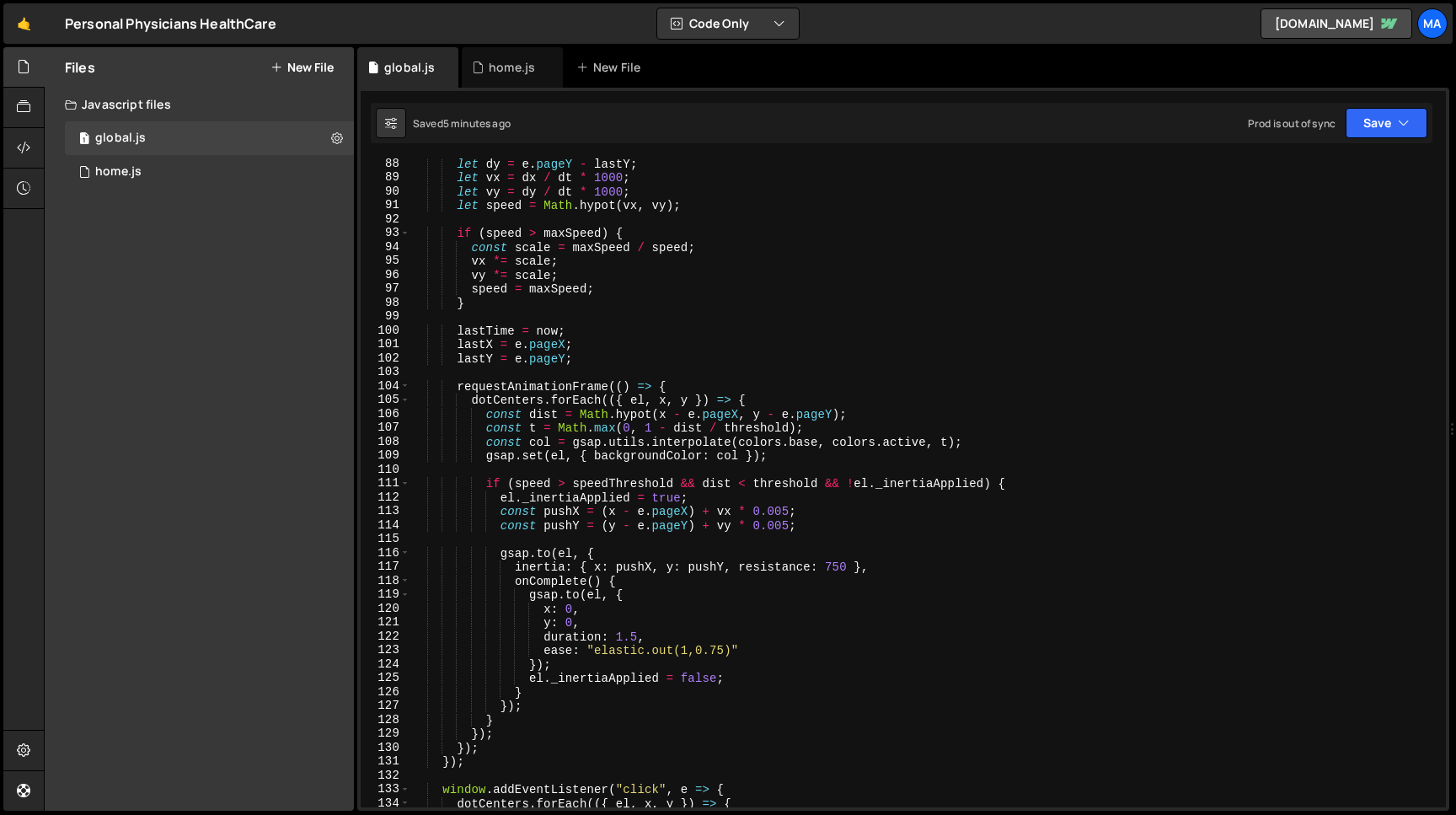
click at [487, 429] on div "let dy = e . pageY - lastY ; let vx = dx / dt * 1000 ; let vy = dy / dt * 1000 …" at bounding box center [928, 495] width 1036 height 677
type textarea "const t = Math.max(0, 1 - dist / threshold);"
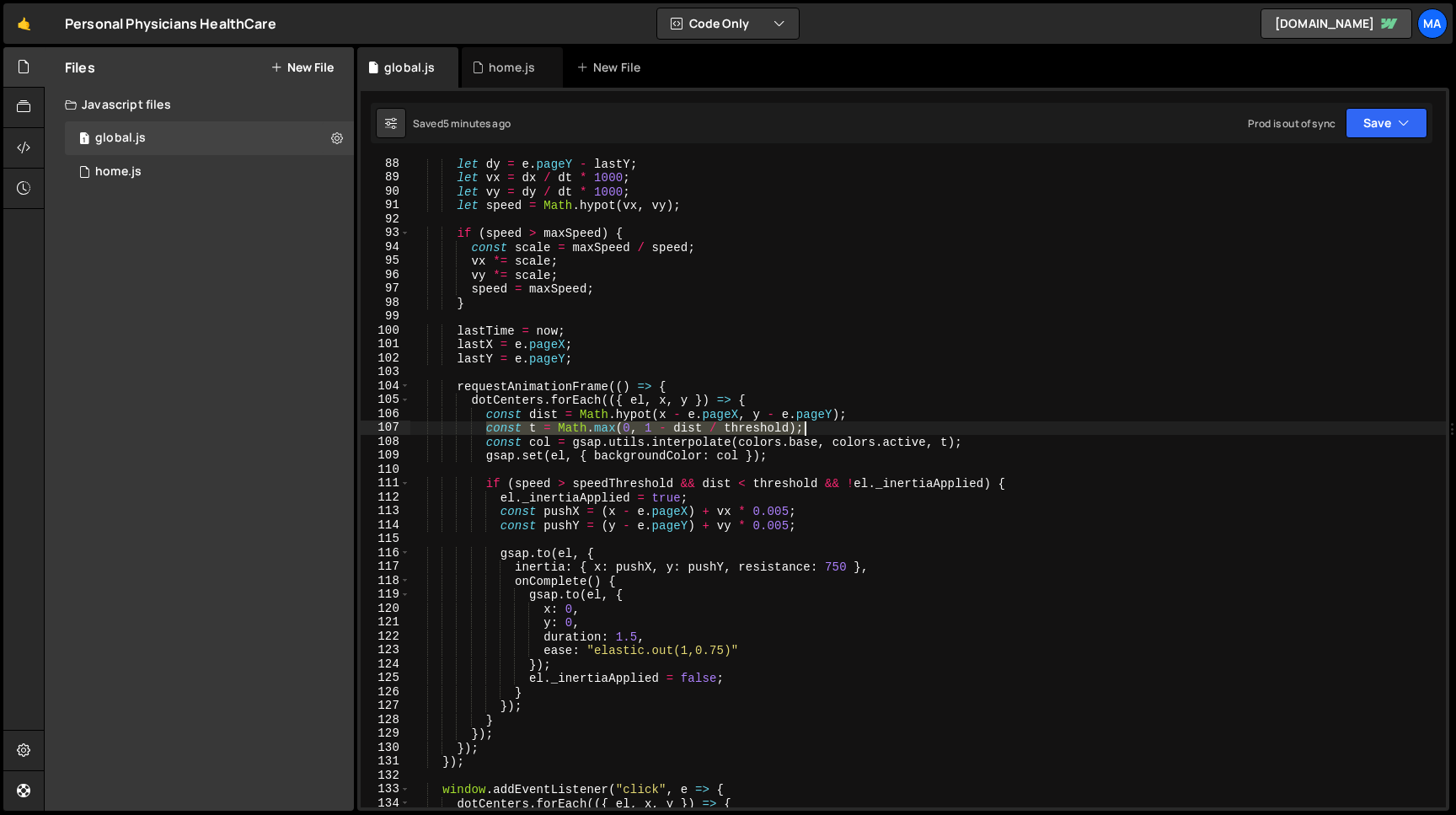
click at [809, 431] on div "let dy = e . pageY - lastY ; let vx = dx / dt * 1000 ; let vy = dy / dt * 1000 …" at bounding box center [928, 495] width 1036 height 677
click at [812, 431] on div "let dy = e . pageY - lastY ; let vx = dx / dt * 1000 ; let vy = dy / dt * 1000 …" at bounding box center [928, 483] width 1036 height 648
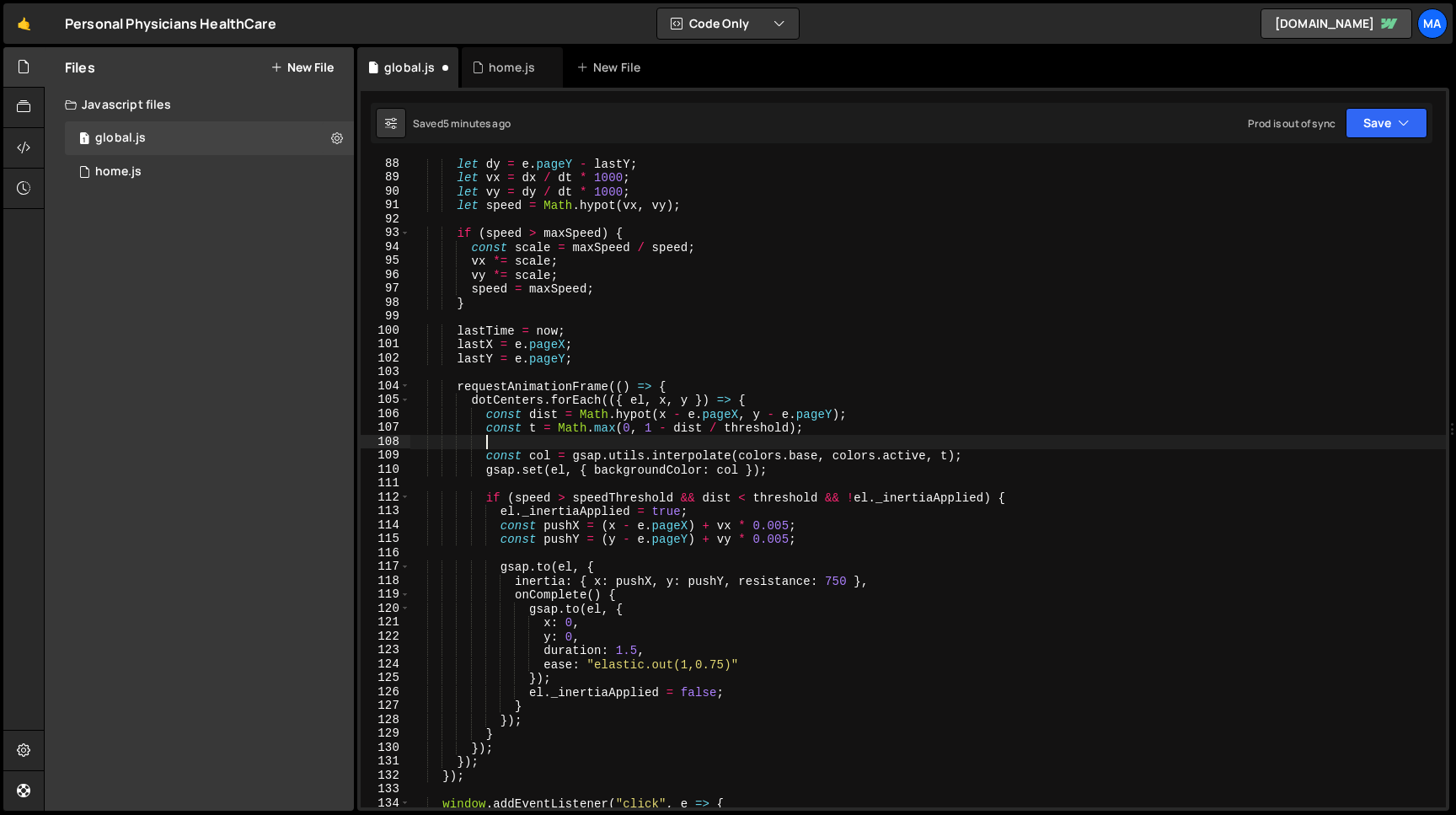
paste textarea "const t = Math.pow(Math.max(0, 1 - dist / threshold), 2);"
click at [809, 429] on div "let dy = e . pageY - lastY ; let vx = dx / dt * 1000 ; let vy = dy / dt * 1000 …" at bounding box center [928, 495] width 1036 height 677
type textarea "const t = Math.max(0, 1 - dist / threshold);"
click at [487, 428] on div "let dy = e . pageY - lastY ; let vx = dx / dt * 1000 ; let vy = dy / dt * 1000 …" at bounding box center [928, 495] width 1036 height 677
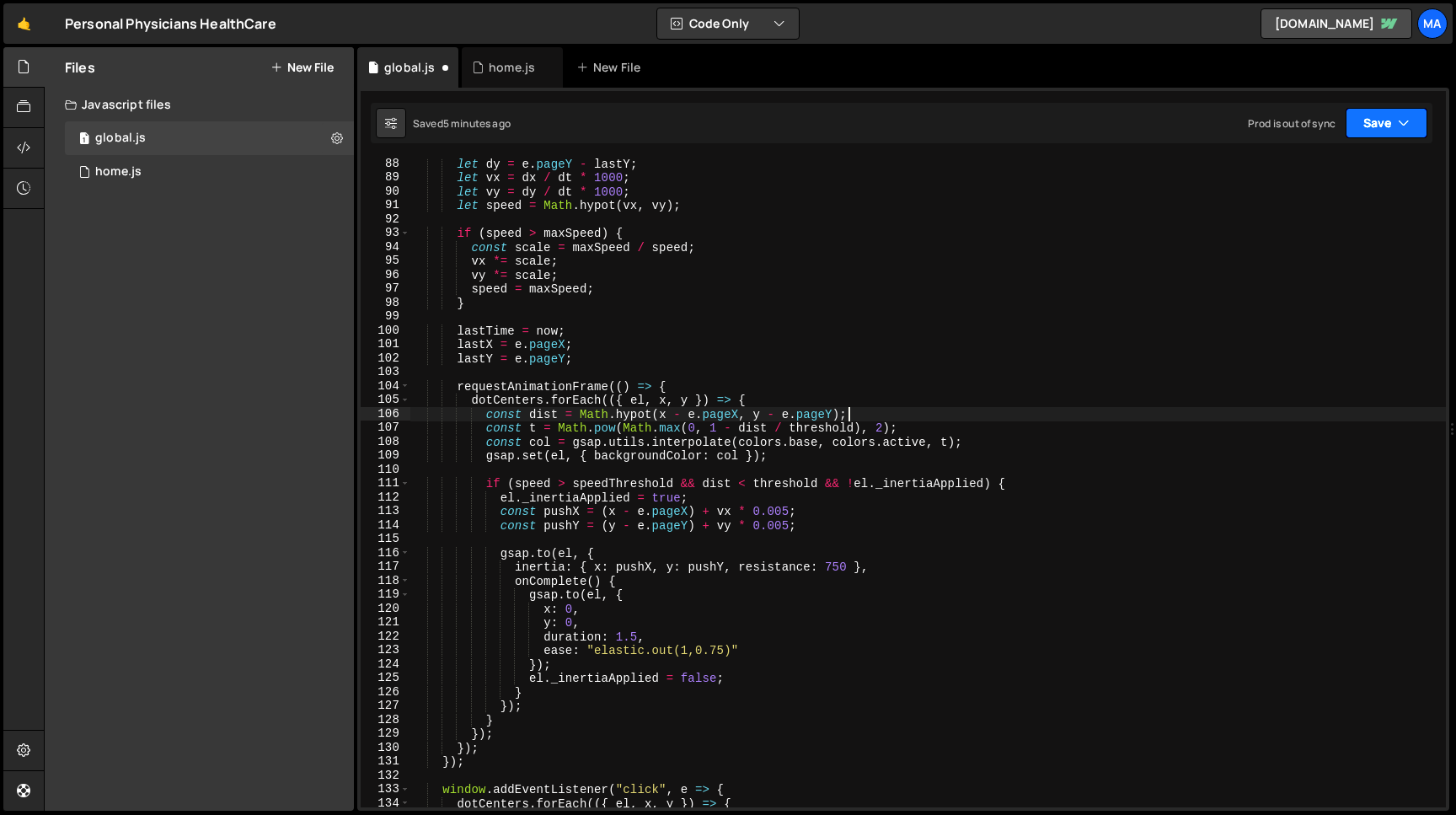
click at [1367, 117] on button "Save" at bounding box center [1386, 123] width 82 height 31
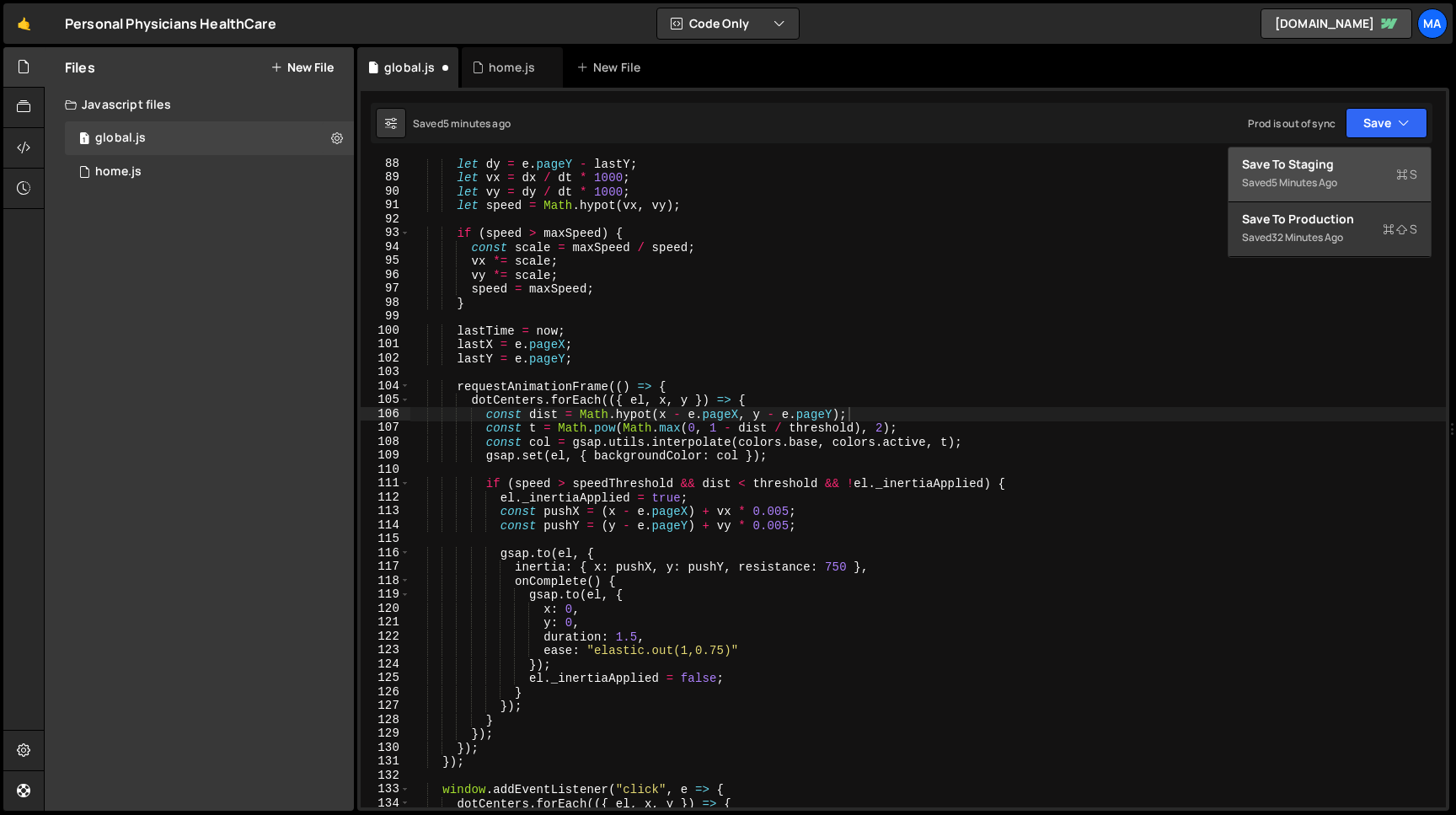
click at [1326, 171] on div "Save to Staging S" at bounding box center [1330, 164] width 175 height 17
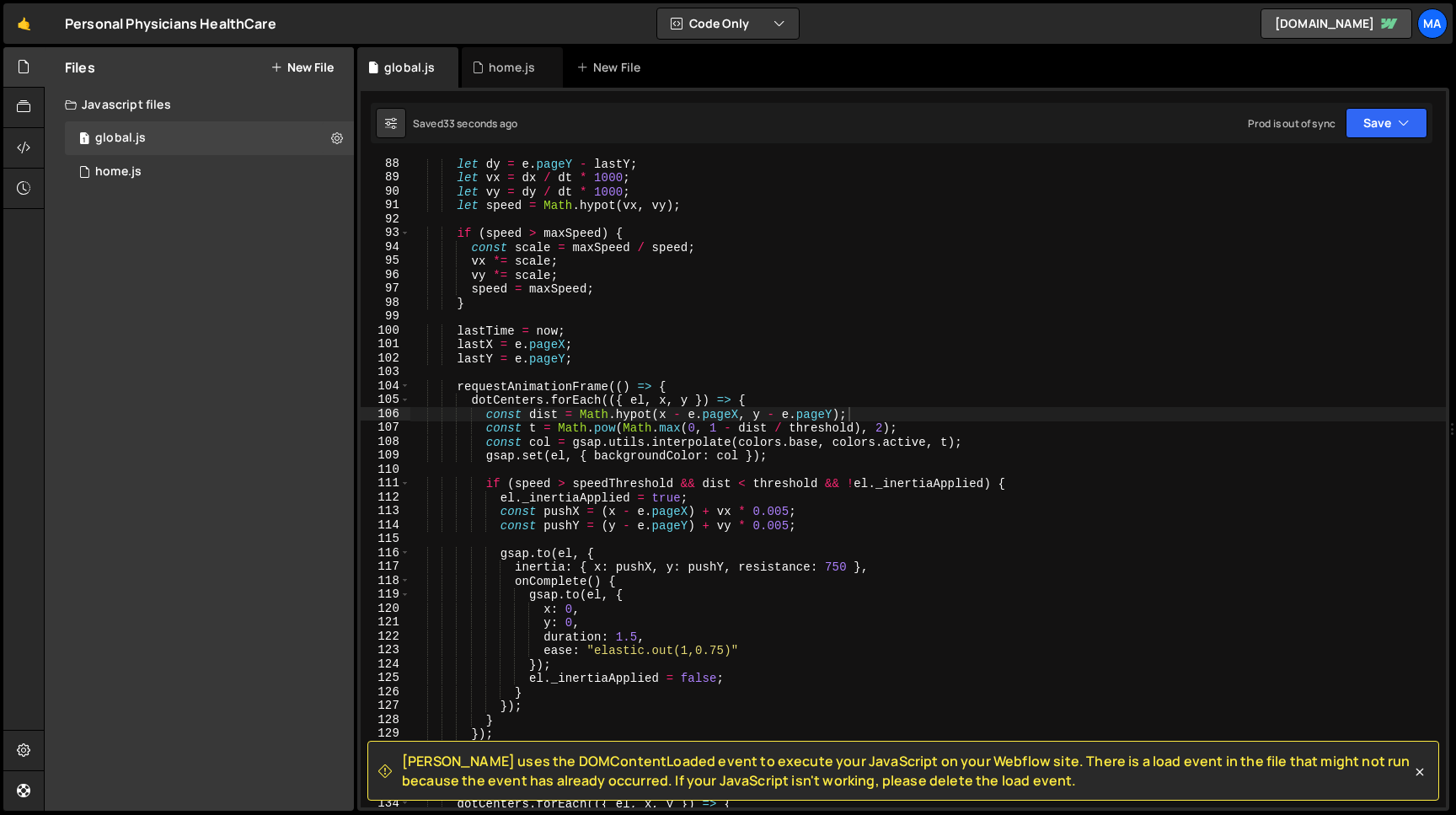
click at [906, 426] on div "let dy = e . pageY - lastY ; let vx = dx / dt * 1000 ; let vy = dy / dt * 1000 …" at bounding box center [928, 495] width 1036 height 677
click at [487, 428] on div "let dy = e . pageY - lastY ; let vx = dx / dt * 1000 ; let vy = dy / dt * 1000 …" at bounding box center [928, 495] width 1036 height 677
paste textarea "gsap.parseEase("power3.out")(Math.max(0, 1 - dist / threshold)"
click at [1377, 131] on button "Save" at bounding box center [1386, 123] width 82 height 31
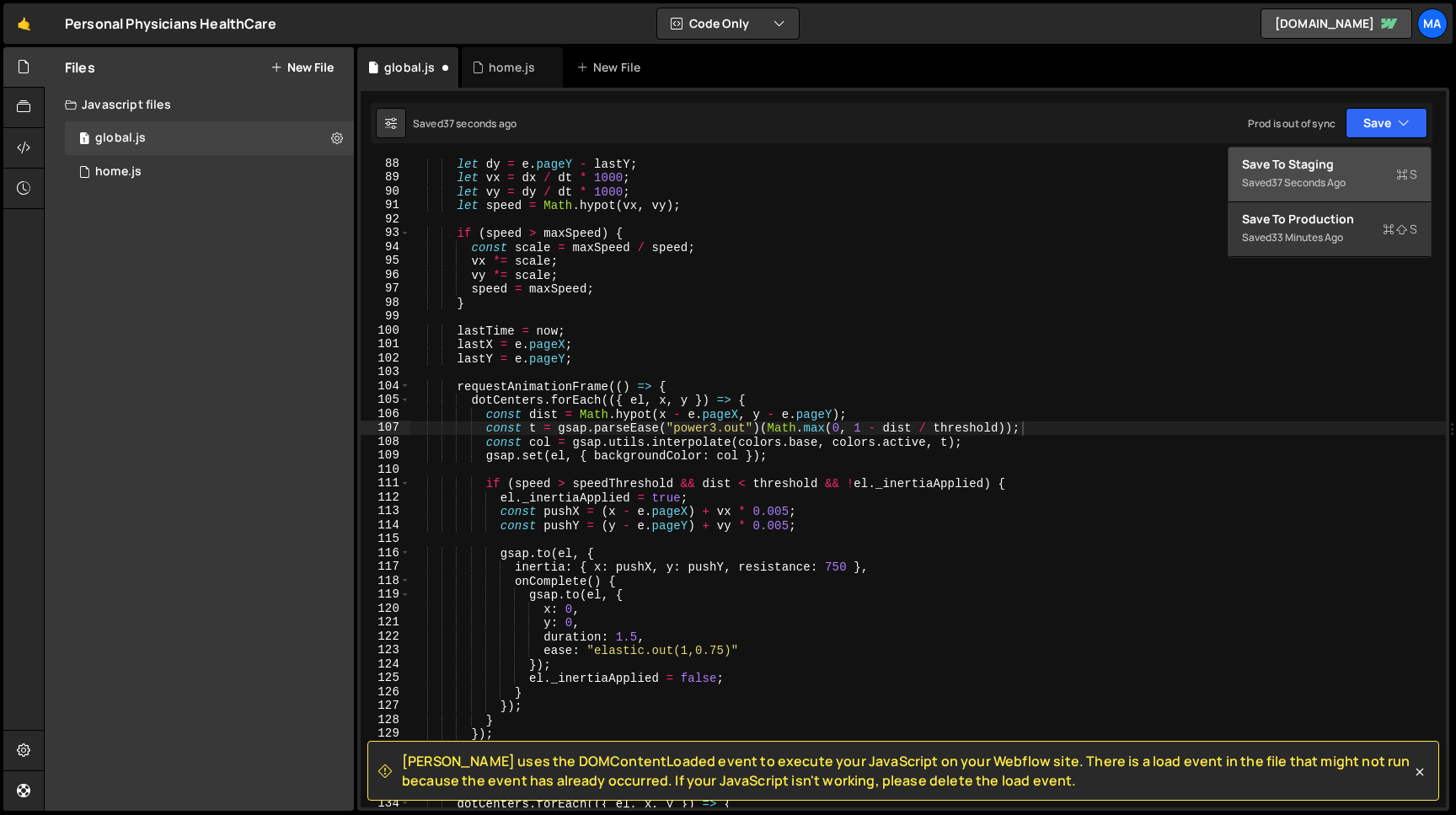
click at [1342, 167] on div "Save to Staging S" at bounding box center [1330, 164] width 175 height 17
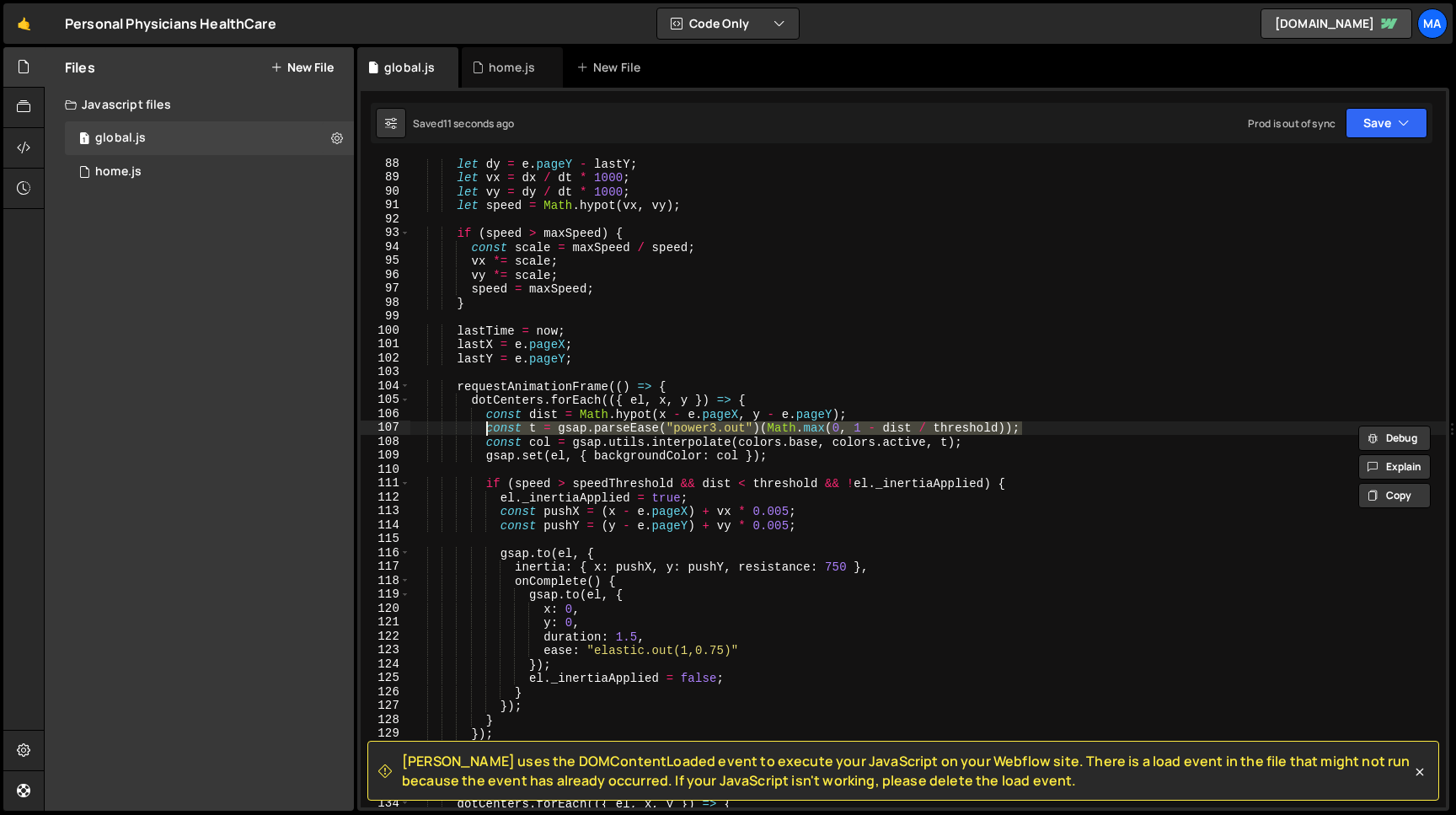
click at [489, 431] on div "let dy = e . pageY - lastY ; let vx = dx / dt * 1000 ; let vy = dy / dt * 1000 …" at bounding box center [928, 495] width 1036 height 677
paste textarea "Math.max(0, 1 - dist / threshold"
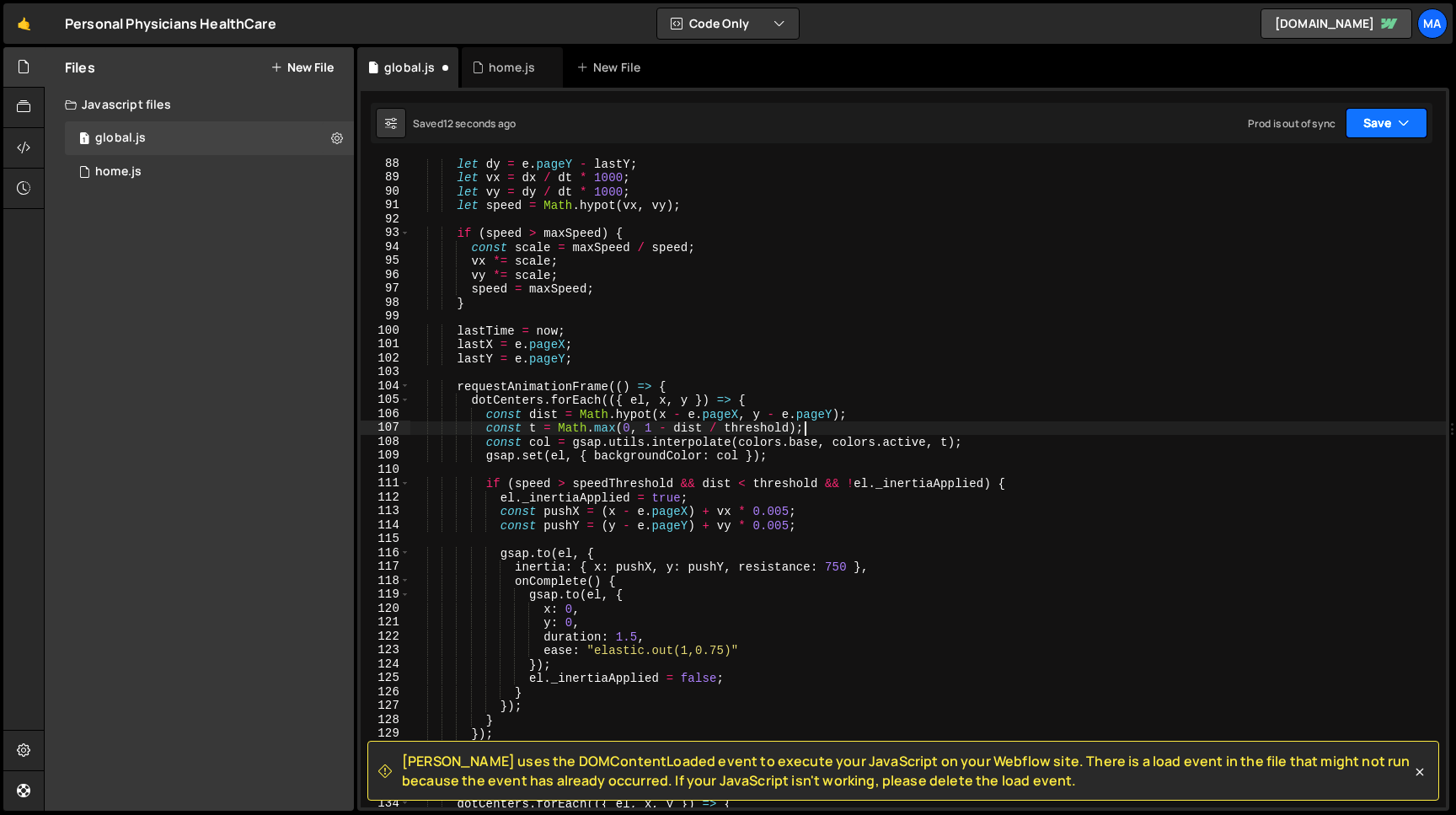
click at [1365, 131] on button "Save" at bounding box center [1386, 123] width 82 height 31
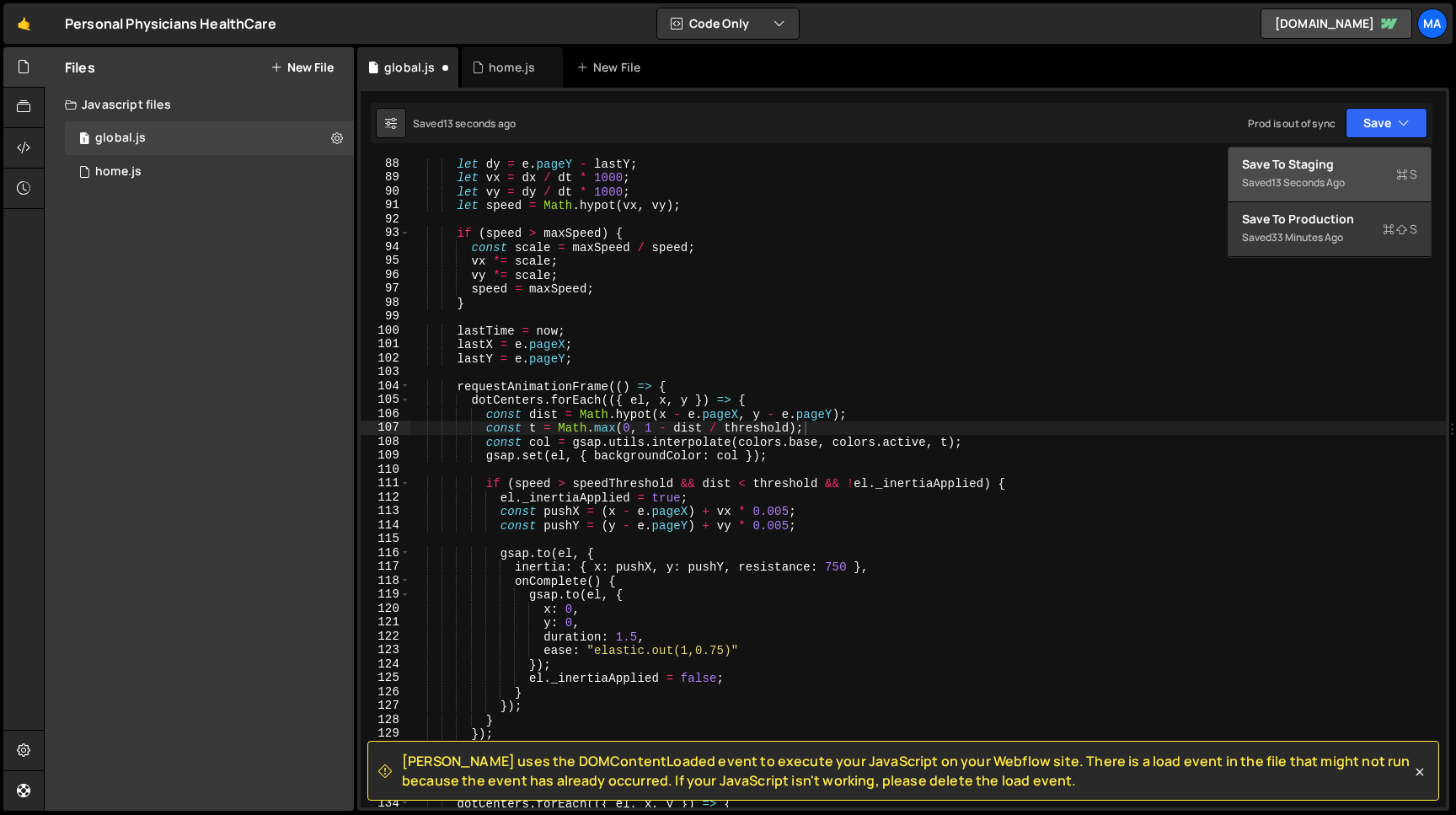
click at [1335, 152] on button "Save to Staging S Saved 13 seconds ago" at bounding box center [1330, 174] width 202 height 54
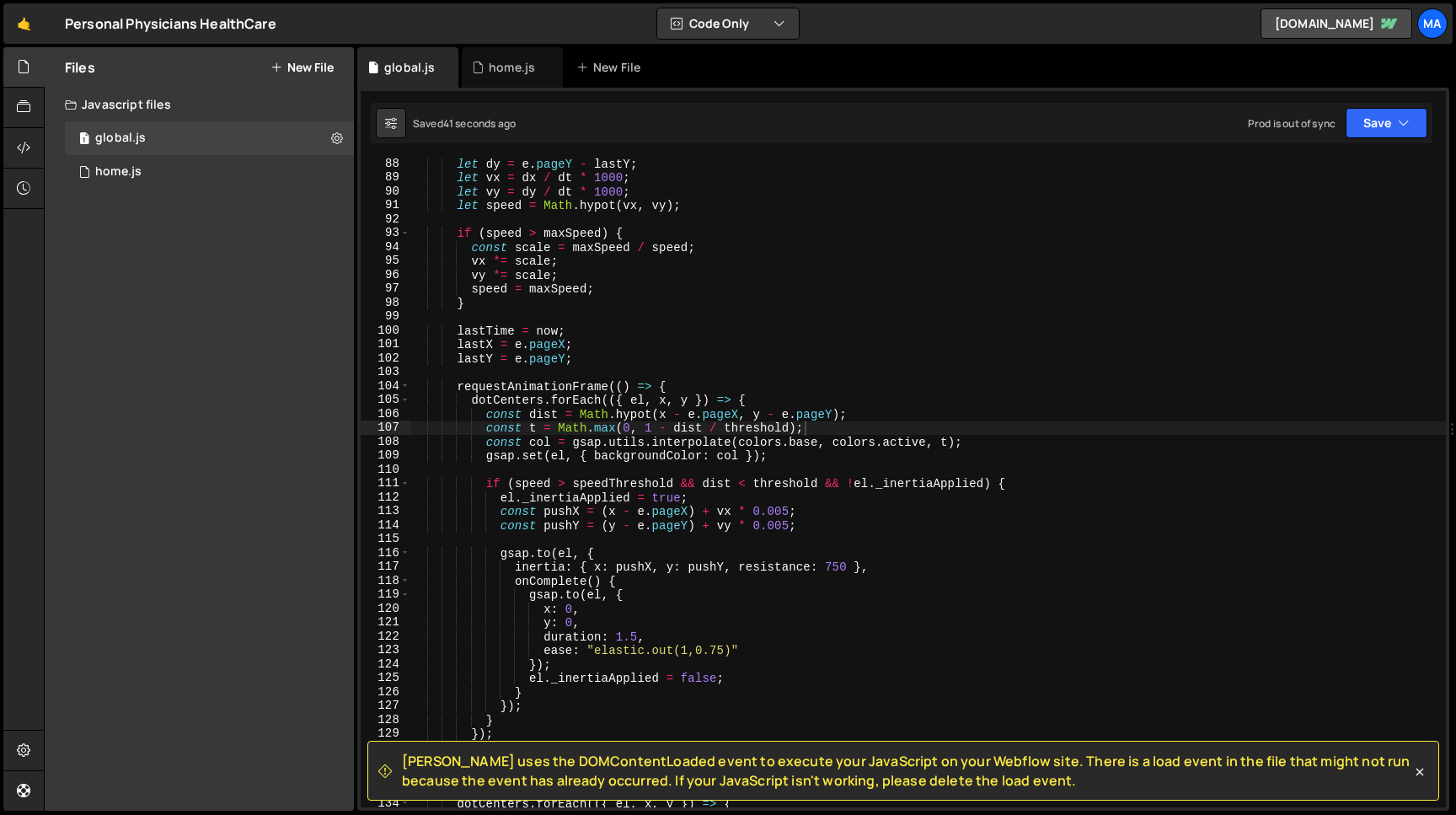
click at [806, 433] on div "let dy = e . pageY - lastY ; let vx = dx / dt * 1000 ; let vy = dy / dt * 1000 …" at bounding box center [928, 495] width 1036 height 677
click at [488, 431] on div "let dy = e . pageY - lastY ; let vx = dx / dt * 1000 ; let vy = dy / dt * 1000 …" at bounding box center [928, 495] width 1036 height 677
paste textarea "const smoothT = t * t * (3 - 2 * t); // smoothstep"
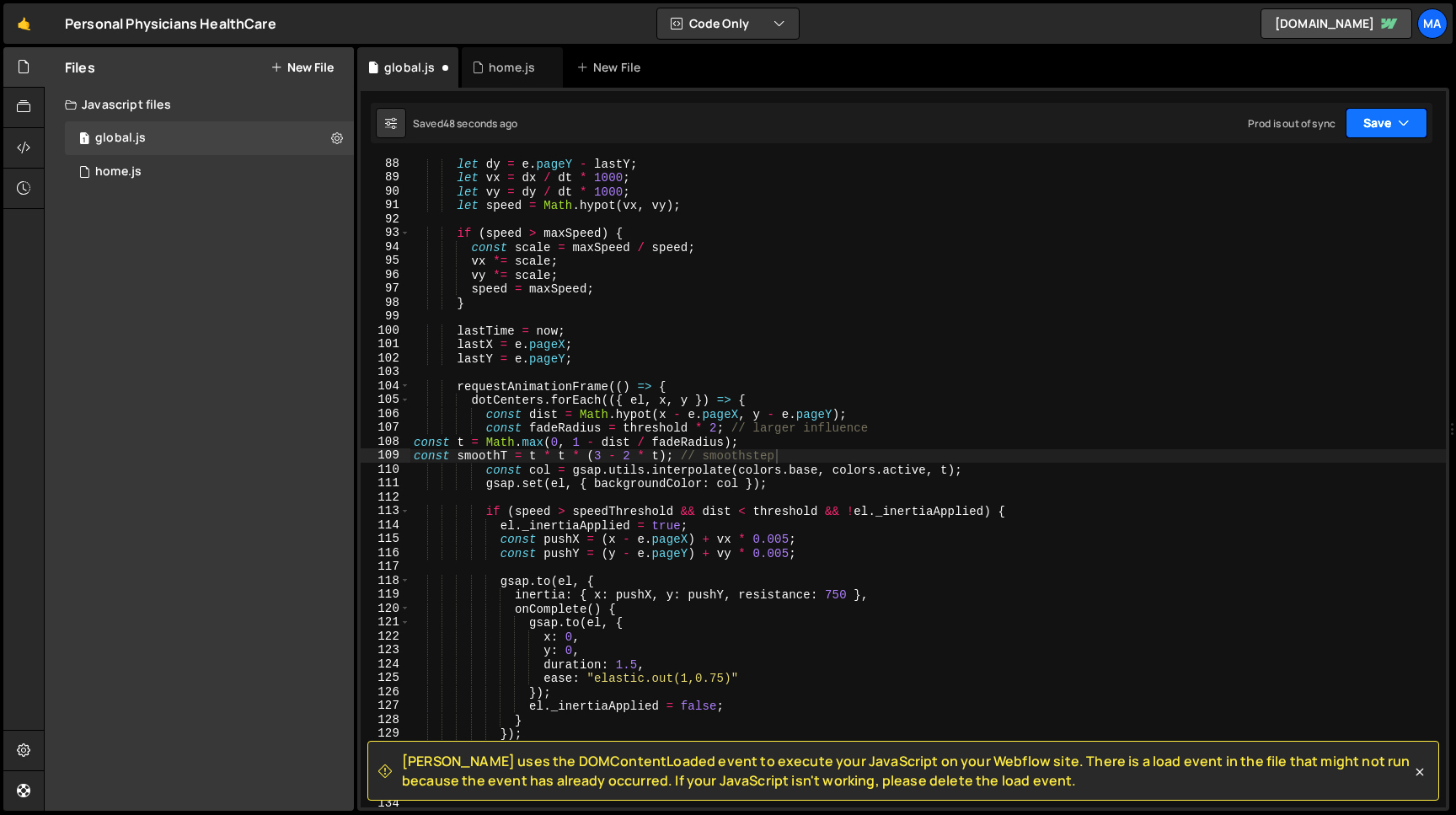
click at [1375, 131] on button "Save" at bounding box center [1386, 123] width 82 height 31
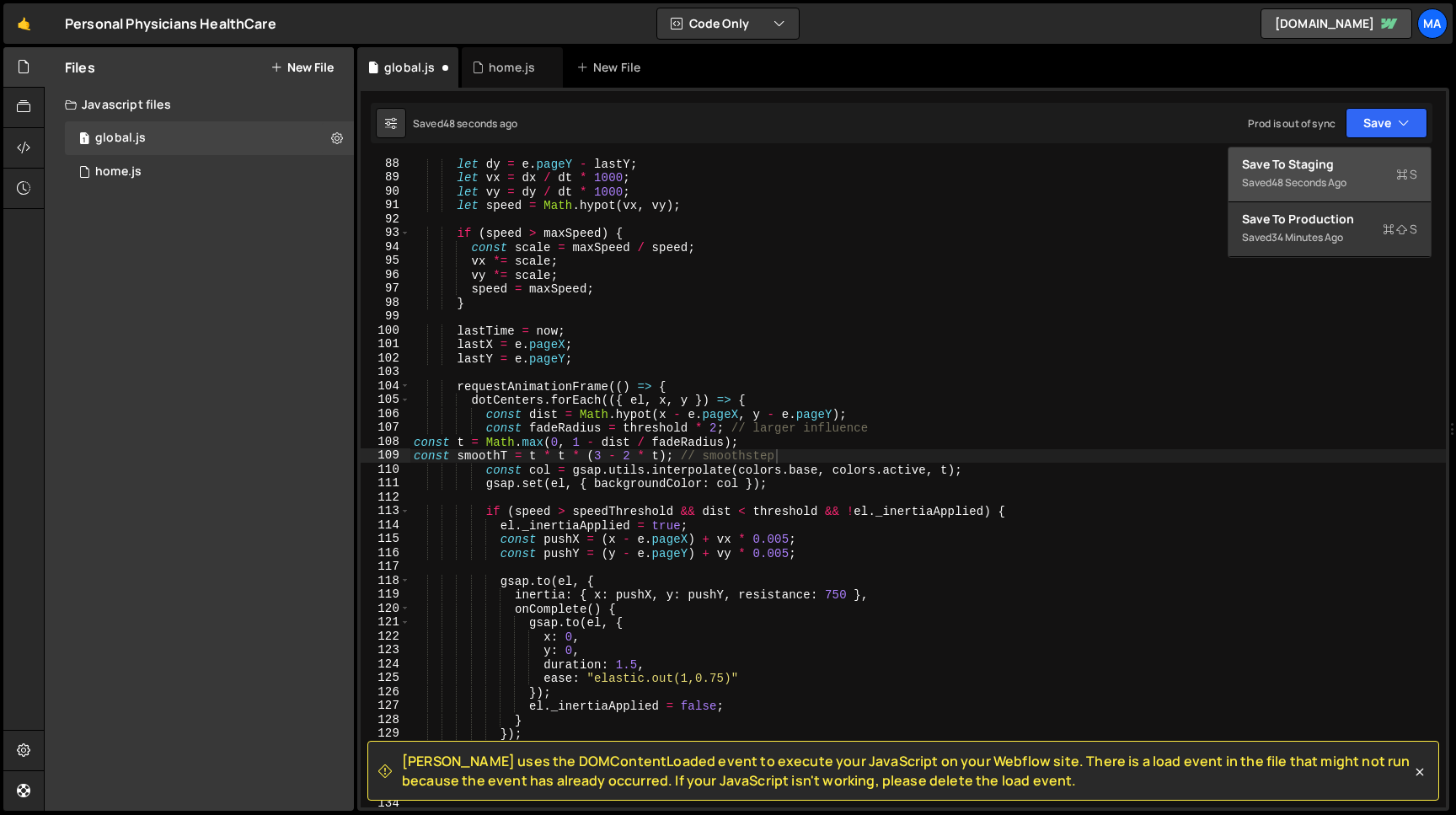
click at [1352, 157] on div "Save to Staging S" at bounding box center [1330, 164] width 175 height 17
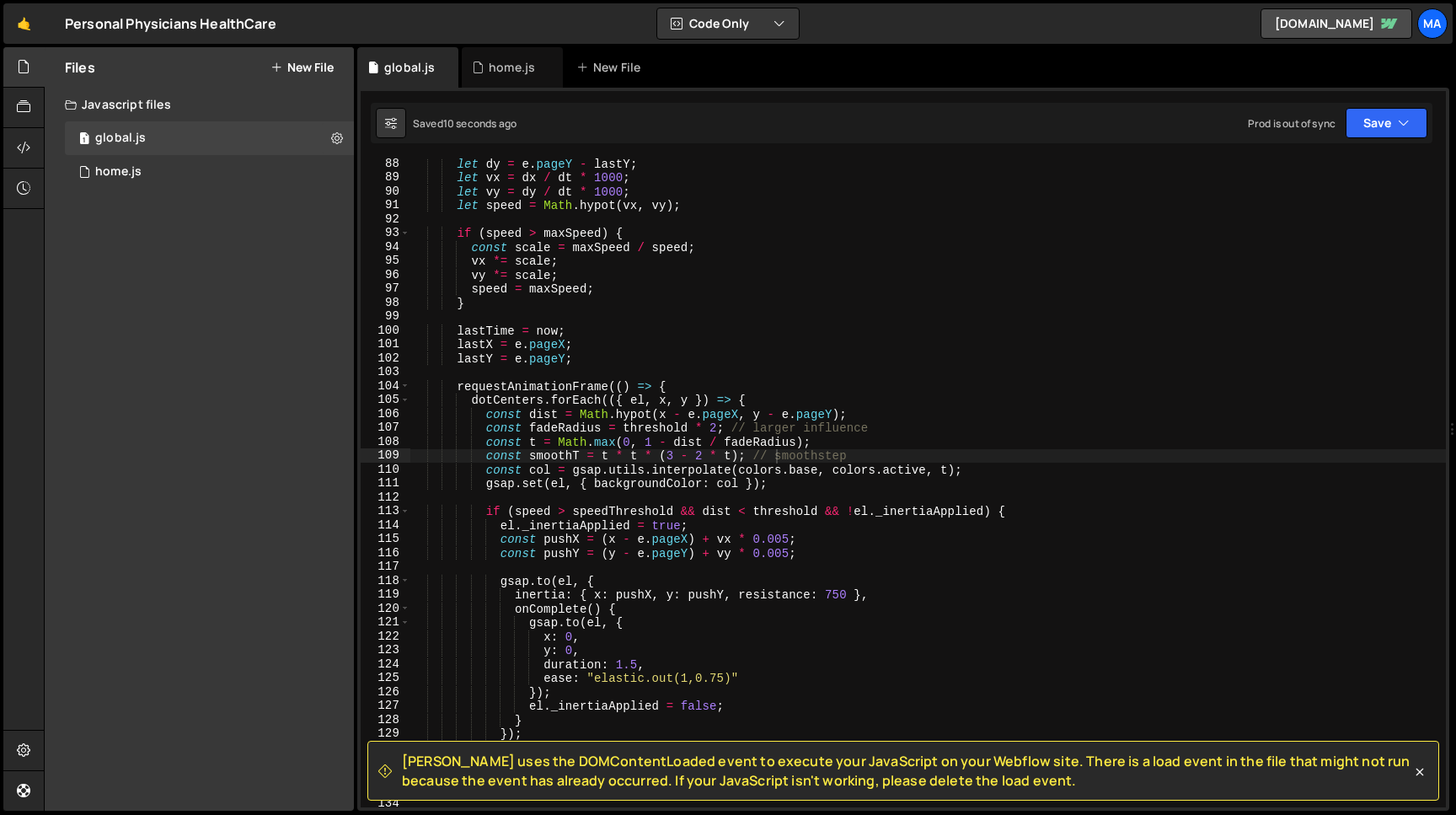
click at [557, 454] on div "let dy = e . pageY - lastY ; let vx = dx / dt * 1000 ; let vy = dy / dt * 1000 …" at bounding box center [928, 495] width 1036 height 677
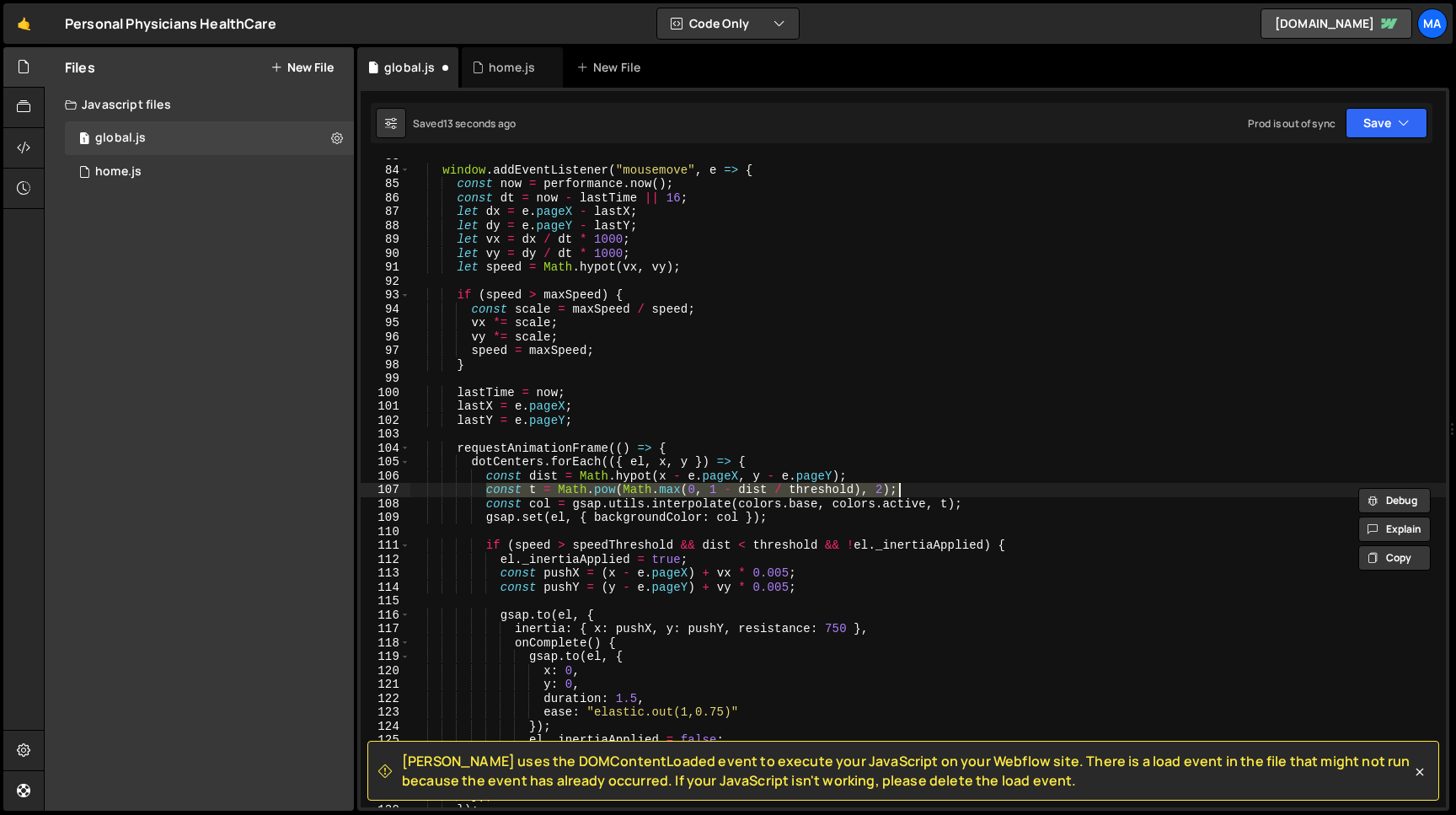
scroll to position [1149, 0]
click at [1379, 120] on button "Save" at bounding box center [1386, 123] width 82 height 31
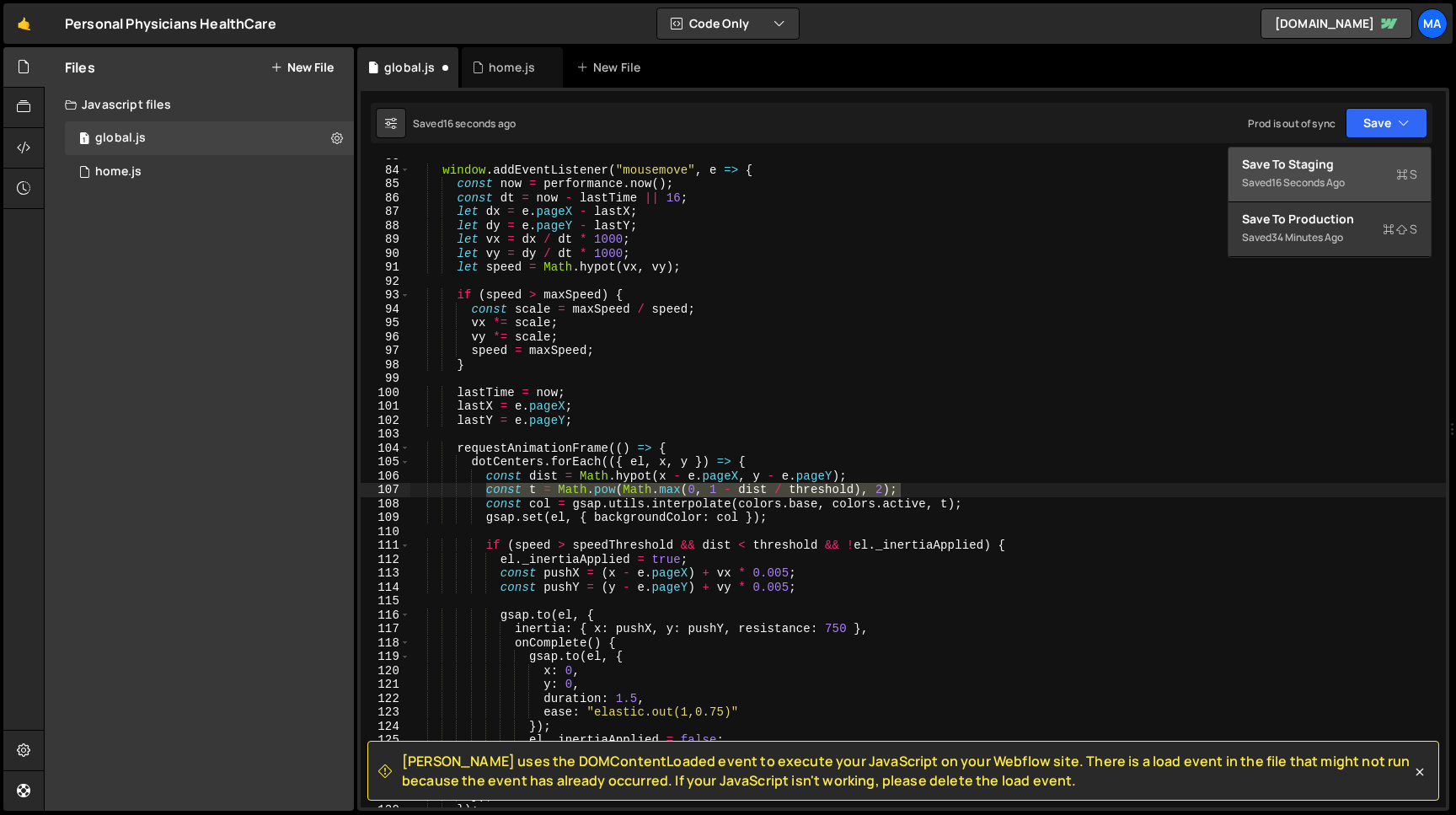
click at [1334, 173] on div "Save to Staging S" at bounding box center [1330, 164] width 175 height 17
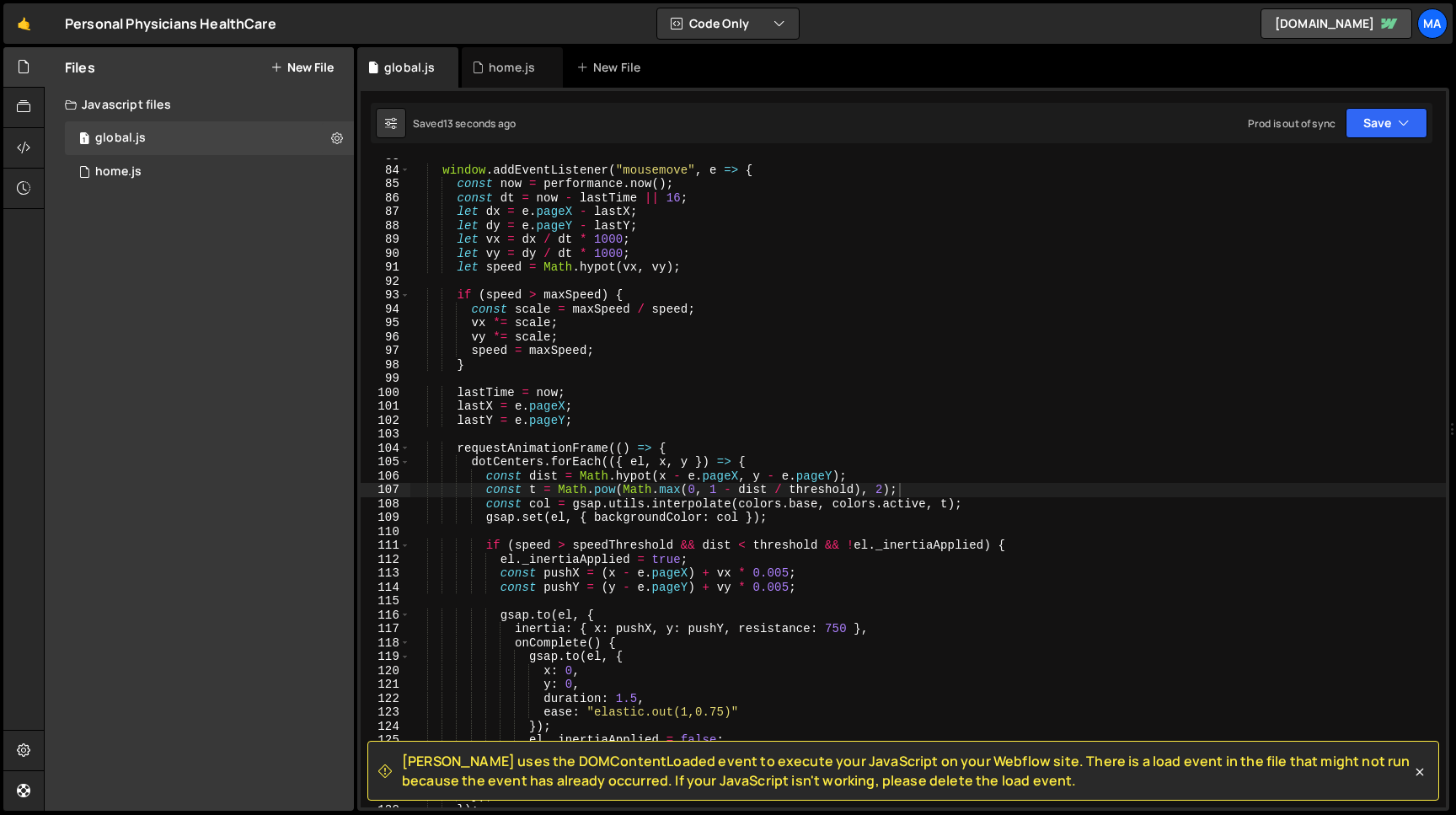
click at [486, 490] on div "window . addEventListener ( "mousemove" , e => { const now = performance . now …" at bounding box center [928, 487] width 1036 height 677
paste textarea "max(0, 1 - dist / threshold"
type textarea "const t = Math.max(0, 1 - dist / threshold);"
click at [1372, 126] on button "Save" at bounding box center [1386, 123] width 82 height 31
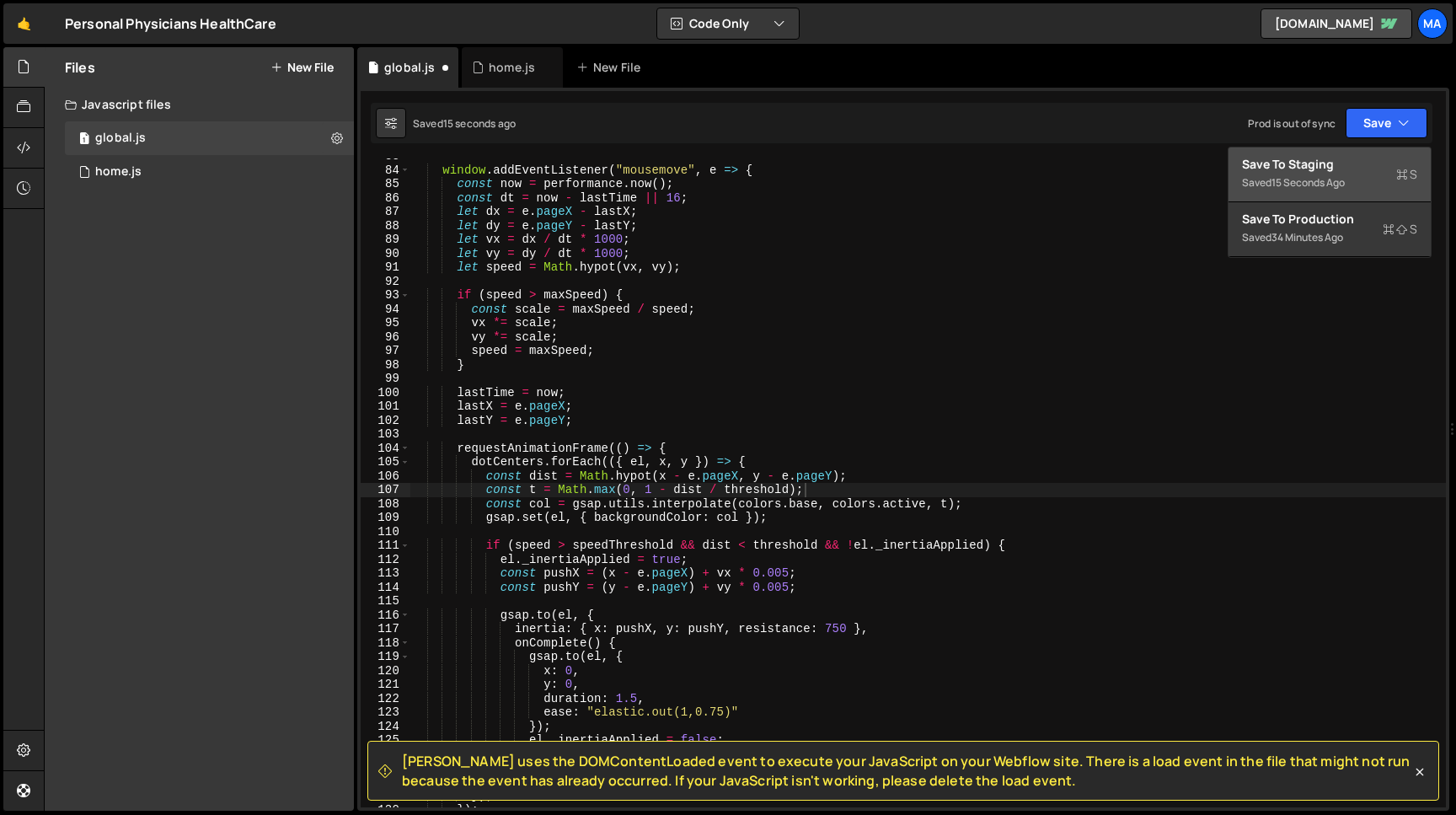
click at [1325, 164] on div "Save to Staging S" at bounding box center [1330, 164] width 175 height 17
